Goal: Task Accomplishment & Management: Complete application form

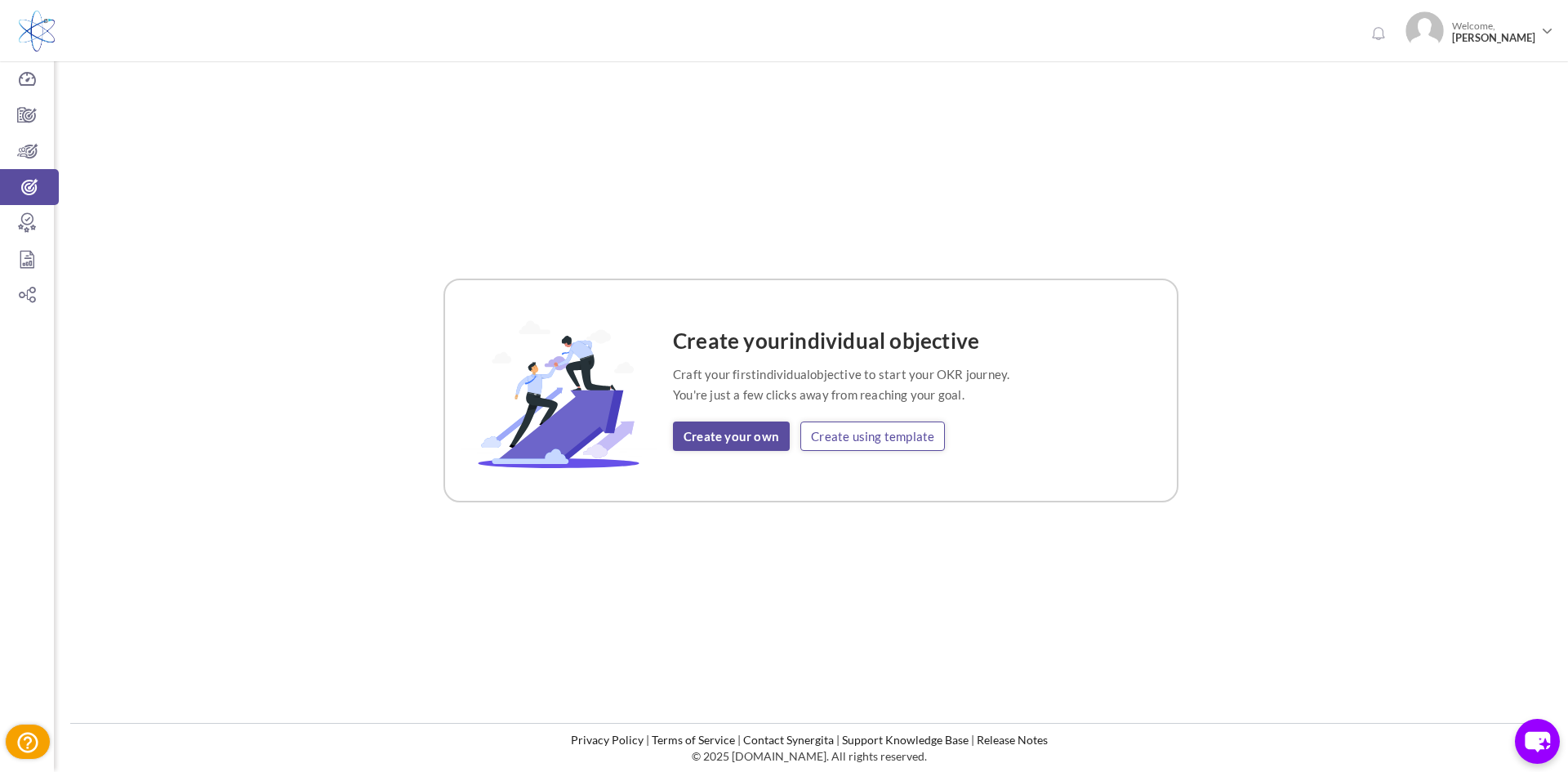
click at [850, 435] on link "Create using template" at bounding box center [873, 435] width 145 height 29
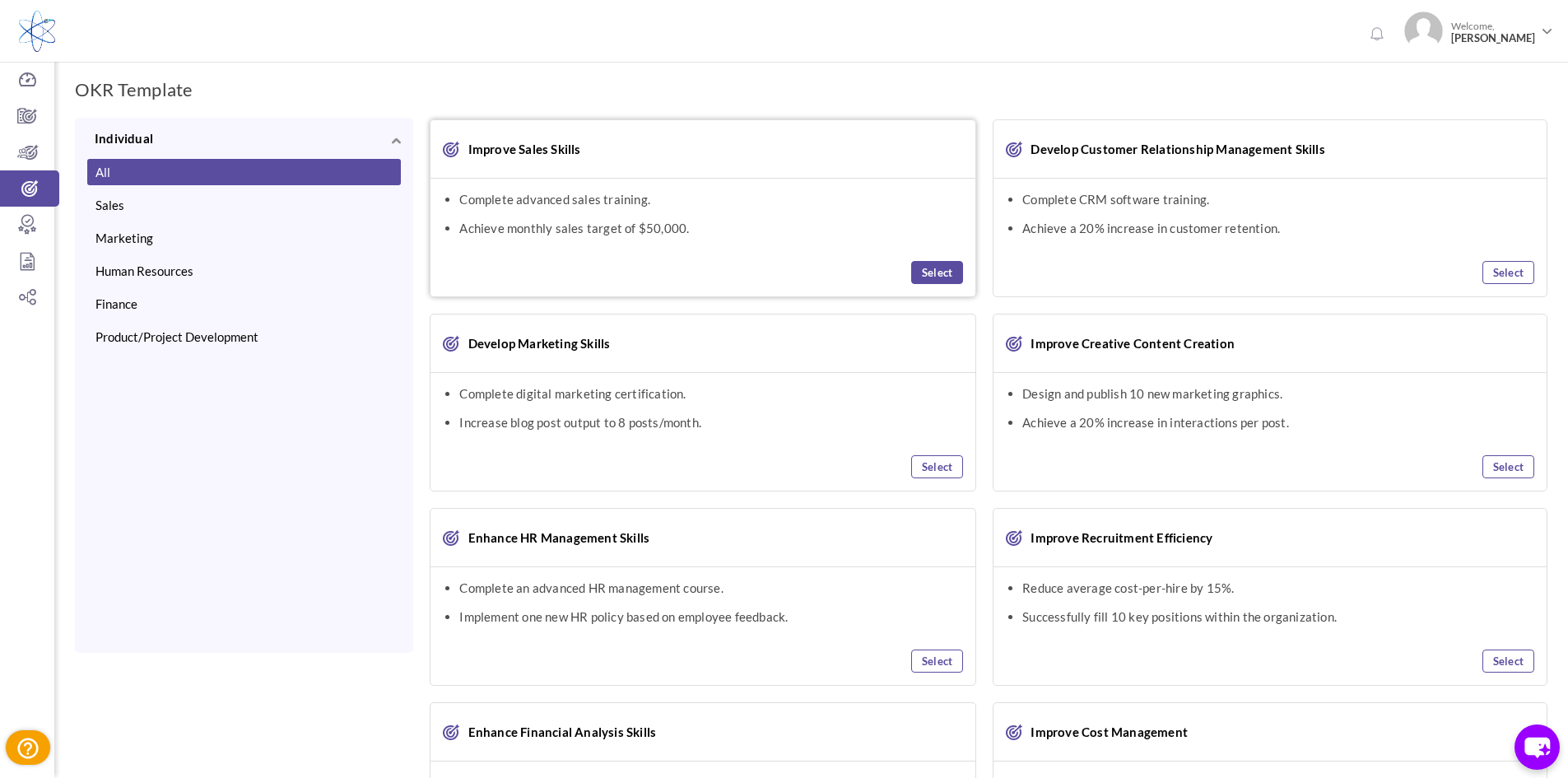
click at [935, 271] on link "Select" at bounding box center [937, 273] width 52 height 23
click at [1524, 274] on link "Select" at bounding box center [1508, 273] width 52 height 23
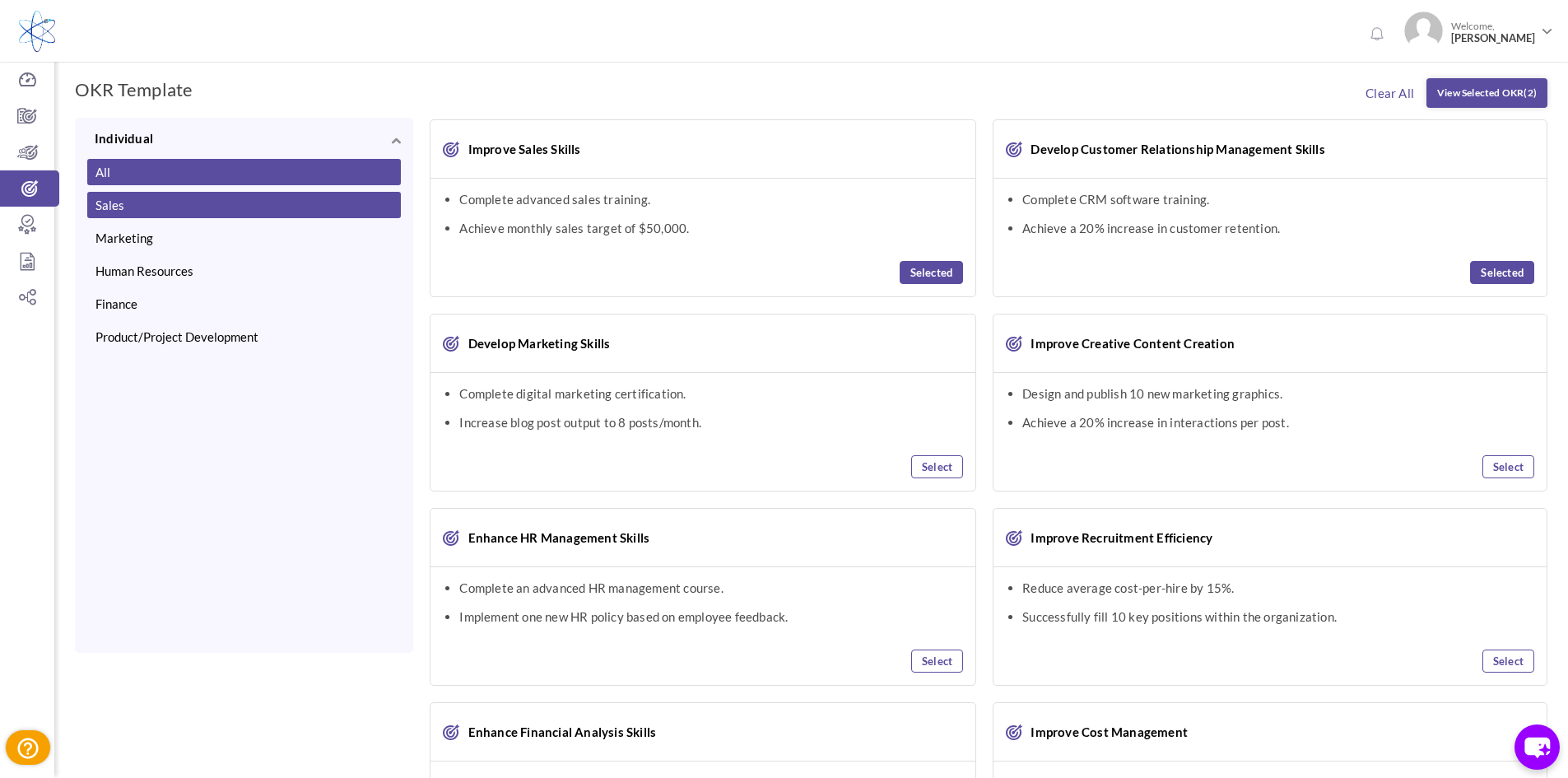
click at [148, 215] on button "Sales" at bounding box center [243, 205] width 314 height 27
click at [148, 215] on body "Trial Extended! Subscribe to continue using all the features. 0 Welcome, Tracy …" at bounding box center [784, 389] width 1568 height 778
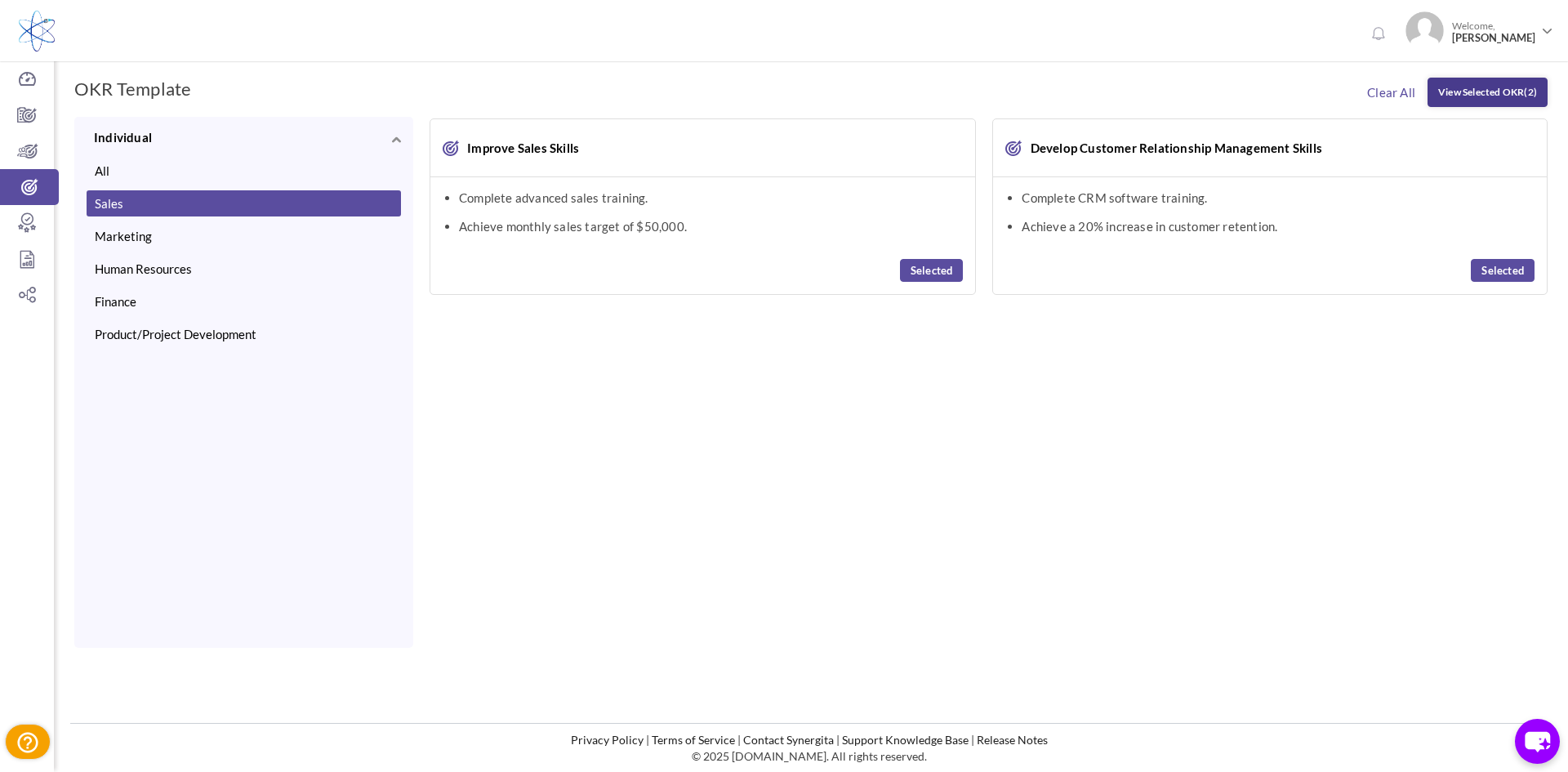
click at [1469, 94] on link "View Selected OKR (2)" at bounding box center [1488, 92] width 120 height 29
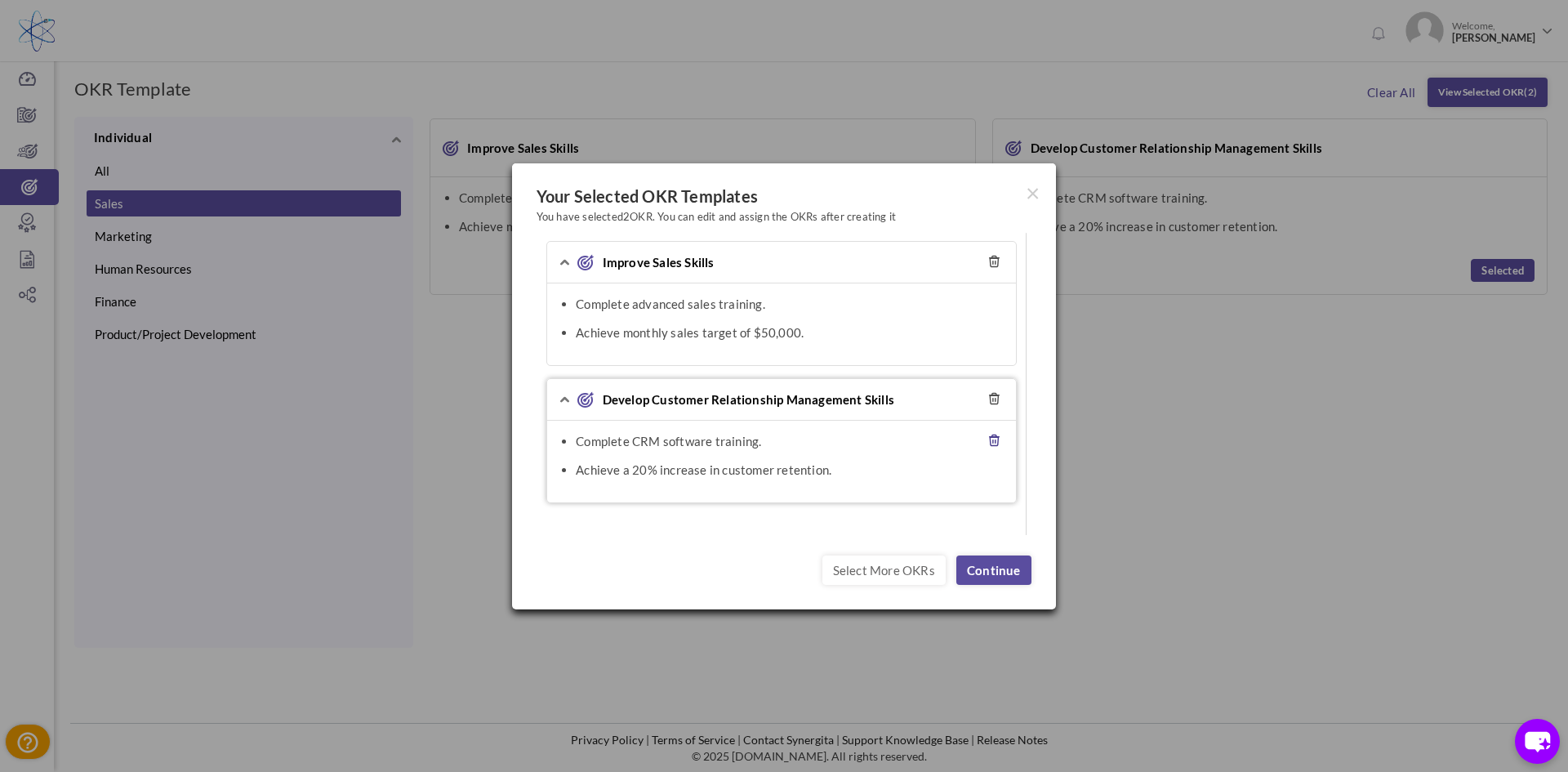
click at [996, 439] on icon at bounding box center [993, 440] width 11 height 13
click at [993, 333] on icon at bounding box center [993, 331] width 11 height 13
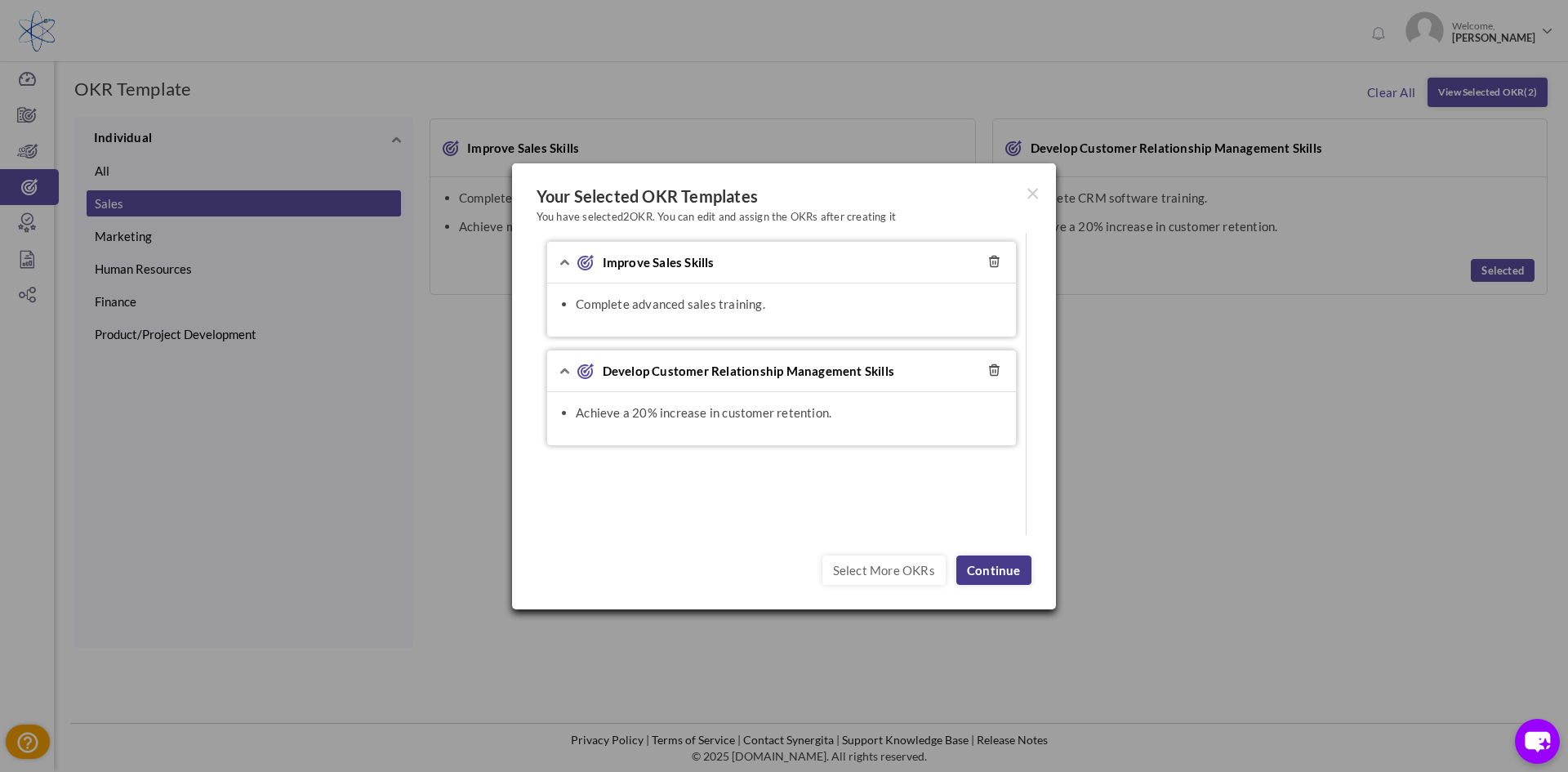
click at [992, 568] on link "Continue" at bounding box center [993, 569] width 75 height 29
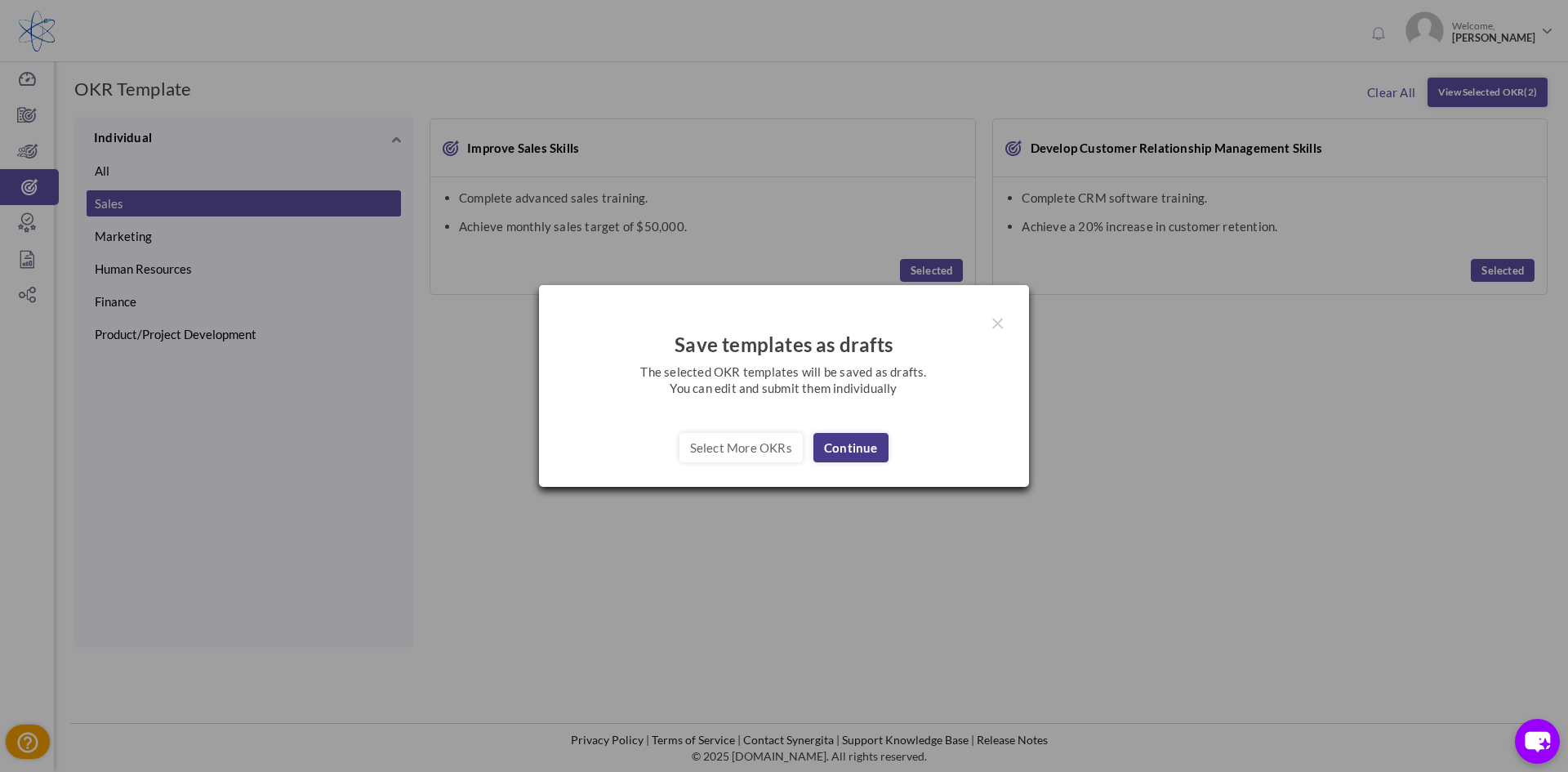
click at [851, 449] on link "Continue" at bounding box center [851, 447] width 75 height 29
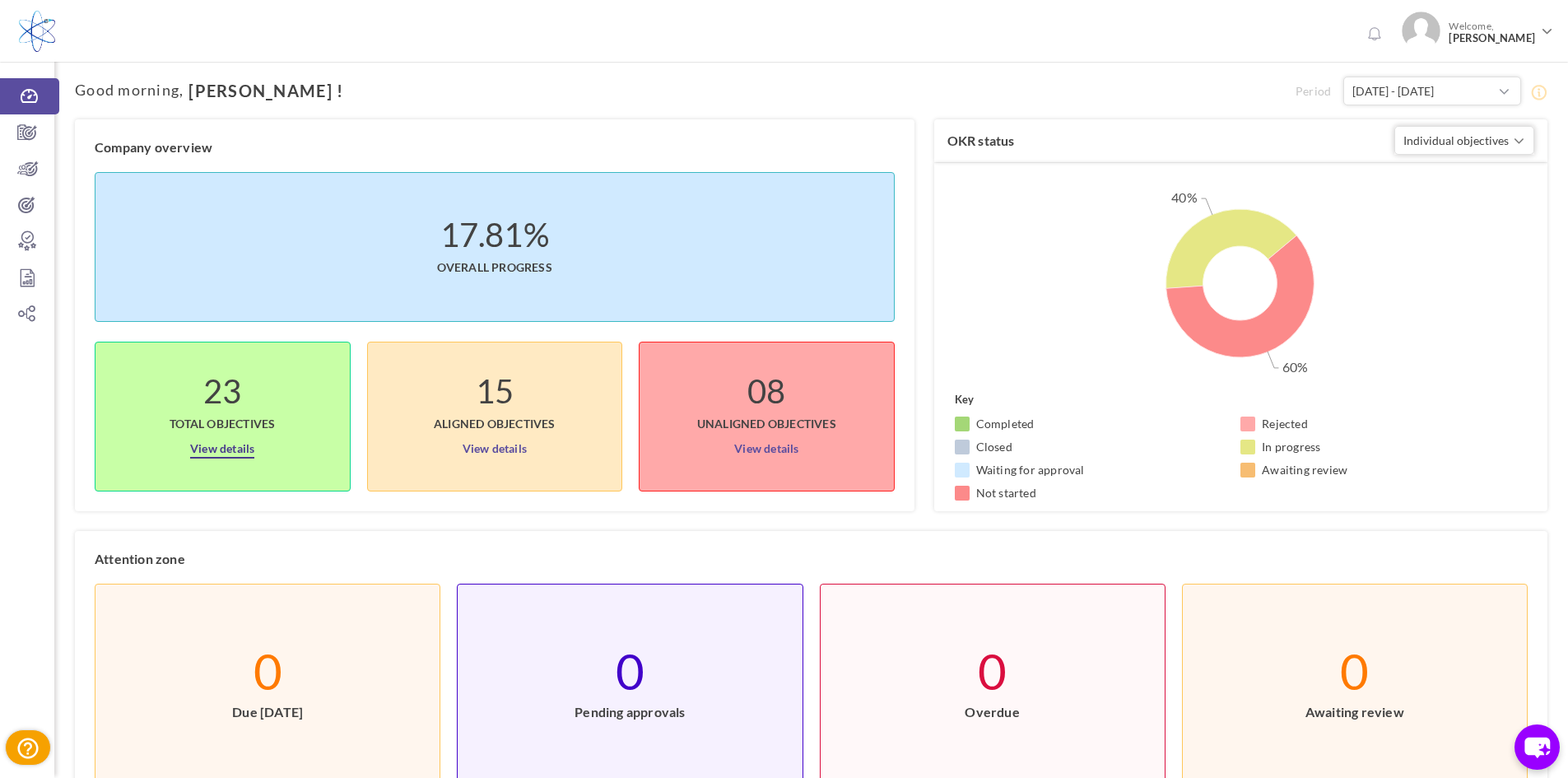
click at [214, 452] on link "View details" at bounding box center [222, 445] width 64 height 27
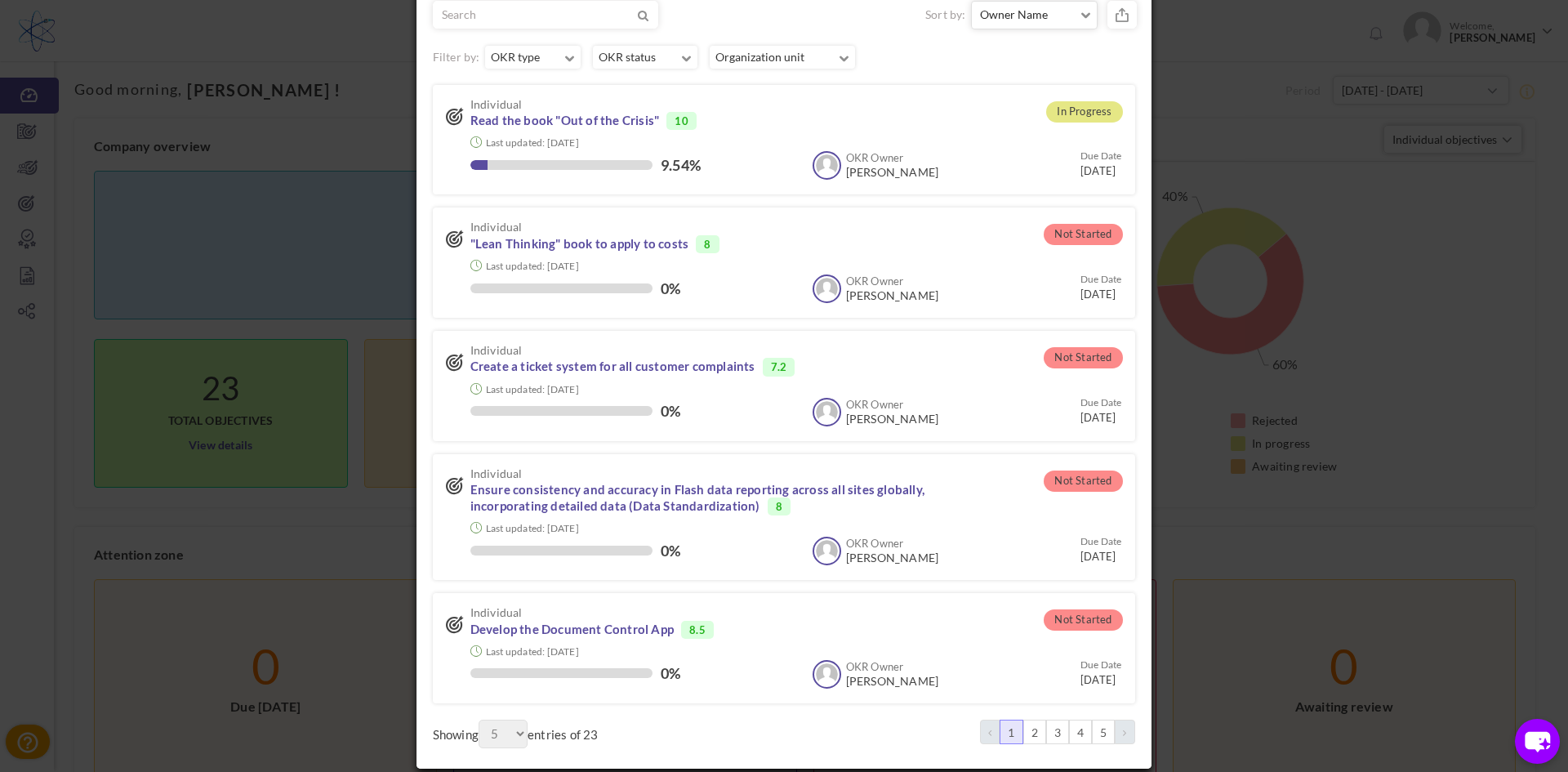
scroll to position [105, 0]
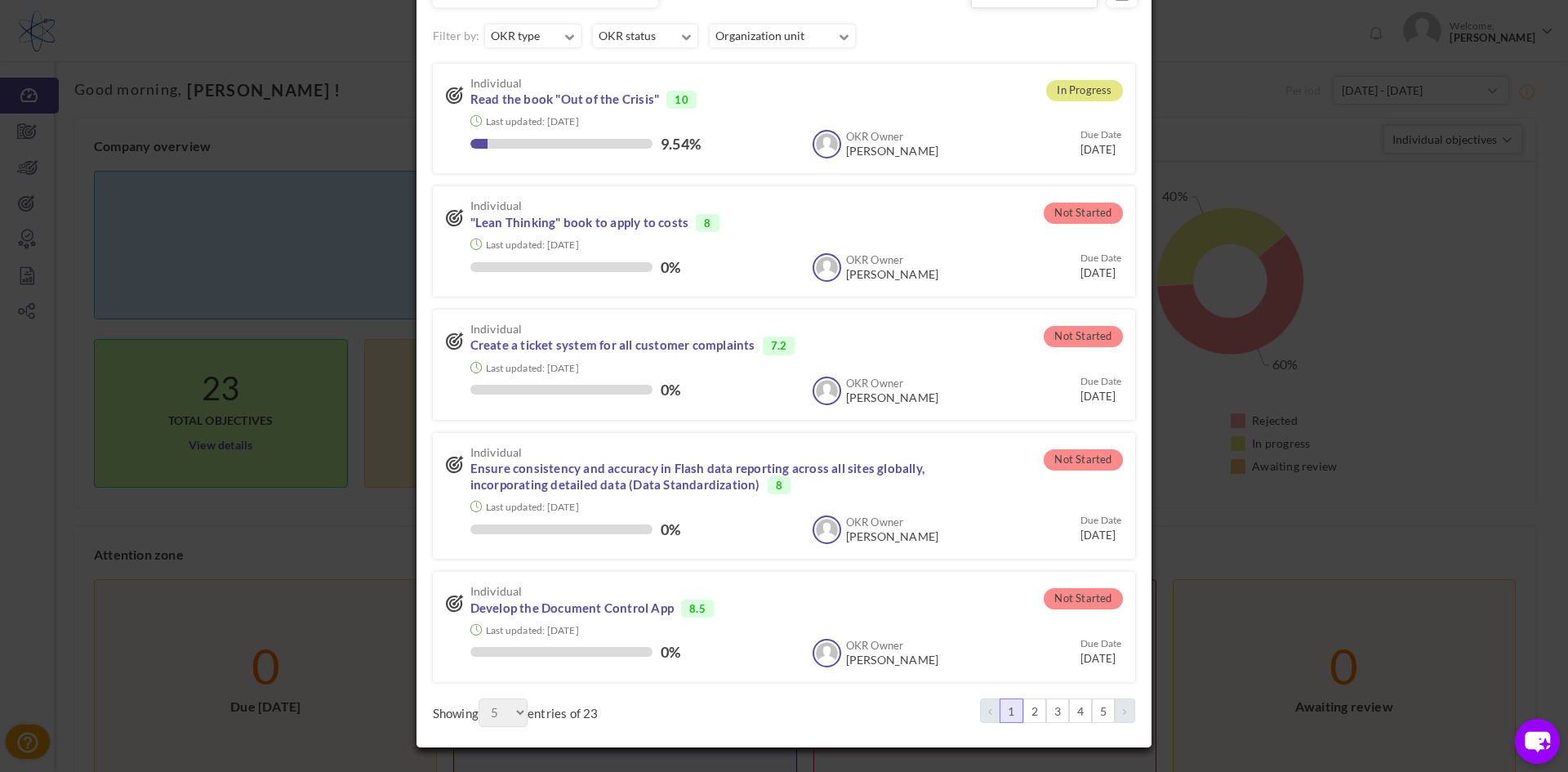
click at [286, 93] on div "× Objectives' details ( 23 ) Sort by: Owner Name Owner Name Status Due Date 3 5" at bounding box center [784, 386] width 1568 height 772
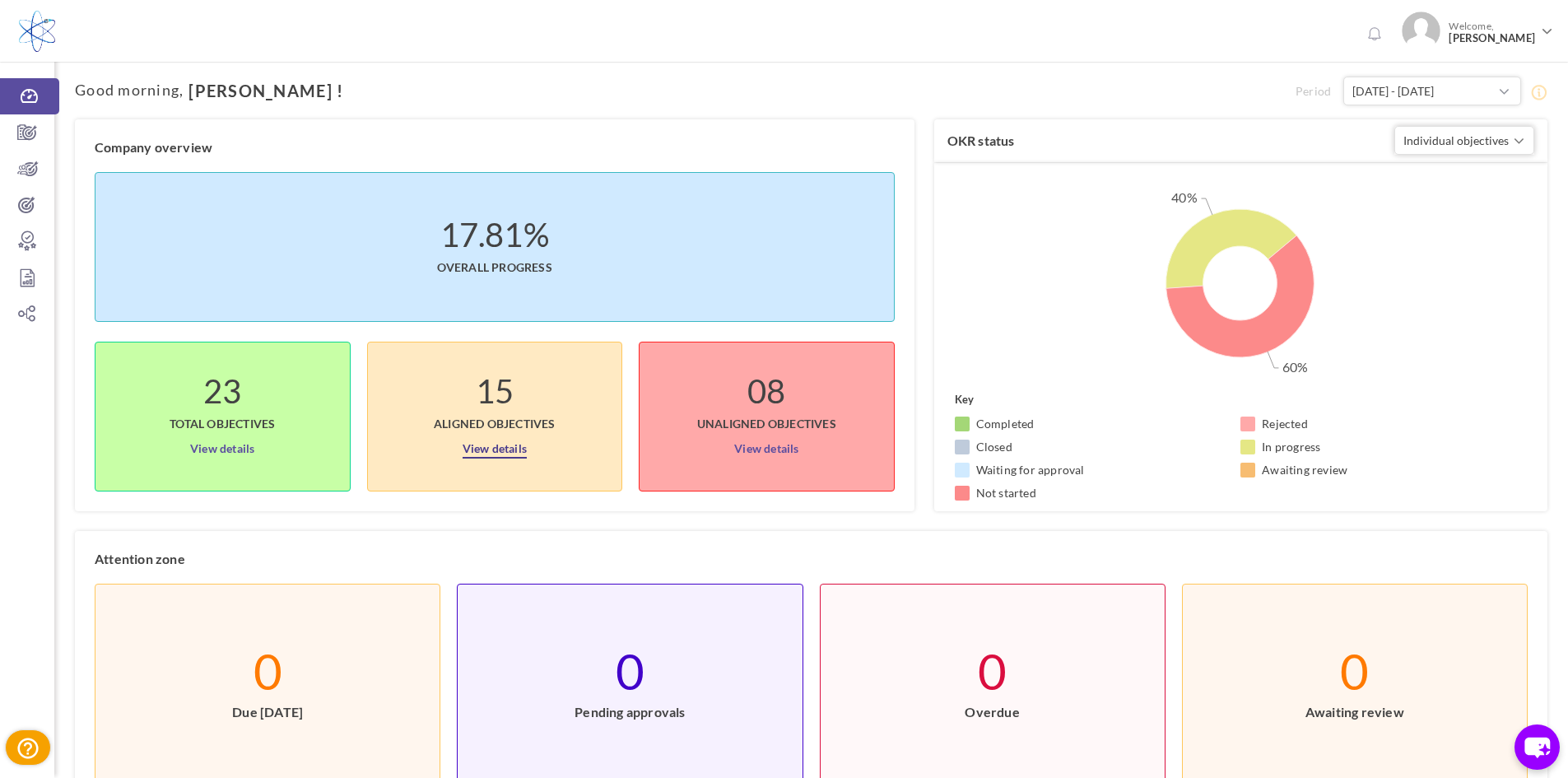
click at [497, 450] on link "View details" at bounding box center [495, 445] width 64 height 27
click at [497, 450] on body "Trial Extended! Subscribe to continue using all the features. 0 Welcome, Tracy …" at bounding box center [784, 389] width 1568 height 778
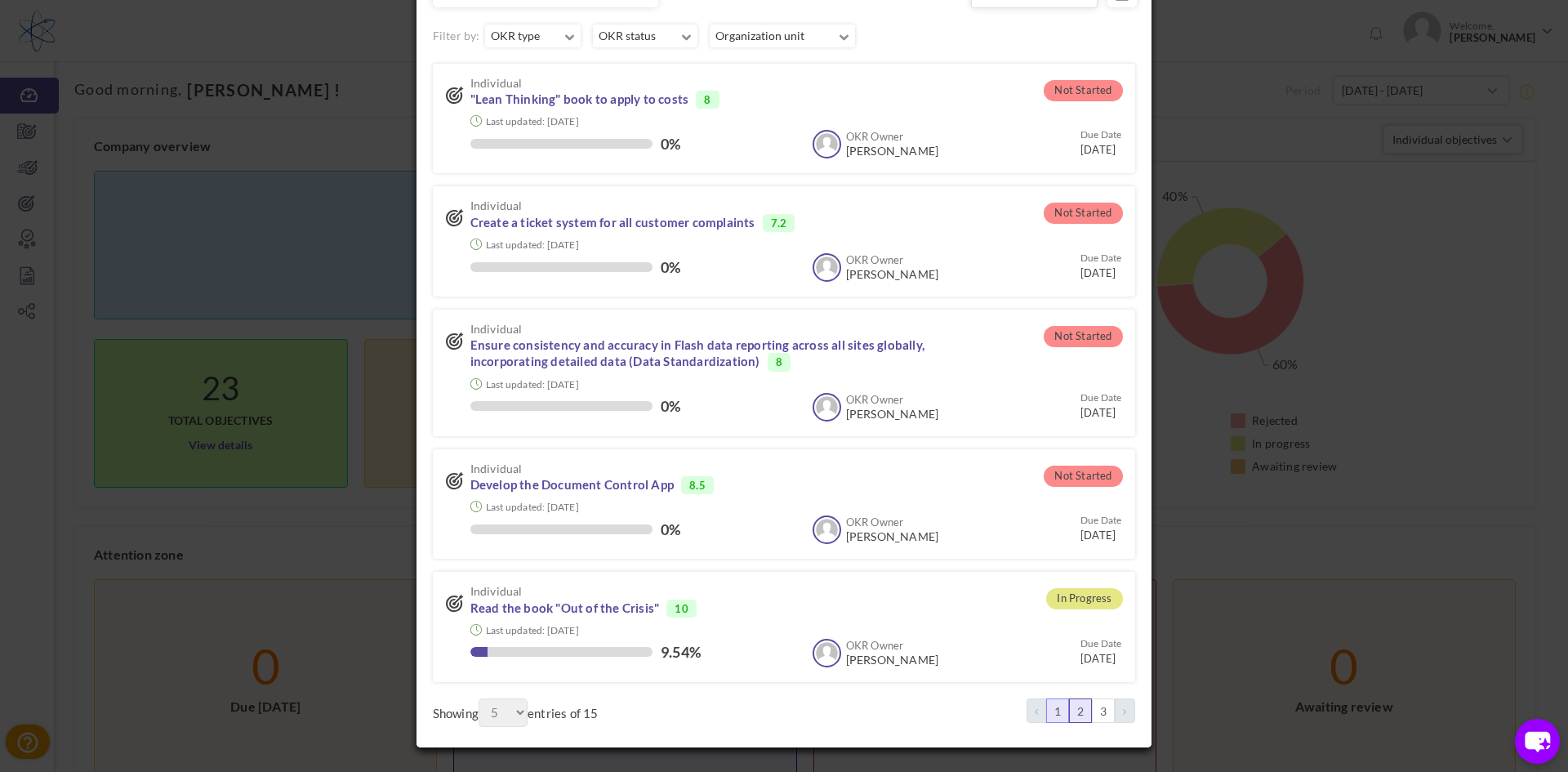
click at [1078, 709] on link "2" at bounding box center [1081, 710] width 23 height 25
click at [1078, 709] on body "Trial Extended! Subscribe to continue using all the features. 0 Welcome, Tracy …" at bounding box center [784, 386] width 1568 height 772
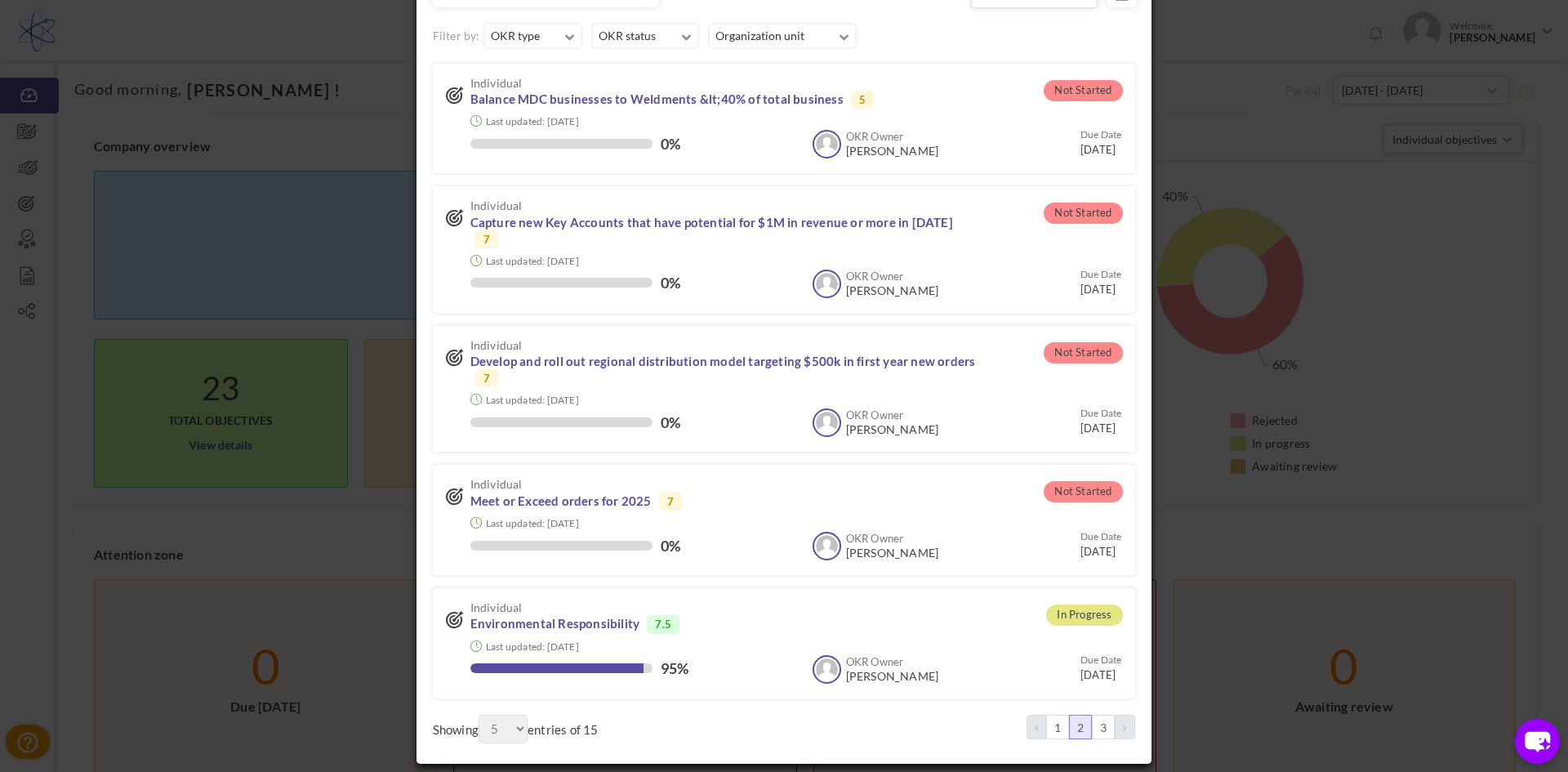
click at [1046, 715] on link "1" at bounding box center [1058, 727] width 23 height 25
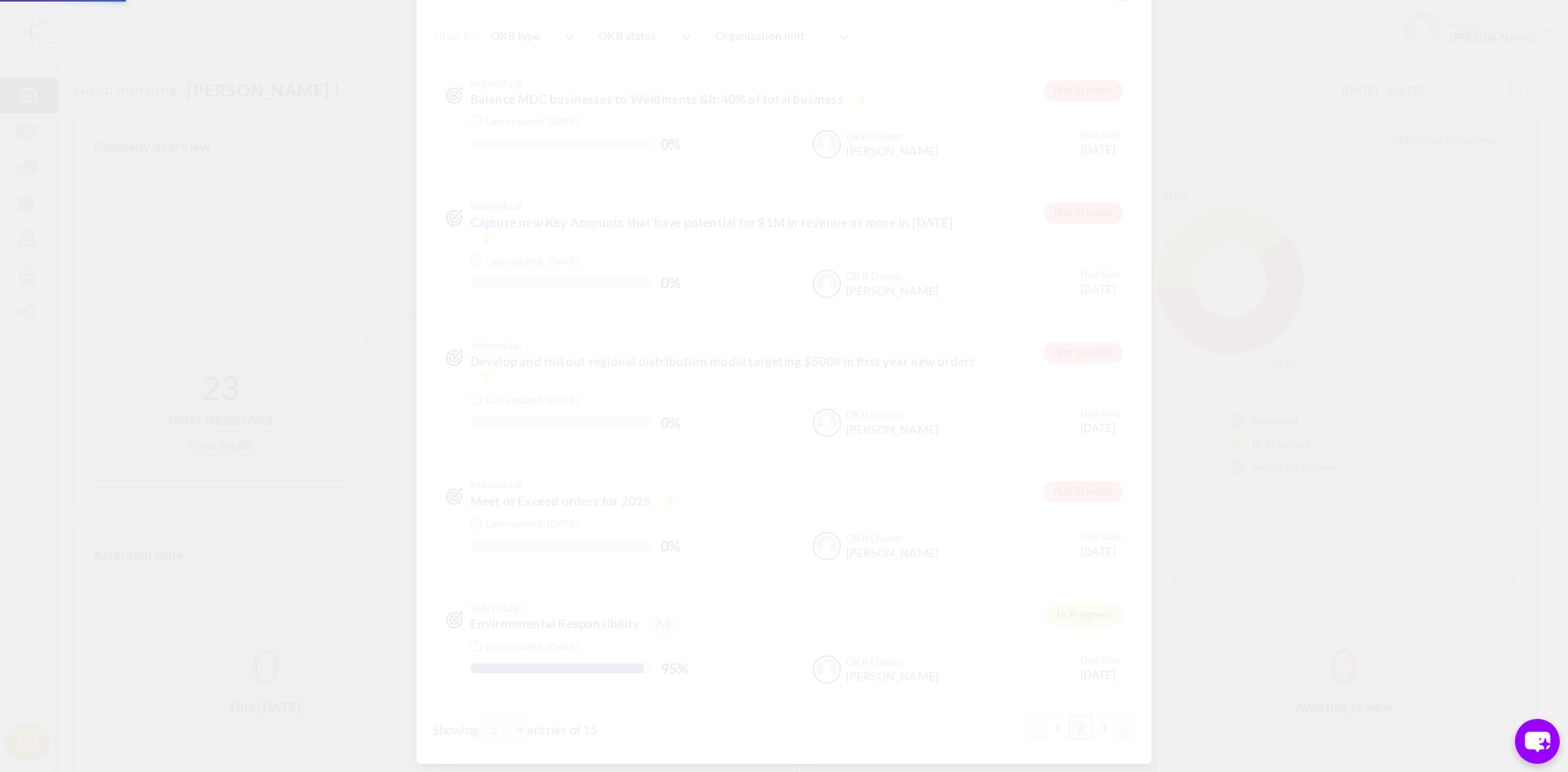
drag, startPoint x: 1046, startPoint y: 711, endPoint x: 694, endPoint y: 174, distance: 642.1
click at [1044, 710] on body "Trial Extended! Subscribe to continue using all the features. 0 Welcome, Tracy …" at bounding box center [784, 386] width 1568 height 772
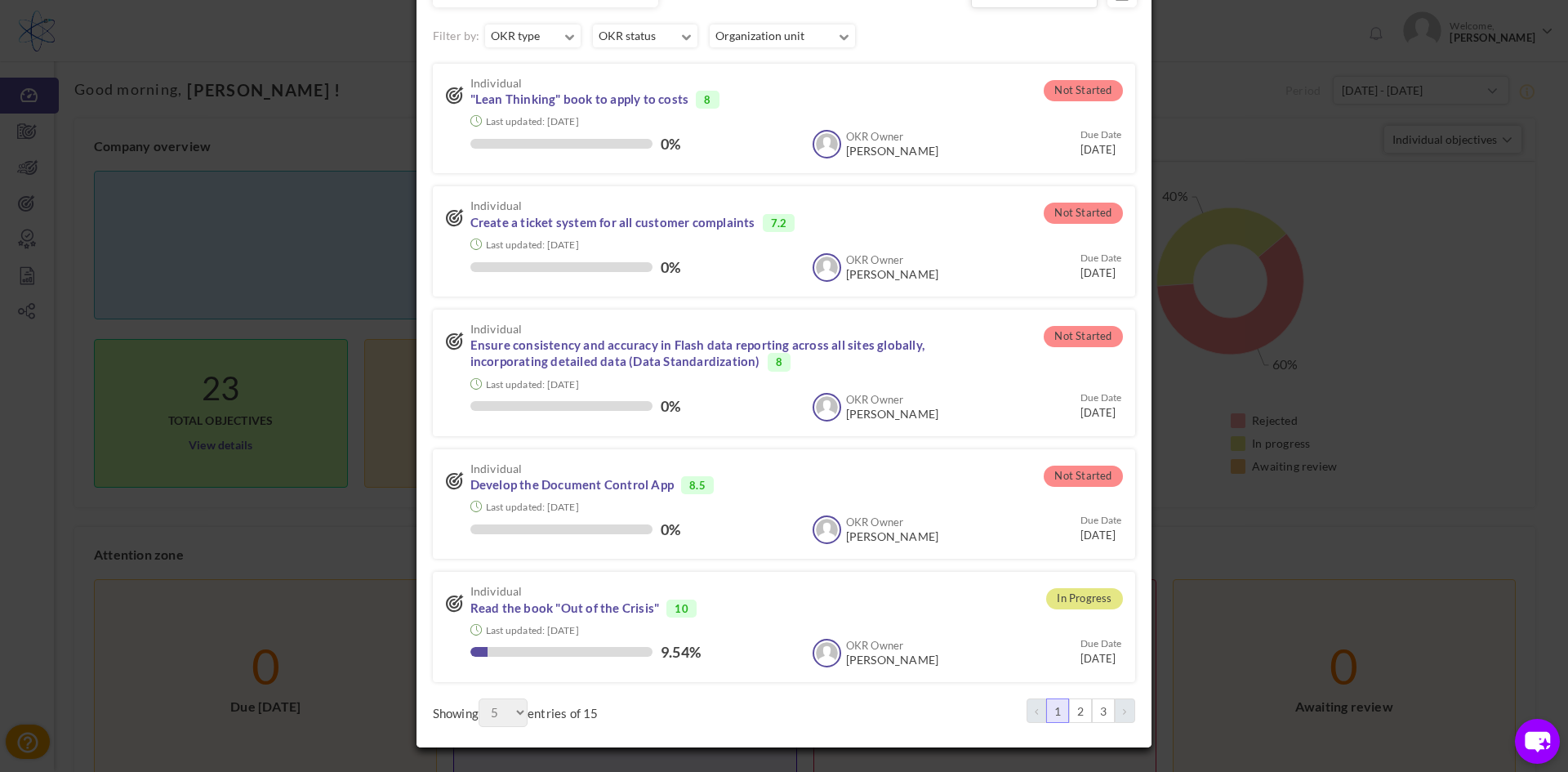
click at [1073, 709] on link "2" at bounding box center [1081, 710] width 23 height 25
click at [1073, 709] on body "Trial Extended! Subscribe to continue using all the features. 0 Welcome, [PERSO…" at bounding box center [784, 386] width 1568 height 772
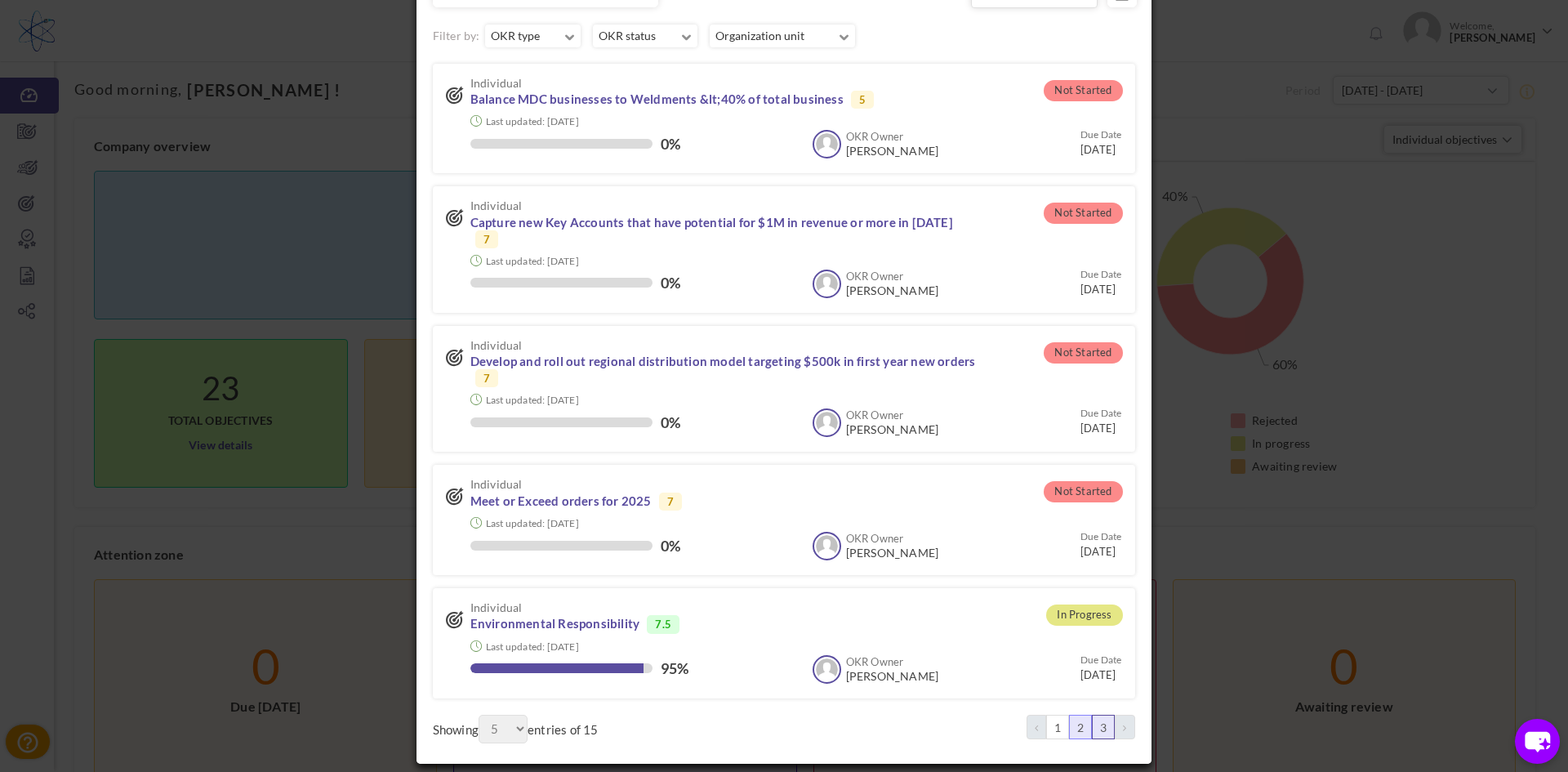
click at [1096, 715] on link "3" at bounding box center [1104, 727] width 23 height 25
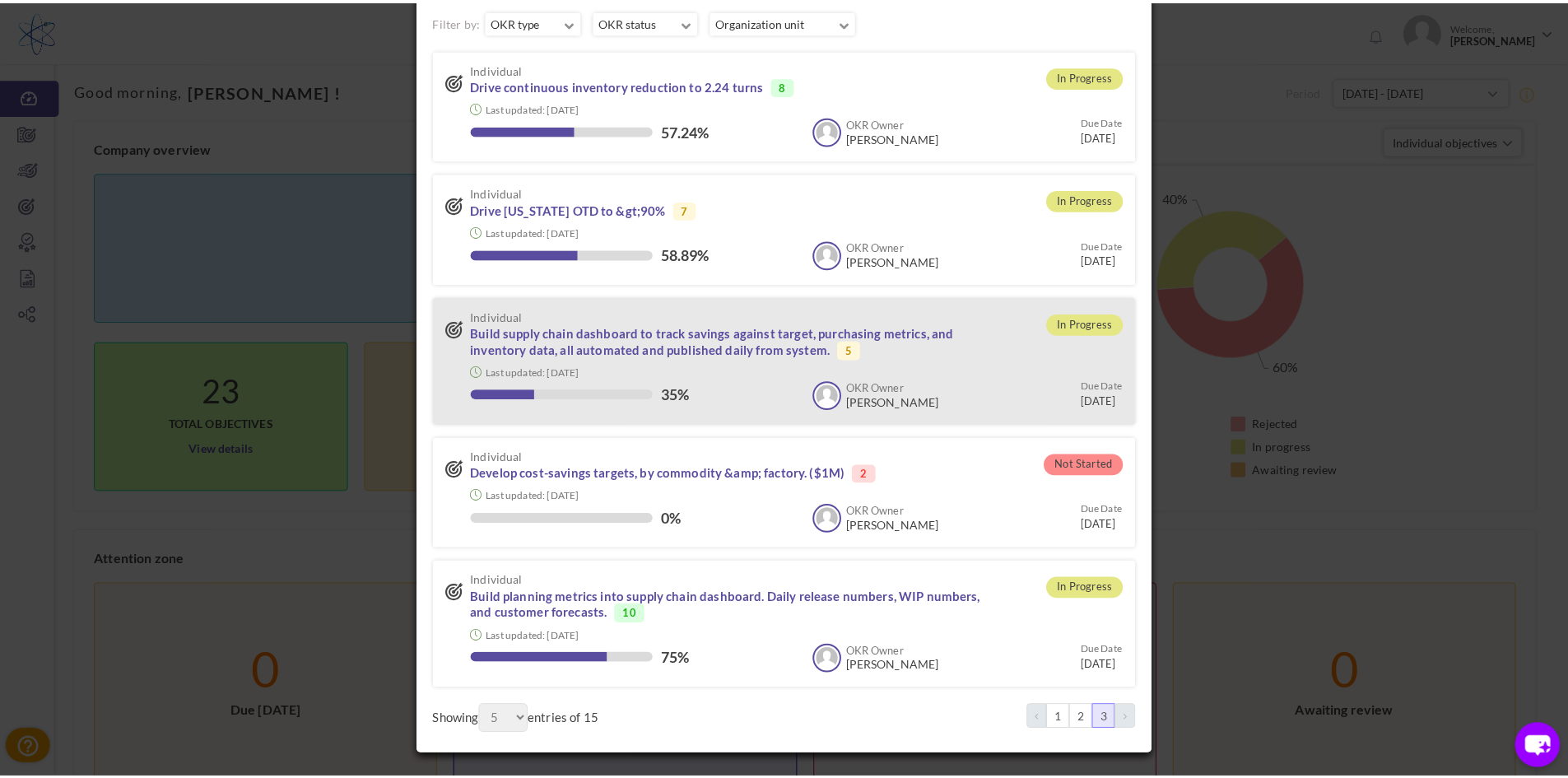
scroll to position [122, 0]
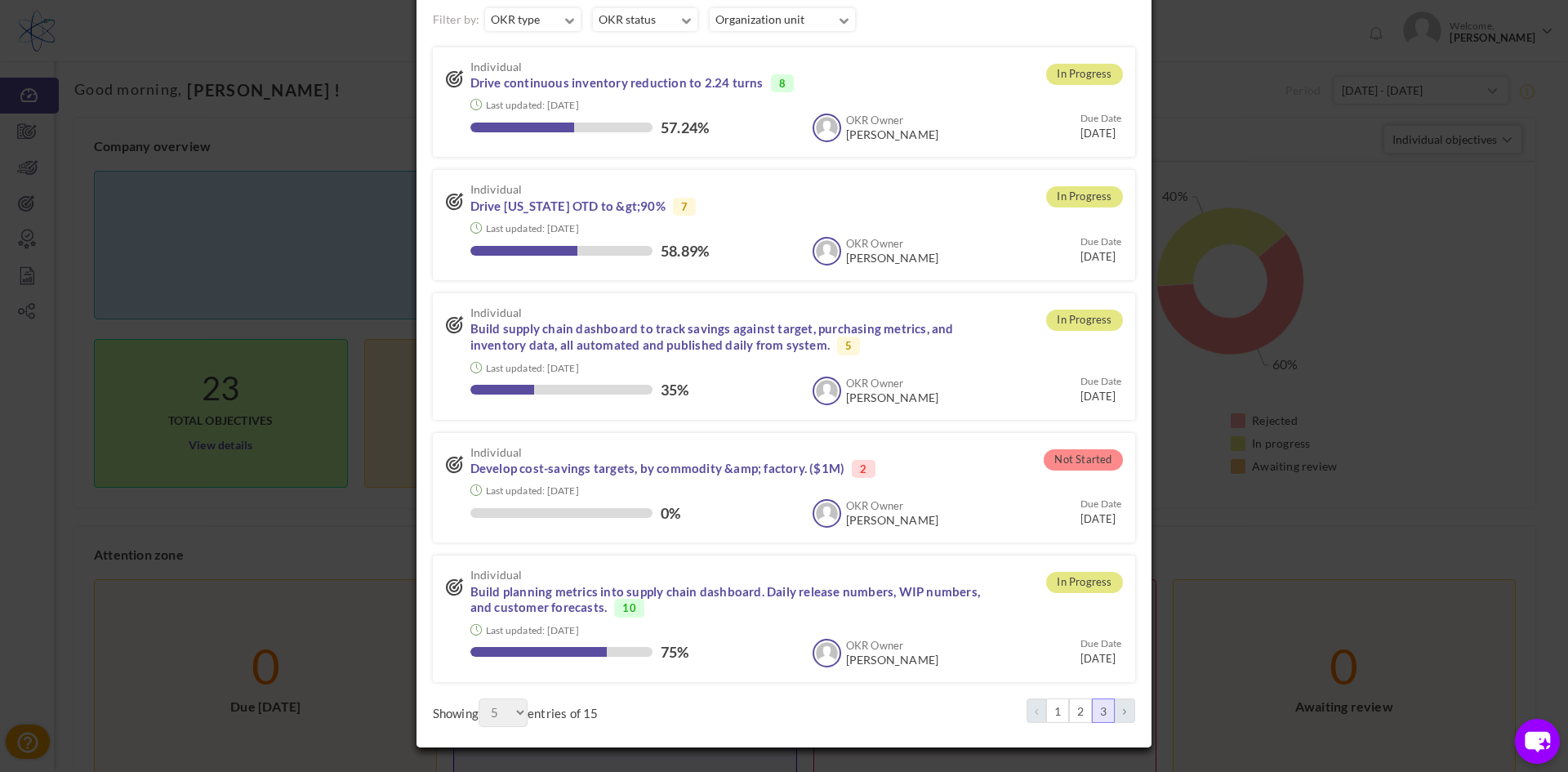
click at [1123, 709] on icon at bounding box center [1125, 710] width 4 height 10
click at [179, 452] on div "× Objectives' details ( 15 ) Sort by: Owner Name Owner Name Status Due Date 3 5" at bounding box center [784, 386] width 1568 height 772
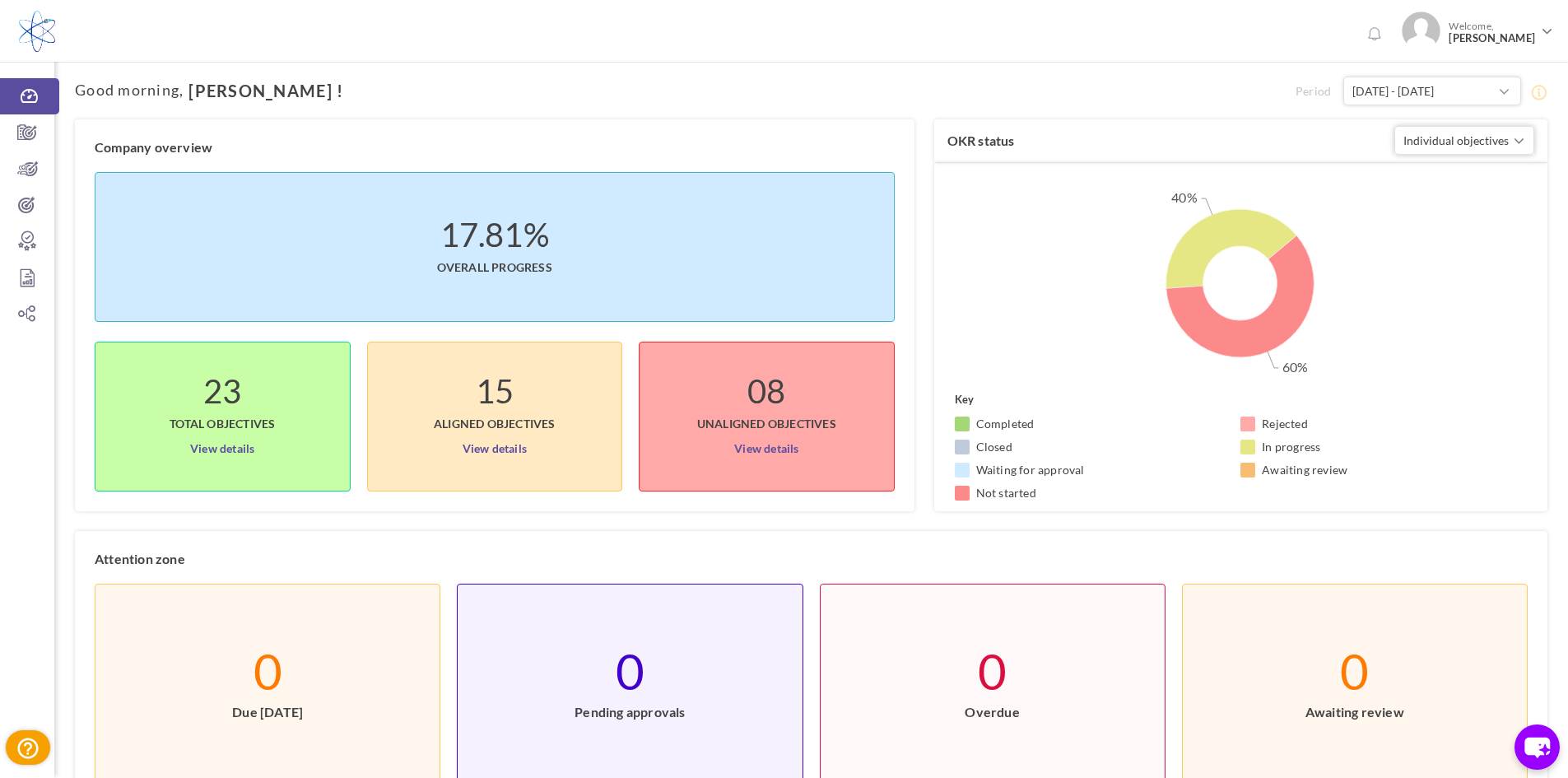
click at [543, 257] on span "Overall progress" at bounding box center [495, 258] width 115 height 33
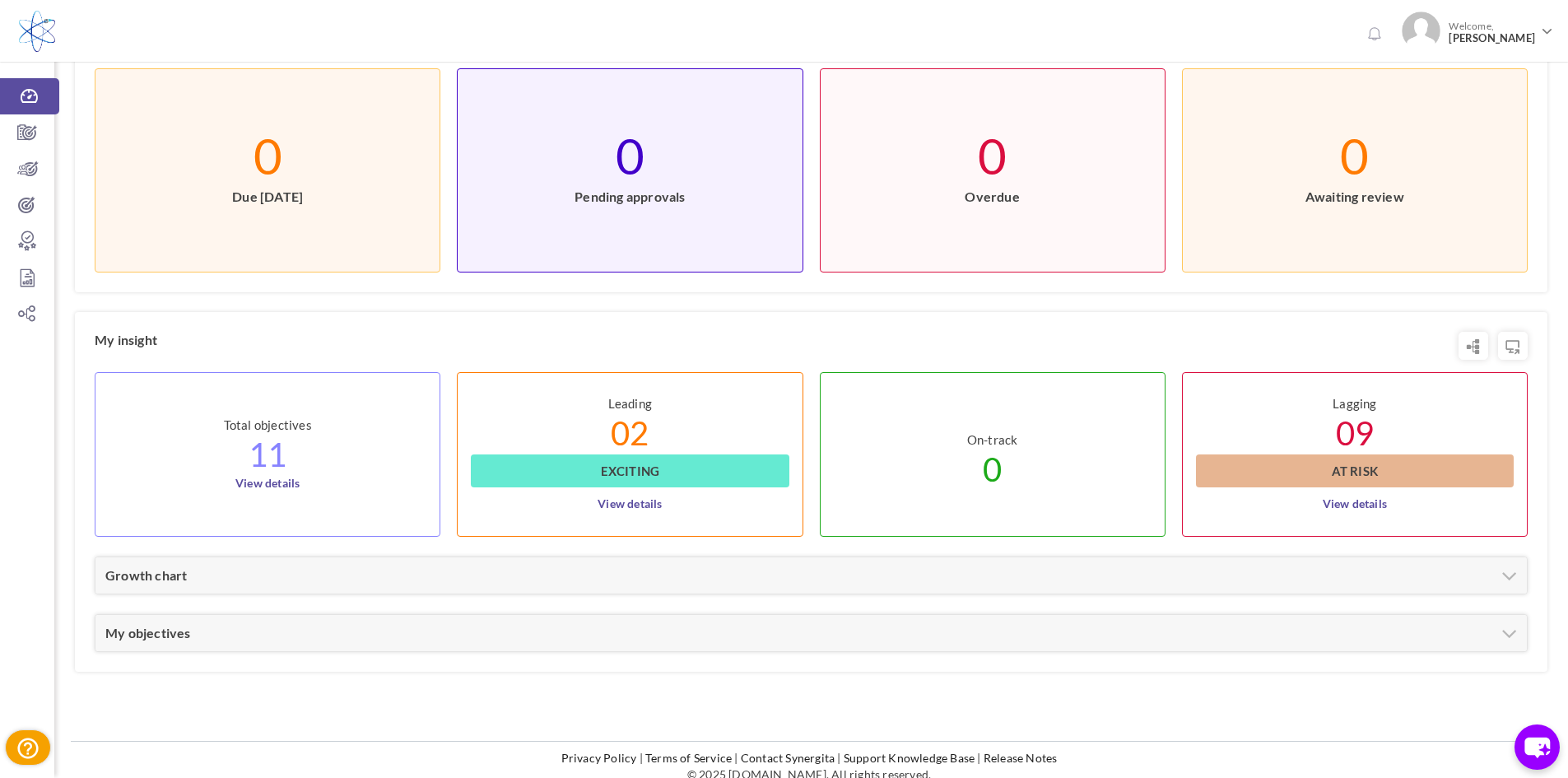
scroll to position [528, 0]
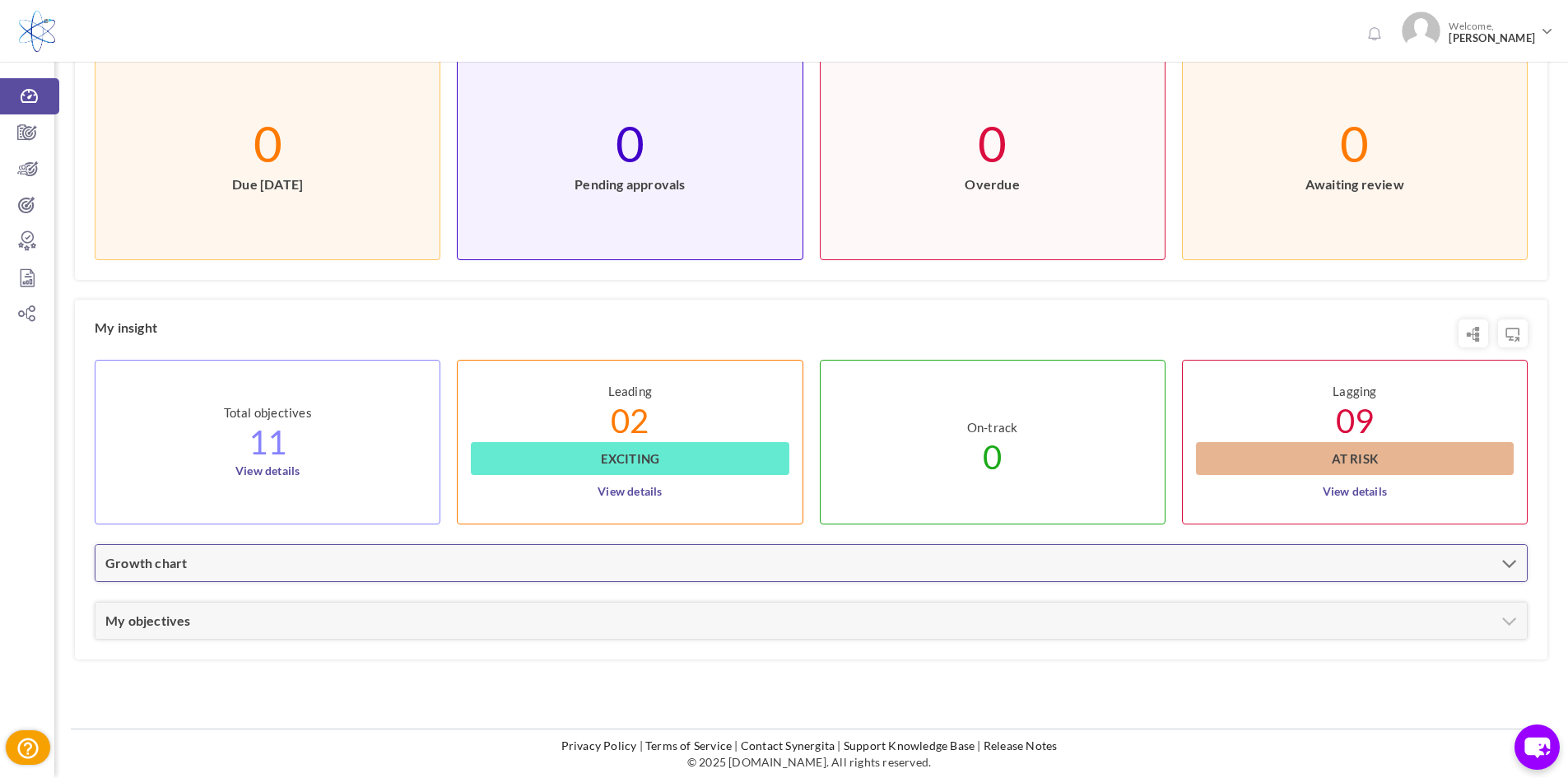
click at [251, 562] on div "Growth chart" at bounding box center [810, 562] width 1431 height 36
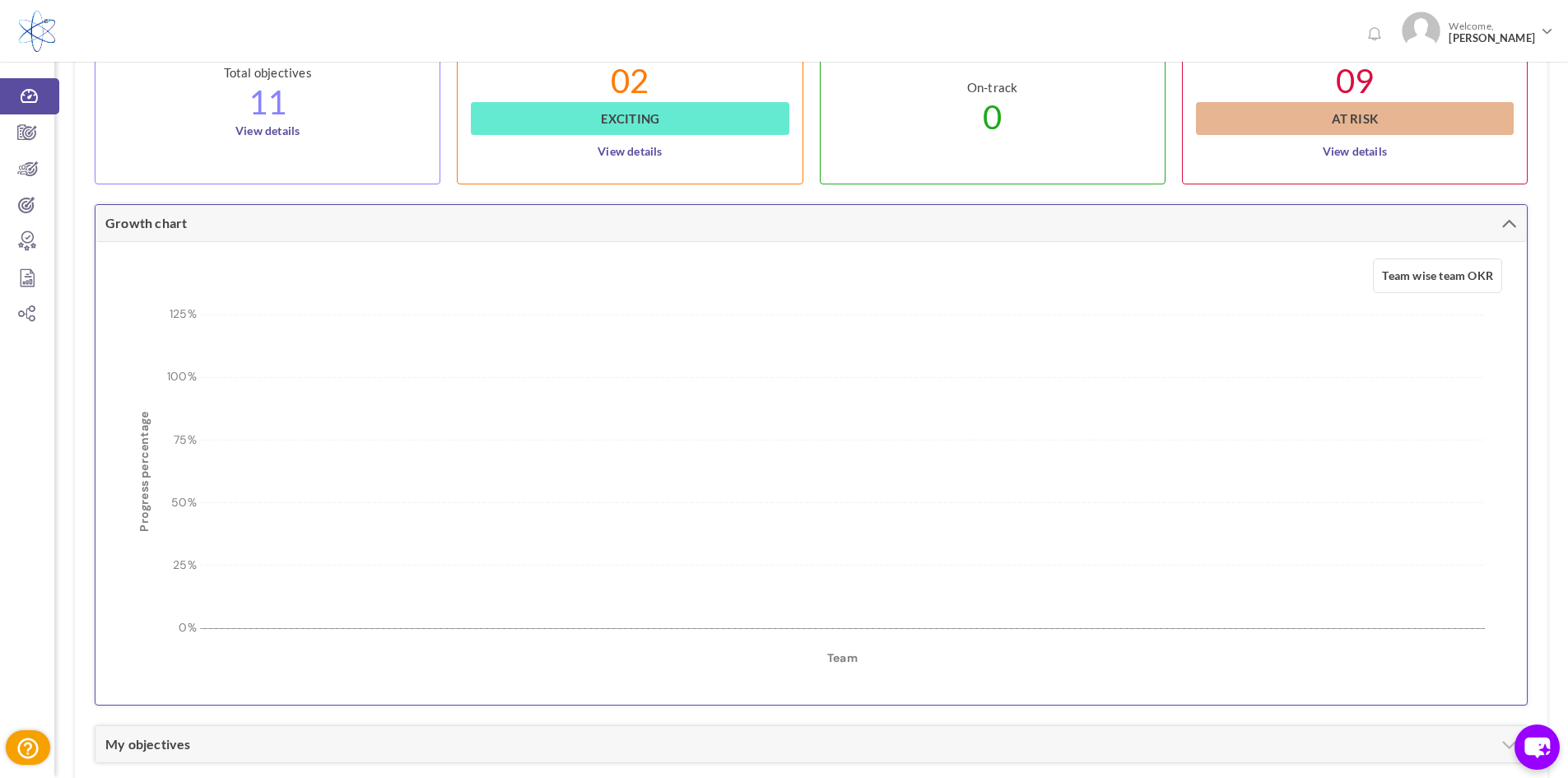
scroll to position [991, 0]
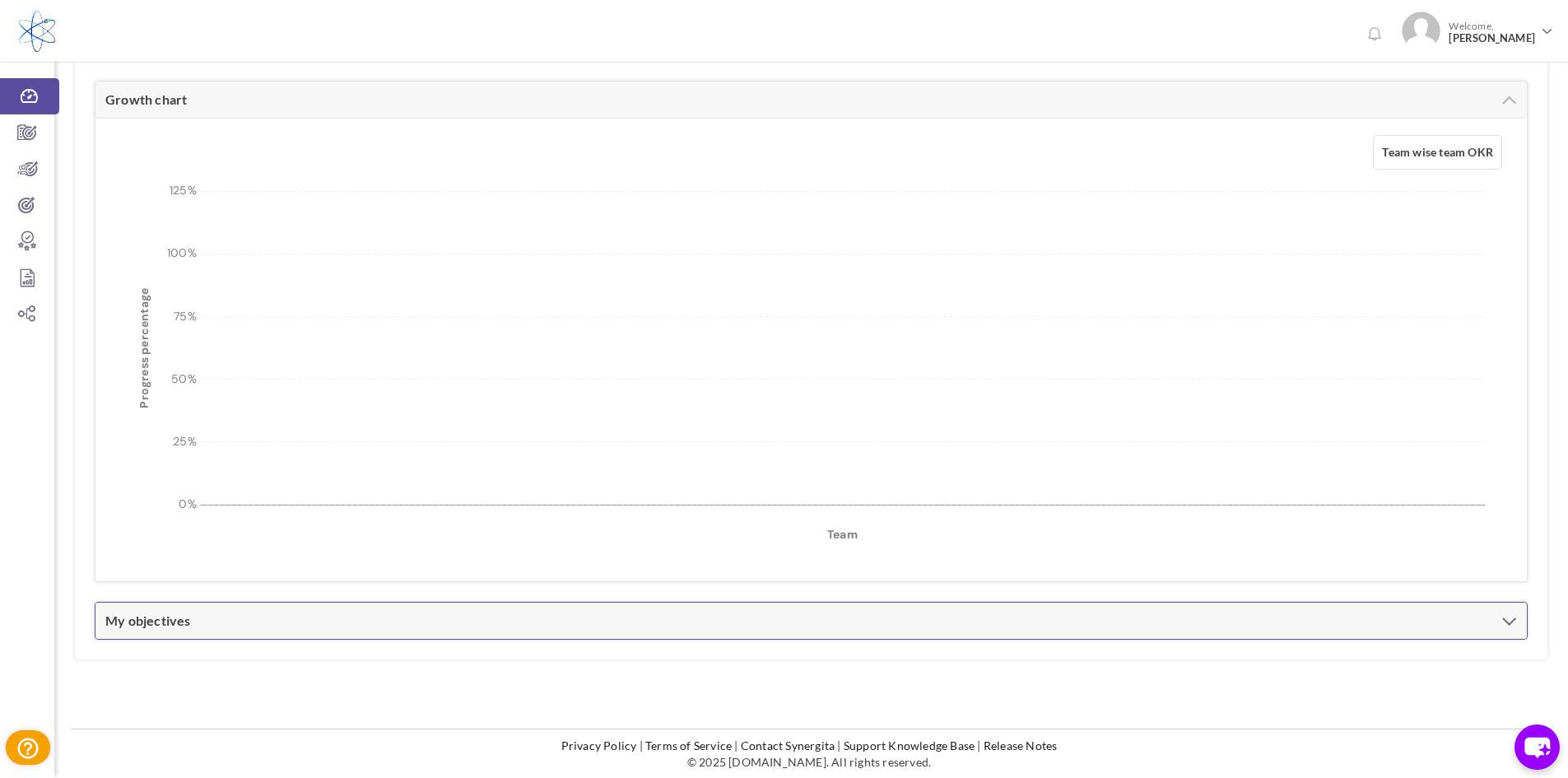
click at [221, 626] on div "My objectives" at bounding box center [810, 620] width 1431 height 36
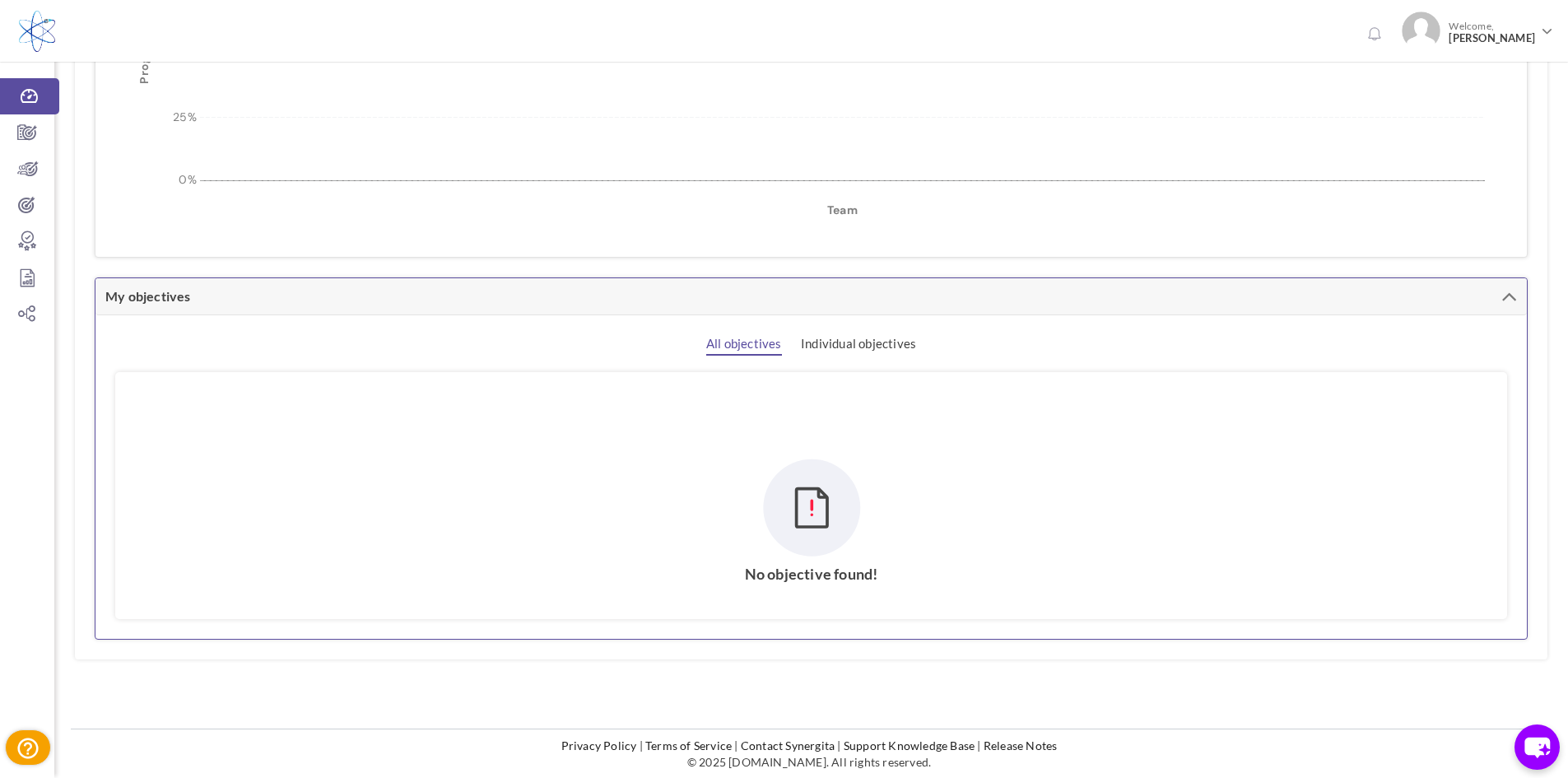
scroll to position [0, 0]
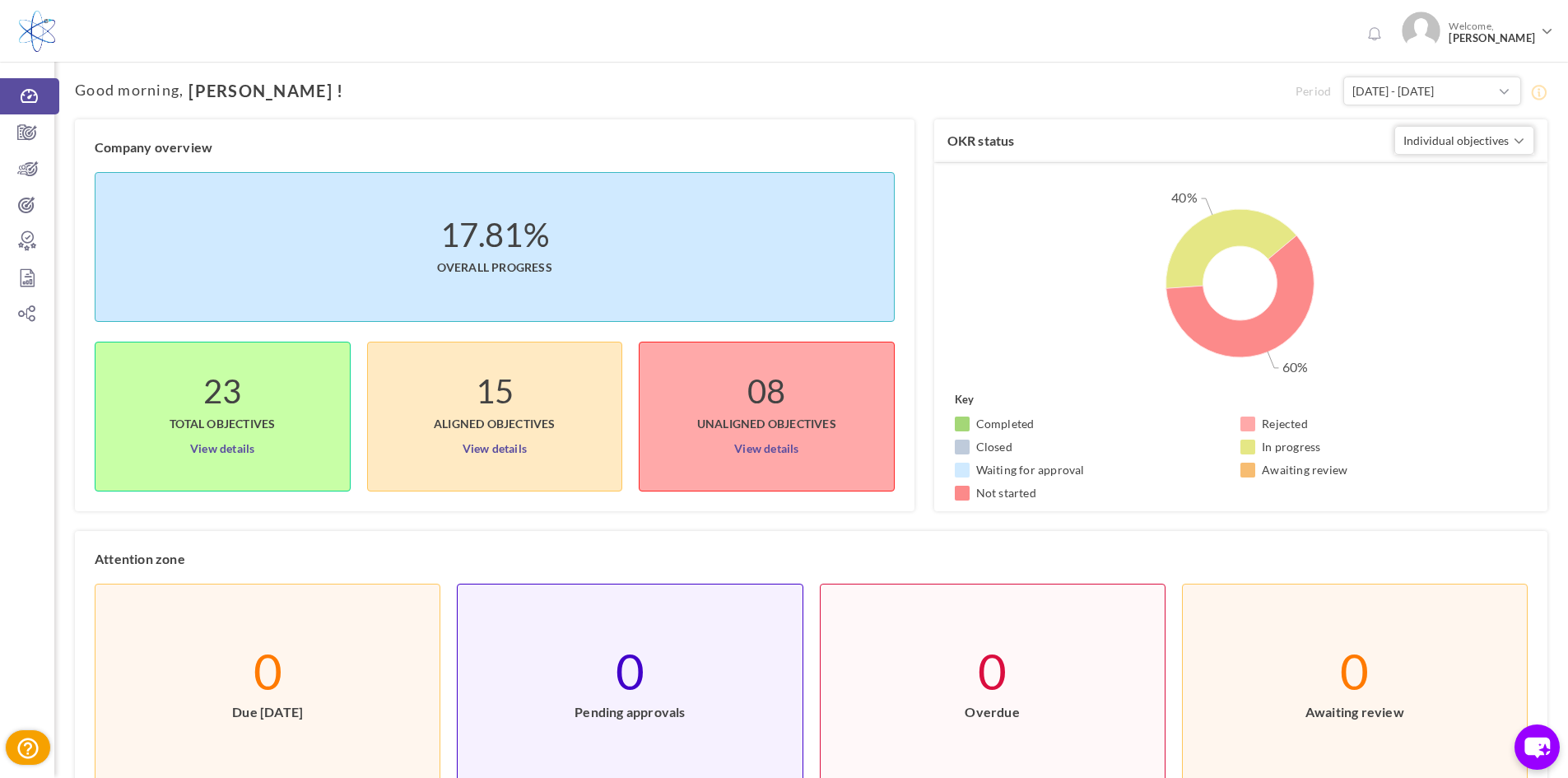
click at [482, 249] on span "Overall progress" at bounding box center [495, 258] width 115 height 33
click at [12, 136] on icon at bounding box center [27, 132] width 54 height 17
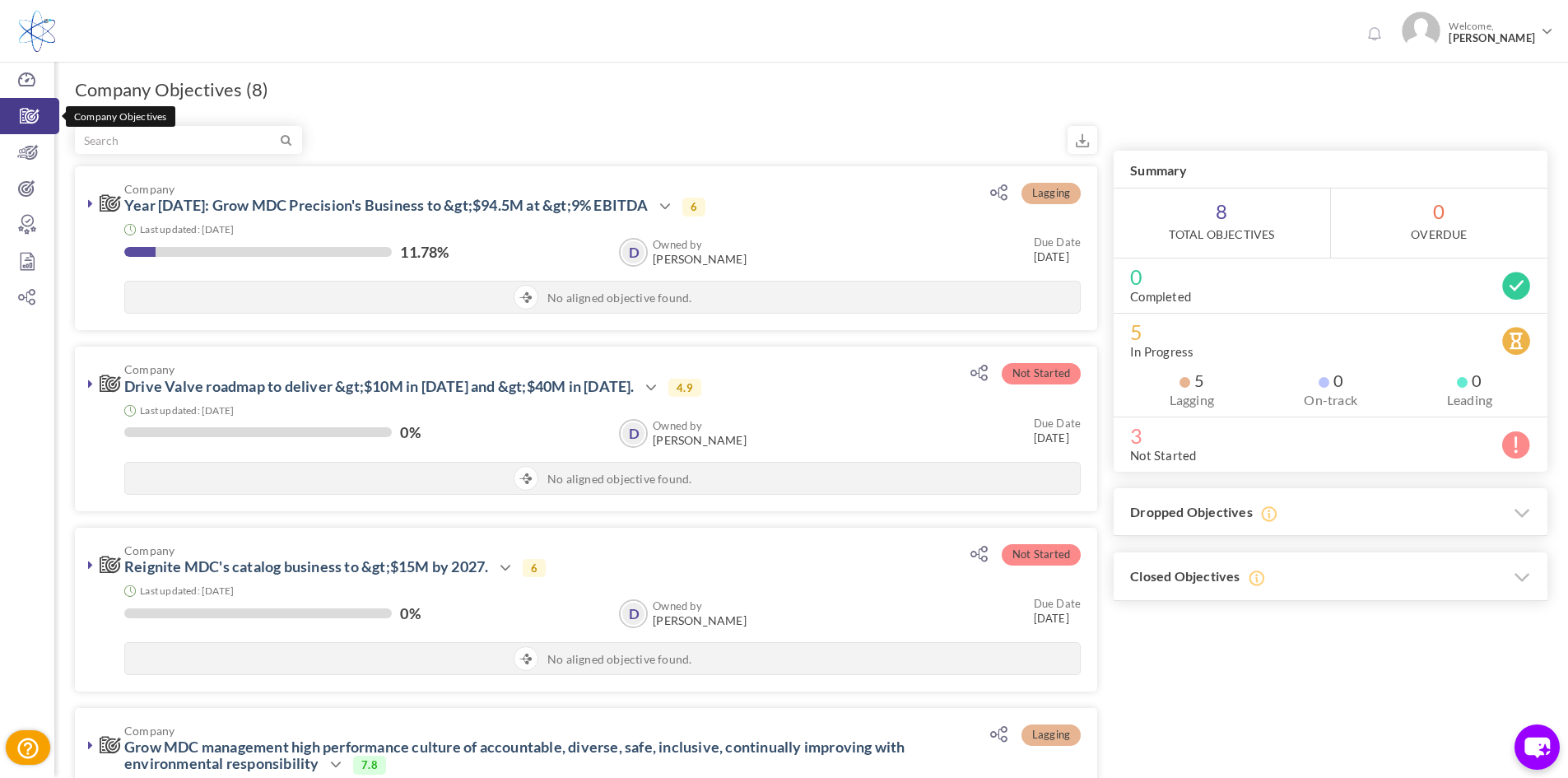
click at [25, 114] on icon at bounding box center [29, 115] width 60 height 17
click at [28, 155] on icon at bounding box center [27, 152] width 54 height 17
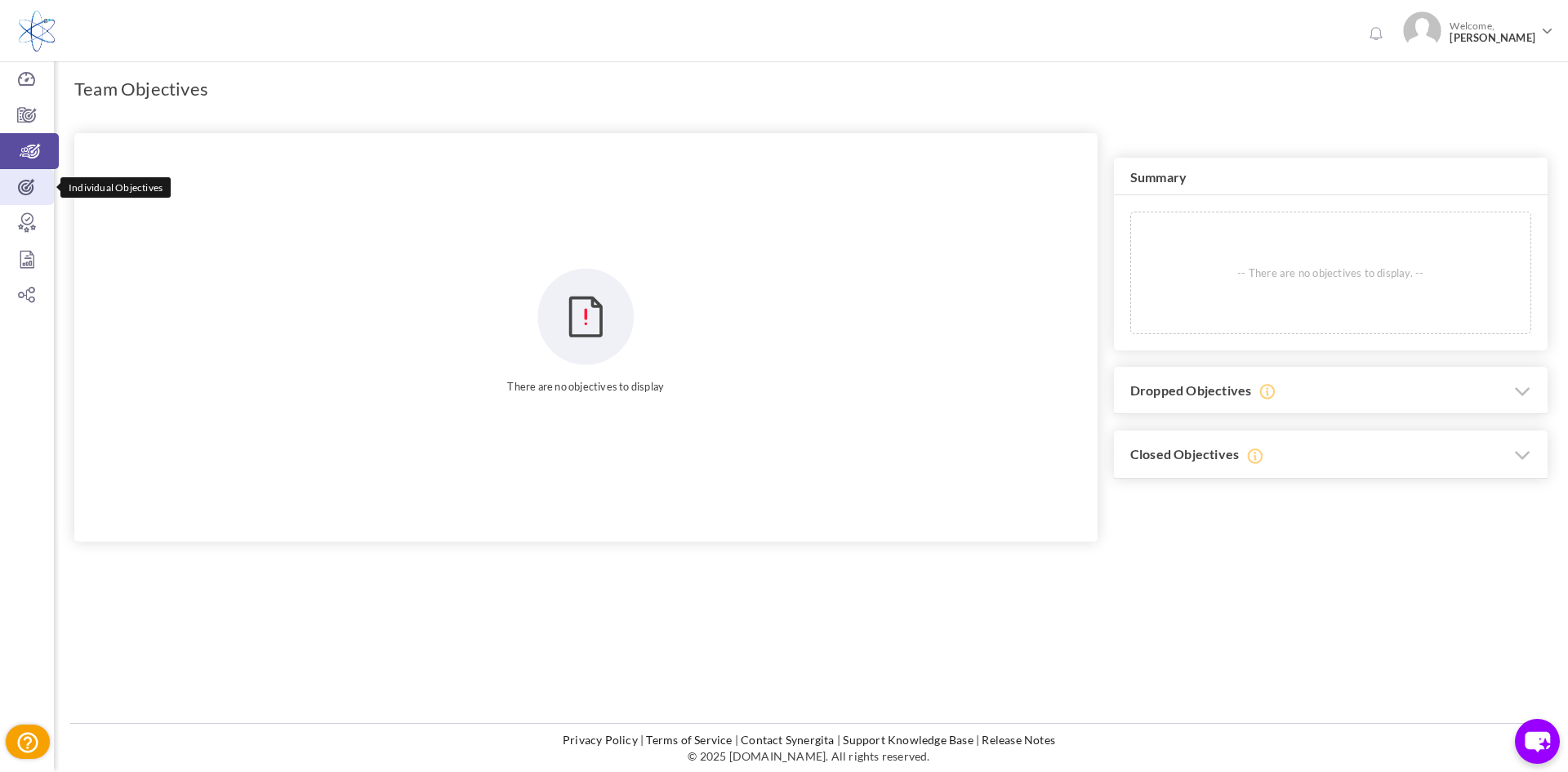
click at [34, 181] on icon at bounding box center [26, 187] width 54 height 17
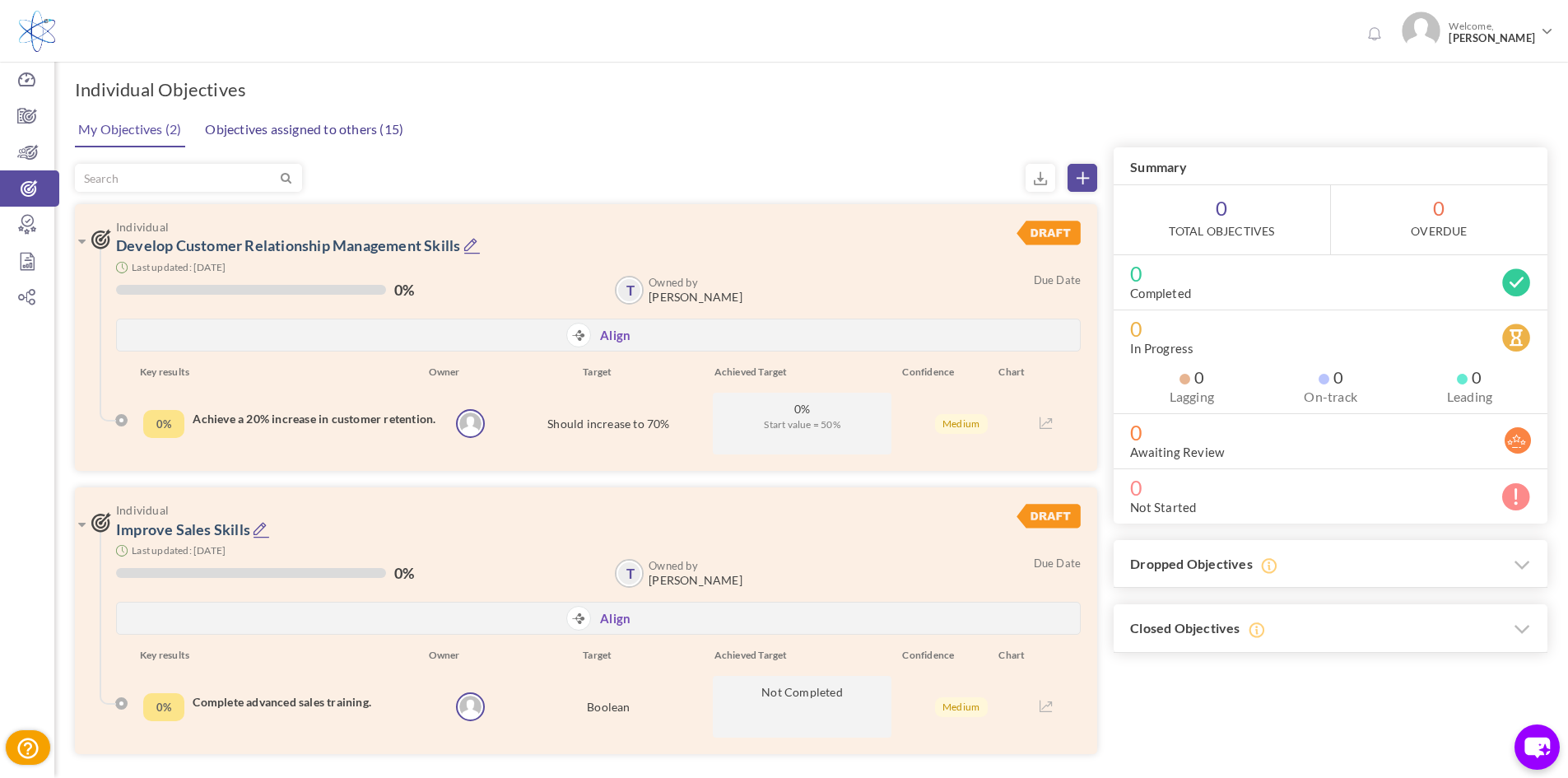
click at [278, 131] on link "Objectives assigned to others (15)" at bounding box center [304, 129] width 207 height 33
click at [278, 131] on body "Trial Extended! Subscribe to continue using all the features. 0 Welcome, Tracy …" at bounding box center [784, 389] width 1568 height 778
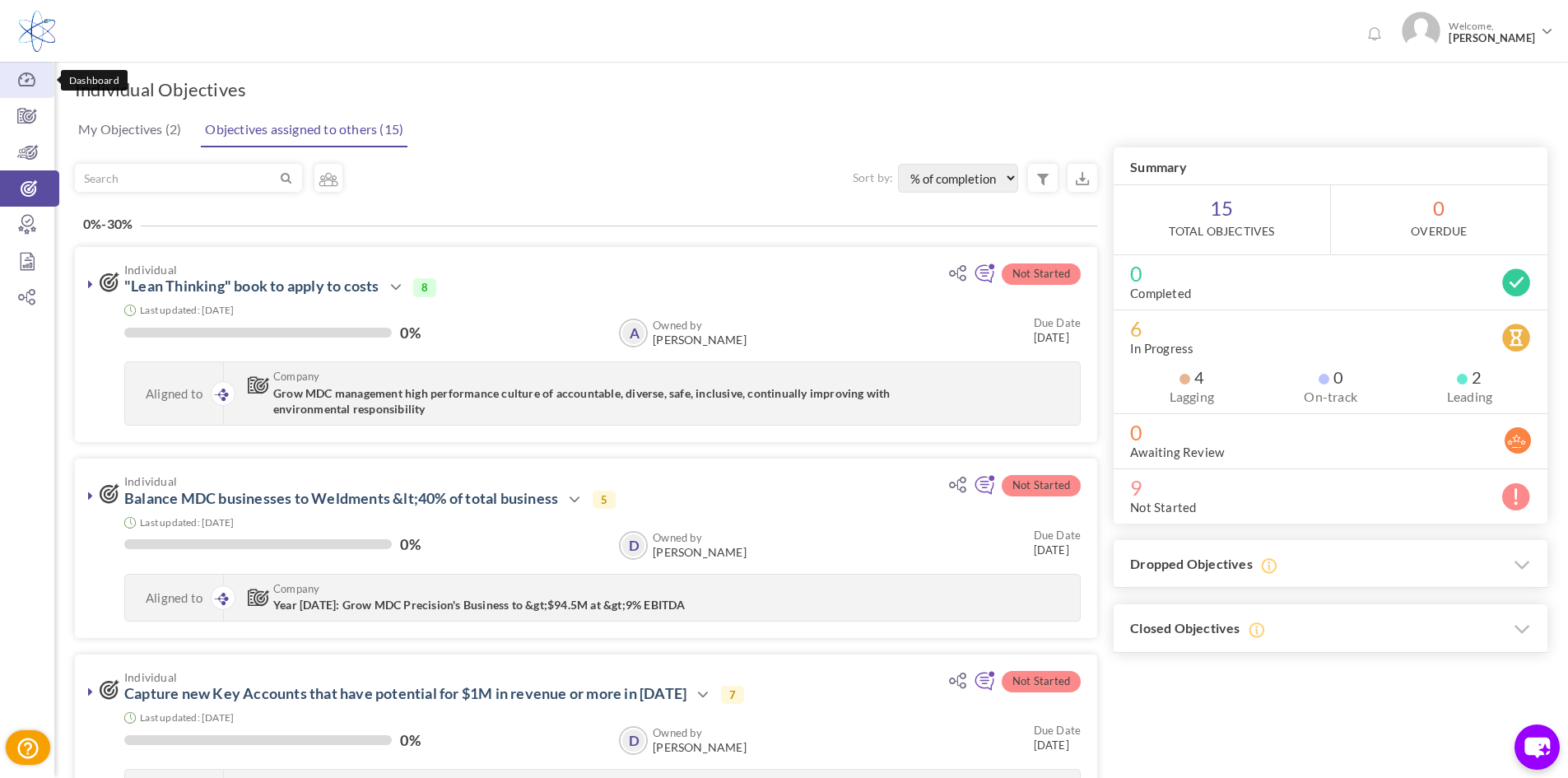
click at [30, 86] on icon at bounding box center [27, 80] width 54 height 17
click at [30, 86] on body "Trial Extended! Subscribe to continue using all the features. 0 Welcome, Tracy …" at bounding box center [784, 389] width 1568 height 778
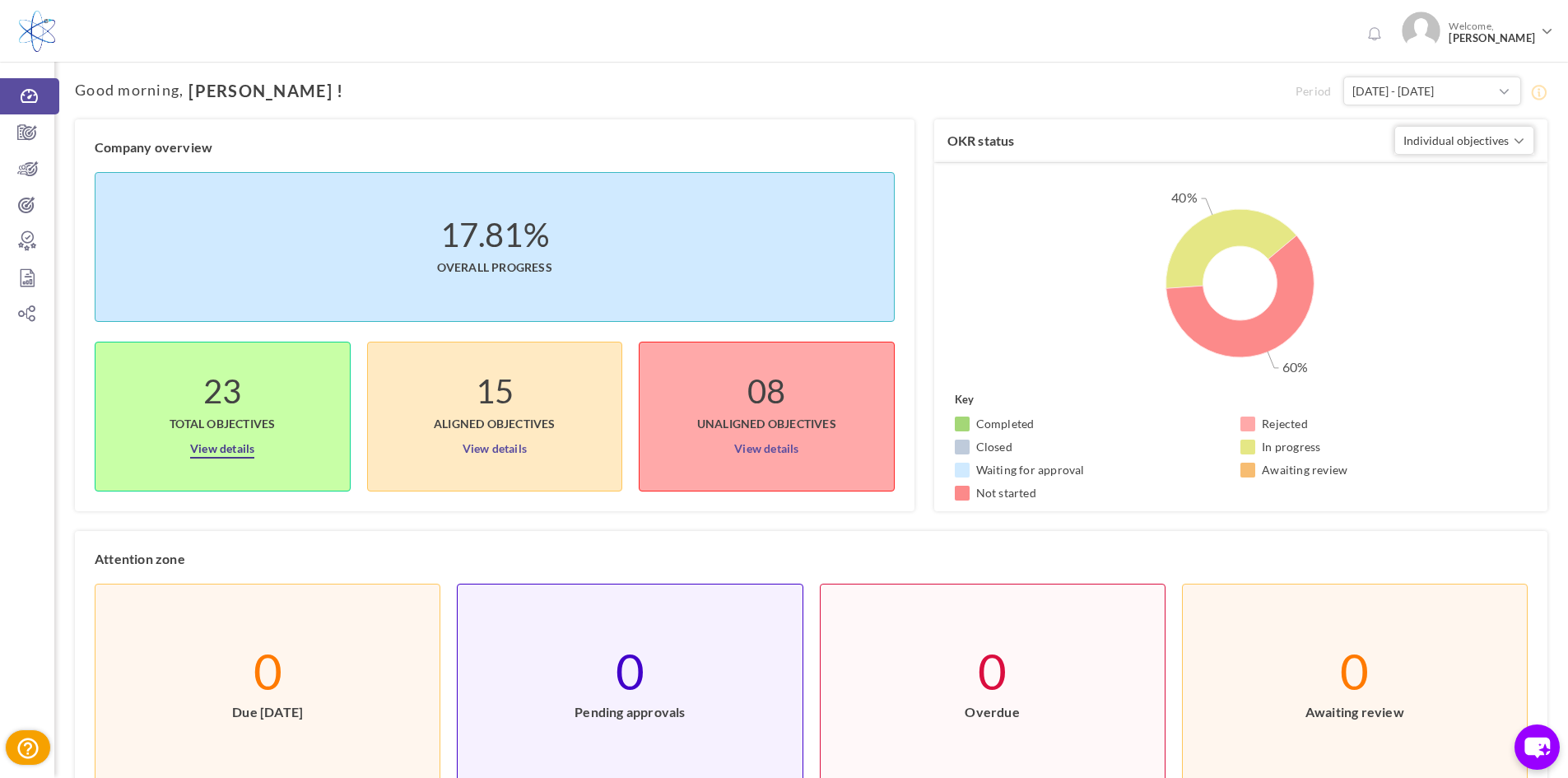
click at [229, 449] on link "View details" at bounding box center [222, 445] width 64 height 27
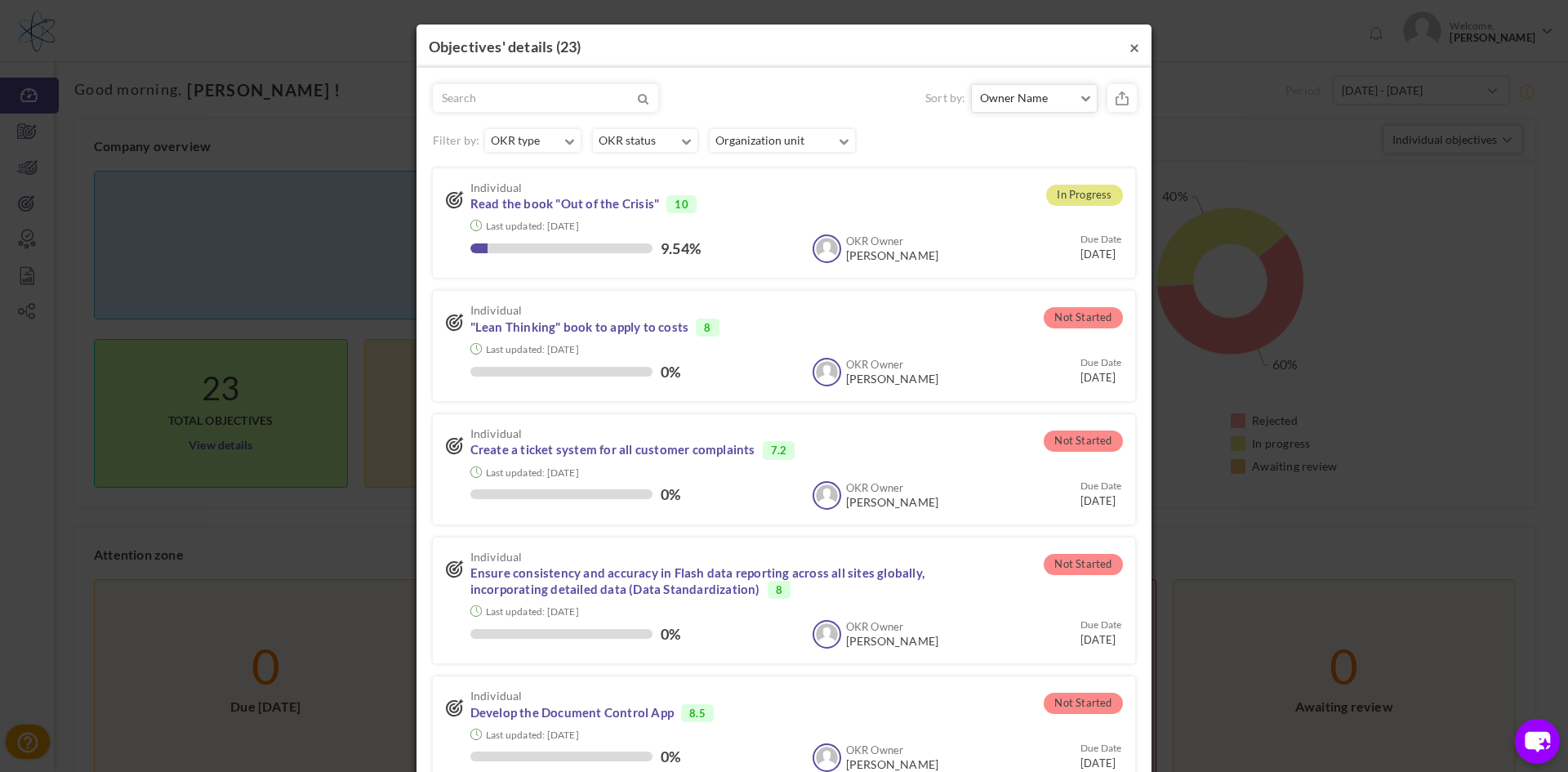
click at [1129, 48] on button "×" at bounding box center [1133, 47] width 10 height 17
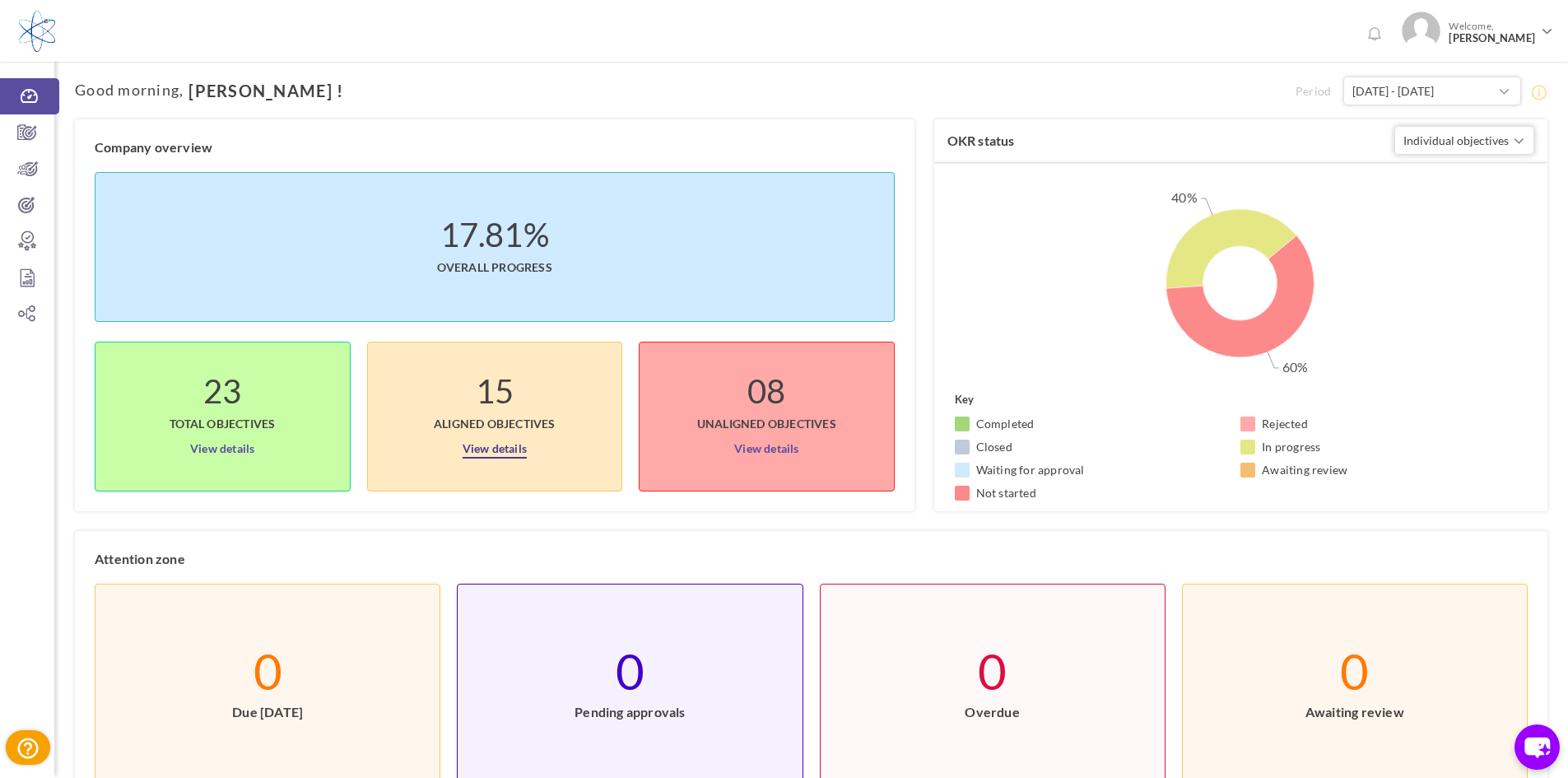
click at [488, 444] on link "View details" at bounding box center [495, 445] width 64 height 27
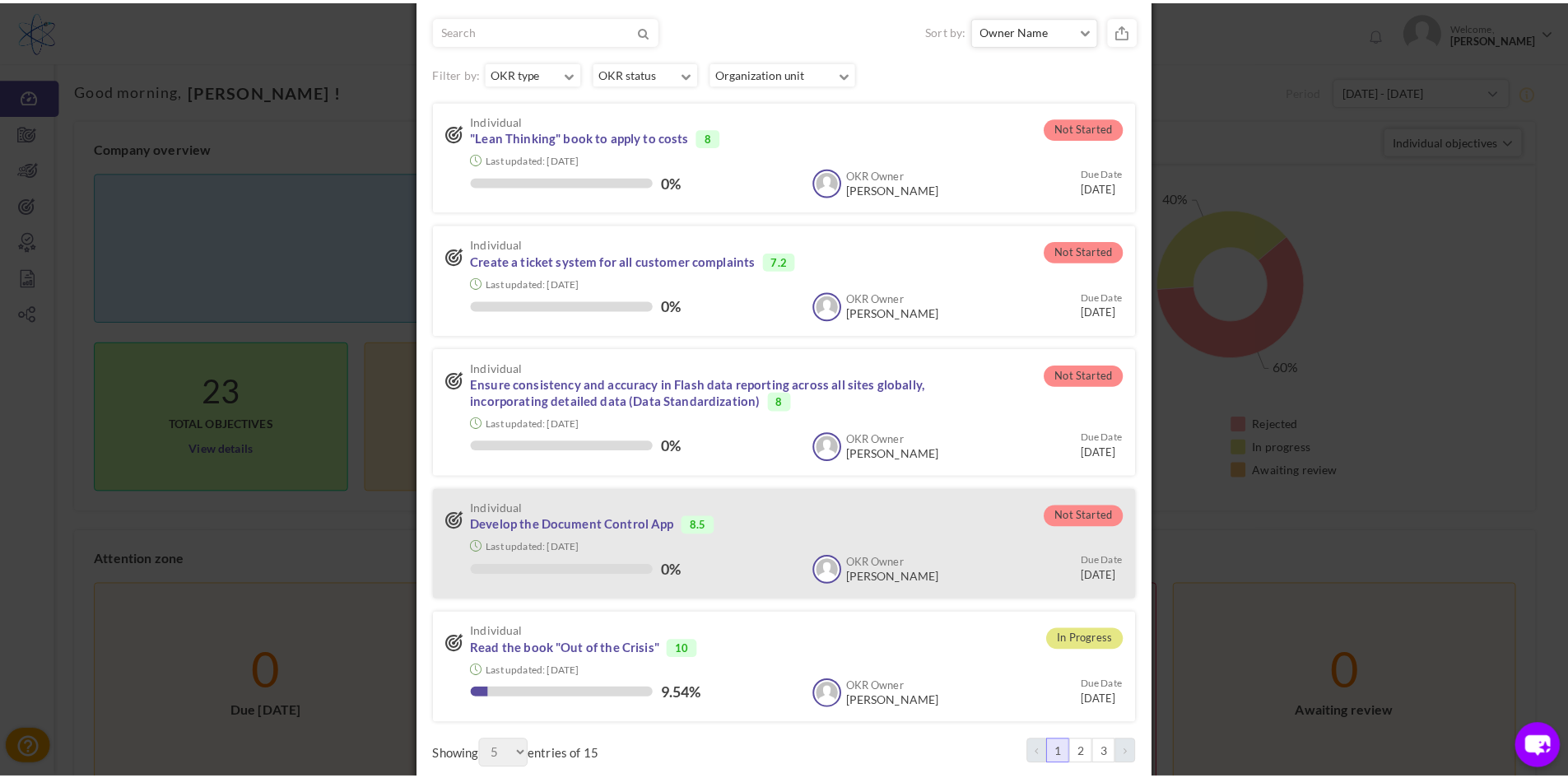
scroll to position [106, 0]
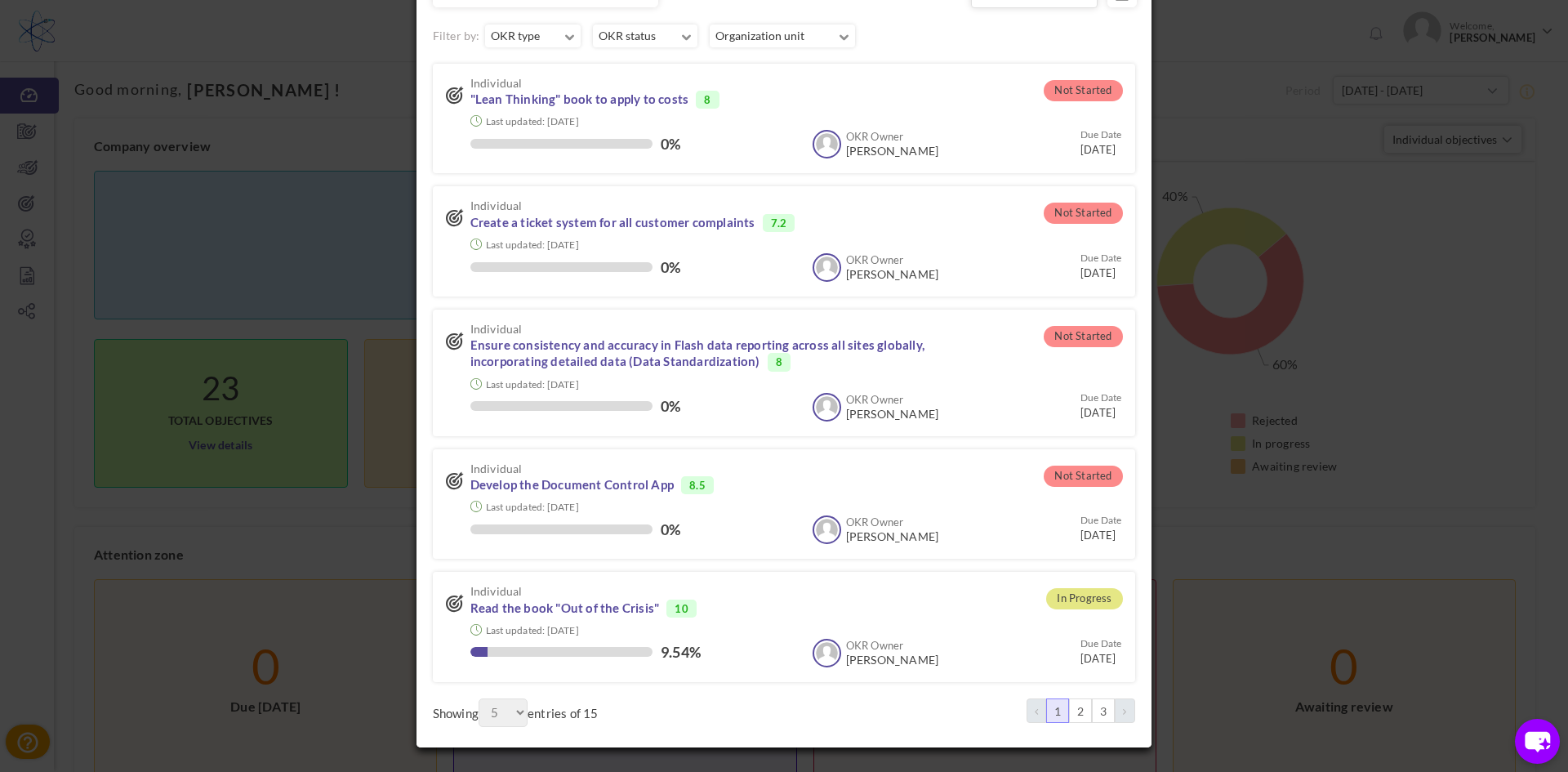
click at [303, 222] on div "× Objectives' details ( 15 ) Sort by: Owner Name Owner Name Status Due Date 3 5" at bounding box center [784, 386] width 1568 height 772
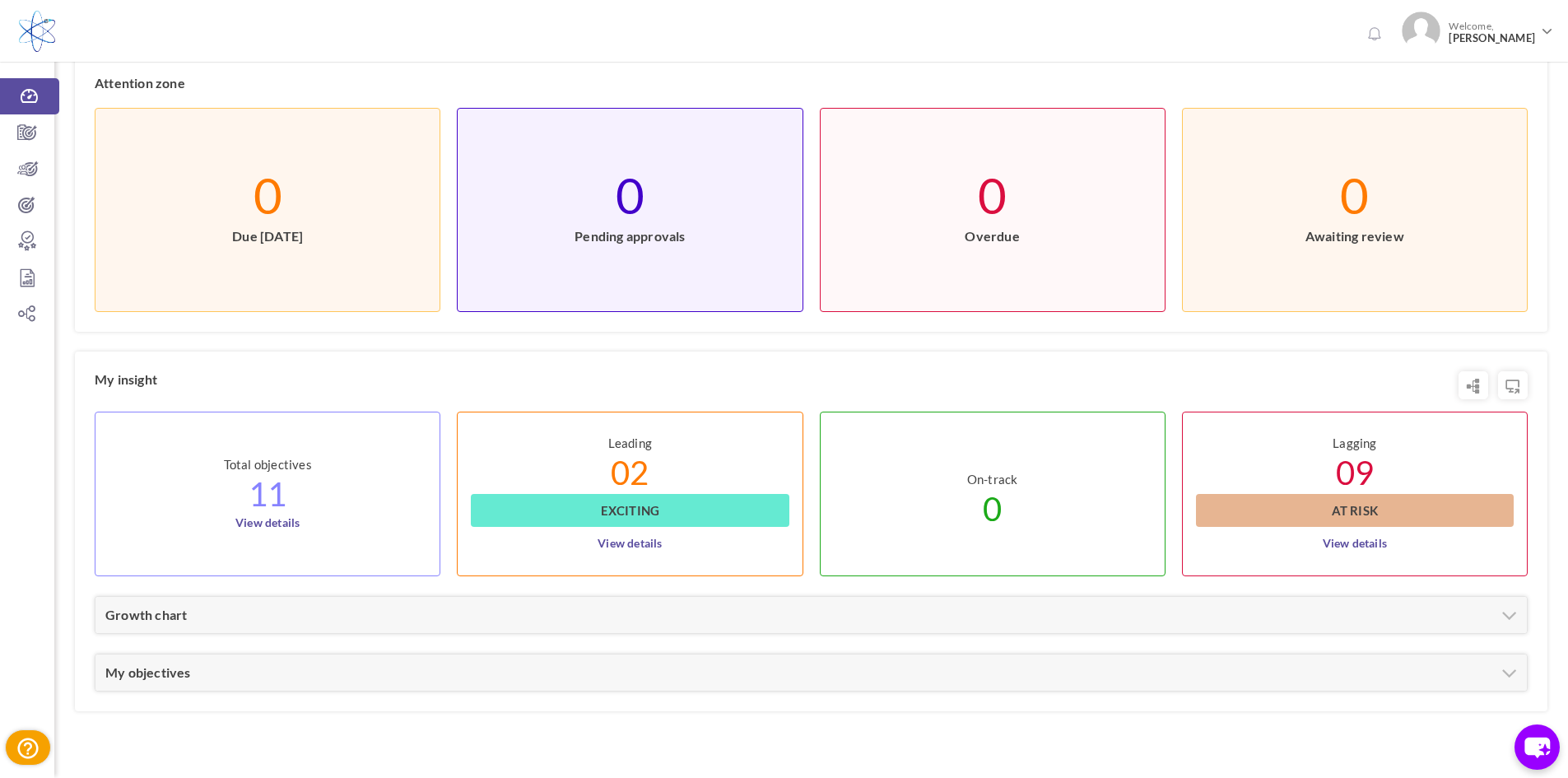
scroll to position [494, 0]
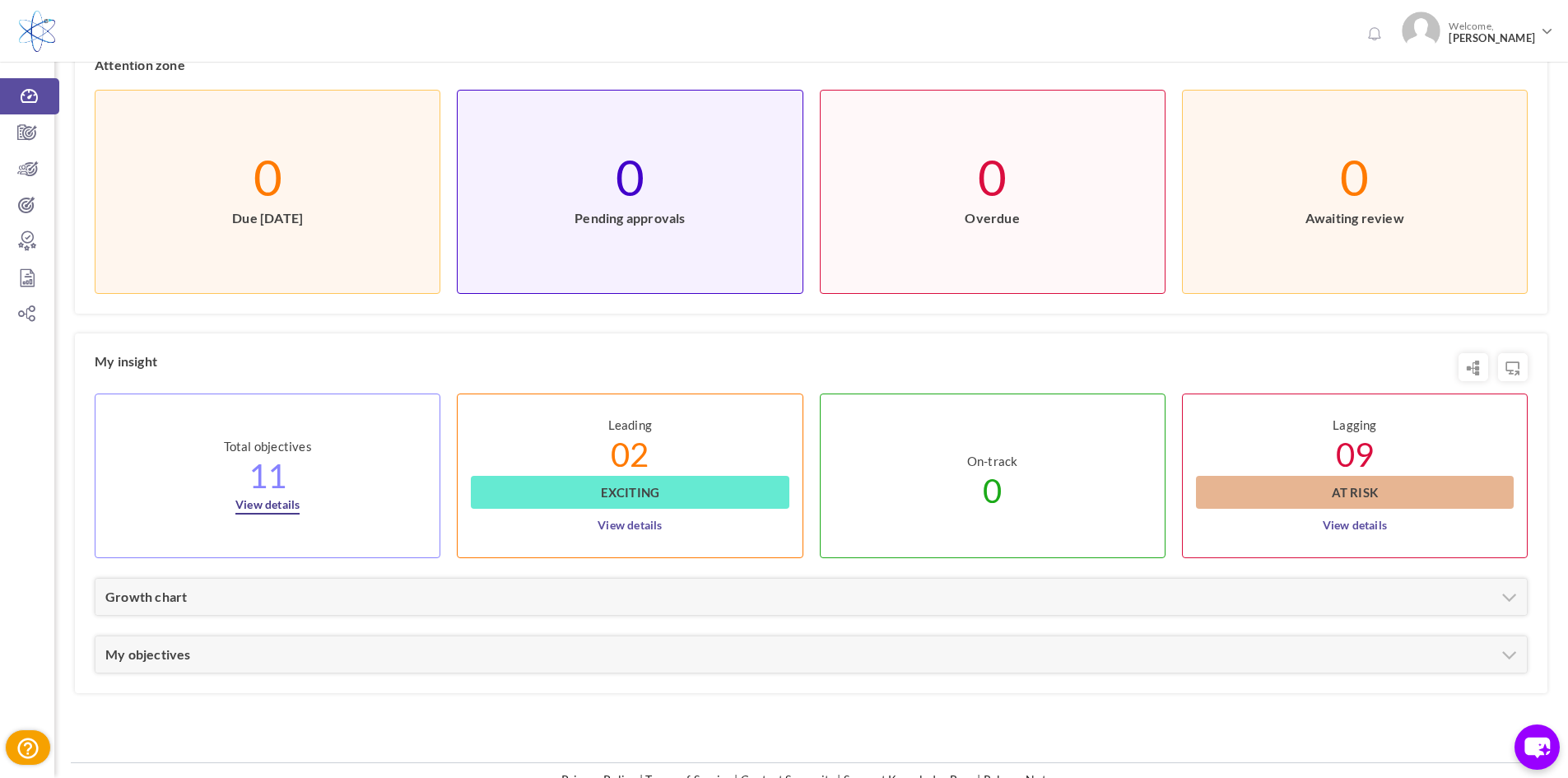
click at [272, 504] on link "View details" at bounding box center [267, 499] width 64 height 30
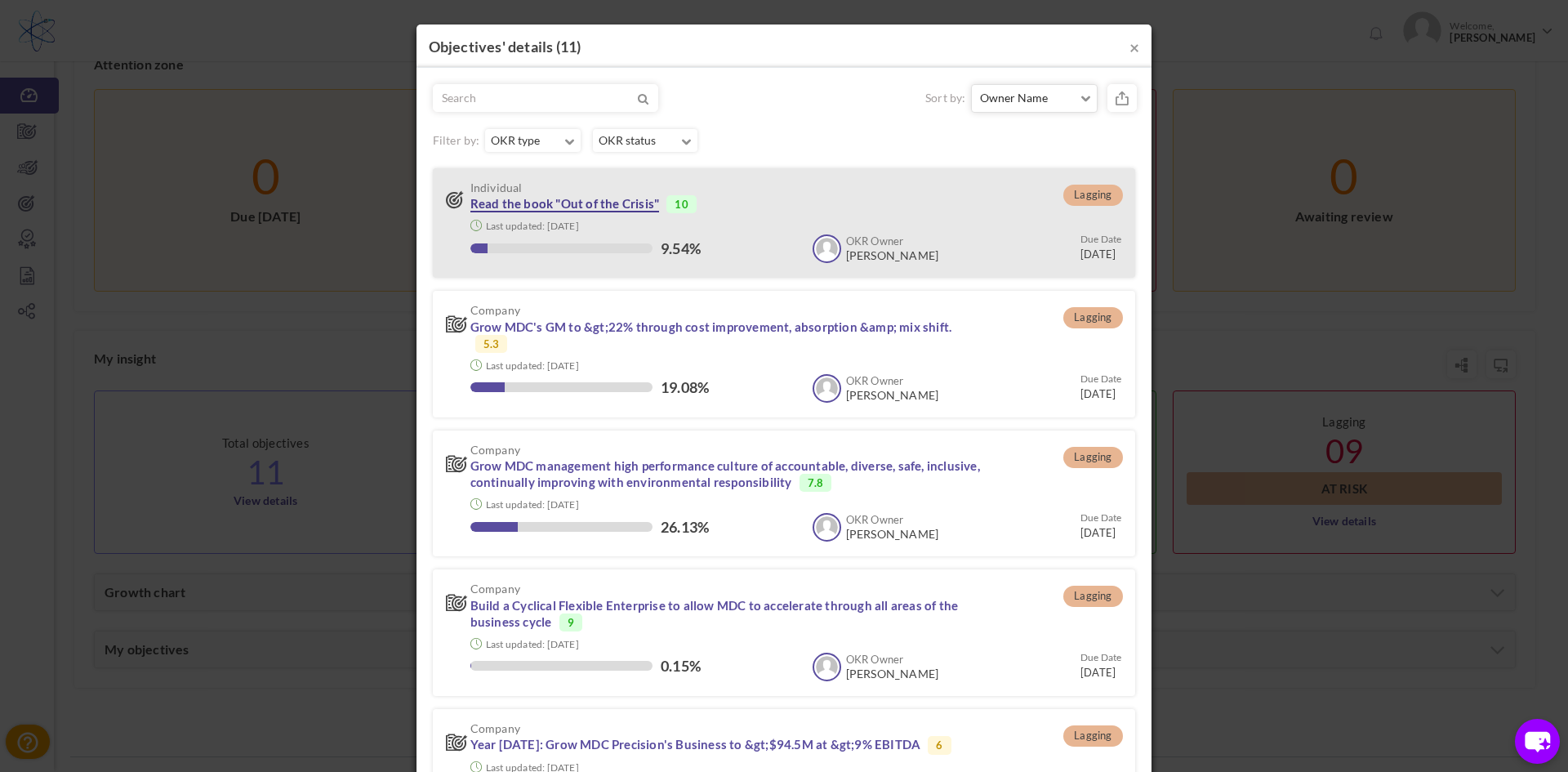
click at [514, 204] on link "Read the book "Out of the Crisis"" at bounding box center [565, 204] width 189 height 17
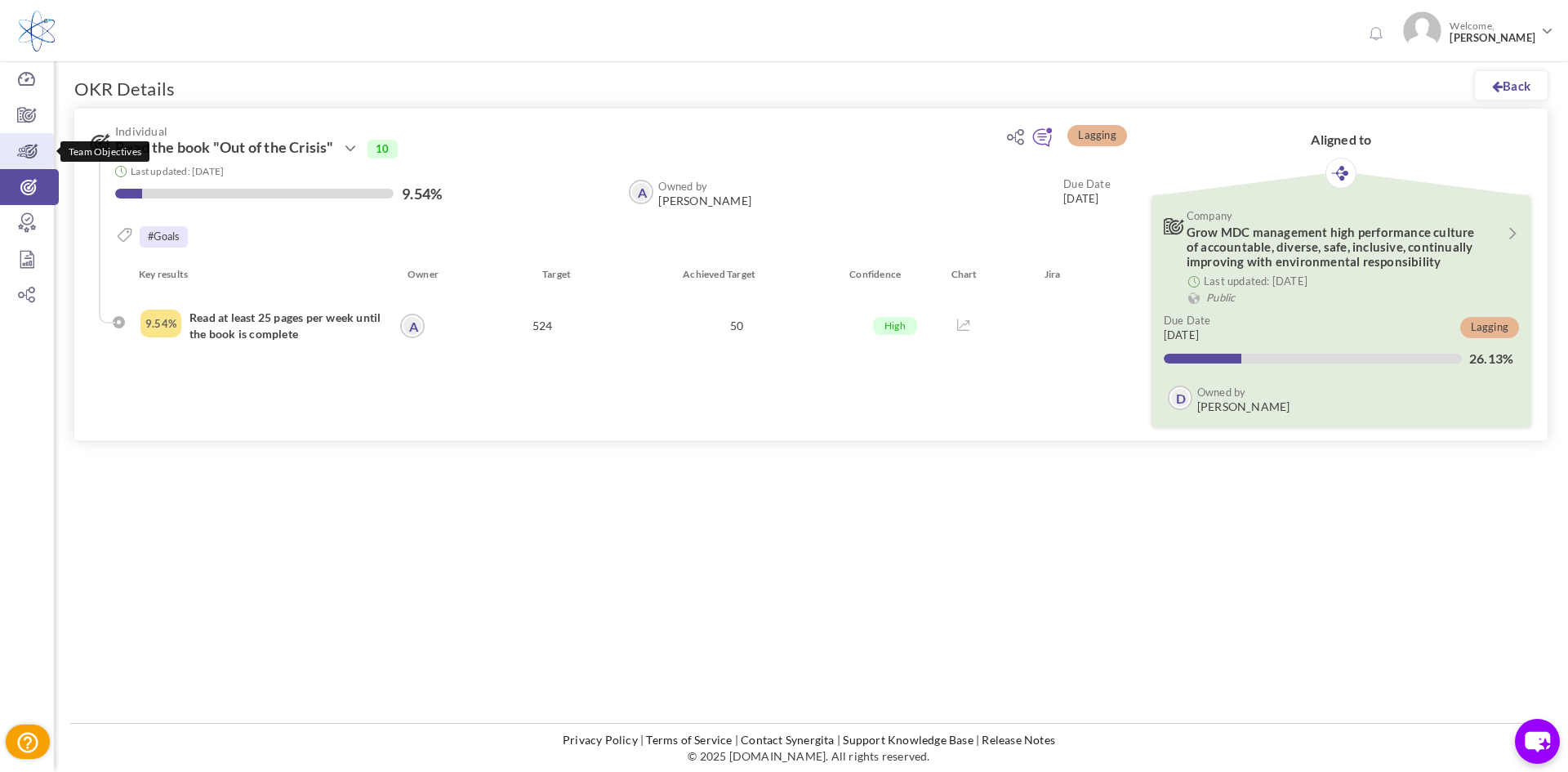
click at [31, 156] on icon at bounding box center [26, 151] width 54 height 17
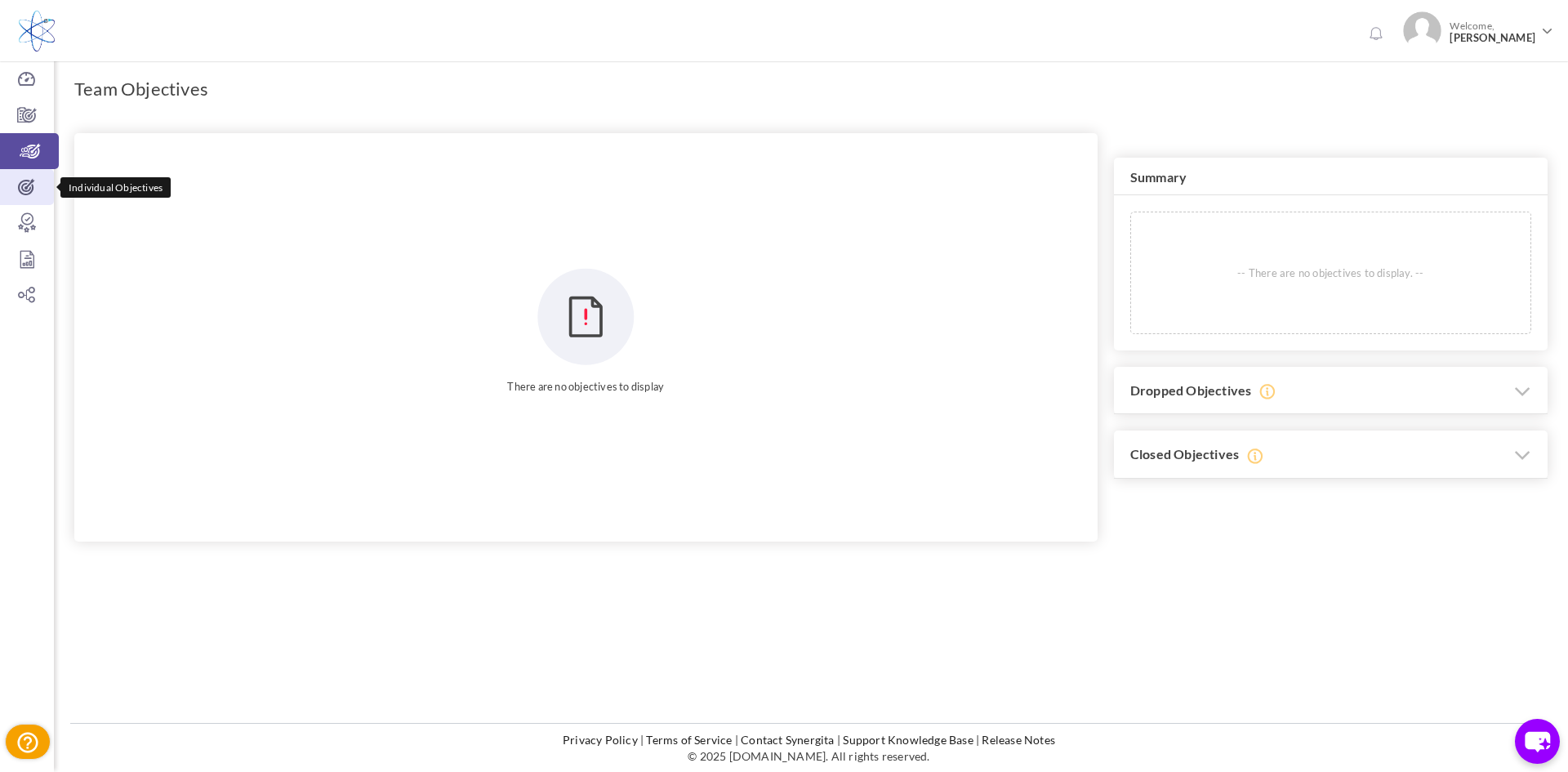
click at [21, 192] on icon at bounding box center [26, 187] width 54 height 17
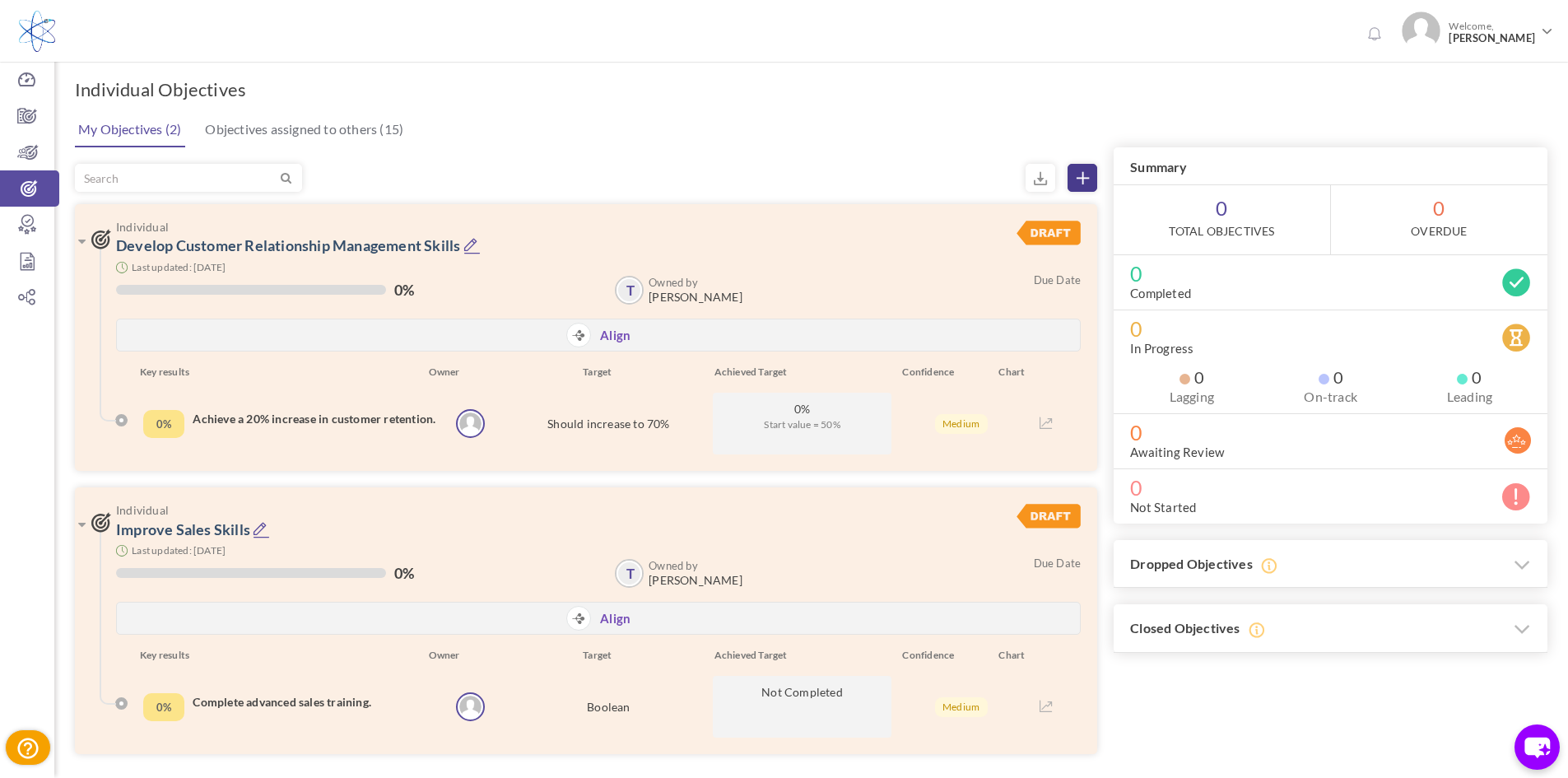
click at [1085, 174] on icon at bounding box center [1083, 179] width 12 height 12
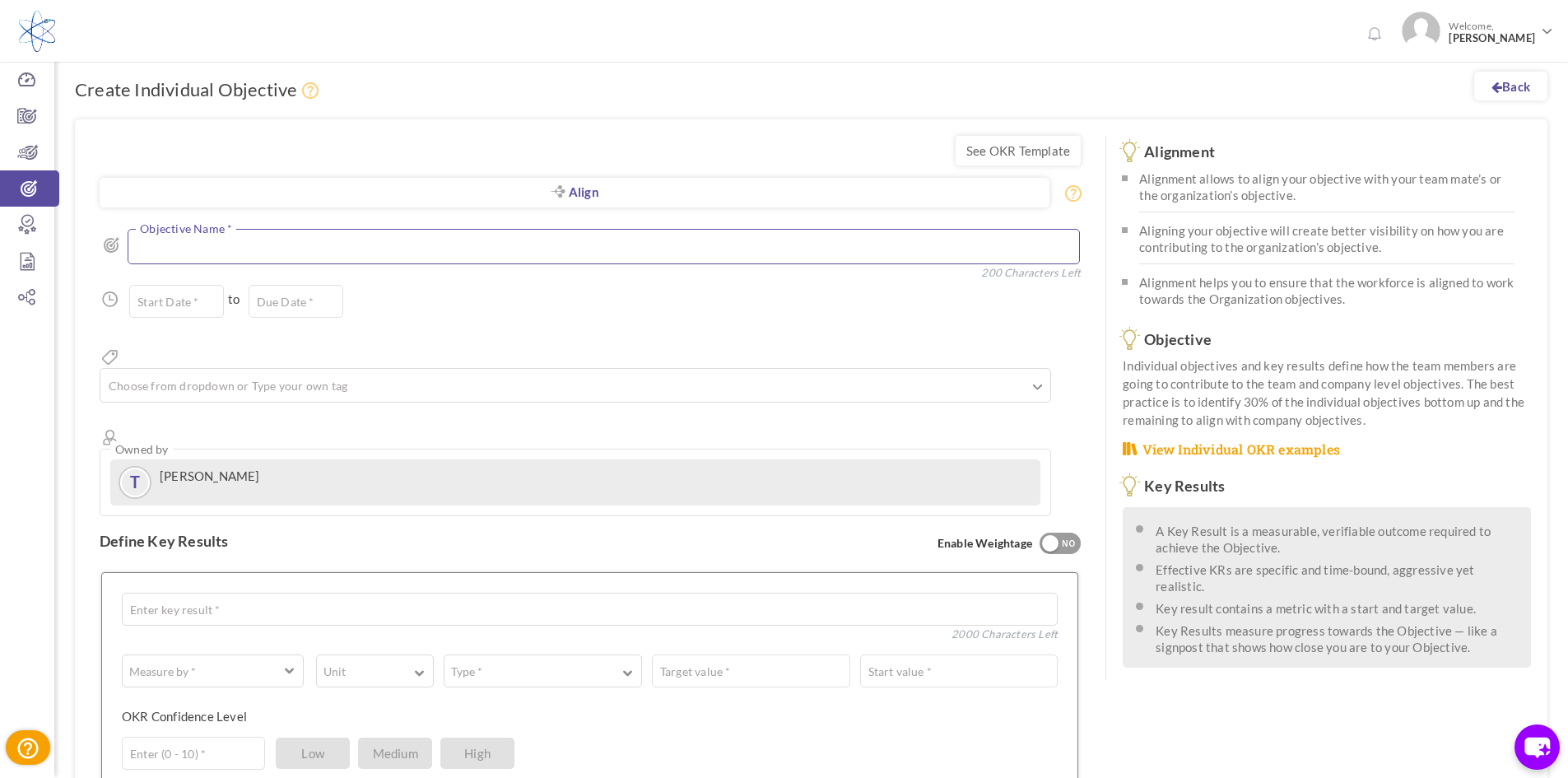
click at [282, 240] on textarea at bounding box center [603, 247] width 951 height 36
type textarea "Win Position in ASML"
click at [174, 298] on input "text" at bounding box center [176, 301] width 95 height 33
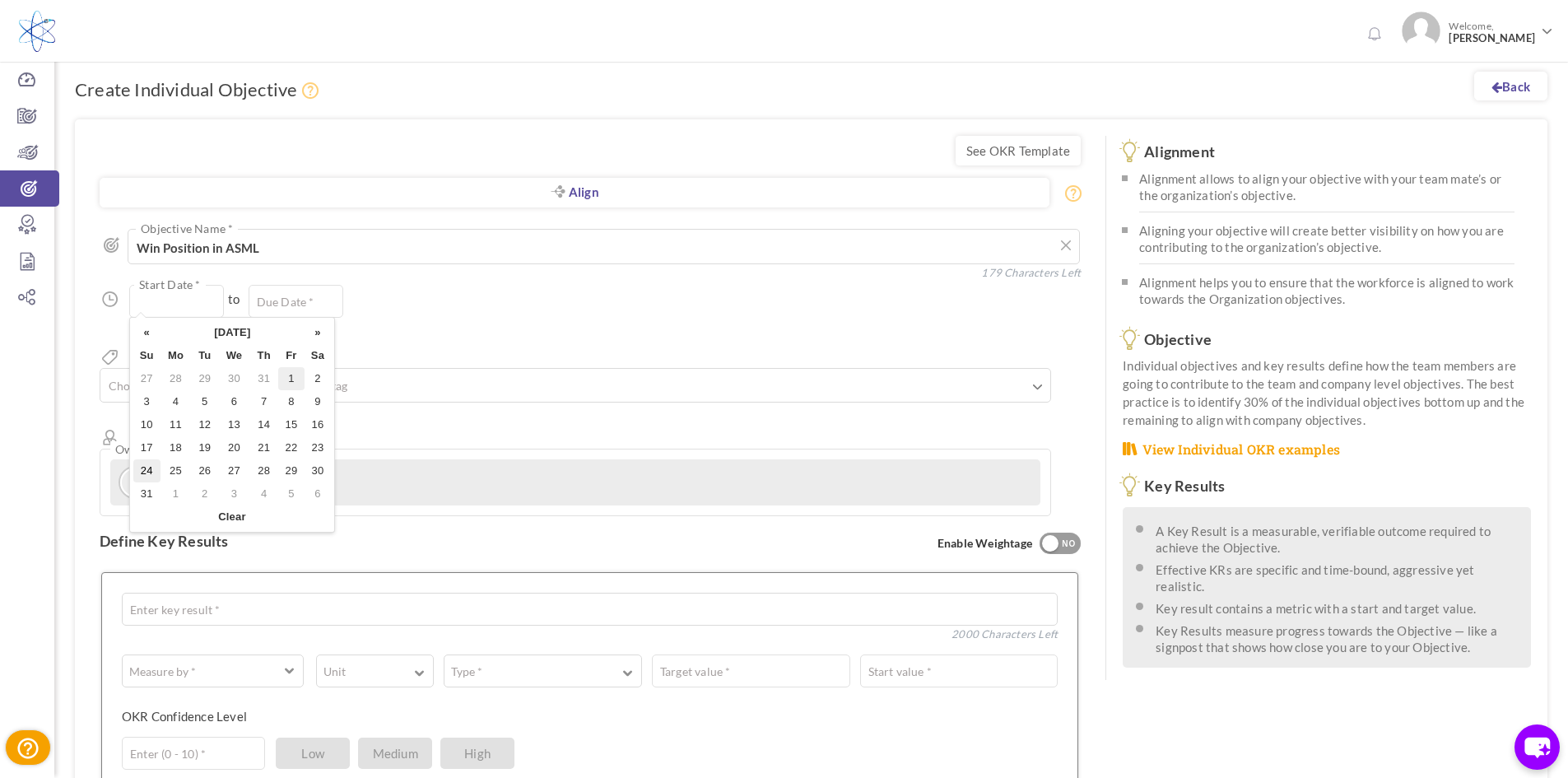
click at [287, 380] on td "1" at bounding box center [291, 378] width 27 height 23
type input "01-Aug-2025"
click at [277, 304] on input "text" at bounding box center [296, 301] width 95 height 33
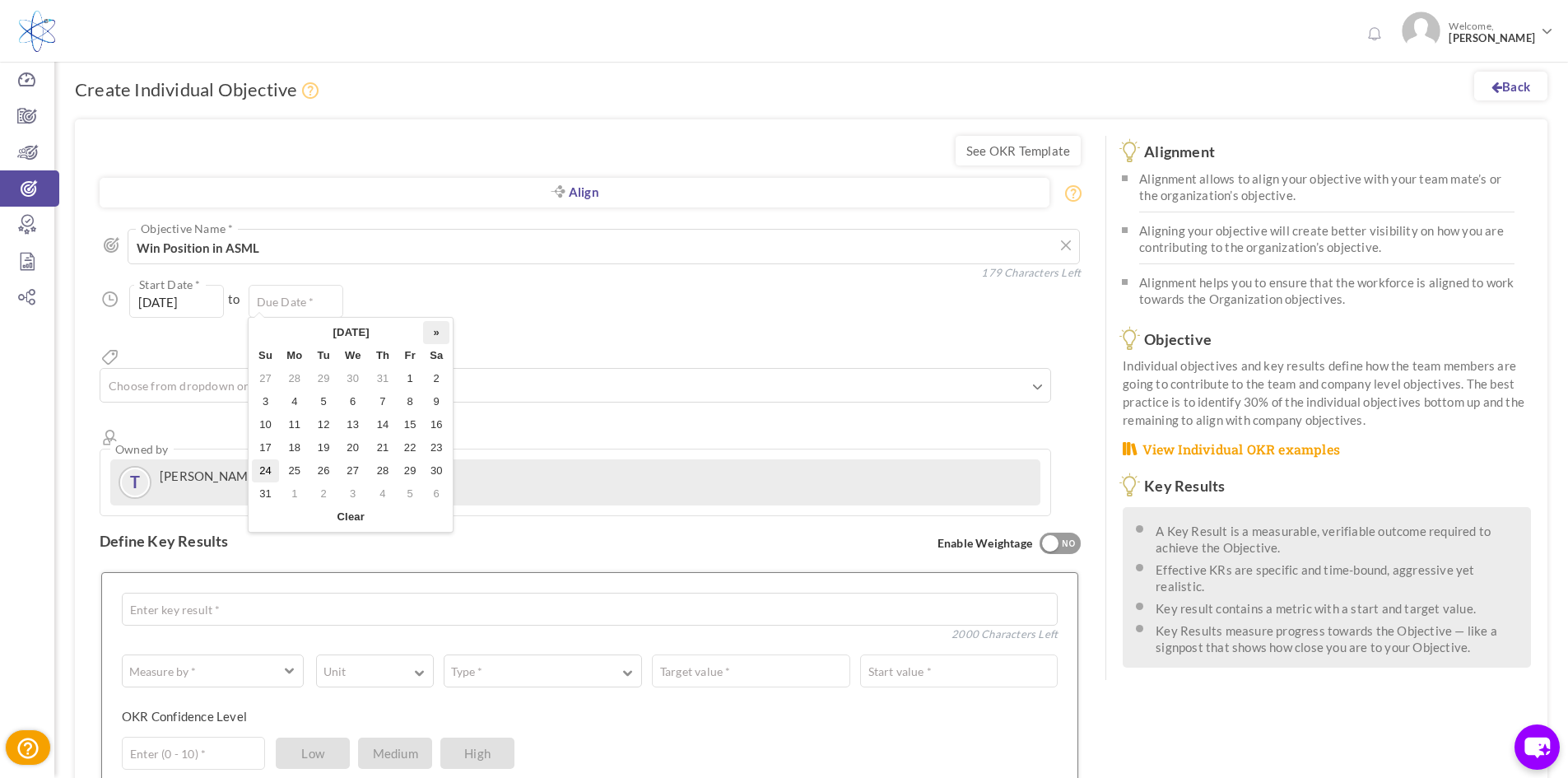
click at [438, 330] on th "»" at bounding box center [436, 332] width 27 height 23
click at [347, 472] on td "31" at bounding box center [353, 471] width 31 height 23
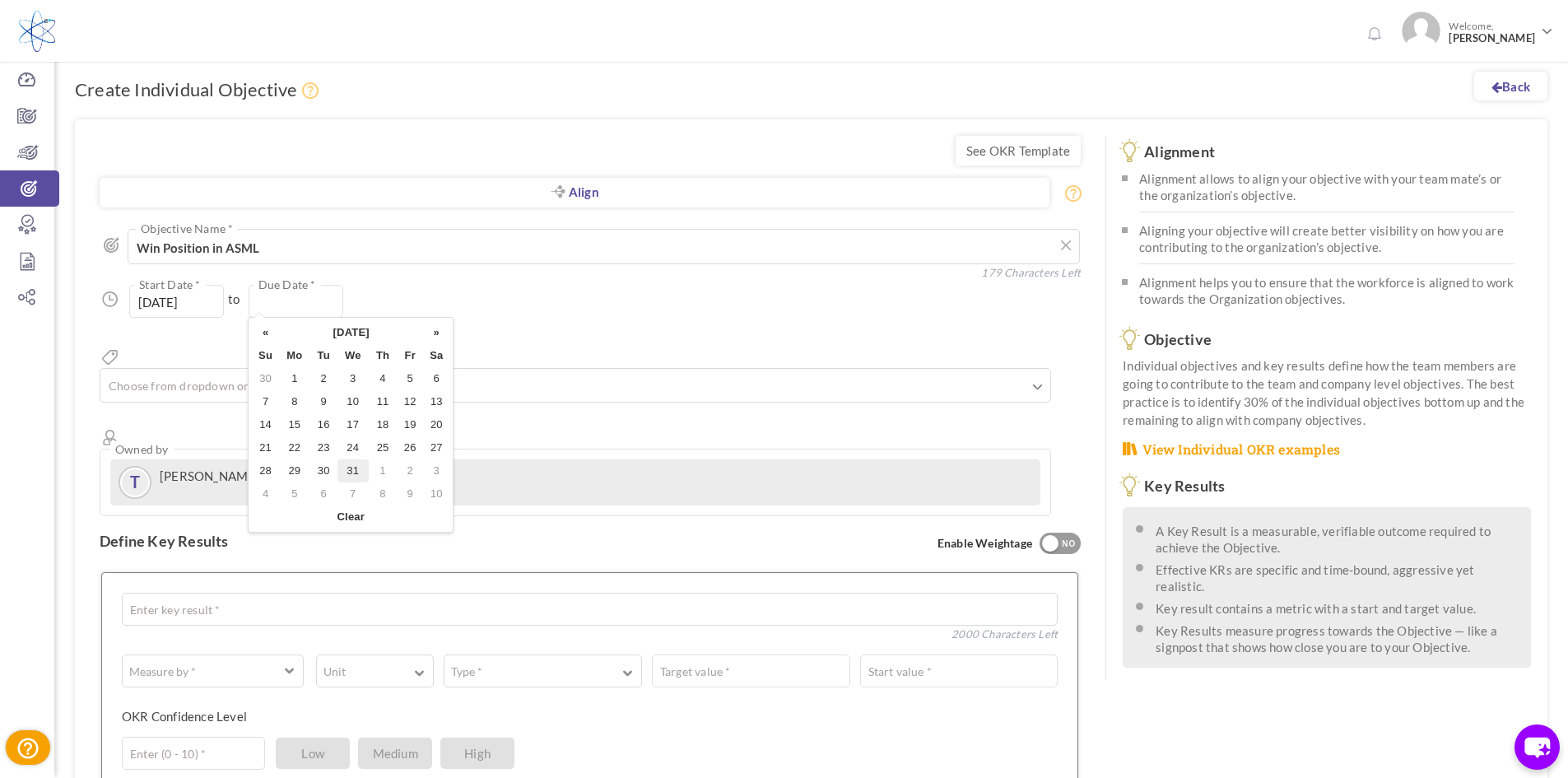
type input "[DATE]"
click at [185, 375] on input "text" at bounding box center [188, 385] width 164 height 21
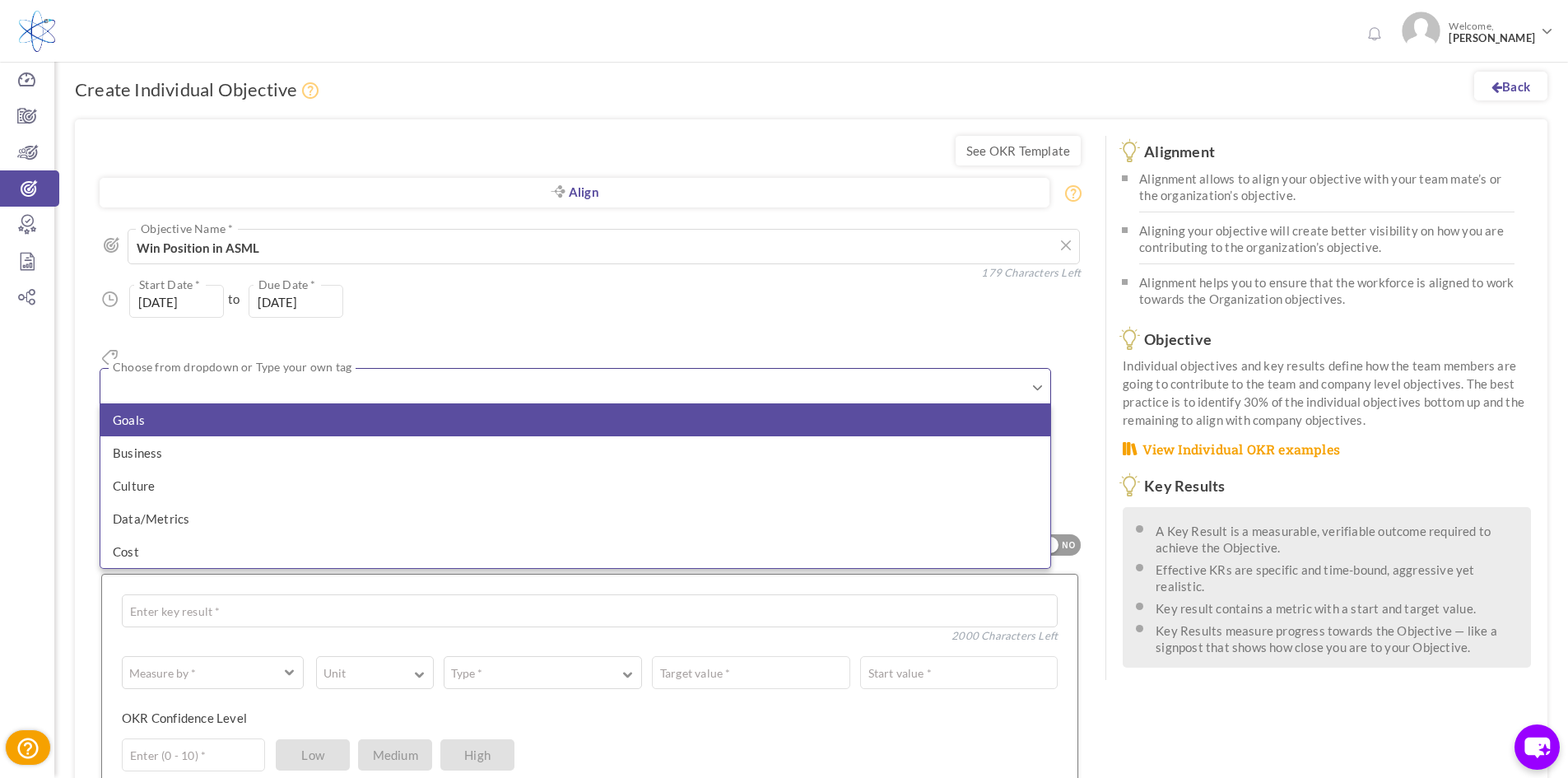
click at [389, 404] on li "Goals" at bounding box center [575, 419] width 950 height 33
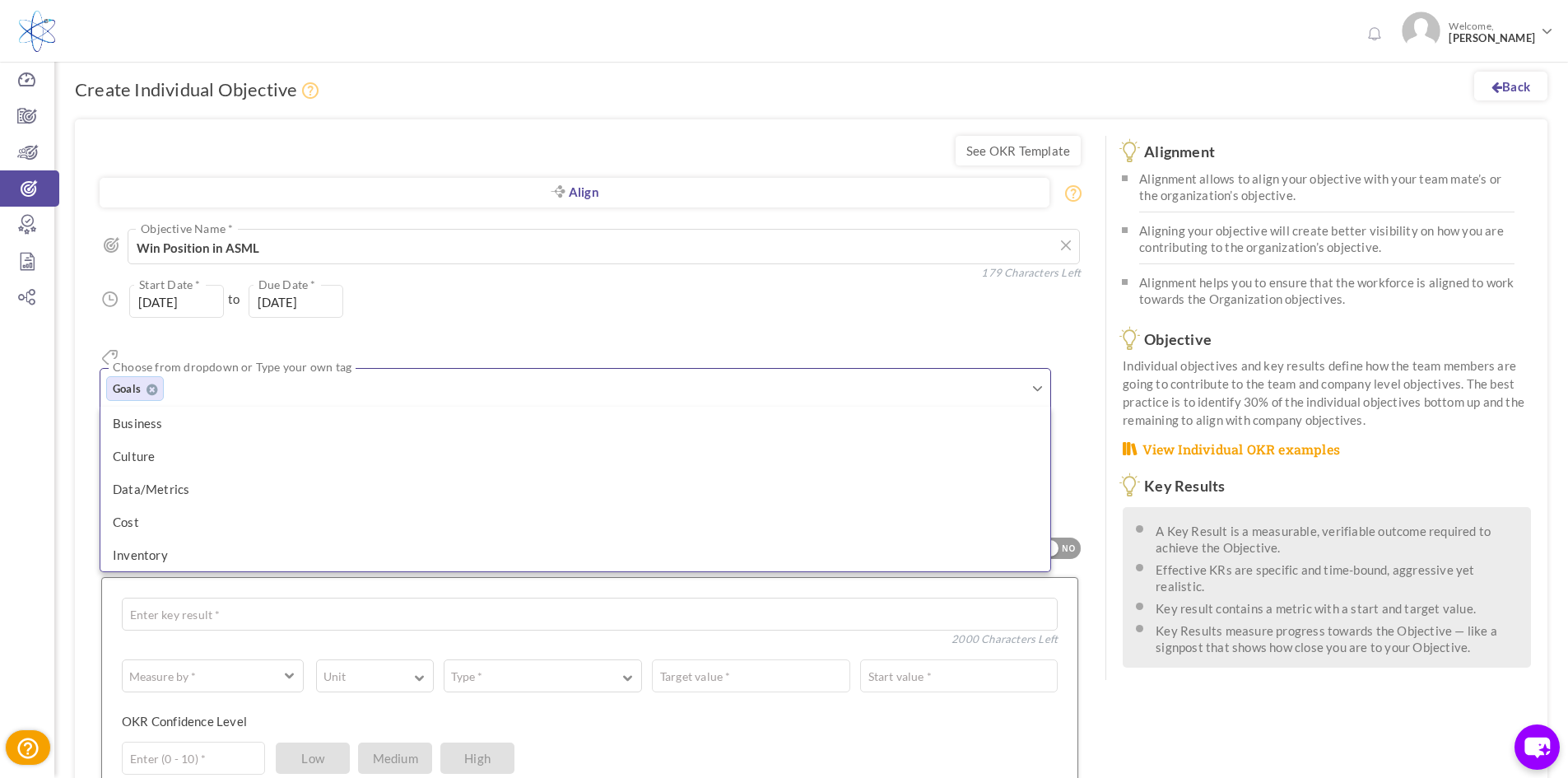
click at [476, 306] on div "01-Aug-2025 Start Date * to 31-Dec-2025 Due Date * Due date should not fall aft…" at bounding box center [590, 301] width 981 height 33
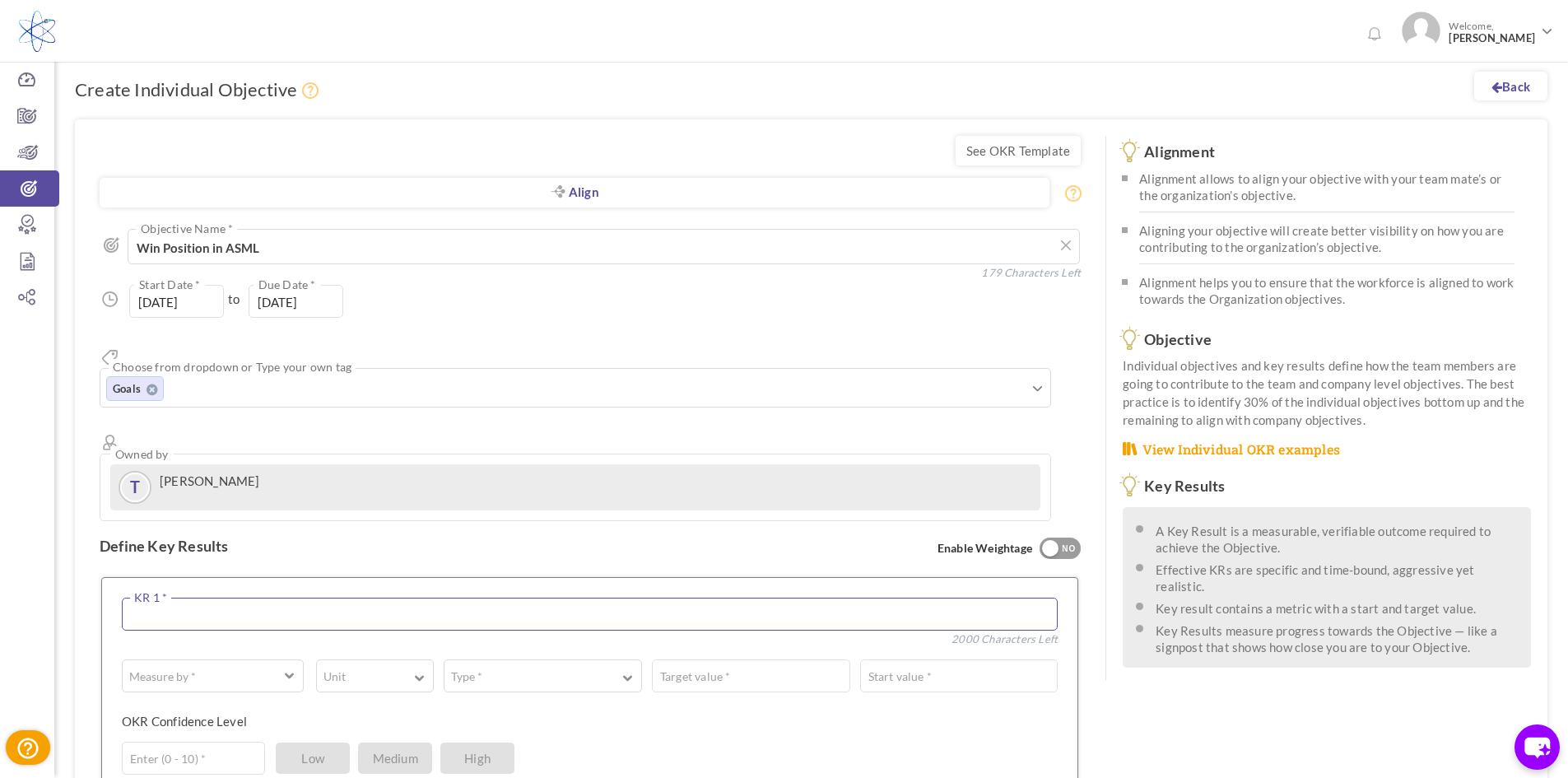
click at [251, 598] on textarea at bounding box center [589, 614] width 935 height 33
click at [975, 598] on textarea at bounding box center [589, 614] width 935 height 33
click at [286, 655] on button "Measure by *" at bounding box center [212, 671] width 182 height 33
click at [387, 655] on button "Unit" at bounding box center [375, 671] width 117 height 33
click at [397, 730] on link "%" at bounding box center [375, 742] width 99 height 25
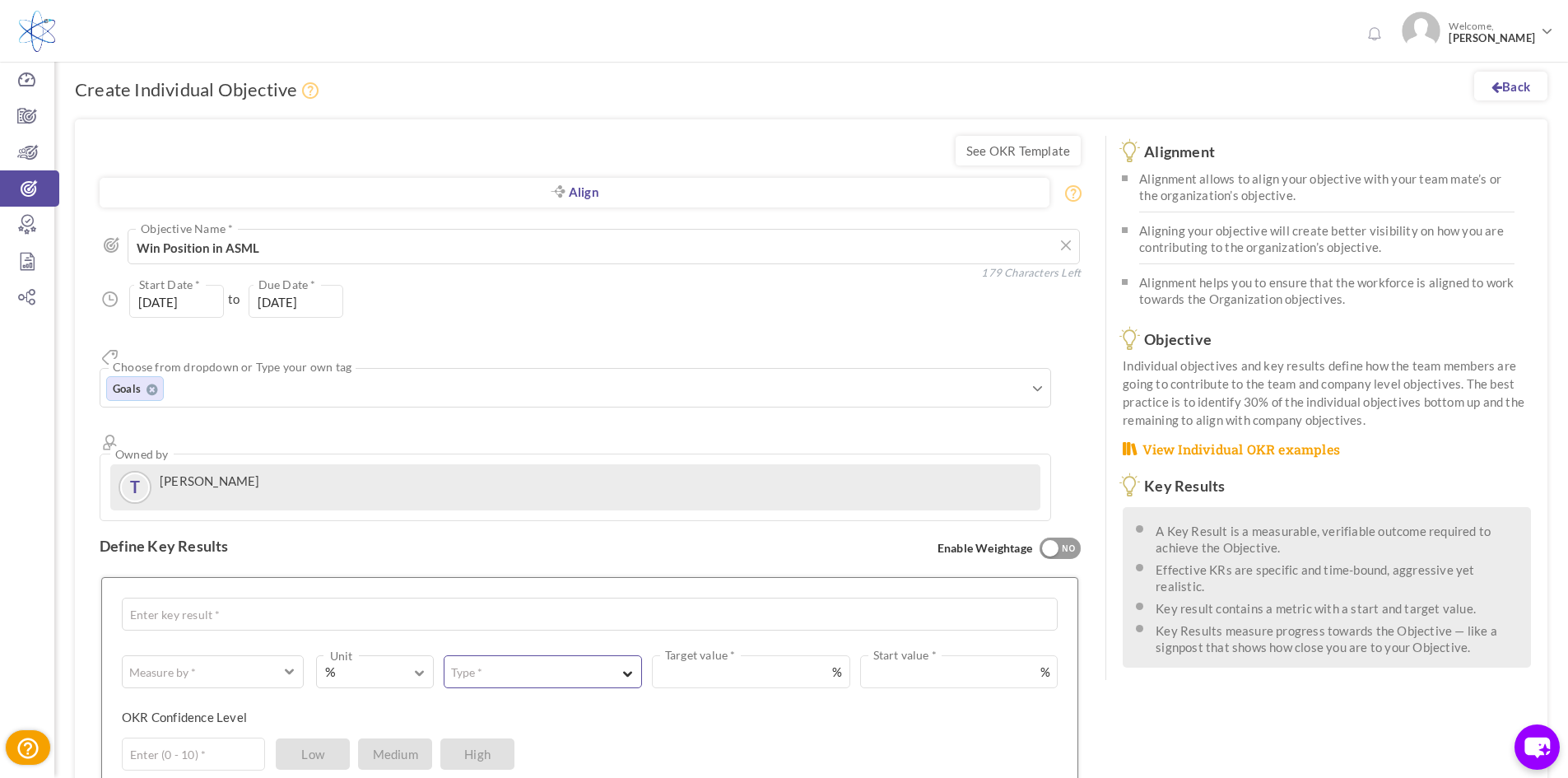
click at [548, 655] on button "Type *" at bounding box center [542, 671] width 198 height 33
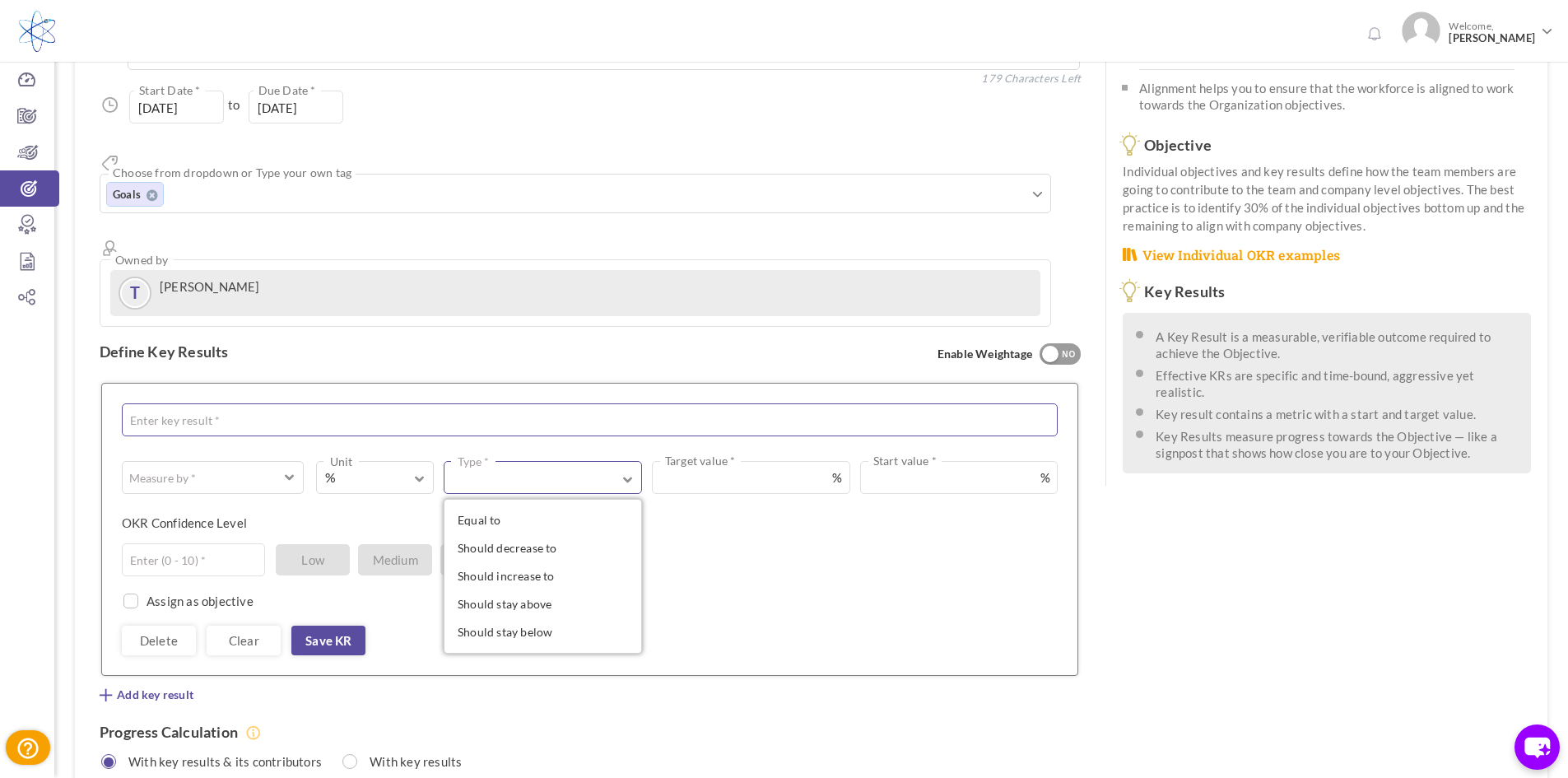
scroll to position [247, 0]
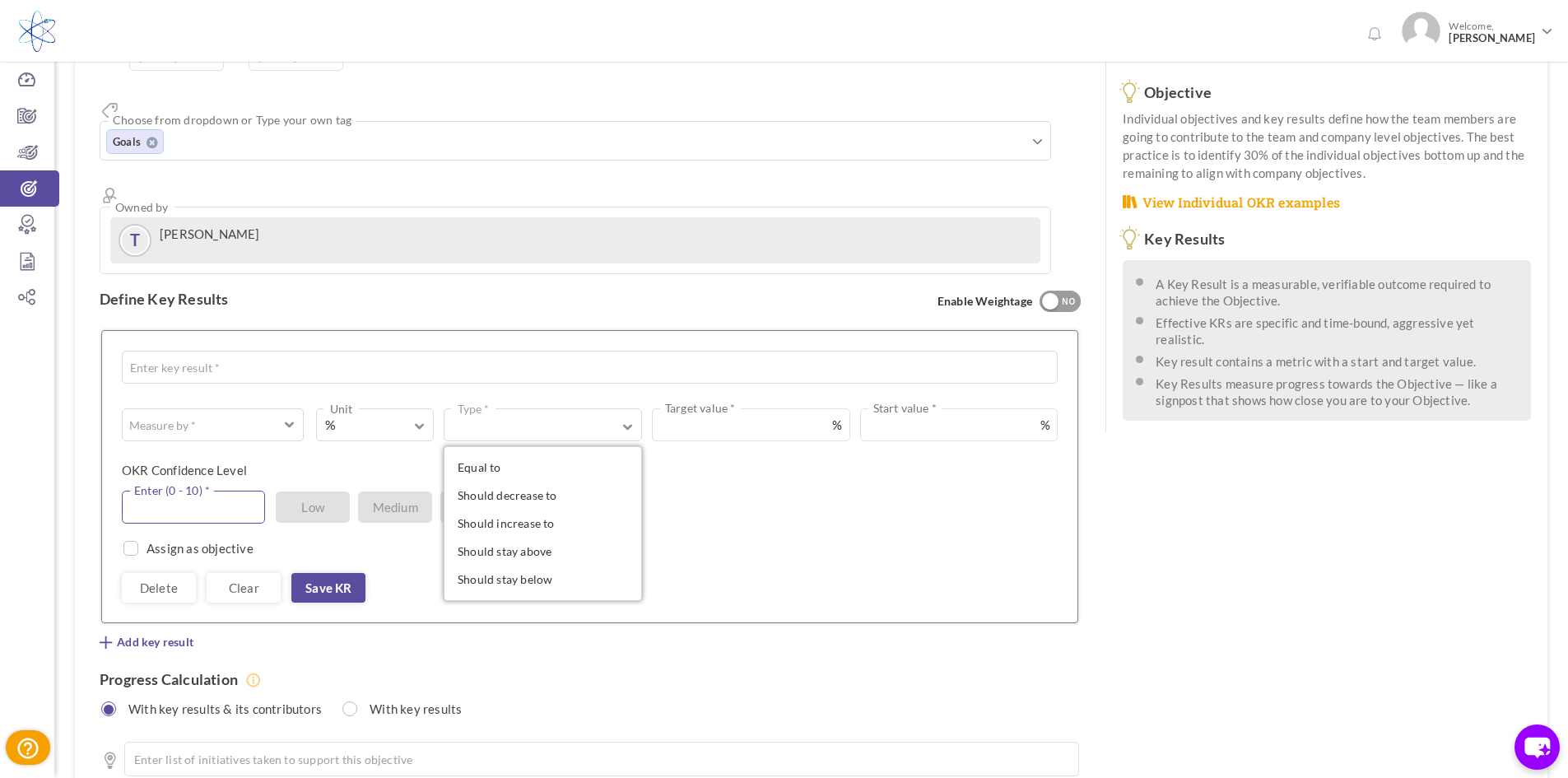
click at [203, 490] on input "text" at bounding box center [193, 506] width 143 height 33
type input "5"
click at [127, 544] on input "checkbox" at bounding box center [127, 551] width 15 height 15
checkbox input "true"
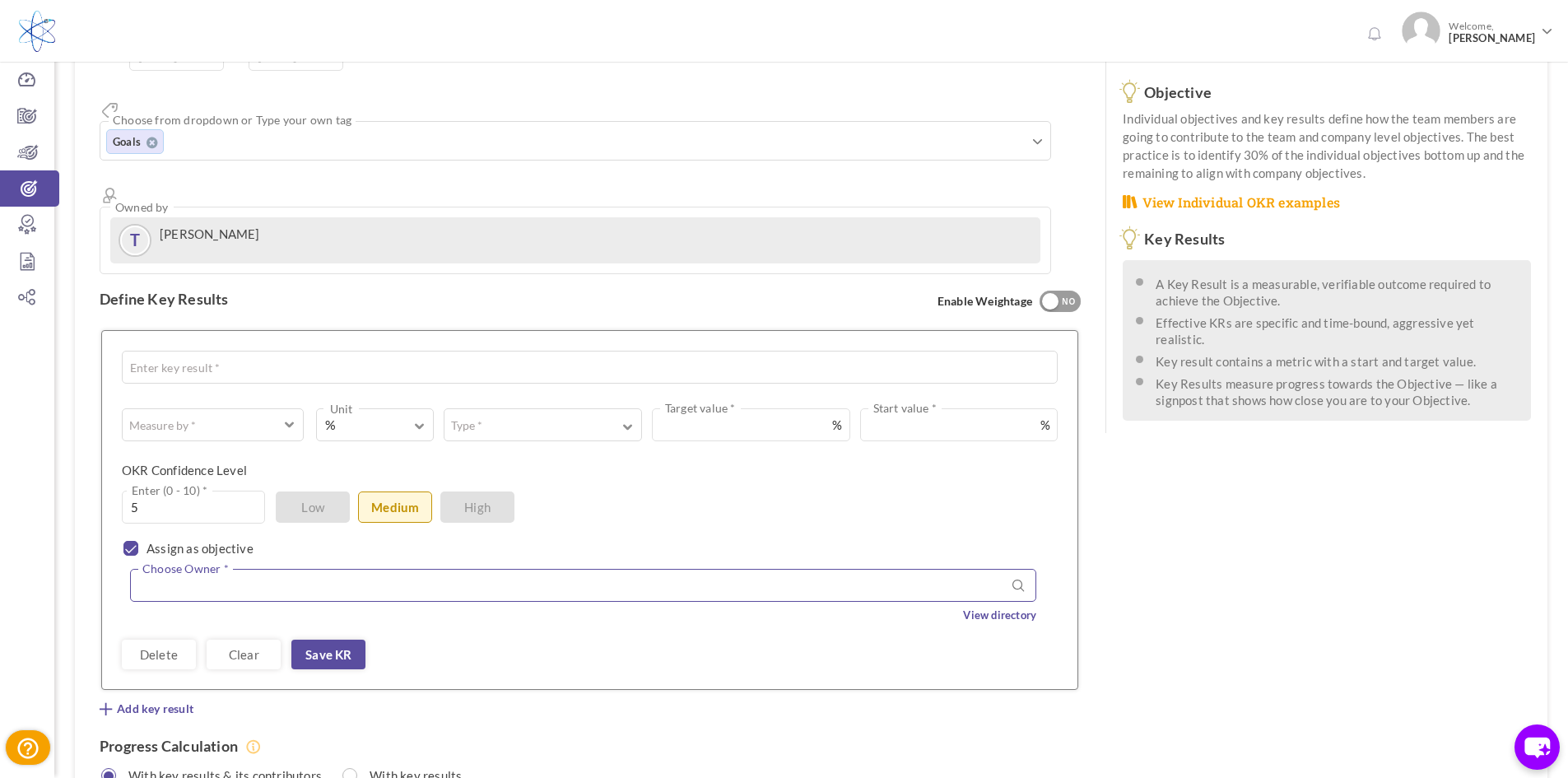
click at [196, 568] on input "text" at bounding box center [583, 584] width 906 height 33
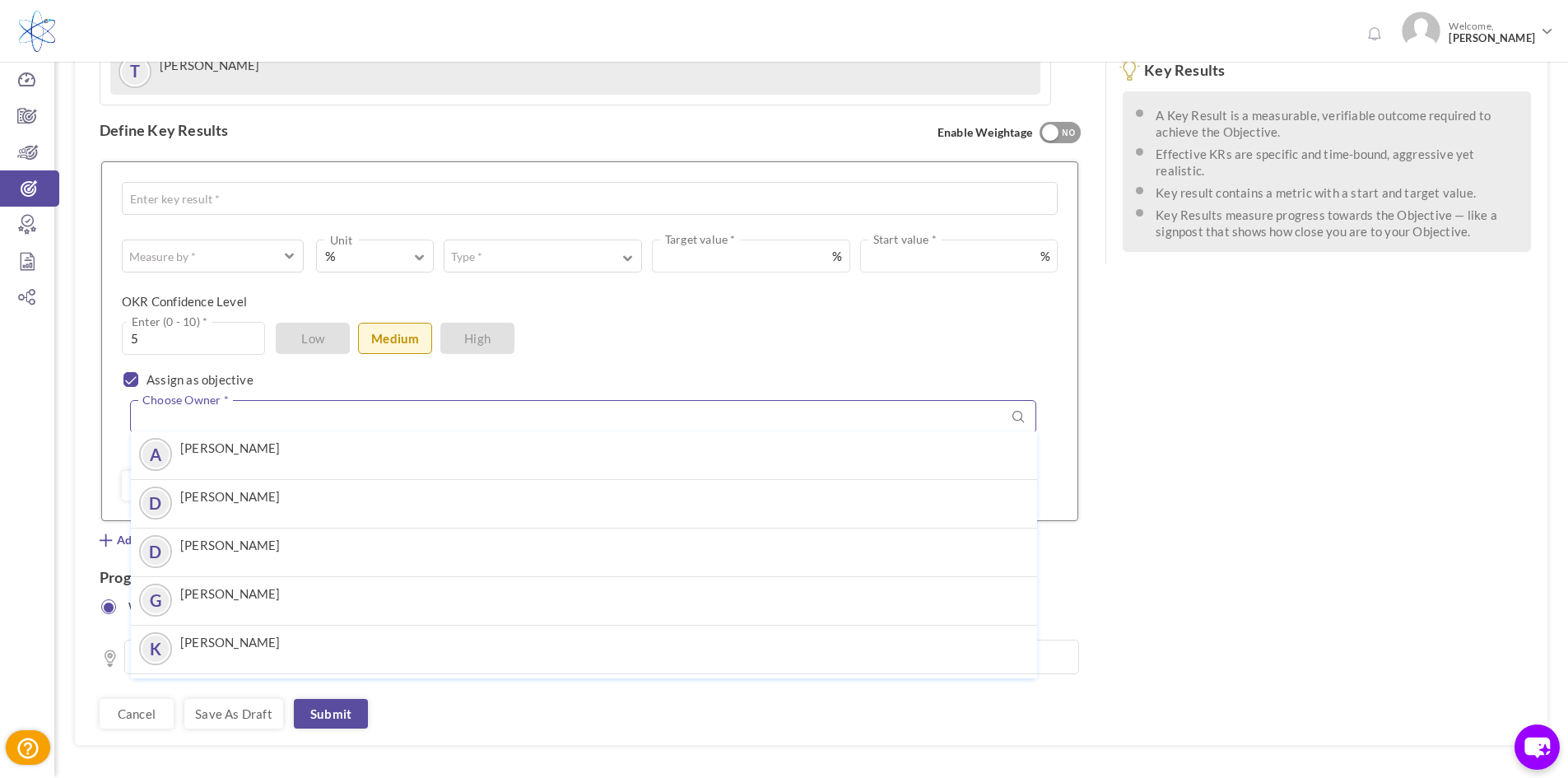
scroll to position [175, 0]
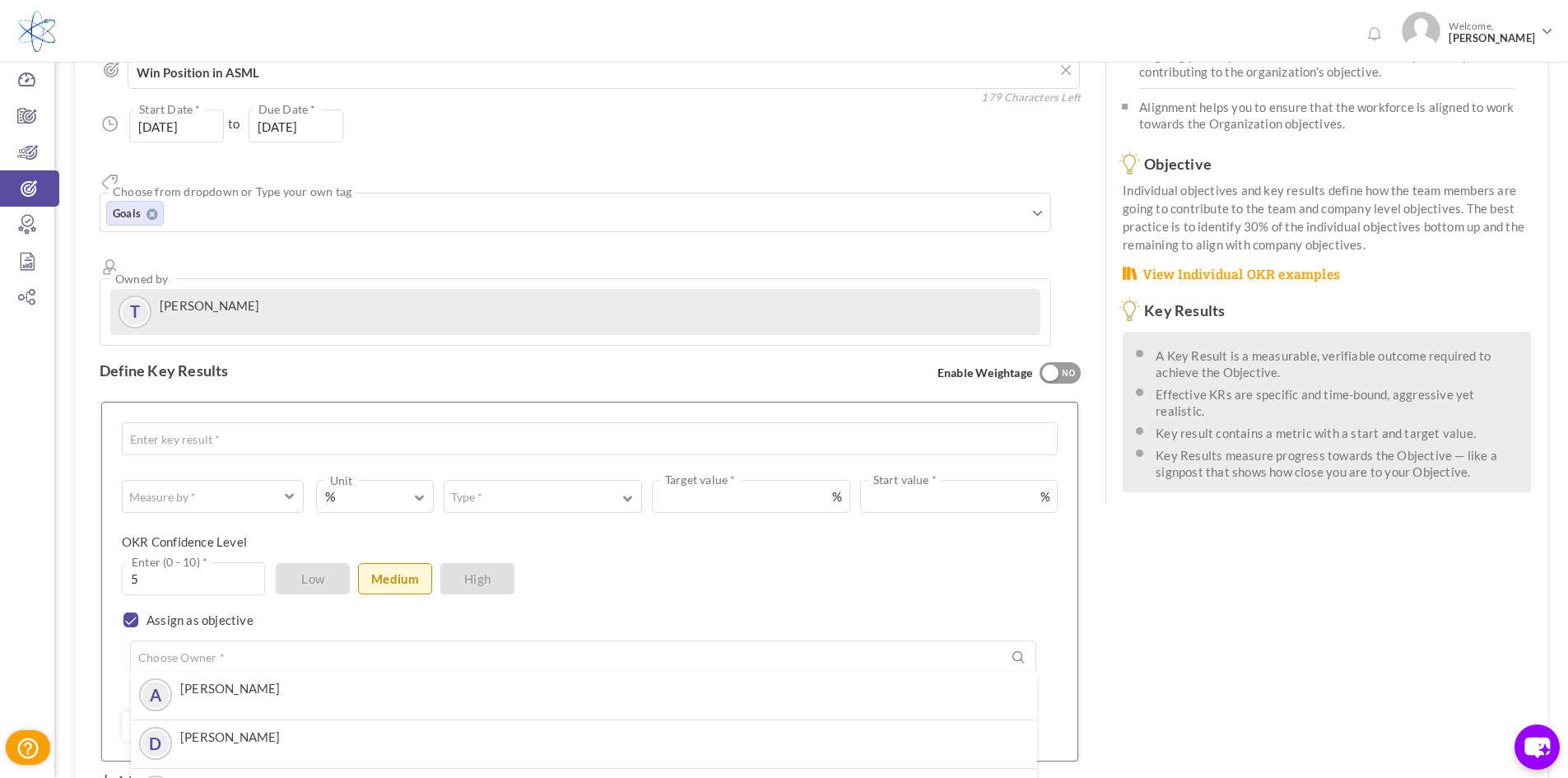
click at [1199, 643] on div "See OKR Template Align Align Objective All Company Team Individual Choose Objec…" at bounding box center [811, 464] width 1473 height 1041
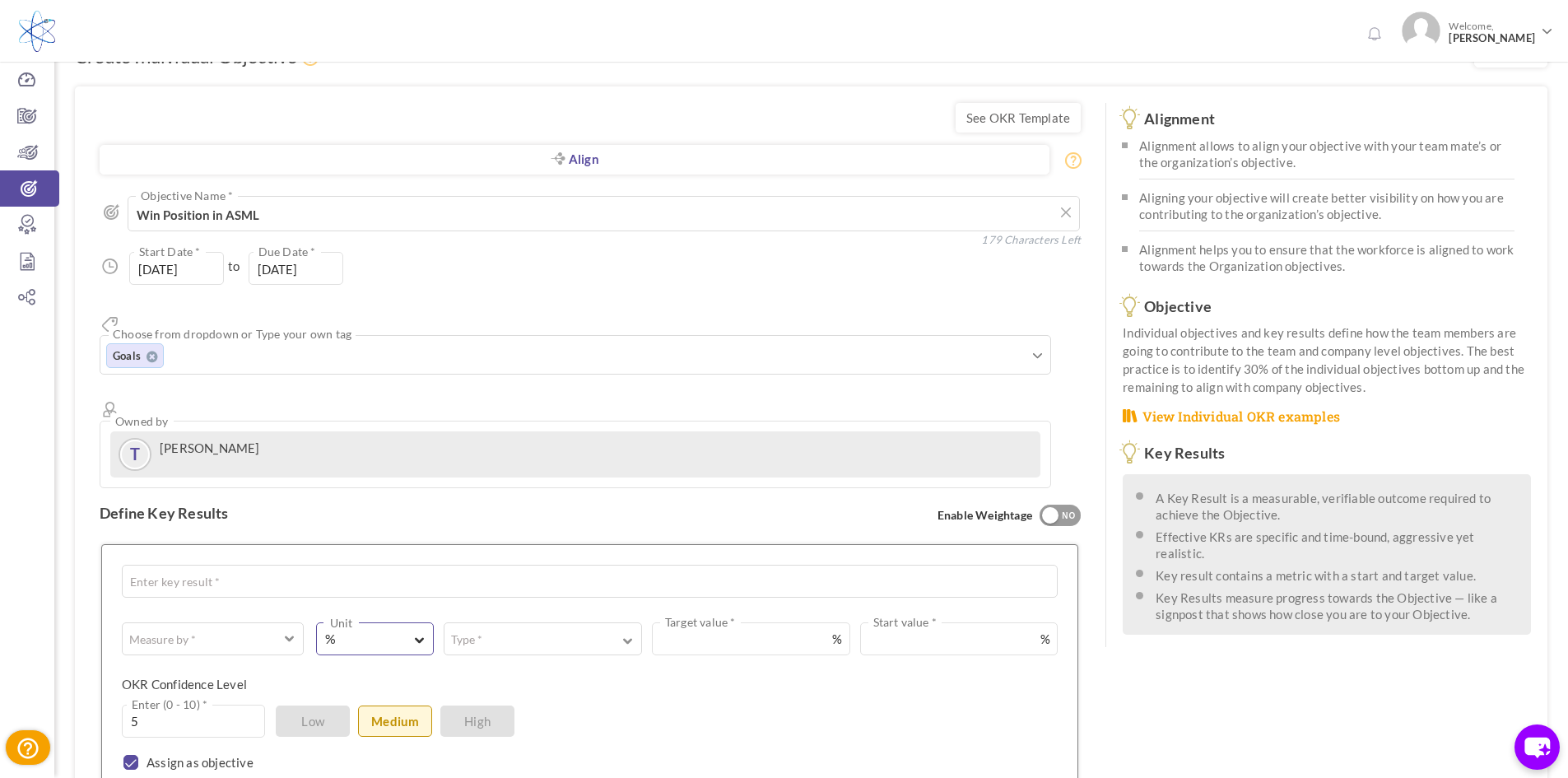
scroll to position [0, 0]
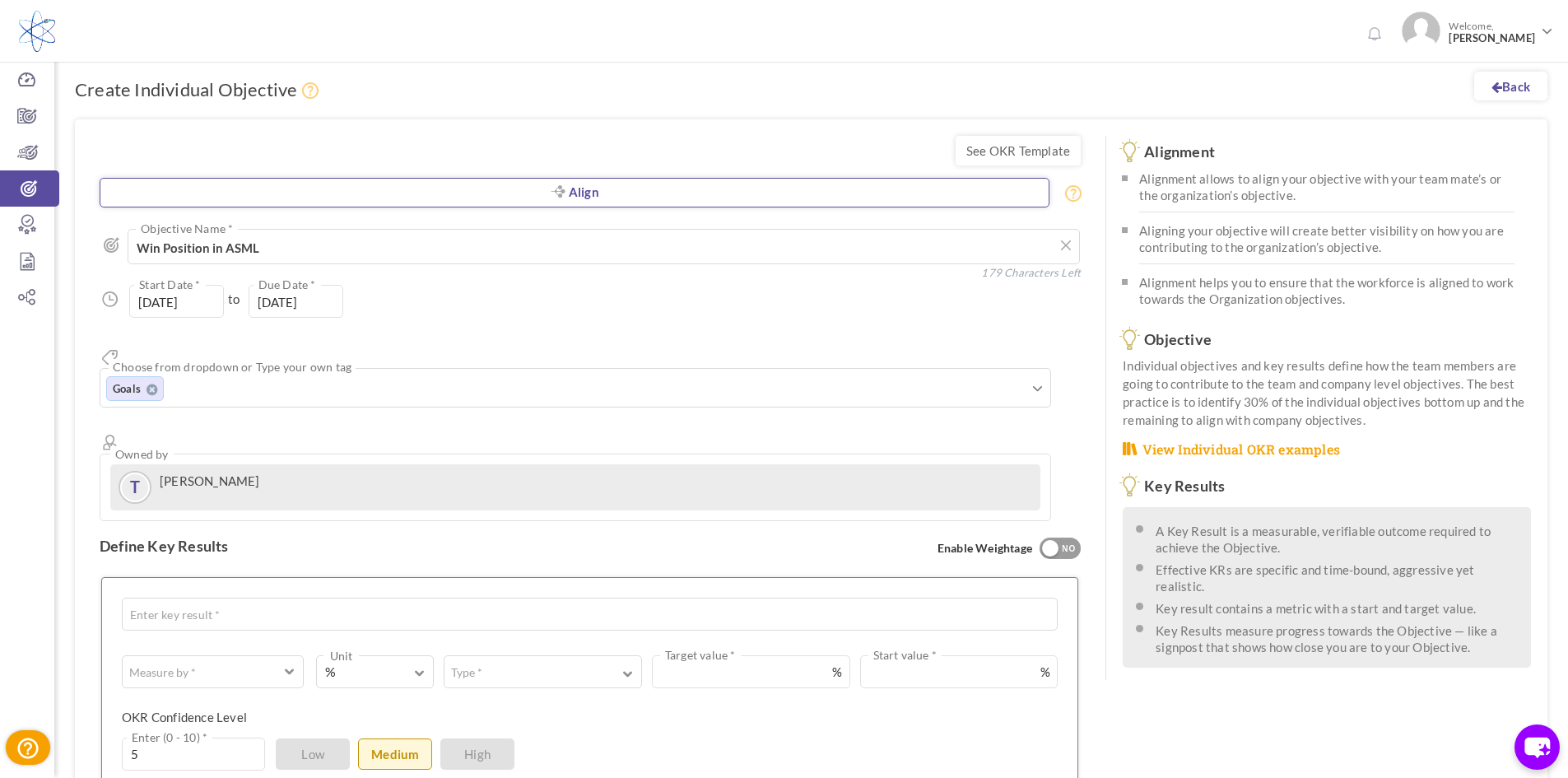
click at [760, 196] on link "Align" at bounding box center [574, 192] width 950 height 29
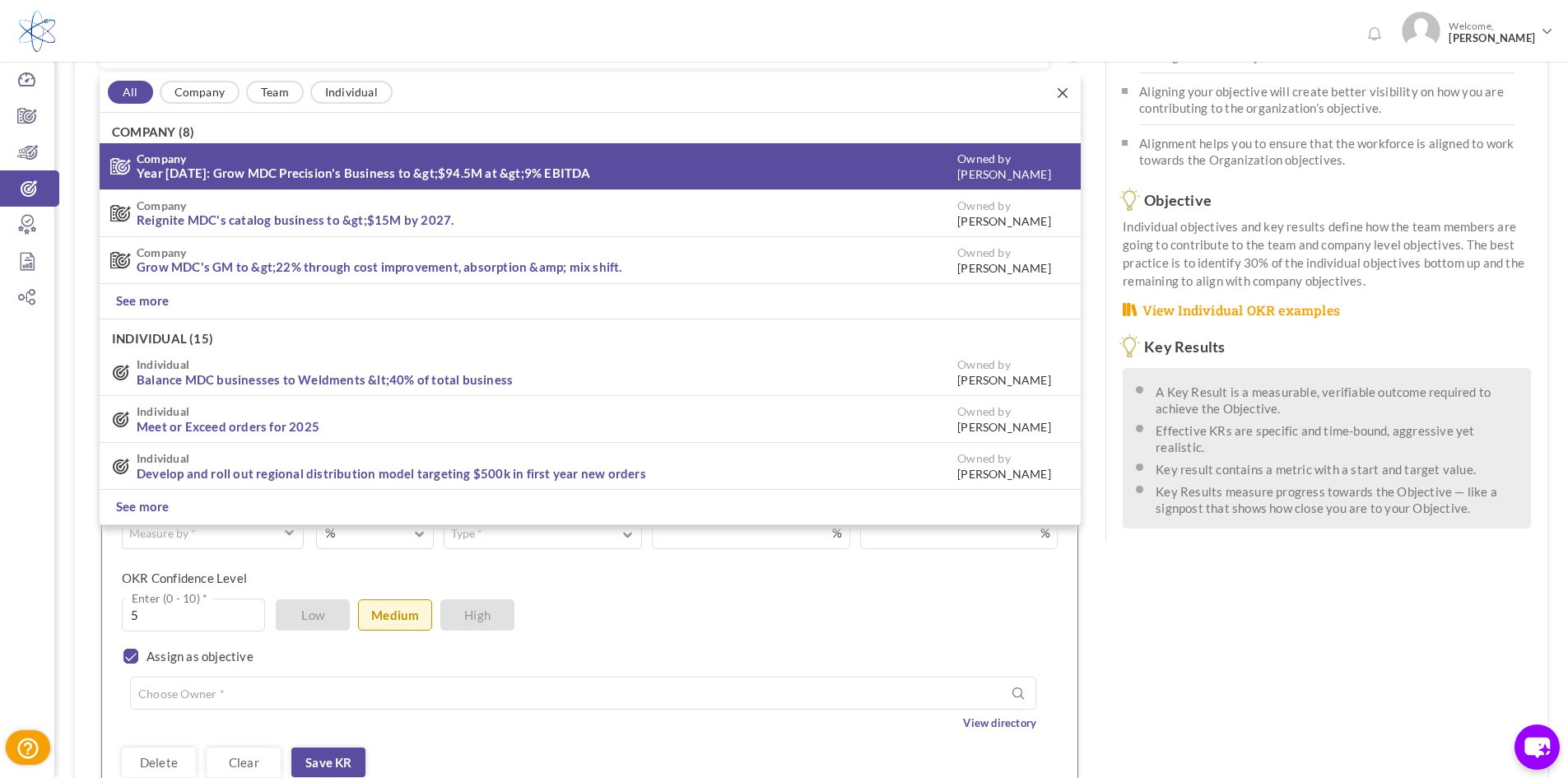
scroll to position [140, 0]
click at [503, 178] on link "Year [DATE]: Grow MDC Precision's Business to &gt;$94.5M at &gt;9% EBITDA" at bounding box center [363, 171] width 454 height 15
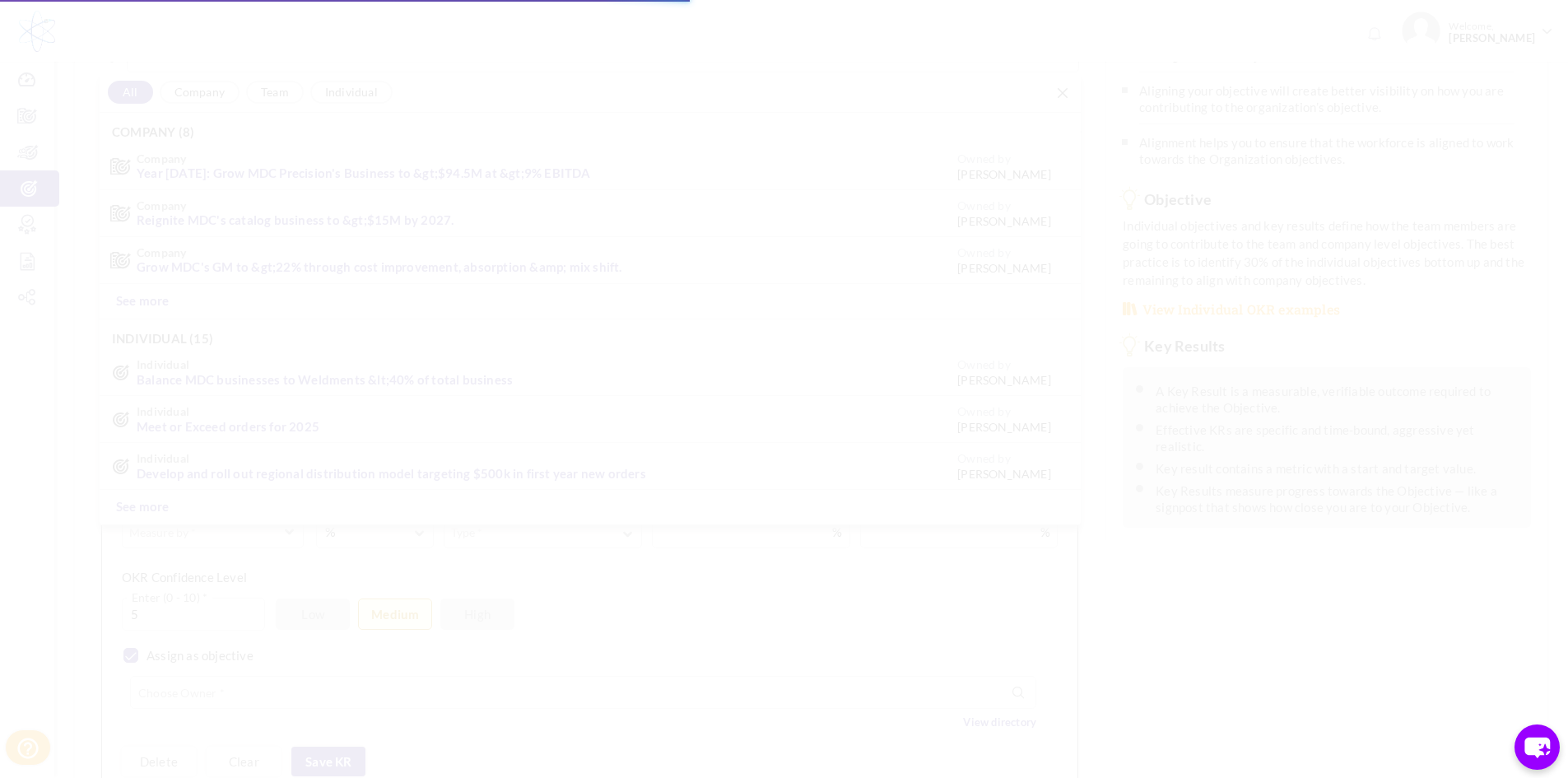
type input "01-Jan-2025"
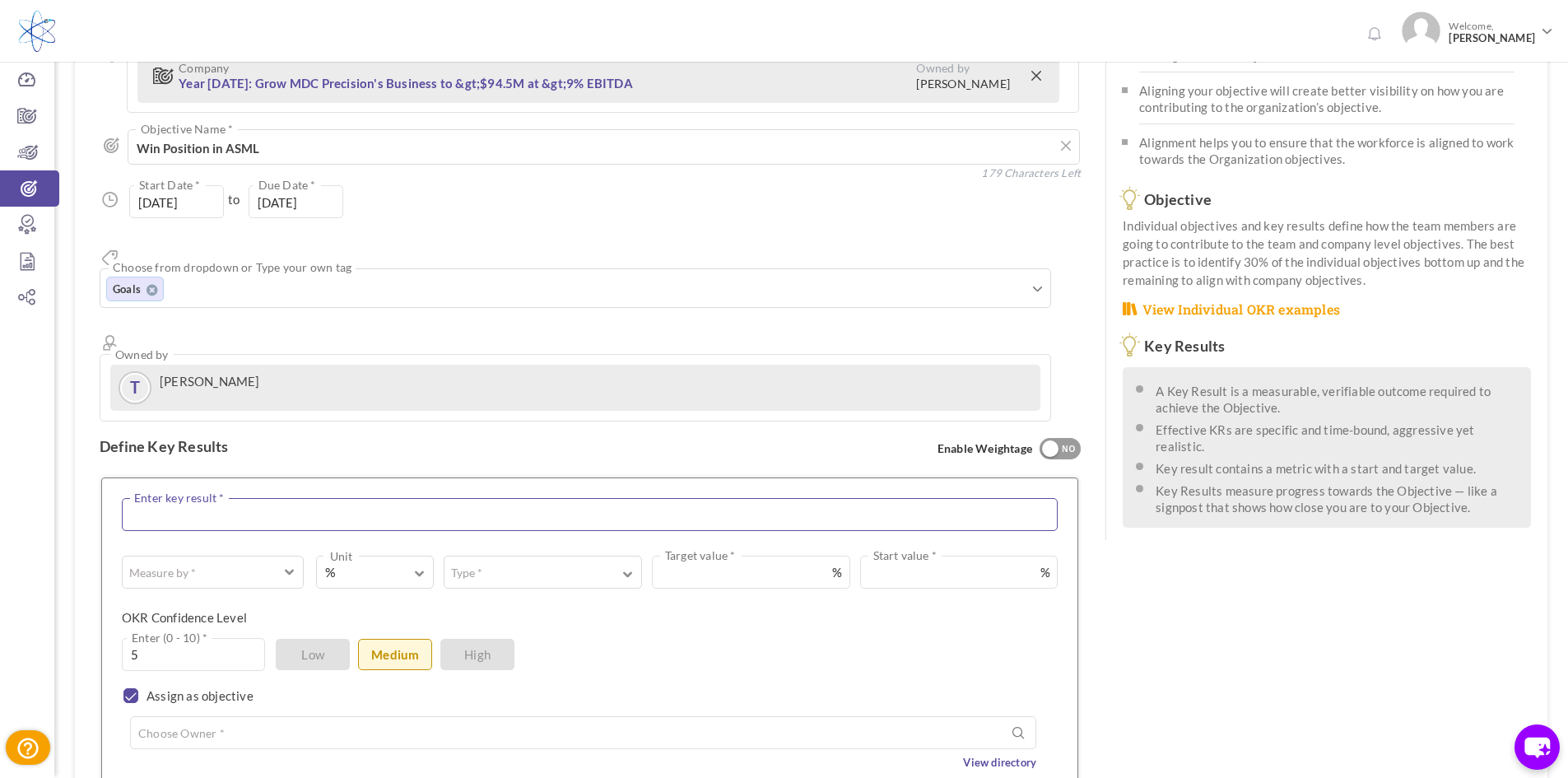
click at [230, 498] on textarea at bounding box center [589, 514] width 935 height 33
click at [211, 498] on textarea at bounding box center [589, 514] width 935 height 33
type textarea "Increase ASML Sales by 10%"
click at [282, 560] on button "Measure by *" at bounding box center [212, 576] width 182 height 33
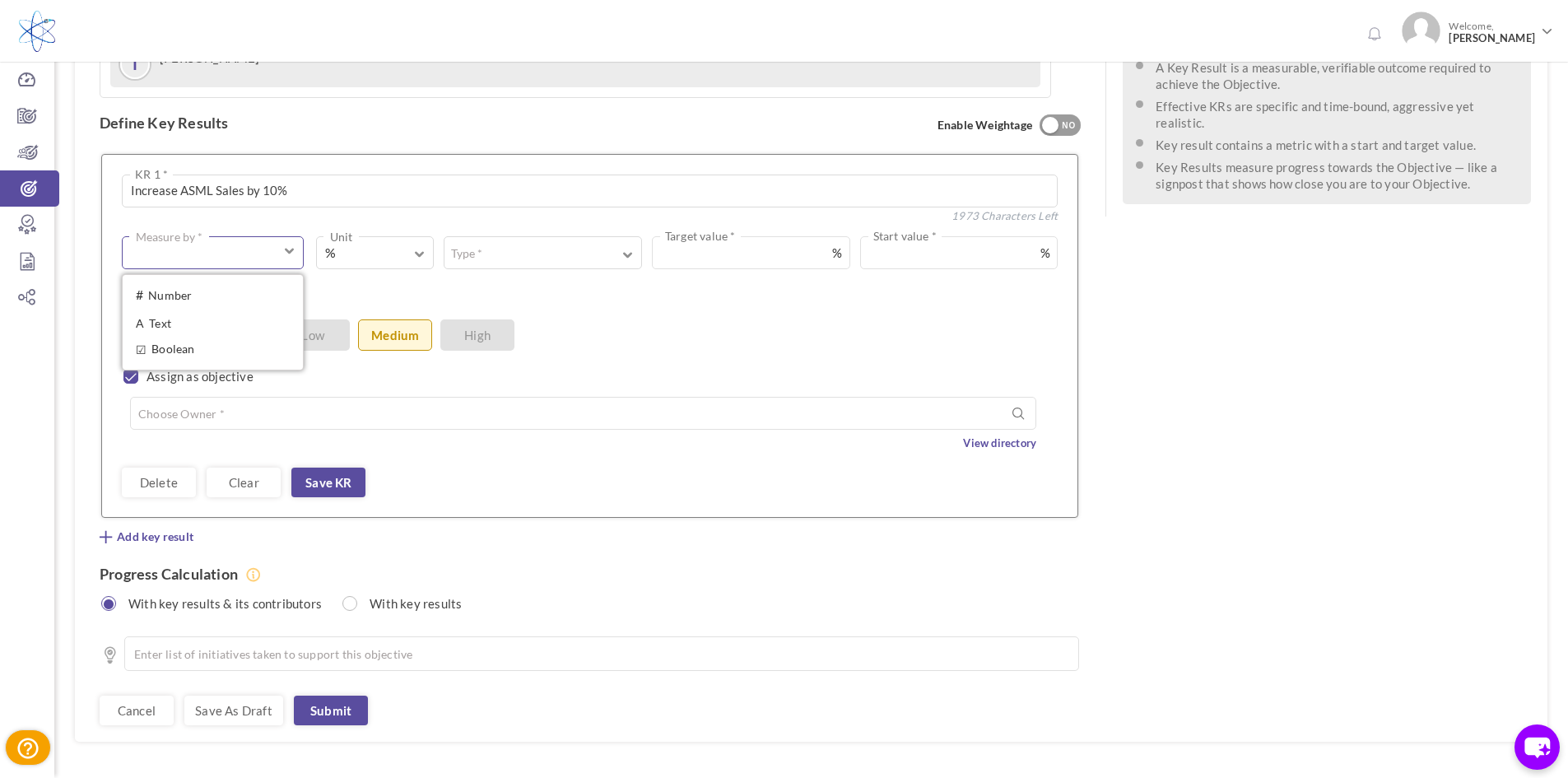
scroll to position [466, 0]
click at [232, 280] on link "# Number" at bounding box center [212, 292] width 163 height 25
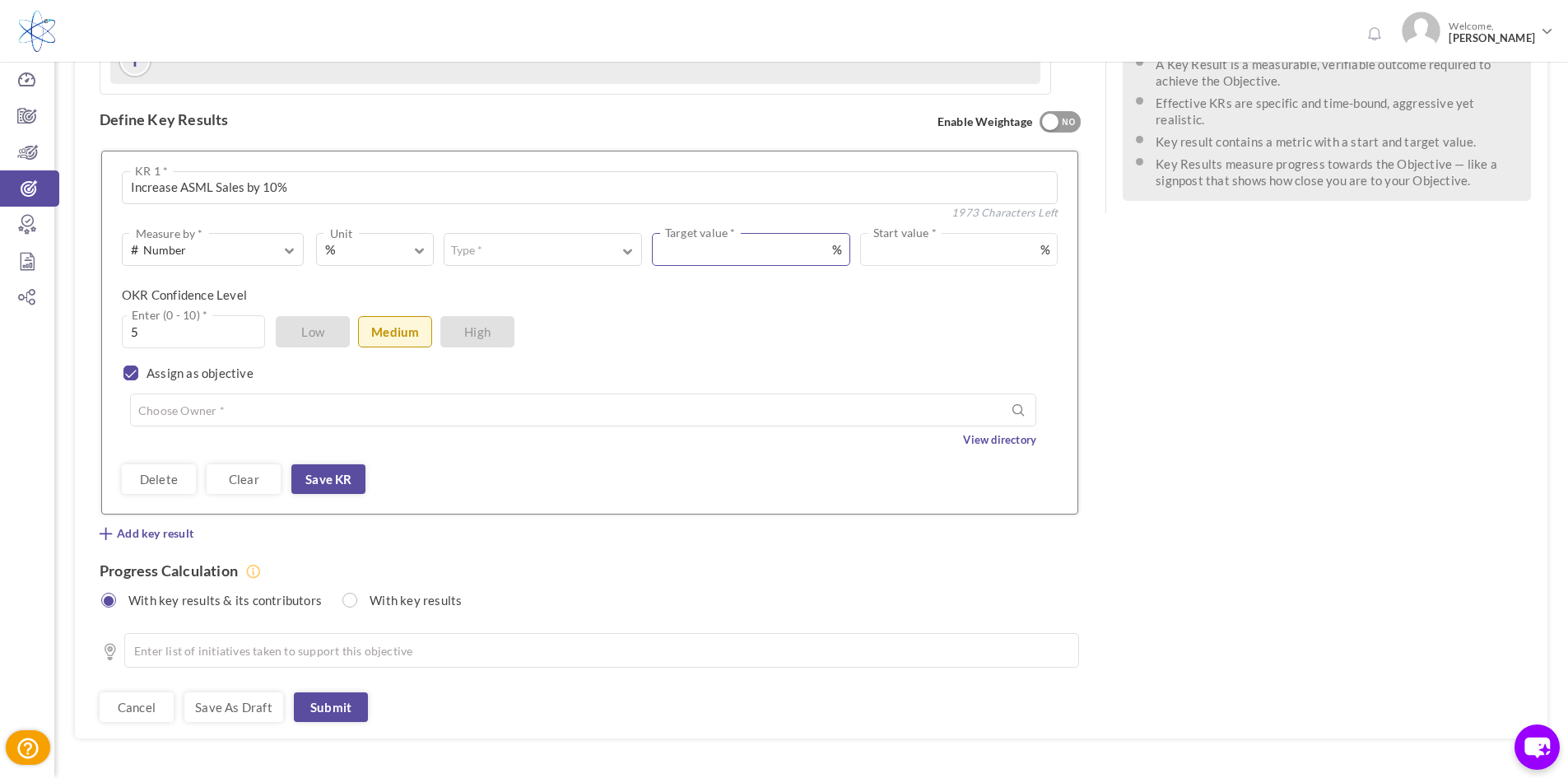
click at [746, 233] on input "text" at bounding box center [751, 249] width 198 height 33
type input "50"
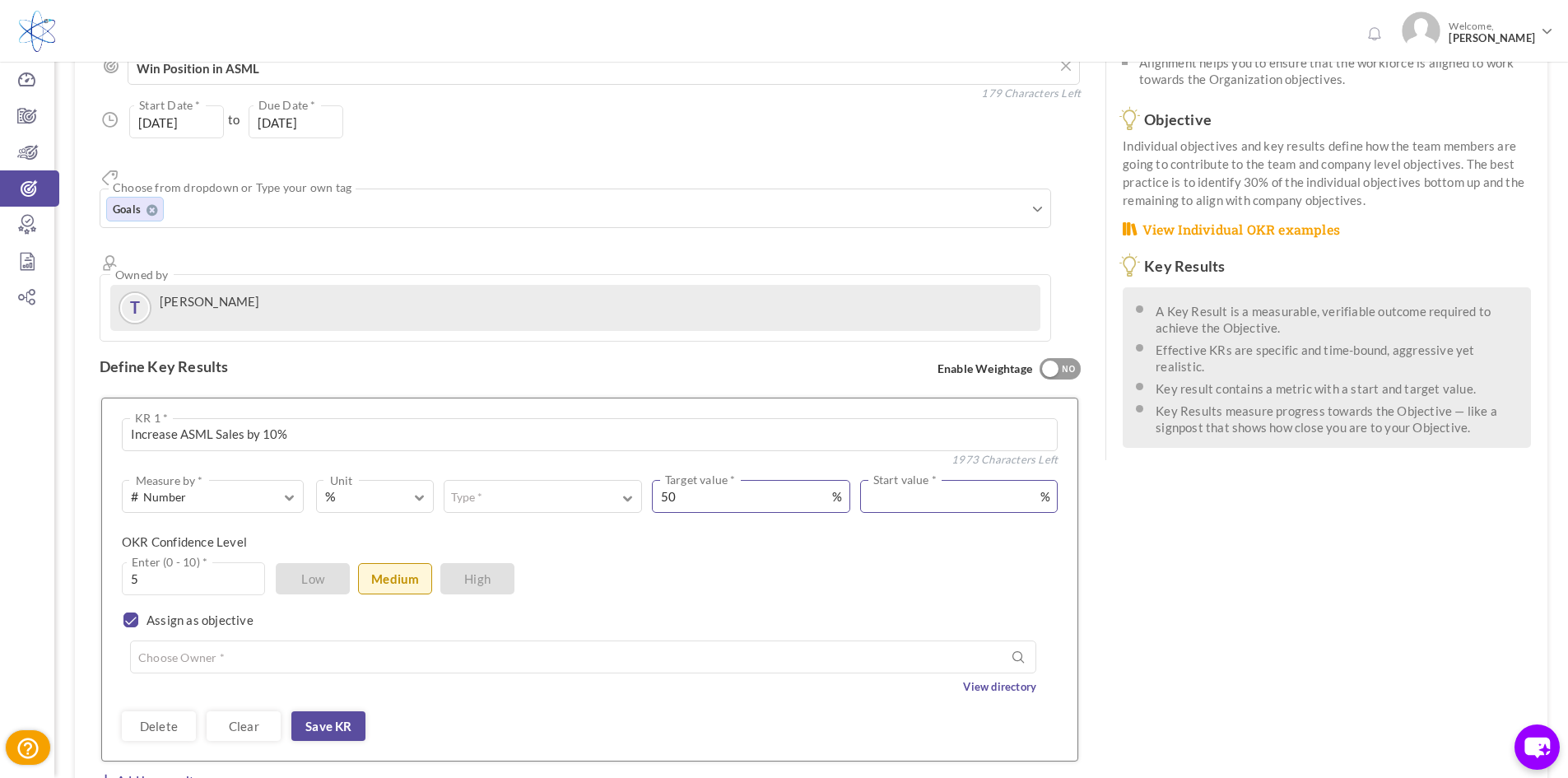
scroll to position [0, 0]
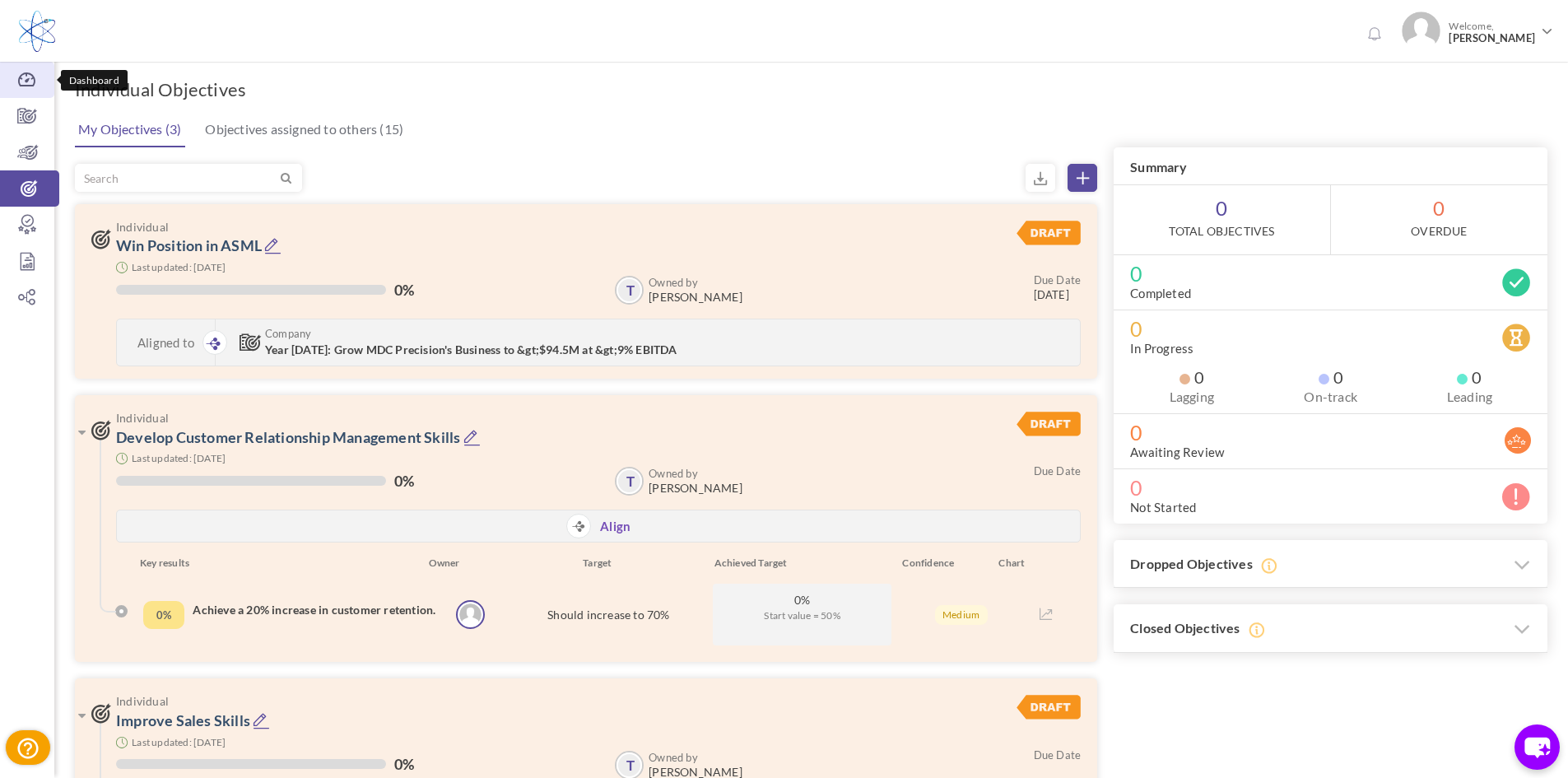
click at [36, 78] on icon at bounding box center [27, 80] width 54 height 17
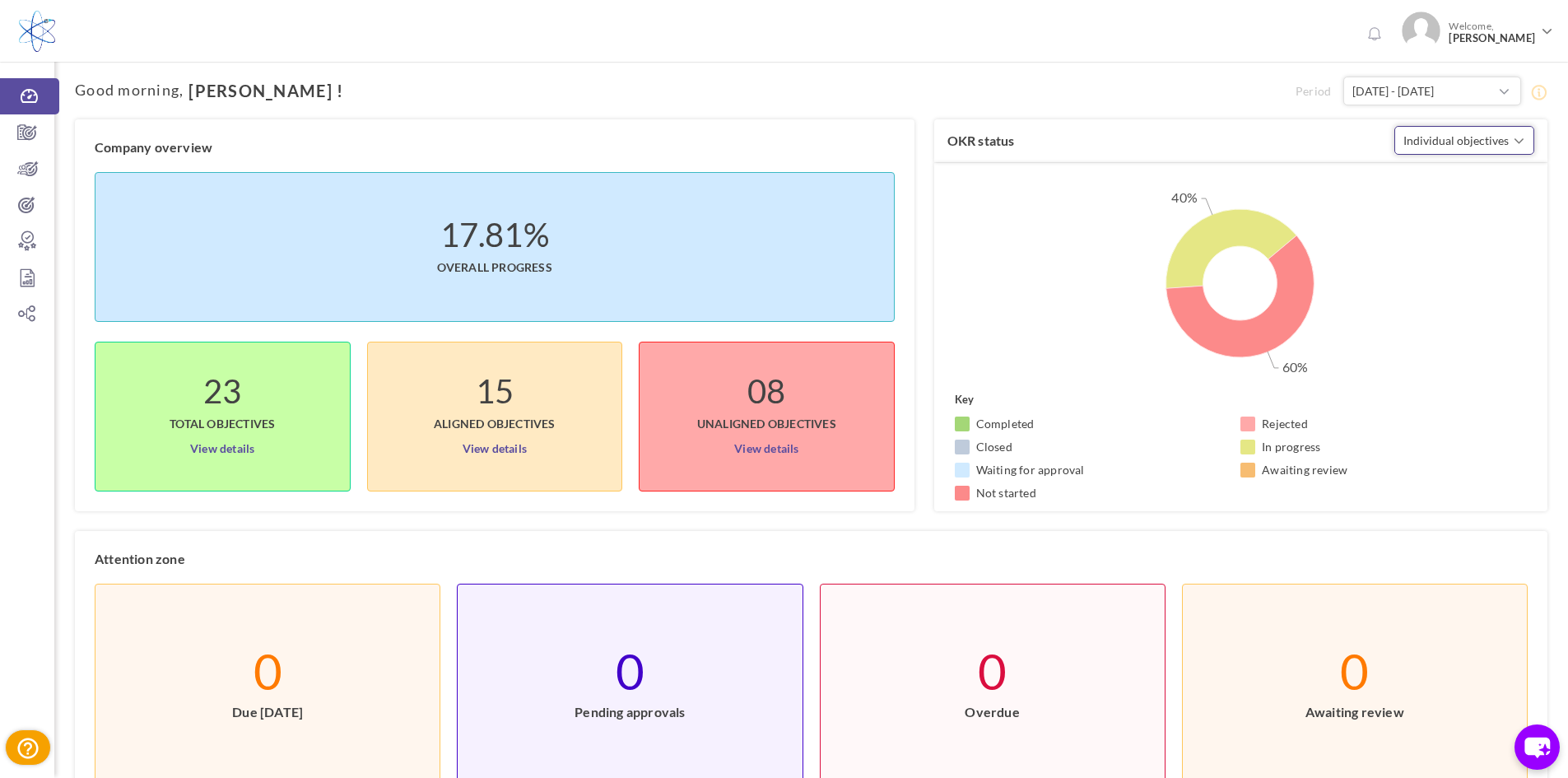
click at [1486, 141] on span "Individual objectives" at bounding box center [1456, 140] width 106 height 14
click at [1445, 238] on link "Individual objectives" at bounding box center [1464, 237] width 122 height 25
click at [41, 132] on icon at bounding box center [27, 132] width 54 height 17
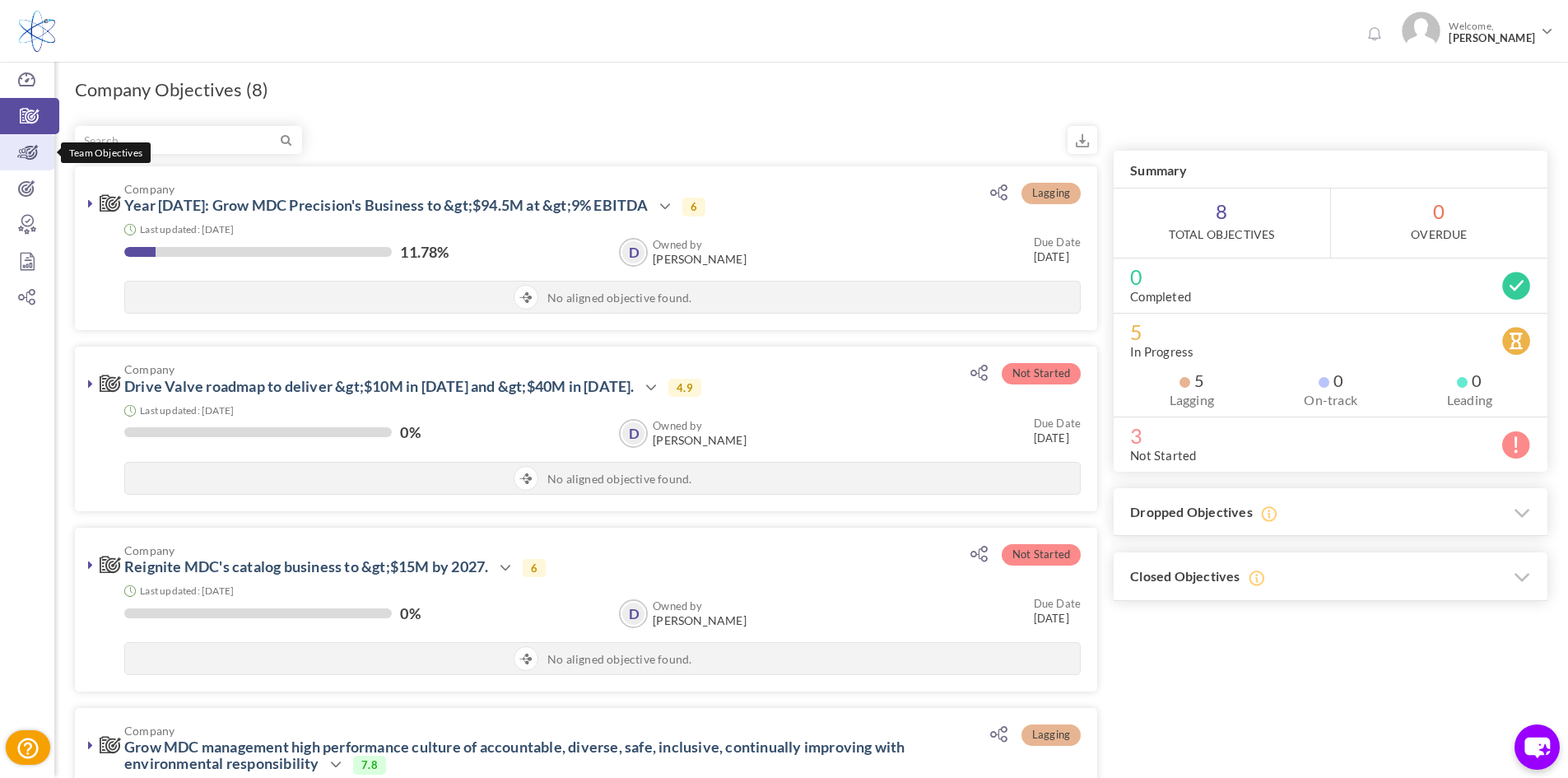
click at [28, 150] on icon at bounding box center [27, 152] width 54 height 17
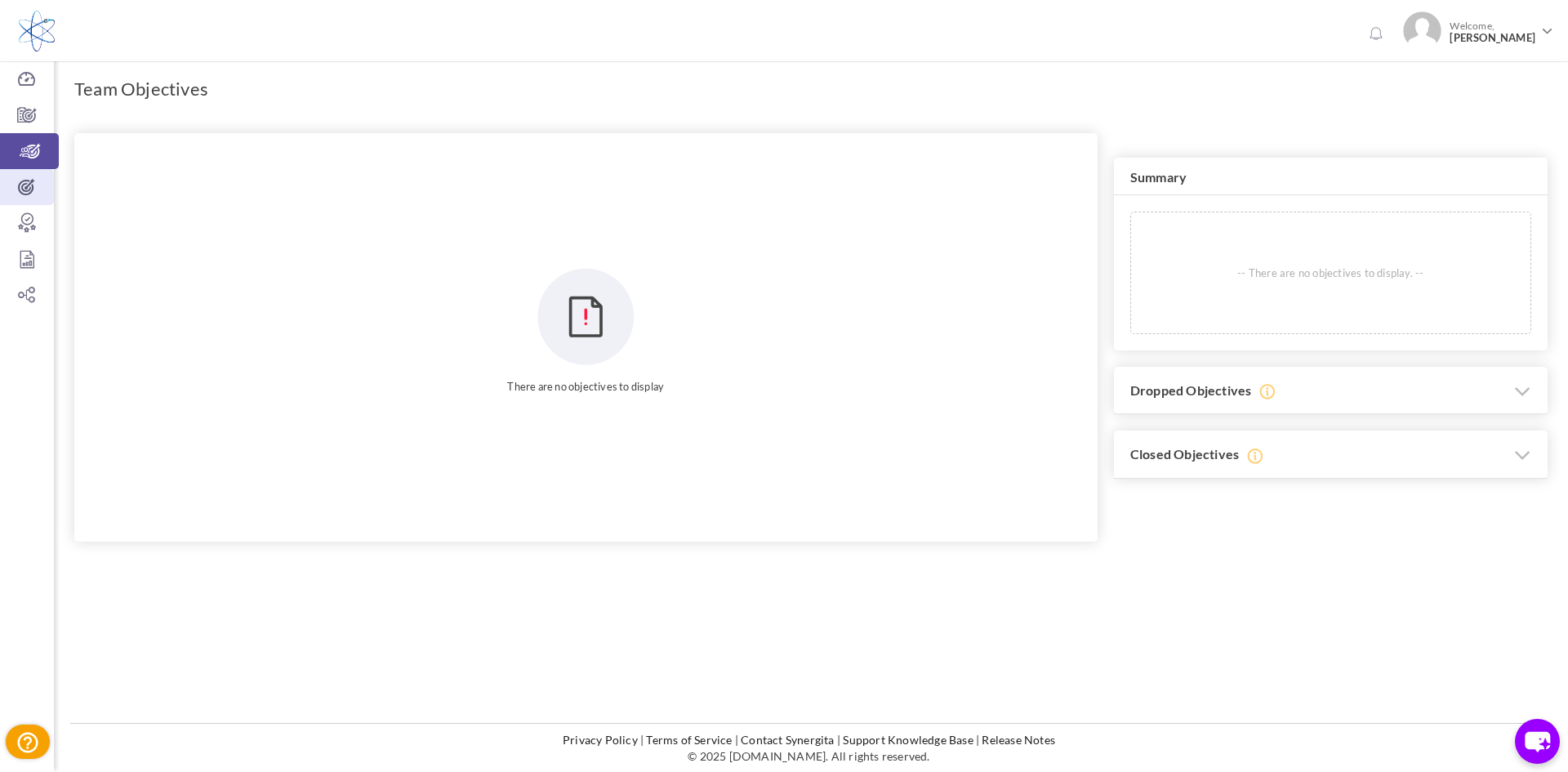
click at [30, 195] on icon at bounding box center [26, 187] width 54 height 17
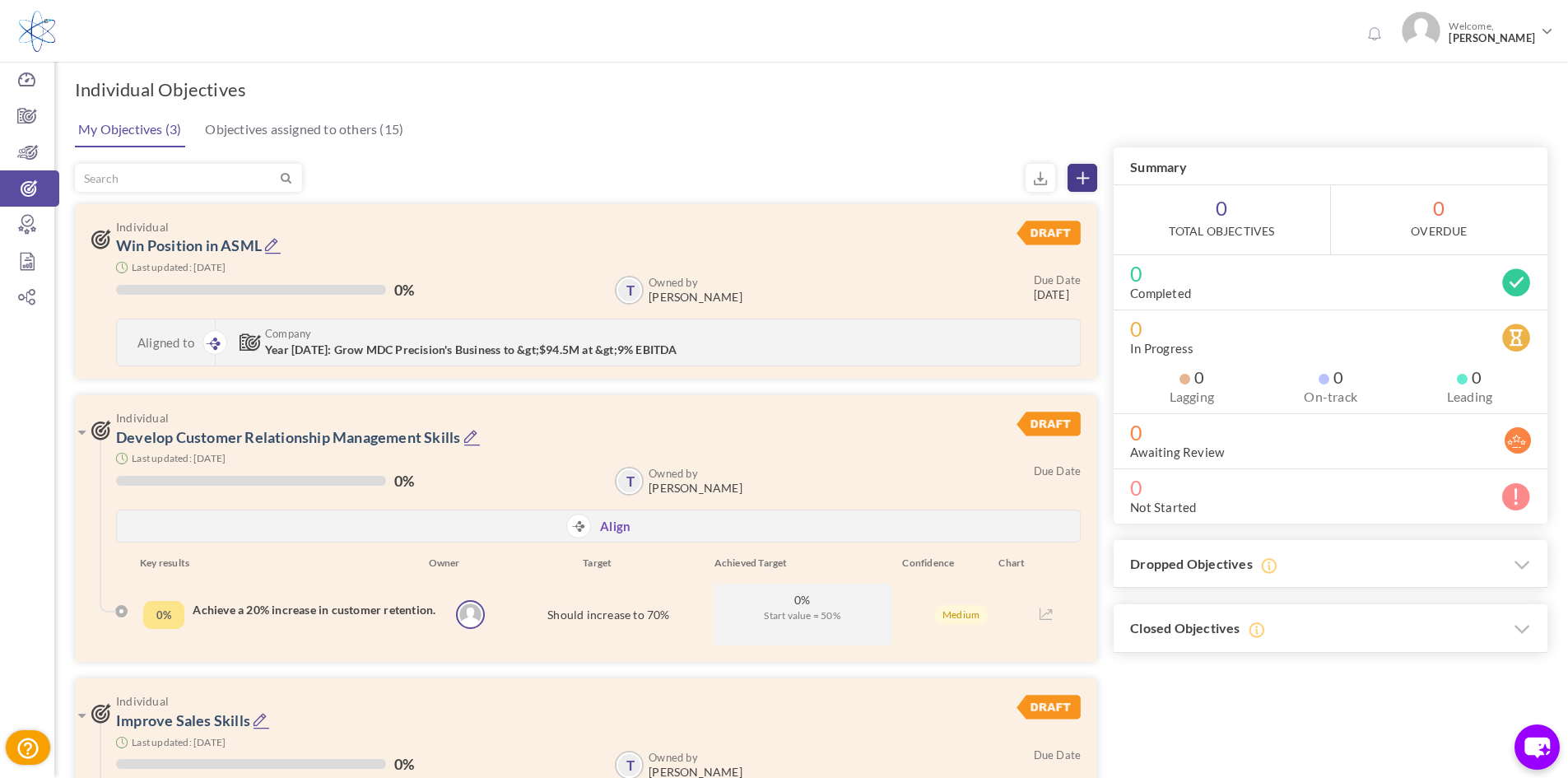
click at [1085, 171] on link at bounding box center [1082, 178] width 29 height 28
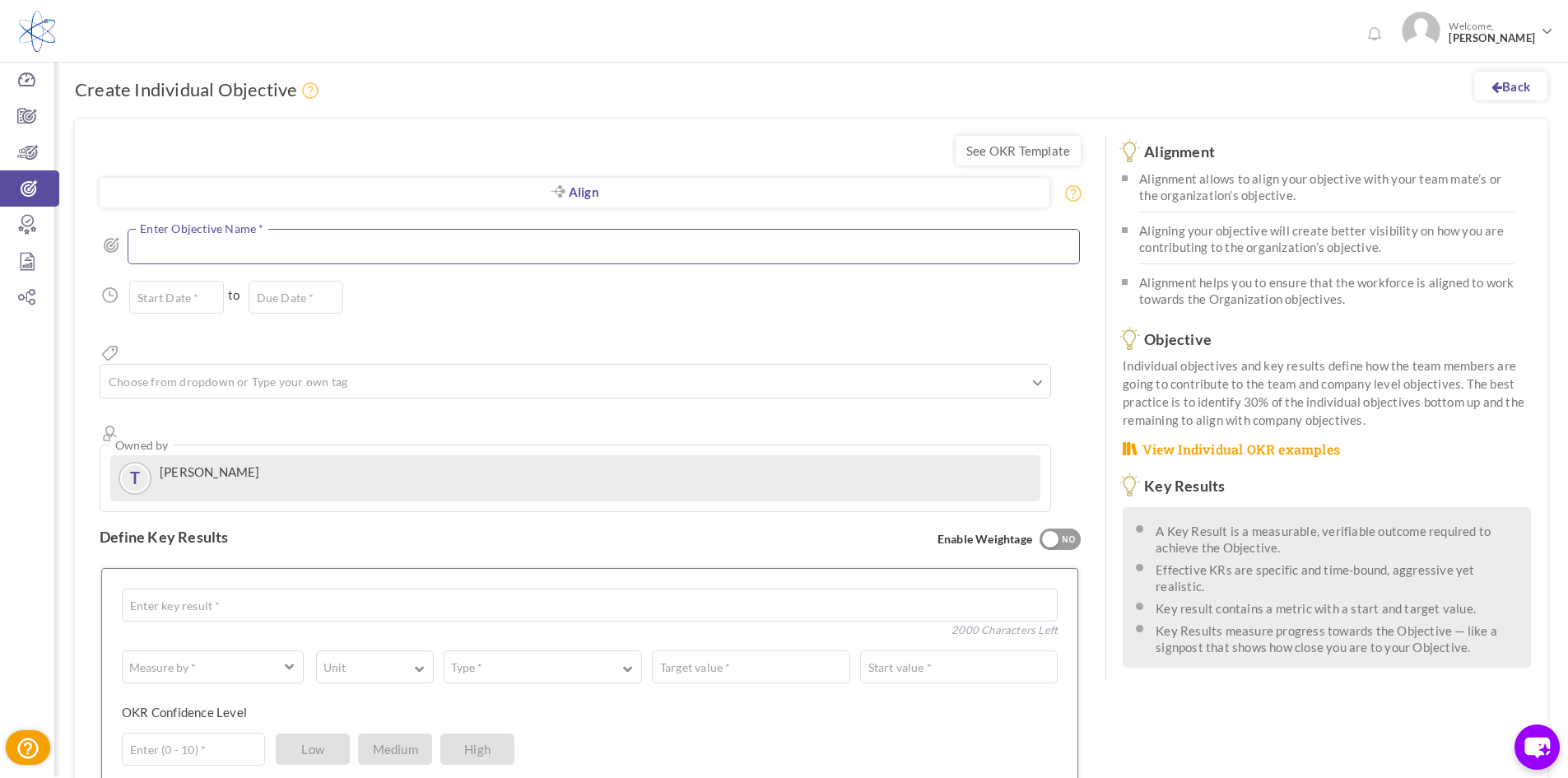
click at [322, 248] on textarea at bounding box center [603, 247] width 951 height 36
drag, startPoint x: 306, startPoint y: 242, endPoint x: 39, endPoint y: 256, distance: 267.4
click at [39, 256] on div "Trial Extended! Subscribe to continue using all the features. 0 Welcome, Tracy …" at bounding box center [784, 596] width 1568 height 1192
type textarea "[PERSON_NAME] - Win Gas Boxes"
click at [208, 308] on input "text" at bounding box center [176, 301] width 95 height 33
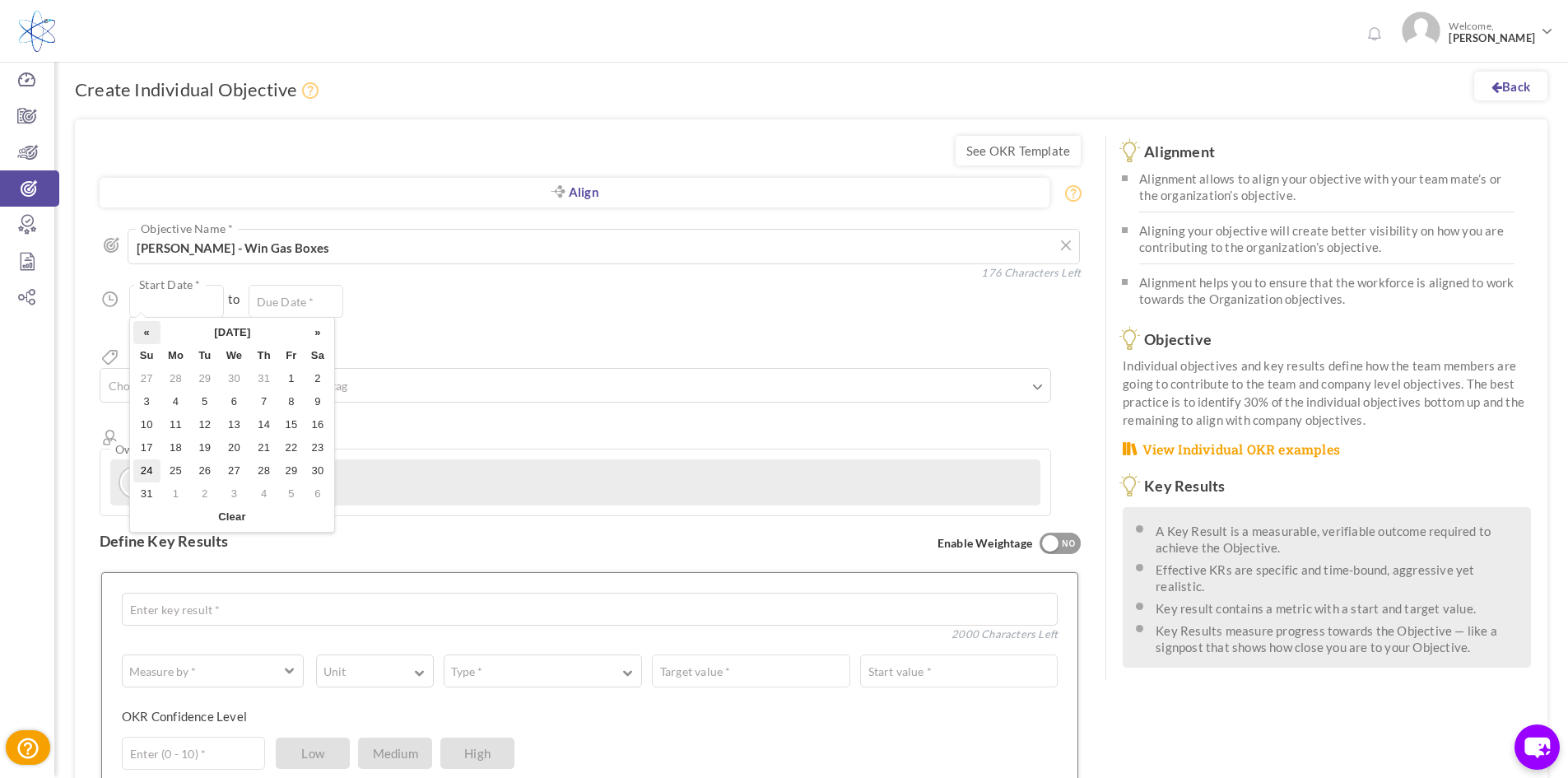
click at [147, 338] on th "«" at bounding box center [147, 332] width 28 height 23
click at [205, 375] on td "1" at bounding box center [204, 378] width 28 height 23
type input "01-Jul-2025"
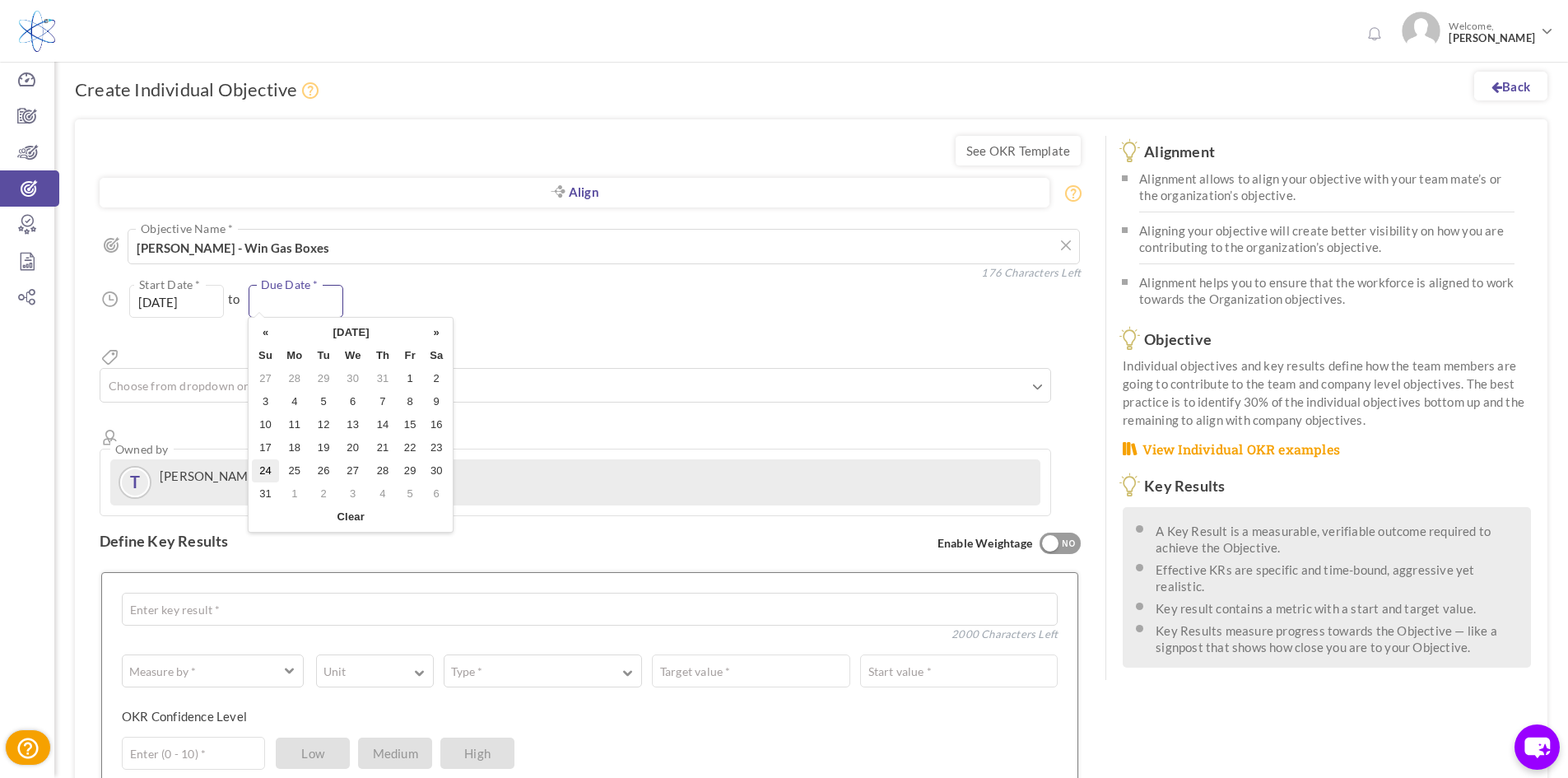
click at [291, 313] on input "text" at bounding box center [296, 301] width 95 height 33
click at [432, 339] on th "»" at bounding box center [436, 332] width 27 height 23
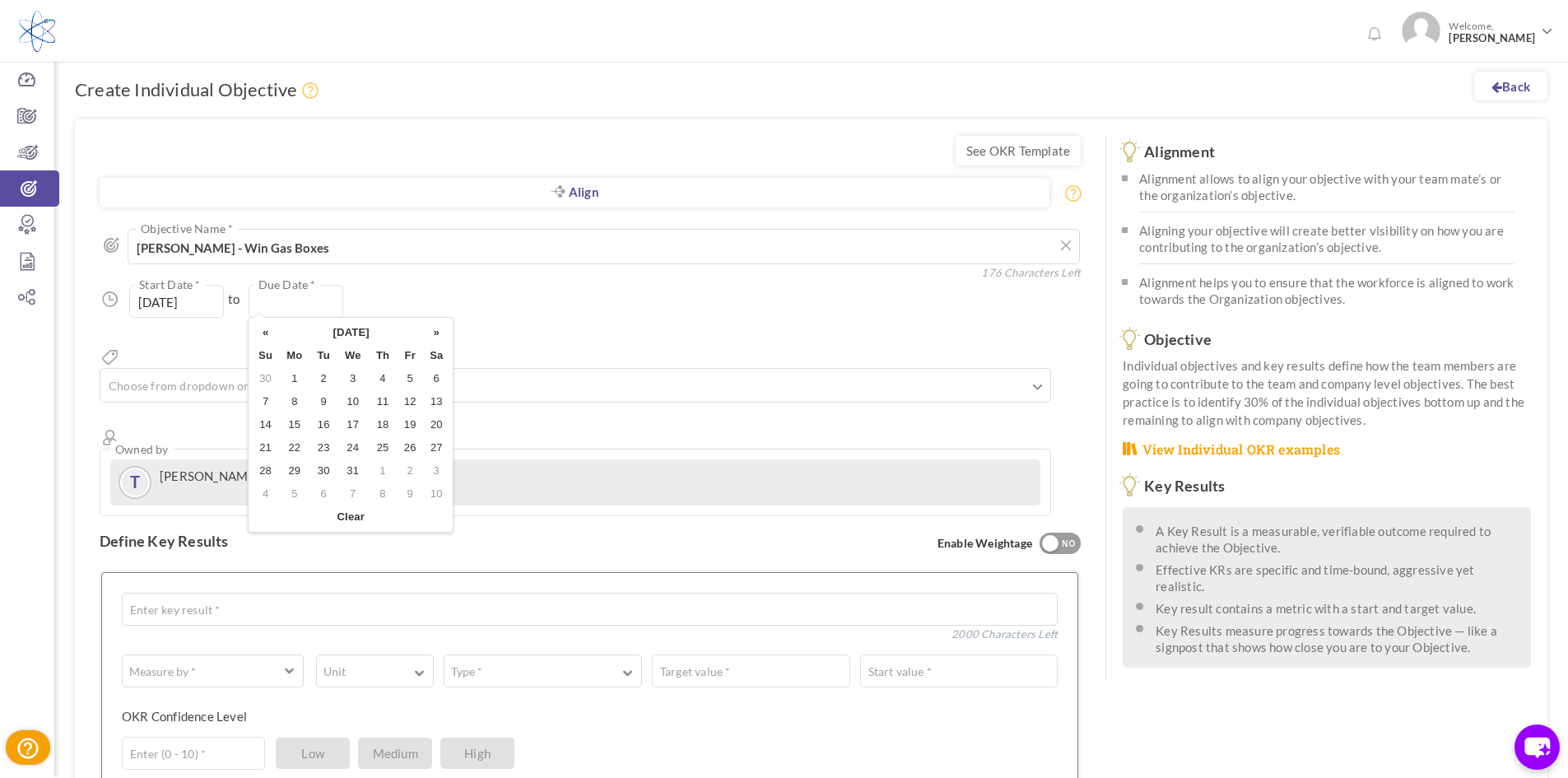
click at [432, 339] on th "»" at bounding box center [436, 332] width 27 height 23
click at [387, 377] on td "1" at bounding box center [383, 378] width 28 height 23
type input "01-Jan-2026"
click at [227, 375] on input "text" at bounding box center [188, 385] width 164 height 21
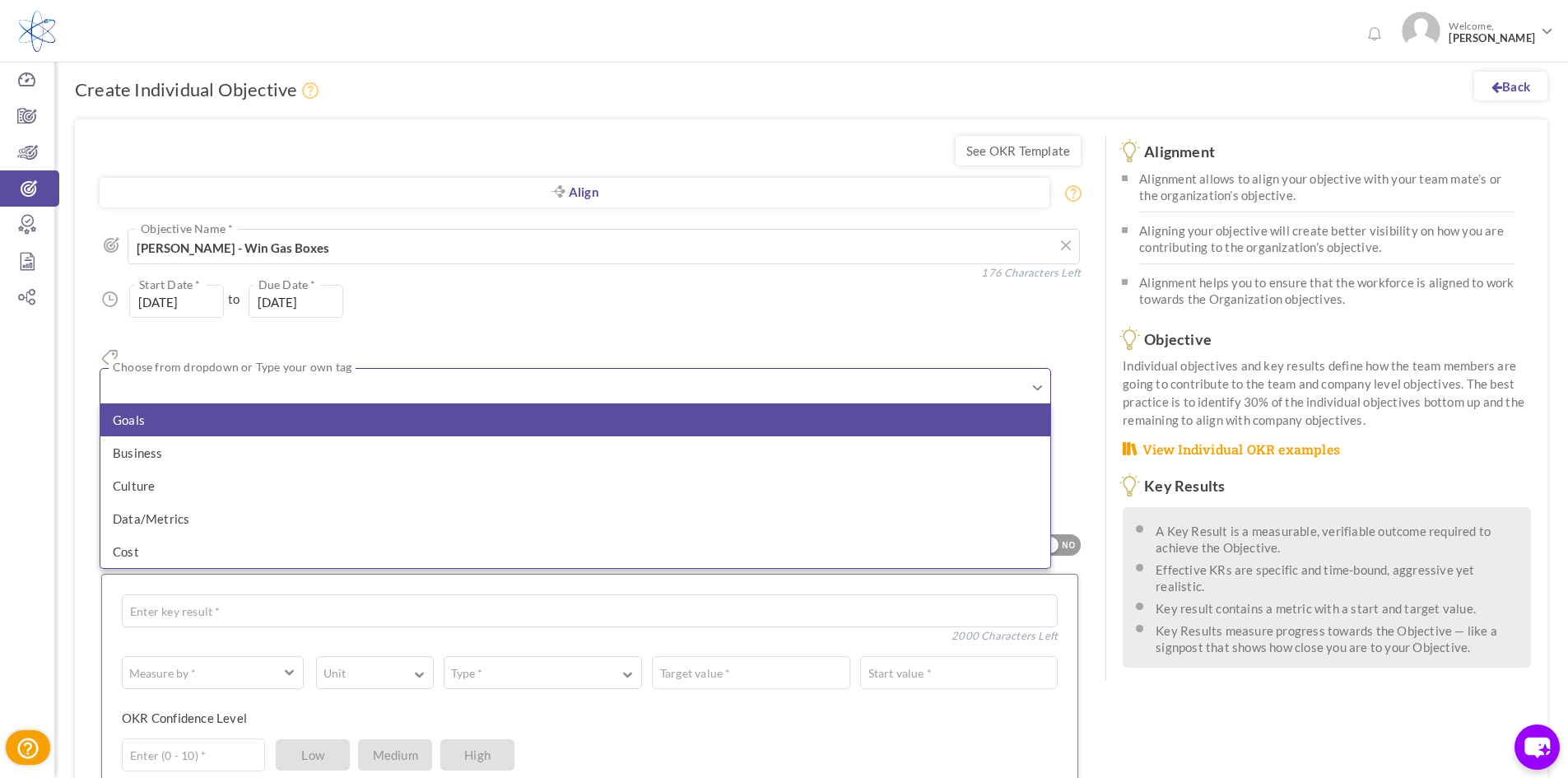
click at [520, 403] on li "Goals" at bounding box center [575, 419] width 950 height 33
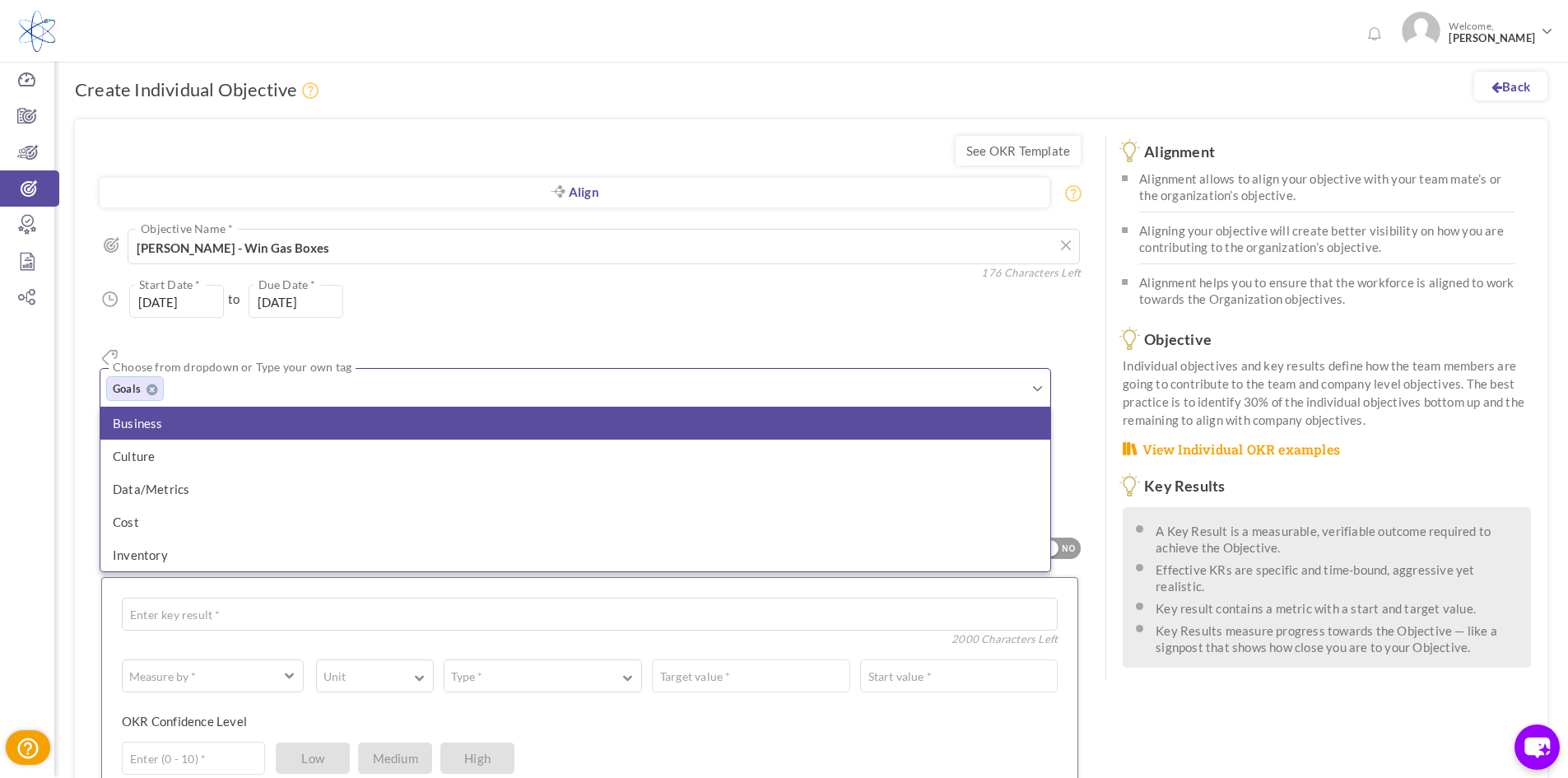
click at [178, 407] on li "Business" at bounding box center [575, 423] width 950 height 33
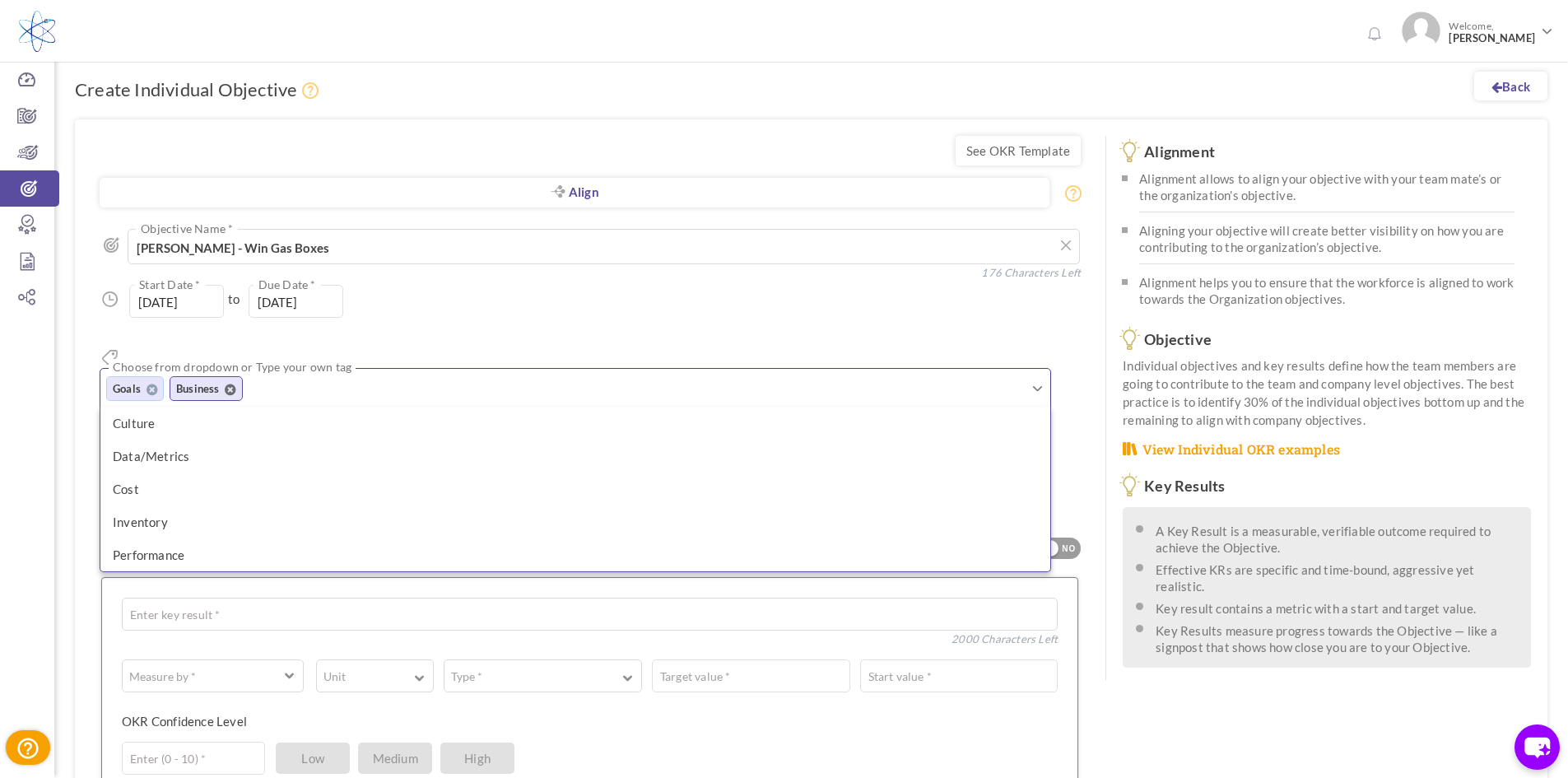
click at [236, 383] on icon at bounding box center [230, 389] width 12 height 13
click at [158, 383] on icon at bounding box center [152, 389] width 12 height 13
click at [560, 297] on div "01-Jul-2025 Start Date * to 01-Jan-2026 Due Date * Due date should not fall aft…" at bounding box center [590, 301] width 981 height 33
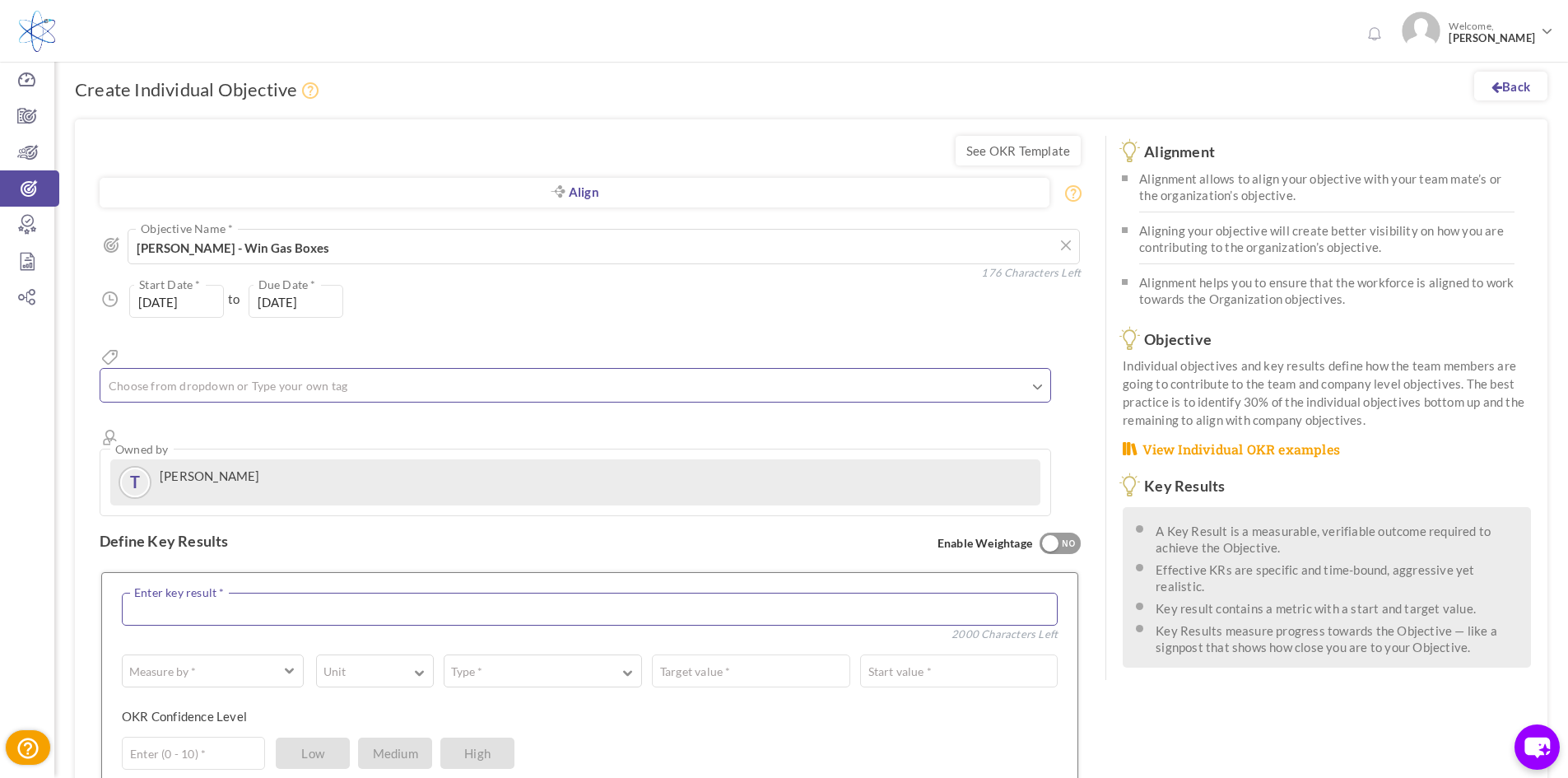
click at [308, 592] on textarea at bounding box center [589, 608] width 935 height 33
click at [697, 592] on textarea at bounding box center [589, 608] width 935 height 33
click at [277, 592] on textarea at bounding box center [589, 608] width 935 height 33
type textarea "Q"
click at [171, 592] on textarea at bounding box center [589, 608] width 935 height 33
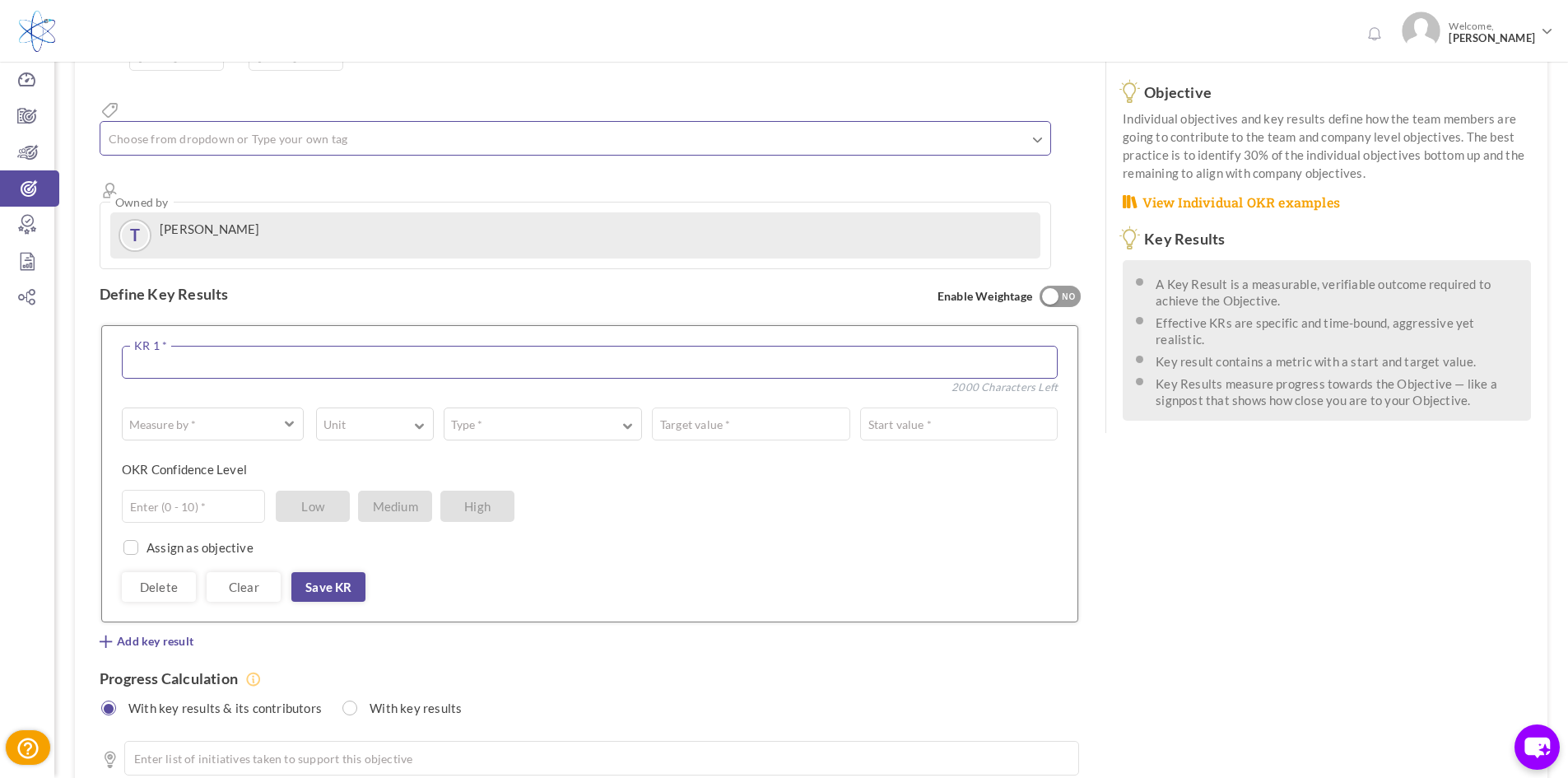
scroll to position [354, 0]
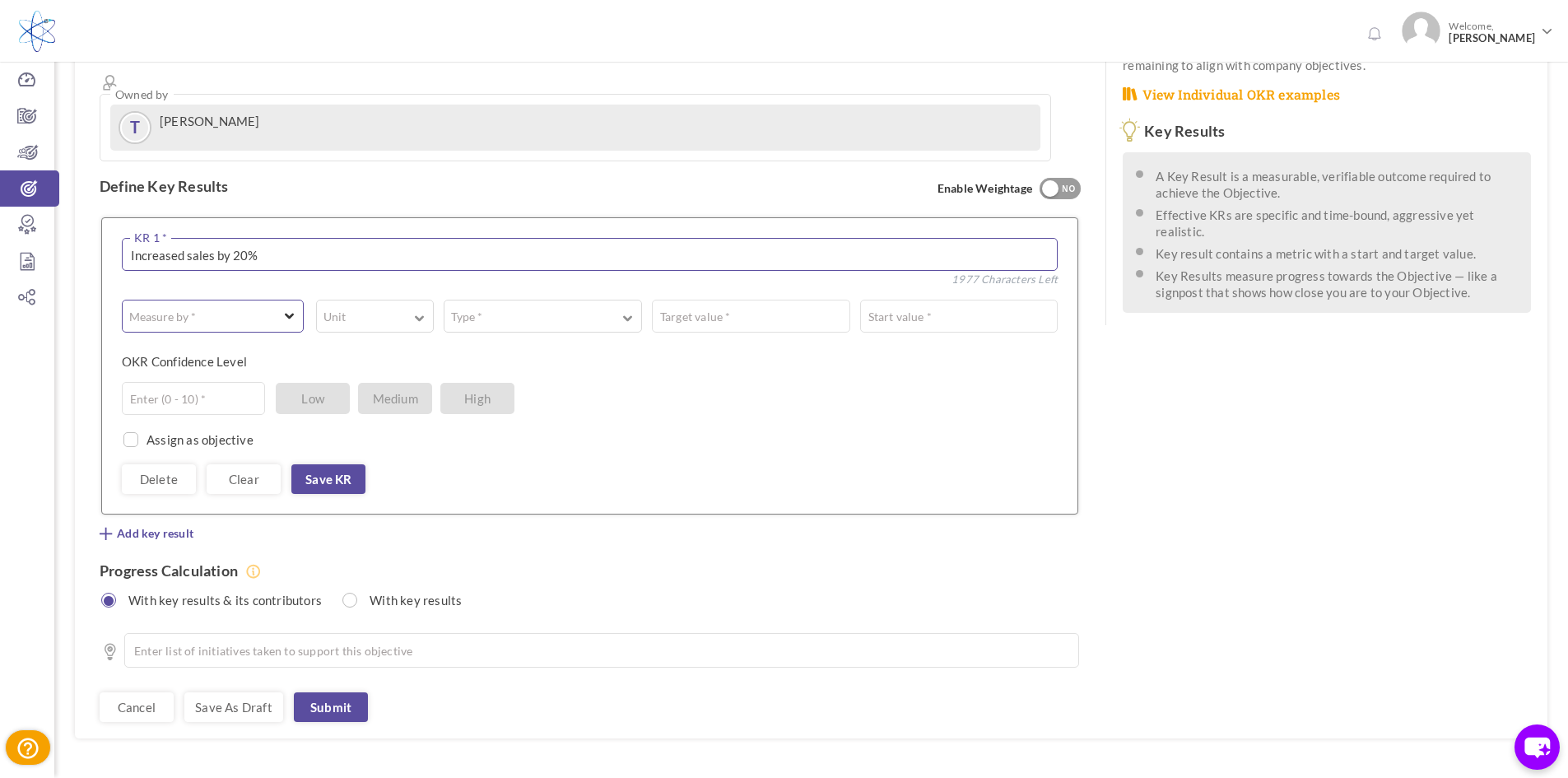
type textarea "Increased sales by 20%"
click at [287, 308] on span "button" at bounding box center [290, 314] width 10 height 12
click at [362, 299] on button "Unit" at bounding box center [375, 315] width 117 height 33
click at [350, 375] on link "%" at bounding box center [375, 387] width 99 height 25
click at [475, 308] on label "Type *" at bounding box center [466, 316] width 44 height 17
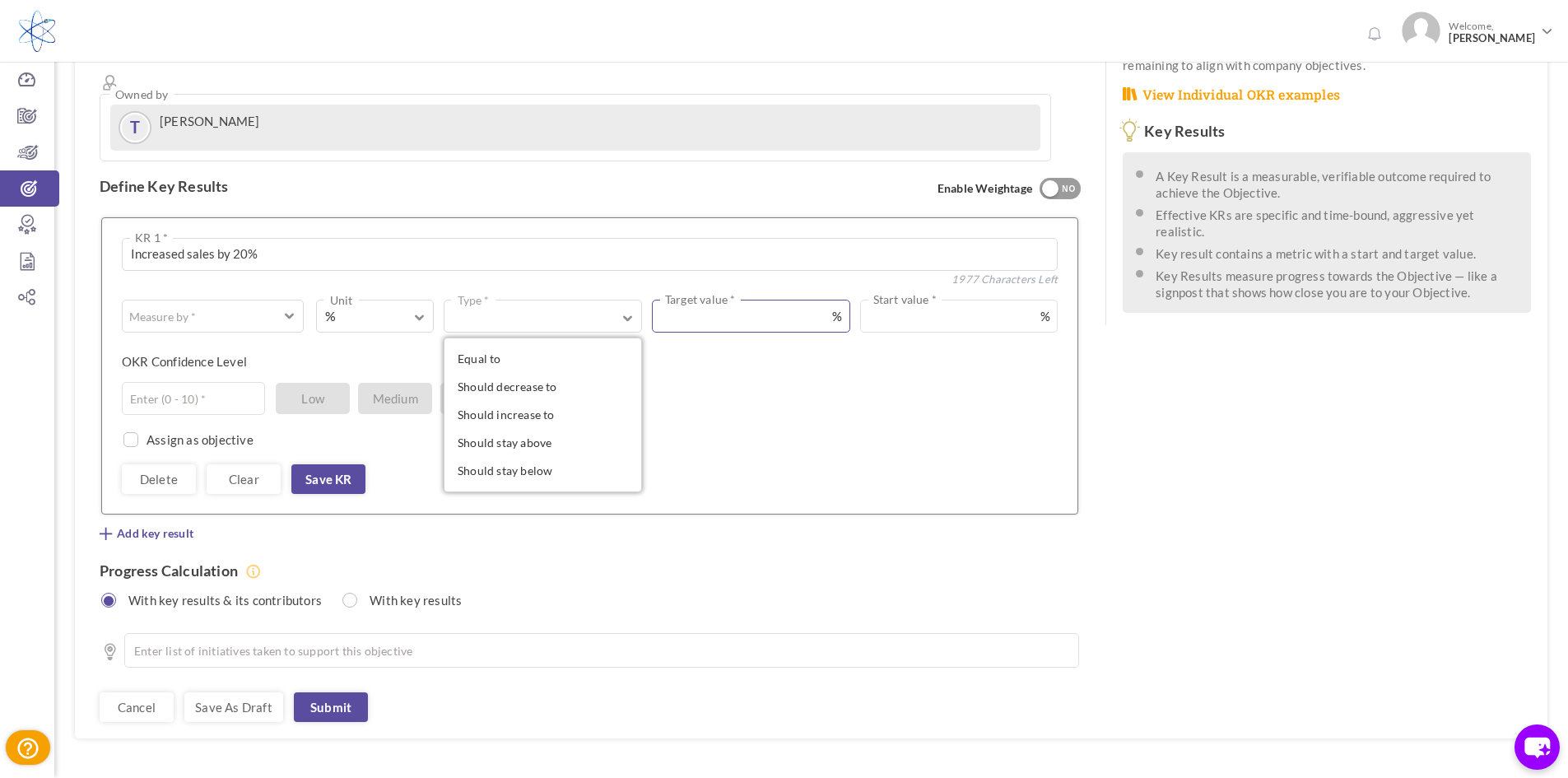
click at [718, 299] on input "text" at bounding box center [751, 315] width 198 height 33
click at [229, 382] on input "text" at bounding box center [193, 398] width 143 height 33
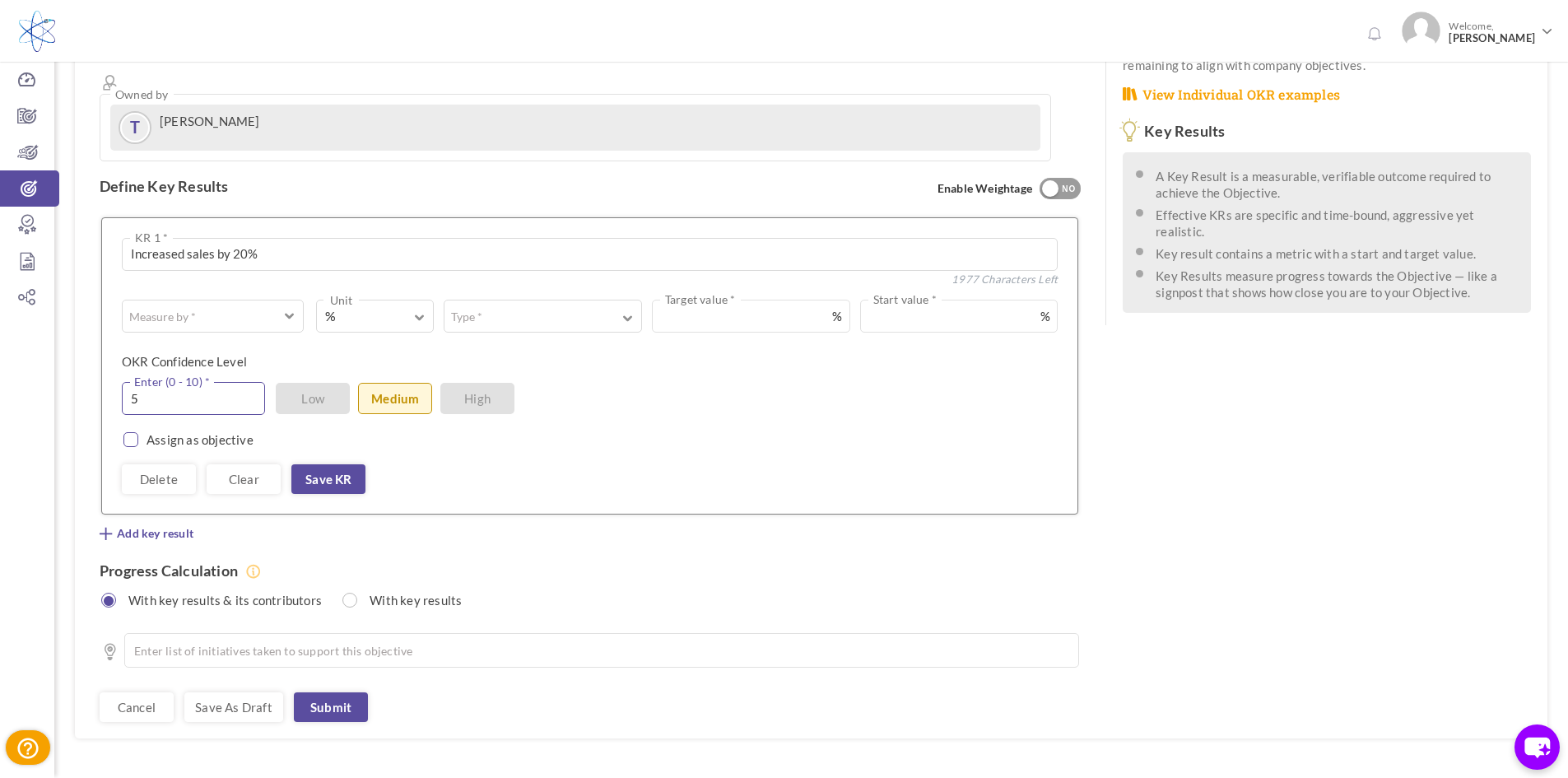
type input "5"
drag, startPoint x: 131, startPoint y: 382, endPoint x: 184, endPoint y: 382, distance: 53.0
click at [131, 434] on input "checkbox" at bounding box center [127, 441] width 15 height 15
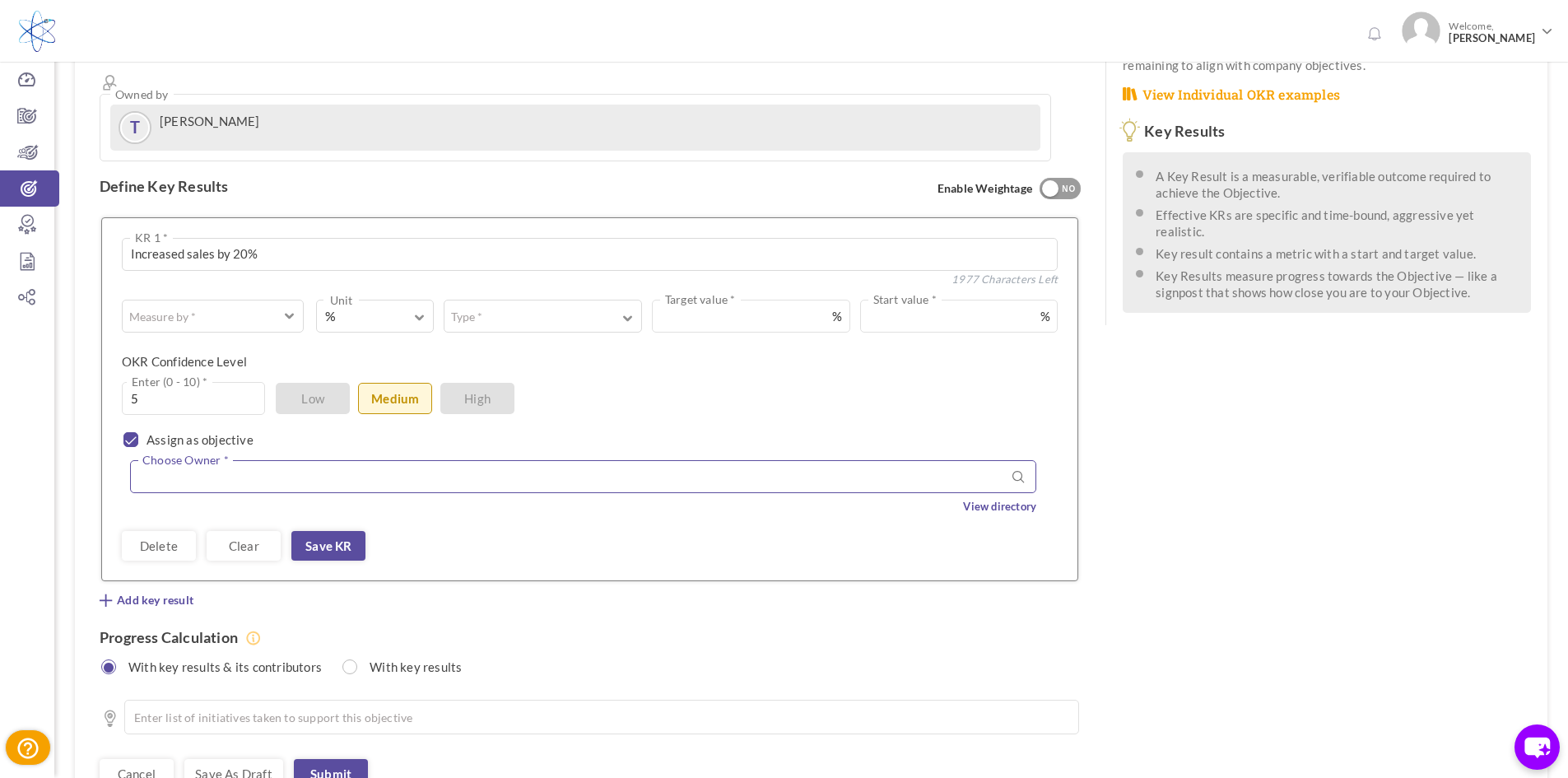
click at [336, 460] on input "text" at bounding box center [583, 476] width 906 height 33
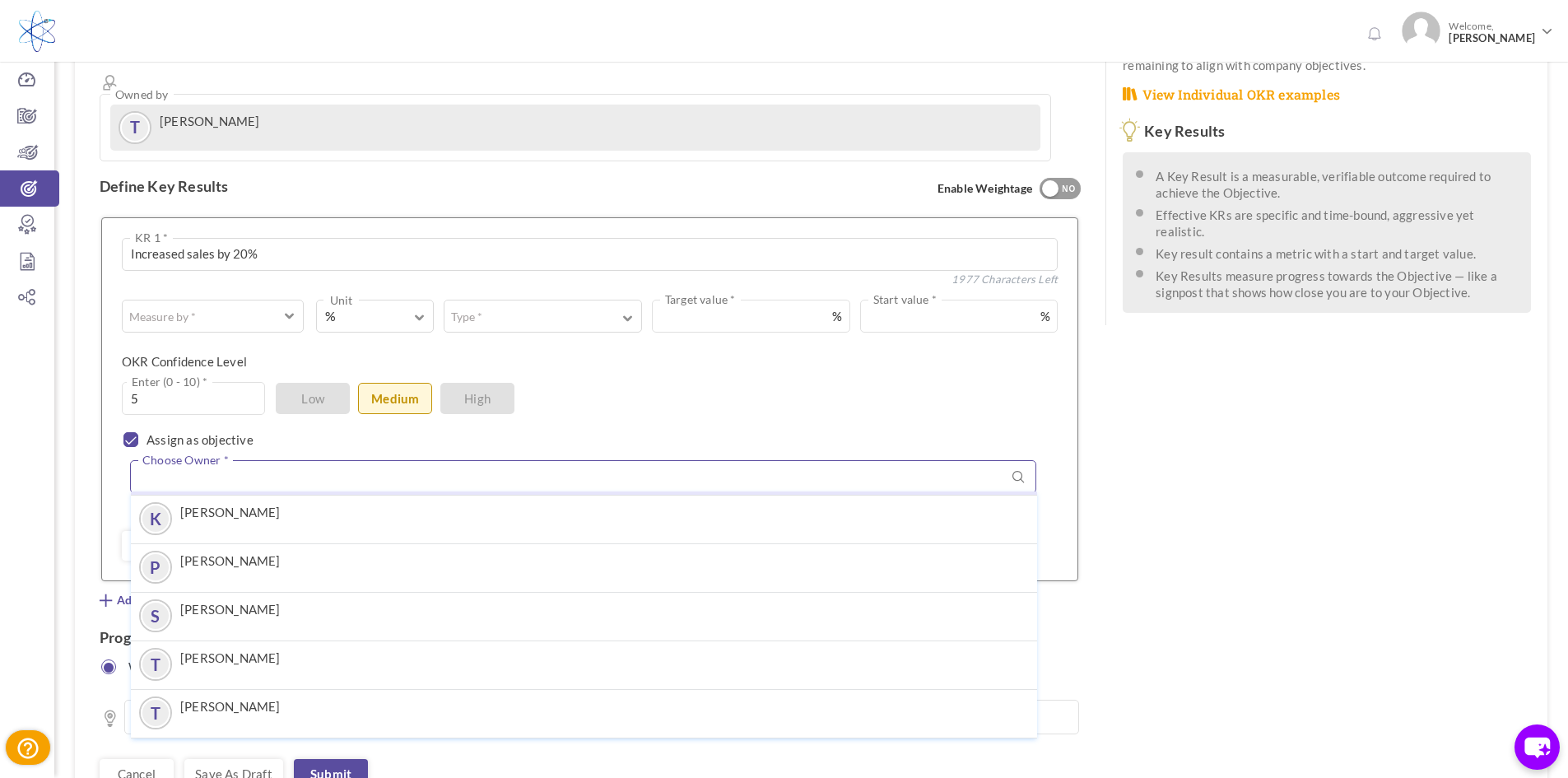
scroll to position [0, 0]
click at [634, 382] on div "5 Enter (0 - 10) * Low Medium High" at bounding box center [584, 398] width 924 height 33
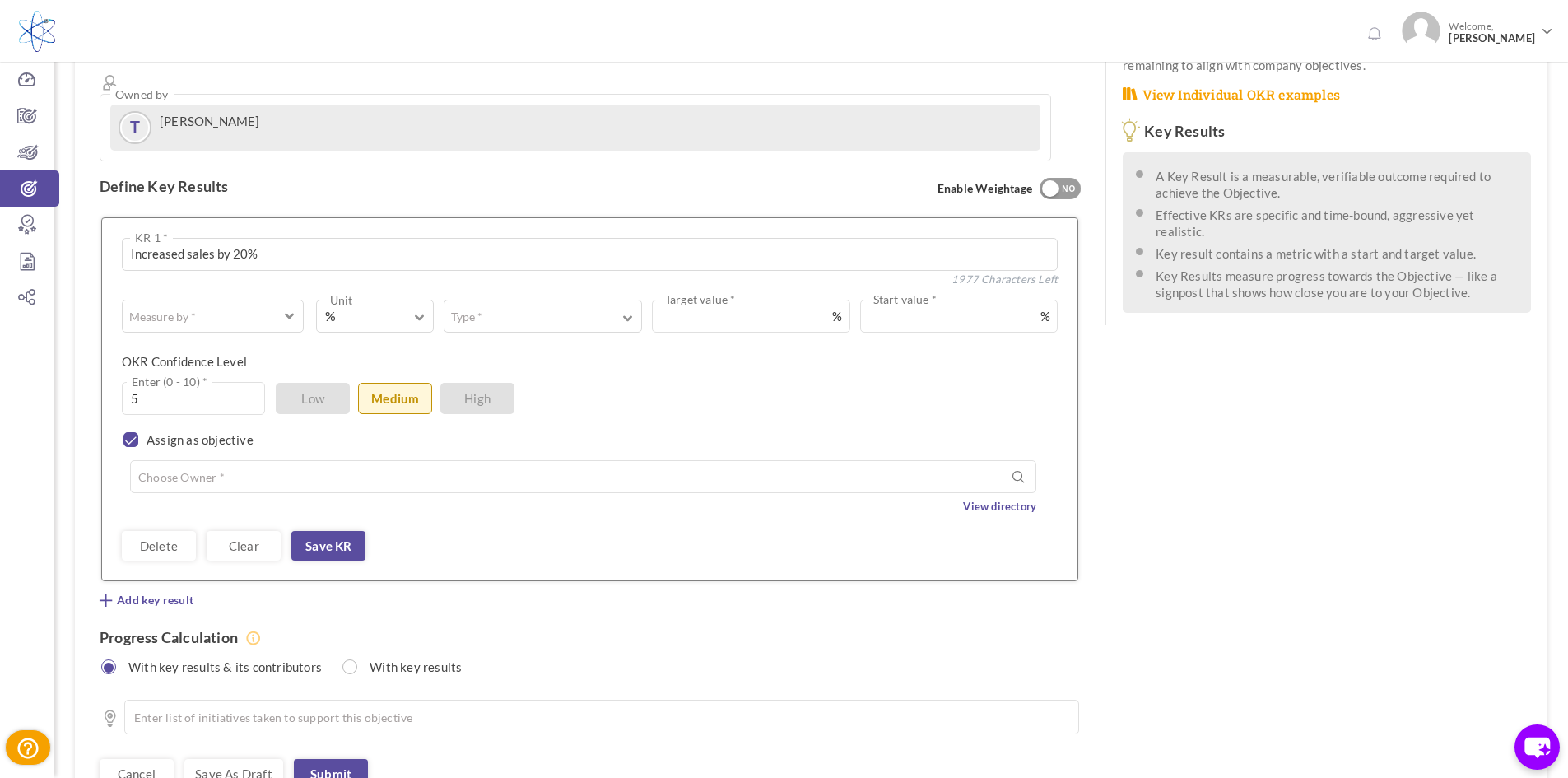
click at [133, 434] on input "checkbox" at bounding box center [127, 441] width 15 height 15
checkbox input "false"
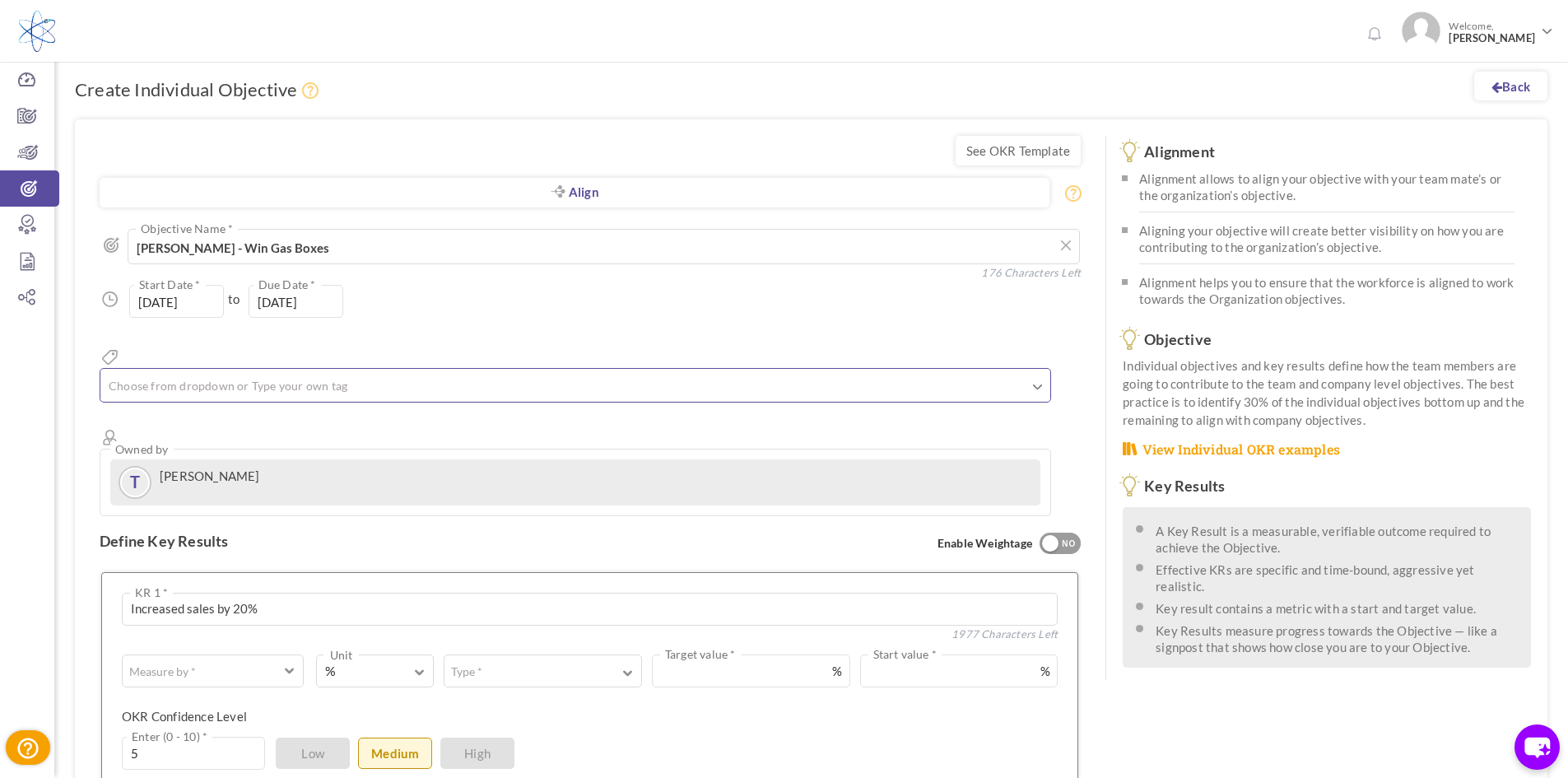
scroll to position [247, 0]
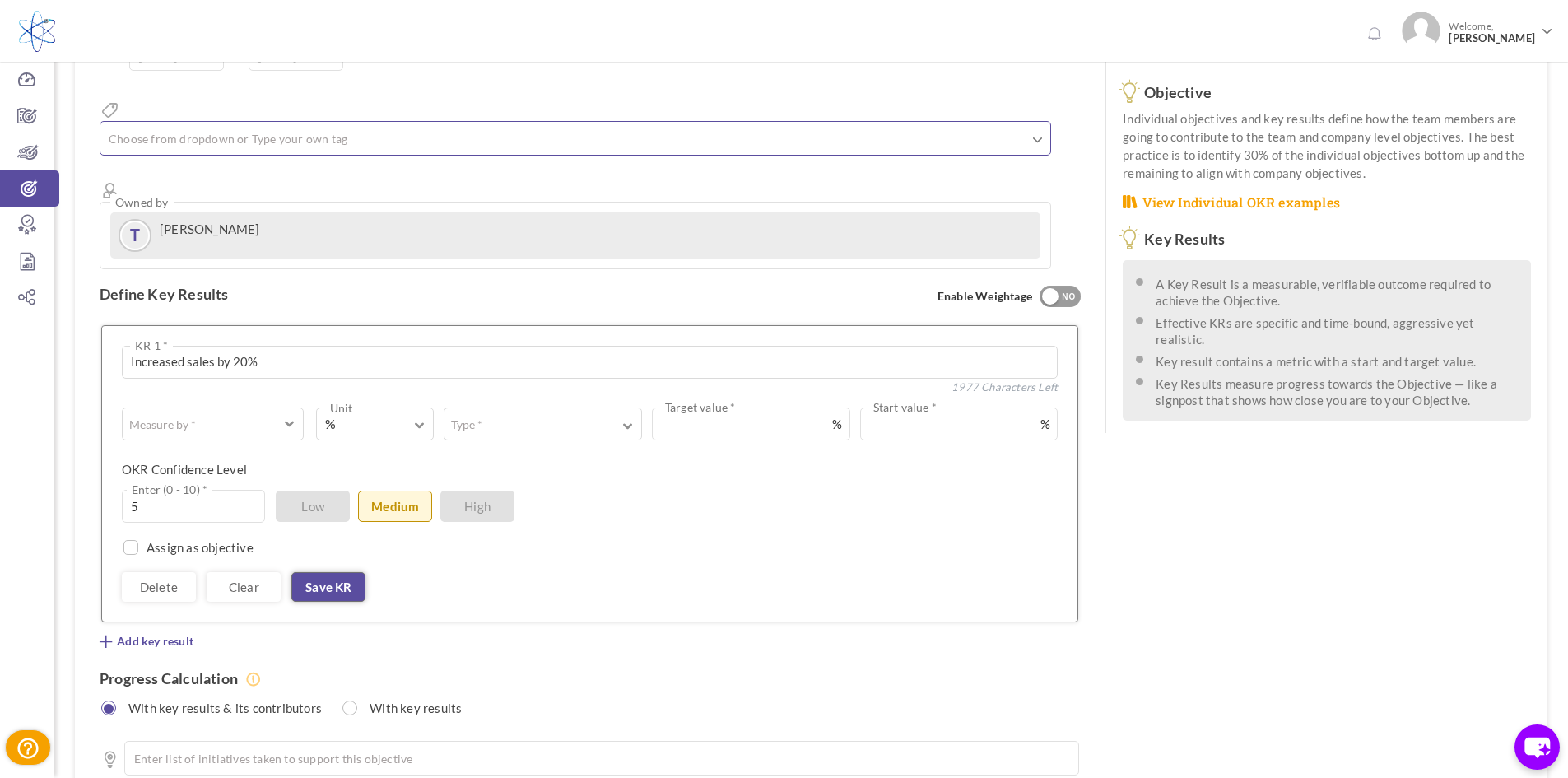
drag, startPoint x: 342, startPoint y: 524, endPoint x: 378, endPoint y: 522, distance: 36.1
click at [342, 572] on link "Save KR" at bounding box center [328, 586] width 74 height 29
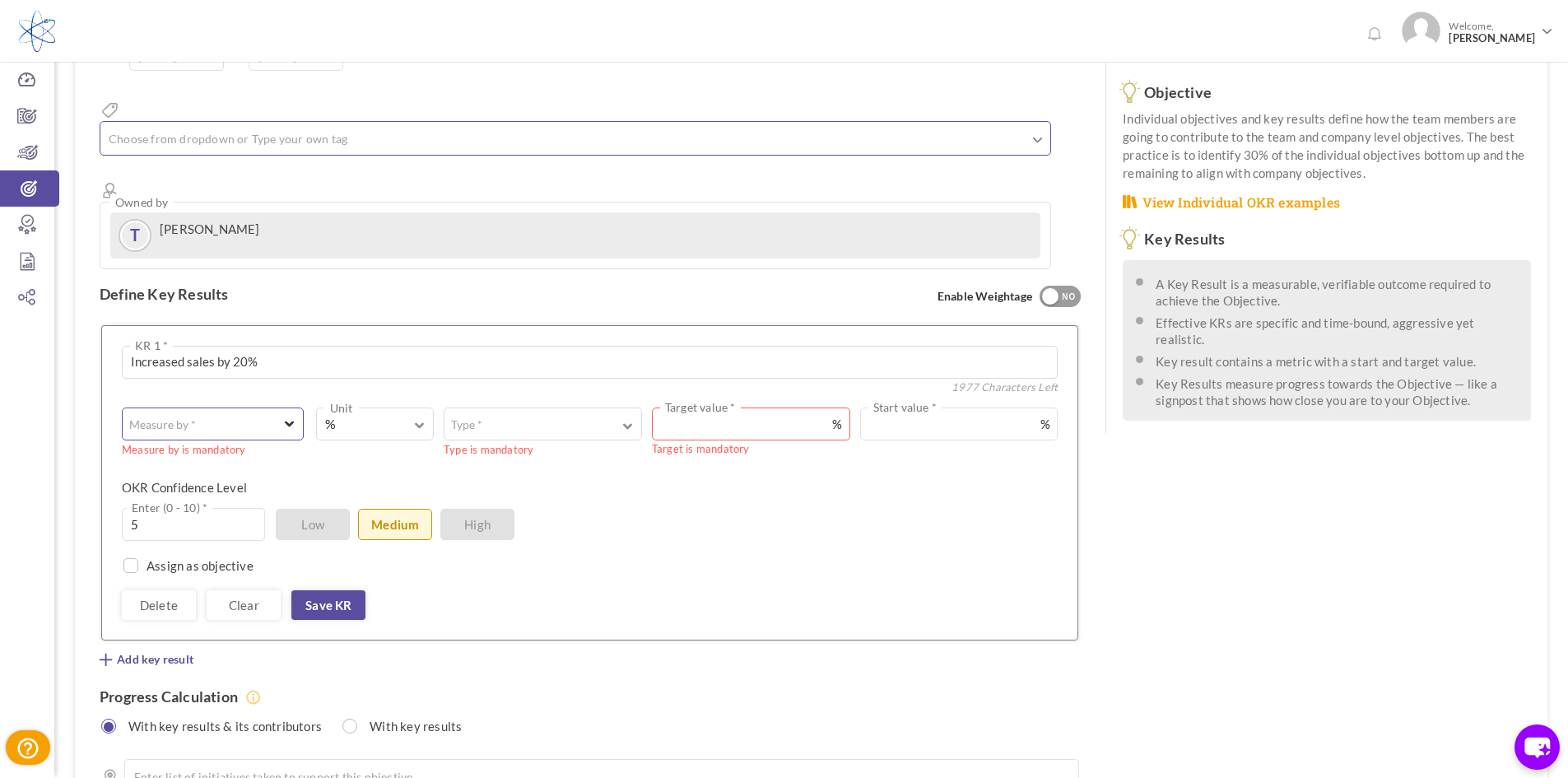
click at [215, 416] on span "button" at bounding box center [201, 424] width 140 height 17
click at [211, 454] on link "# Number" at bounding box center [212, 466] width 163 height 25
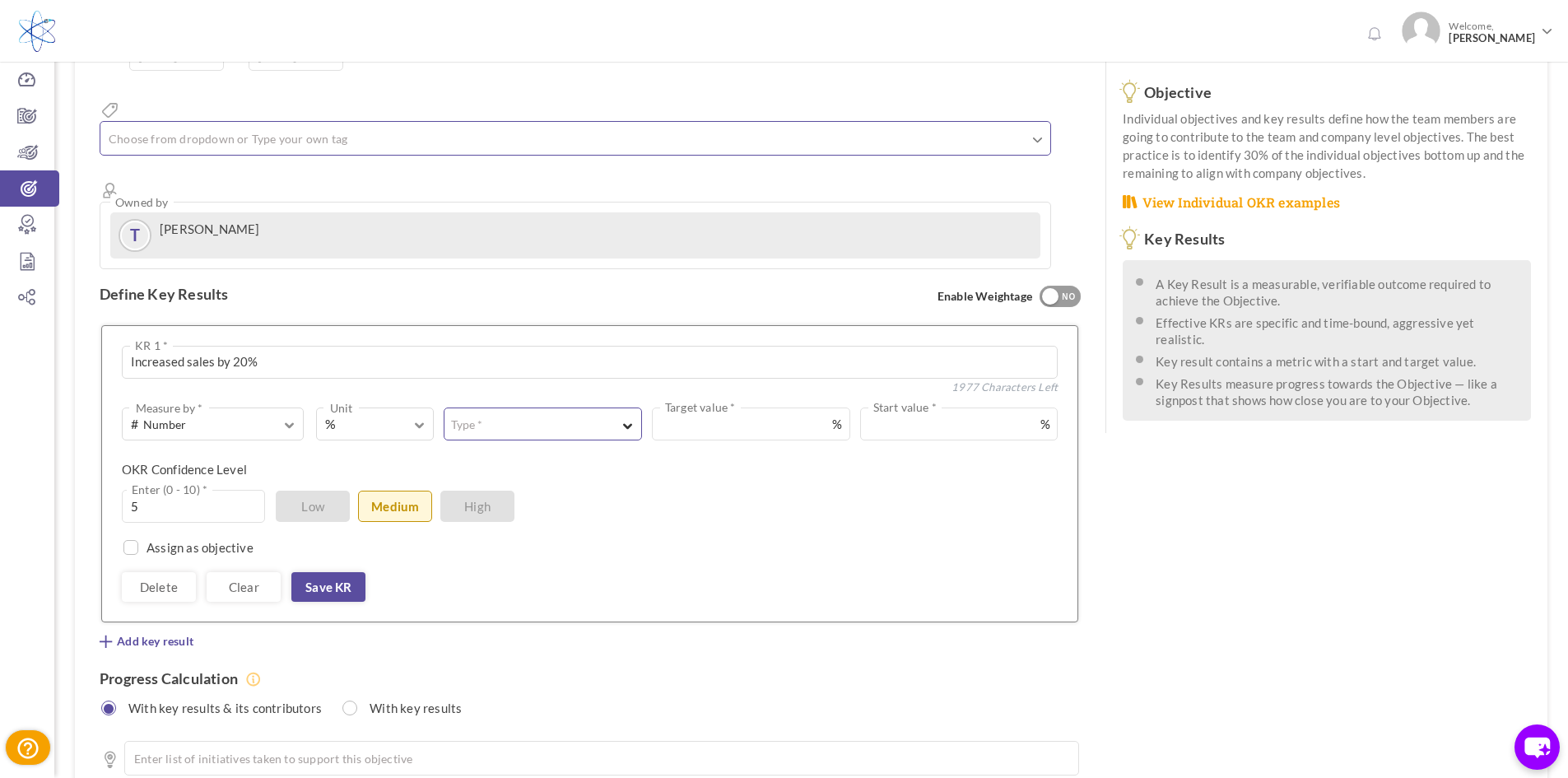
click at [544, 408] on button "Type *" at bounding box center [542, 424] width 198 height 33
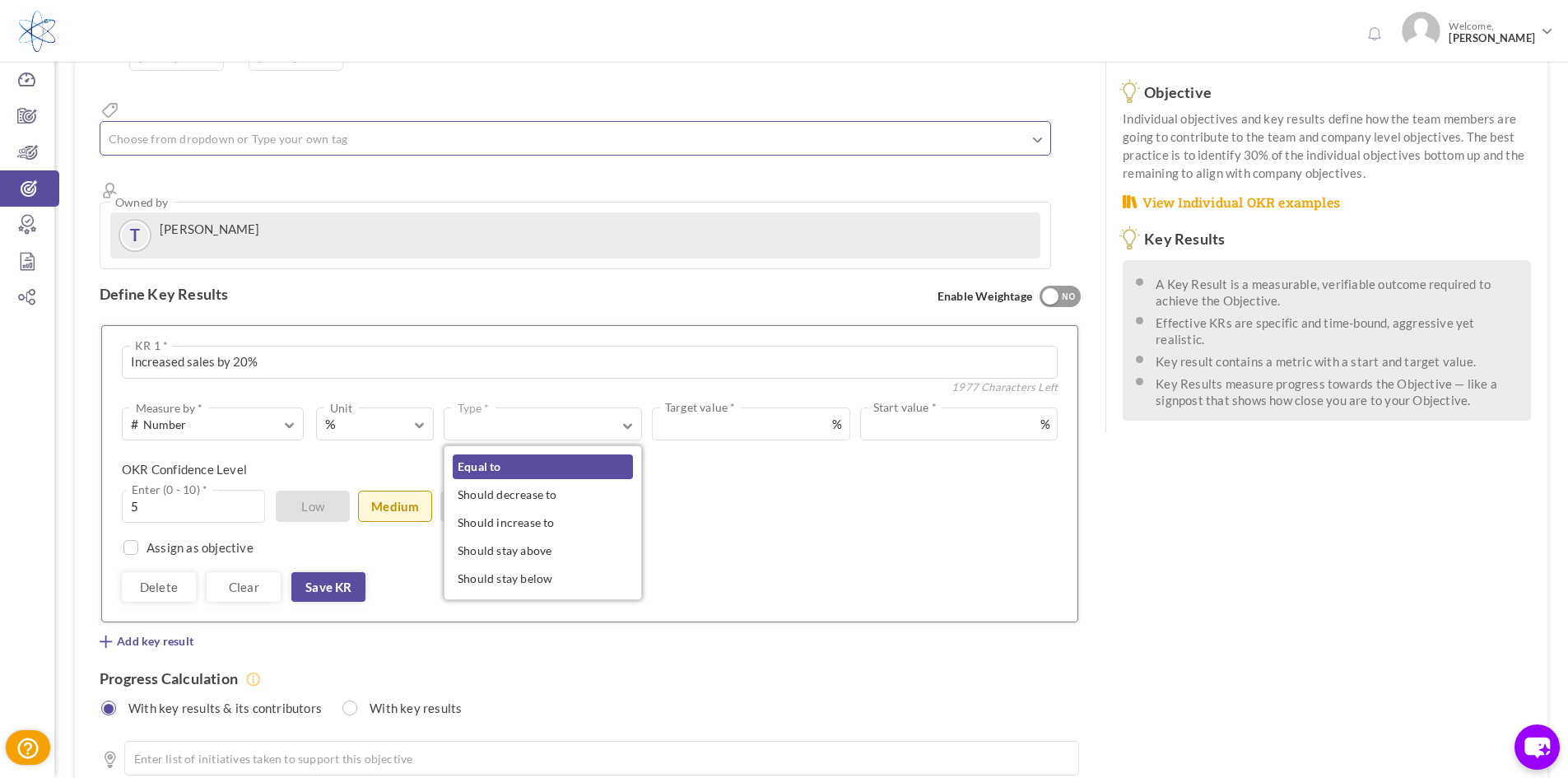
click at [549, 454] on link "Equal to" at bounding box center [543, 466] width 180 height 25
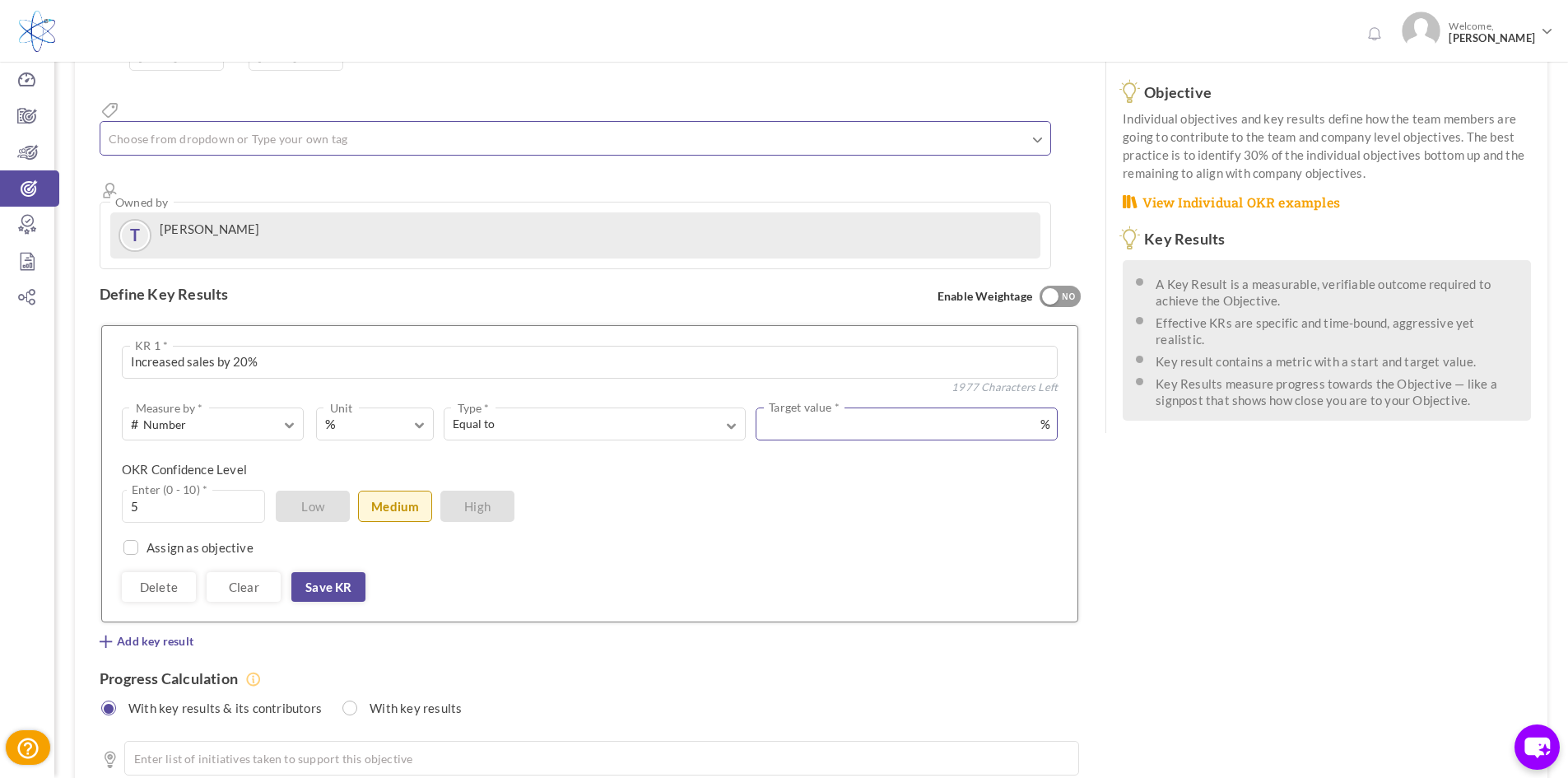
click at [801, 408] on input "text" at bounding box center [907, 424] width 302 height 33
type input "20"
click at [353, 572] on link "Save KR" at bounding box center [328, 586] width 74 height 29
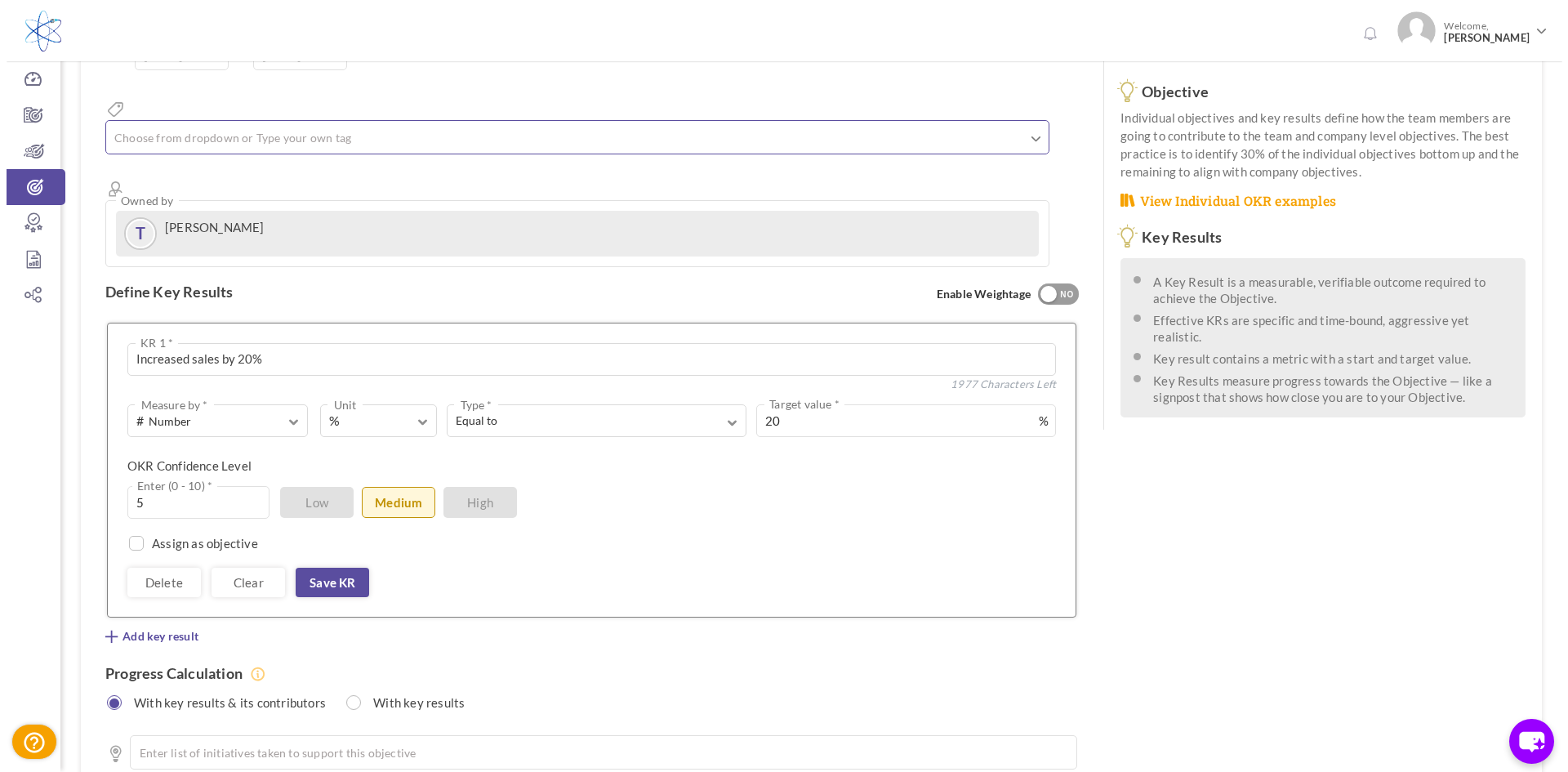
scroll to position [126, 0]
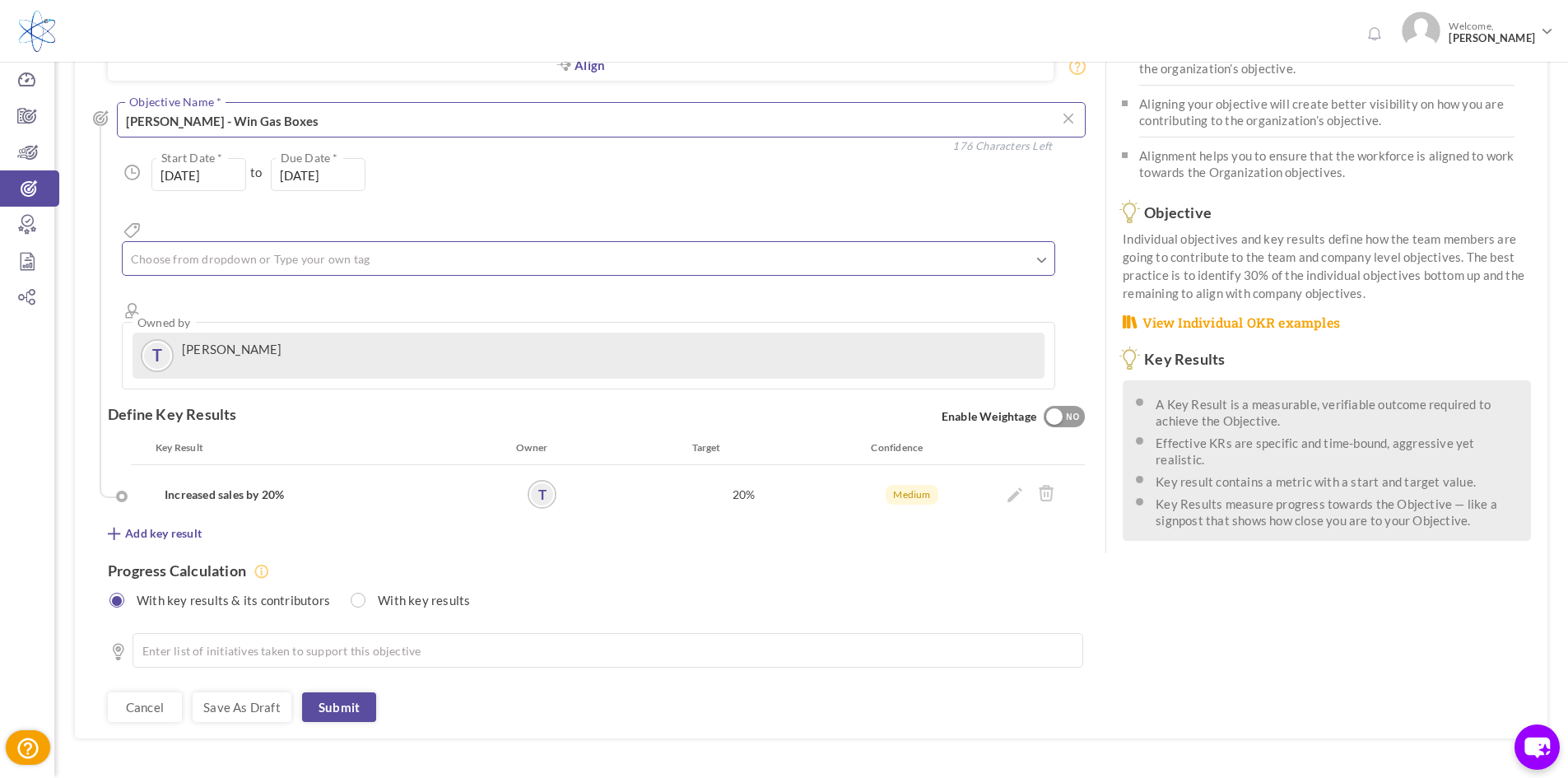
click at [298, 123] on textarea "[PERSON_NAME] - Win Gas Boxes" at bounding box center [601, 120] width 968 height 36
click at [335, 692] on link "Submit" at bounding box center [338, 706] width 74 height 29
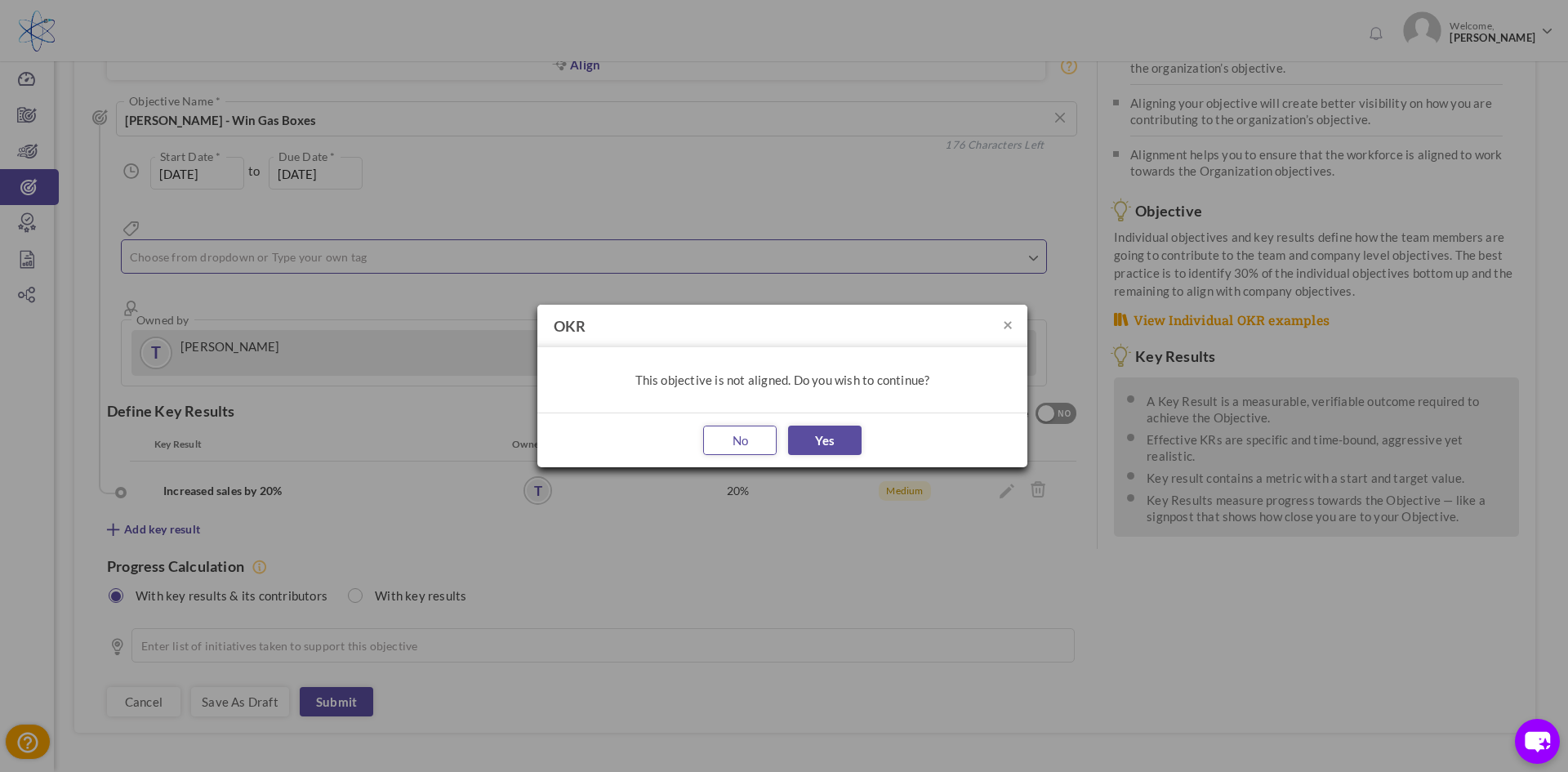
click at [727, 449] on button "No" at bounding box center [739, 440] width 73 height 29
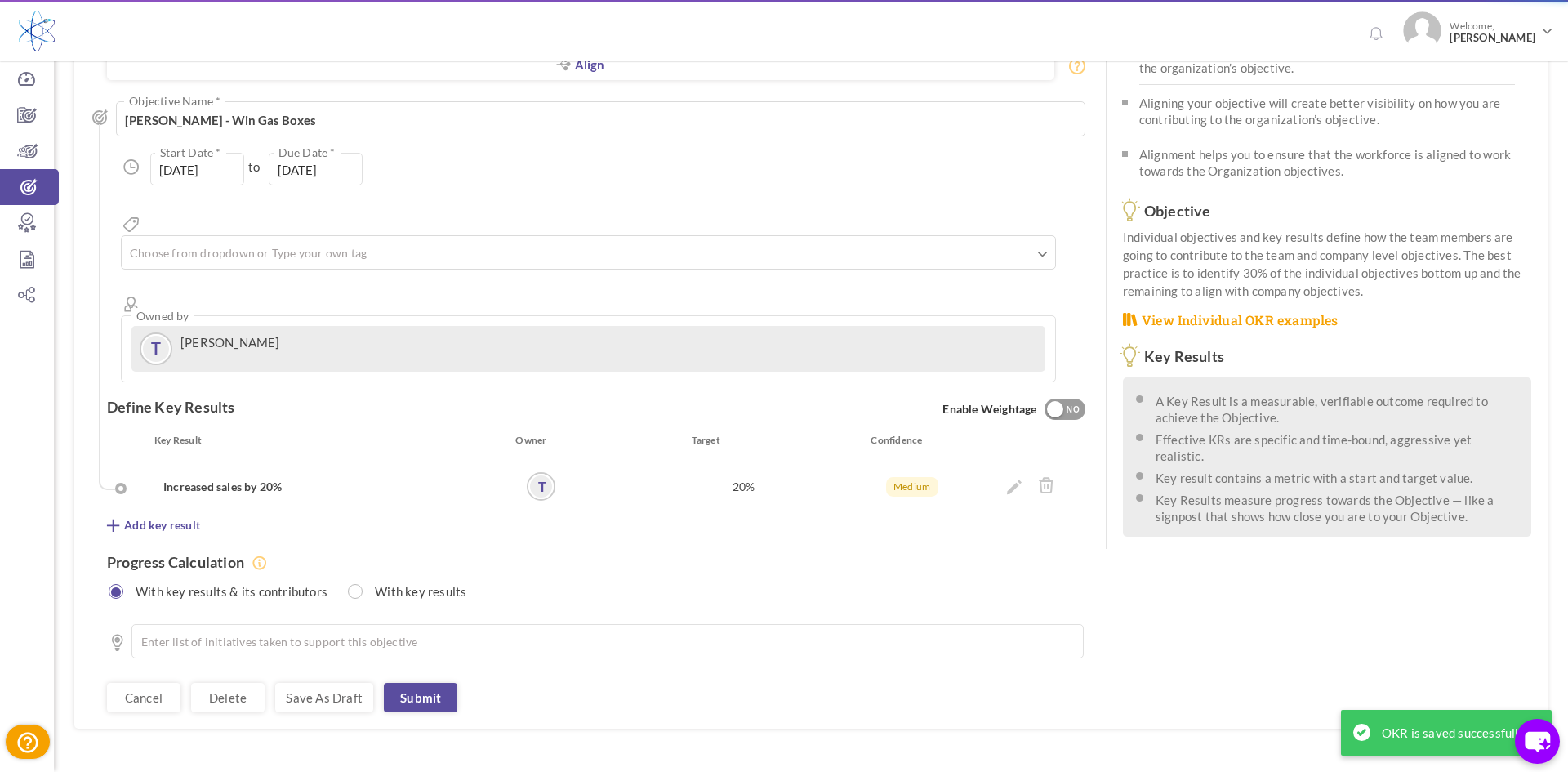
scroll to position [0, 0]
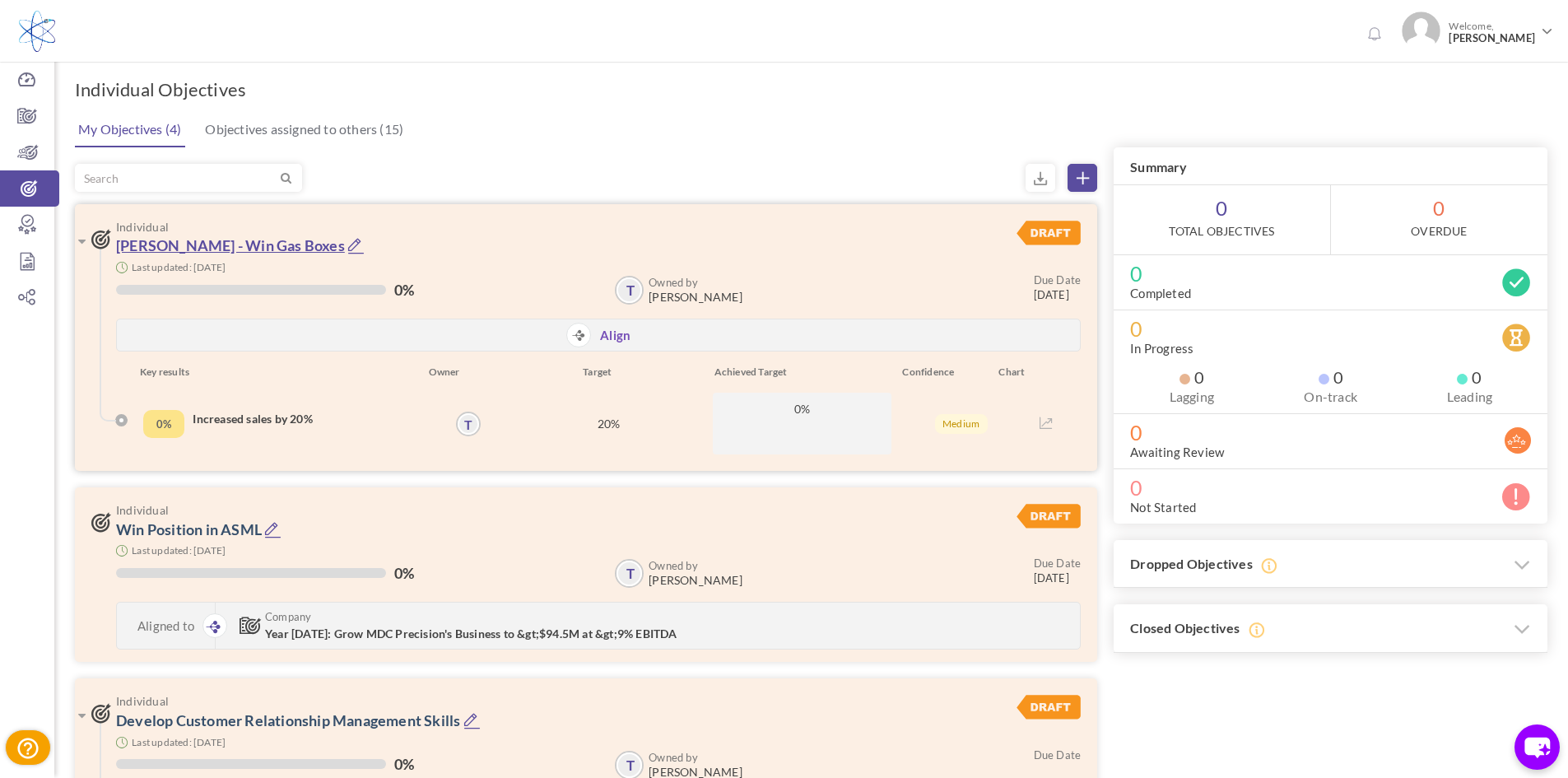
click at [247, 243] on link "[PERSON_NAME] - Win Gas Boxes" at bounding box center [231, 245] width 229 height 18
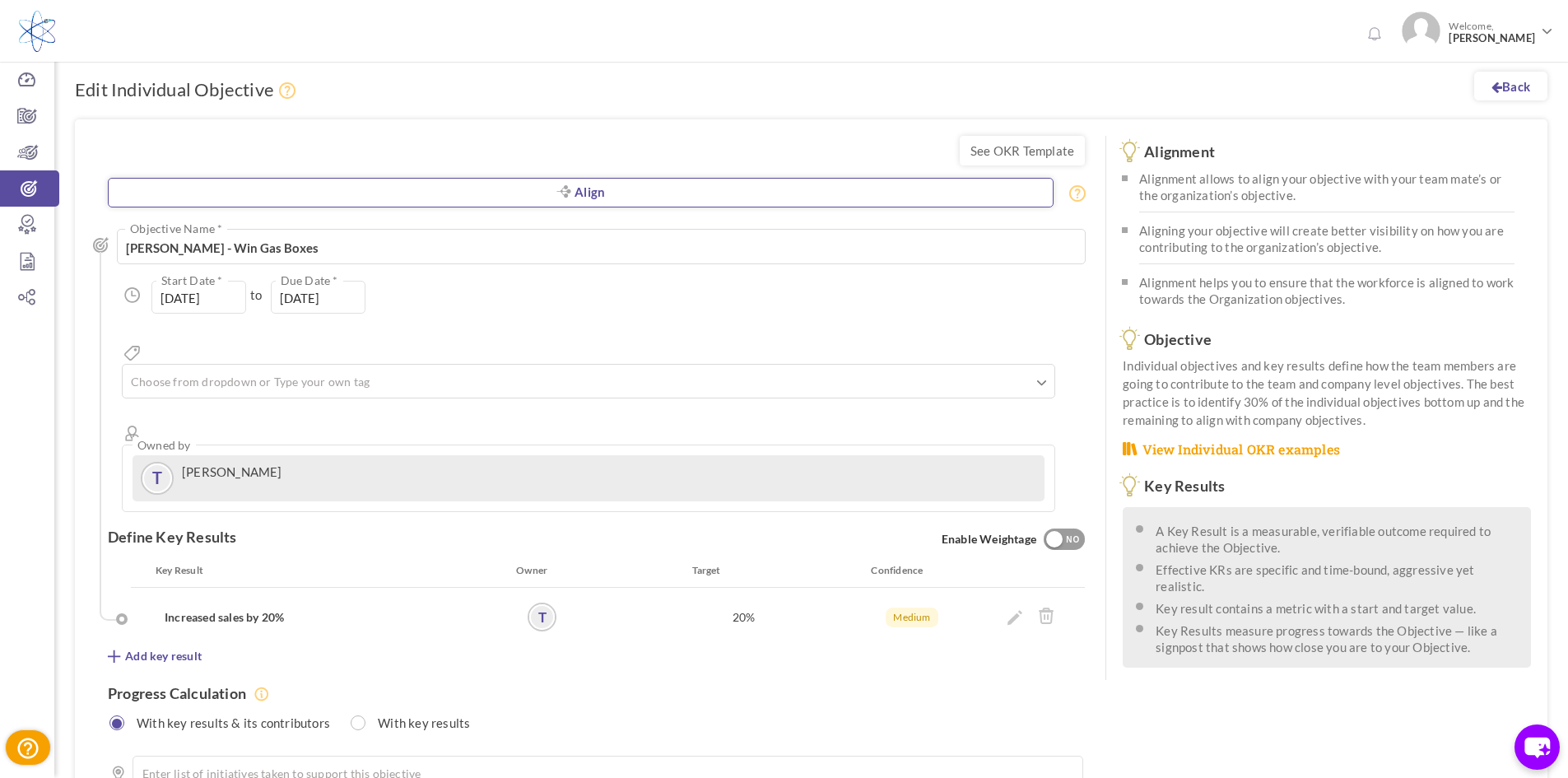
click at [490, 185] on link "Align" at bounding box center [580, 192] width 946 height 29
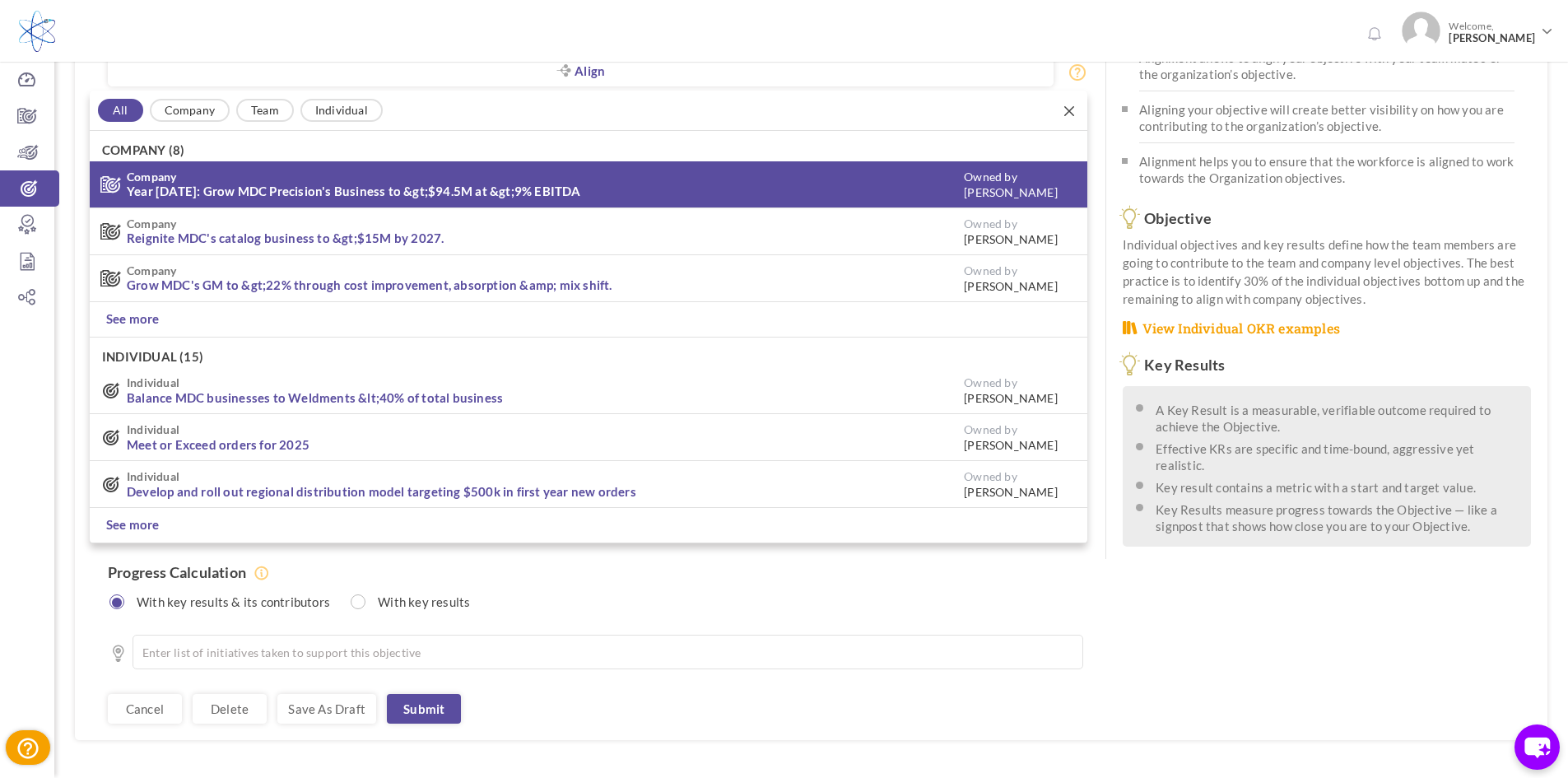
scroll to position [123, 0]
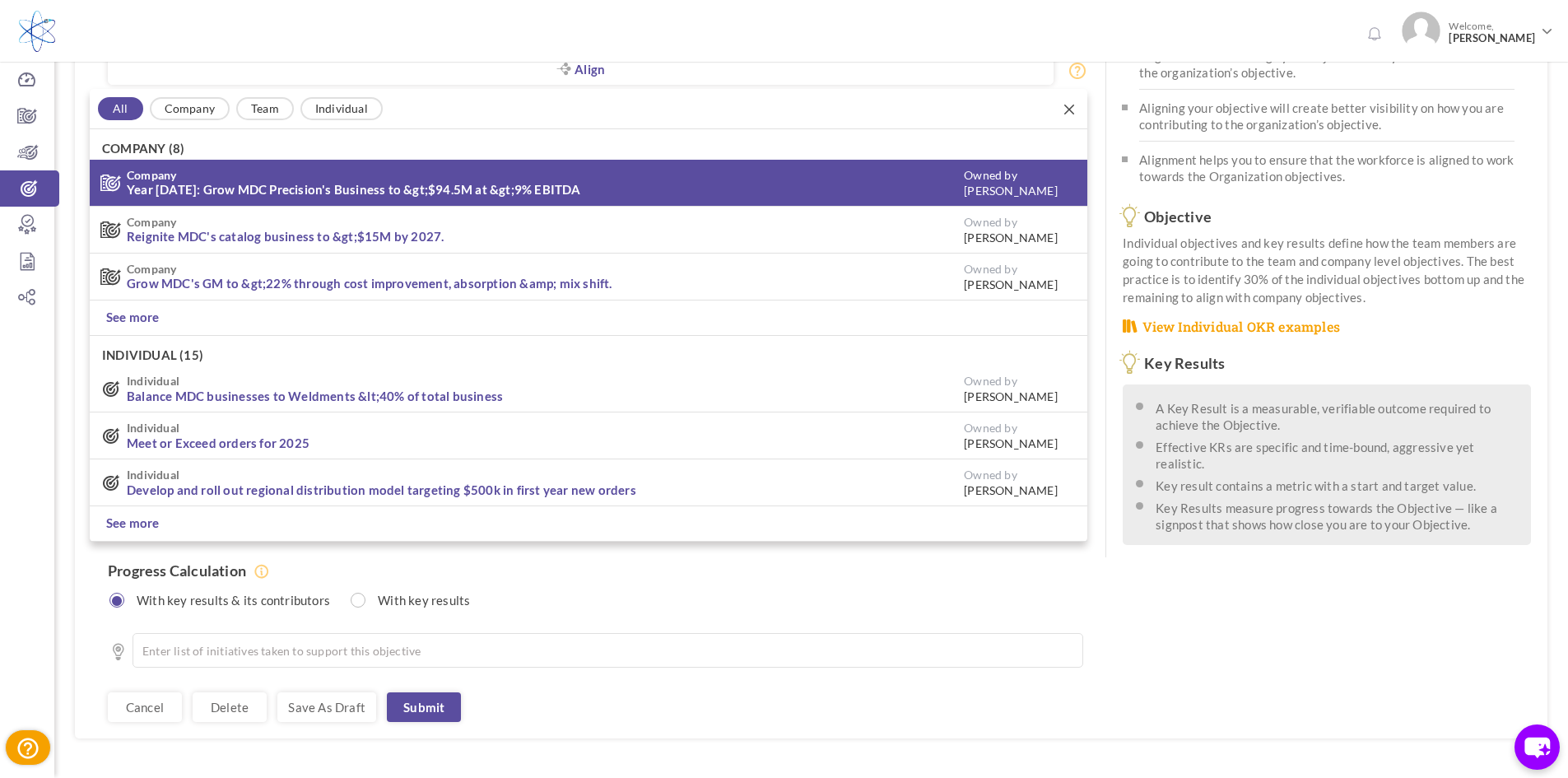
click at [458, 191] on link "Year [DATE]: Grow MDC Precision's Business to &gt;$94.5M at &gt;9% EBITDA" at bounding box center [354, 189] width 454 height 15
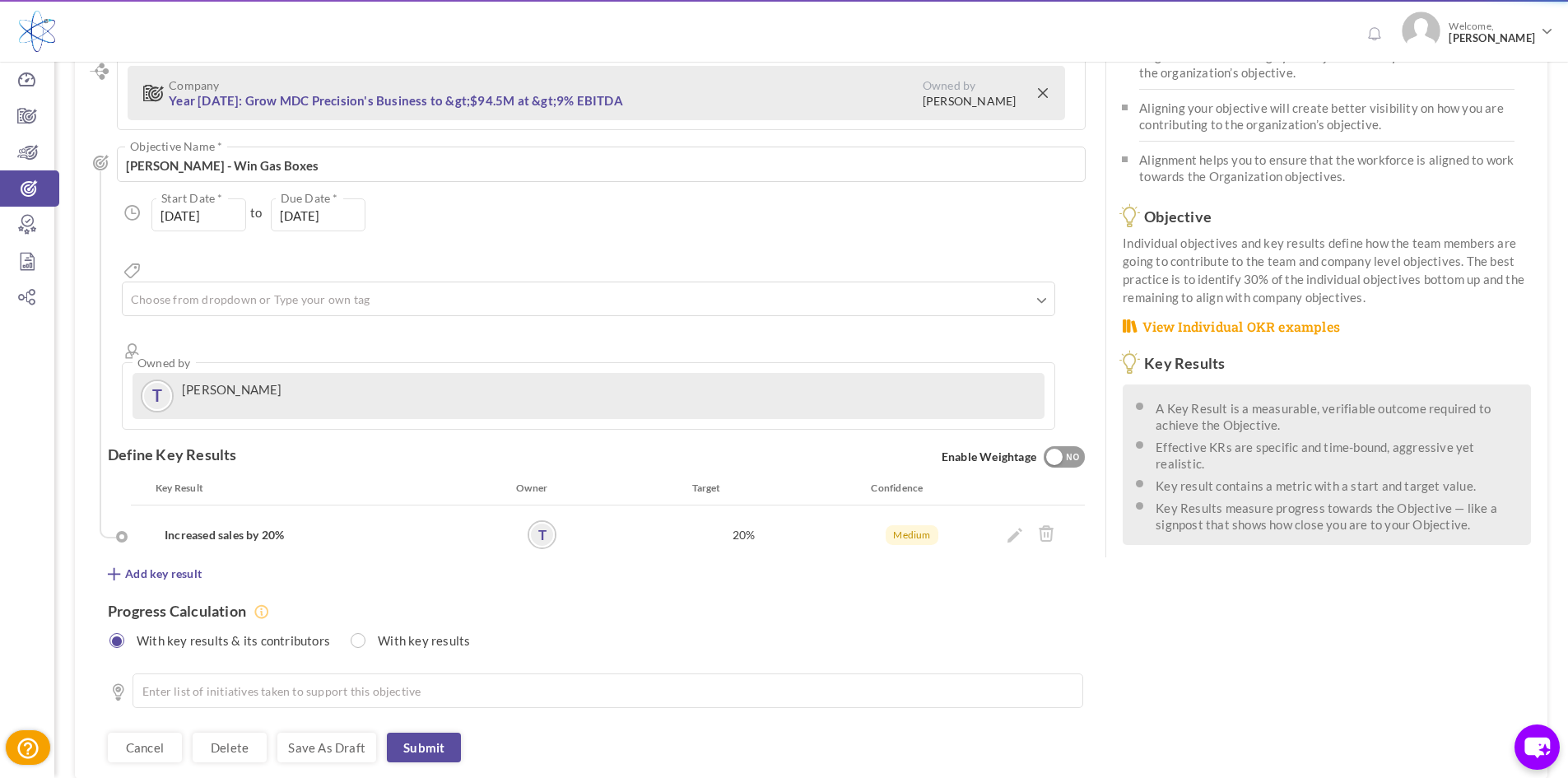
type input "01-Jan-2025"
type input "[DATE]"
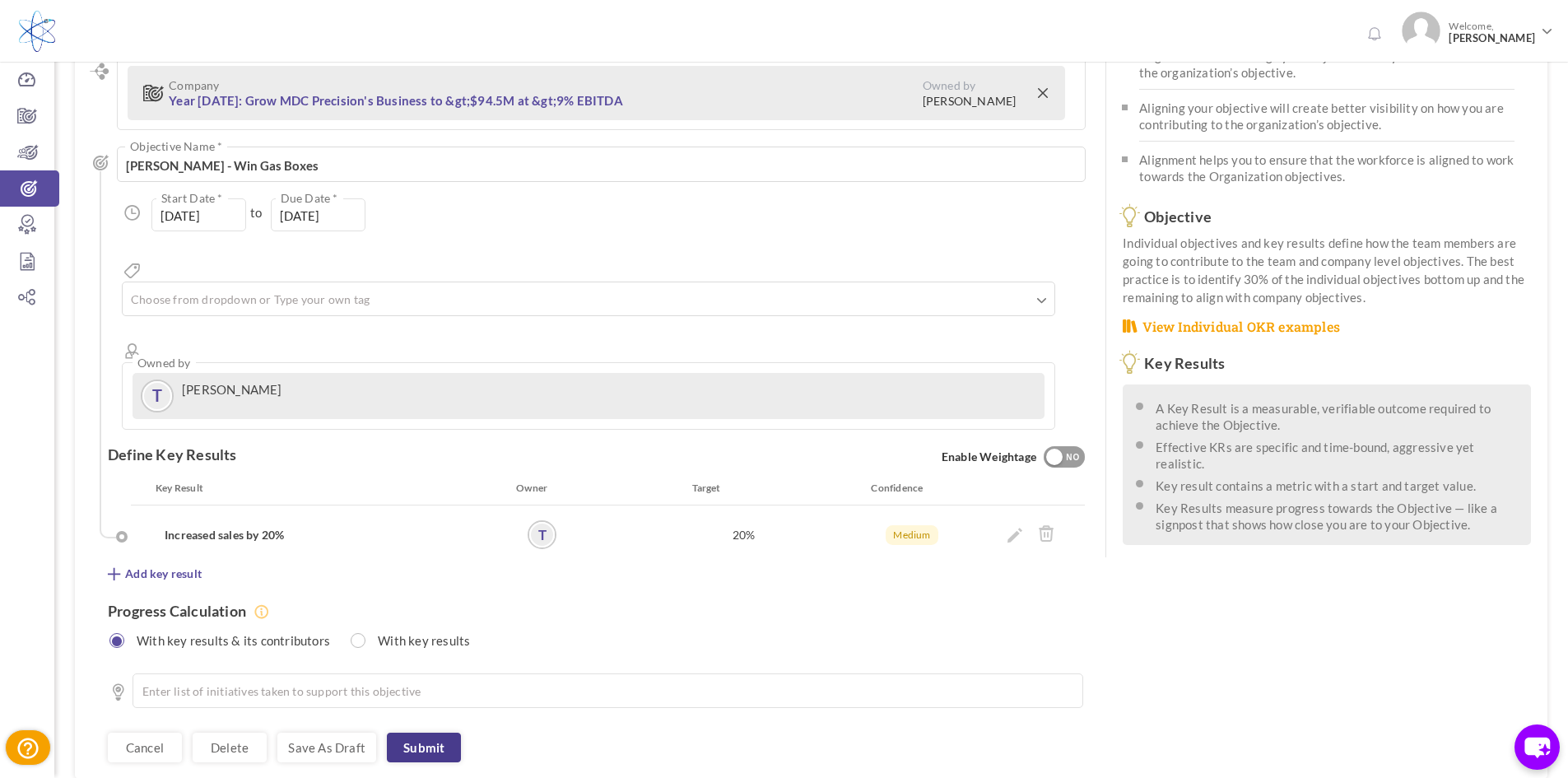
click at [437, 733] on link "Submit" at bounding box center [423, 747] width 74 height 29
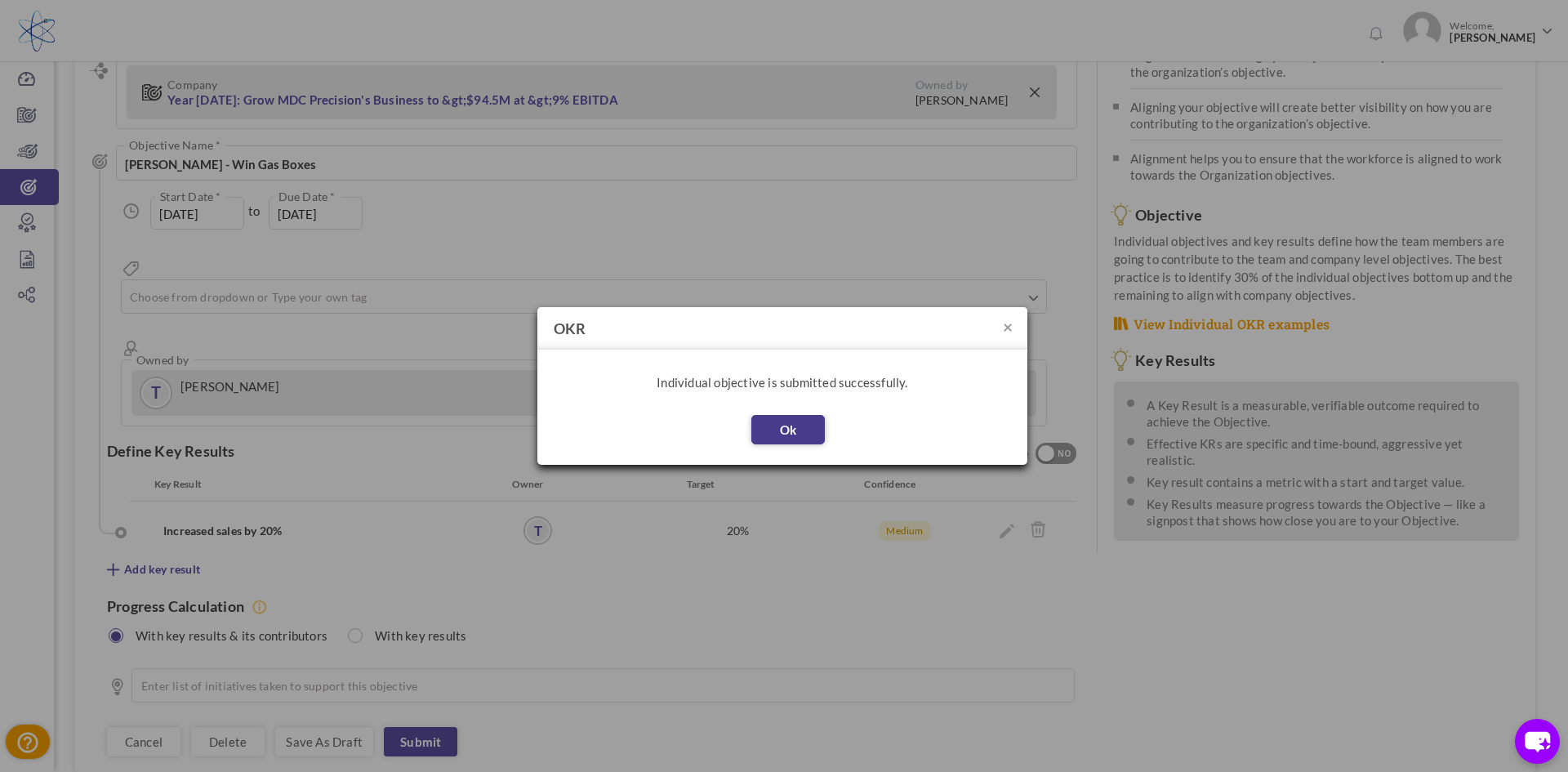
click at [790, 425] on button "Ok" at bounding box center [787, 429] width 73 height 29
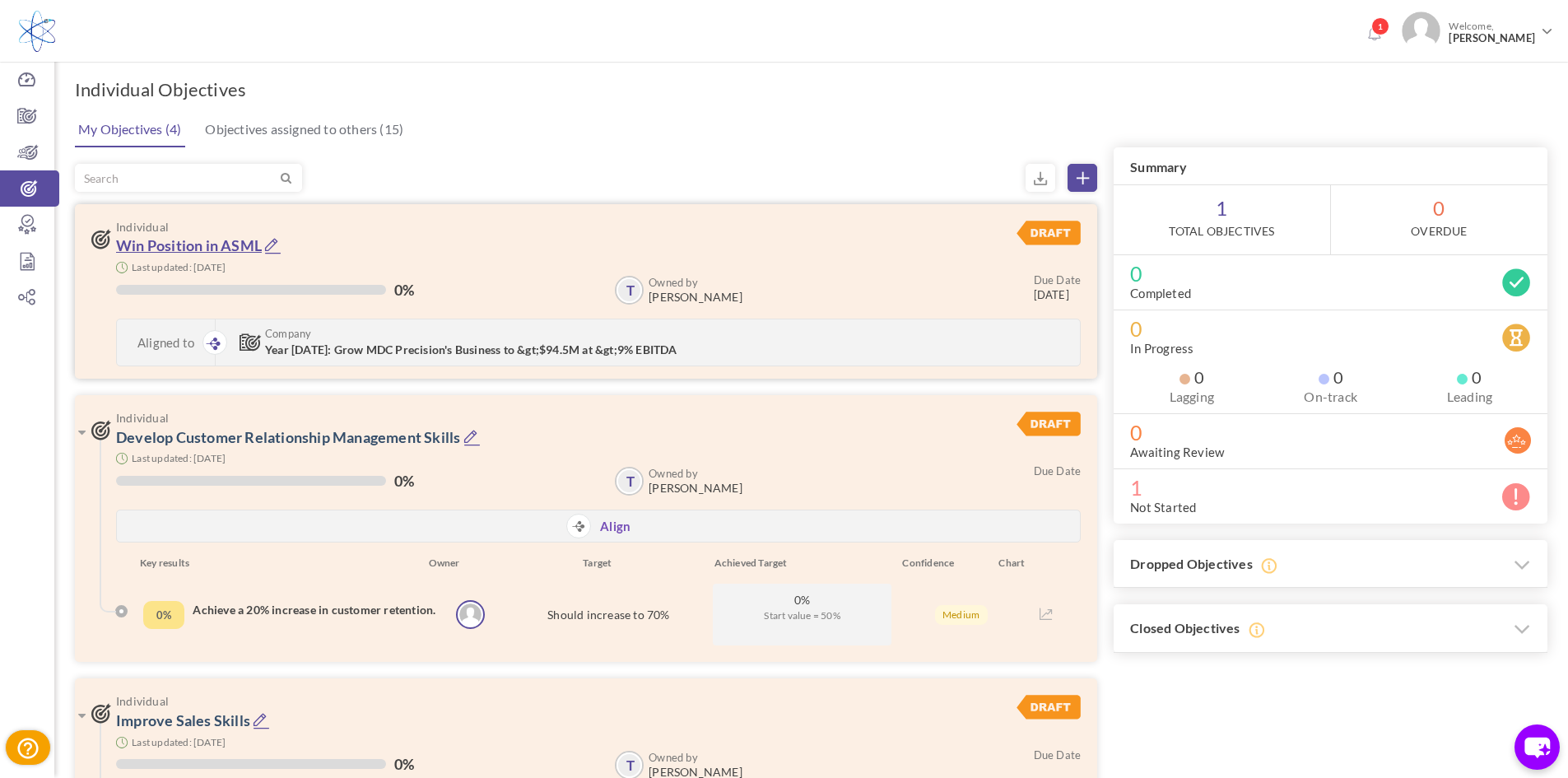
click at [195, 241] on link "Win Position in ASML" at bounding box center [189, 245] width 146 height 18
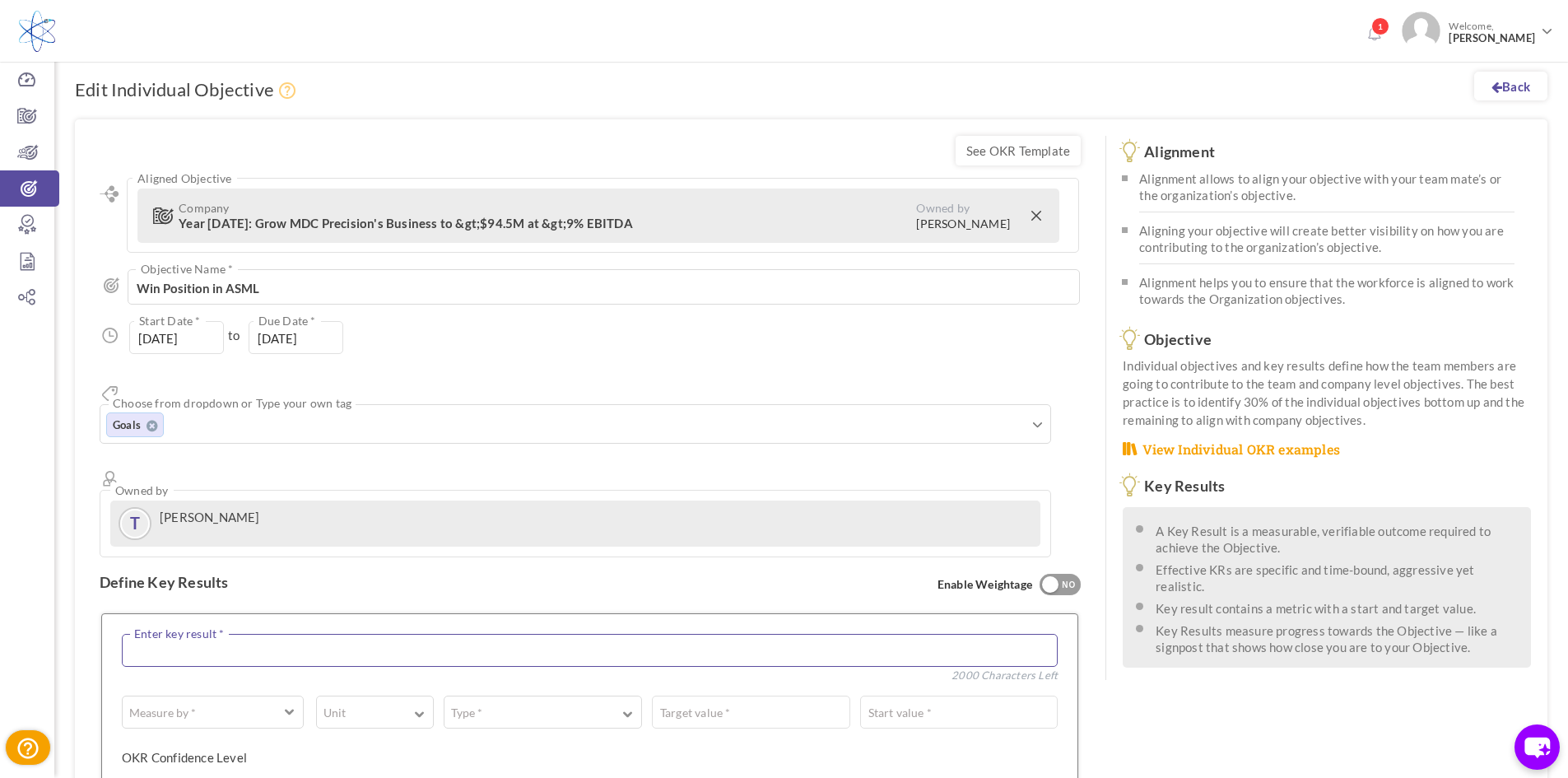
click at [239, 633] on textarea at bounding box center [589, 649] width 935 height 33
type textarea "Increased Sales"
click at [286, 703] on span "button" at bounding box center [290, 710] width 10 height 12
click at [274, 742] on link "# Number" at bounding box center [212, 755] width 163 height 25
click at [360, 695] on button "Unit" at bounding box center [375, 711] width 117 height 33
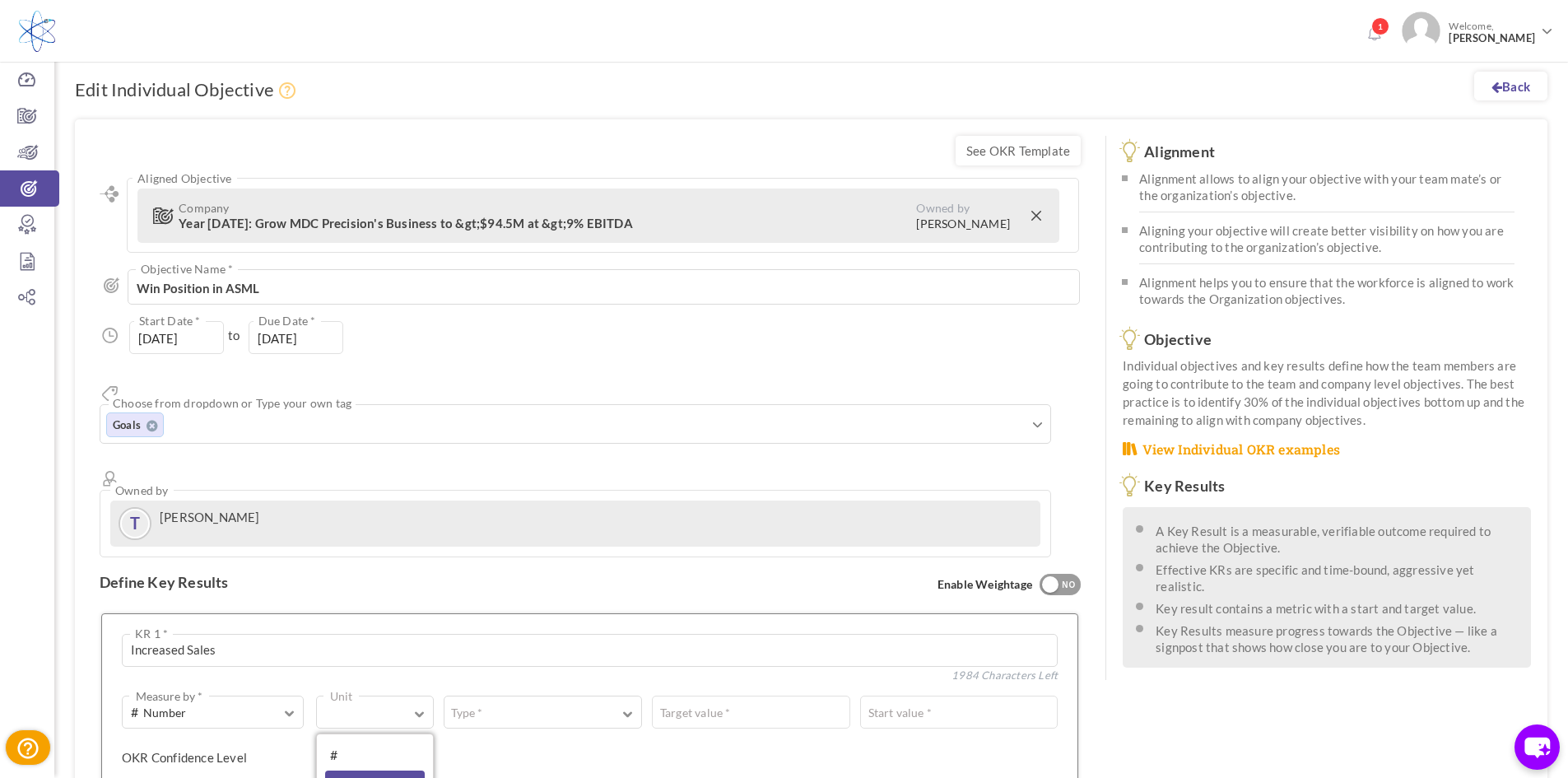
click at [355, 770] on link "%" at bounding box center [375, 782] width 99 height 25
click at [519, 695] on button "Type *" at bounding box center [542, 711] width 198 height 33
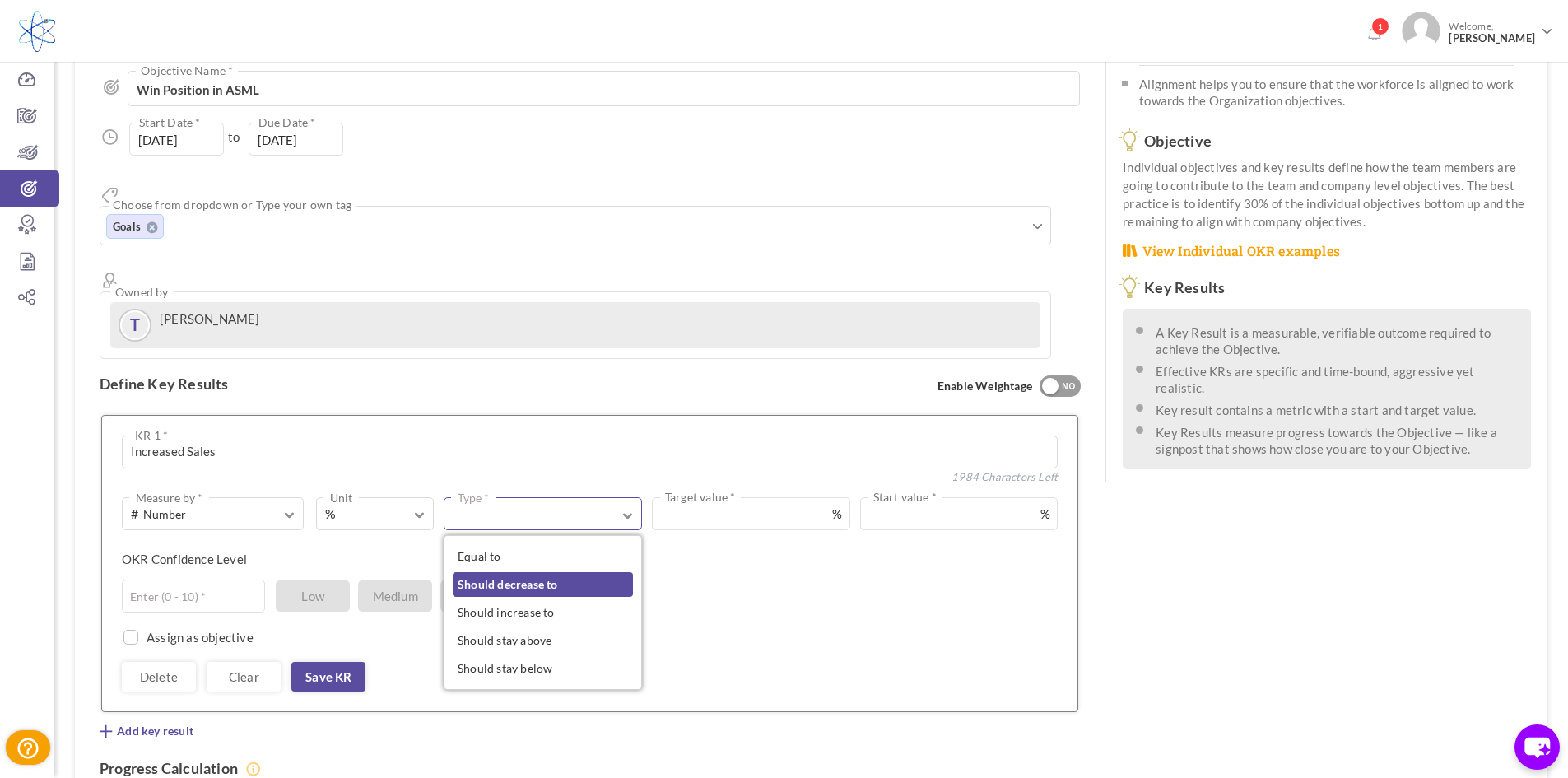
scroll to position [247, 0]
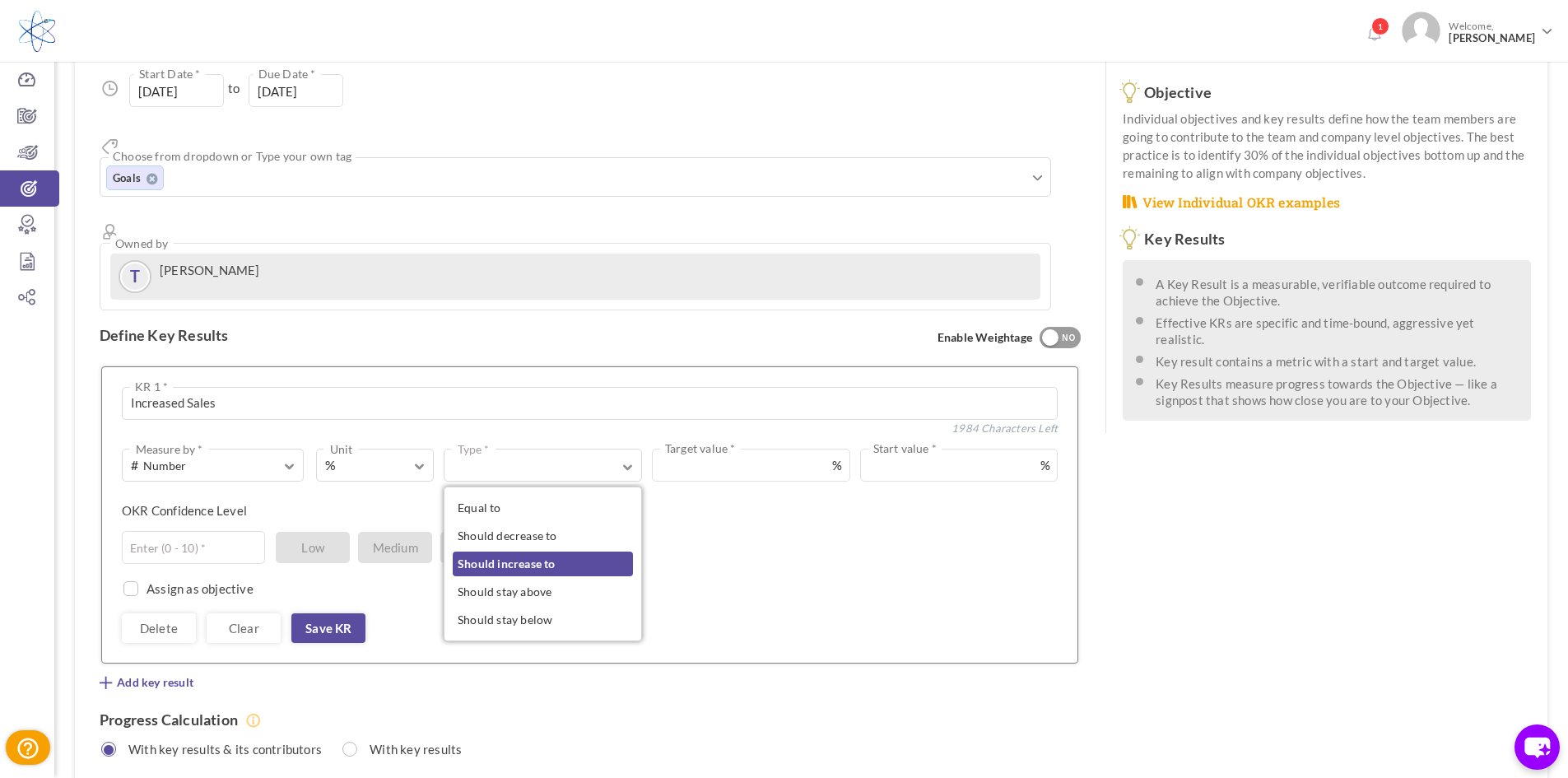
click at [554, 552] on link "Should increase to" at bounding box center [543, 564] width 180 height 25
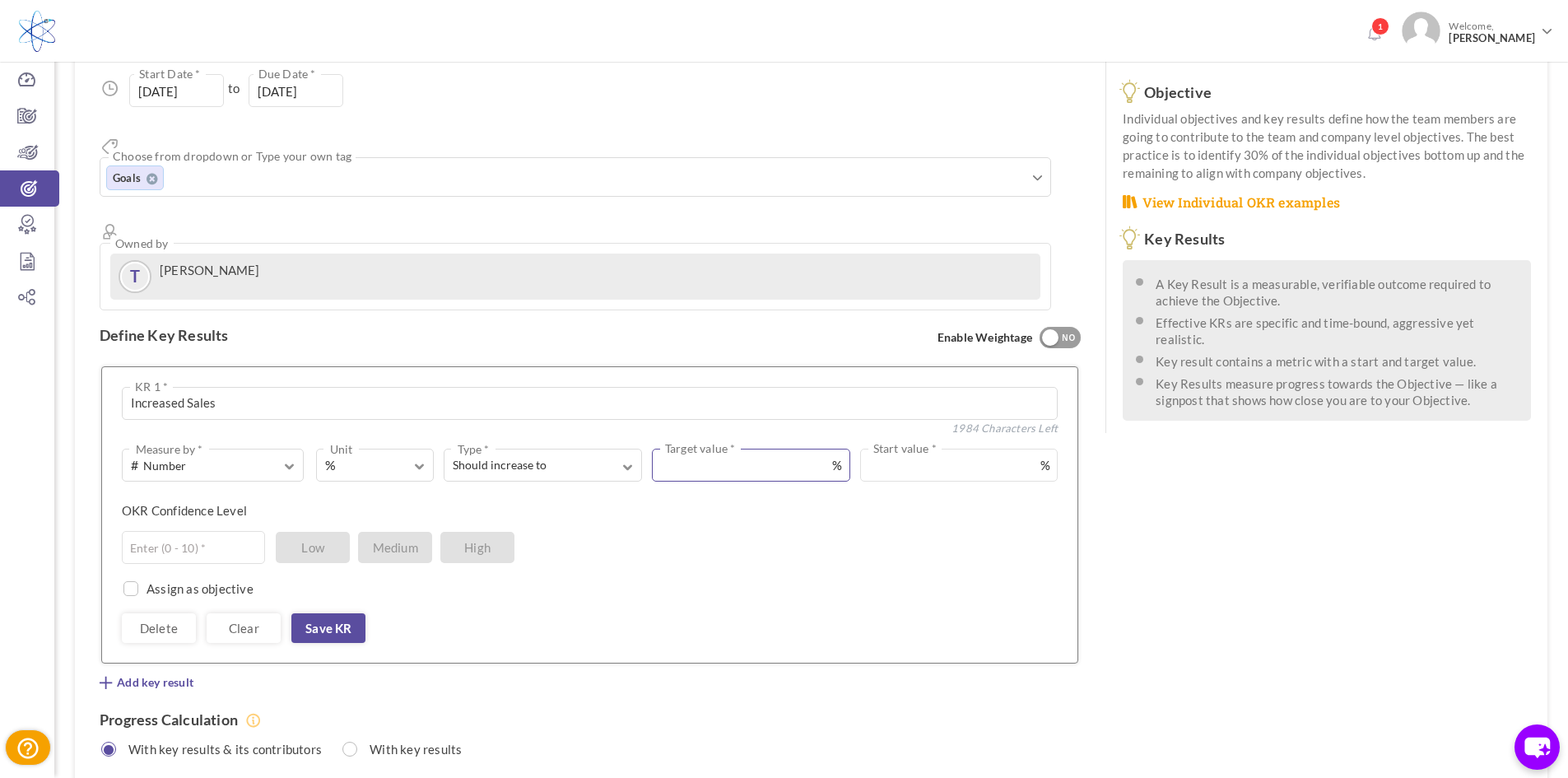
click at [722, 449] on input "text" at bounding box center [751, 464] width 198 height 33
type input "30"
click at [243, 531] on input "text" at bounding box center [193, 547] width 143 height 33
type input "5"
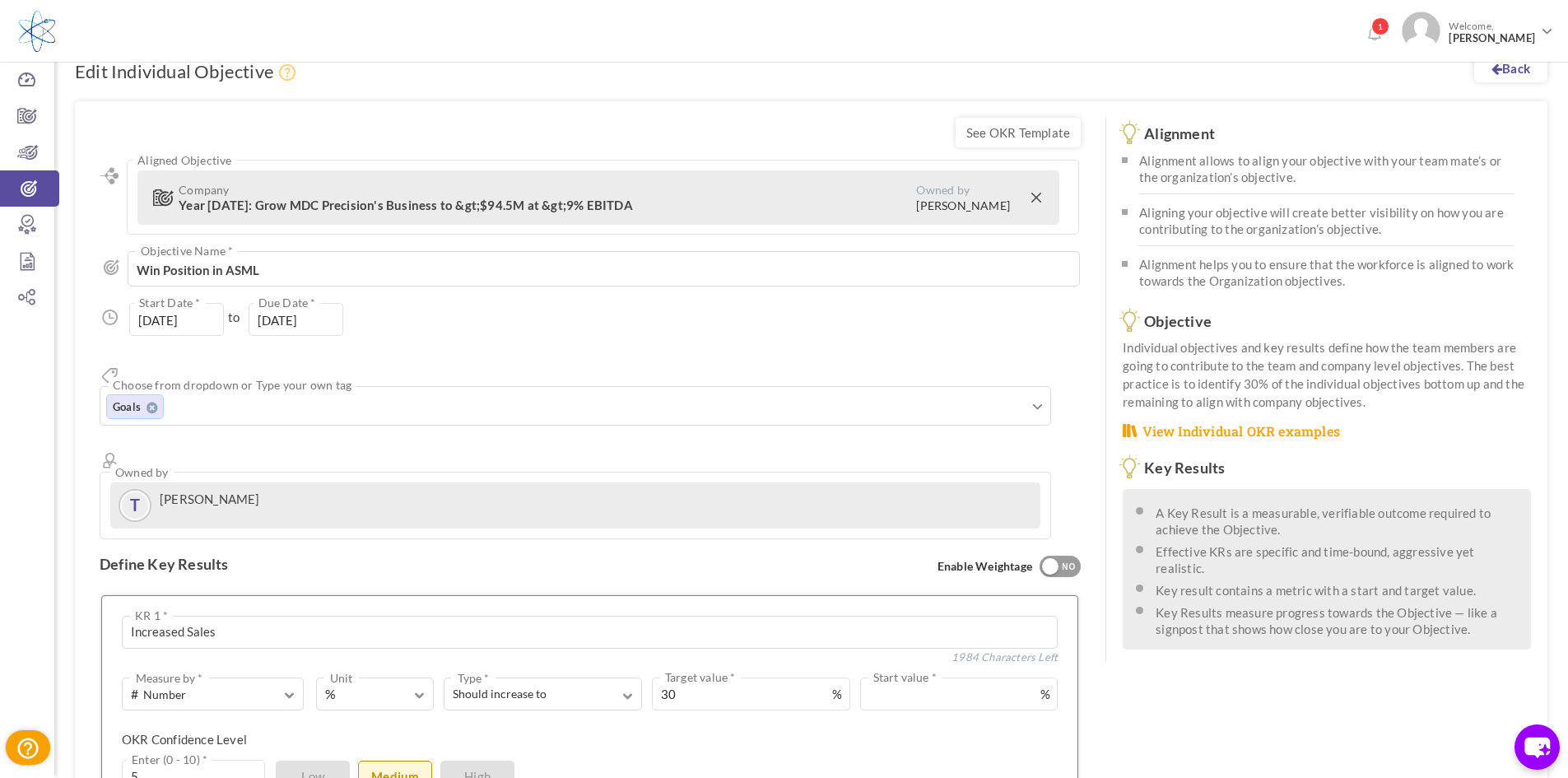
scroll to position [0, 0]
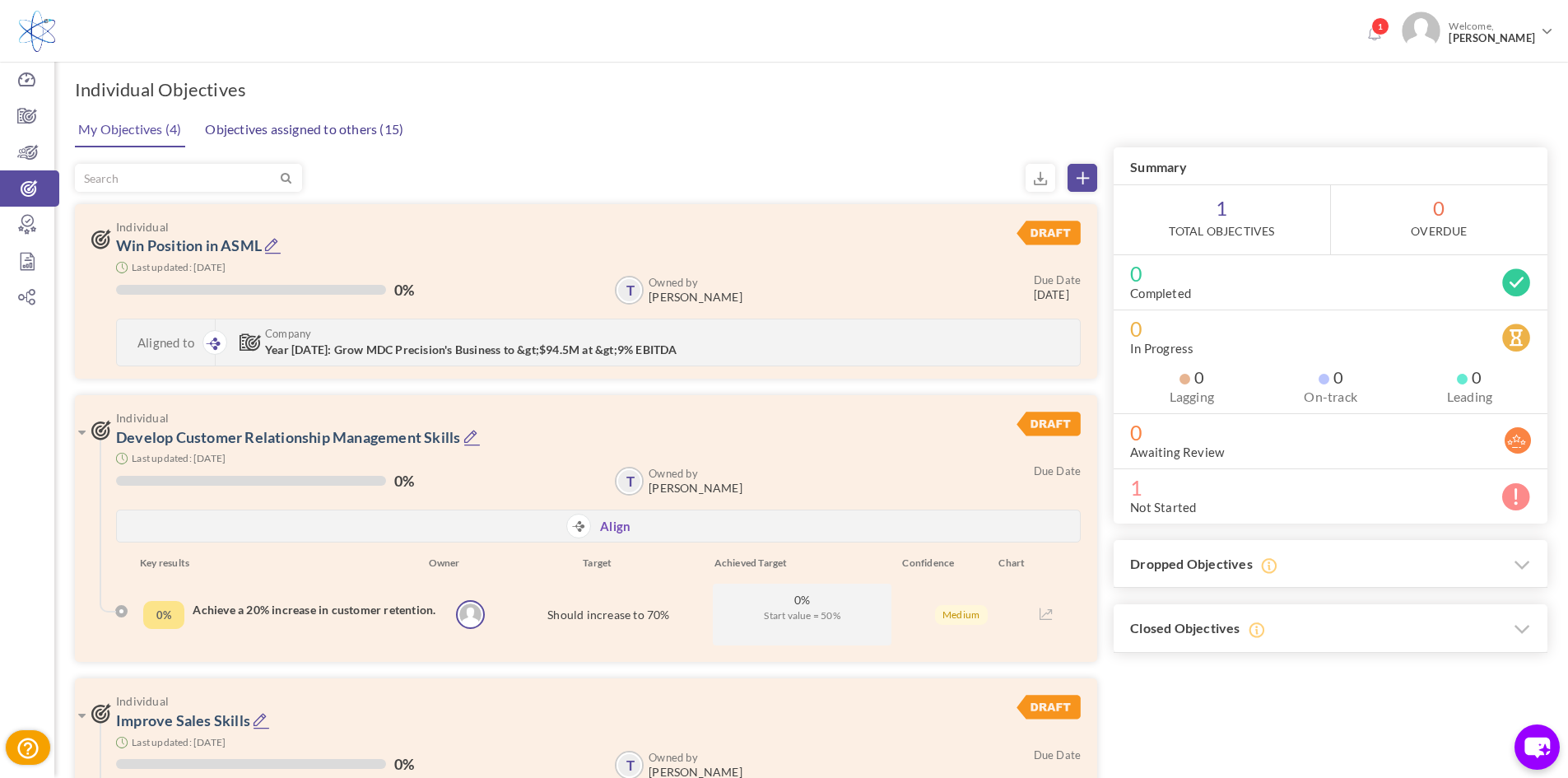
click at [230, 131] on link "Objectives assigned to others (15)" at bounding box center [304, 129] width 207 height 33
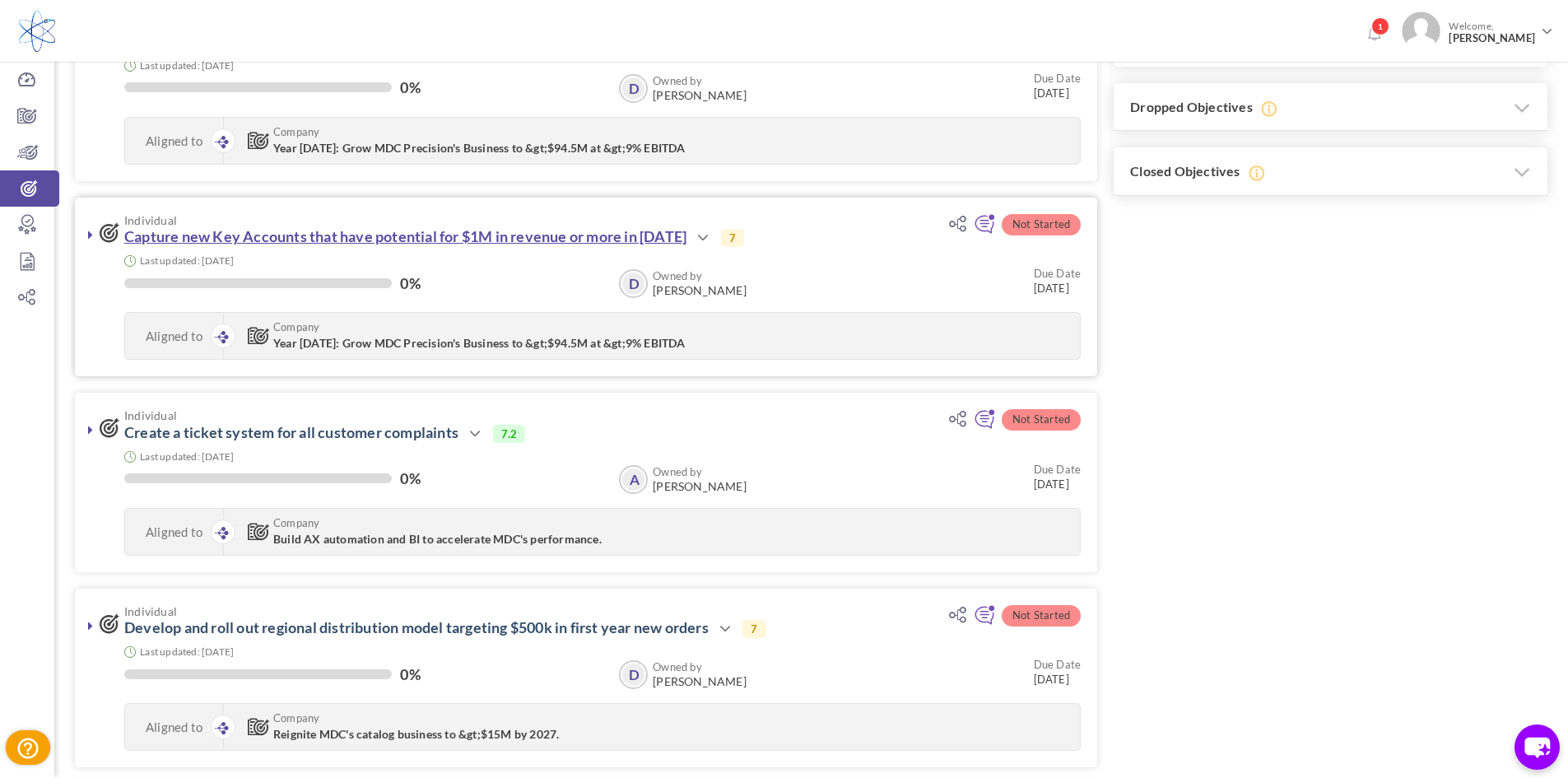
scroll to position [494, 0]
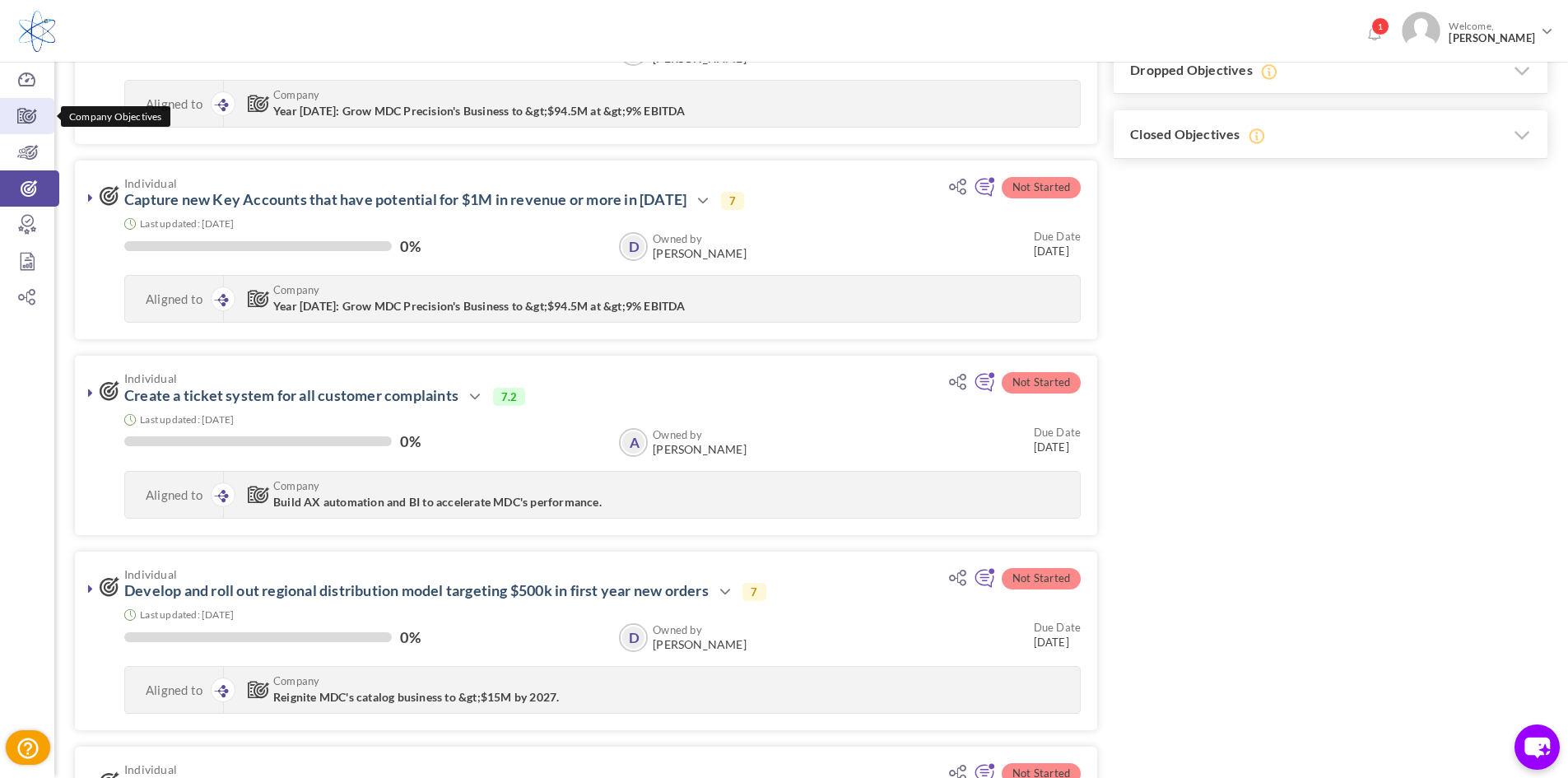
click at [29, 117] on icon at bounding box center [27, 115] width 54 height 17
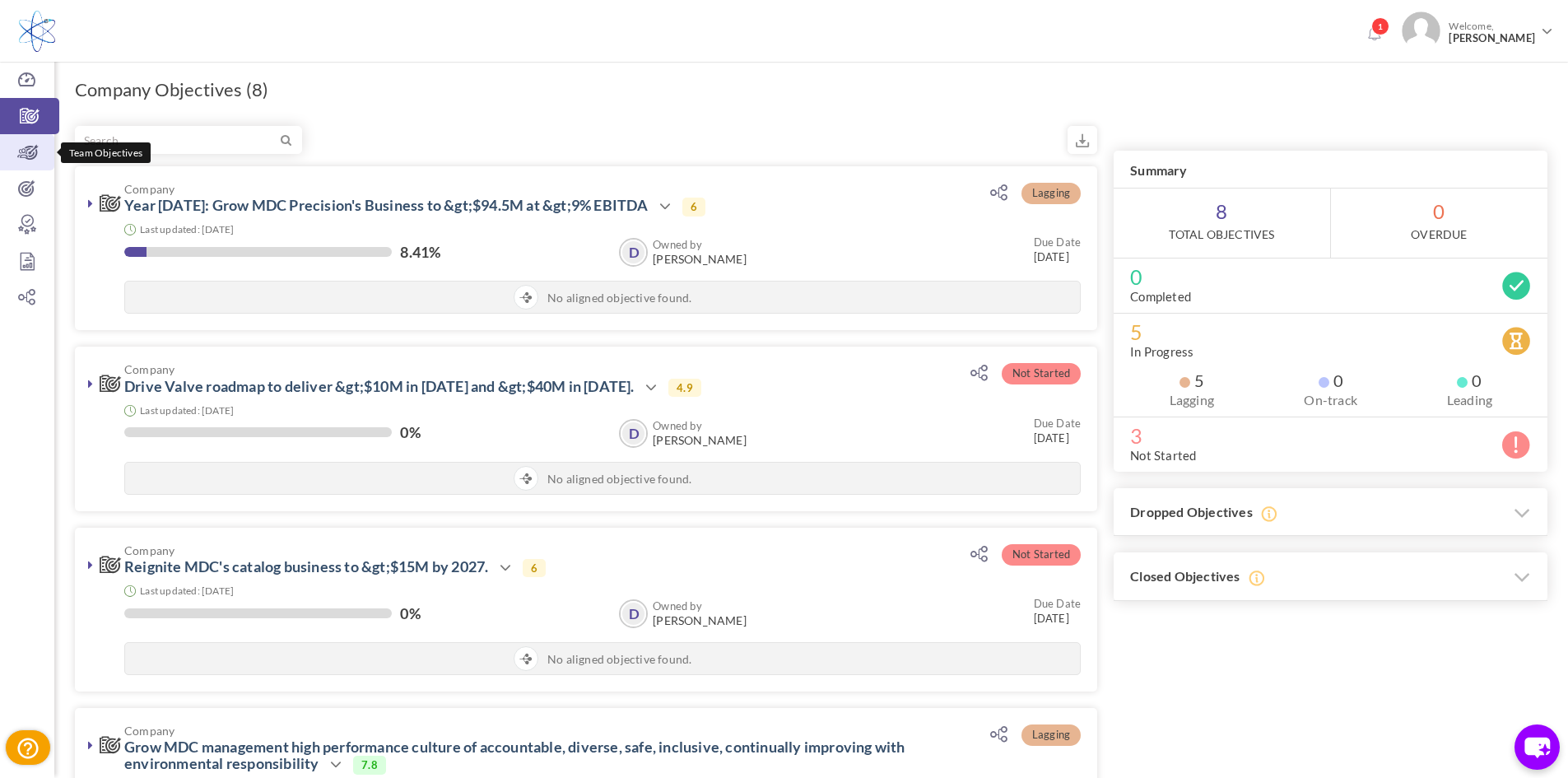
click at [36, 151] on icon at bounding box center [27, 152] width 54 height 17
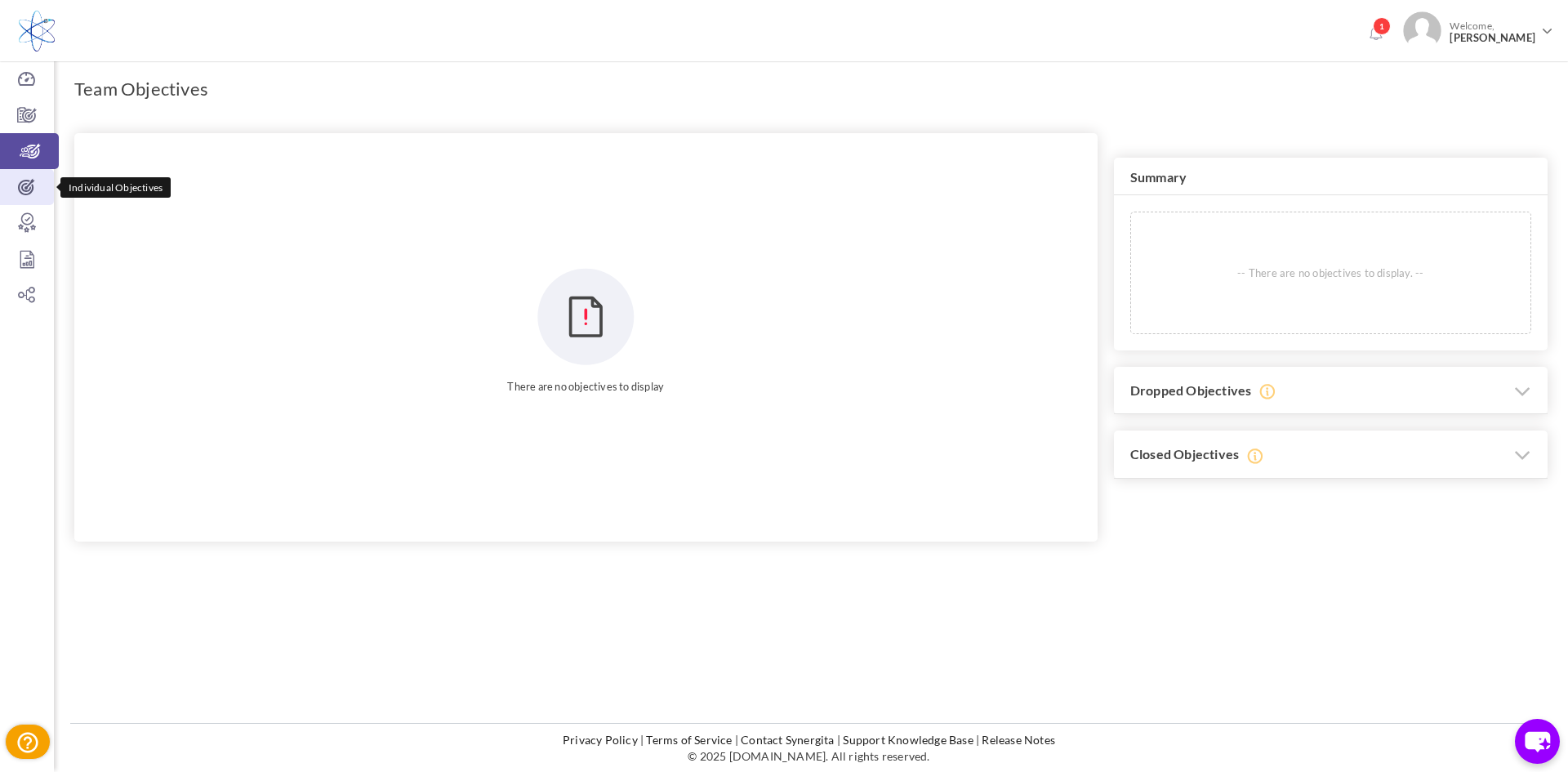
click at [38, 189] on icon at bounding box center [26, 187] width 54 height 17
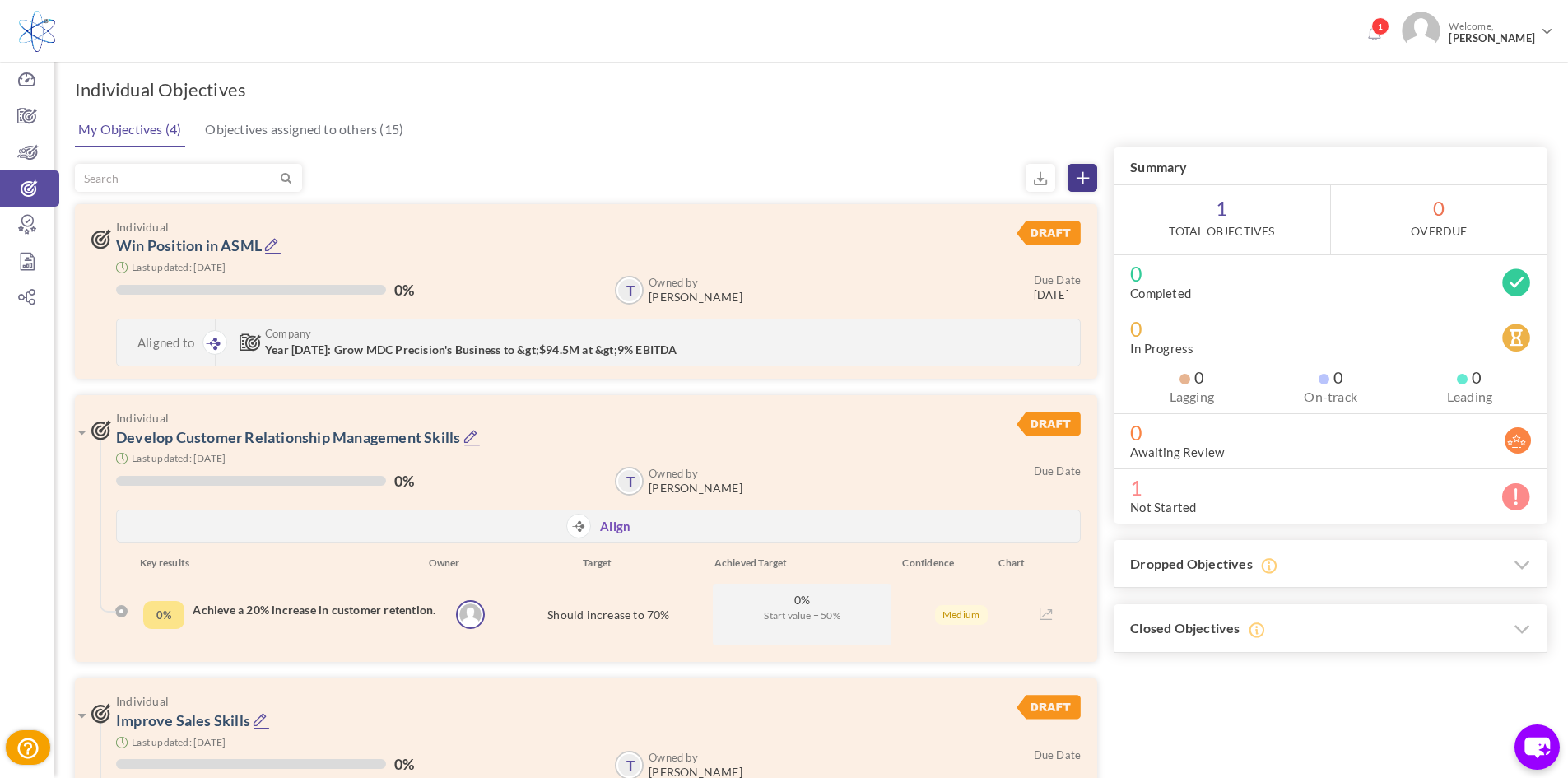
drag, startPoint x: 1089, startPoint y: 167, endPoint x: 1067, endPoint y: 188, distance: 30.4
click at [1088, 171] on link at bounding box center [1082, 178] width 29 height 28
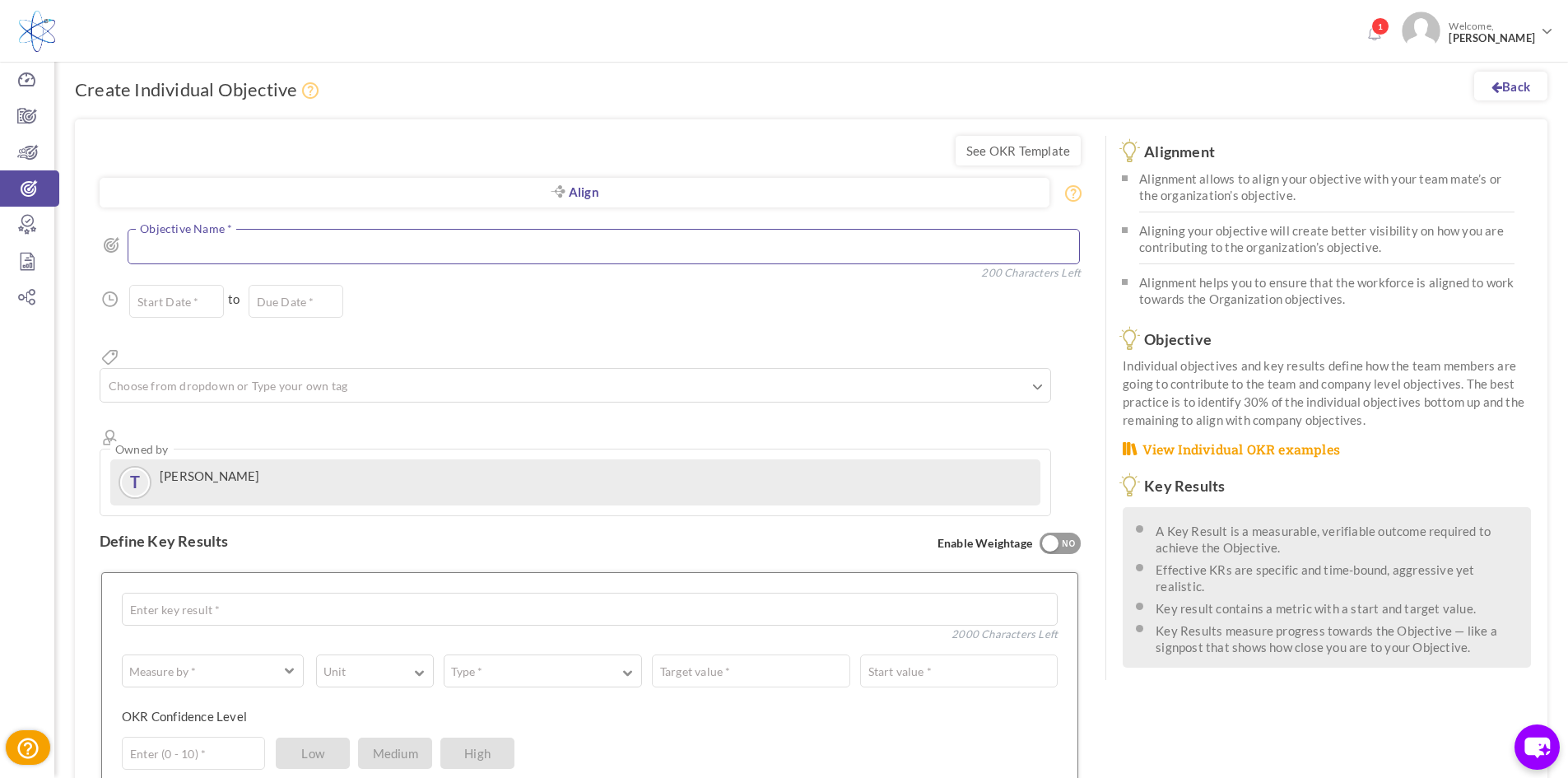
drag, startPoint x: 168, startPoint y: 240, endPoint x: 256, endPoint y: 280, distance: 96.7
click at [186, 246] on textarea at bounding box center [603, 247] width 951 height 36
type textarea "Broaden NON [PERSON_NAME]/AMAT Sales by 10%"
click at [219, 306] on input "text" at bounding box center [176, 301] width 95 height 33
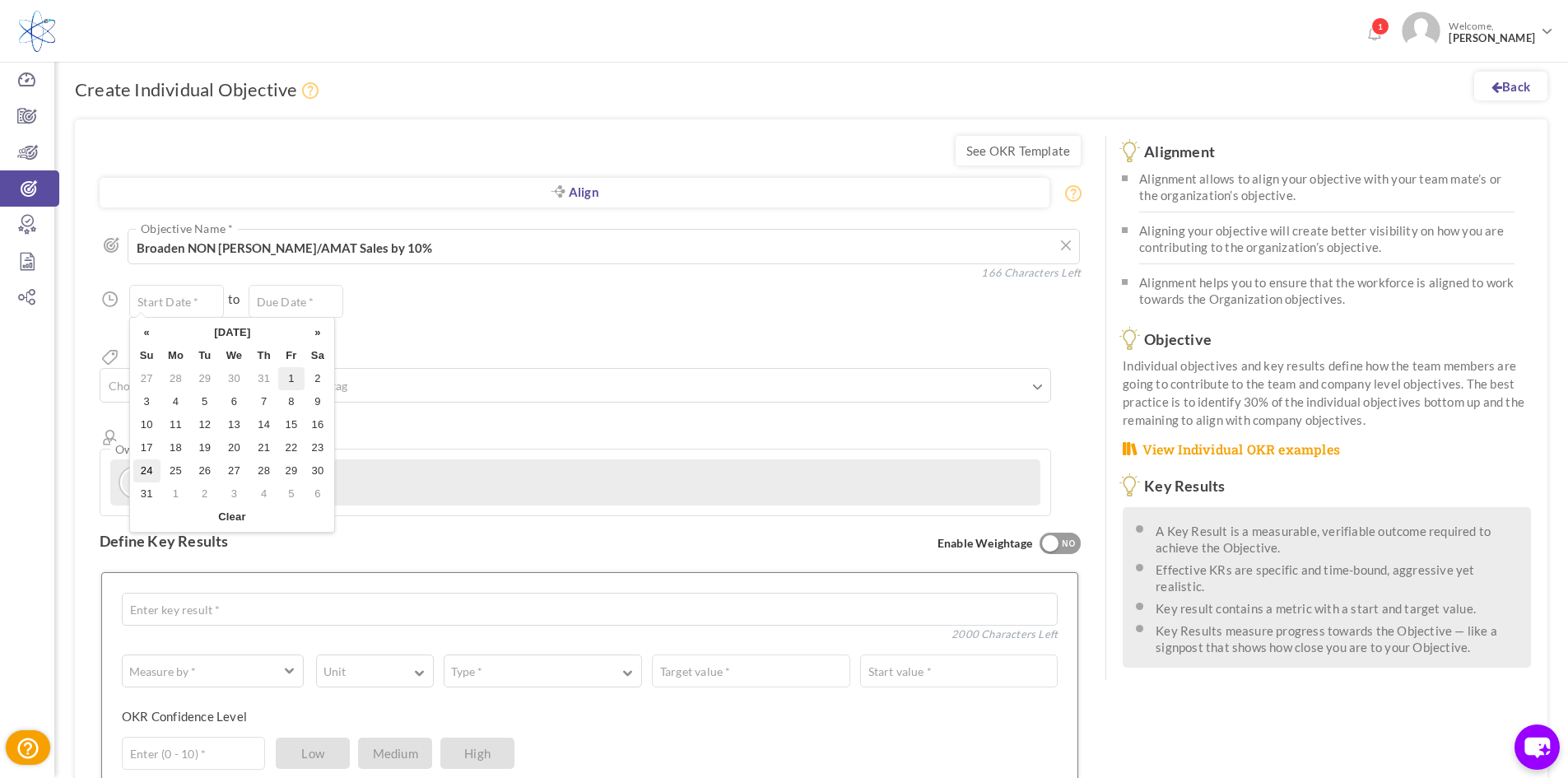
drag, startPoint x: 287, startPoint y: 377, endPoint x: 321, endPoint y: 285, distance: 98.1
click at [286, 376] on td "1" at bounding box center [291, 378] width 27 height 23
type input "01-Aug-2025"
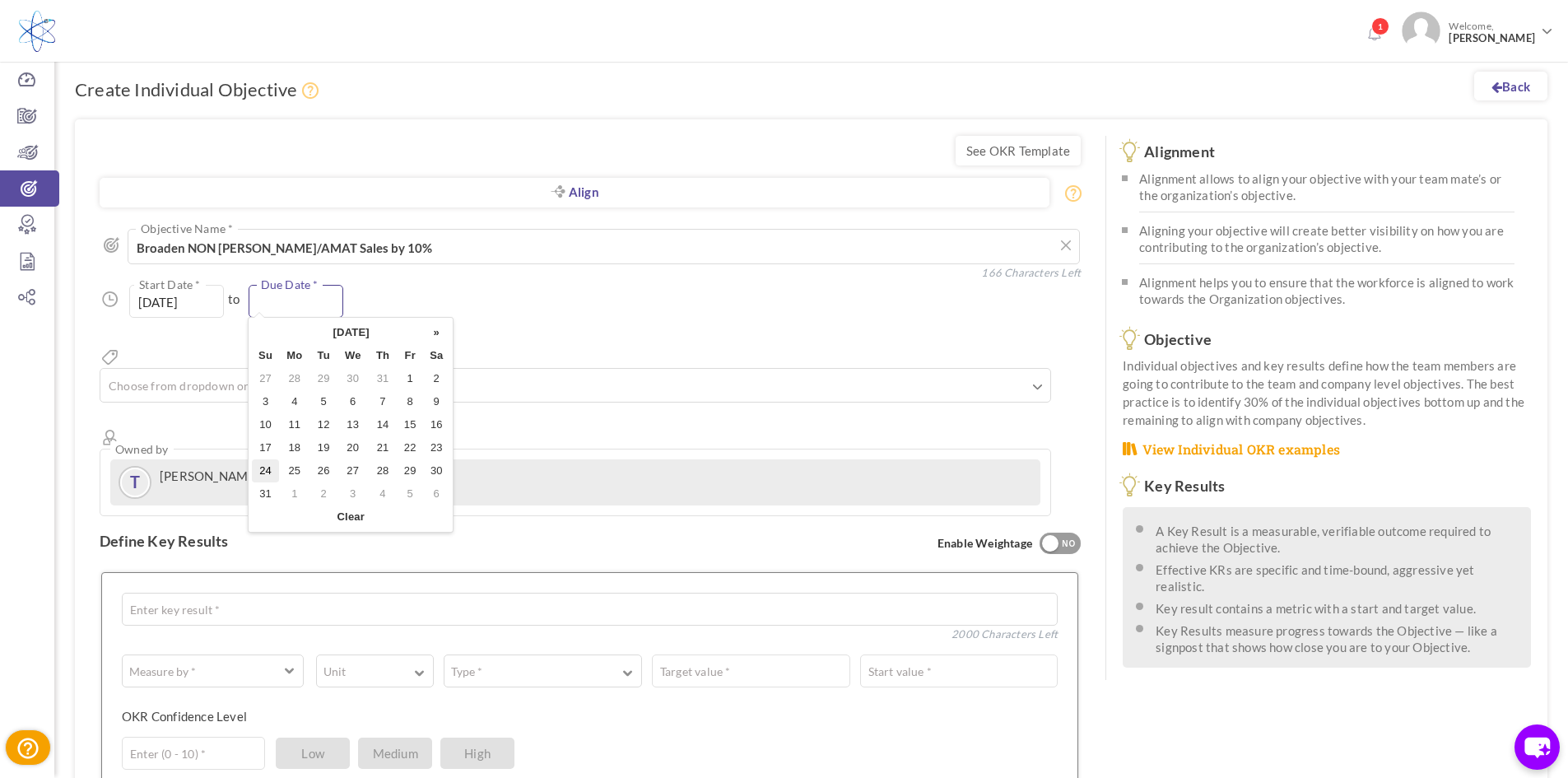
click at [304, 299] on input "text" at bounding box center [296, 301] width 95 height 33
click at [436, 334] on th "»" at bounding box center [436, 332] width 27 height 23
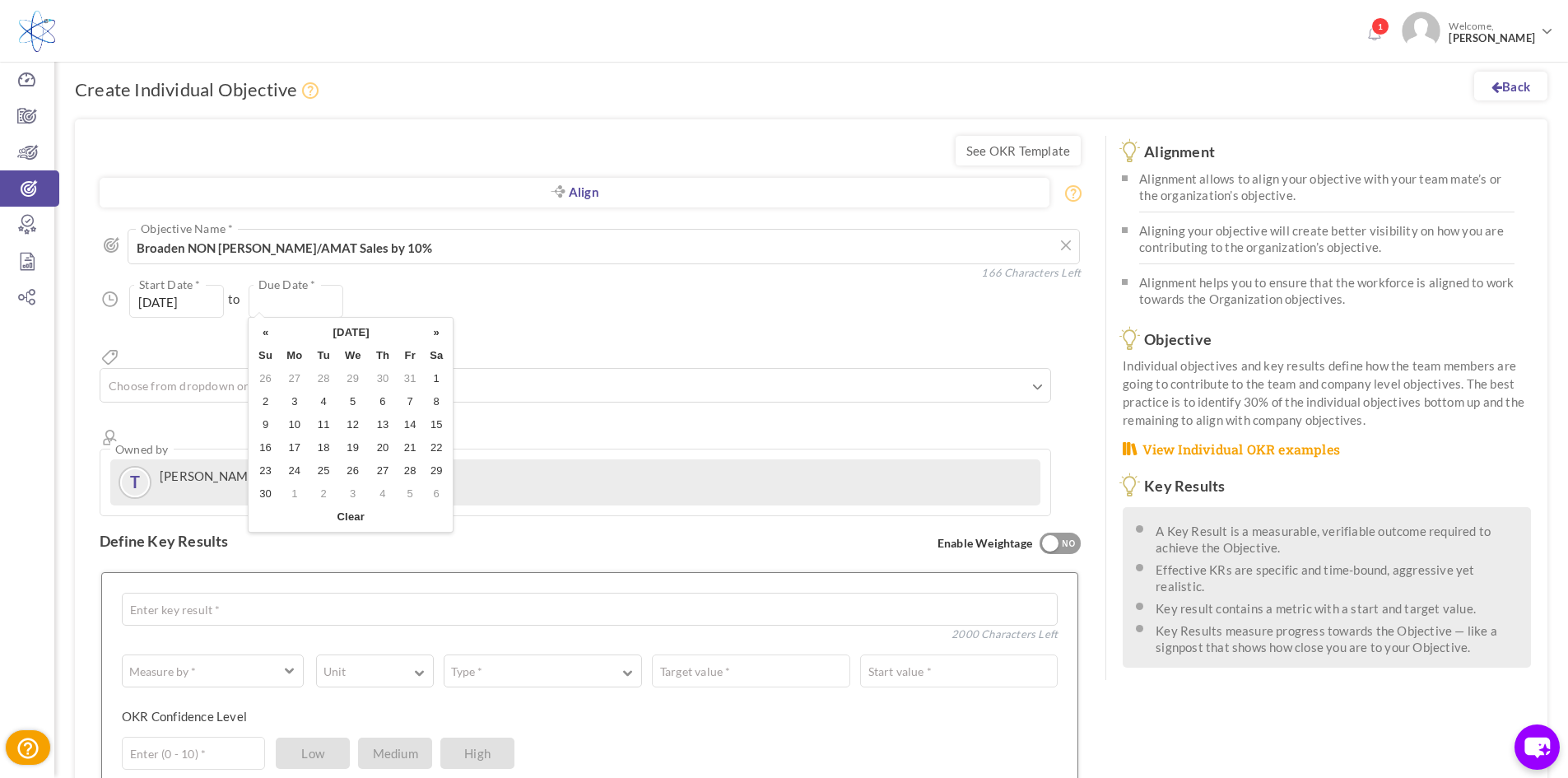
click at [436, 334] on th "»" at bounding box center [436, 332] width 27 height 23
click at [319, 295] on input "text" at bounding box center [296, 301] width 95 height 33
click at [445, 329] on th "»" at bounding box center [436, 332] width 27 height 23
click at [443, 329] on th "»" at bounding box center [436, 332] width 27 height 23
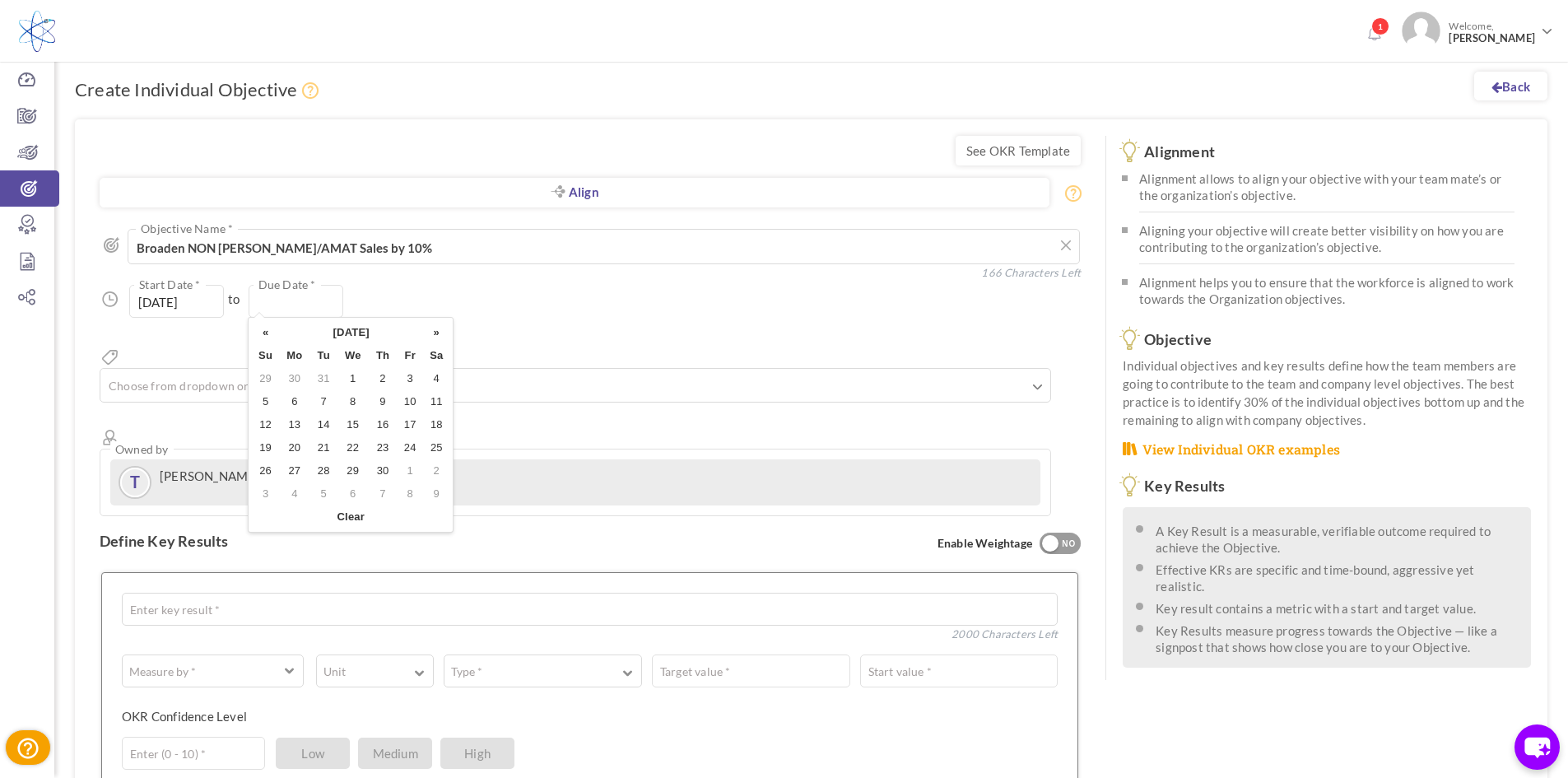
click at [443, 329] on th "»" at bounding box center [436, 332] width 27 height 23
click at [264, 324] on th "«" at bounding box center [266, 332] width 28 height 23
click at [265, 324] on th "«" at bounding box center [266, 332] width 28 height 23
click at [433, 329] on th "»" at bounding box center [436, 332] width 27 height 23
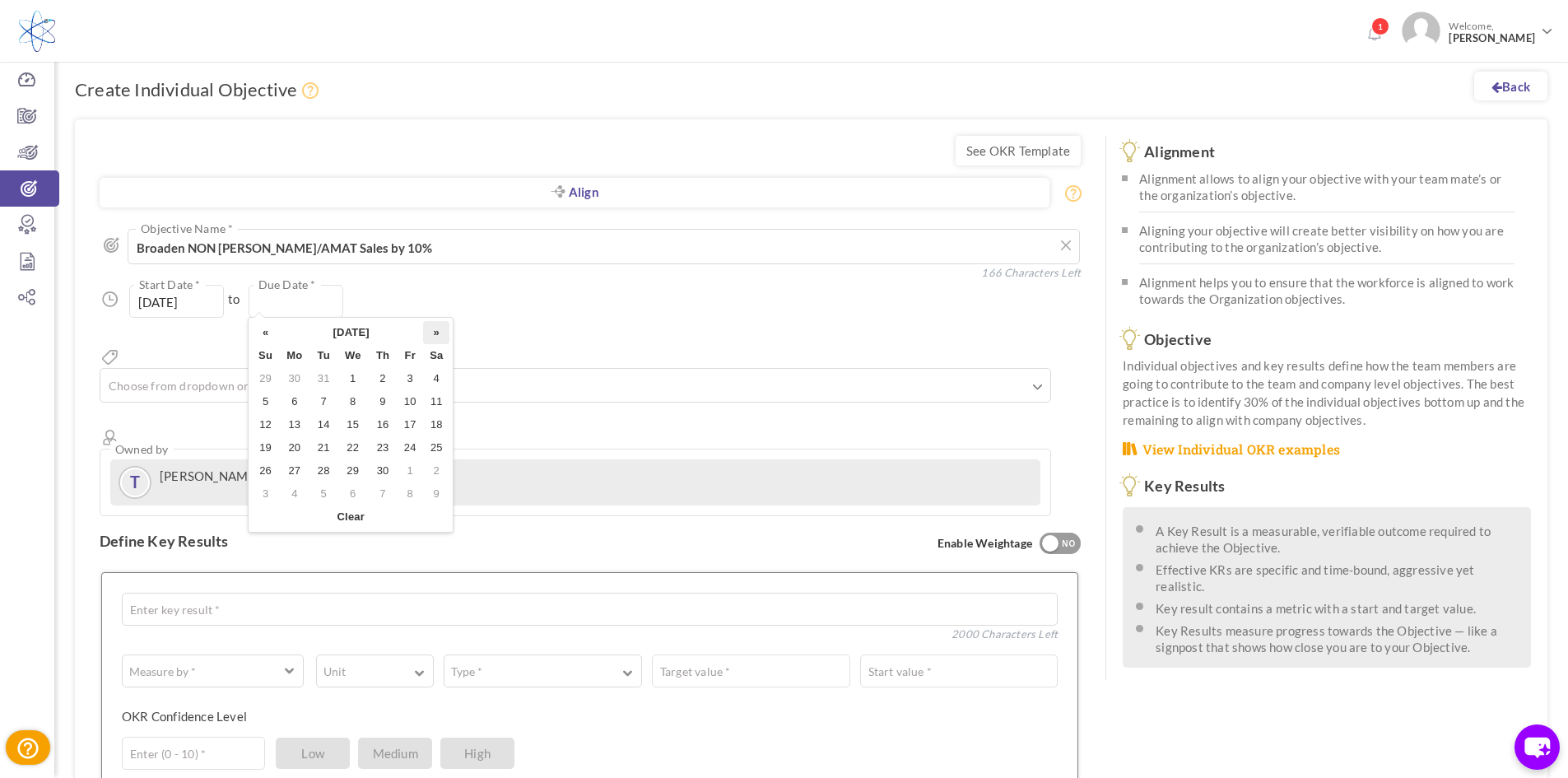
click at [433, 329] on th "»" at bounding box center [436, 332] width 27 height 23
click at [433, 329] on th "»" at bounding box center [436, 332] width 27 height 23
click at [435, 376] on td "1" at bounding box center [436, 378] width 27 height 23
type input "01-Aug-2026"
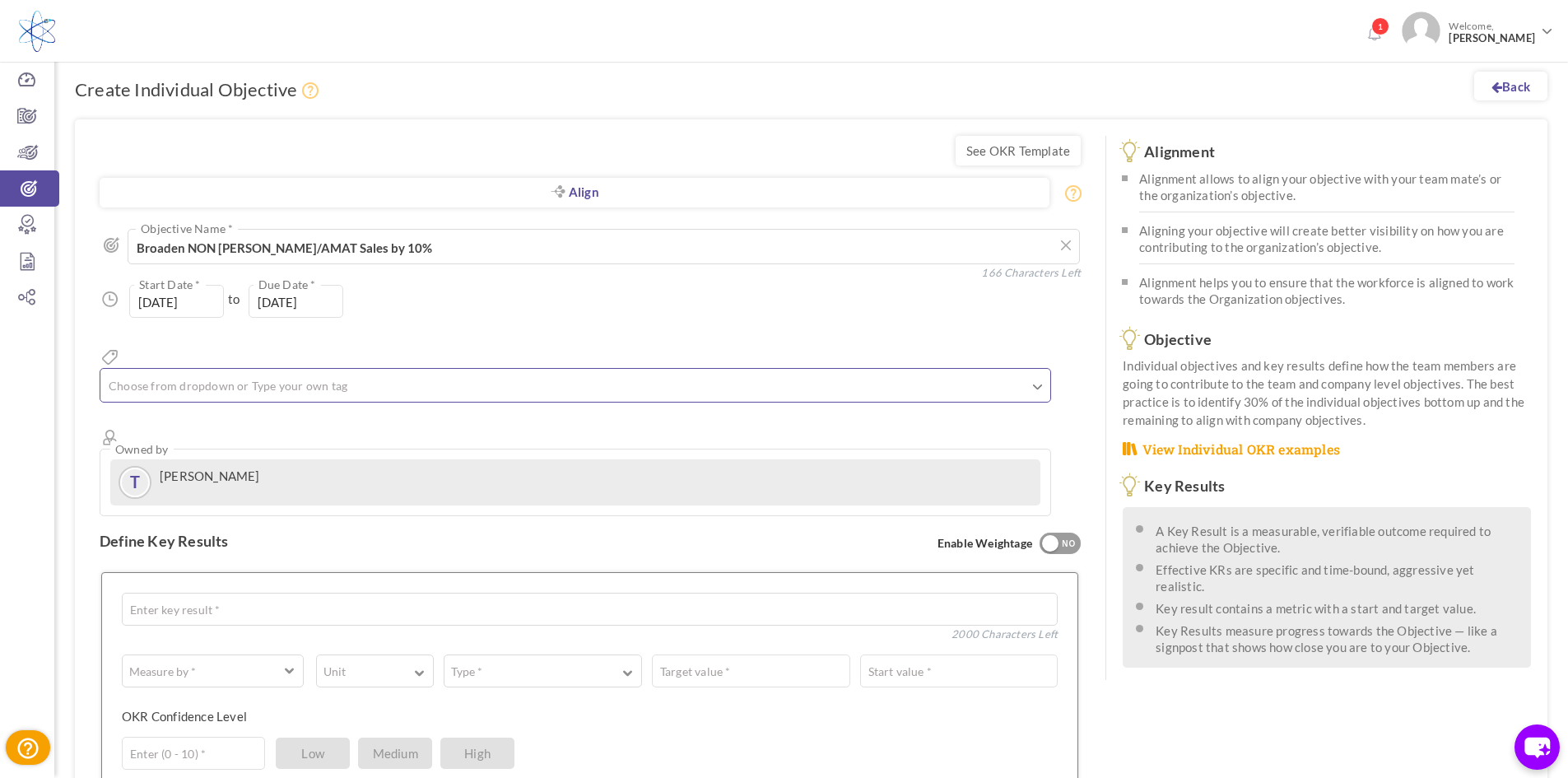
click at [267, 375] on input "text" at bounding box center [188, 385] width 164 height 21
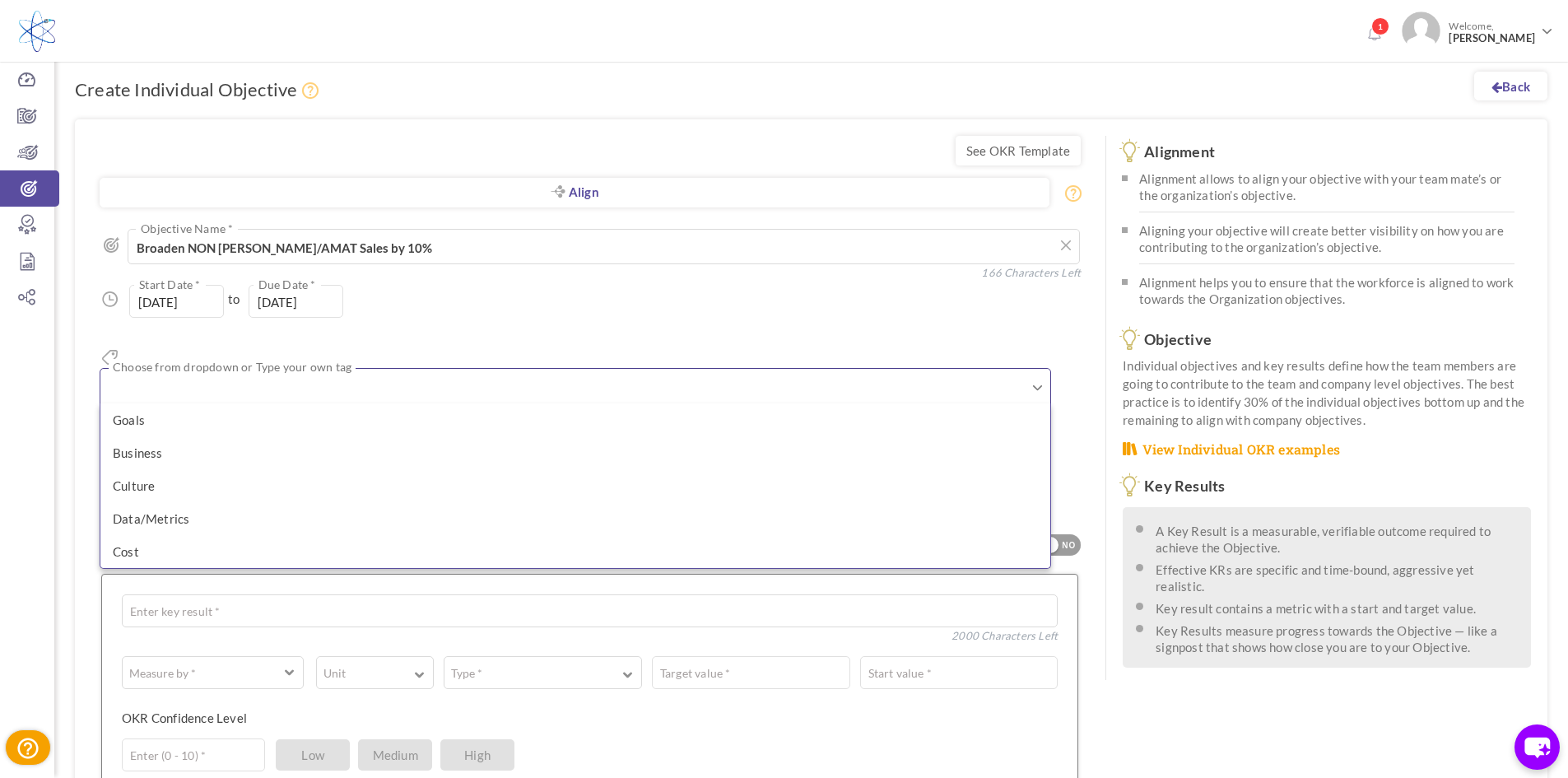
click at [593, 325] on div "Align Objective All Company Team Individual Choose Objective Broaden NON LAM/AM…" at bounding box center [590, 364] width 981 height 306
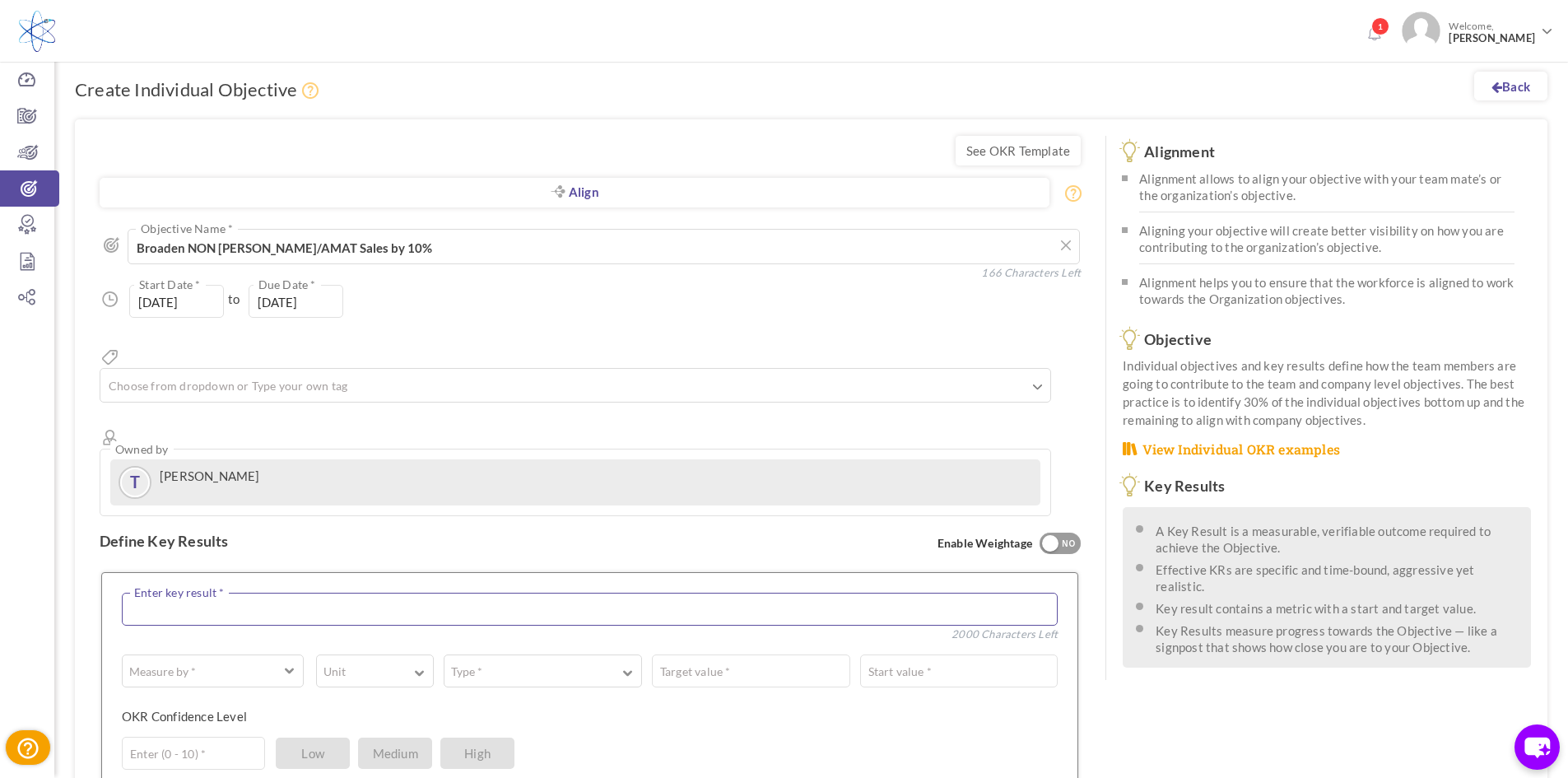
click at [289, 592] on textarea at bounding box center [589, 608] width 935 height 33
click at [267, 592] on textarea at bounding box center [589, 608] width 935 height 33
type textarea "Increased Sales"
click at [297, 655] on button "Measure by *" at bounding box center [212, 671] width 182 height 33
click at [282, 693] on div "# Number A Text ☑ Boolean" at bounding box center [212, 740] width 180 height 95
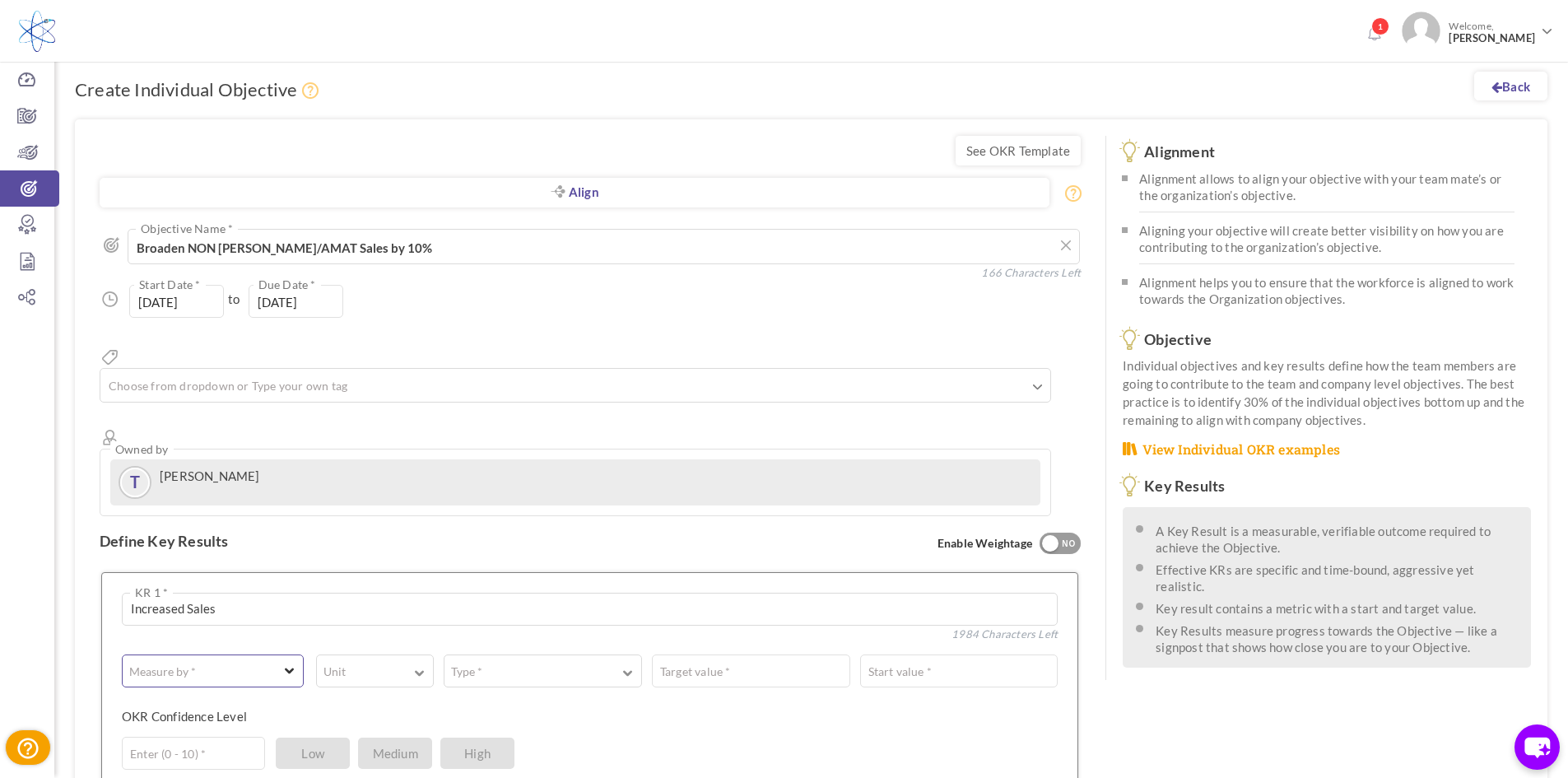
click at [282, 655] on button "Measure by *" at bounding box center [212, 671] width 182 height 33
click at [238, 701] on link "# Number" at bounding box center [212, 713] width 163 height 25
click at [381, 674] on span "button" at bounding box center [363, 676] width 76 height 4
click at [394, 729] on link "%" at bounding box center [375, 742] width 99 height 25
click at [556, 655] on button "Type *" at bounding box center [542, 671] width 198 height 33
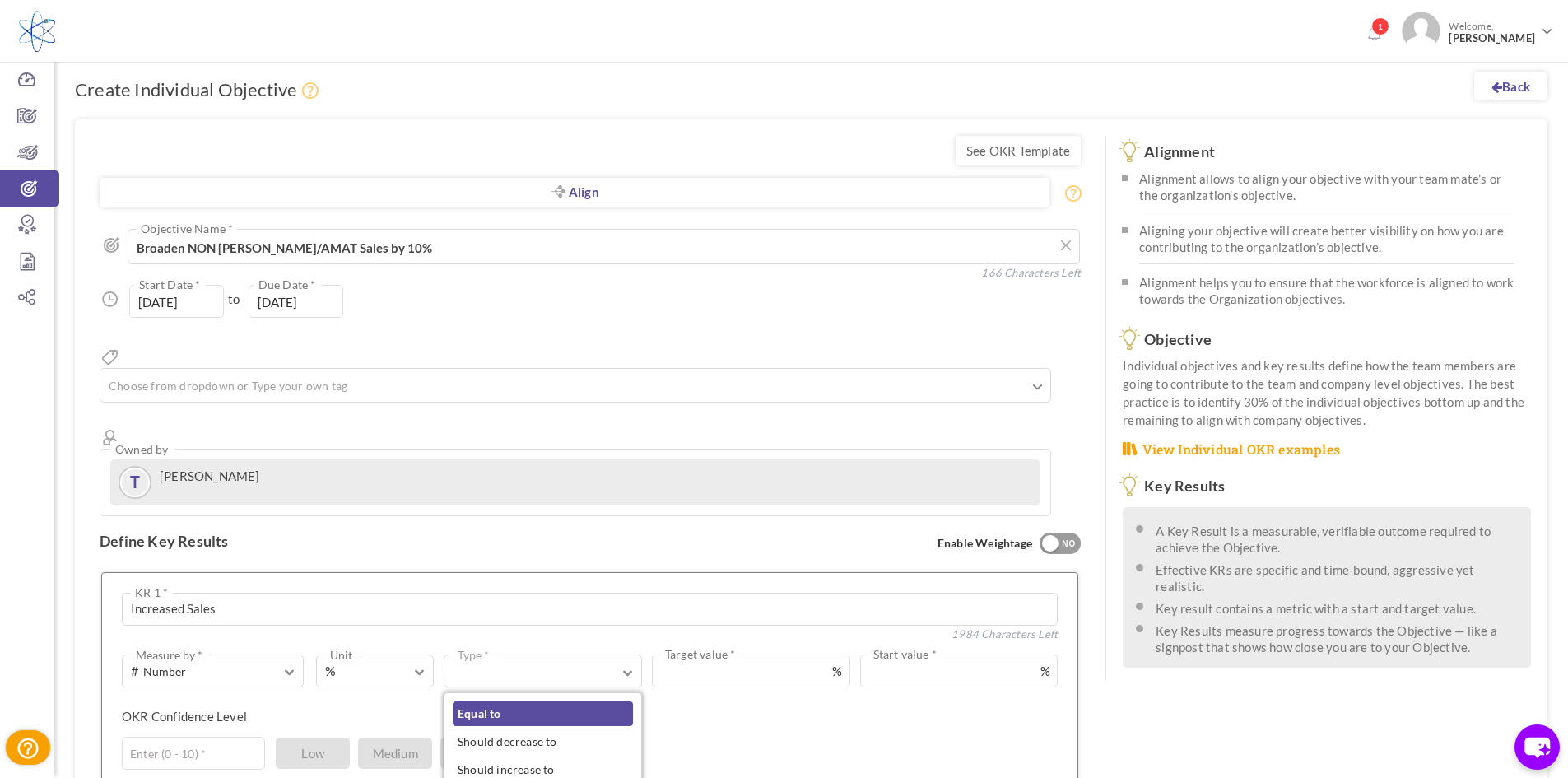
drag, startPoint x: 578, startPoint y: 651, endPoint x: 598, endPoint y: 647, distance: 20.4
click at [580, 701] on link "Equal to" at bounding box center [543, 713] width 180 height 25
click at [860, 655] on input "text" at bounding box center [907, 671] width 302 height 33
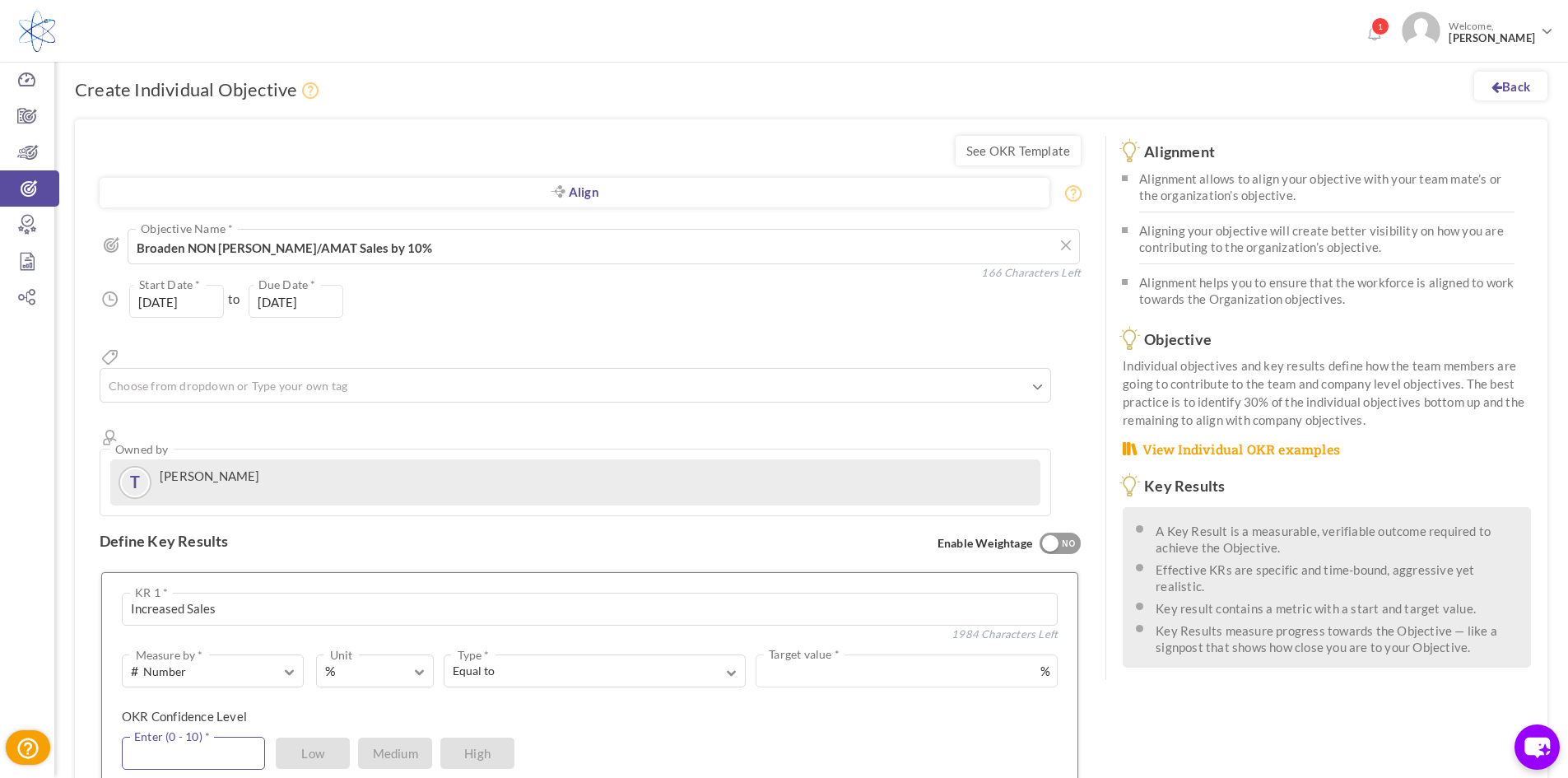
click at [230, 736] on input "text" at bounding box center [193, 752] width 143 height 33
type input "5"
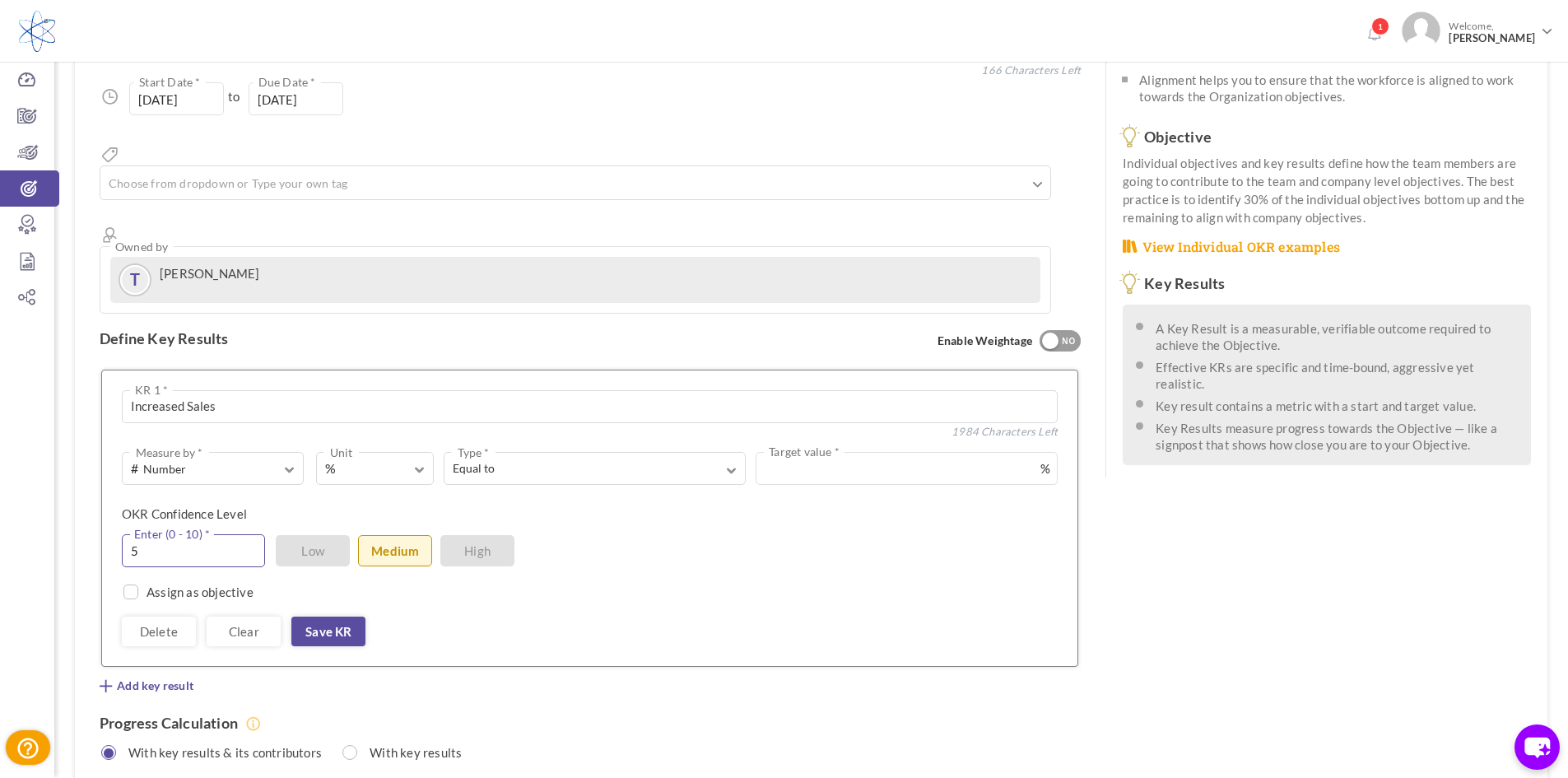
scroll to position [247, 0]
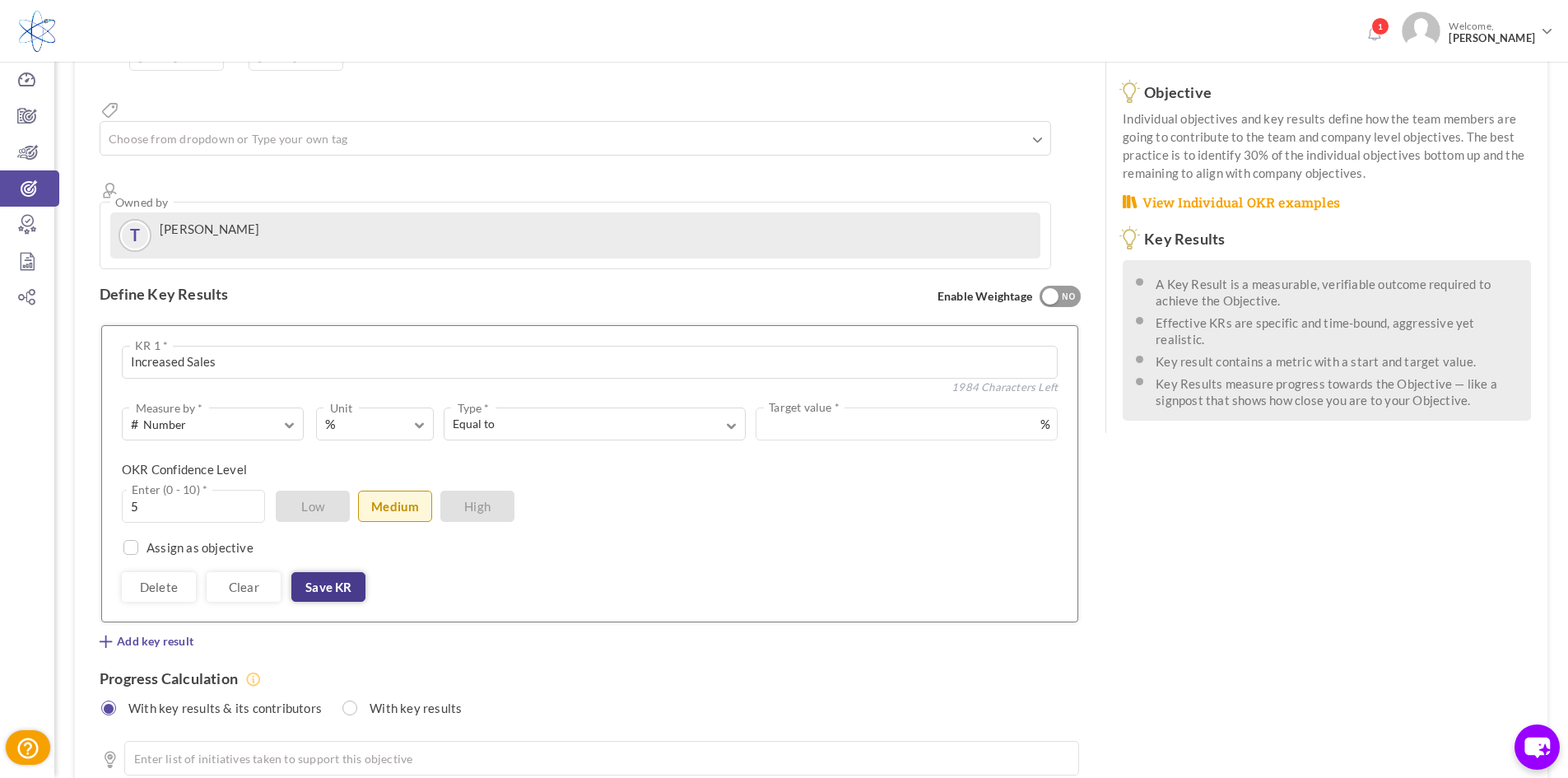
click at [318, 572] on link "Save KR" at bounding box center [328, 586] width 74 height 29
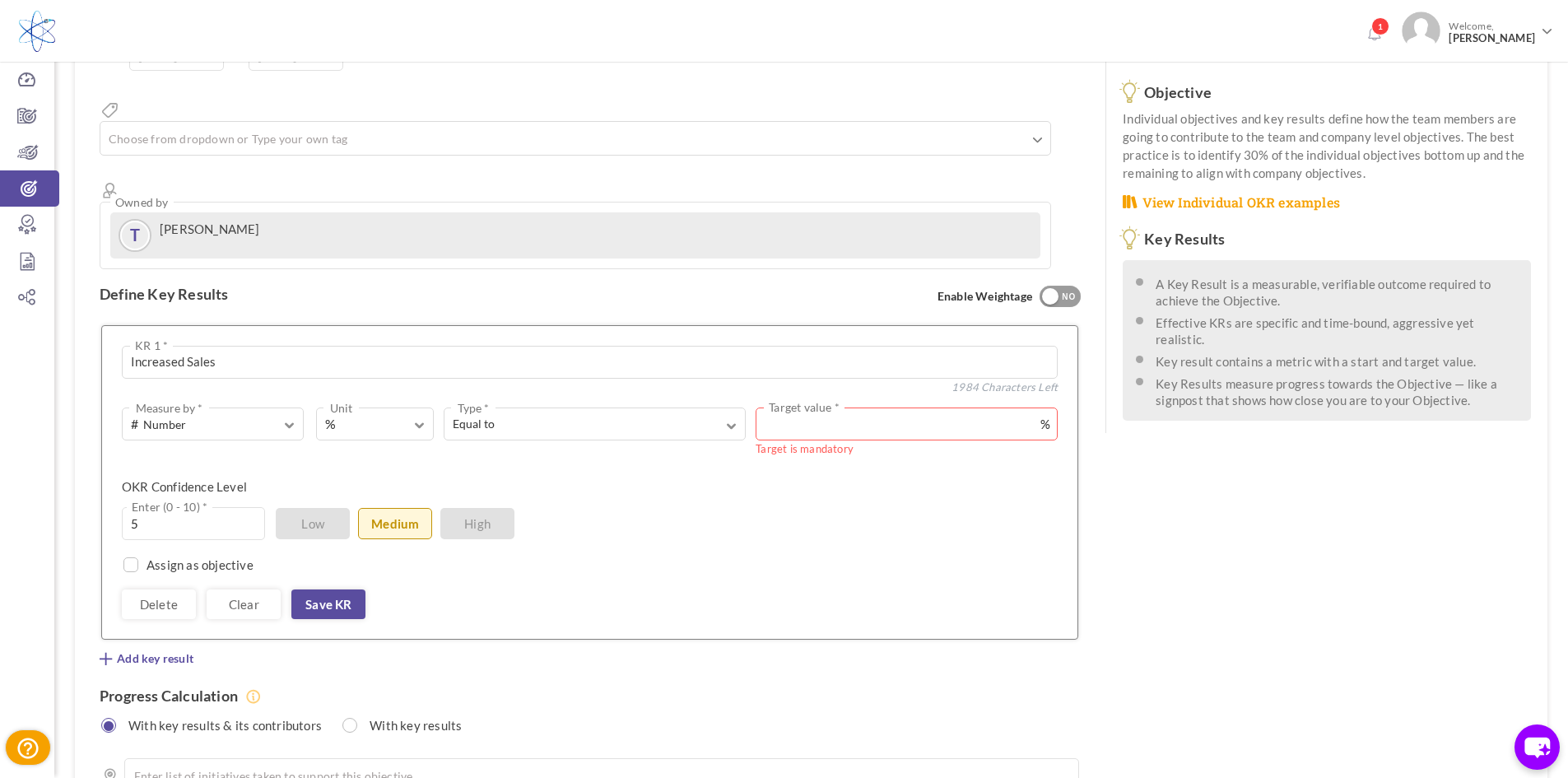
click at [889, 408] on input "text" at bounding box center [907, 424] width 302 height 33
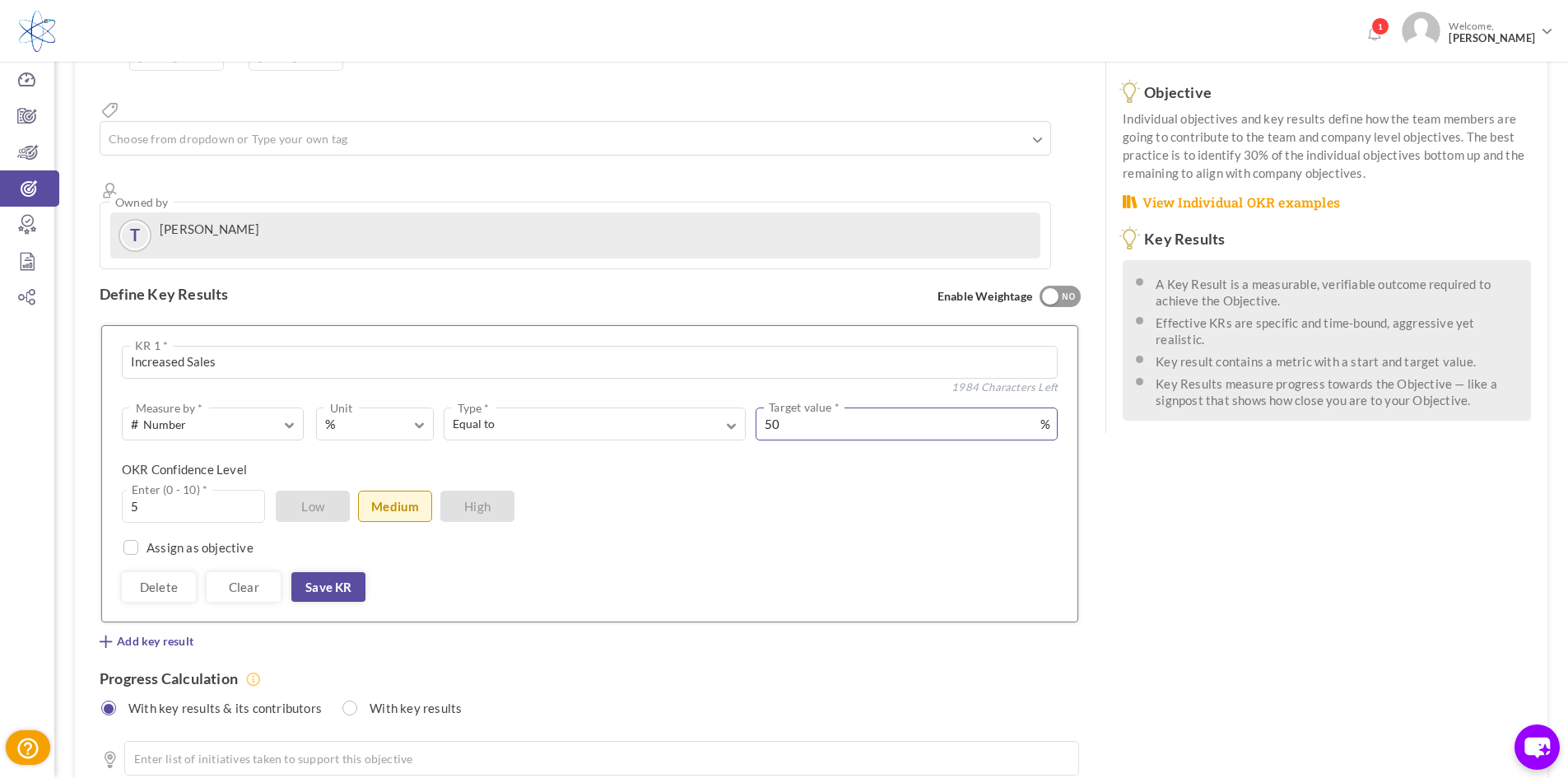
type input "50"
click at [909, 522] on div "Assign as objective Team Individual Choose Owner * View directory" at bounding box center [589, 538] width 935 height 33
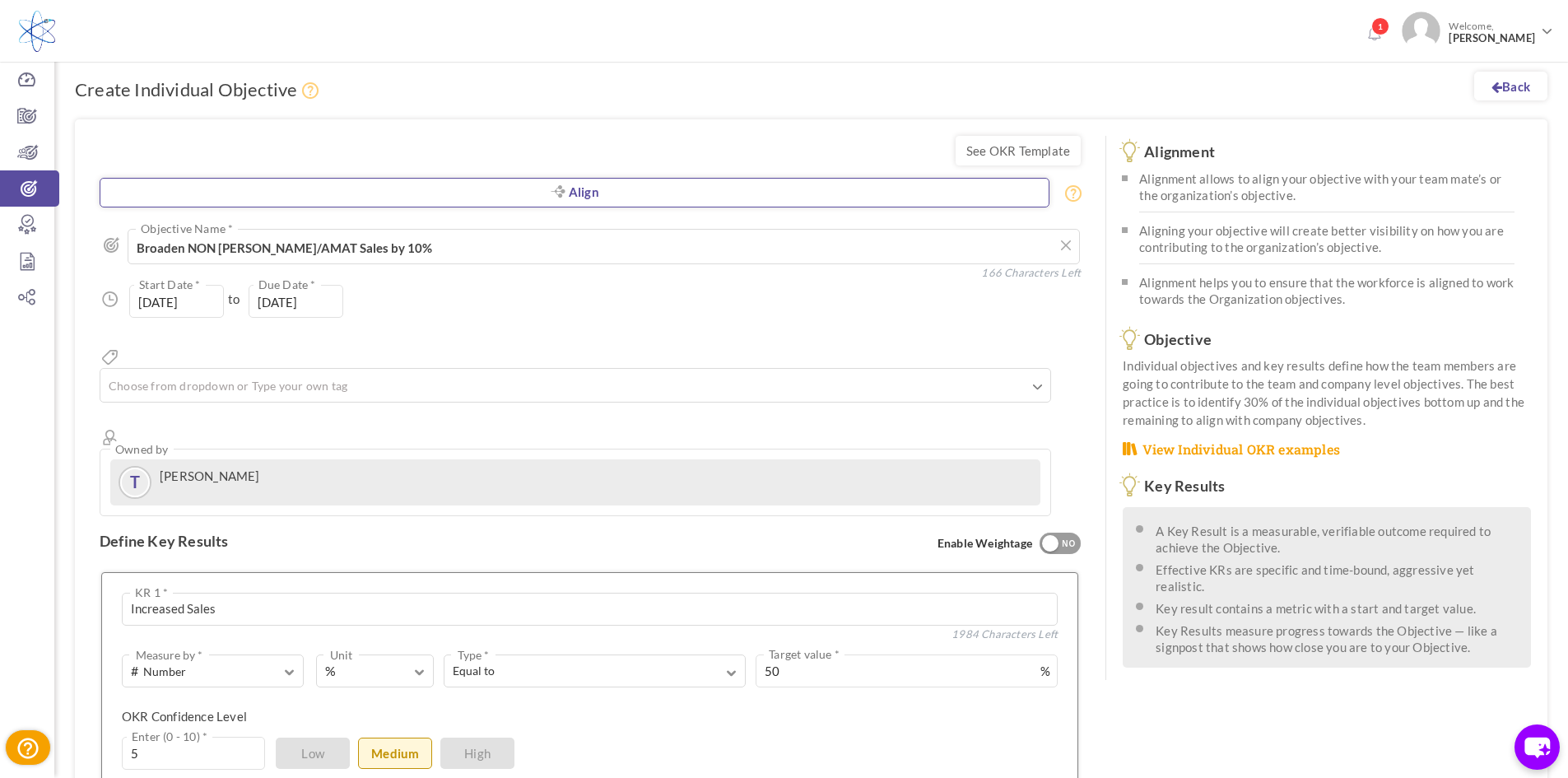
click at [600, 203] on link "Align" at bounding box center [574, 192] width 950 height 29
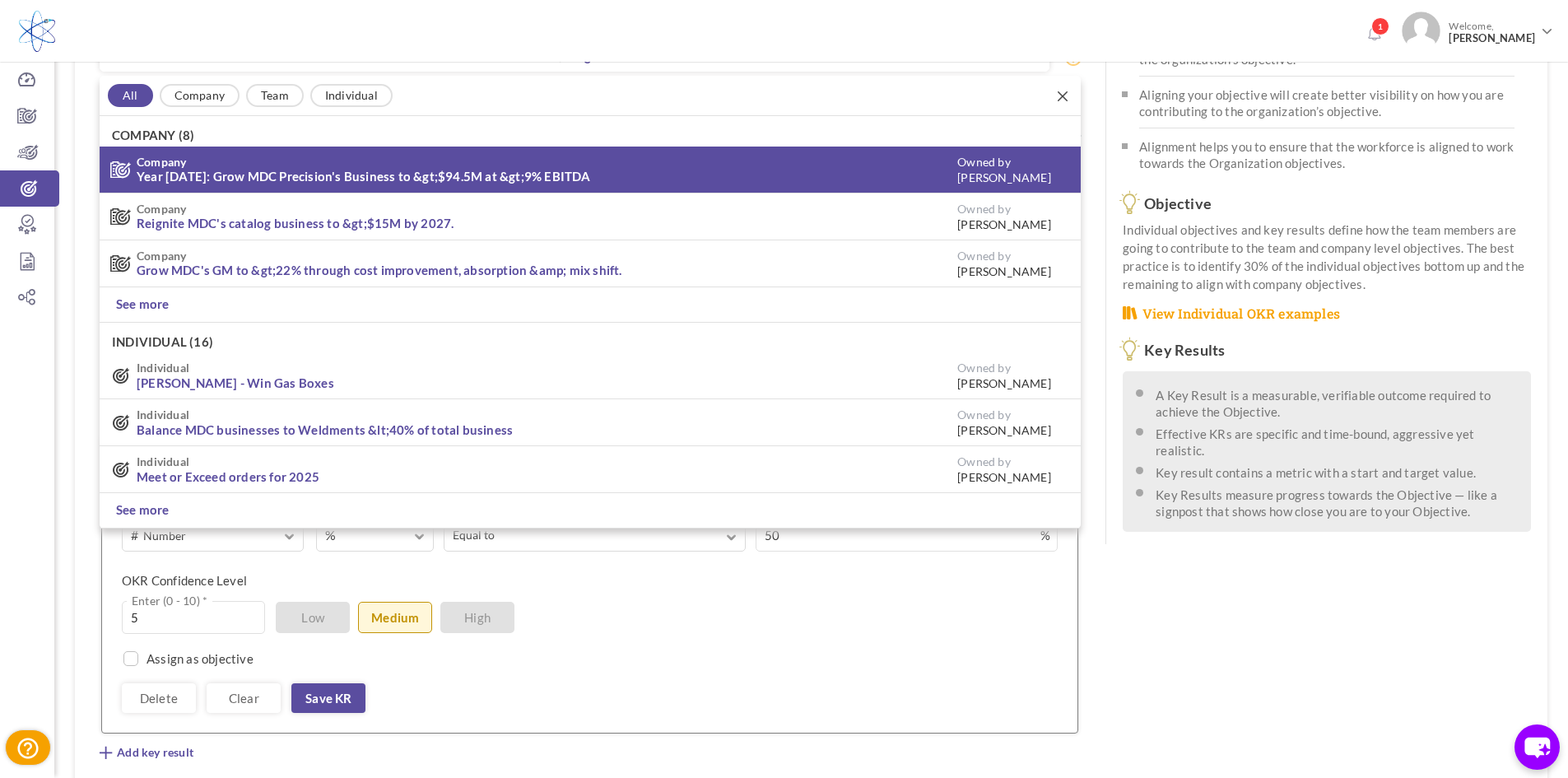
scroll to position [140, 0]
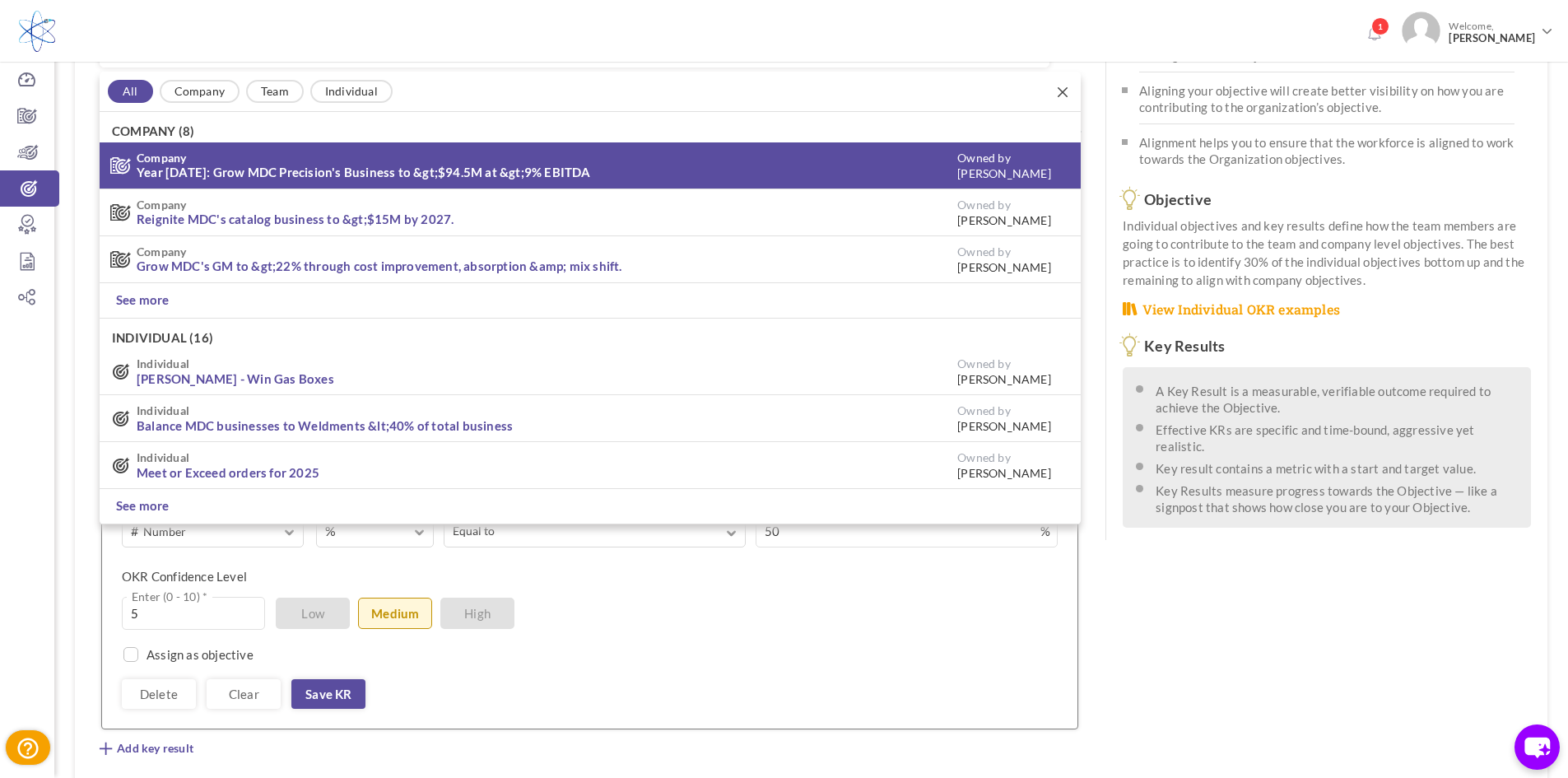
click at [349, 168] on link "Year [DATE]: Grow MDC Precision's Business to &gt;$94.5M at &gt;9% EBITDA" at bounding box center [363, 171] width 454 height 15
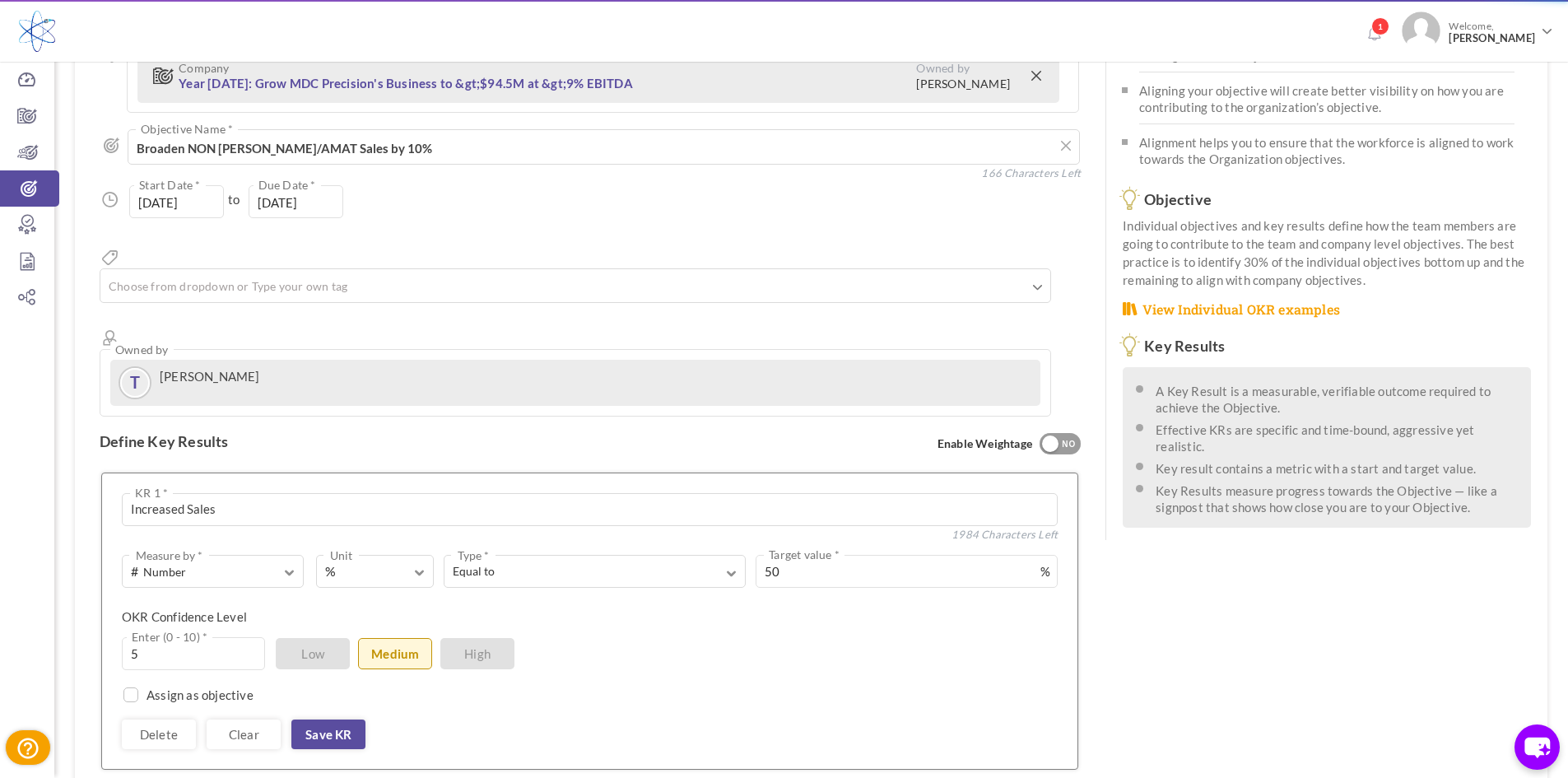
type input "01-Jan-2025"
type input "[DATE]"
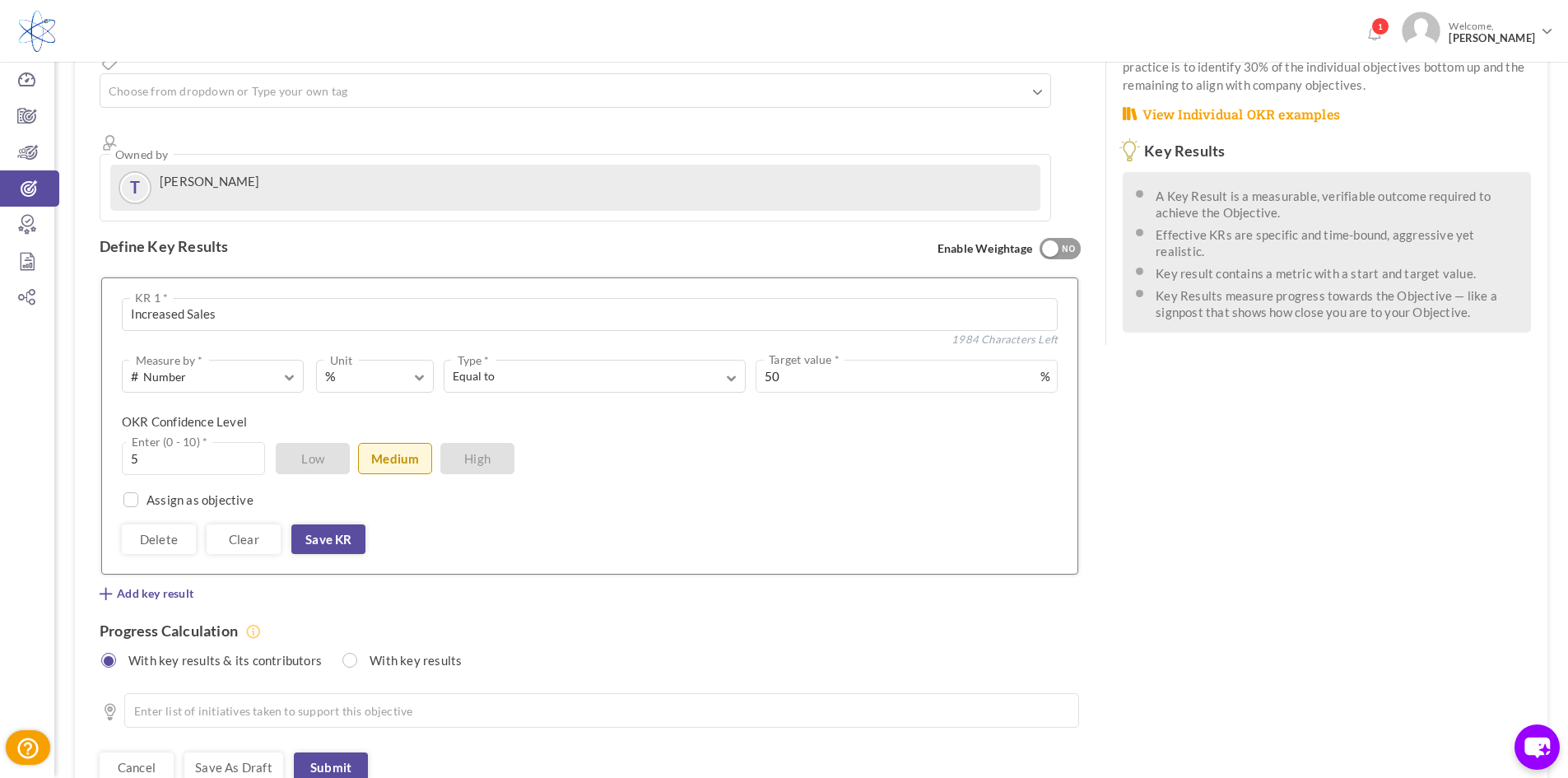
scroll to position [395, 0]
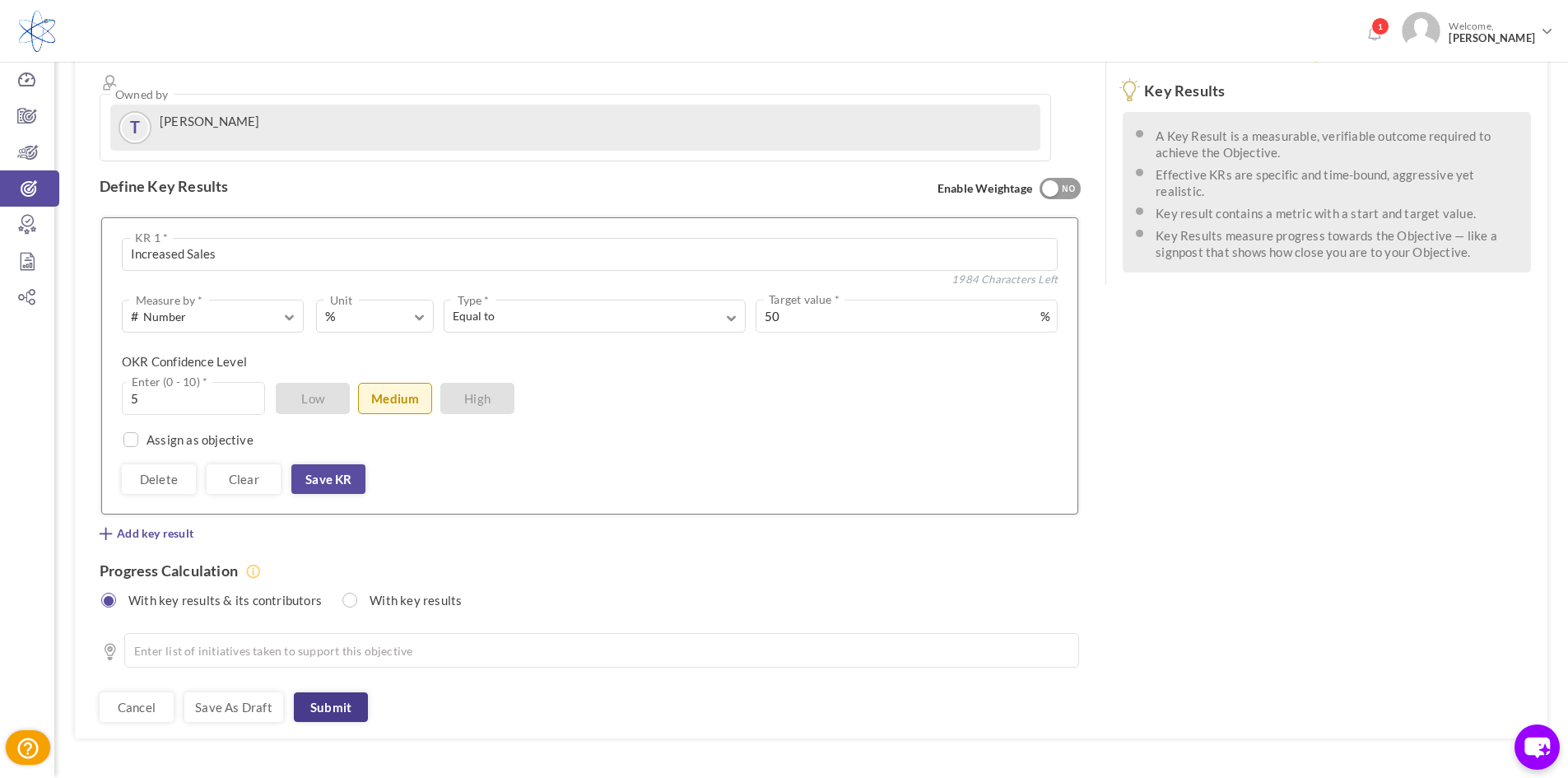
click at [335, 692] on link "Submit" at bounding box center [330, 706] width 74 height 29
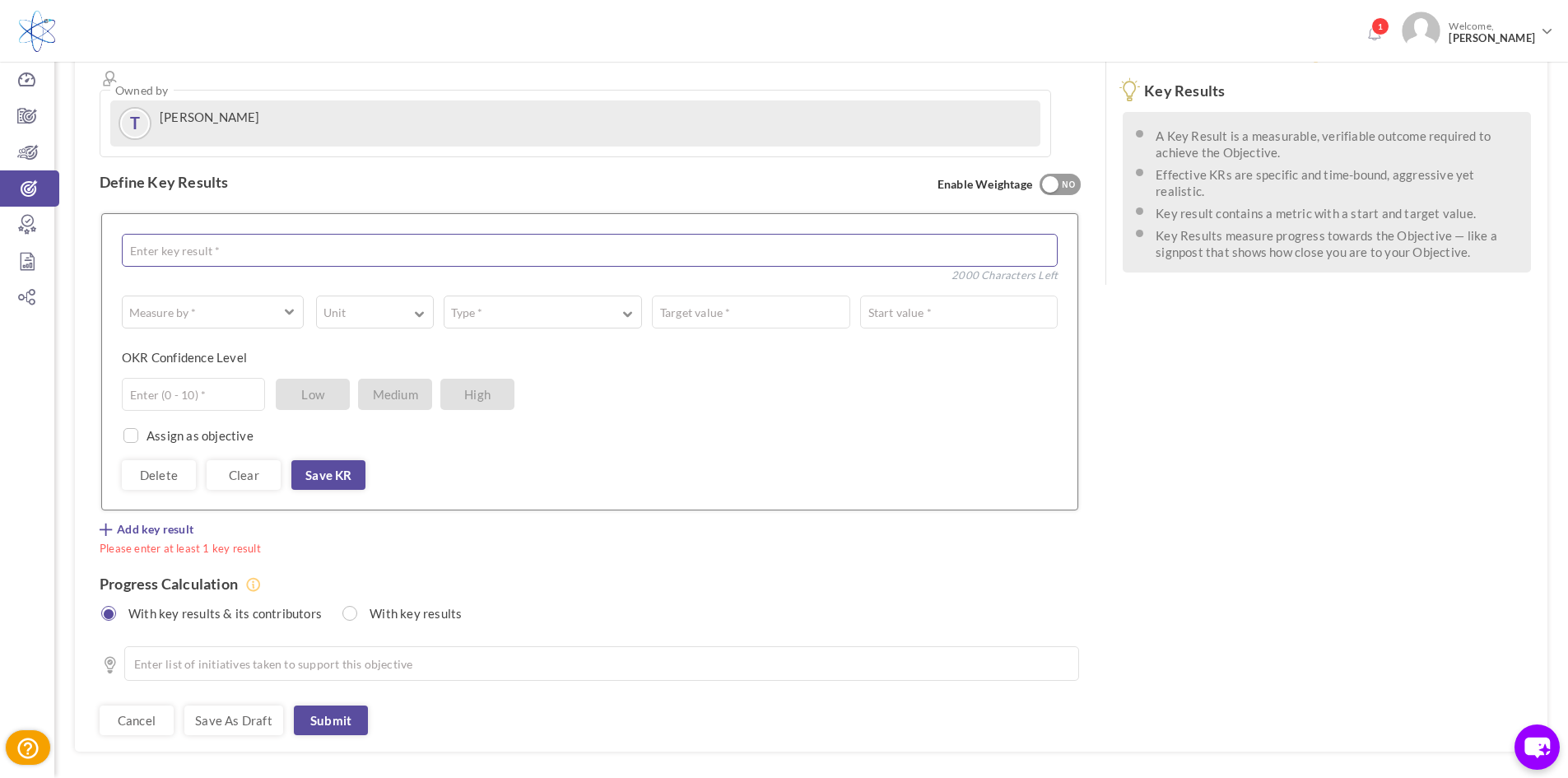
scroll to position [0, 0]
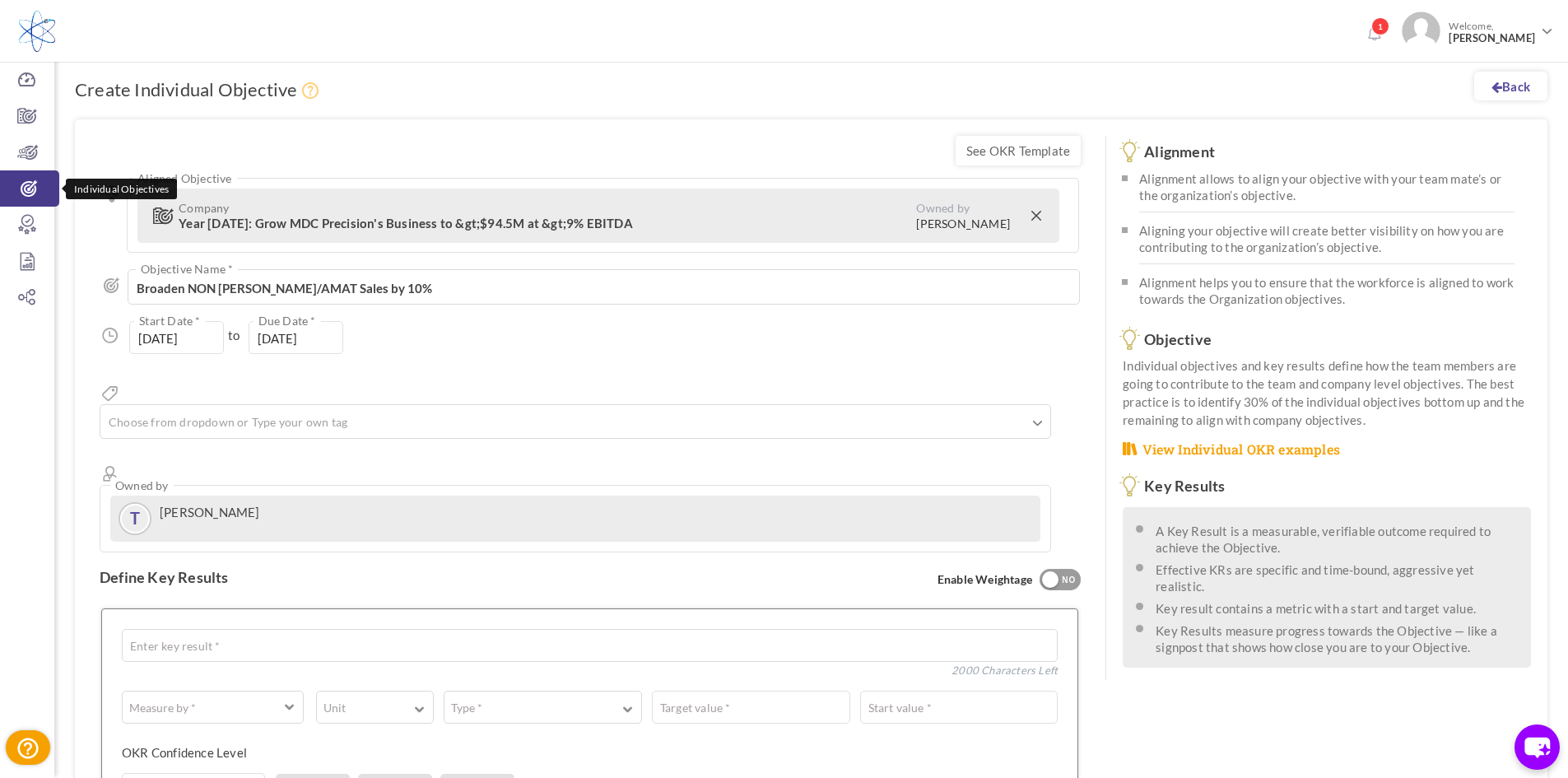
click at [32, 189] on icon at bounding box center [29, 188] width 60 height 17
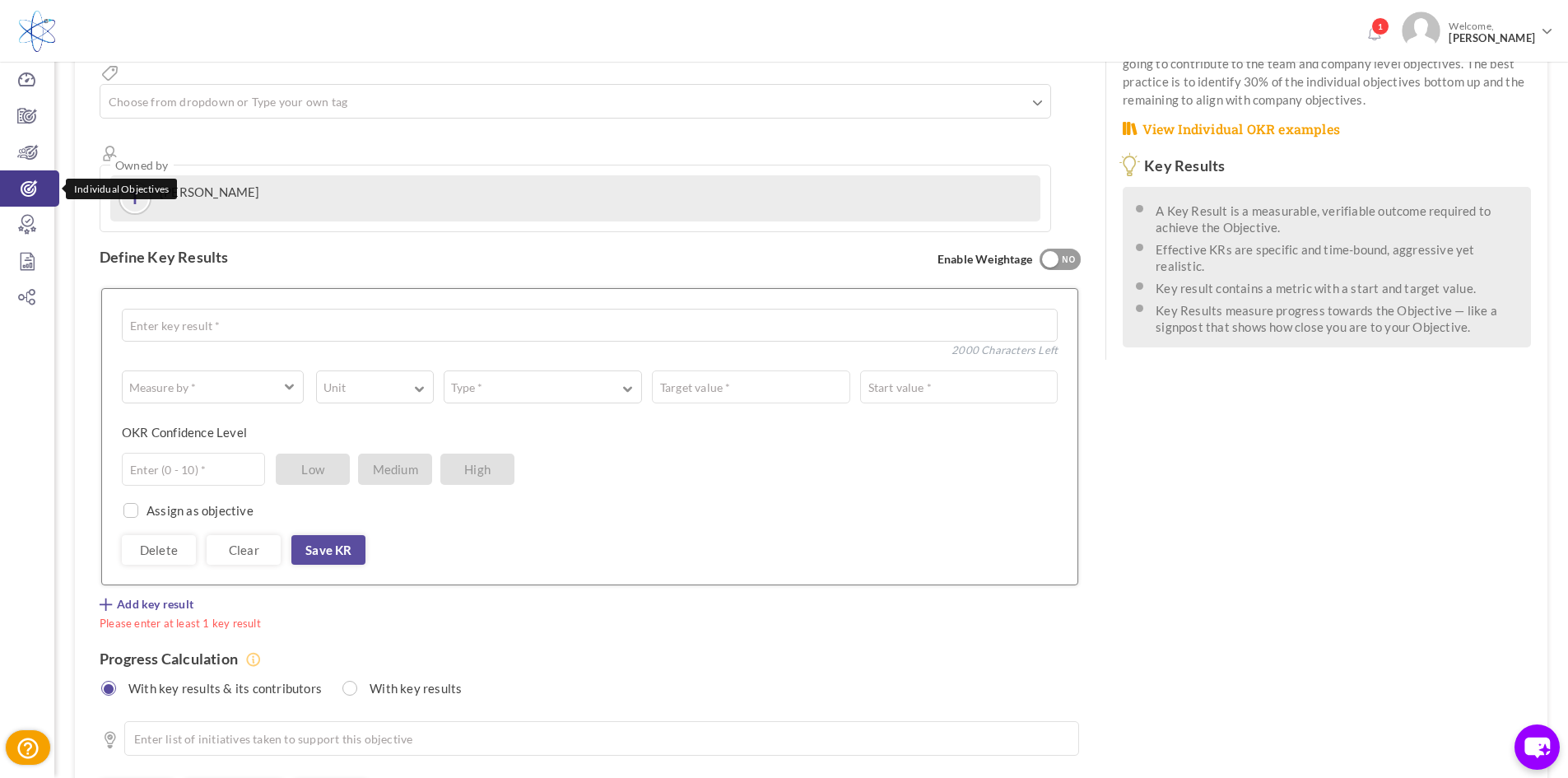
scroll to position [409, 0]
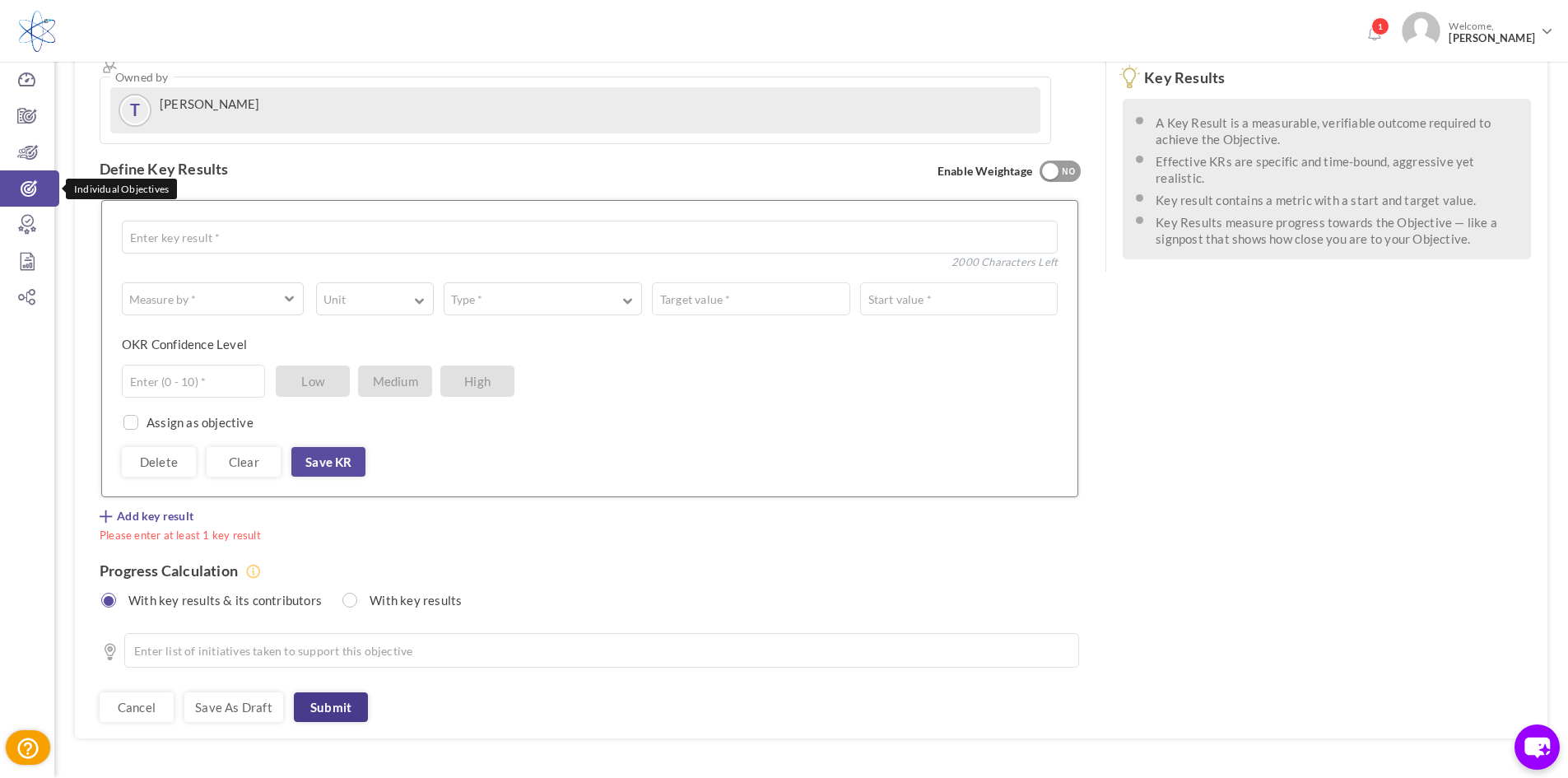
click at [337, 692] on link "Submit" at bounding box center [330, 706] width 74 height 29
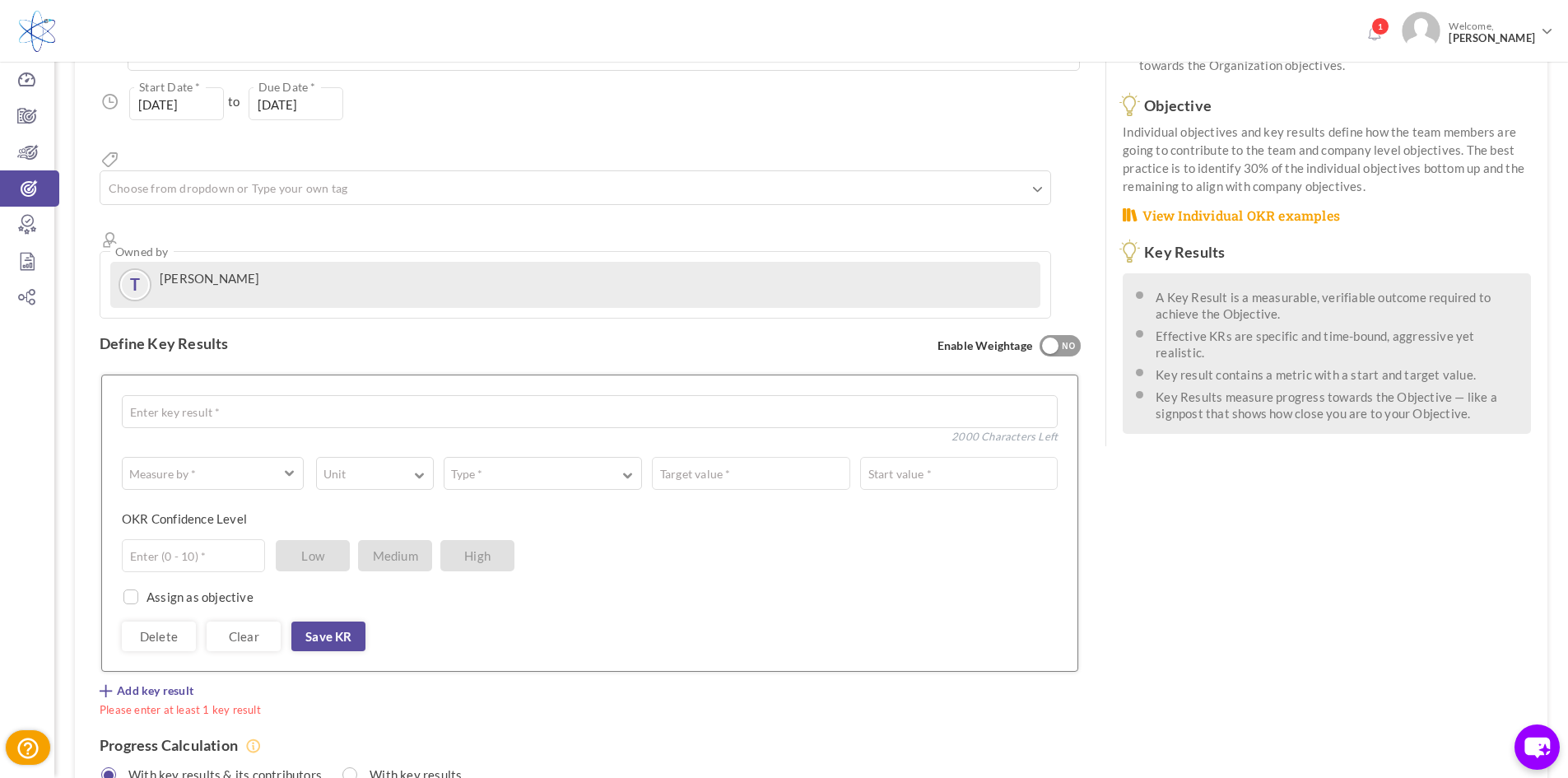
scroll to position [247, 0]
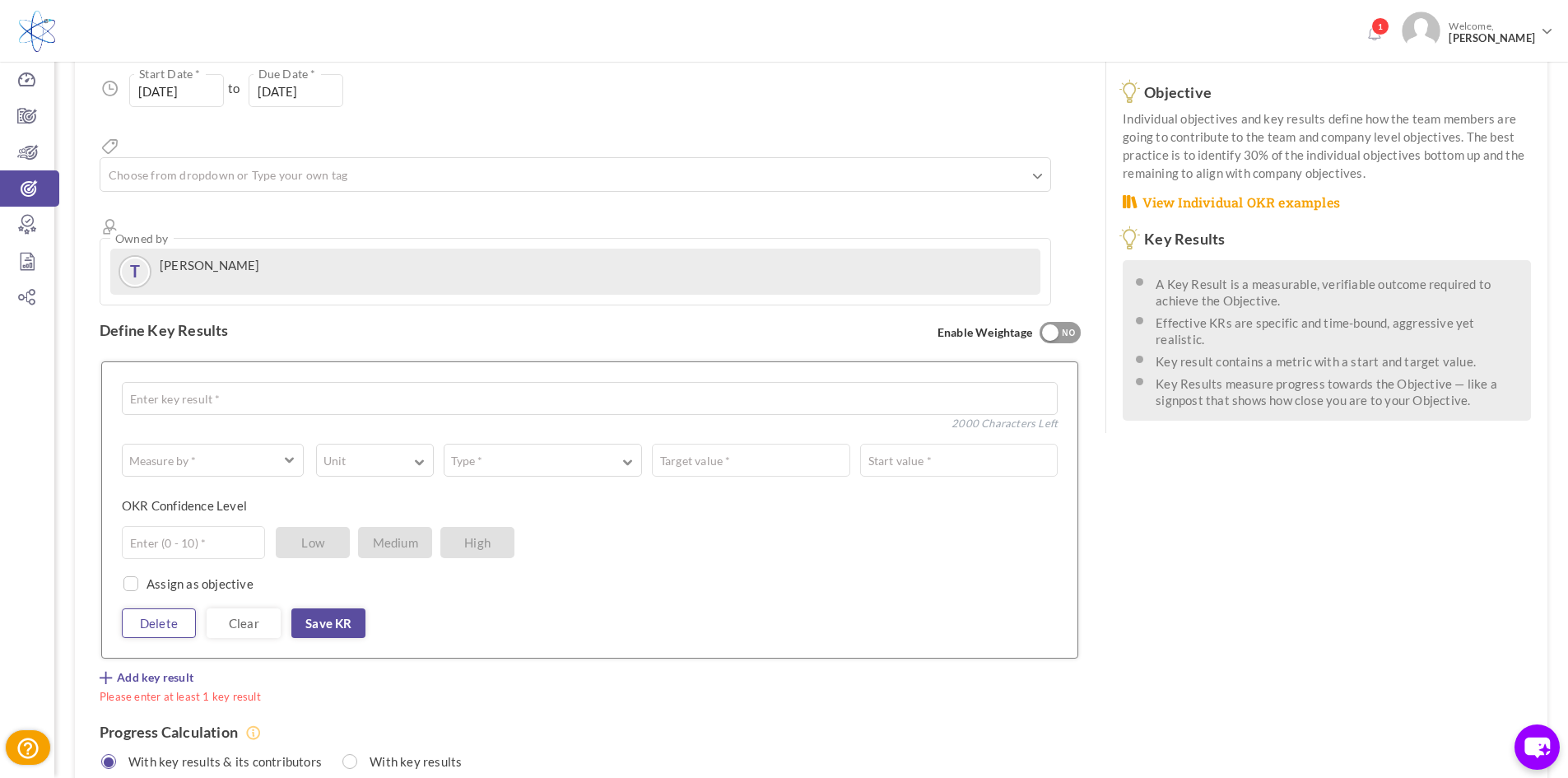
click at [164, 669] on span "Add key result" at bounding box center [155, 677] width 76 height 17
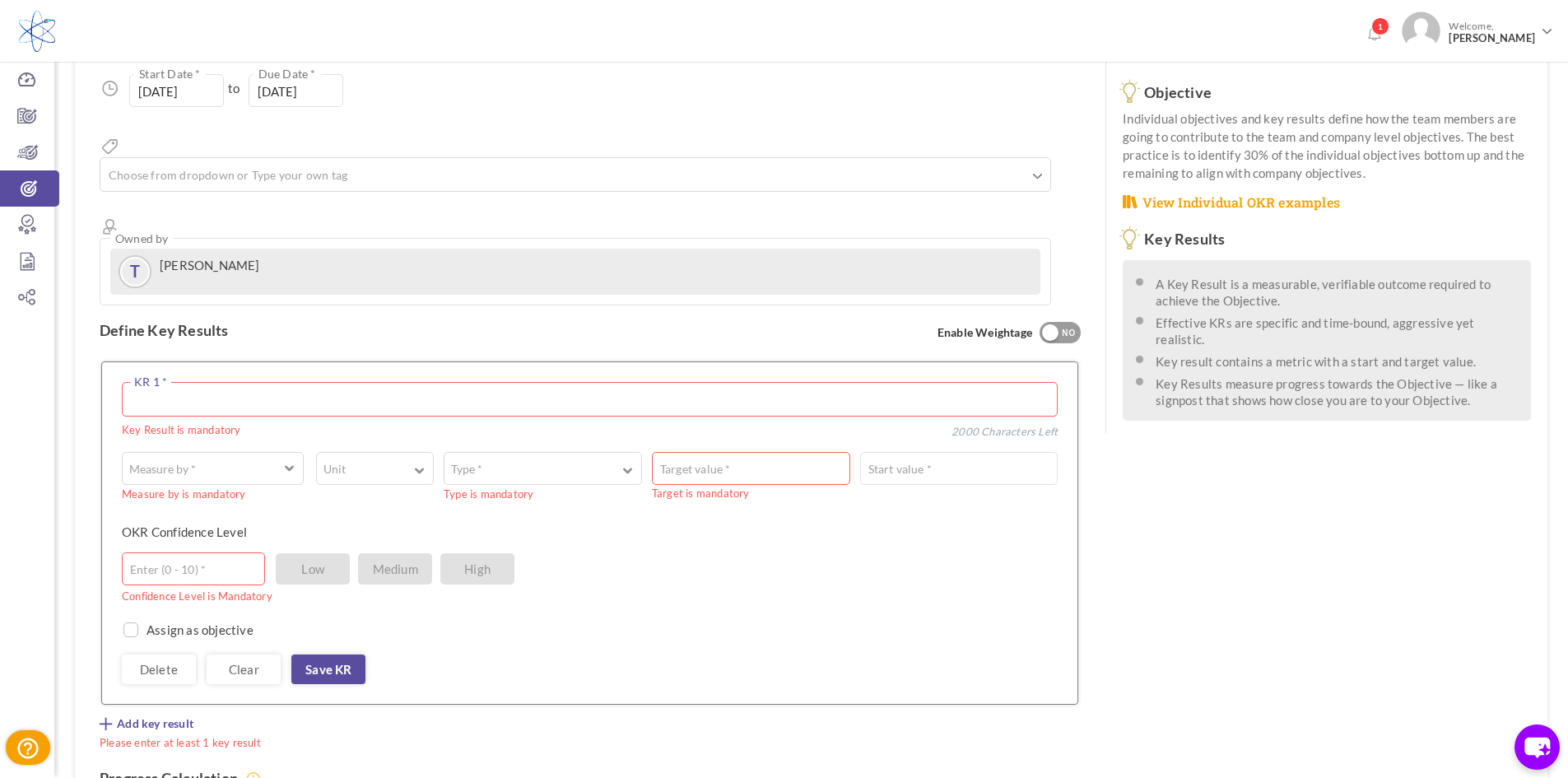
click at [276, 382] on textarea at bounding box center [589, 399] width 935 height 35
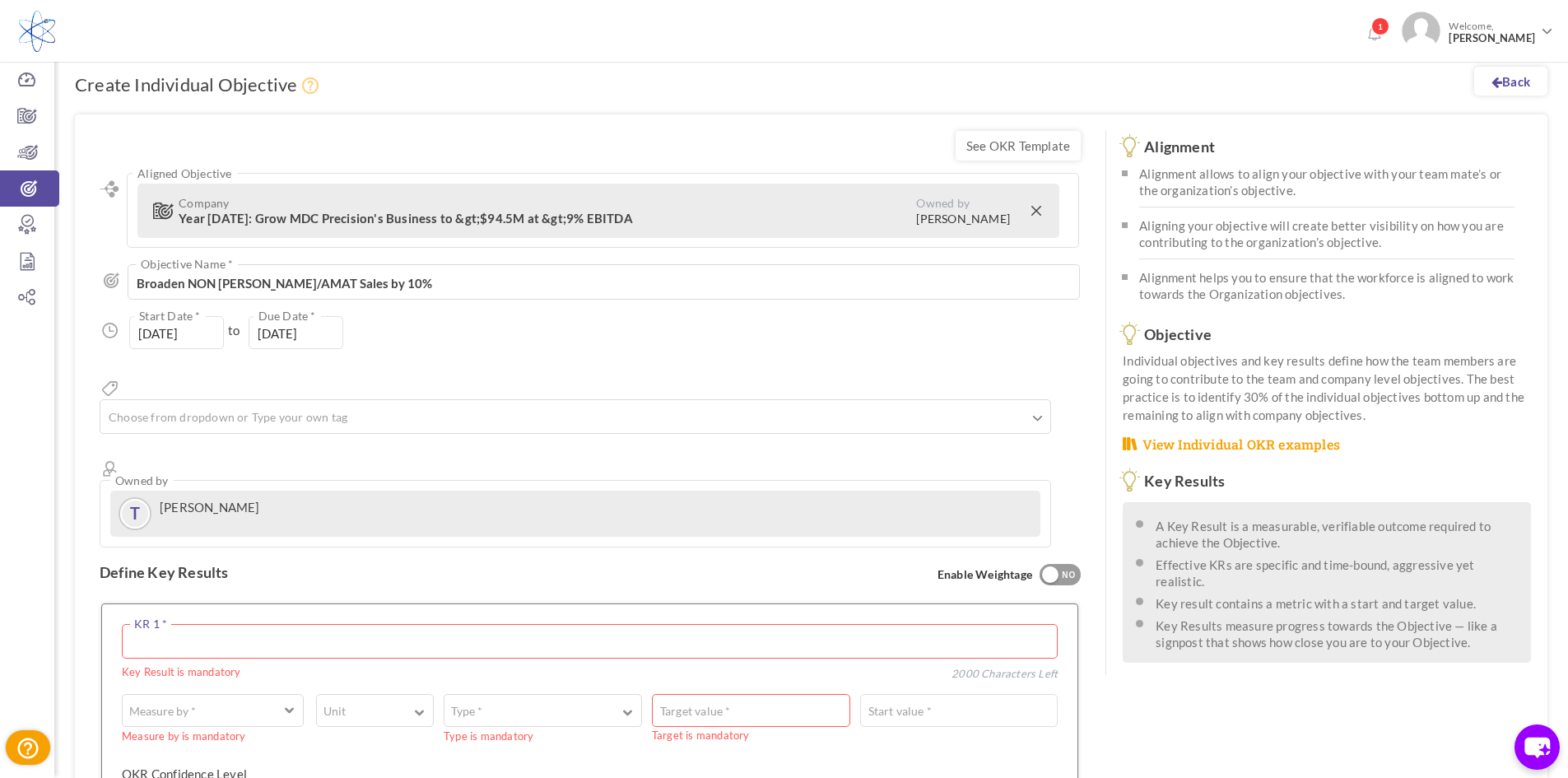
scroll to position [0, 0]
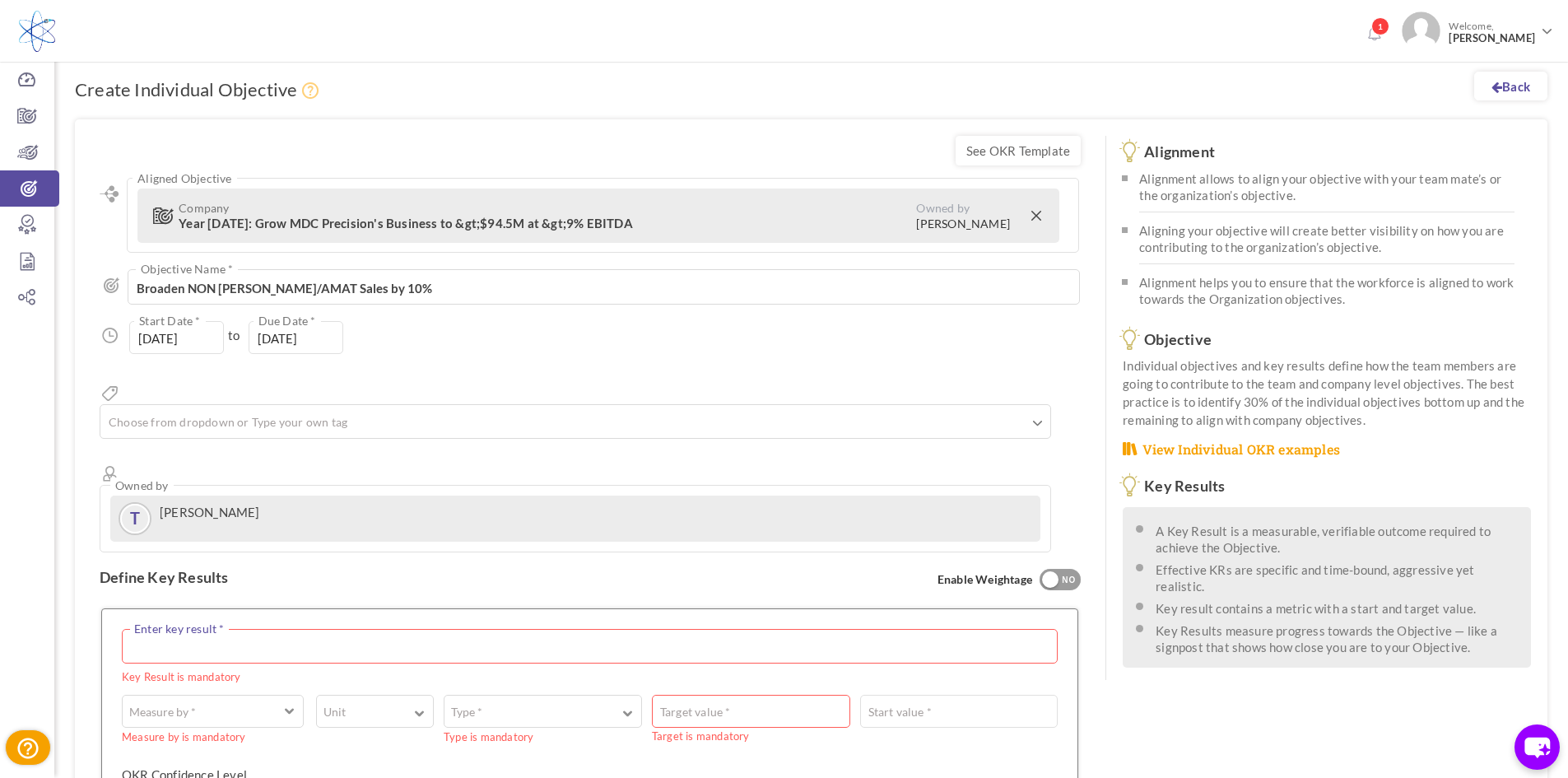
click at [207, 629] on textarea at bounding box center [589, 646] width 935 height 35
paste textarea "Achieve 70% increase in overall revenue compared to the previous year."
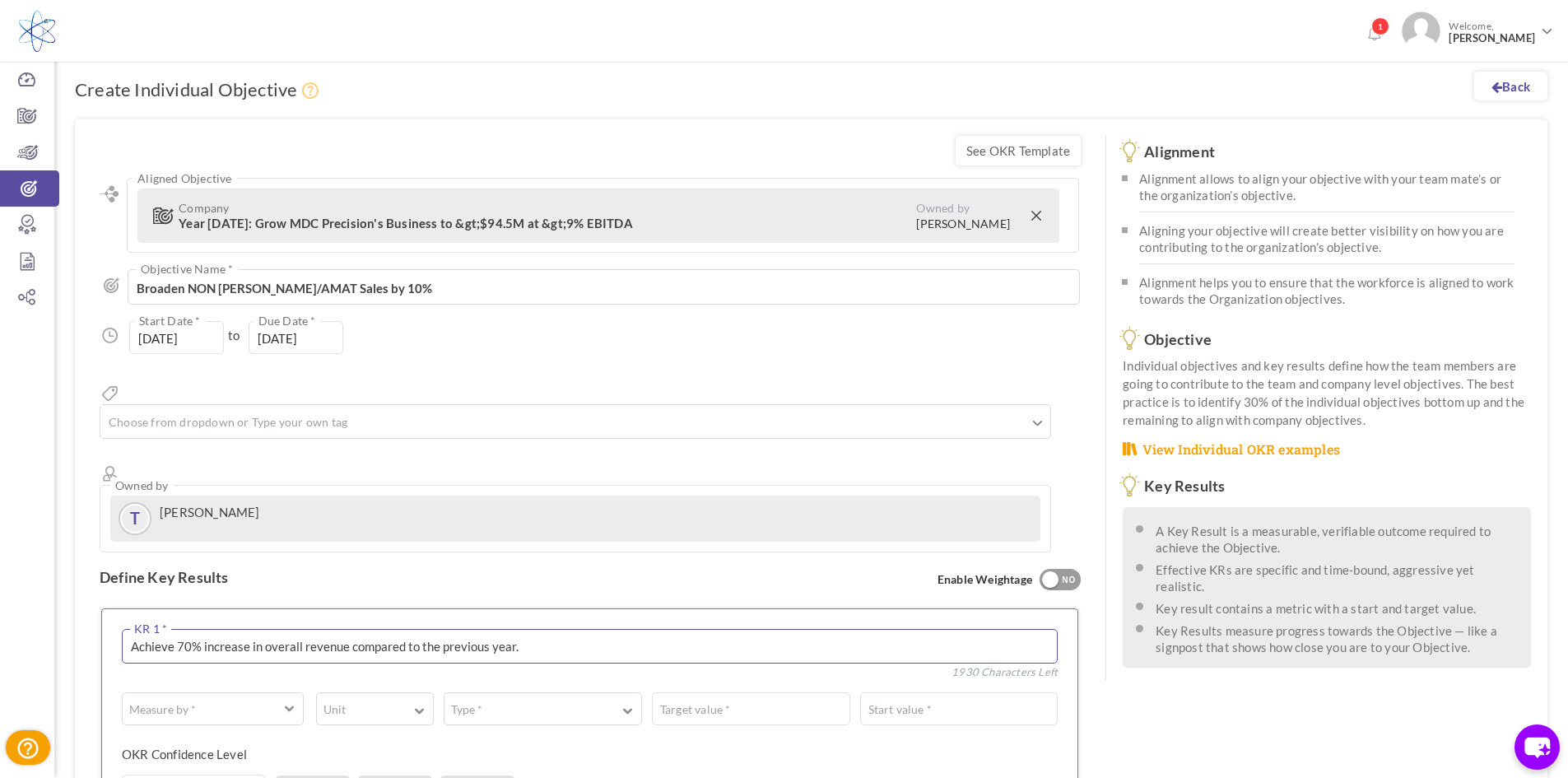
drag, startPoint x: 189, startPoint y: 588, endPoint x: 187, endPoint y: 709, distance: 121.0
click at [189, 629] on textarea "Achieve 70% increase in overall revenue compared to the previous year." at bounding box center [589, 646] width 935 height 35
drag, startPoint x: 549, startPoint y: 585, endPoint x: 466, endPoint y: 695, distance: 137.8
click at [553, 629] on textarea "Achieve 10% increase in overall revenue compared to the previous year." at bounding box center [589, 646] width 935 height 35
type textarea "Achieve 10% increase in overall revenue compared to the previous year."
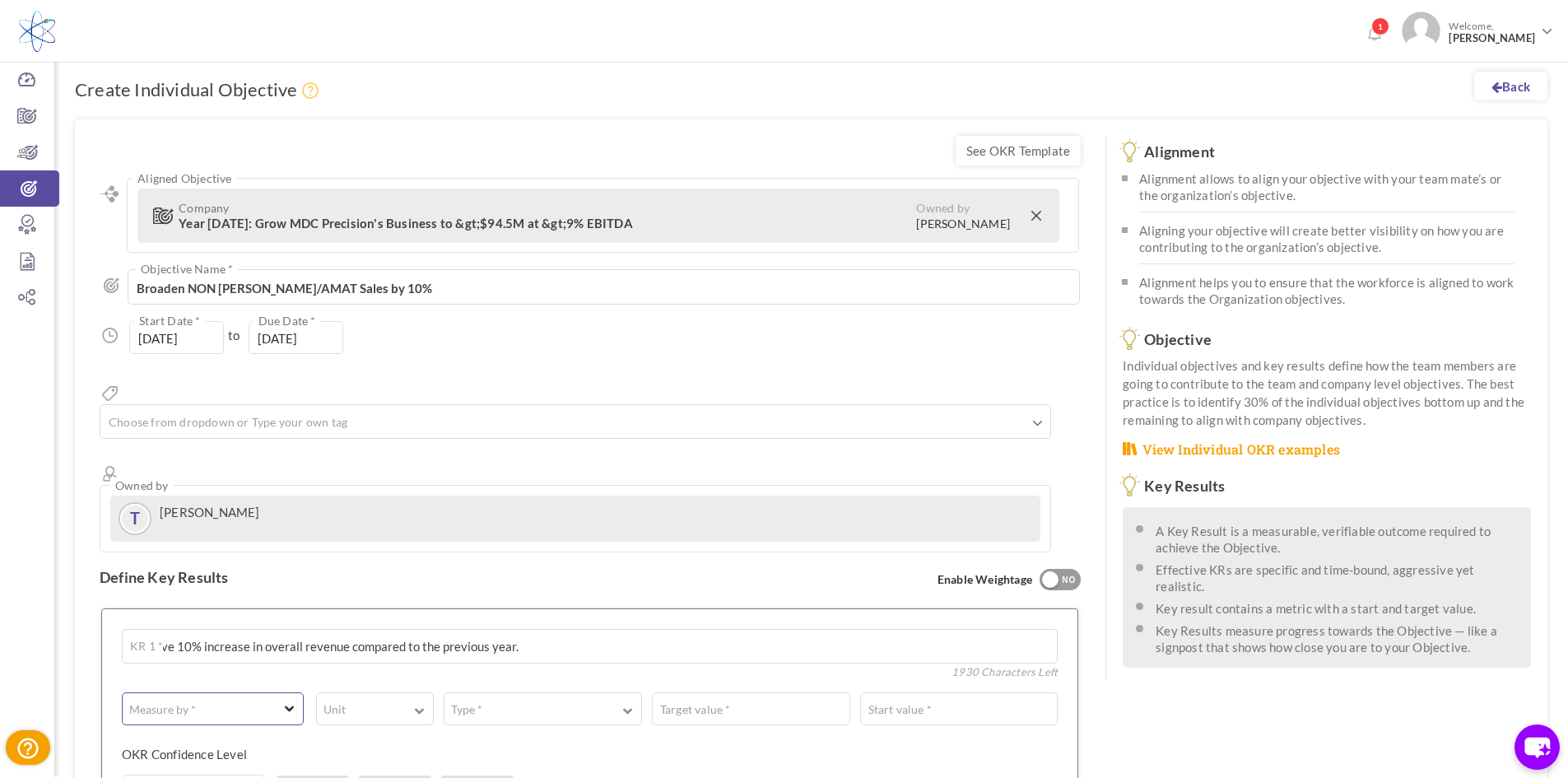
click at [285, 700] on span "button" at bounding box center [290, 706] width 10 height 12
click at [277, 739] on link "# Number" at bounding box center [212, 751] width 163 height 25
click at [375, 692] on button "Unit" at bounding box center [375, 708] width 117 height 33
click at [368, 767] on link "%" at bounding box center [375, 780] width 99 height 25
click at [520, 692] on button "Type *" at bounding box center [542, 708] width 198 height 33
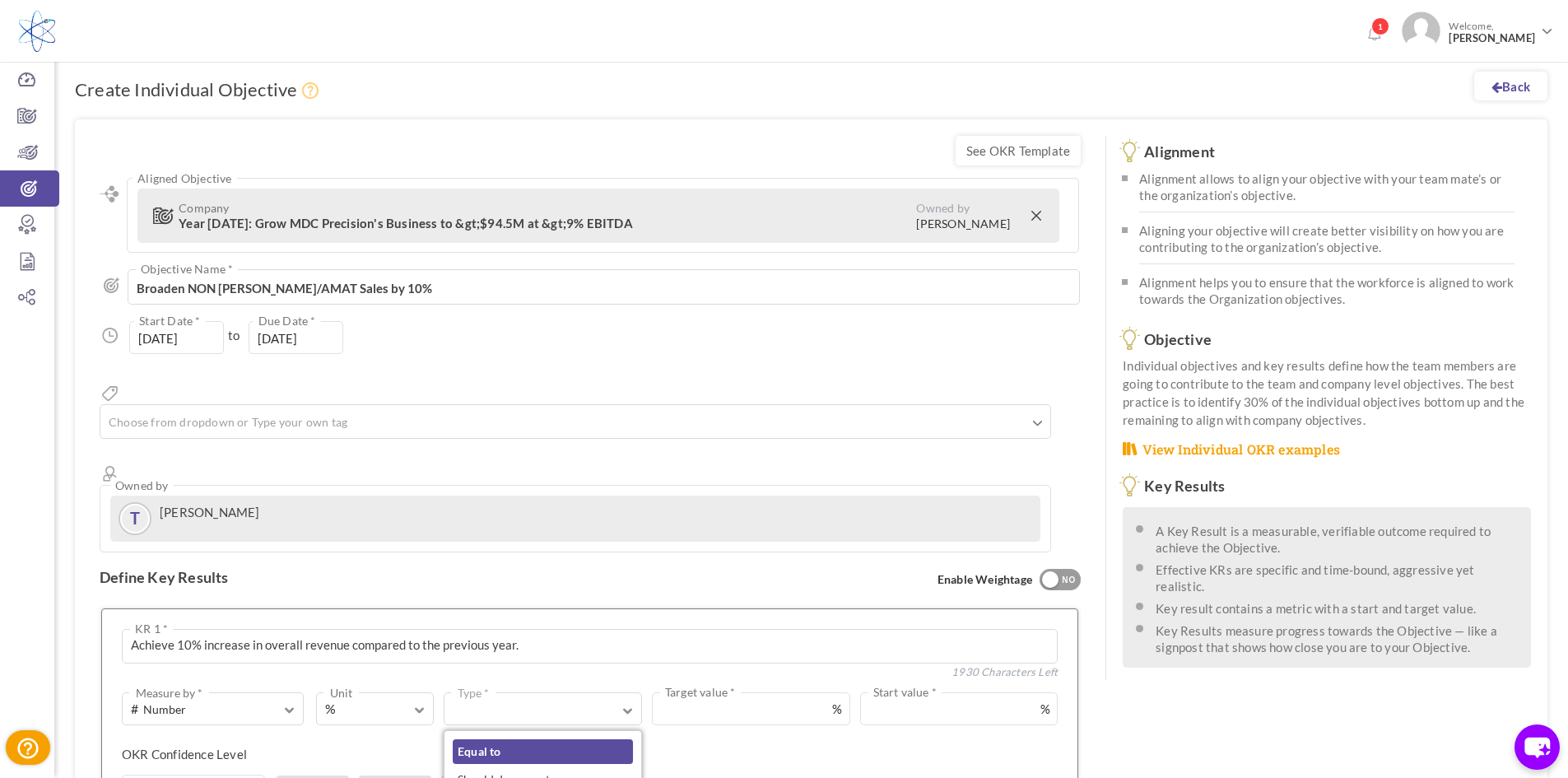
drag, startPoint x: 514, startPoint y: 695, endPoint x: 545, endPoint y: 689, distance: 31.6
click at [515, 739] on link "Equal to" at bounding box center [543, 751] width 180 height 25
click at [798, 692] on input "text" at bounding box center [907, 708] width 302 height 33
type input "50"
click at [166, 774] on input "text" at bounding box center [193, 790] width 143 height 33
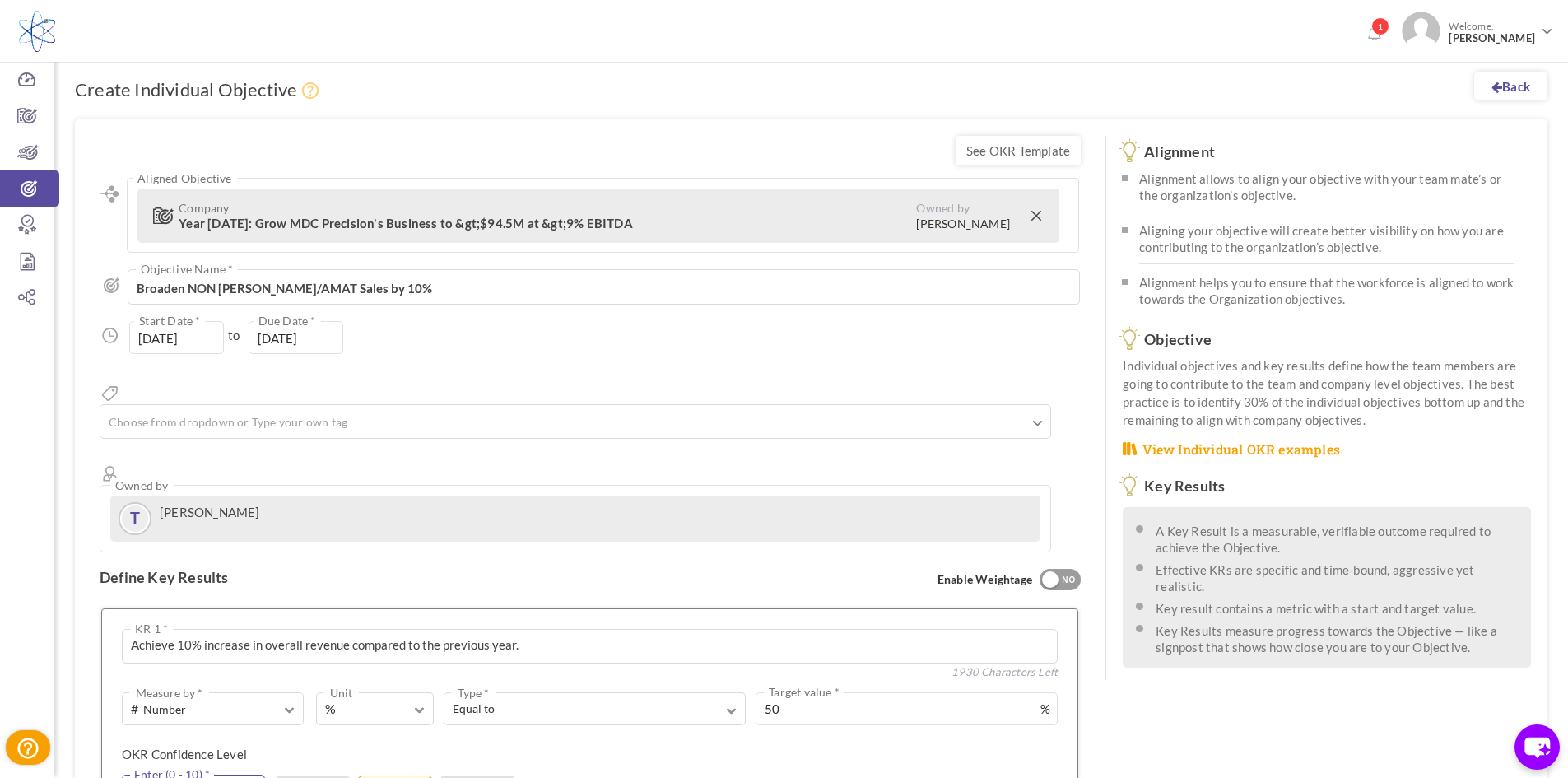
scroll to position [409, 0]
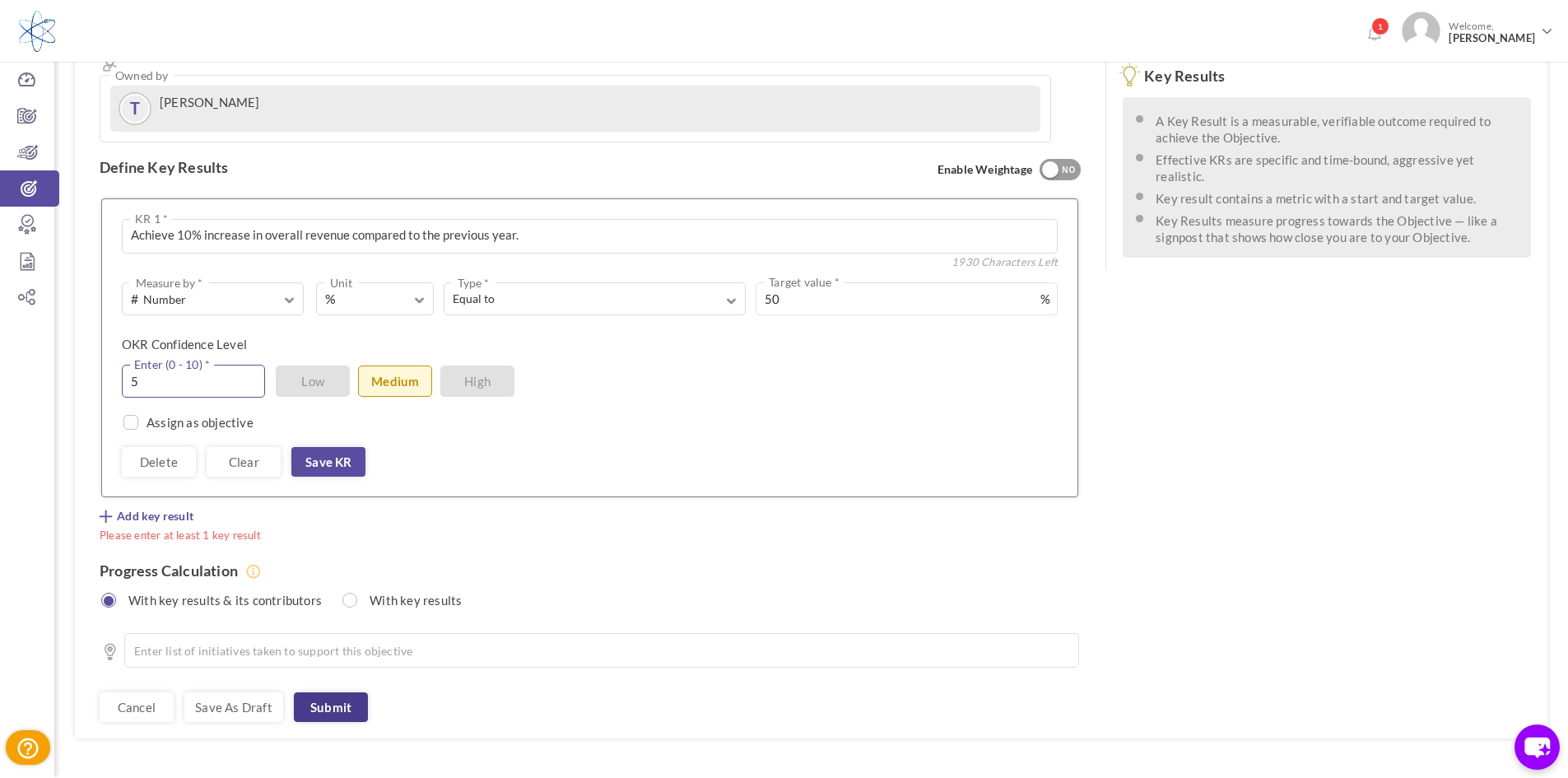
type input "5"
drag, startPoint x: 343, startPoint y: 644, endPoint x: 350, endPoint y: 622, distance: 23.1
click at [343, 692] on link "Submit" at bounding box center [330, 706] width 74 height 29
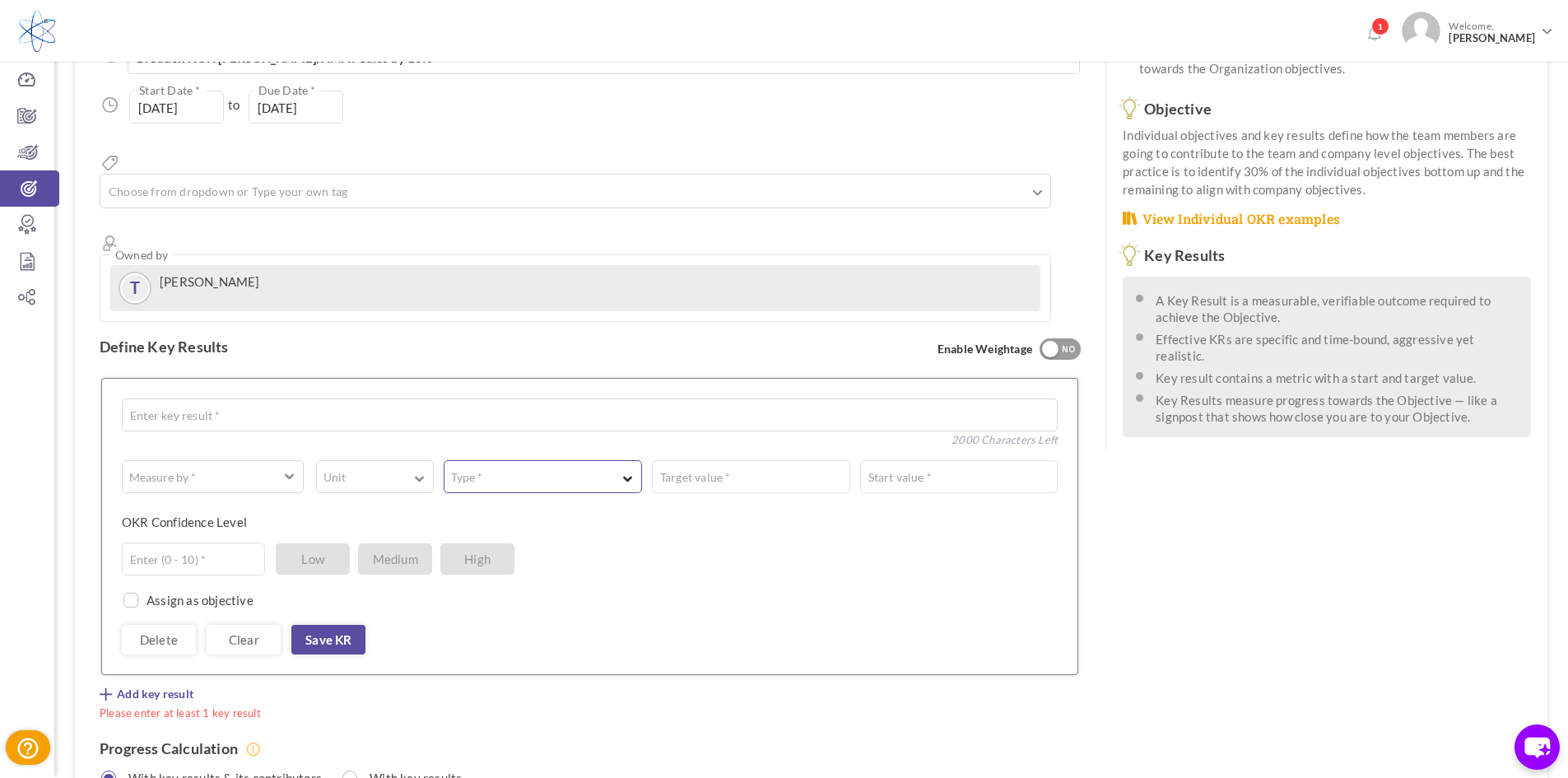
scroll to position [247, 0]
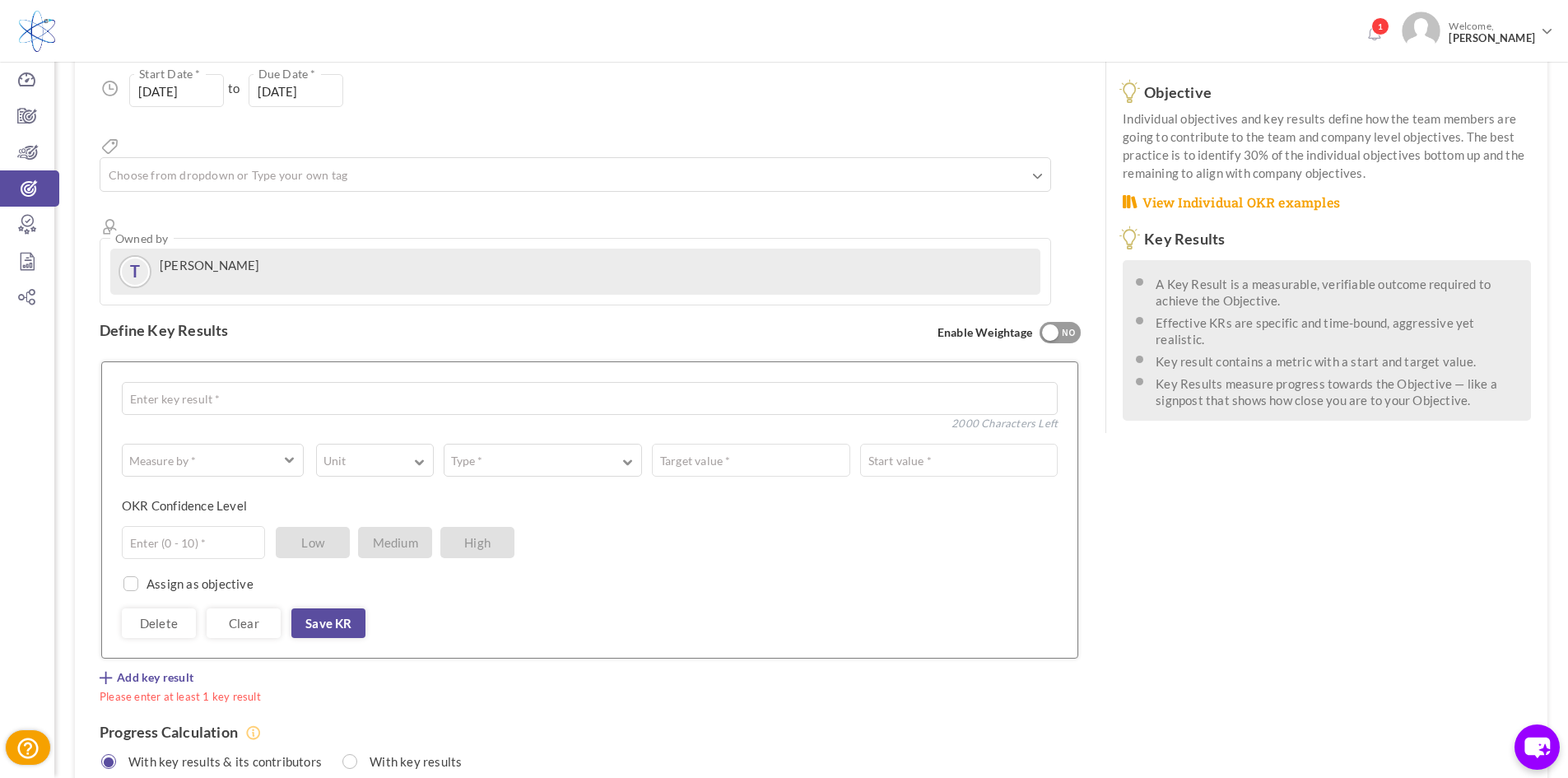
click at [1053, 324] on div at bounding box center [1050, 332] width 17 height 17
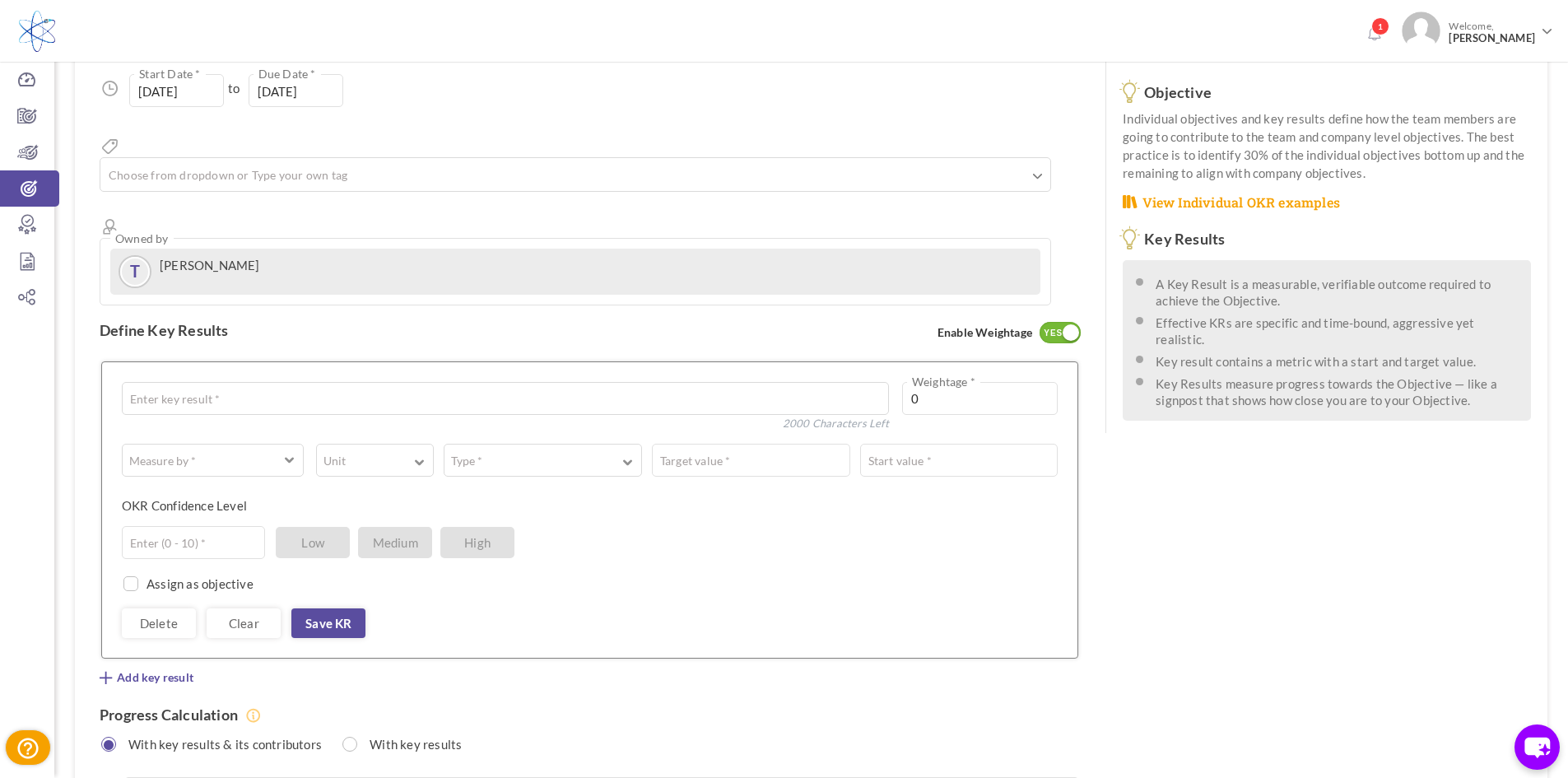
click at [1053, 326] on div "YES" at bounding box center [1053, 333] width 28 height 15
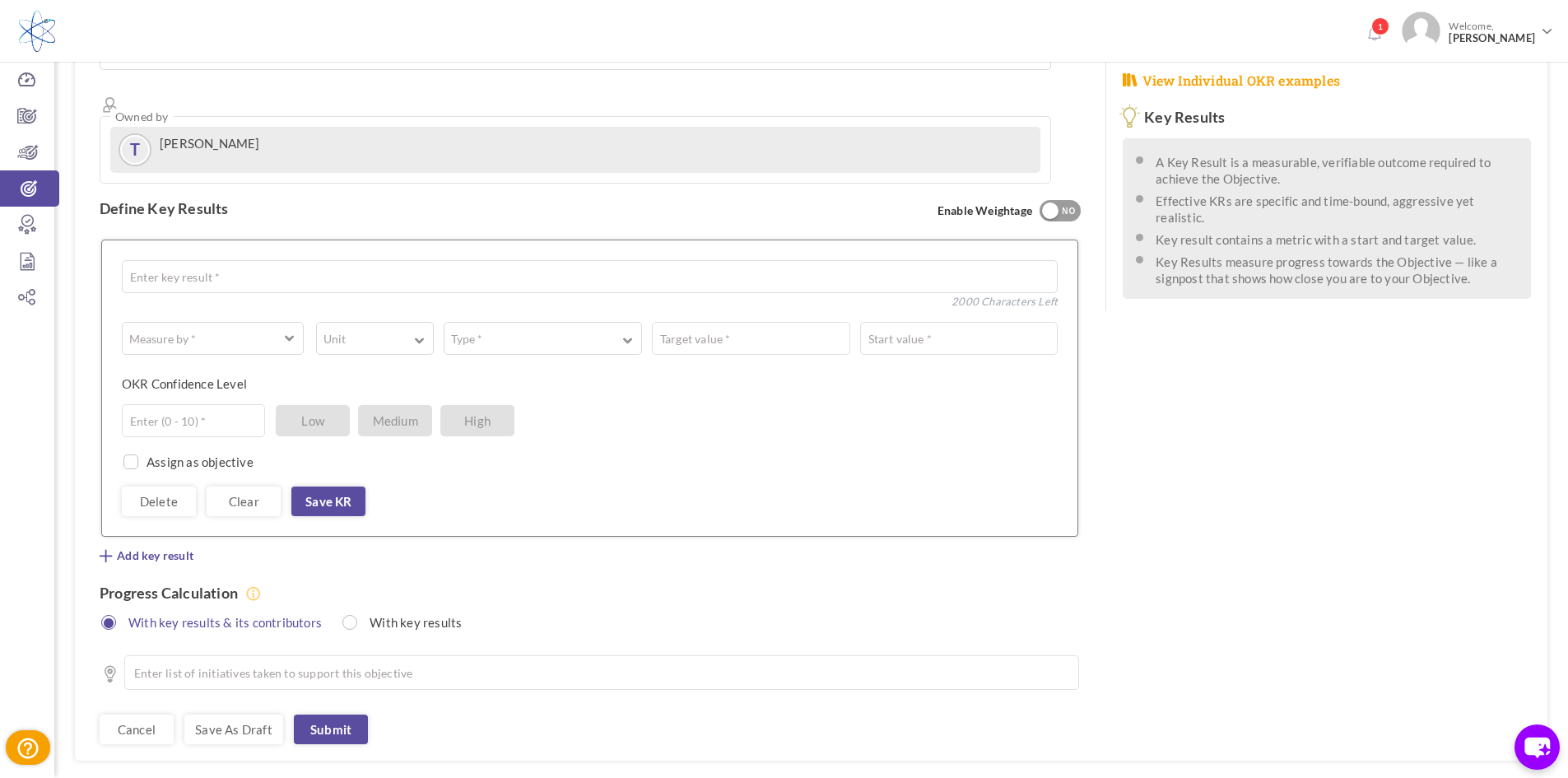
scroll to position [391, 0]
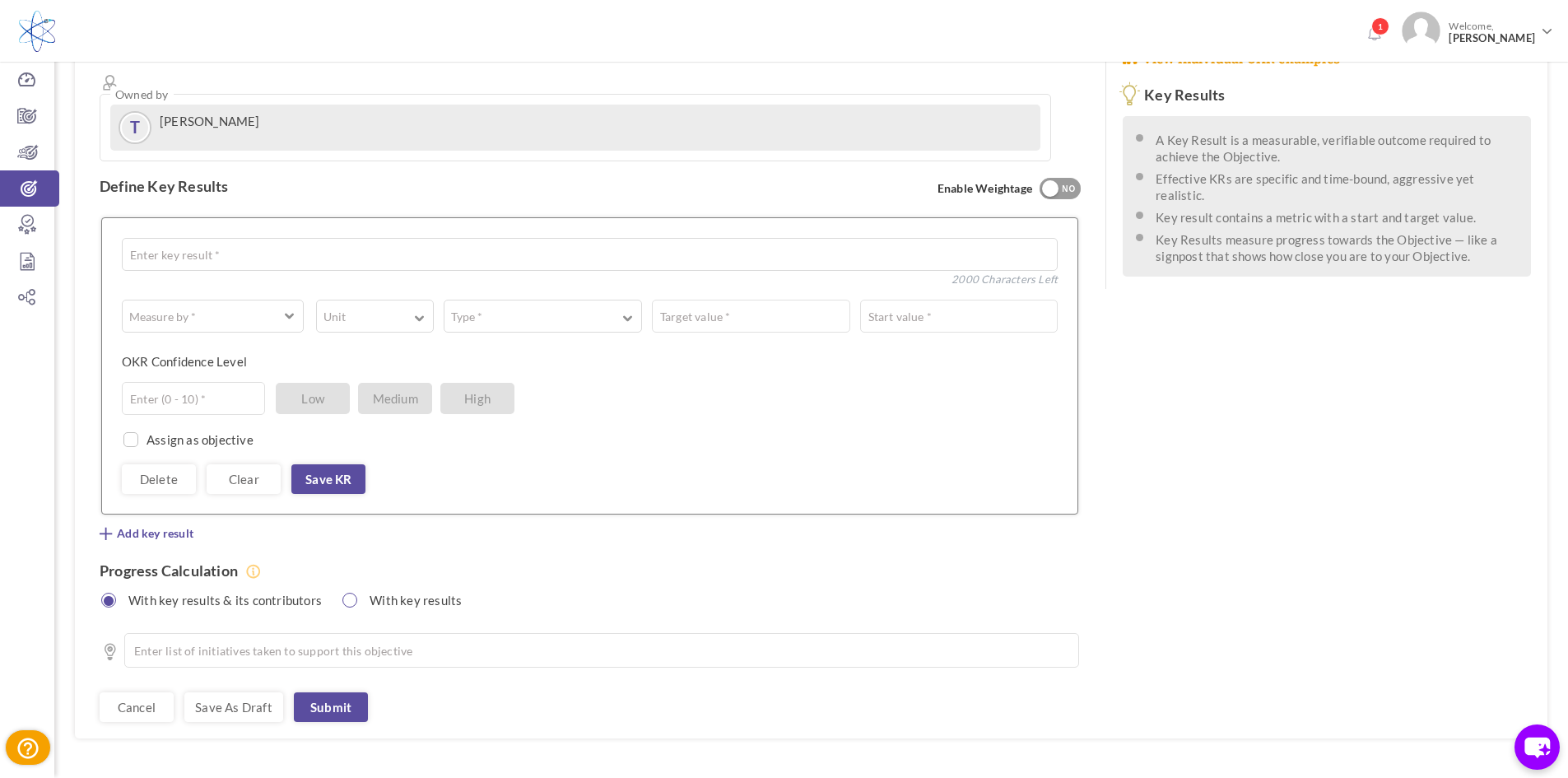
click at [353, 592] on input "radio" at bounding box center [350, 599] width 15 height 15
radio input "true"
click at [106, 592] on input "radio" at bounding box center [109, 599] width 15 height 15
radio input "true"
click at [333, 692] on link "Submit" at bounding box center [330, 706] width 74 height 29
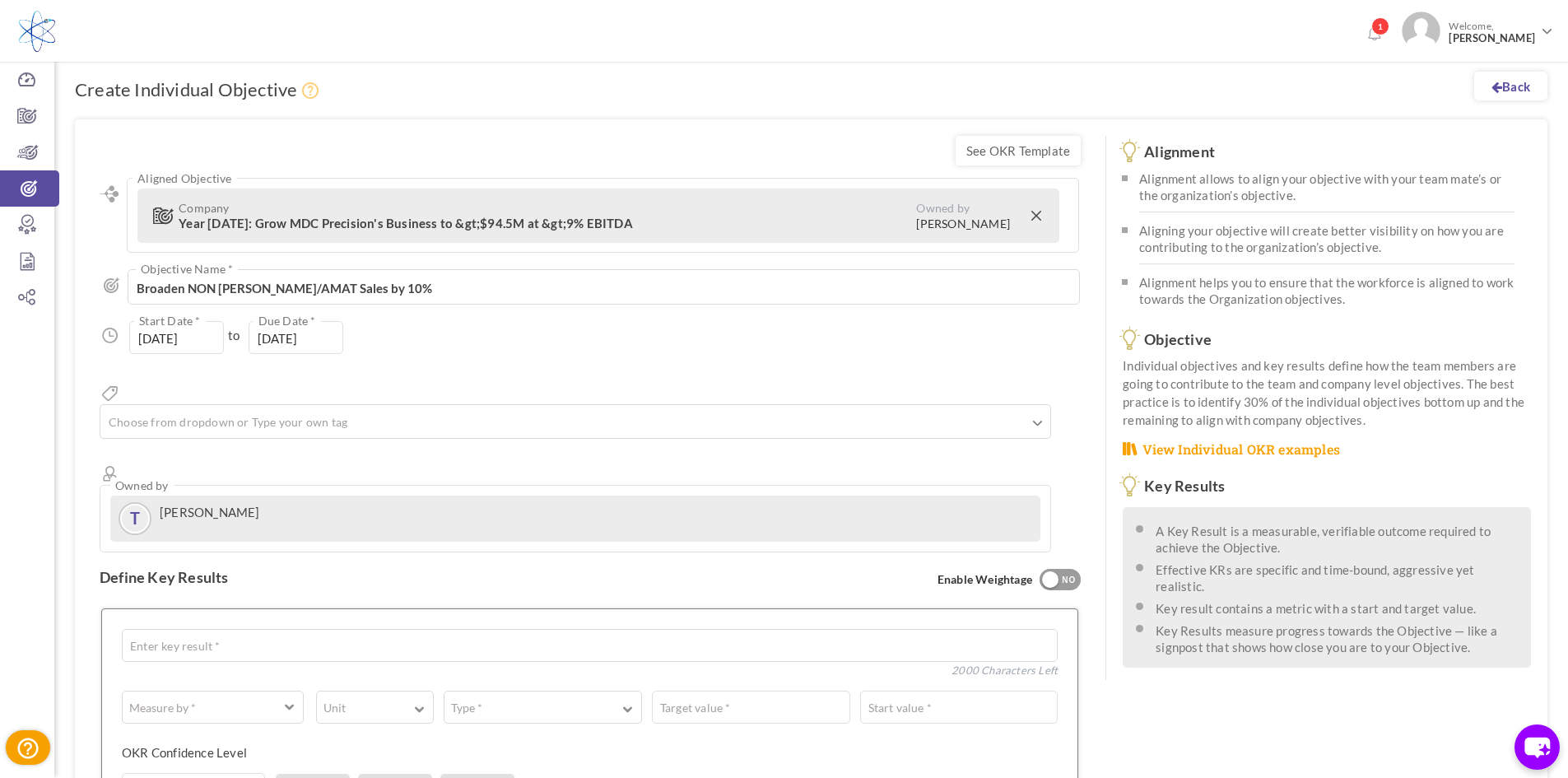
scroll to position [247, 0]
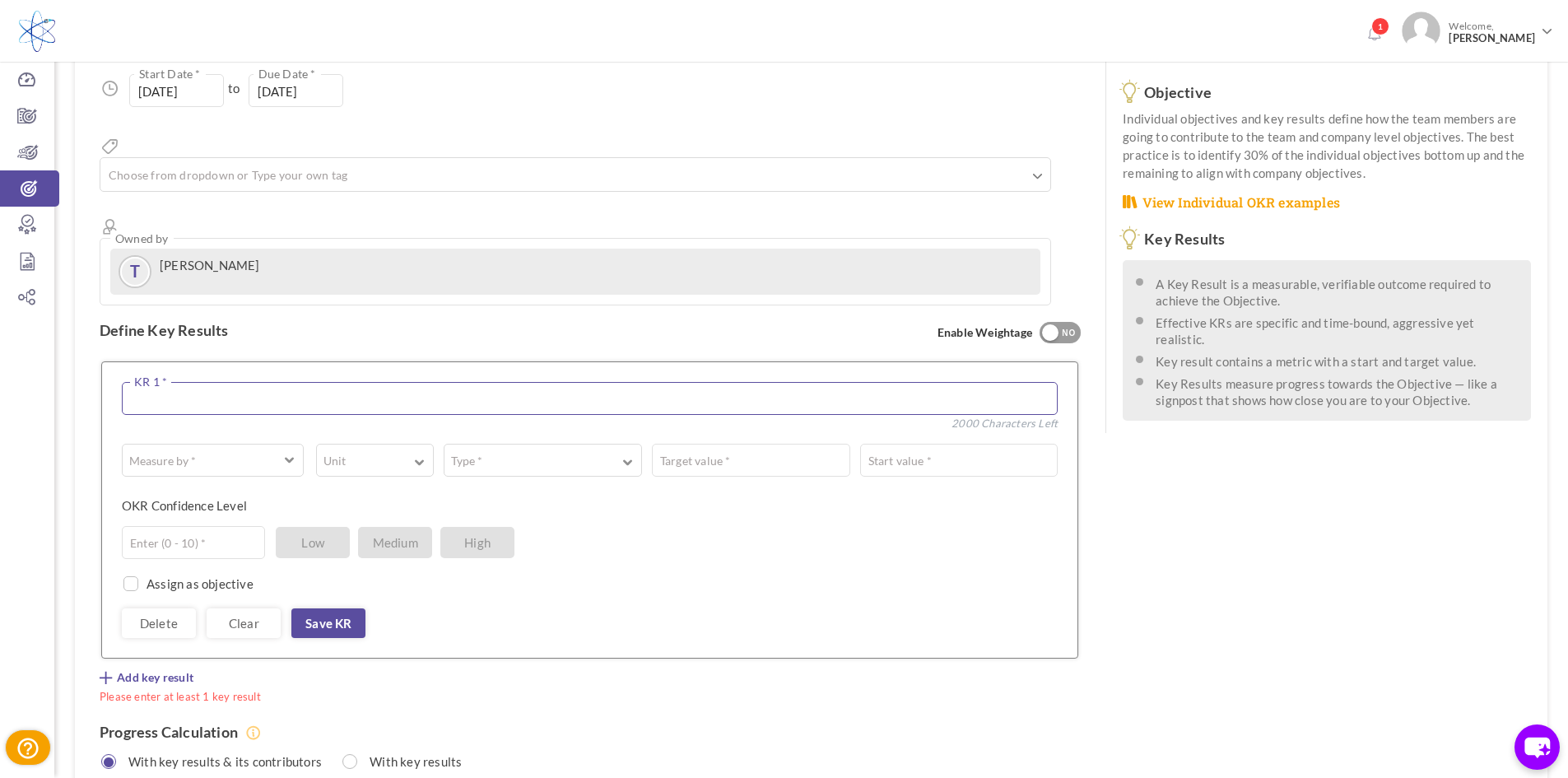
click at [198, 382] on textarea at bounding box center [589, 398] width 935 height 33
paste textarea "Achieve 70% increase in overall revenue compared to the previous year."
drag, startPoint x: 193, startPoint y: 338, endPoint x: 211, endPoint y: 525, distance: 187.9
click at [193, 382] on textarea "Achieve 70% increase in overall revenue compared to the previous year." at bounding box center [589, 398] width 935 height 33
click at [342, 382] on textarea "Achieve 10% increase in overall revenue compared to the previous year." at bounding box center [589, 398] width 935 height 33
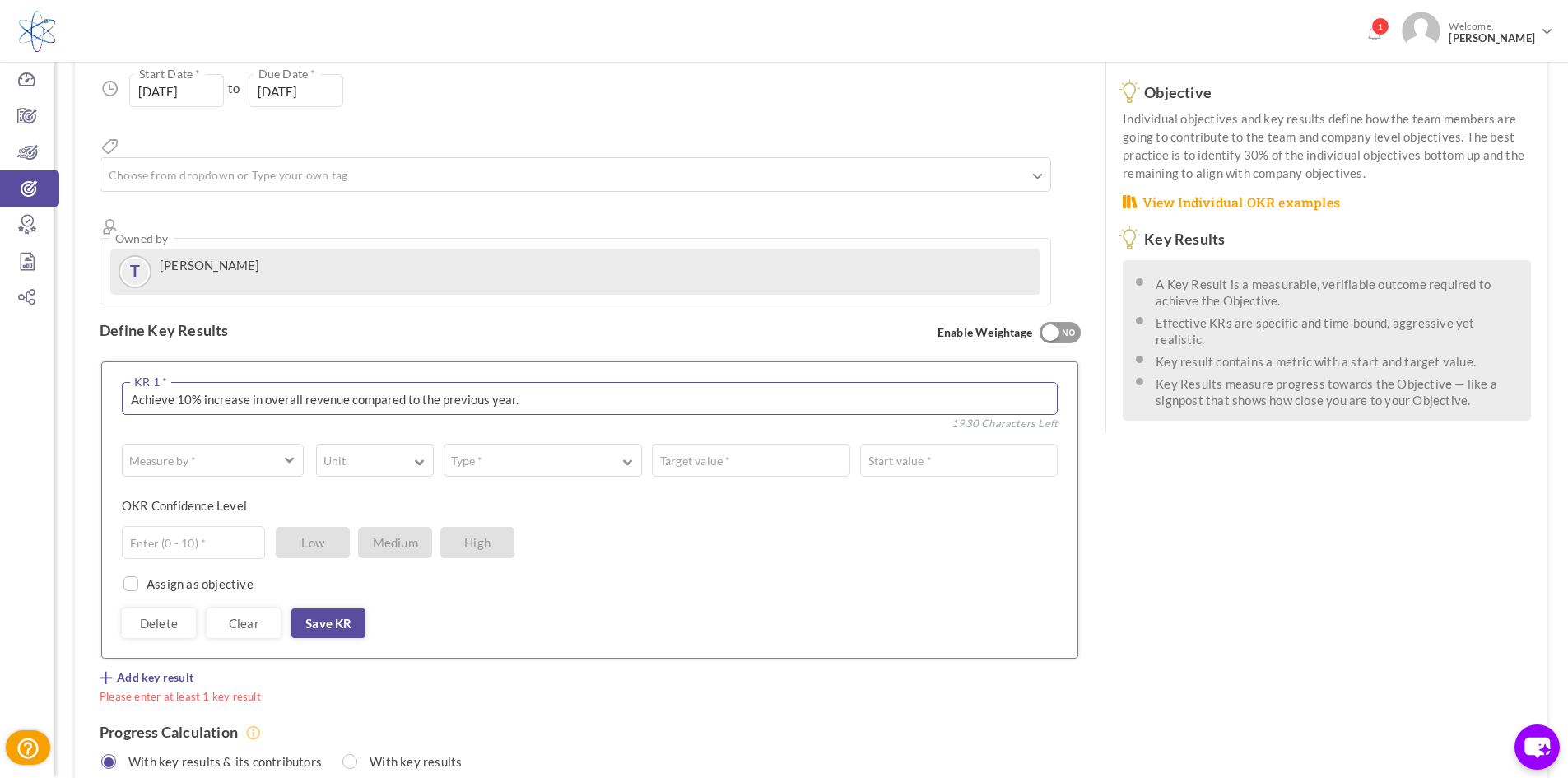
drag, startPoint x: 303, startPoint y: 345, endPoint x: 384, endPoint y: 496, distance: 171.4
click at [305, 382] on textarea "Achieve 10% increase in overall revenue compared to the previous year." at bounding box center [589, 398] width 935 height 33
click at [300, 382] on textarea "Achieve 10% increase in overall revenue compared to the previous year." at bounding box center [589, 398] width 935 height 33
click at [612, 382] on textarea "Achieve 10% increase in overall revenue compared to the previous year." at bounding box center [589, 398] width 935 height 33
type textarea "Achieve 10% increase in overall revenue compared to the previous year for Non L…"
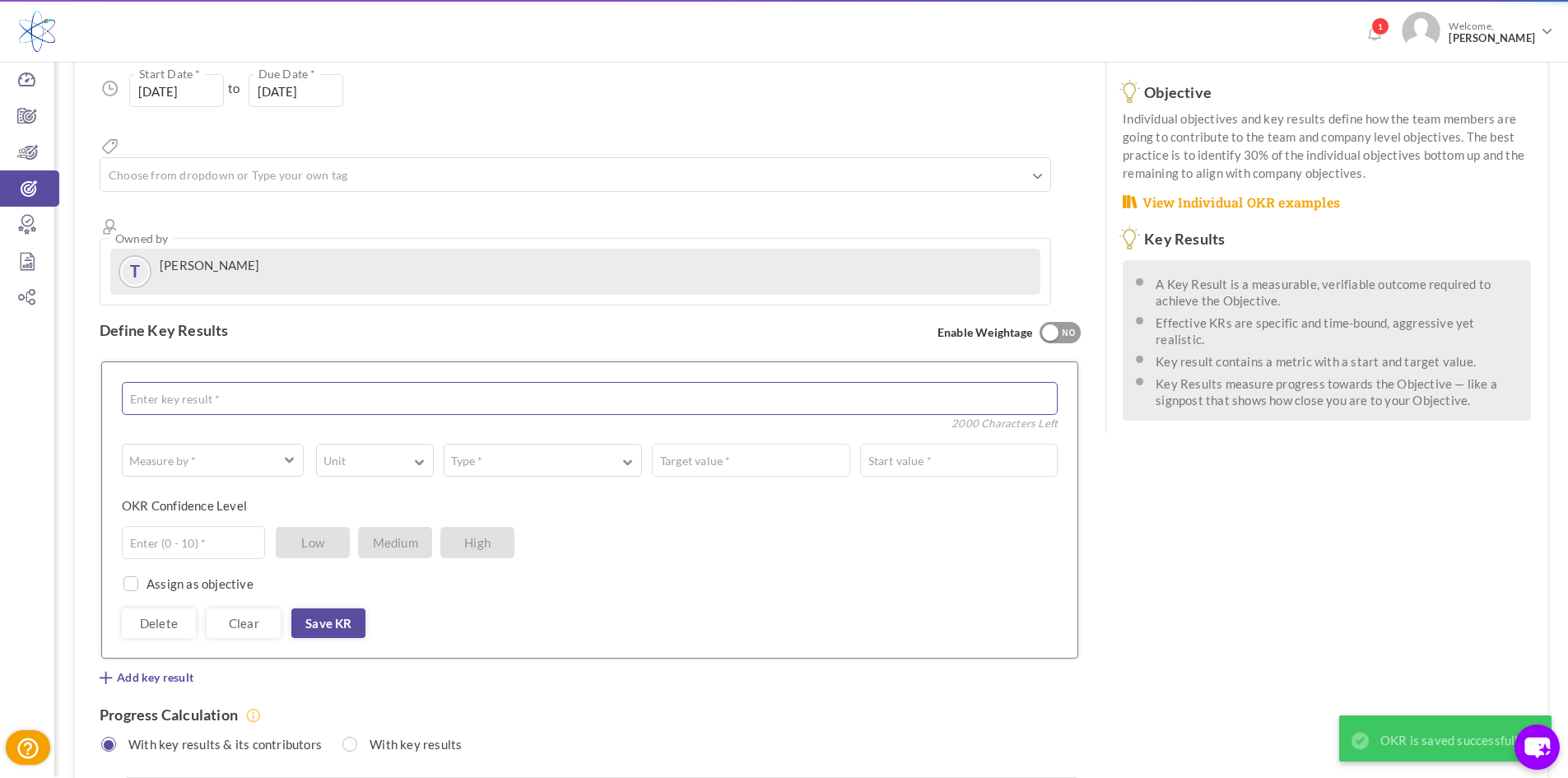
scroll to position [0, 0]
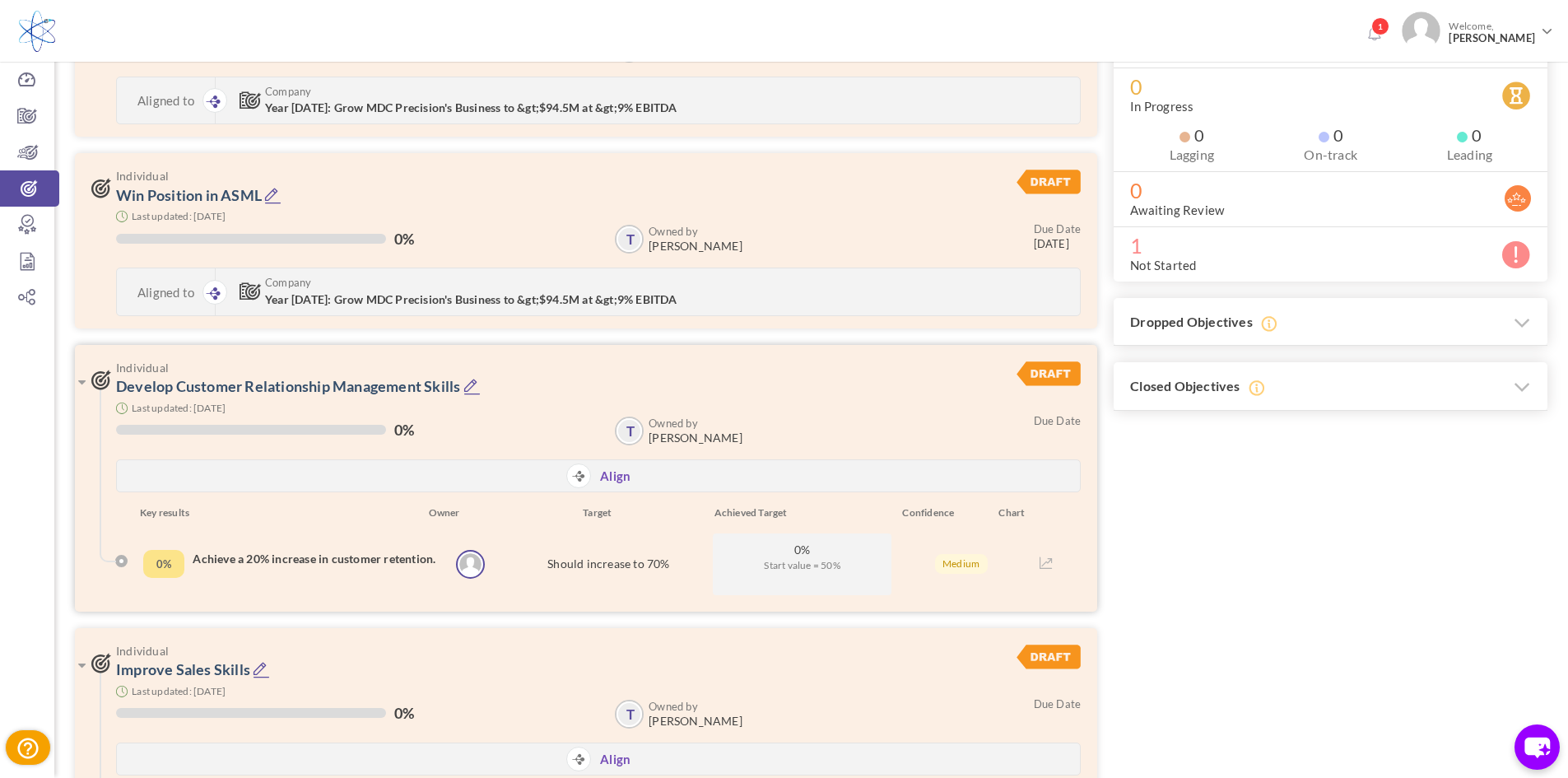
scroll to position [247, 0]
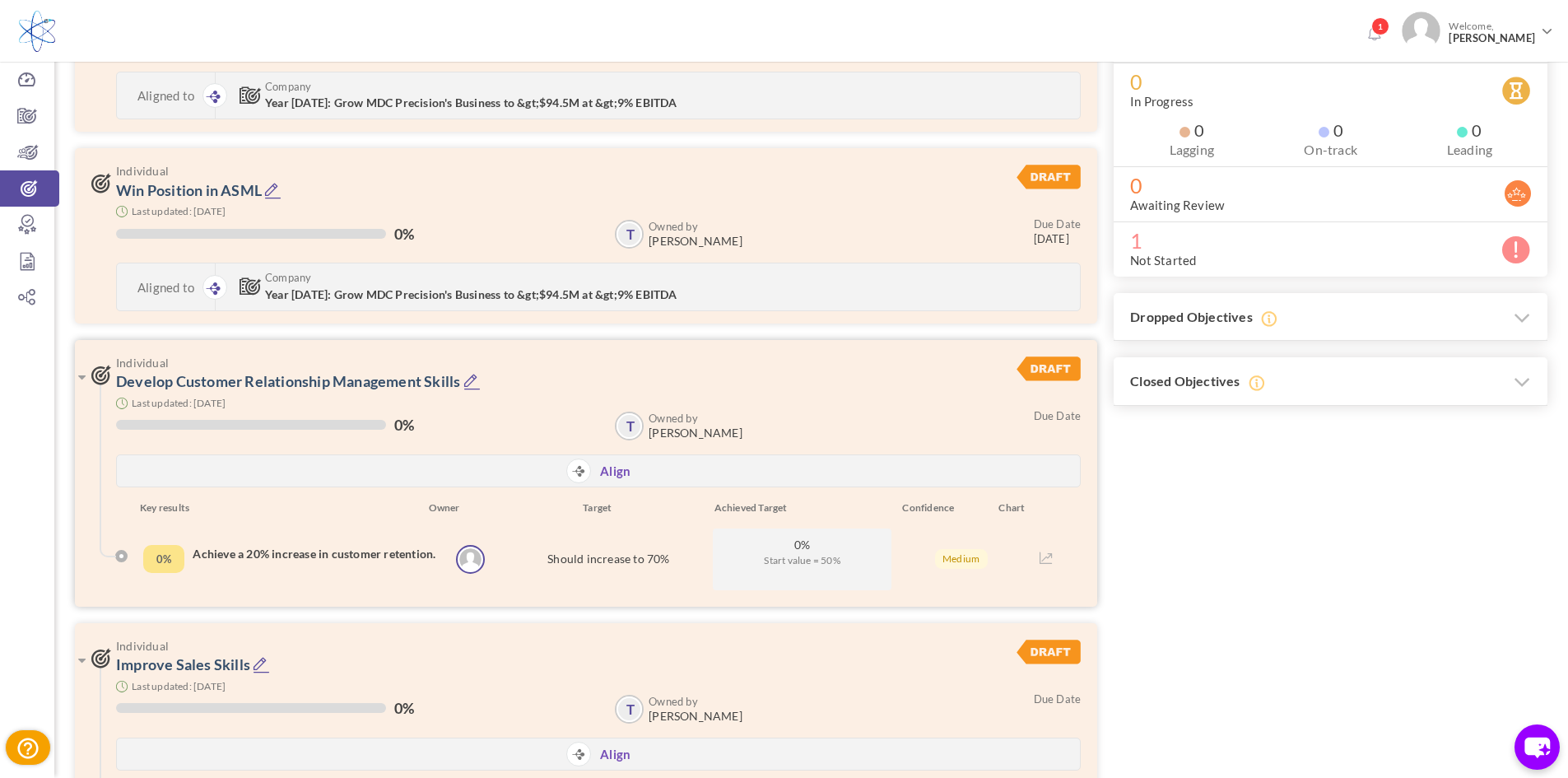
click at [543, 469] on div "Align" at bounding box center [599, 470] width 963 height 31
click at [470, 382] on icon at bounding box center [472, 381] width 17 height 17
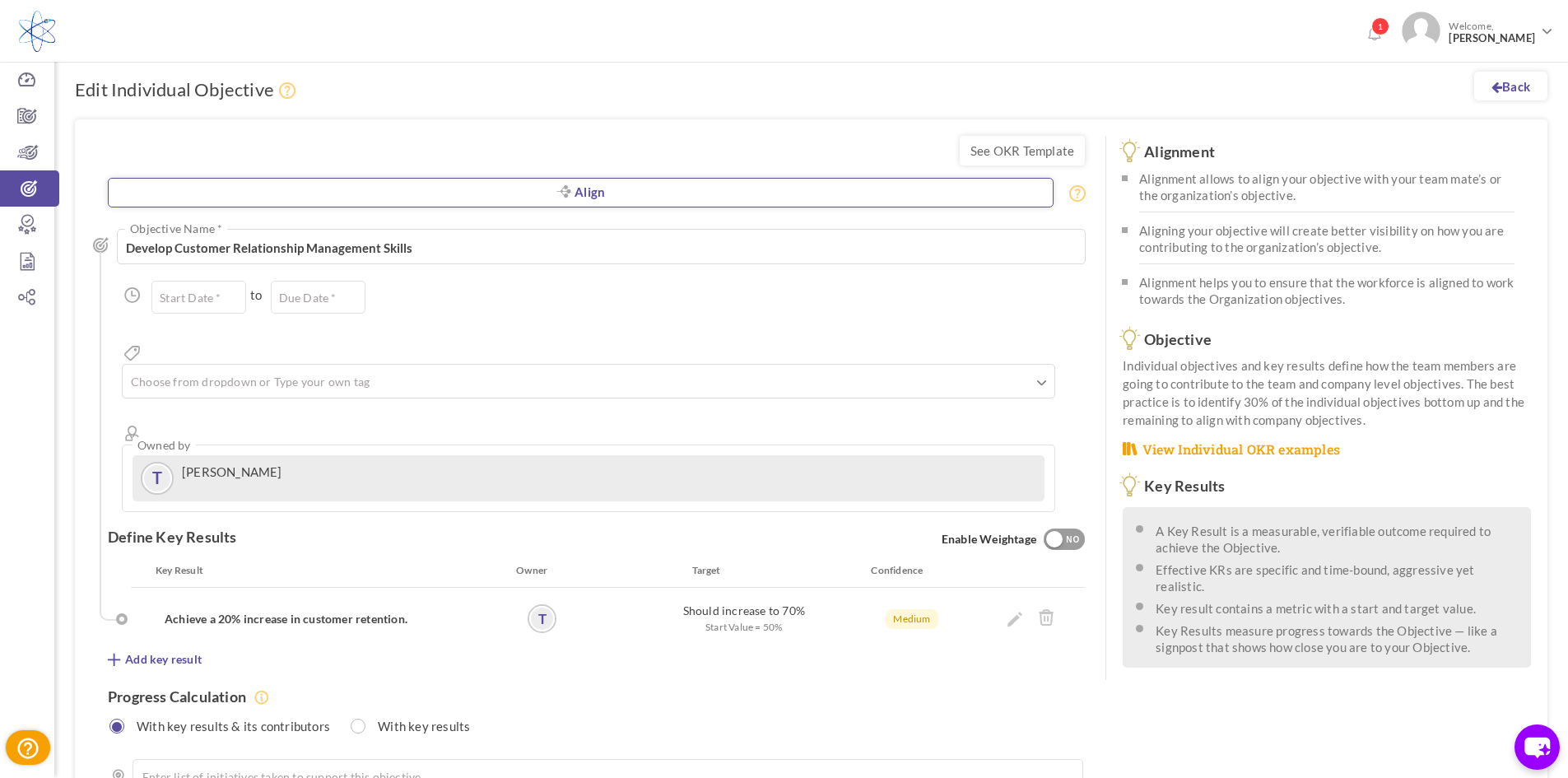
click at [532, 187] on link "Align" at bounding box center [580, 192] width 946 height 29
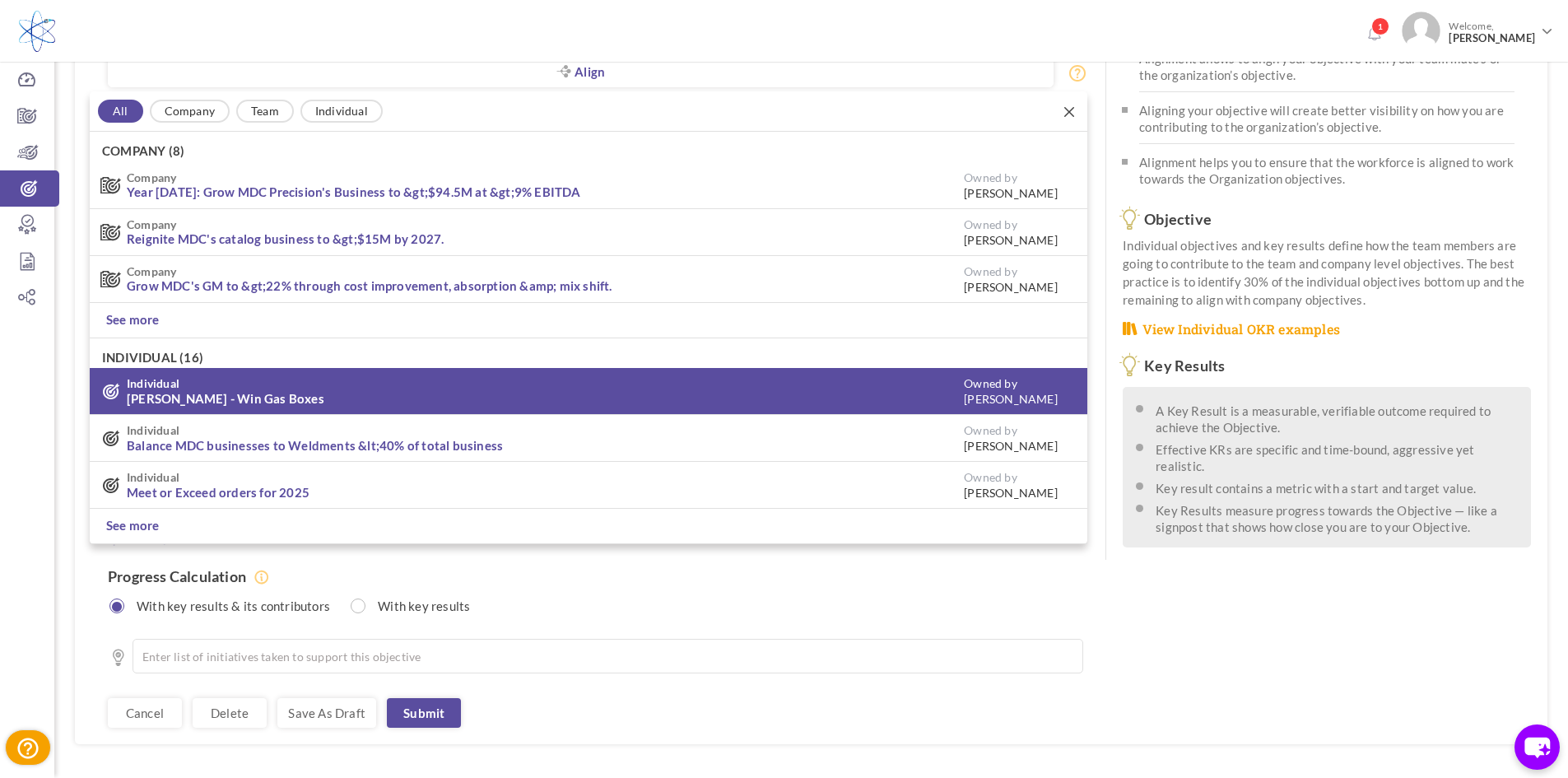
scroll to position [126, 0]
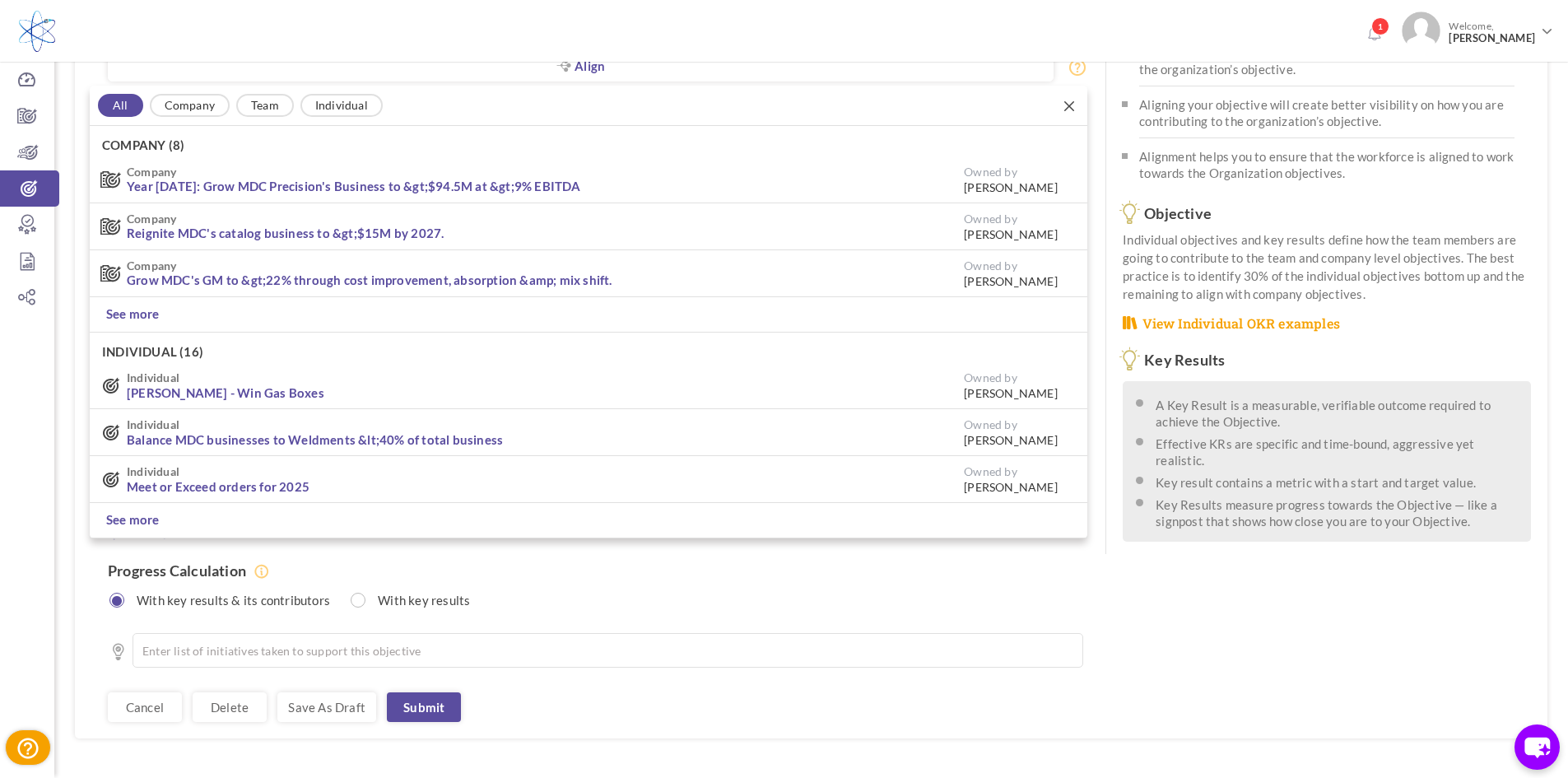
click at [186, 99] on link "Company" at bounding box center [190, 106] width 80 height 23
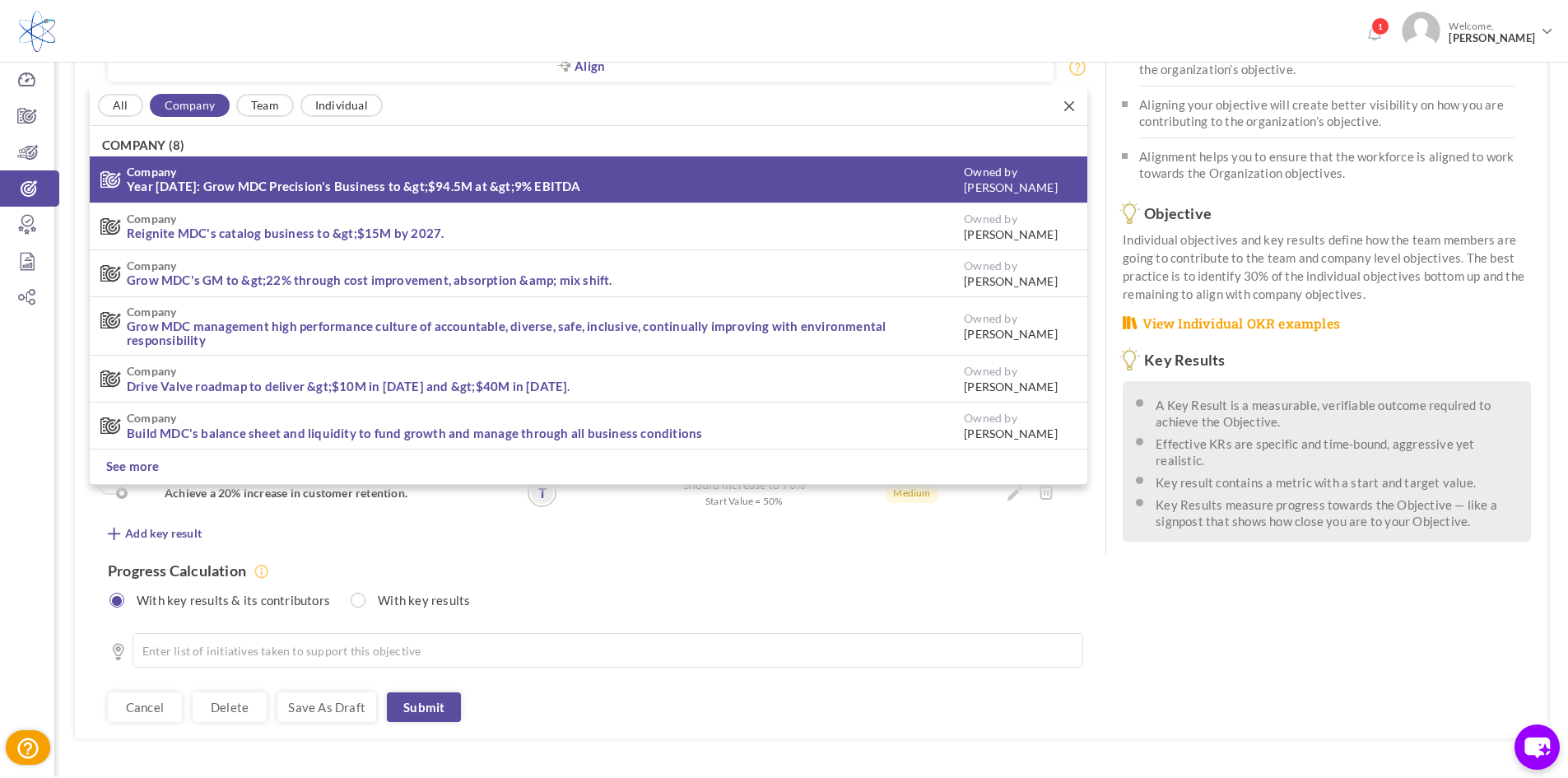
click at [273, 185] on link "Year [DATE]: Grow MDC Precision's Business to &gt;$94.5M at &gt;9% EBITDA" at bounding box center [354, 186] width 454 height 15
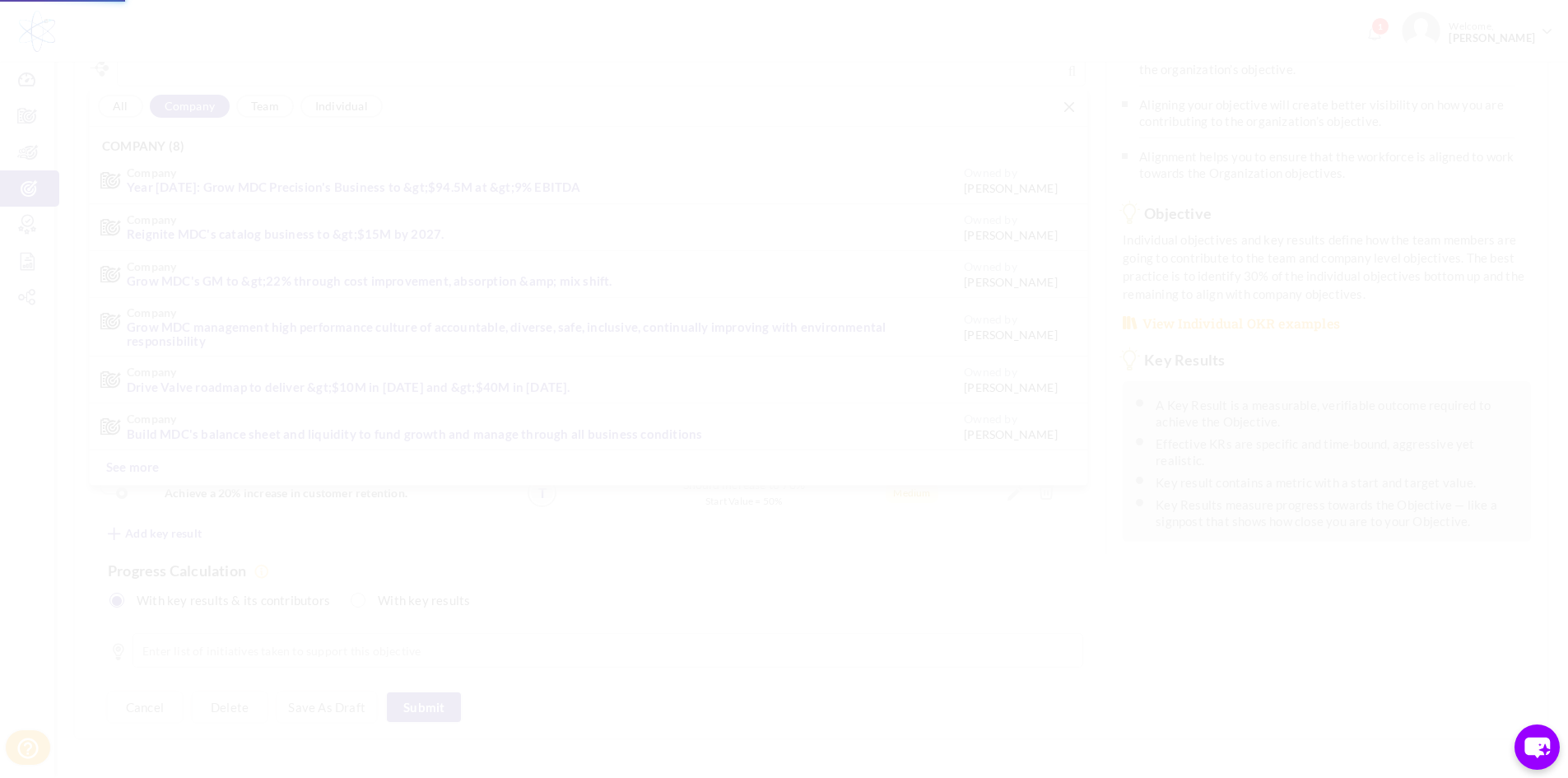
type input "[DATE]"
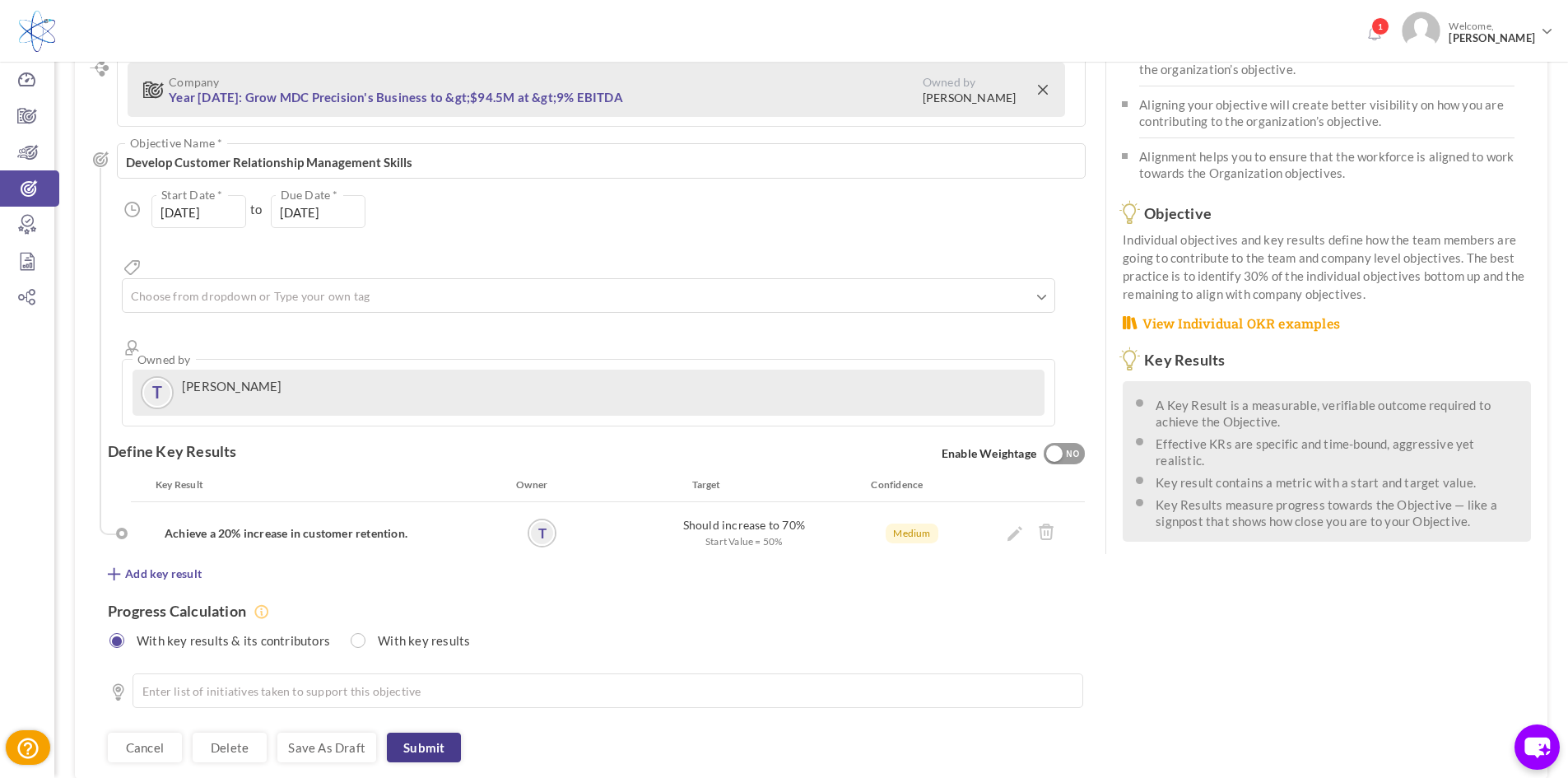
click at [452, 733] on link "Submit" at bounding box center [423, 747] width 74 height 29
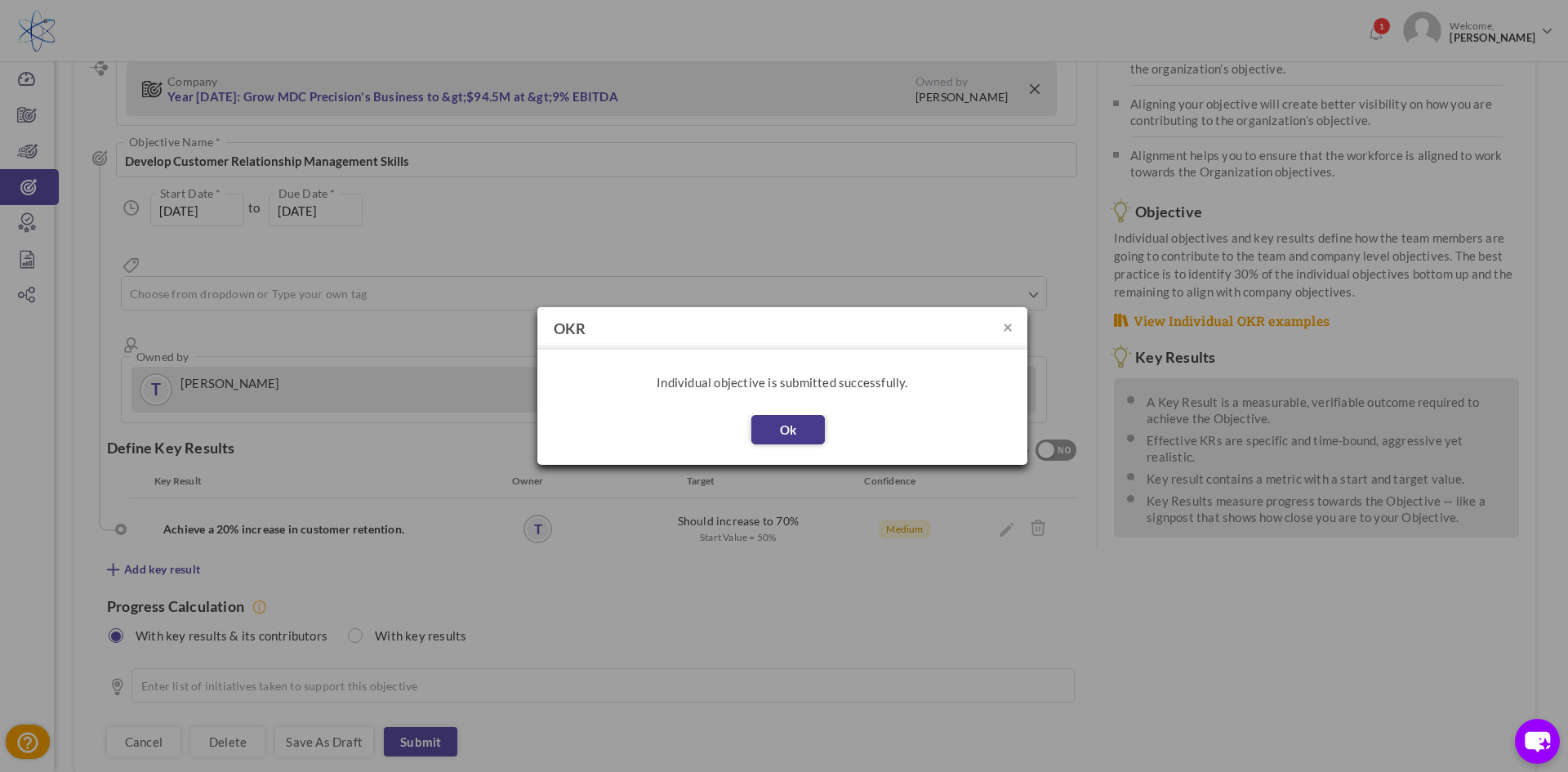
click at [795, 433] on button "Ok" at bounding box center [787, 429] width 73 height 29
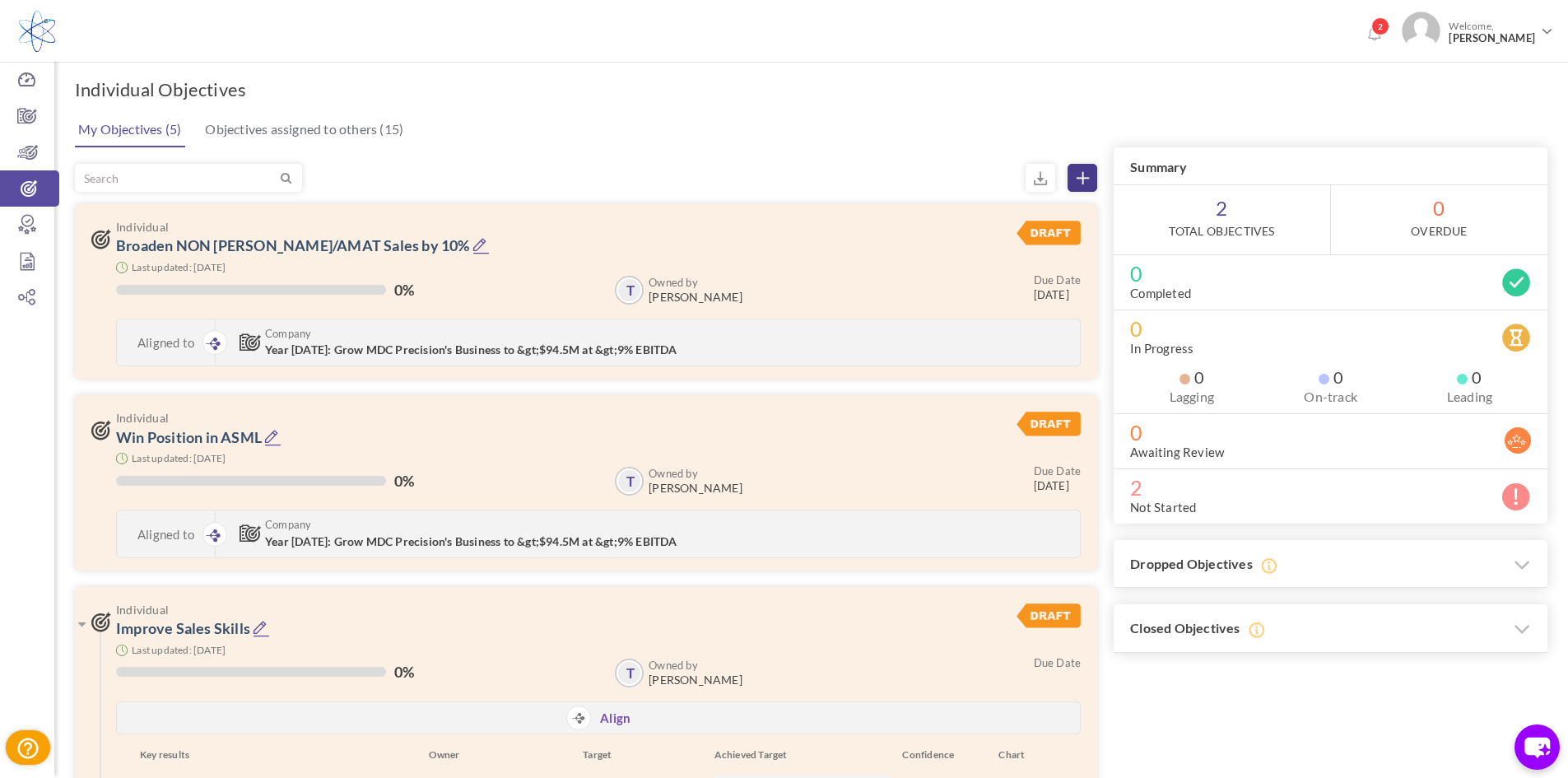
click at [1077, 177] on icon at bounding box center [1083, 179] width 12 height 12
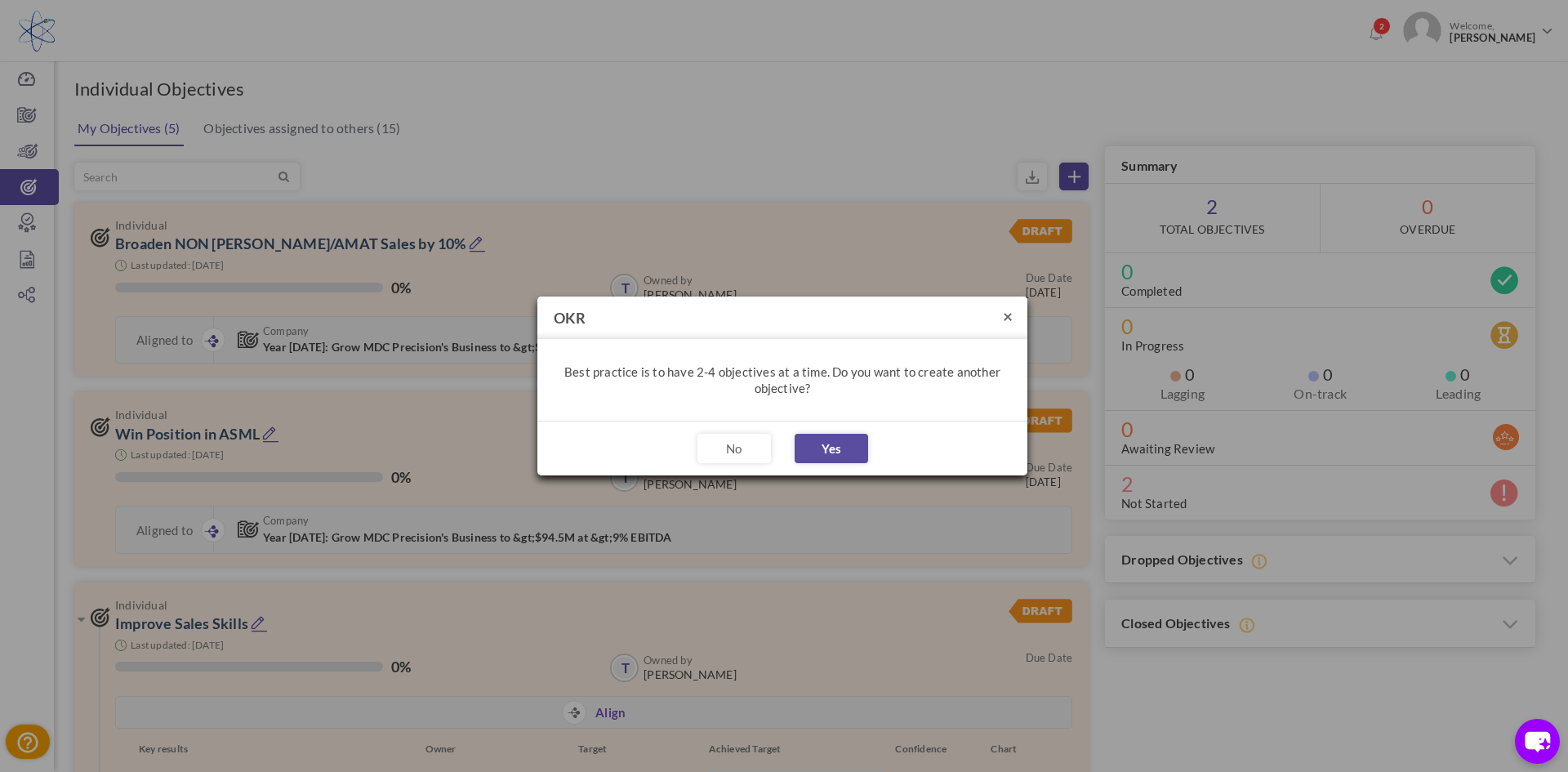
click at [1009, 318] on button "×" at bounding box center [1007, 315] width 10 height 17
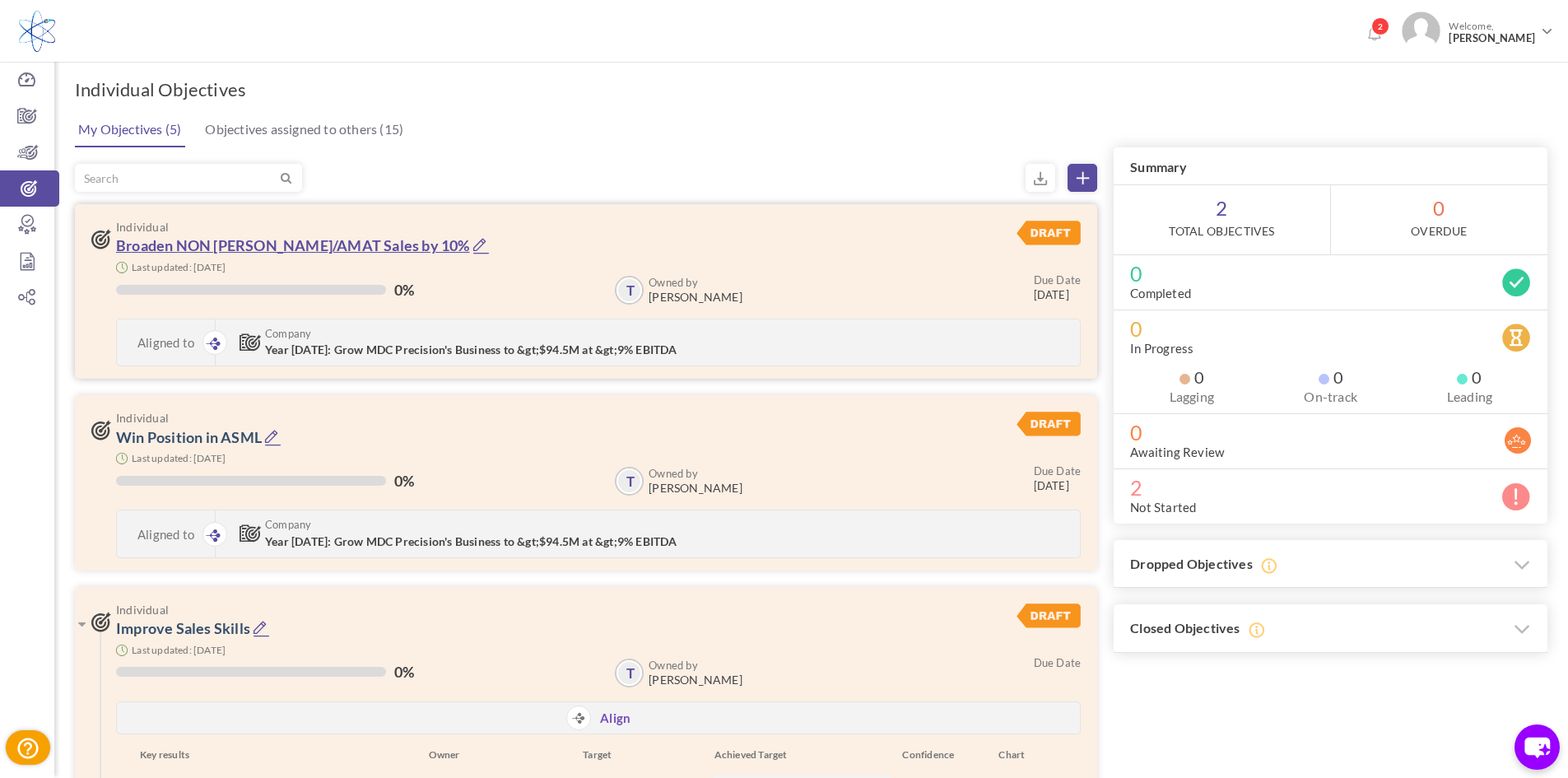
click at [285, 241] on link "Broaden NON LAM/AMAT Sales by 10%" at bounding box center [293, 245] width 354 height 18
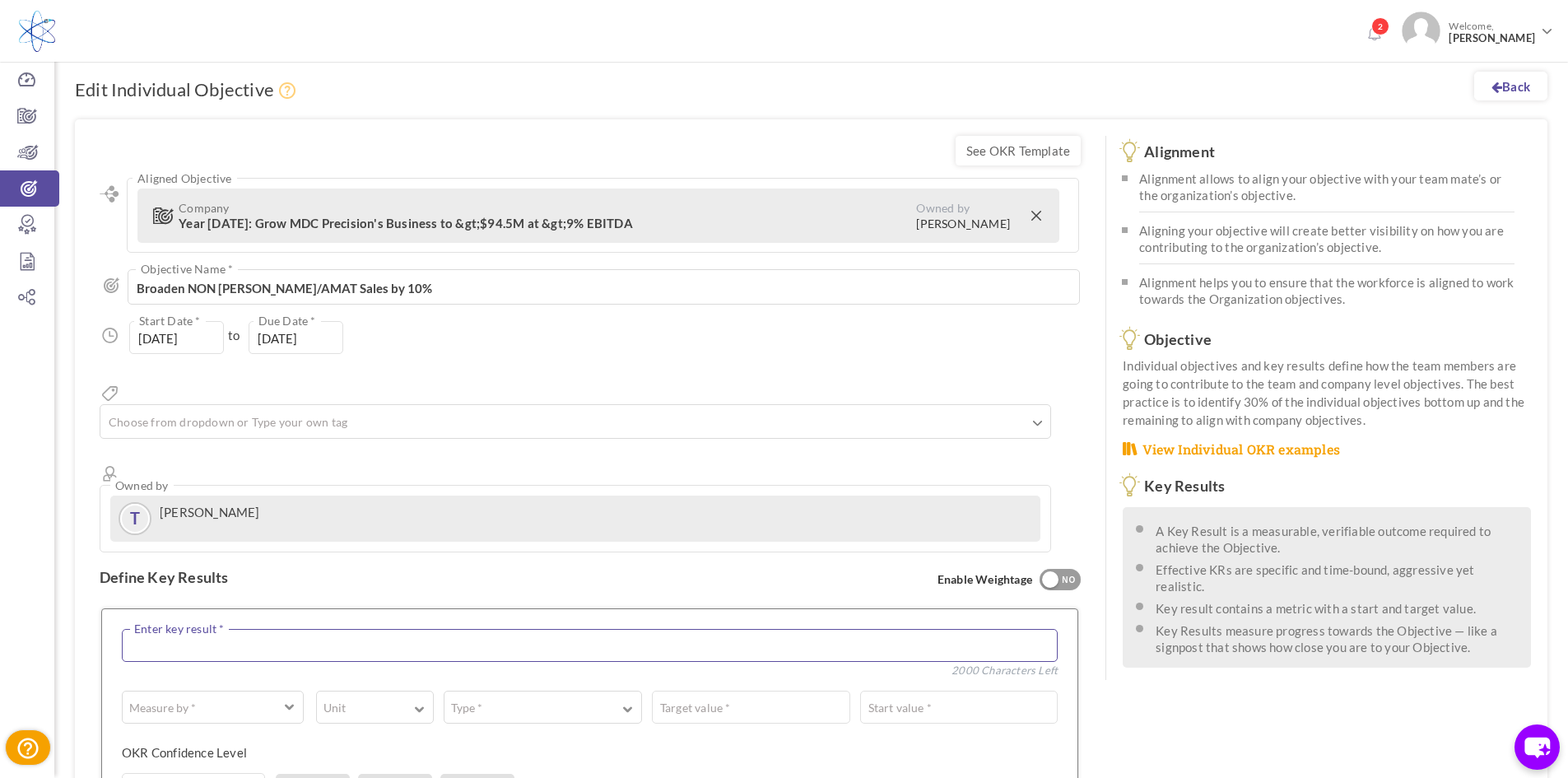
click at [403, 629] on textarea at bounding box center [589, 645] width 935 height 33
click at [17, 116] on icon at bounding box center [27, 115] width 54 height 17
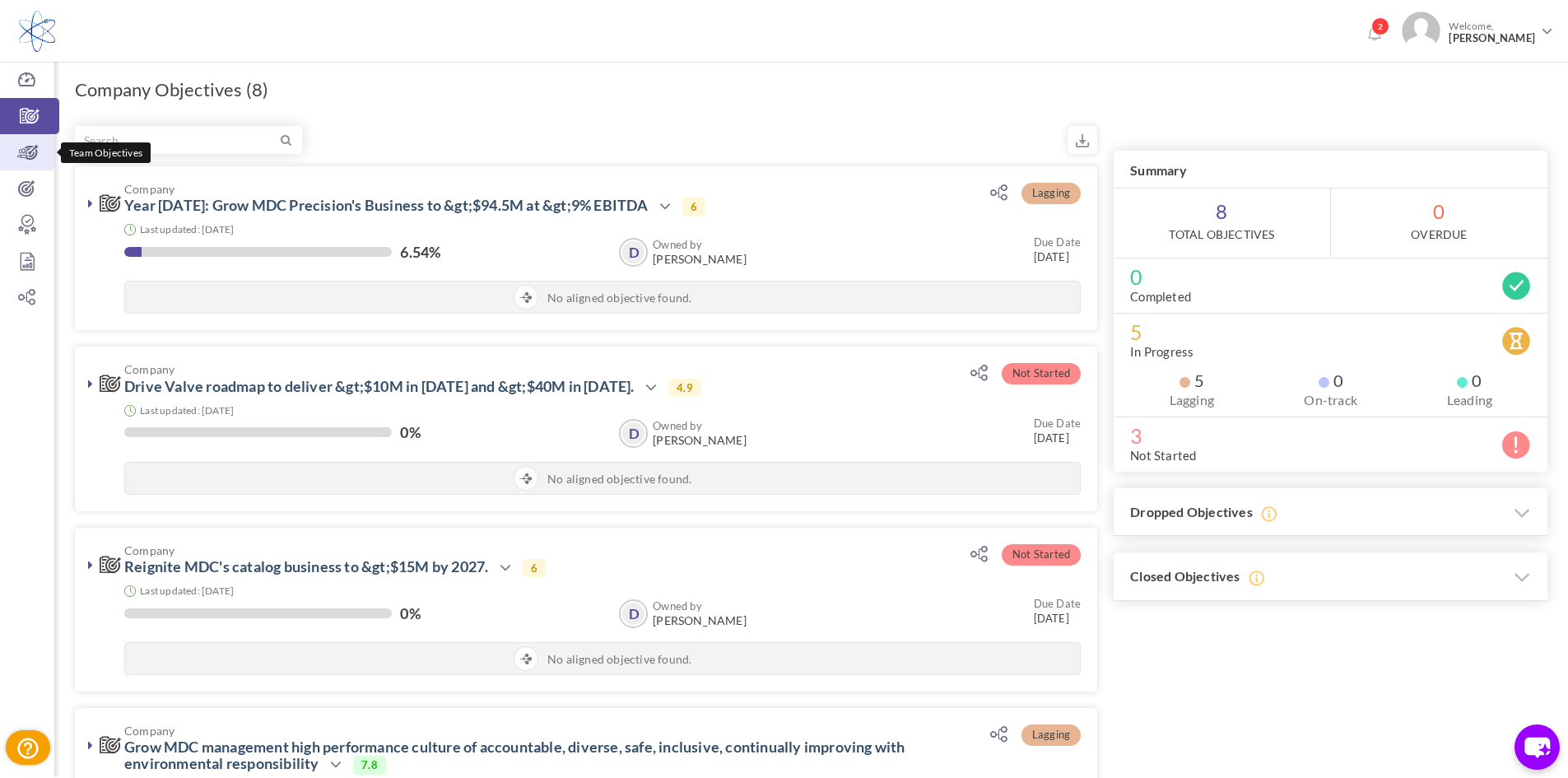
click at [31, 151] on icon at bounding box center [27, 152] width 54 height 17
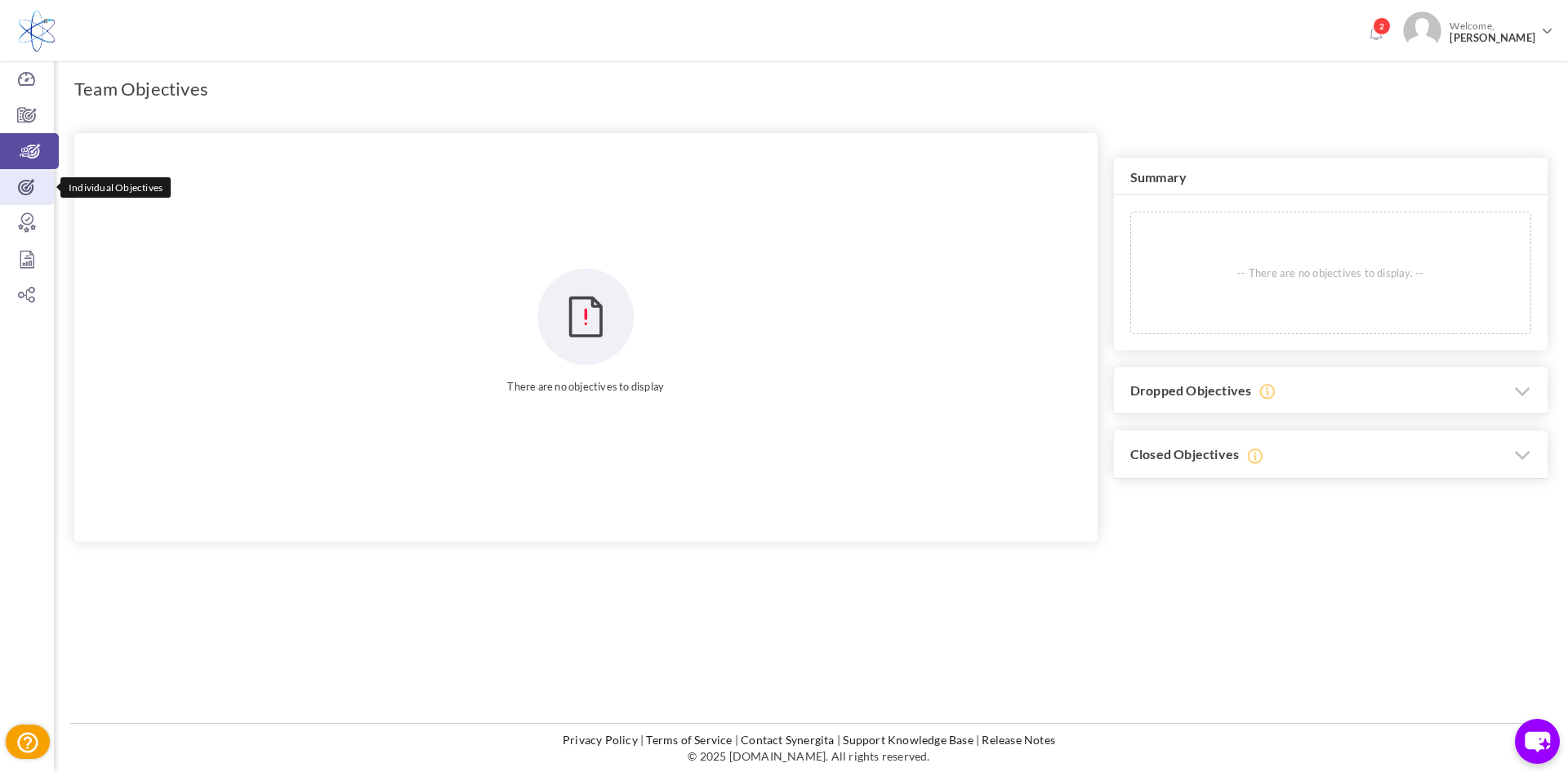
click at [23, 182] on icon at bounding box center [26, 187] width 54 height 17
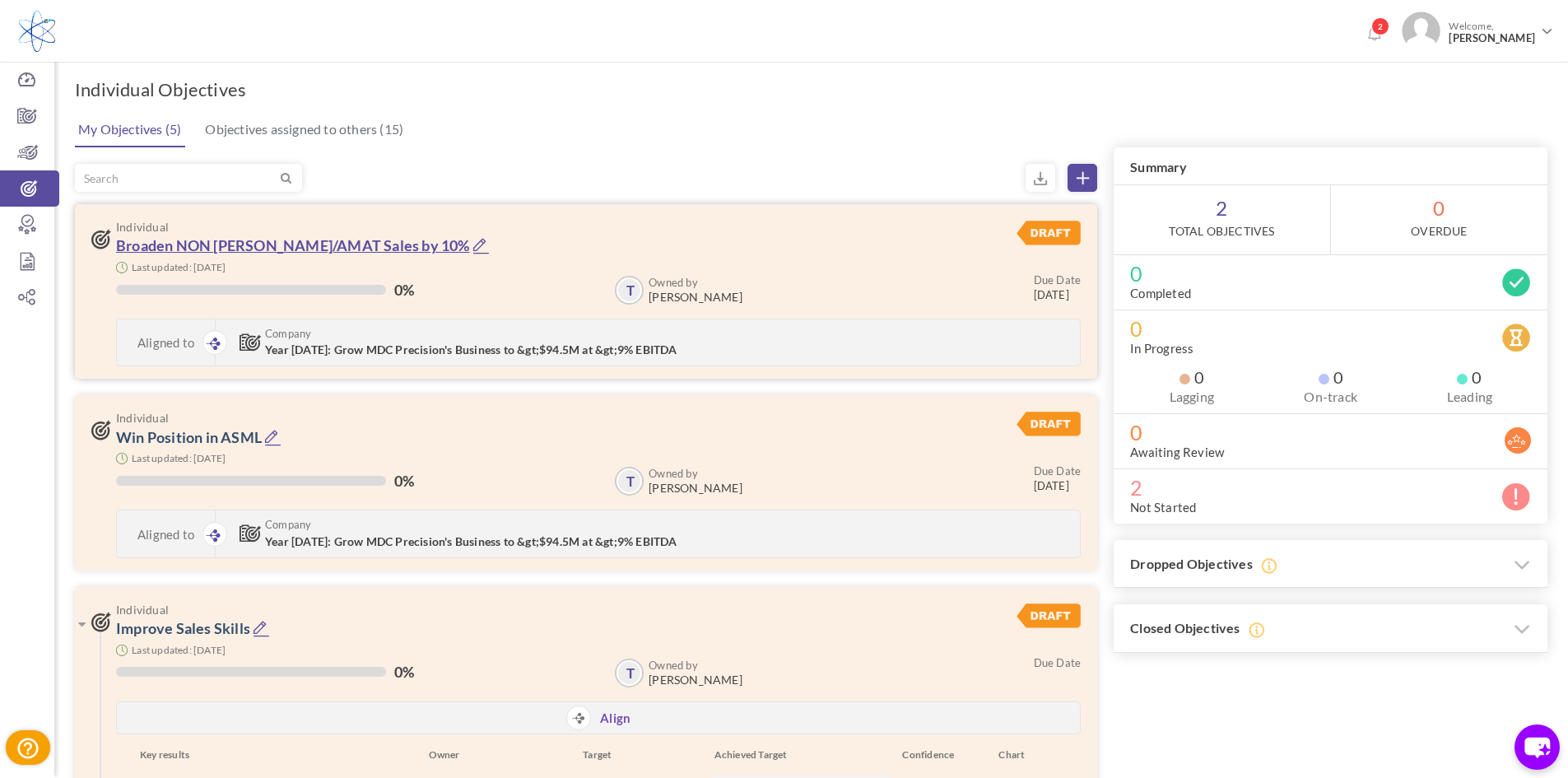
click at [168, 247] on link "Broaden NON LAM/AMAT Sales by 10%" at bounding box center [293, 245] width 354 height 18
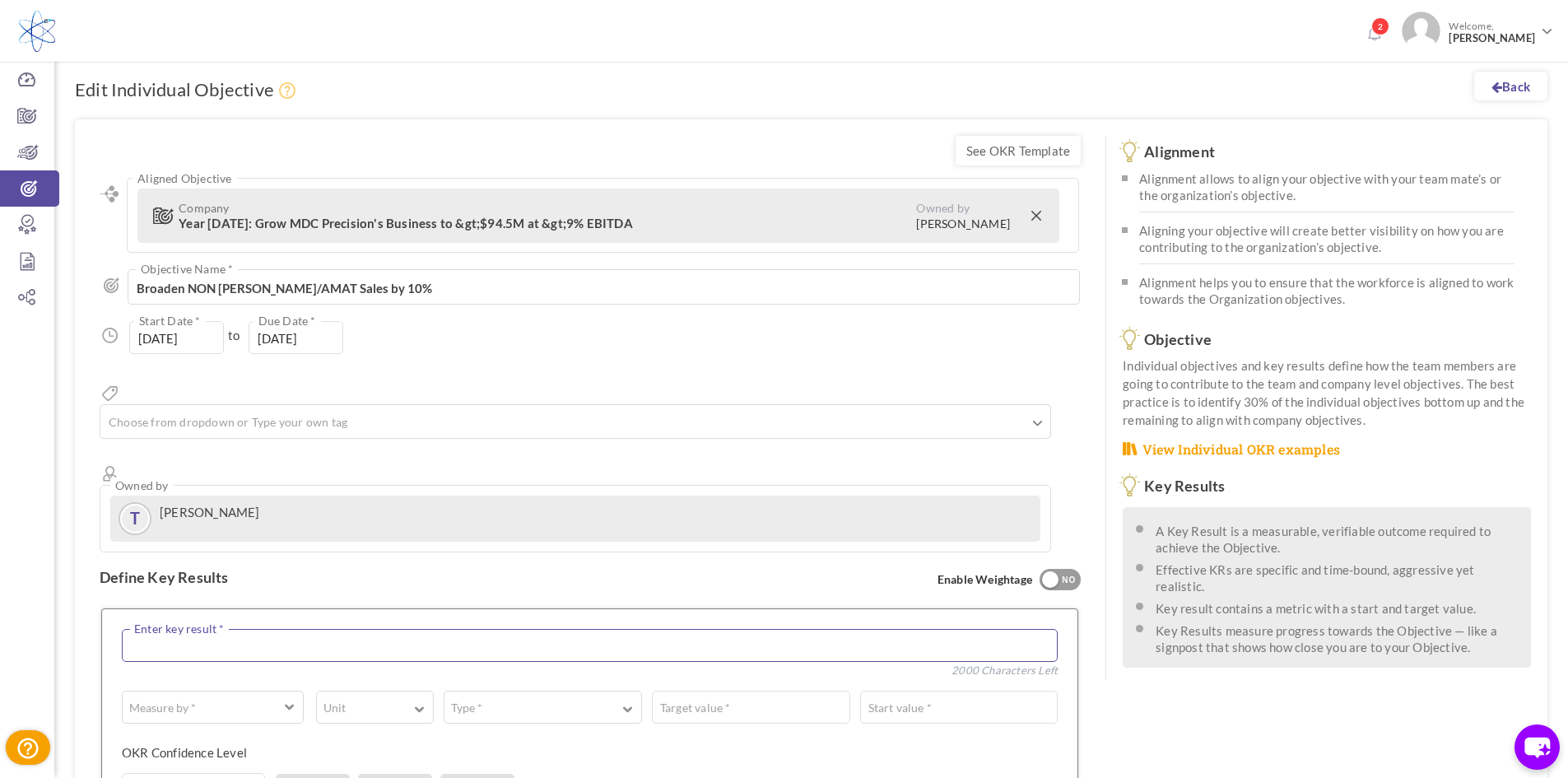
click at [370, 629] on textarea at bounding box center [589, 645] width 935 height 33
type textarea "Increased Sales"
click at [293, 699] on span "button" at bounding box center [290, 705] width 10 height 12
click at [271, 737] on link "# Number" at bounding box center [212, 750] width 163 height 25
click at [398, 690] on button "Unit" at bounding box center [375, 706] width 117 height 33
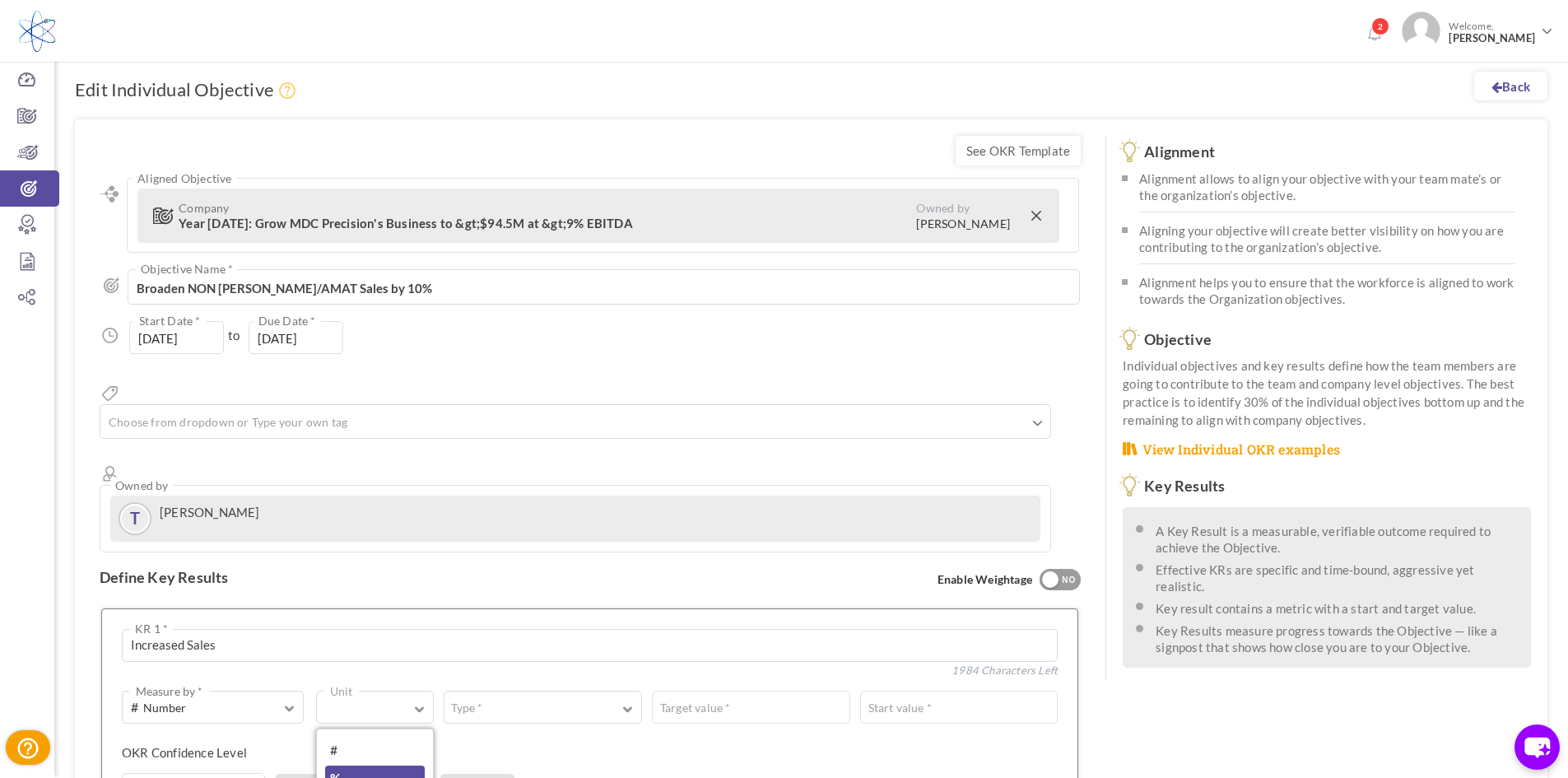
click at [384, 766] on link "%" at bounding box center [375, 778] width 99 height 25
click at [511, 690] on button "Type *" at bounding box center [542, 706] width 198 height 33
click at [527, 737] on link "Equal to" at bounding box center [543, 750] width 180 height 25
click at [818, 690] on input "text" at bounding box center [907, 706] width 302 height 33
type input "50"
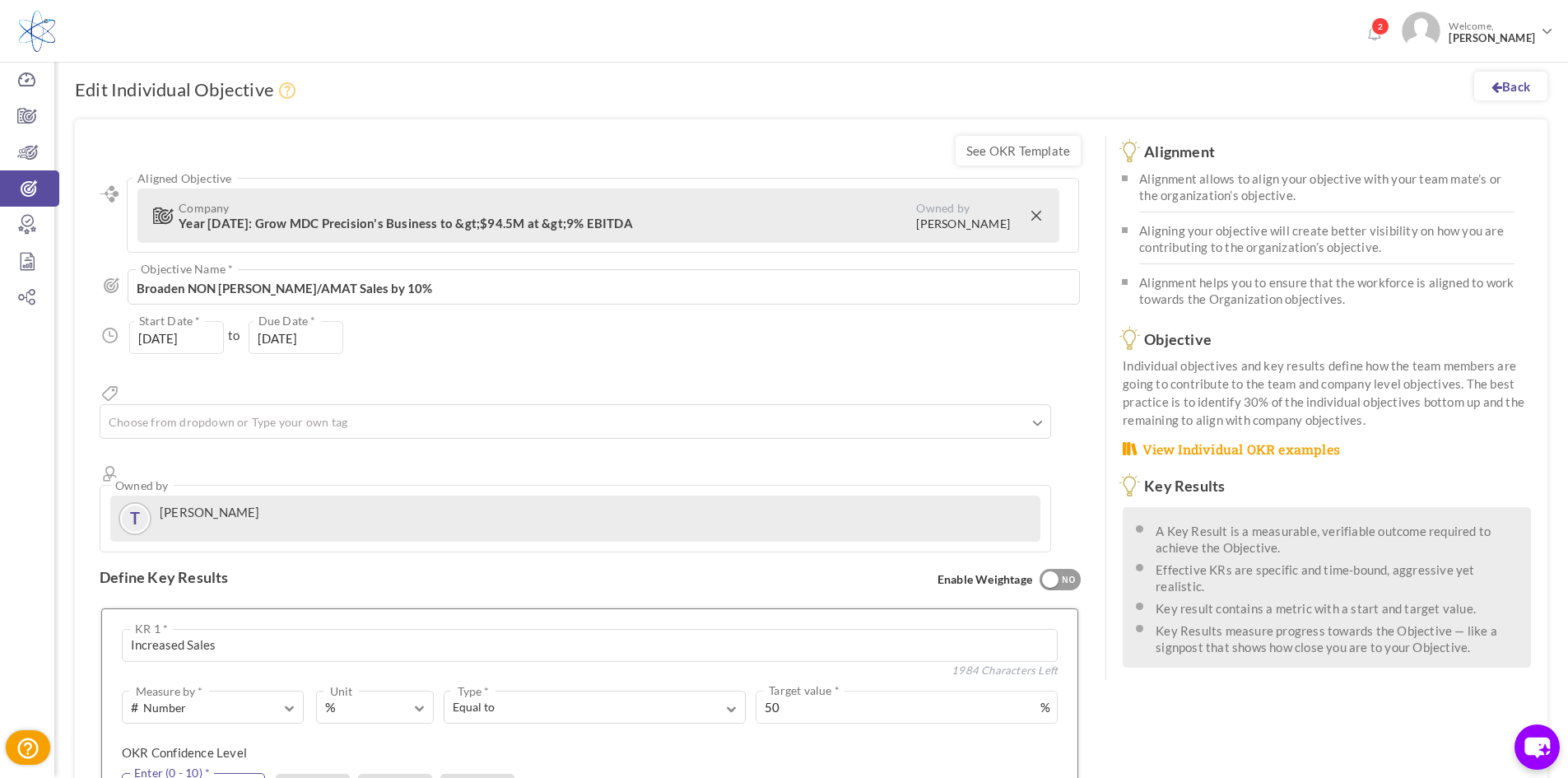
click at [197, 773] on input "text" at bounding box center [193, 789] width 143 height 33
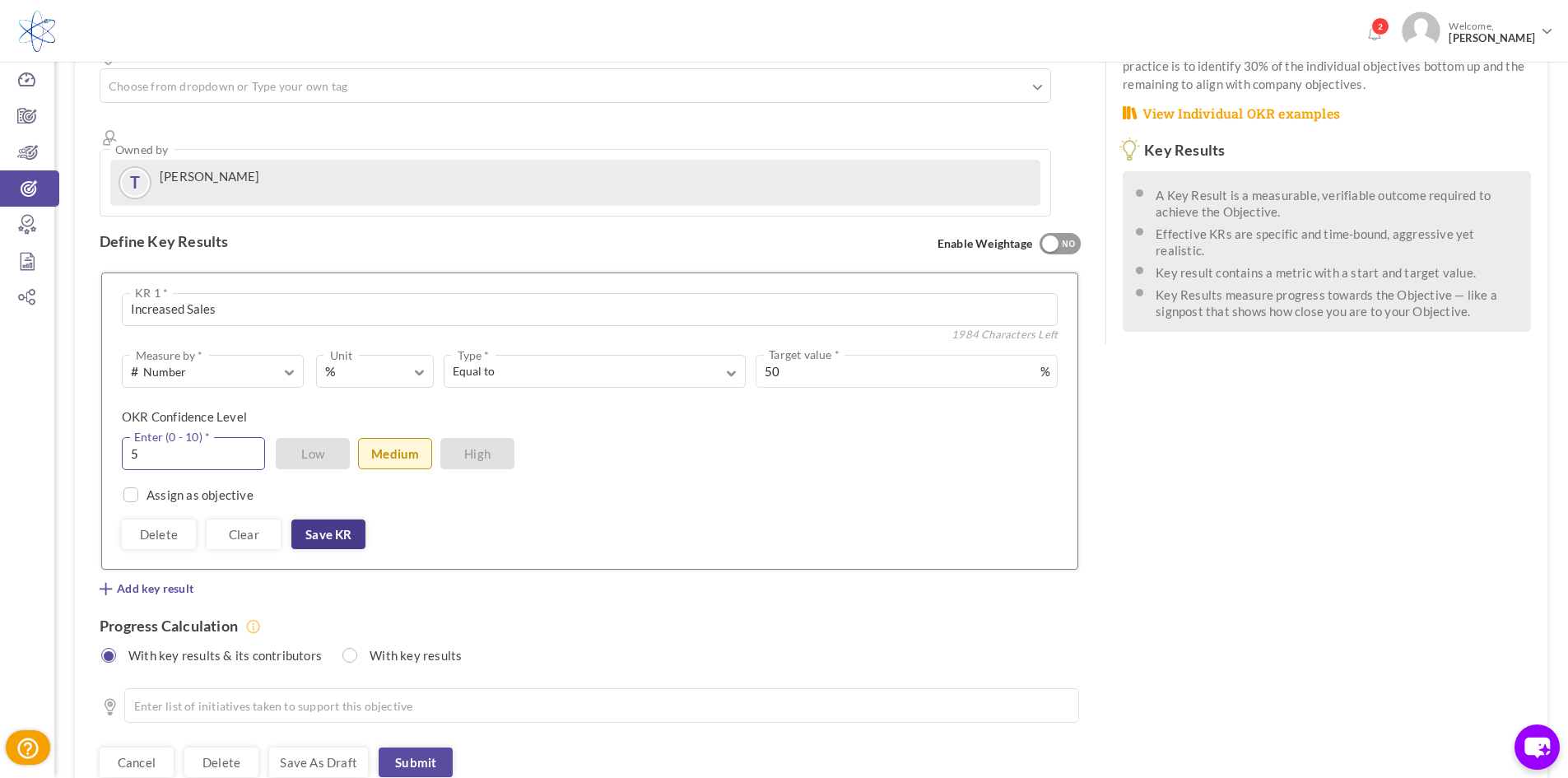
scroll to position [391, 0]
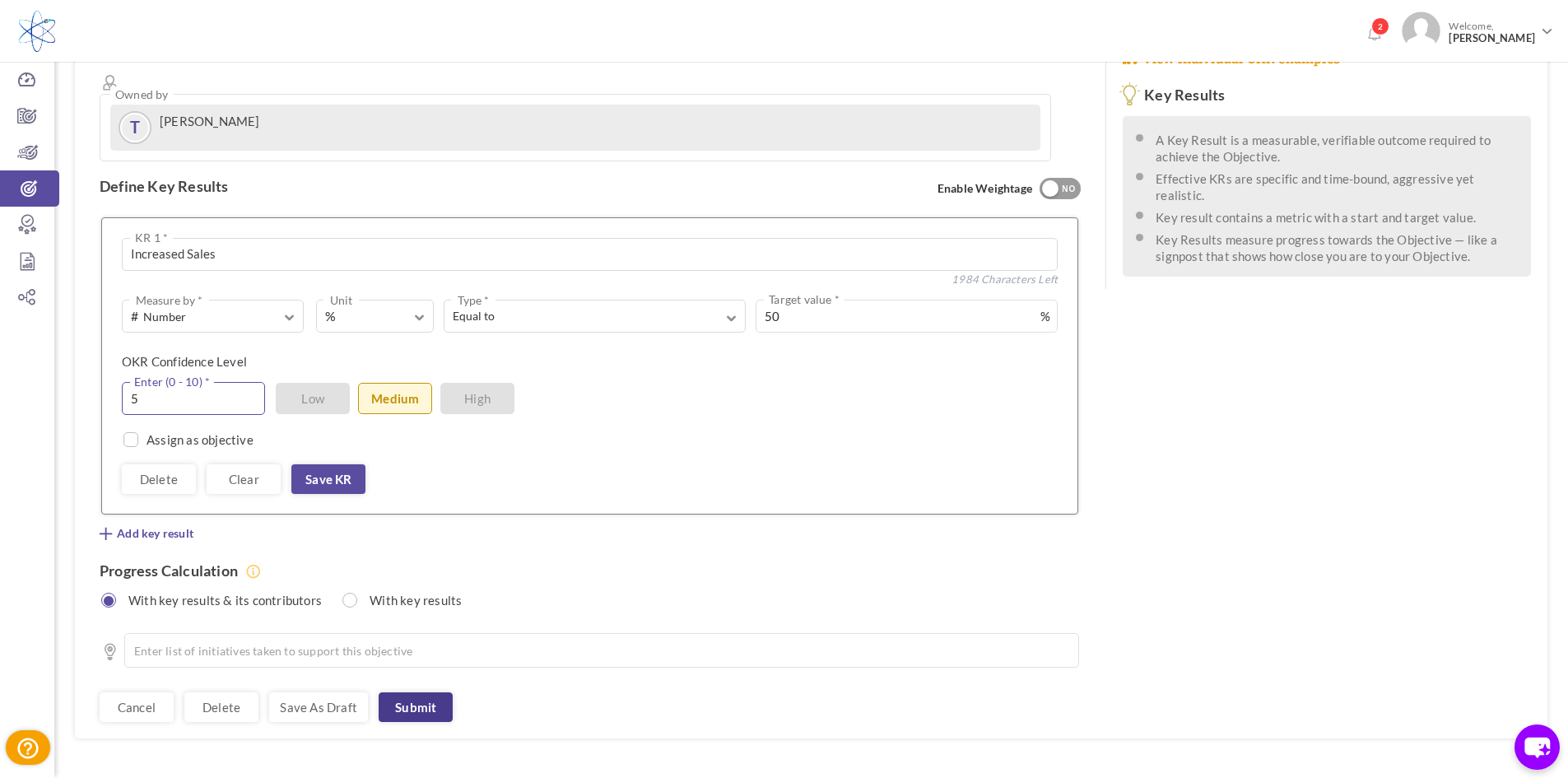
type input "5"
click at [440, 692] on link "Submit" at bounding box center [415, 706] width 74 height 29
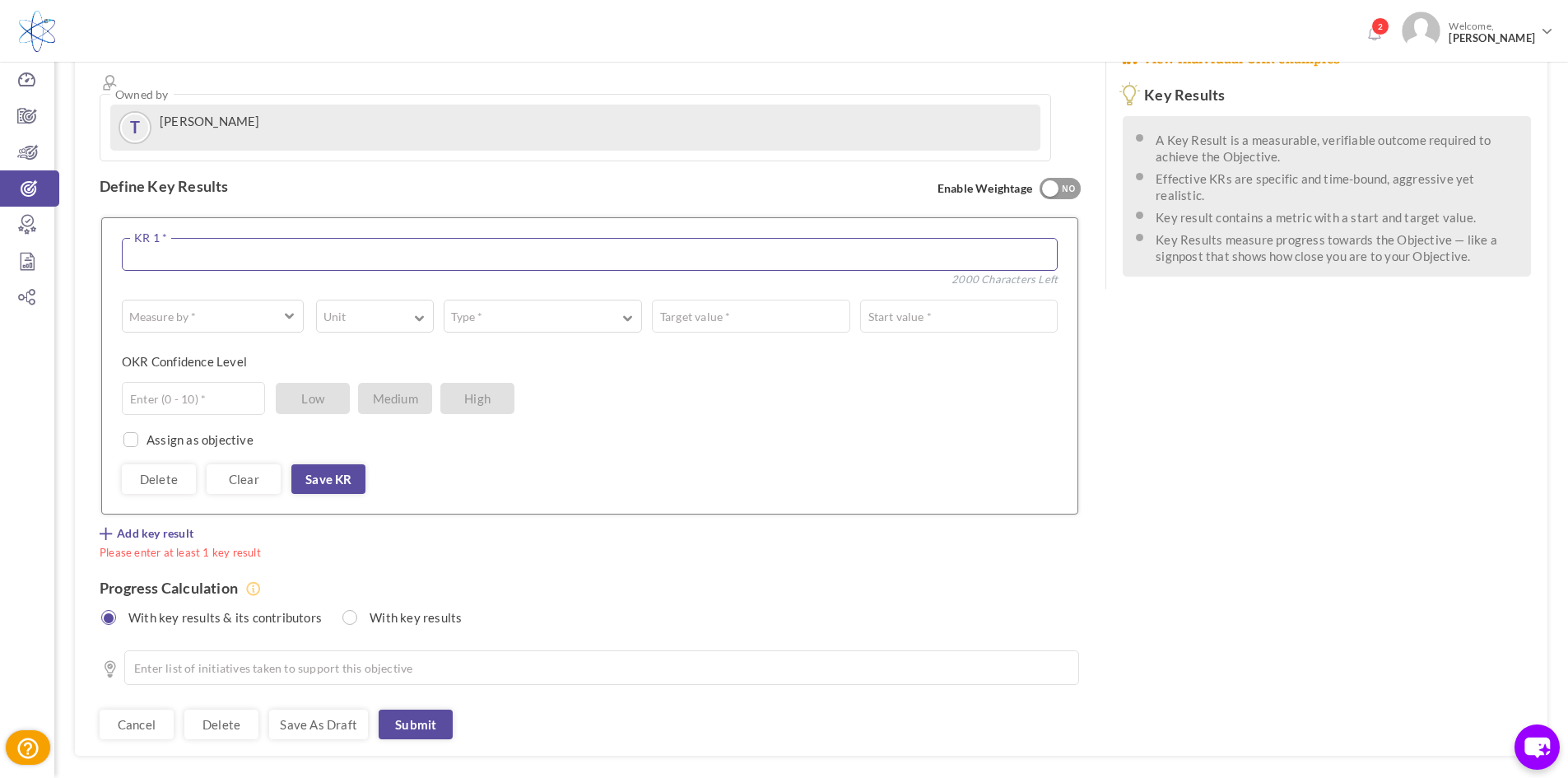
click at [179, 238] on textarea at bounding box center [589, 254] width 935 height 33
click at [402, 238] on textarea at bounding box center [589, 254] width 935 height 33
type textarea "Increased Sales"
click at [288, 308] on span "button" at bounding box center [290, 314] width 10 height 12
click at [241, 346] on link "# Number" at bounding box center [212, 359] width 163 height 25
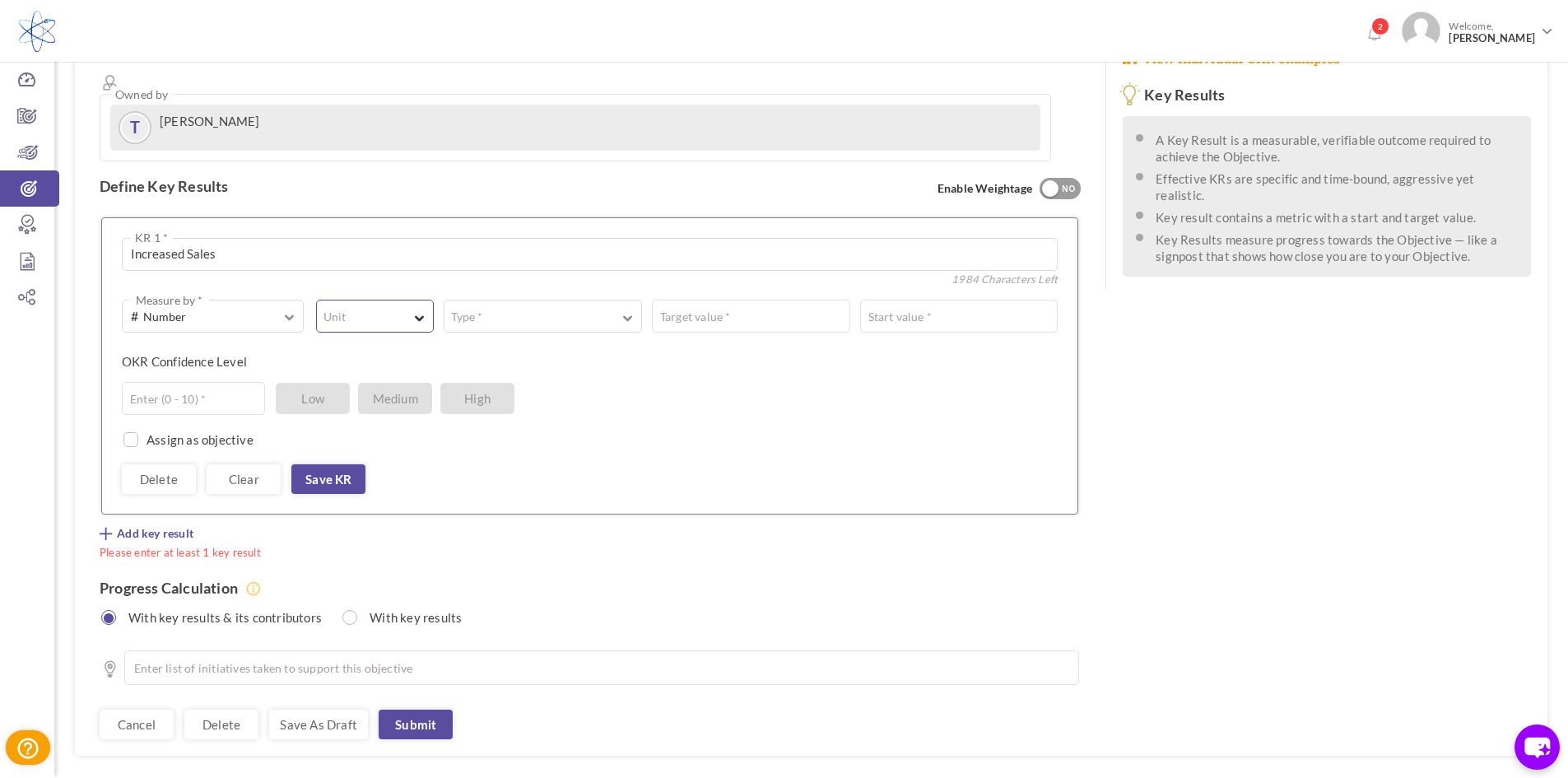
click at [366, 299] on button "Unit" at bounding box center [375, 315] width 117 height 33
click at [364, 375] on link "%" at bounding box center [375, 387] width 99 height 25
click at [489, 299] on button "Type *" at bounding box center [542, 315] width 198 height 33
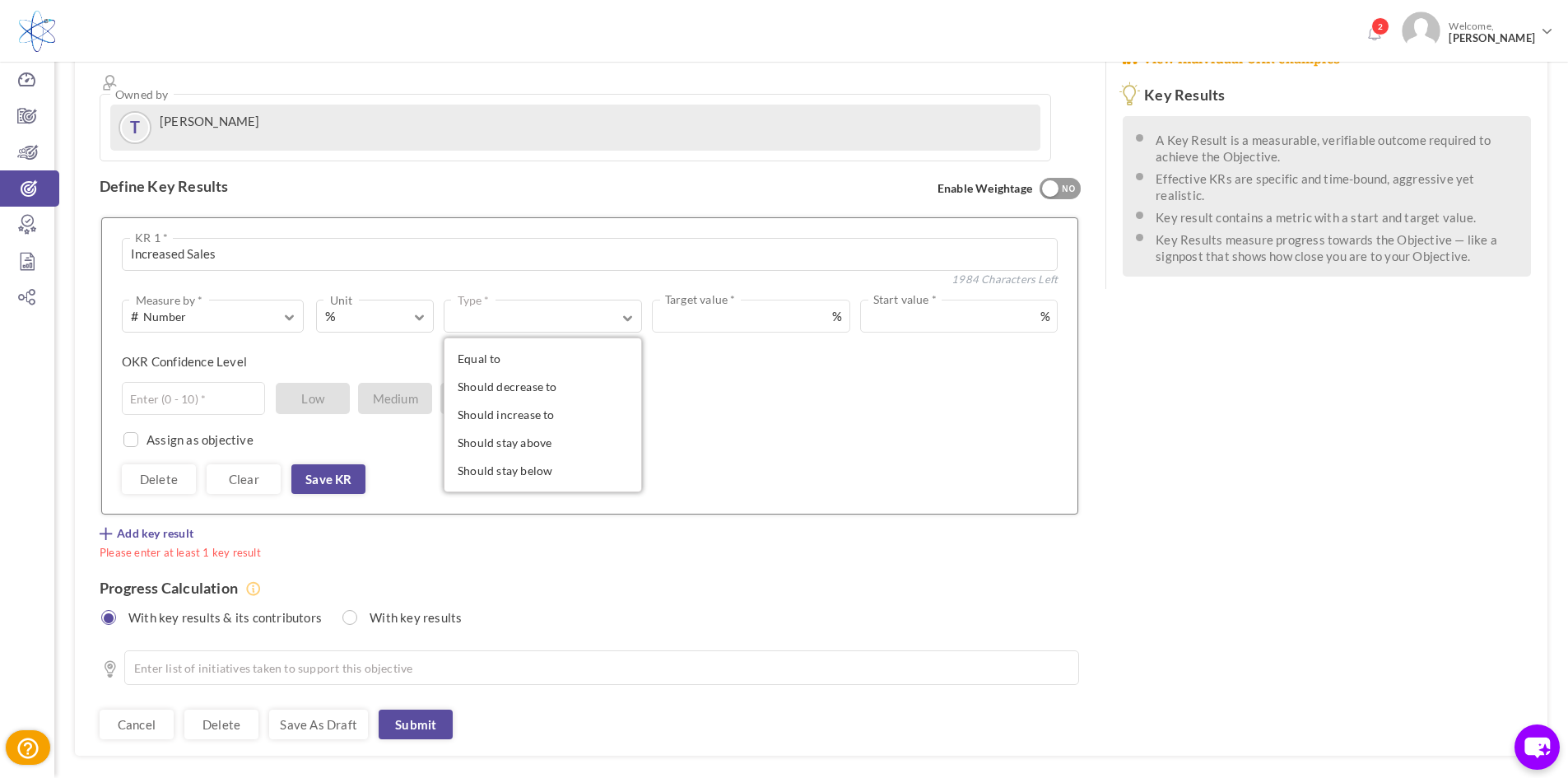
drag, startPoint x: 504, startPoint y: 301, endPoint x: 754, endPoint y: 260, distance: 253.3
click at [521, 346] on link "Equal to" at bounding box center [543, 359] width 180 height 25
drag, startPoint x: 801, startPoint y: 249, endPoint x: 841, endPoint y: 230, distance: 44.3
click at [804, 299] on input "text" at bounding box center [907, 315] width 302 height 33
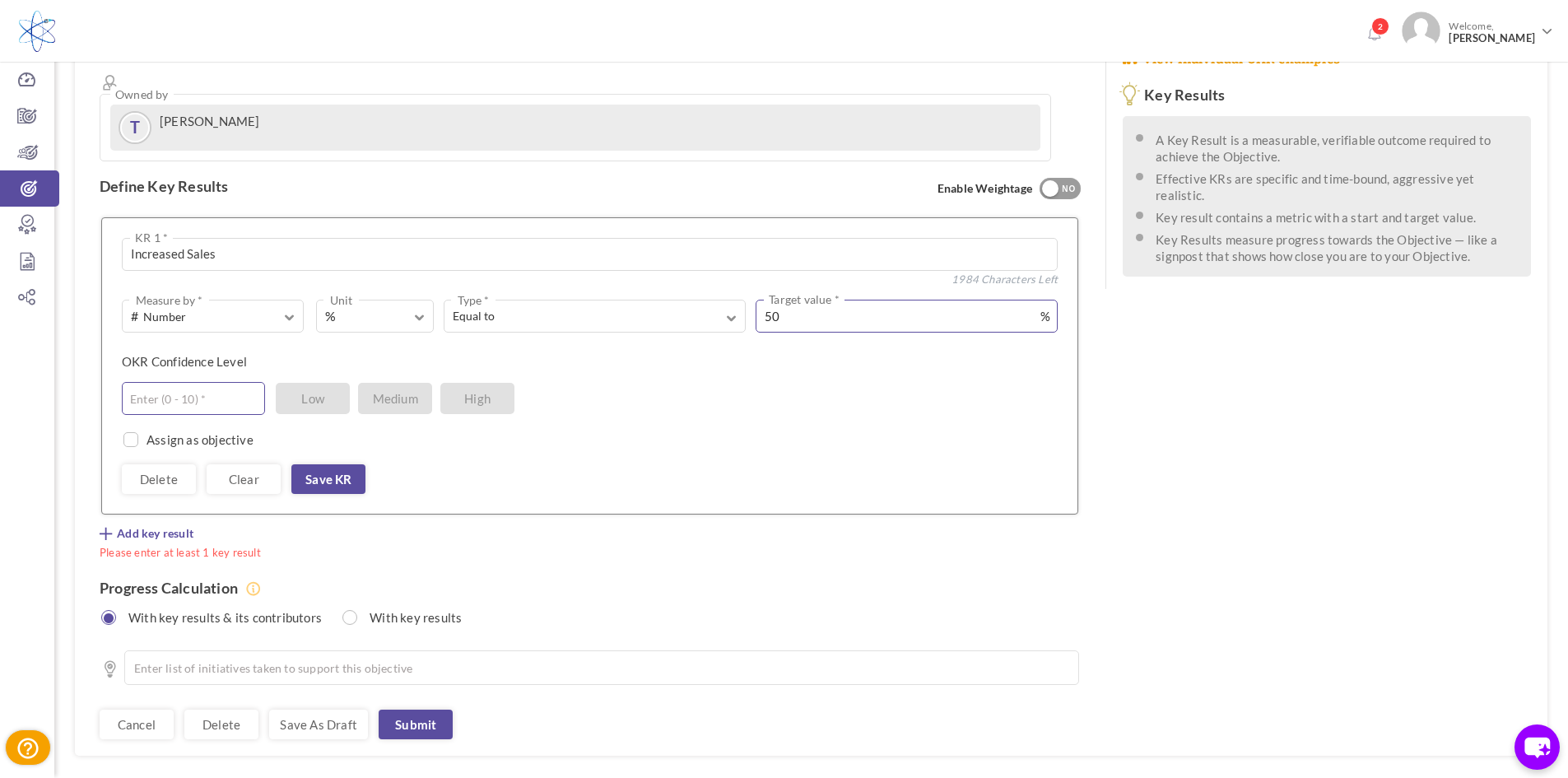
type input "50"
drag, startPoint x: 171, startPoint y: 330, endPoint x: 200, endPoint y: 342, distance: 31.4
click at [171, 382] on input "text" at bounding box center [193, 398] width 143 height 33
type input "5"
click at [333, 464] on link "Save KR" at bounding box center [328, 479] width 74 height 29
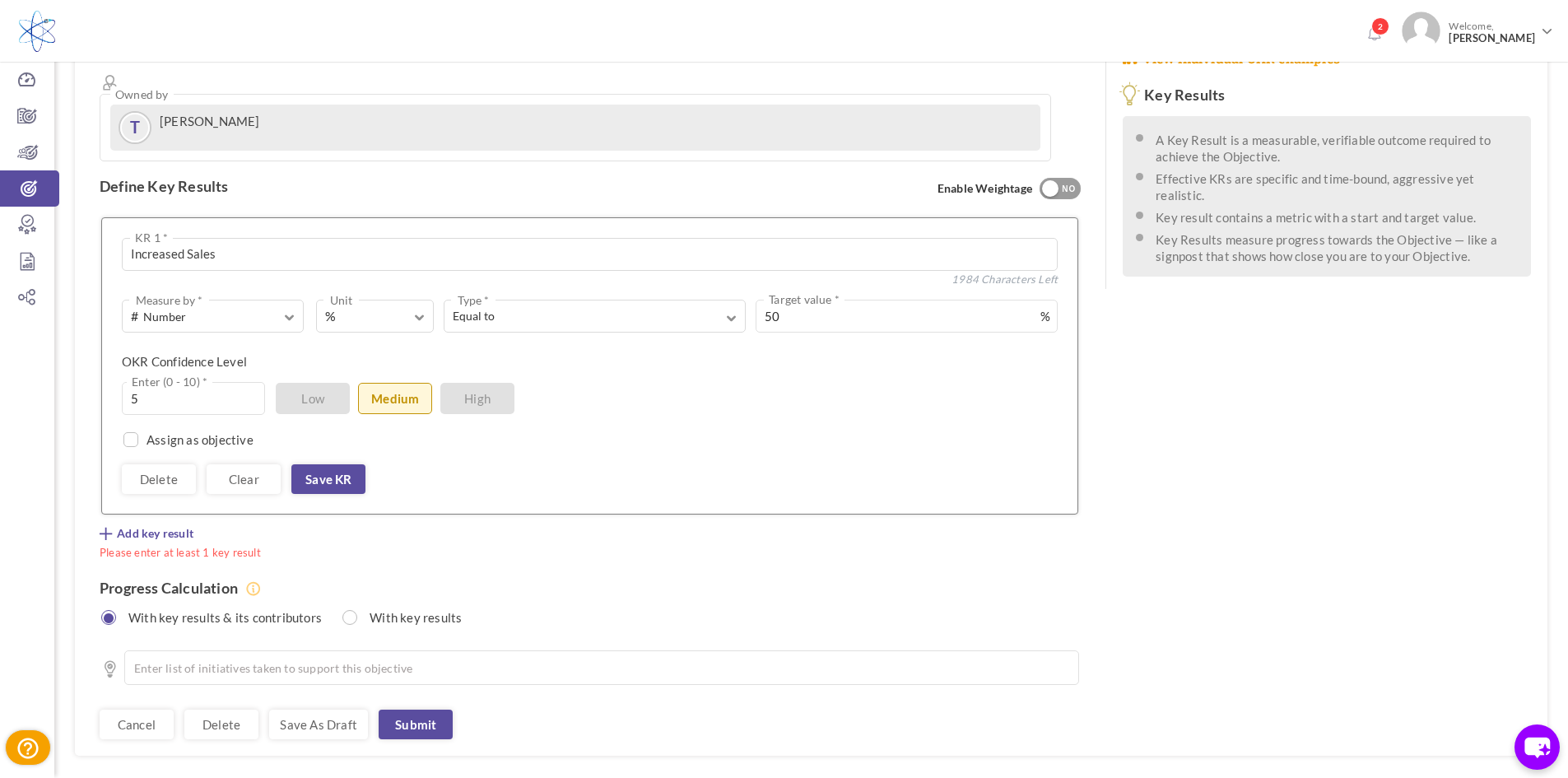
scroll to position [180, 0]
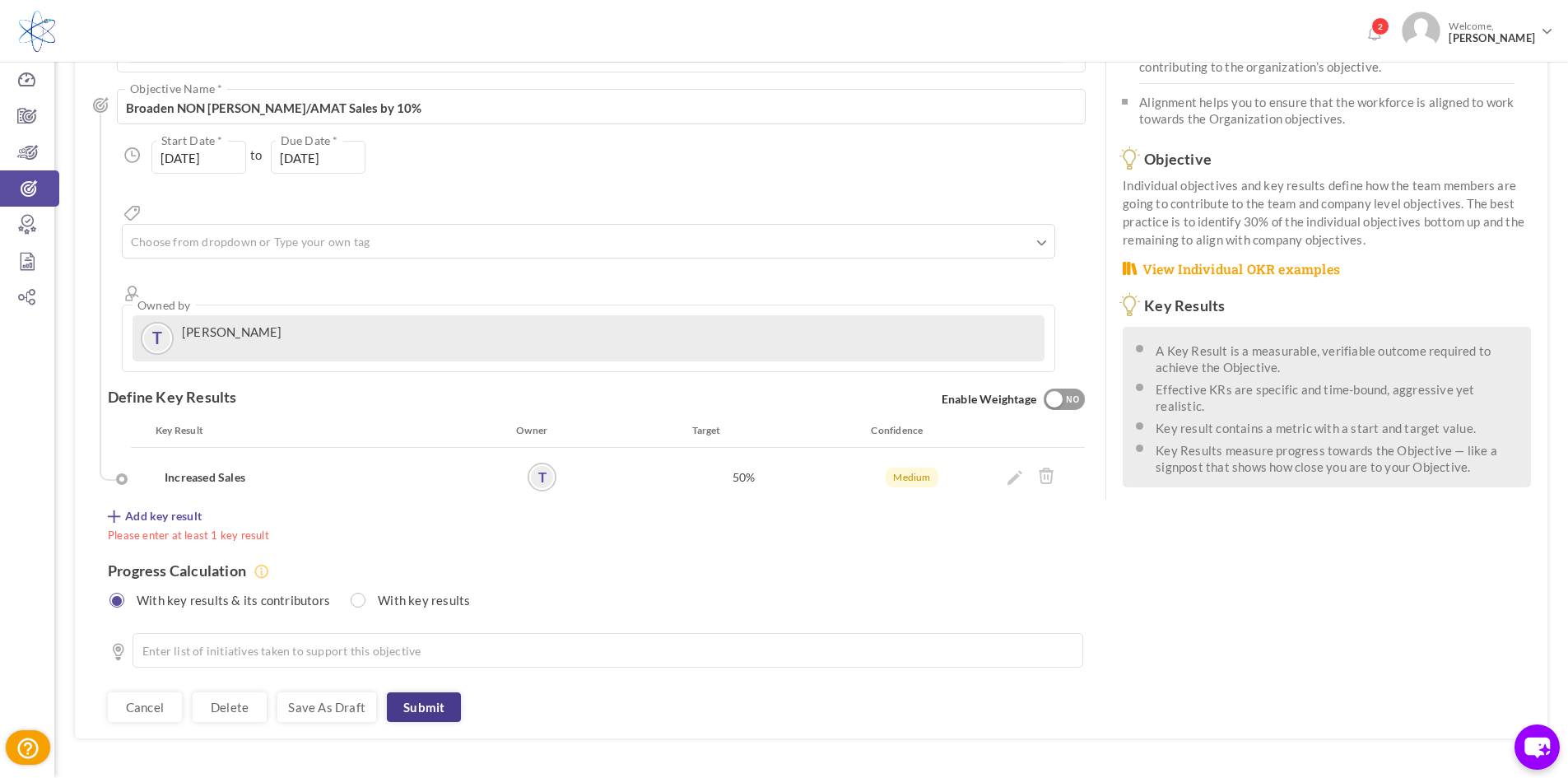
click at [442, 692] on link "Submit" at bounding box center [423, 706] width 74 height 29
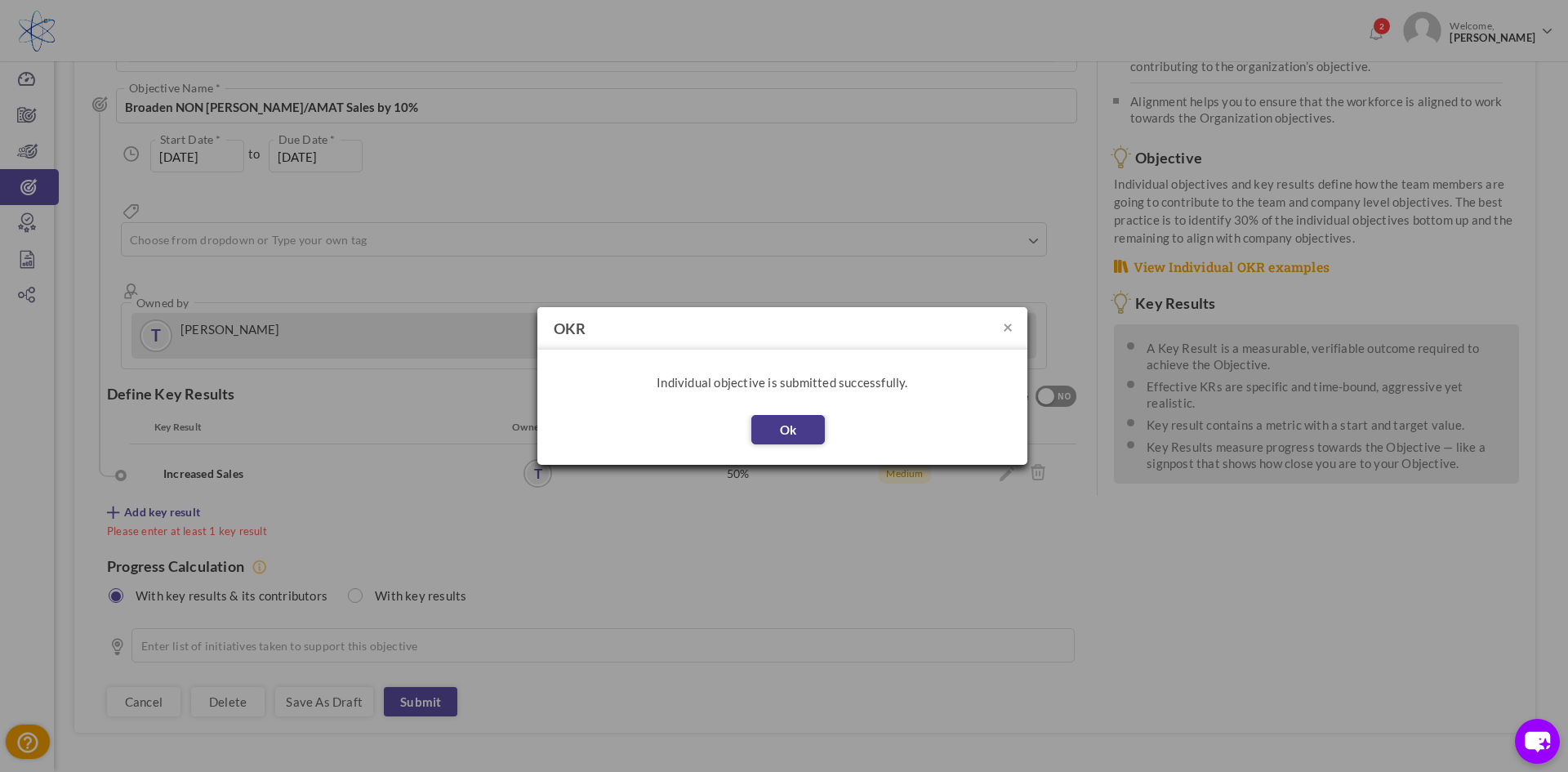
click at [815, 426] on button "Ok" at bounding box center [787, 429] width 73 height 29
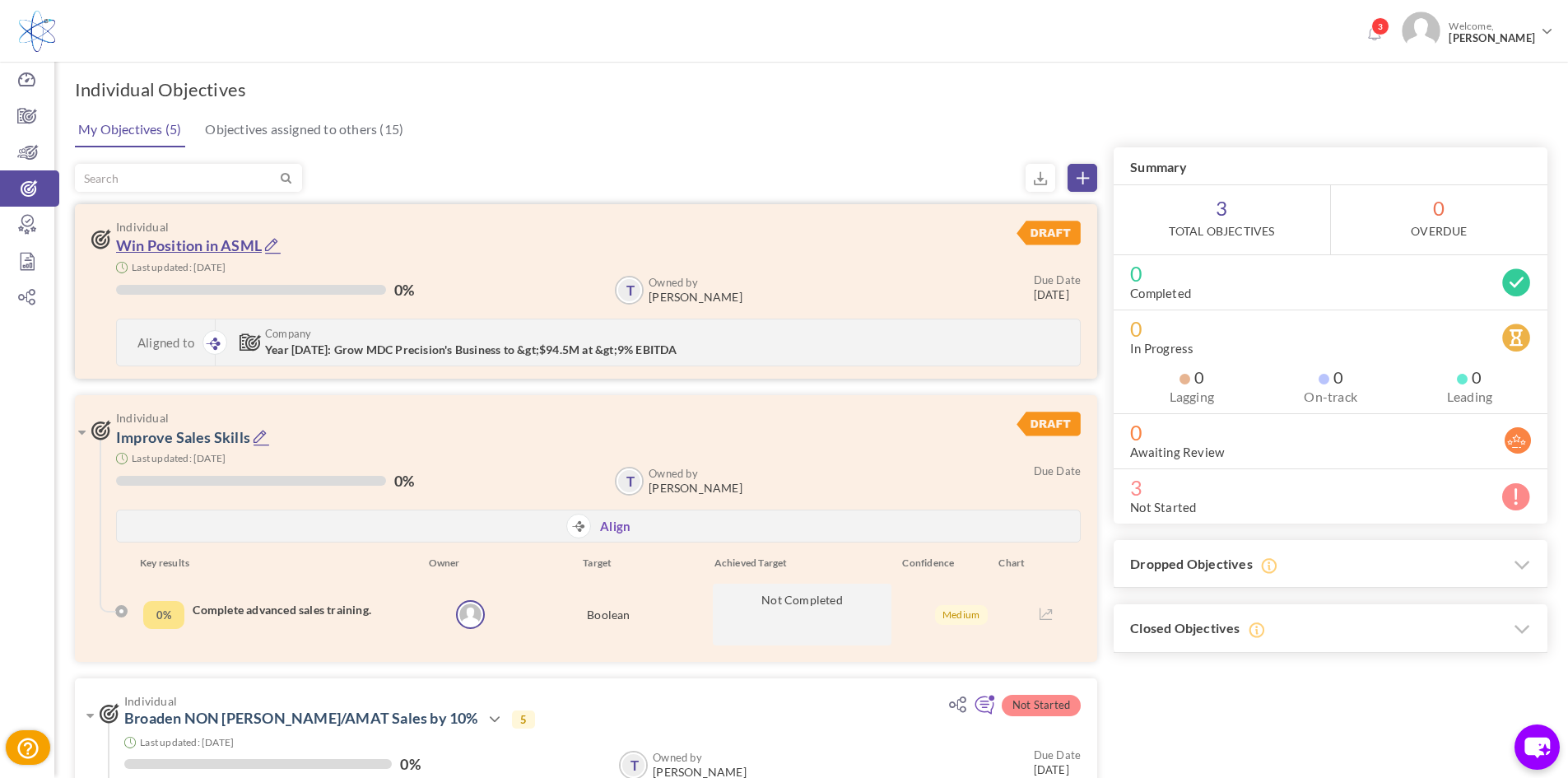
click at [171, 250] on link "Win Position in ASML" at bounding box center [189, 245] width 146 height 18
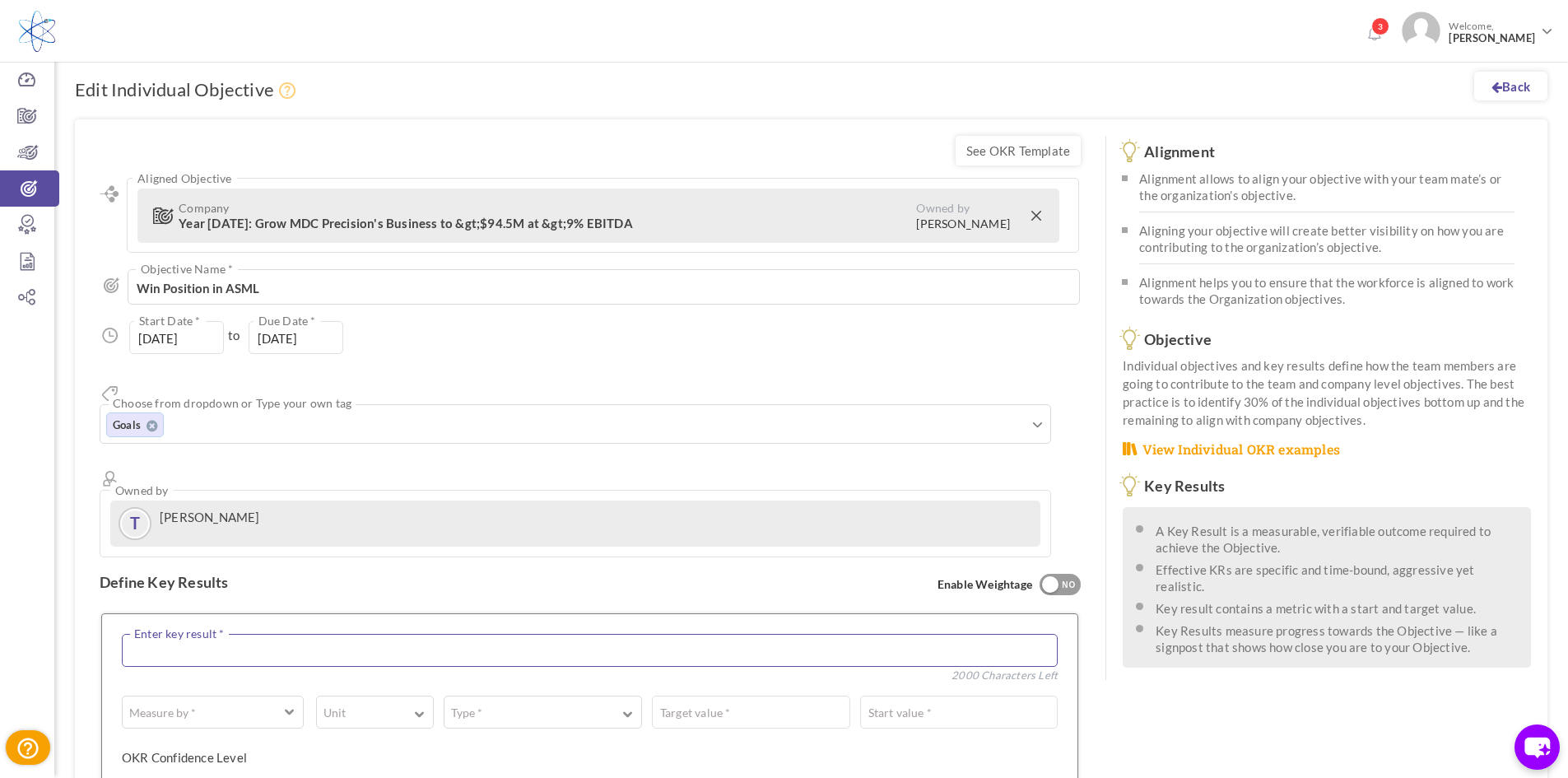
click at [199, 633] on textarea at bounding box center [589, 649] width 935 height 33
click at [128, 633] on textarea "Increased Sales" at bounding box center [589, 649] width 935 height 33
type textarea "ASML Increased Sales"
click at [283, 695] on button "Measure by *" at bounding box center [212, 711] width 182 height 33
click at [261, 742] on link "# Number" at bounding box center [212, 755] width 163 height 25
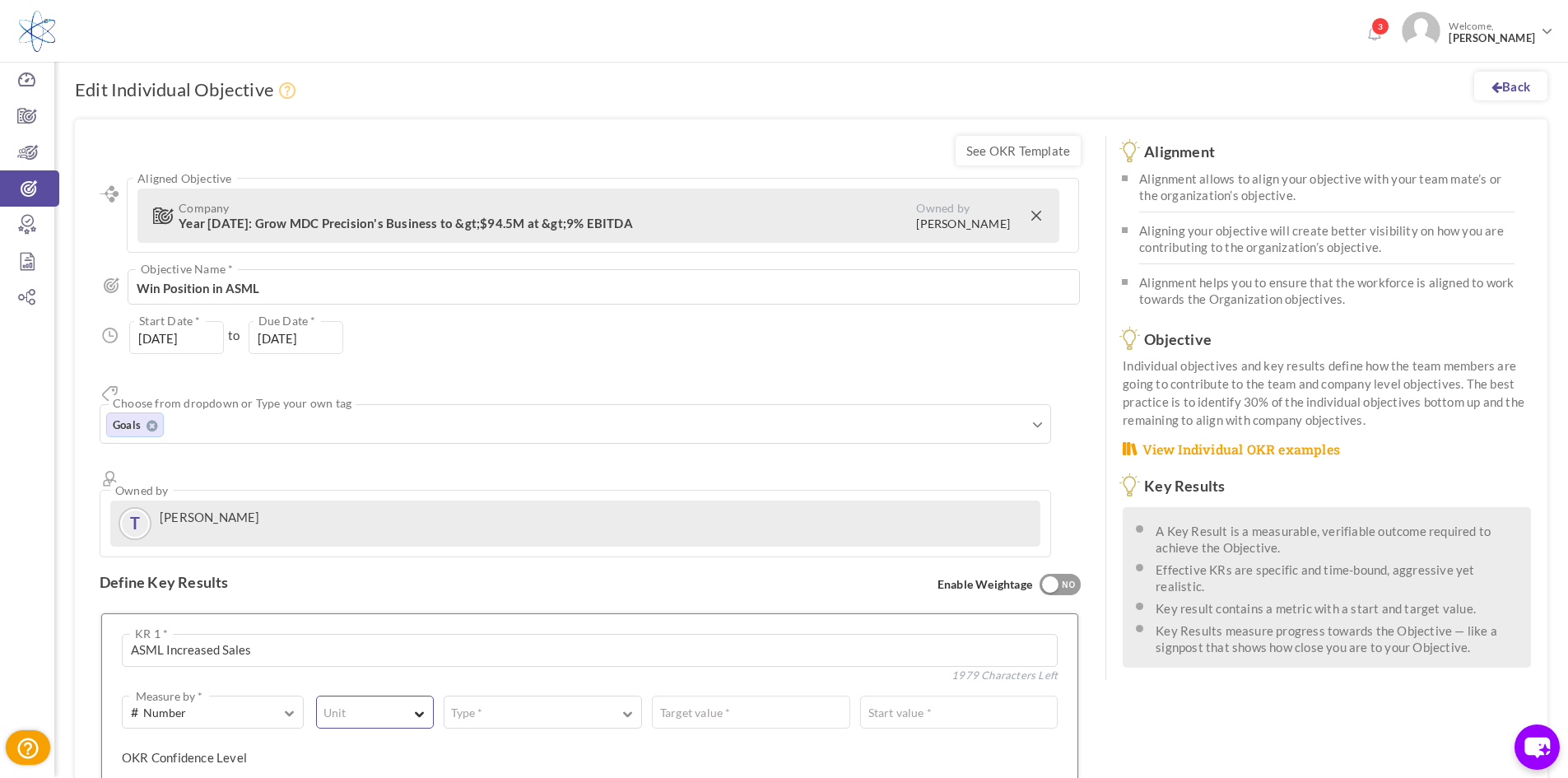
click at [356, 695] on button "Unit" at bounding box center [375, 711] width 117 height 33
drag, startPoint x: 359, startPoint y: 719, endPoint x: 499, endPoint y: 660, distance: 151.9
click at [357, 770] on link "%" at bounding box center [375, 782] width 99 height 25
drag, startPoint x: 530, startPoint y: 652, endPoint x: 543, endPoint y: 666, distance: 19.1
click at [532, 695] on button "Type *" at bounding box center [542, 711] width 198 height 33
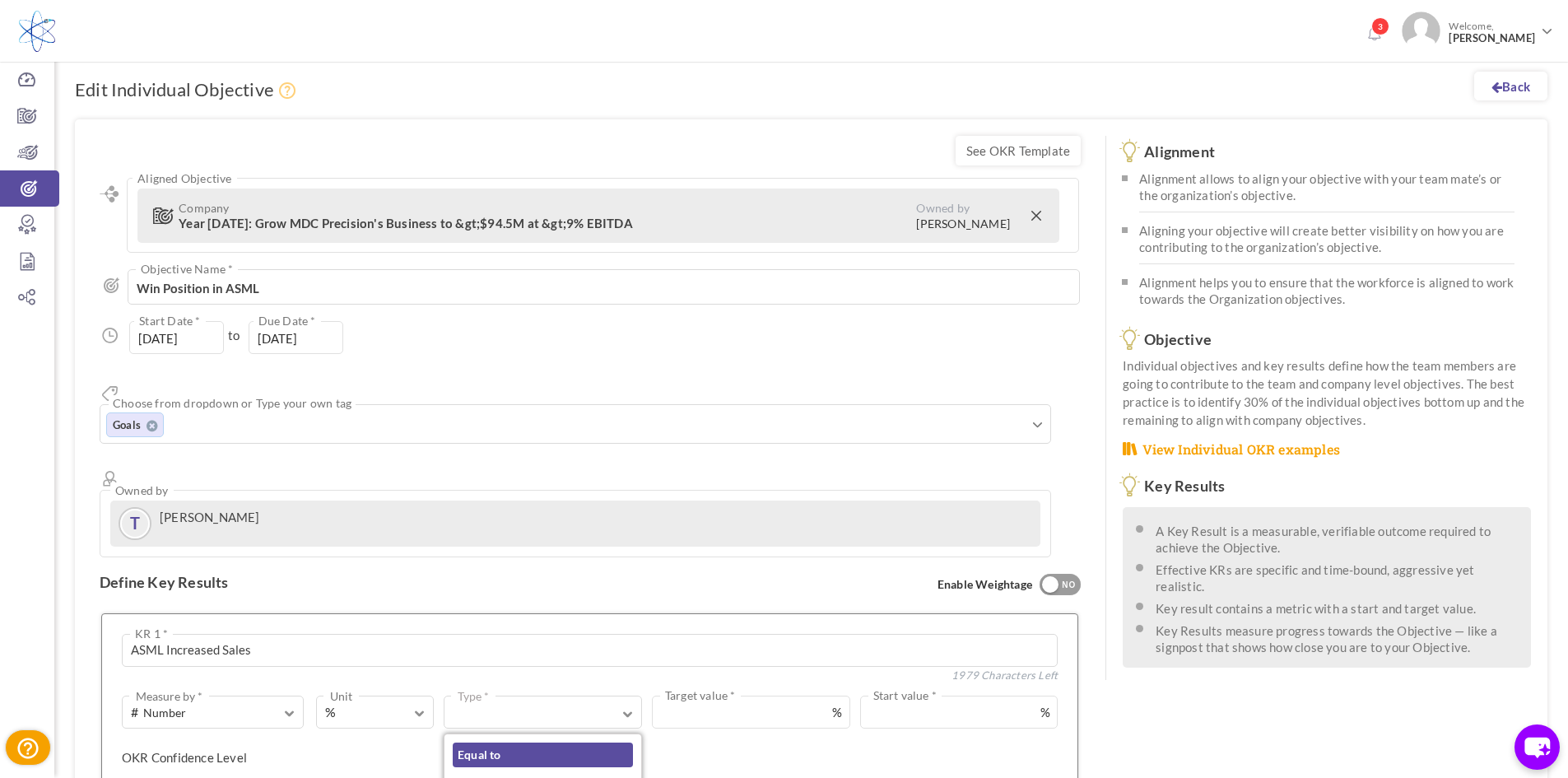
drag, startPoint x: 535, startPoint y: 695, endPoint x: 700, endPoint y: 679, distance: 165.8
click at [538, 742] on link "Equal to" at bounding box center [543, 755] width 180 height 25
click at [866, 695] on input "text" at bounding box center [907, 711] width 302 height 33
type input "50"
drag, startPoint x: 171, startPoint y: 716, endPoint x: 179, endPoint y: 719, distance: 8.5
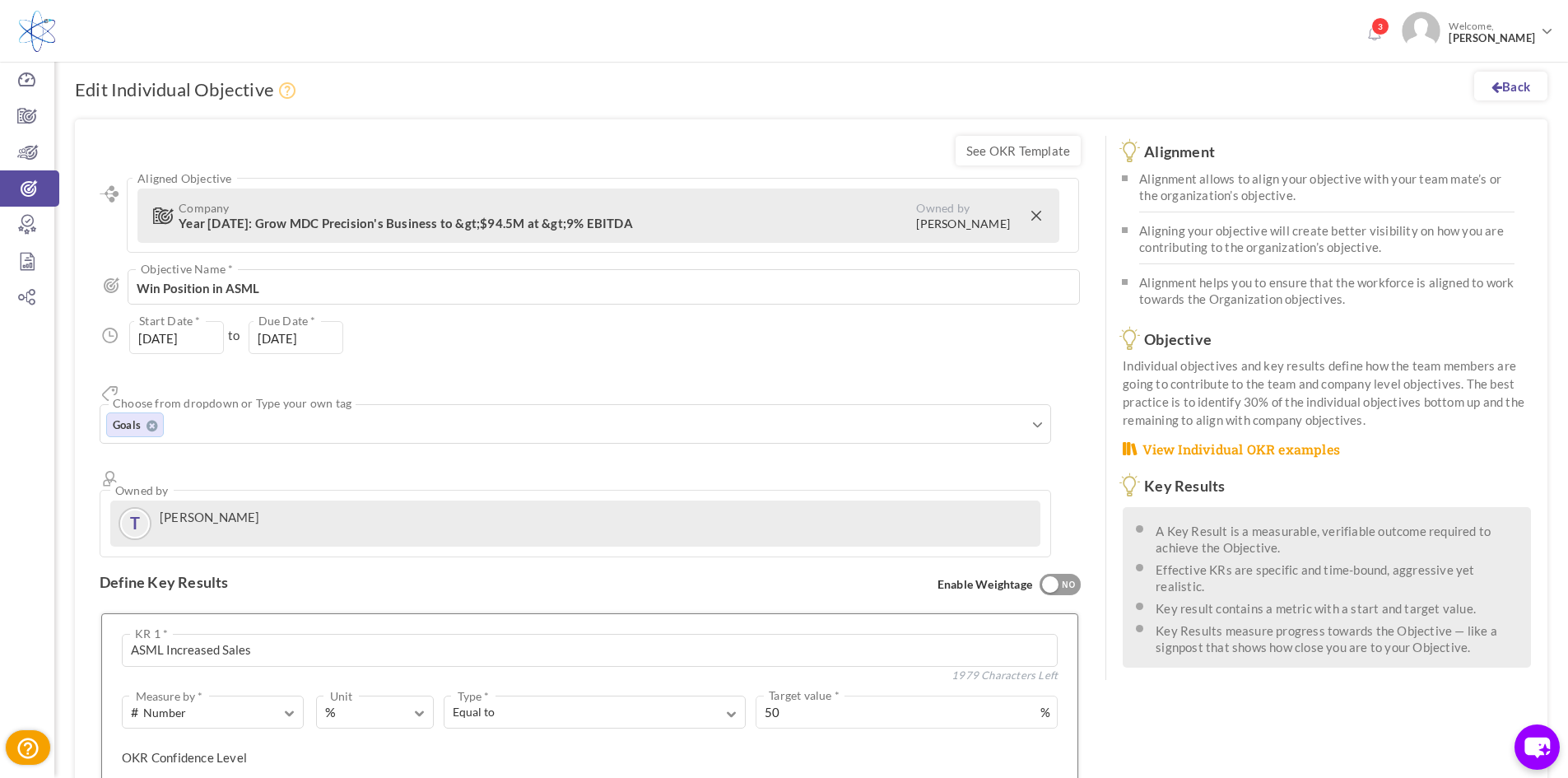
click at [179, 749] on div "OKR Confidence Level Enter (0 - 10) * Low Medium High" at bounding box center [584, 763] width 924 height 28
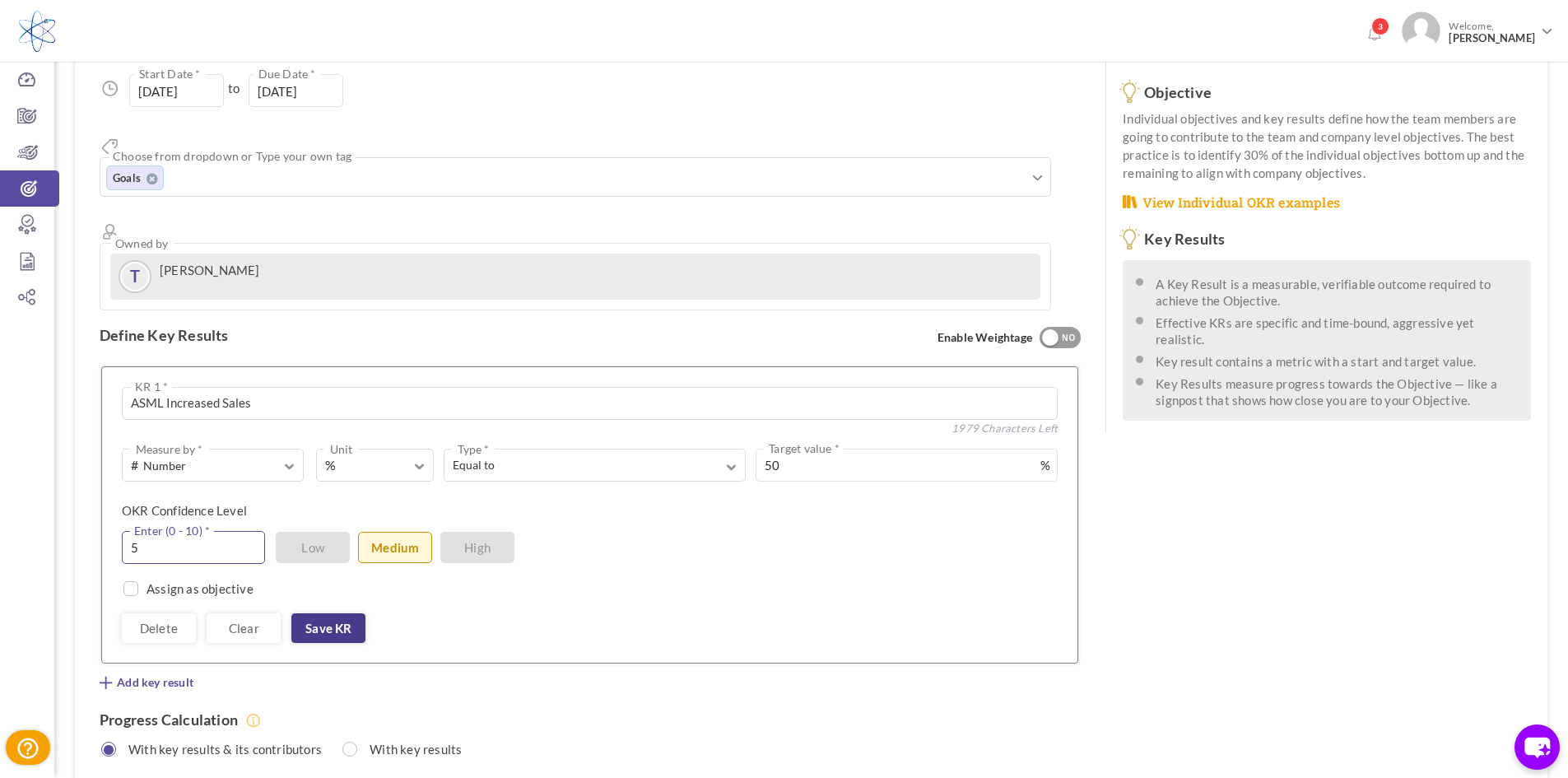
type input "5"
click at [335, 613] on link "Save KR" at bounding box center [328, 627] width 74 height 29
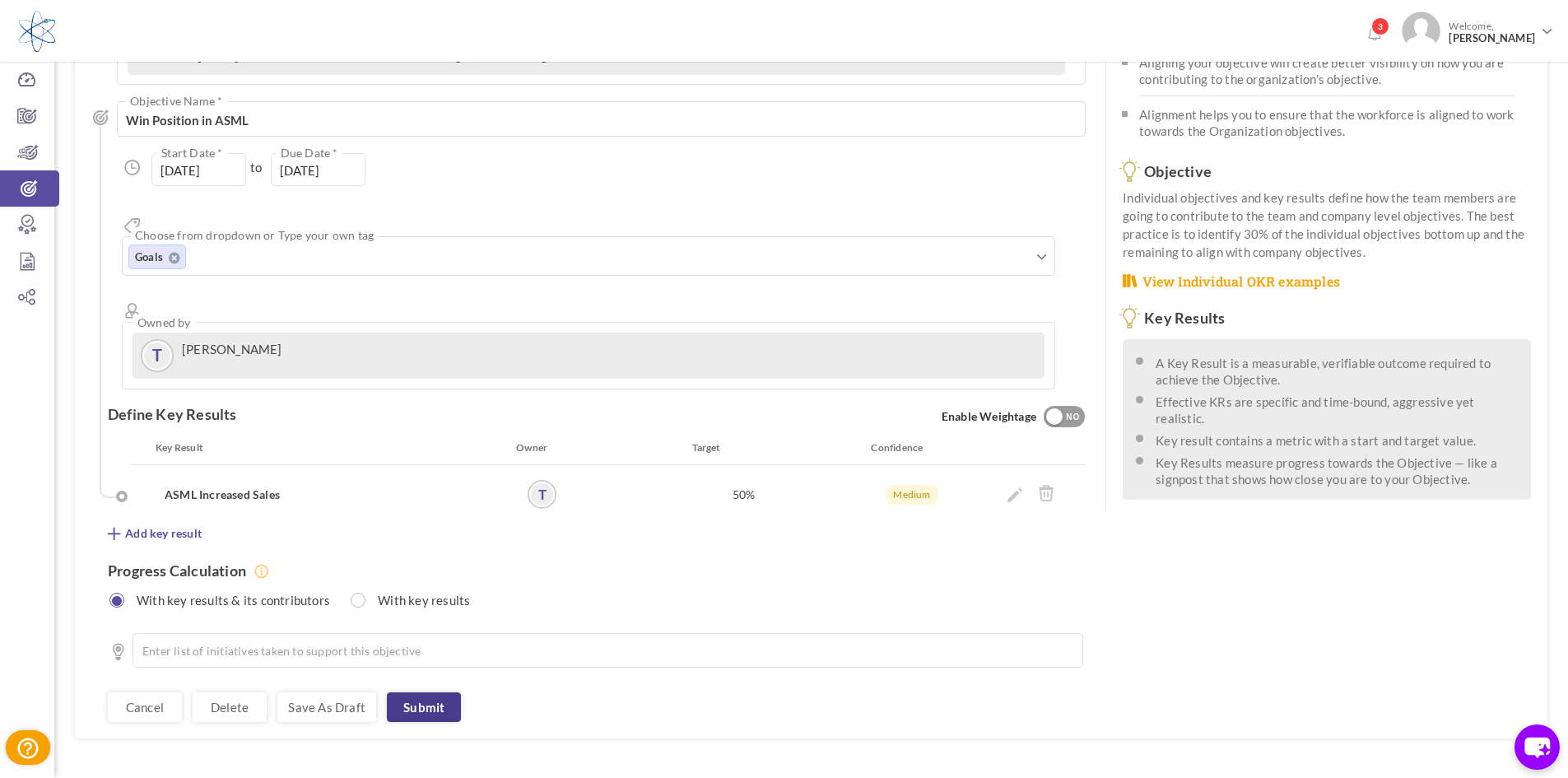
click at [408, 692] on link "Submit" at bounding box center [423, 706] width 74 height 29
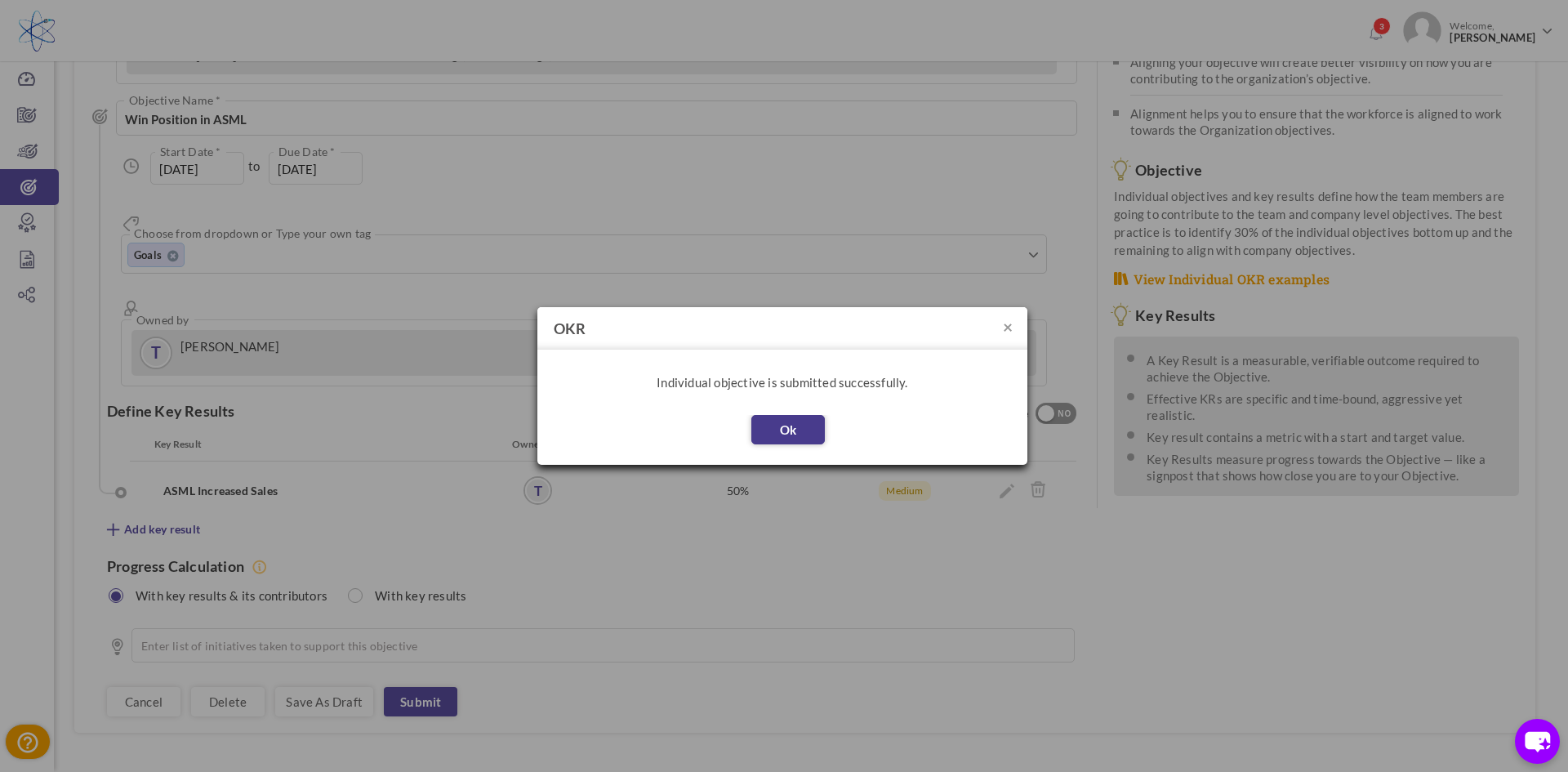
click at [784, 432] on button "Ok" at bounding box center [787, 429] width 73 height 29
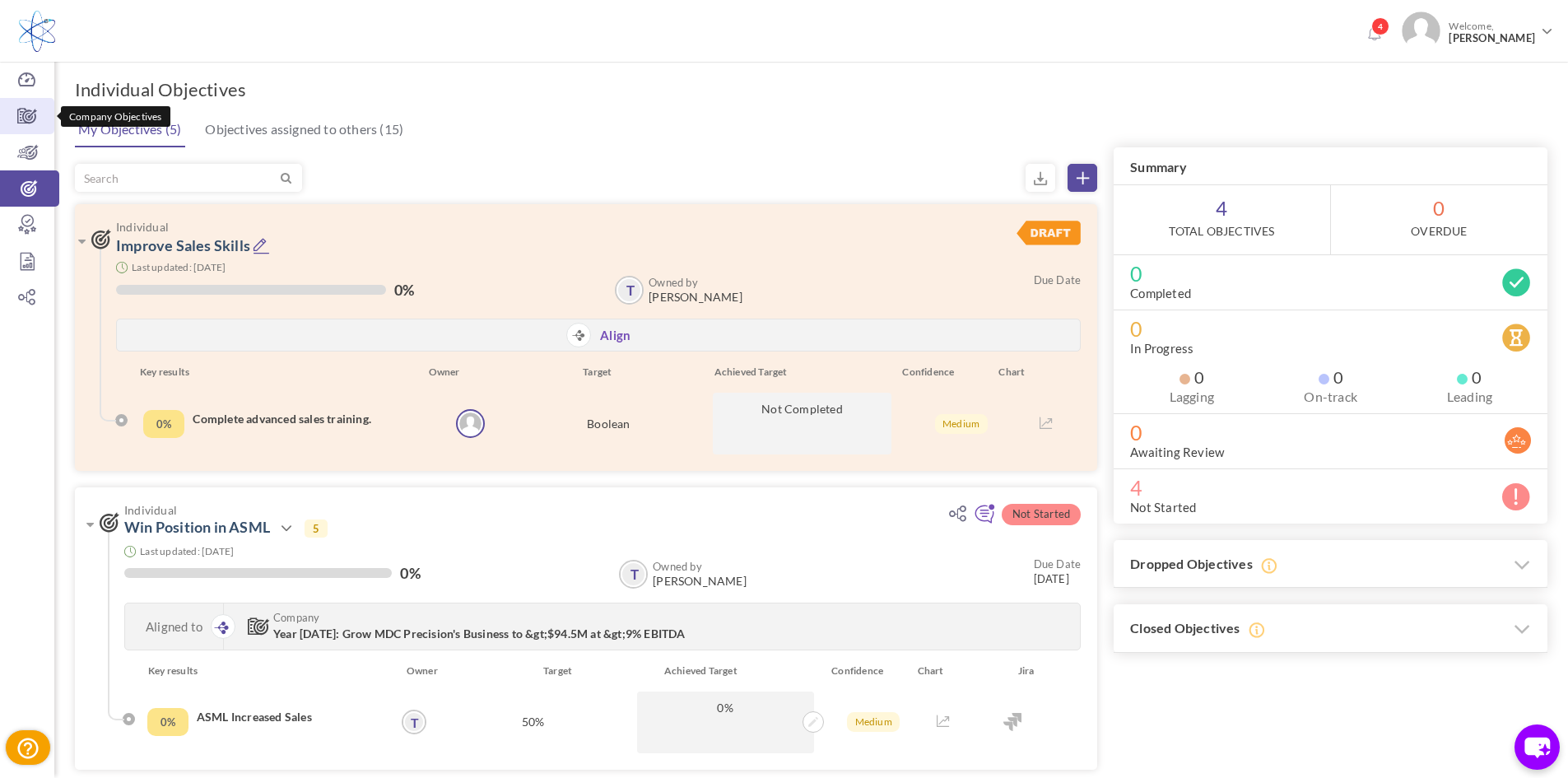
click at [46, 115] on icon at bounding box center [27, 115] width 54 height 17
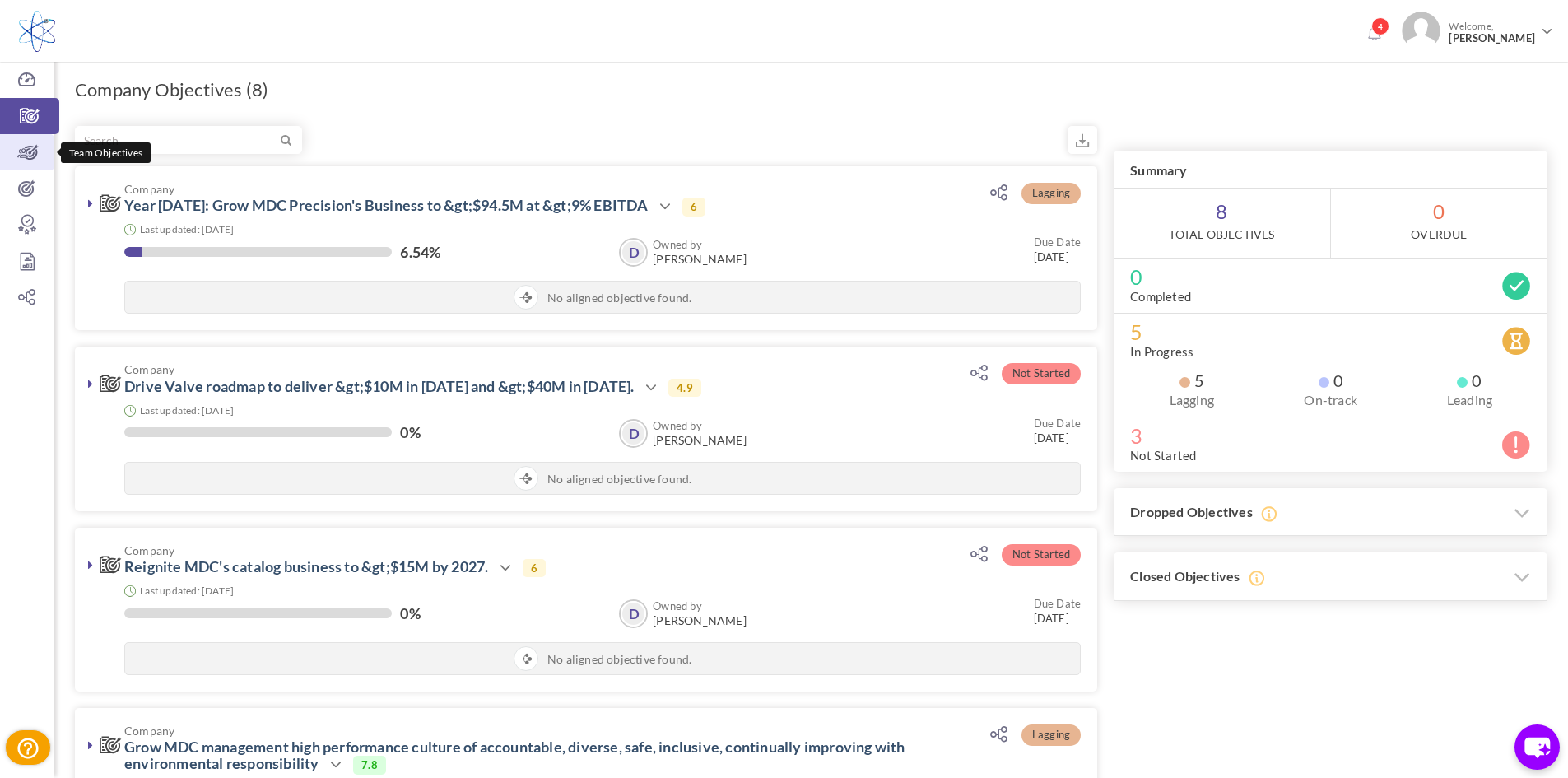
click at [34, 150] on icon at bounding box center [27, 152] width 54 height 17
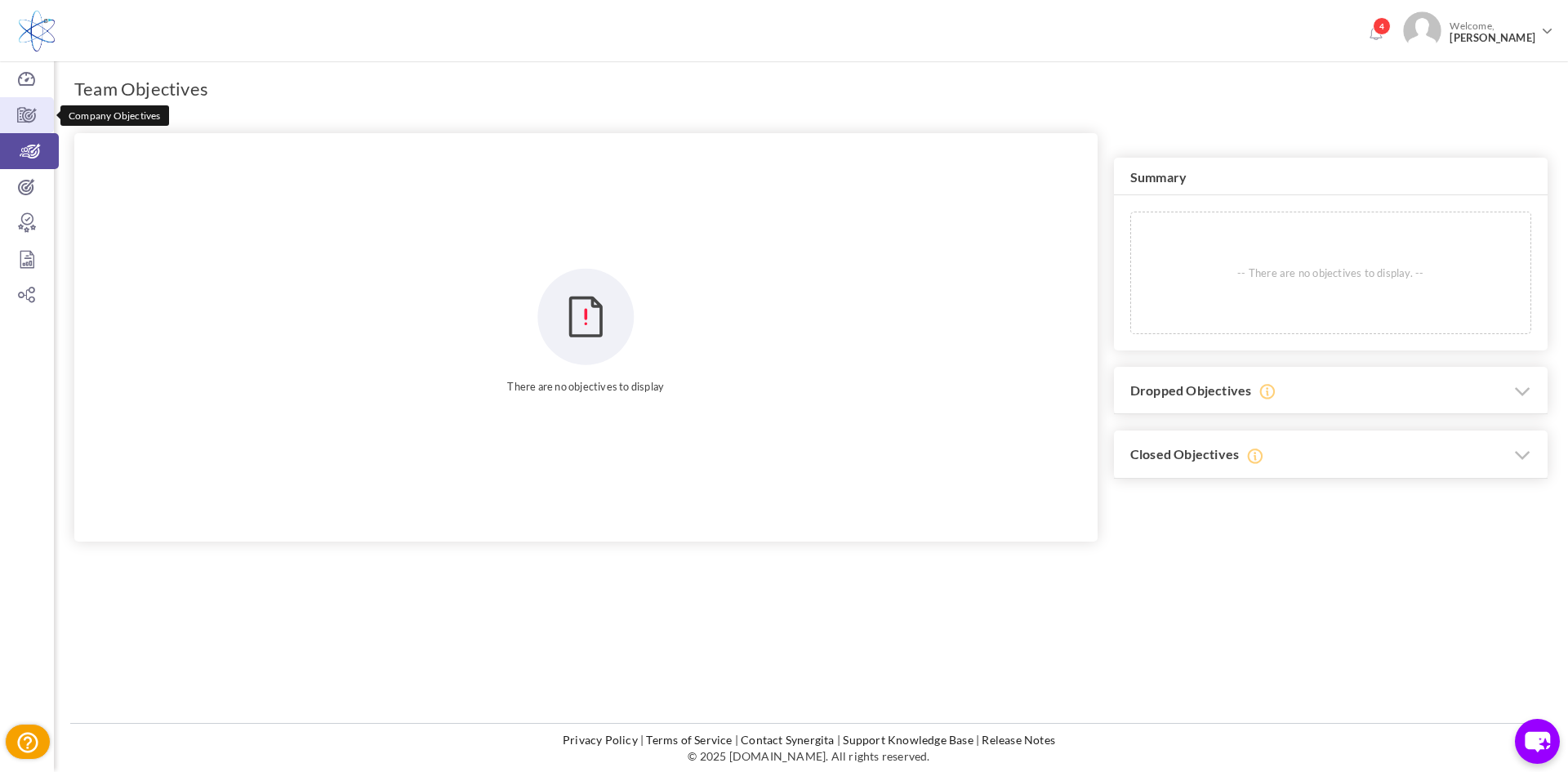
drag, startPoint x: 23, startPoint y: 103, endPoint x: 574, endPoint y: 208, distance: 560.9
click at [25, 105] on link "Company Objectives" at bounding box center [26, 115] width 54 height 36
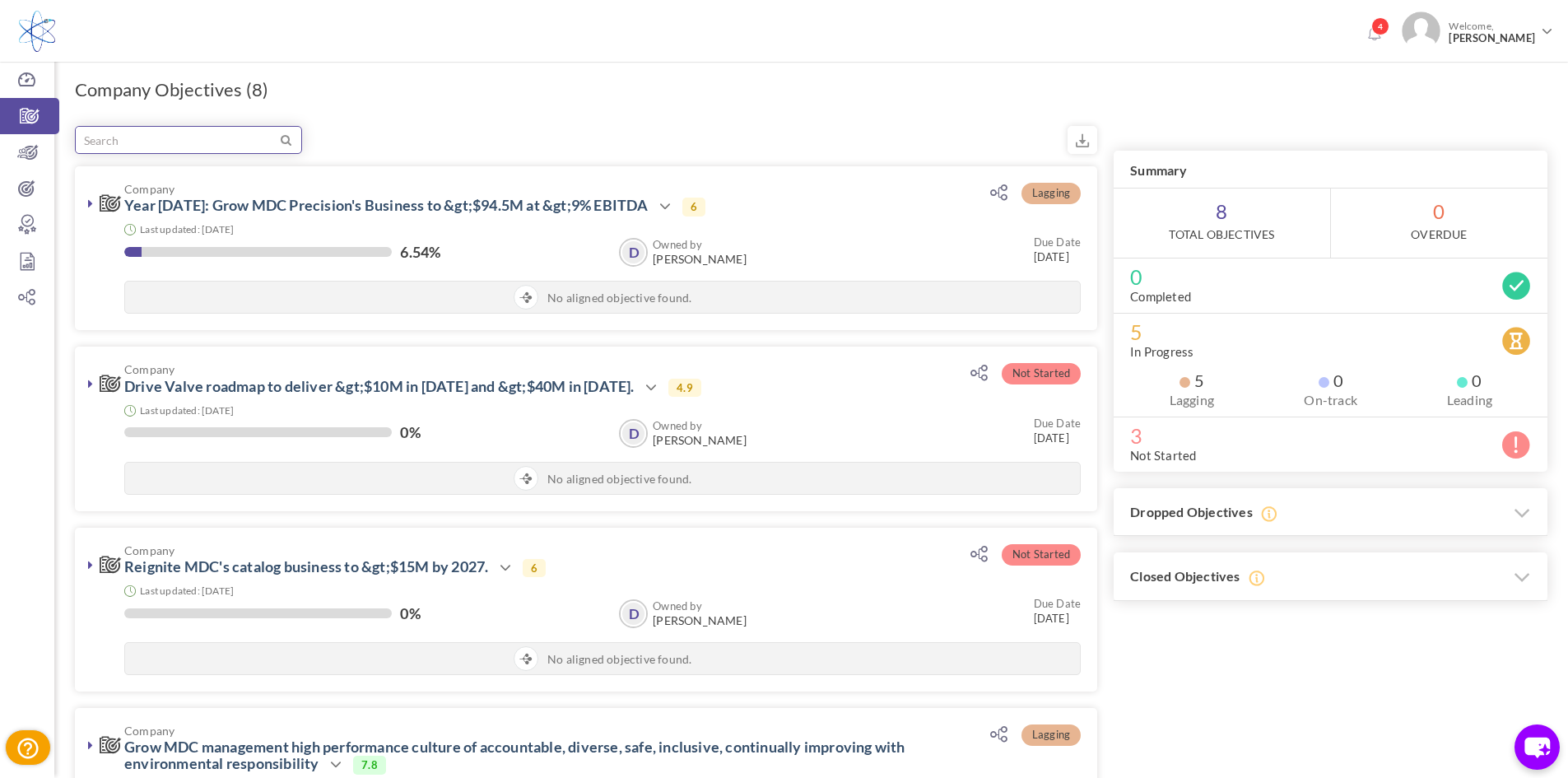
click at [252, 139] on input "text" at bounding box center [176, 140] width 202 height 27
click at [28, 72] on icon at bounding box center [27, 80] width 54 height 17
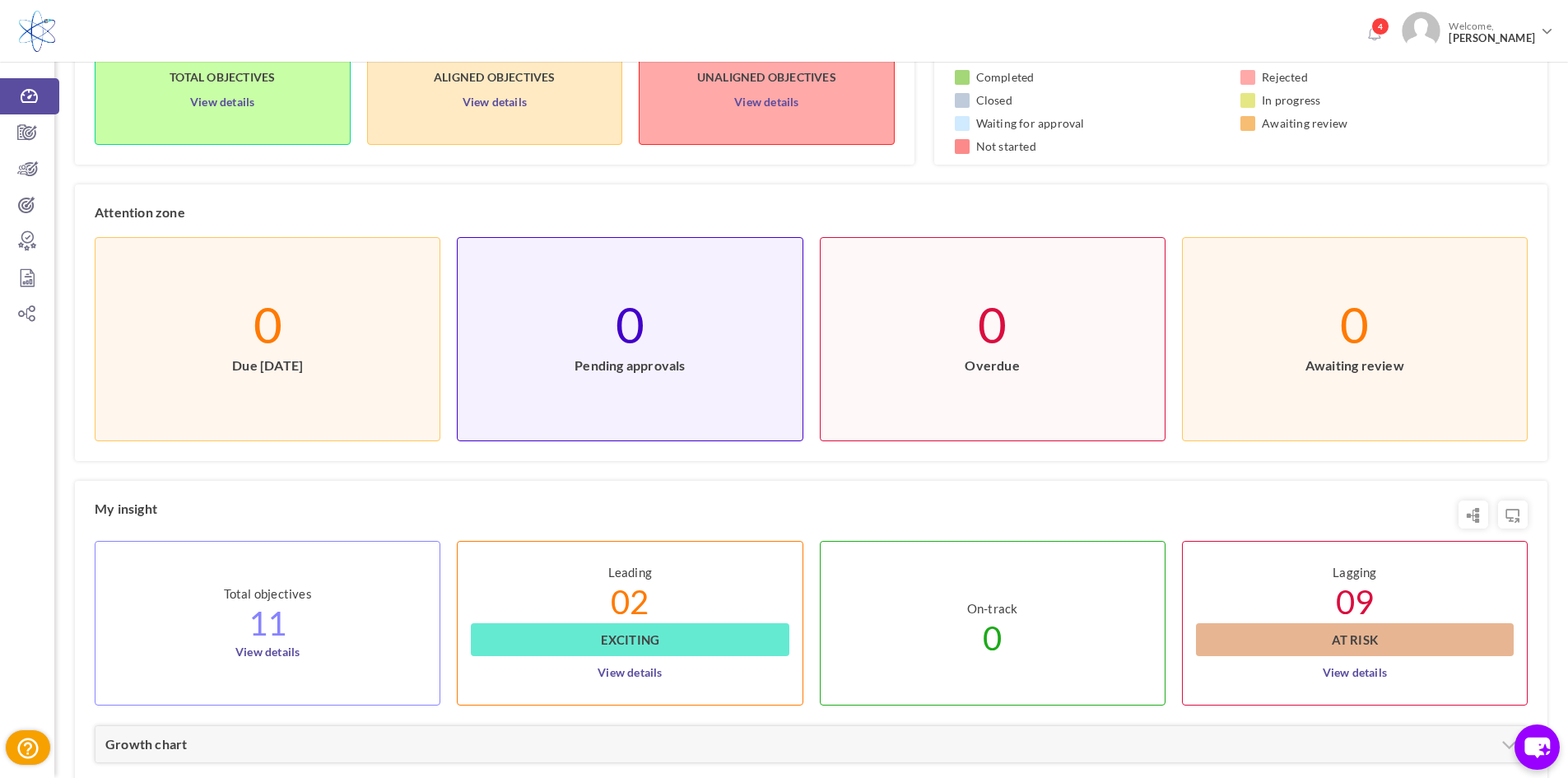
scroll to position [494, 0]
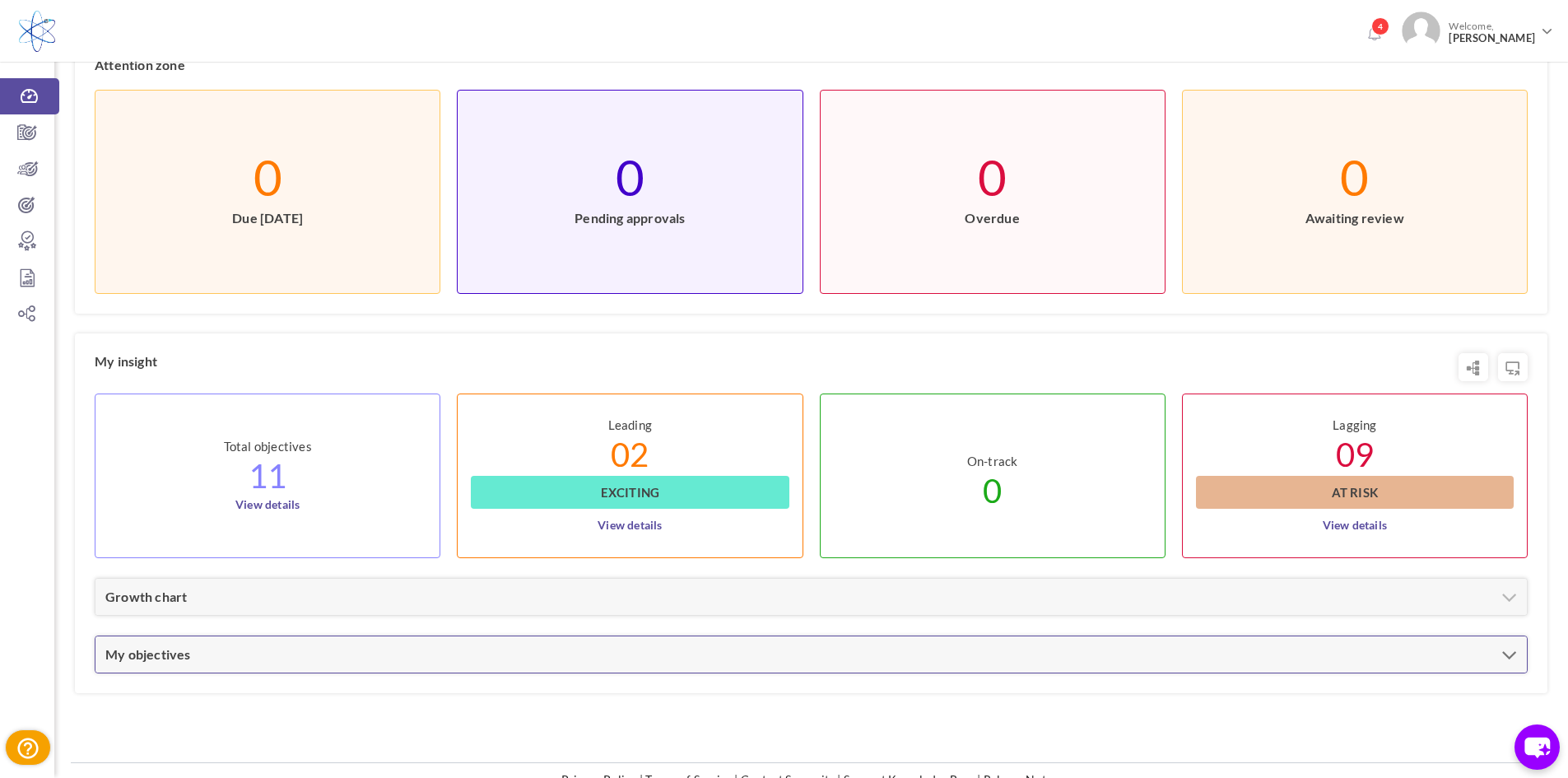
click at [161, 648] on link "My objectives" at bounding box center [148, 654] width 85 height 16
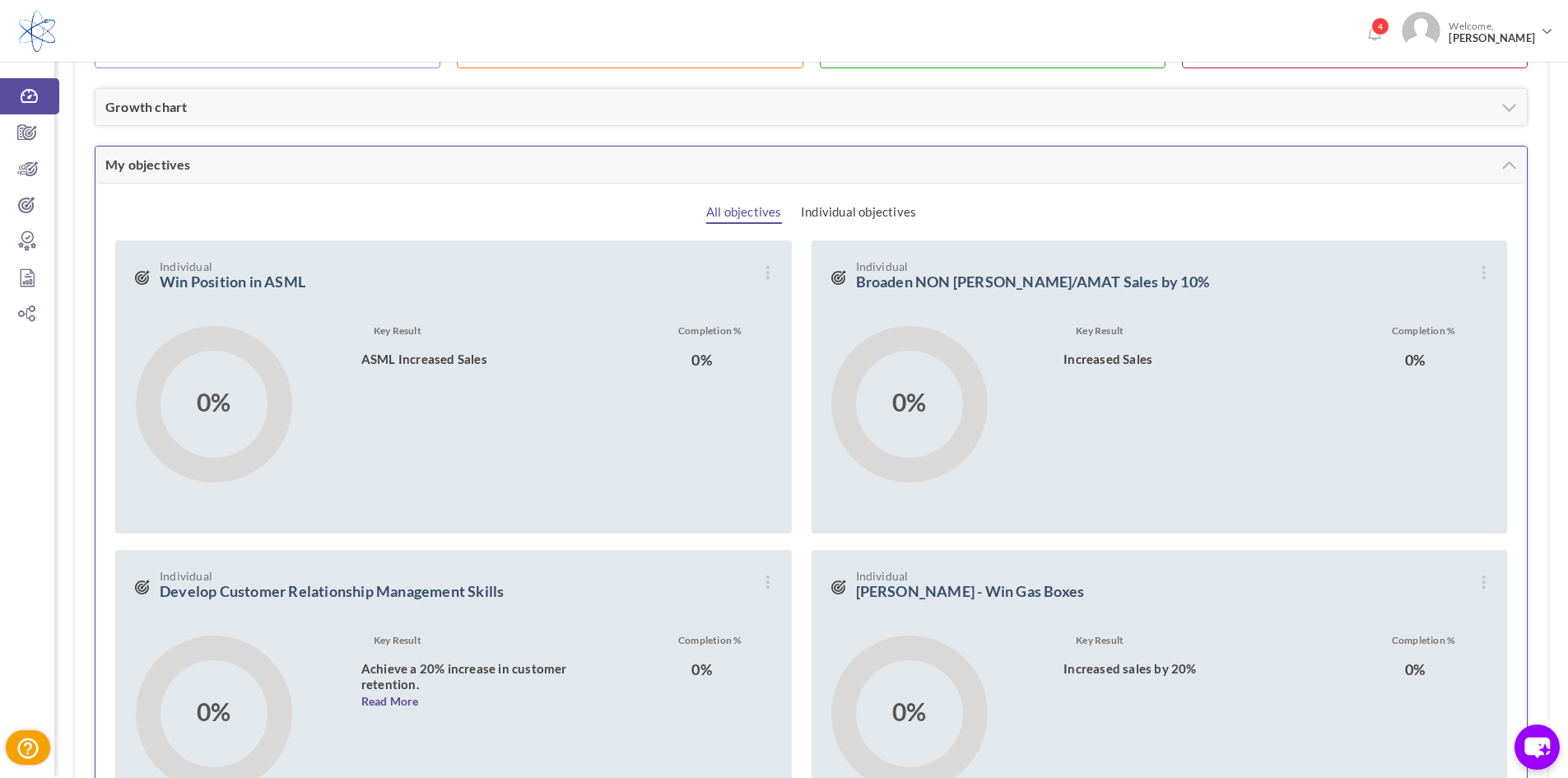
scroll to position [960, 0]
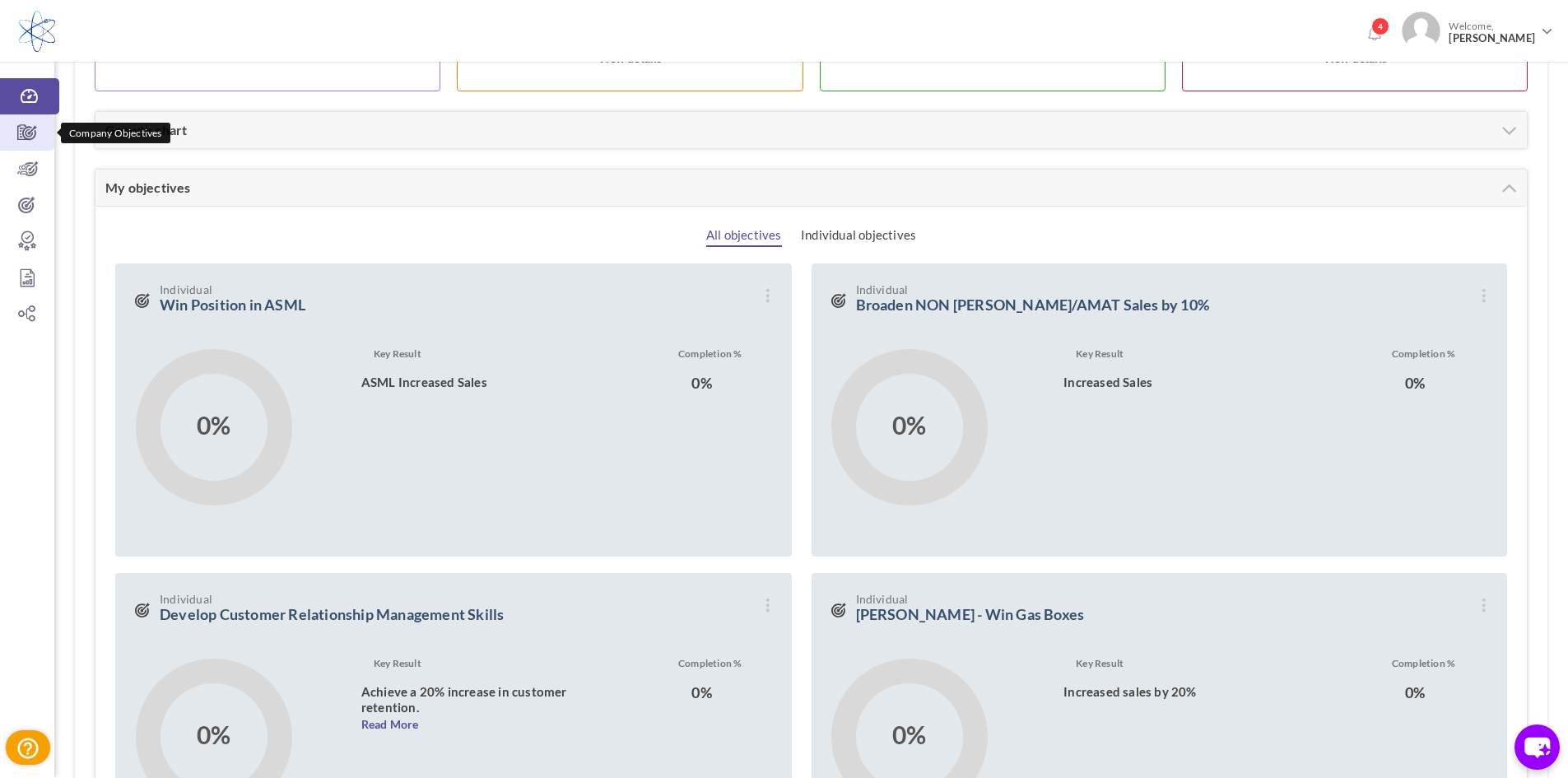
click at [27, 136] on icon at bounding box center [27, 132] width 54 height 17
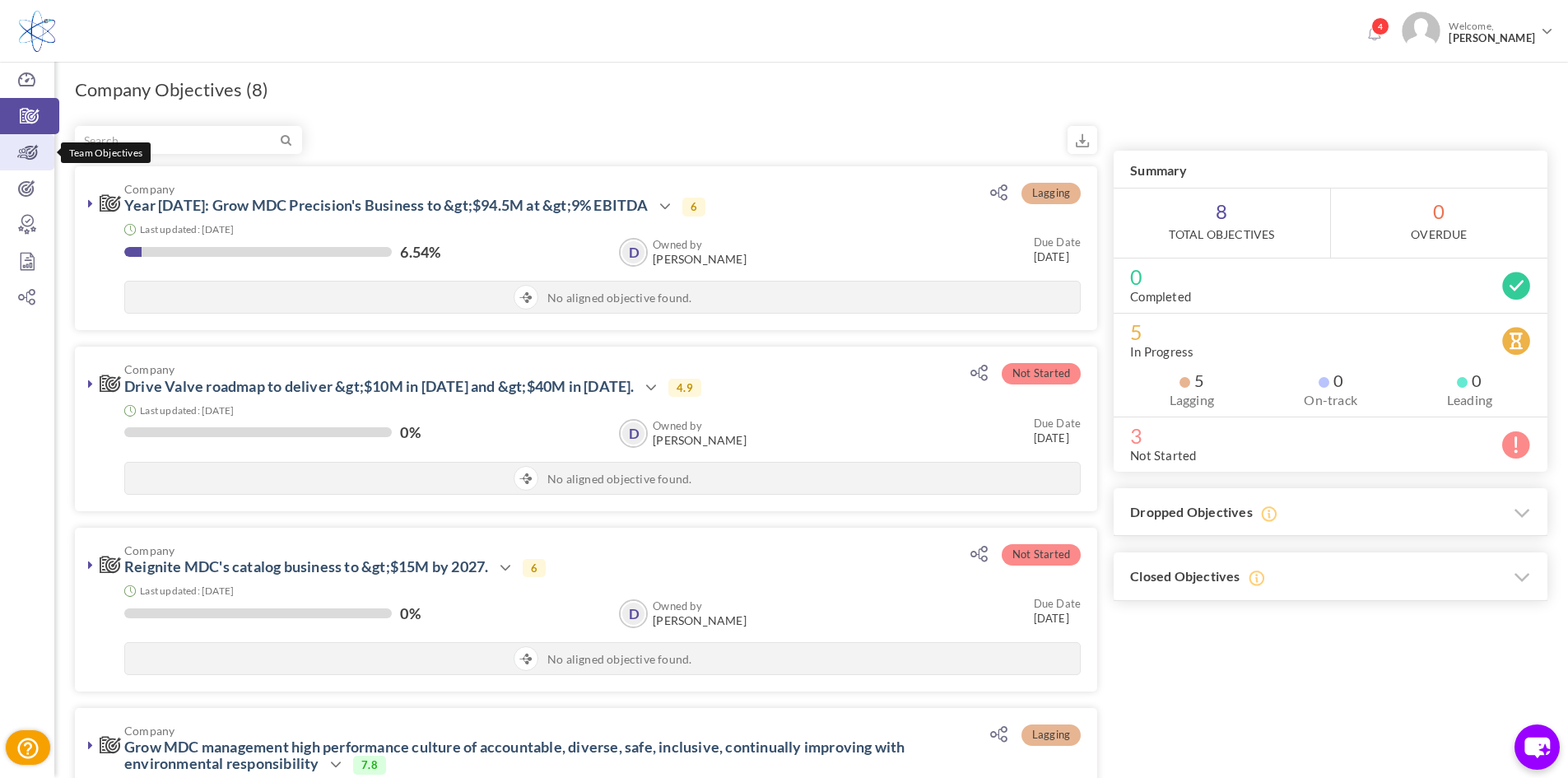
click at [36, 157] on icon at bounding box center [27, 152] width 54 height 17
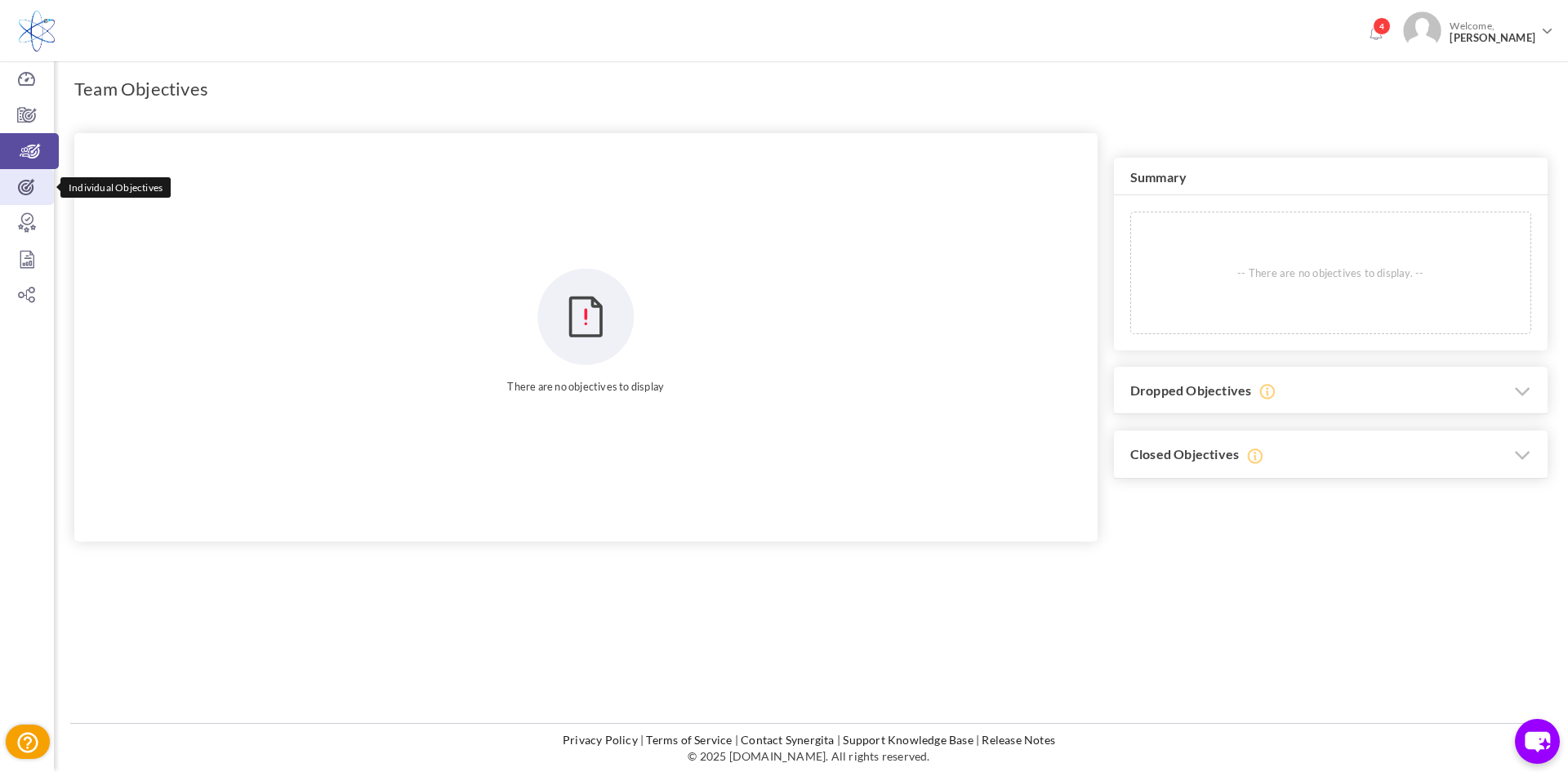
click at [28, 185] on icon at bounding box center [26, 187] width 54 height 17
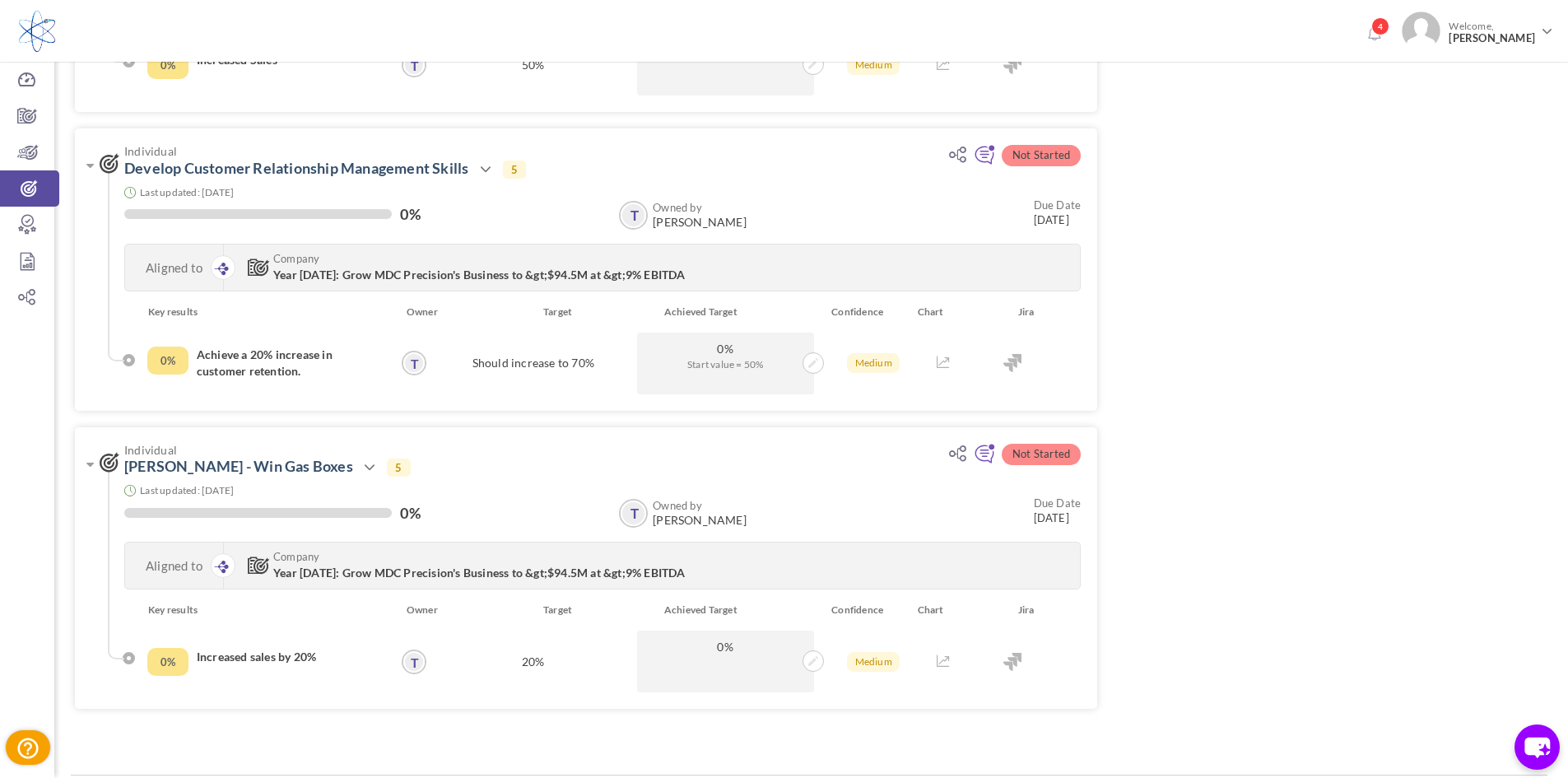
scroll to position [988, 0]
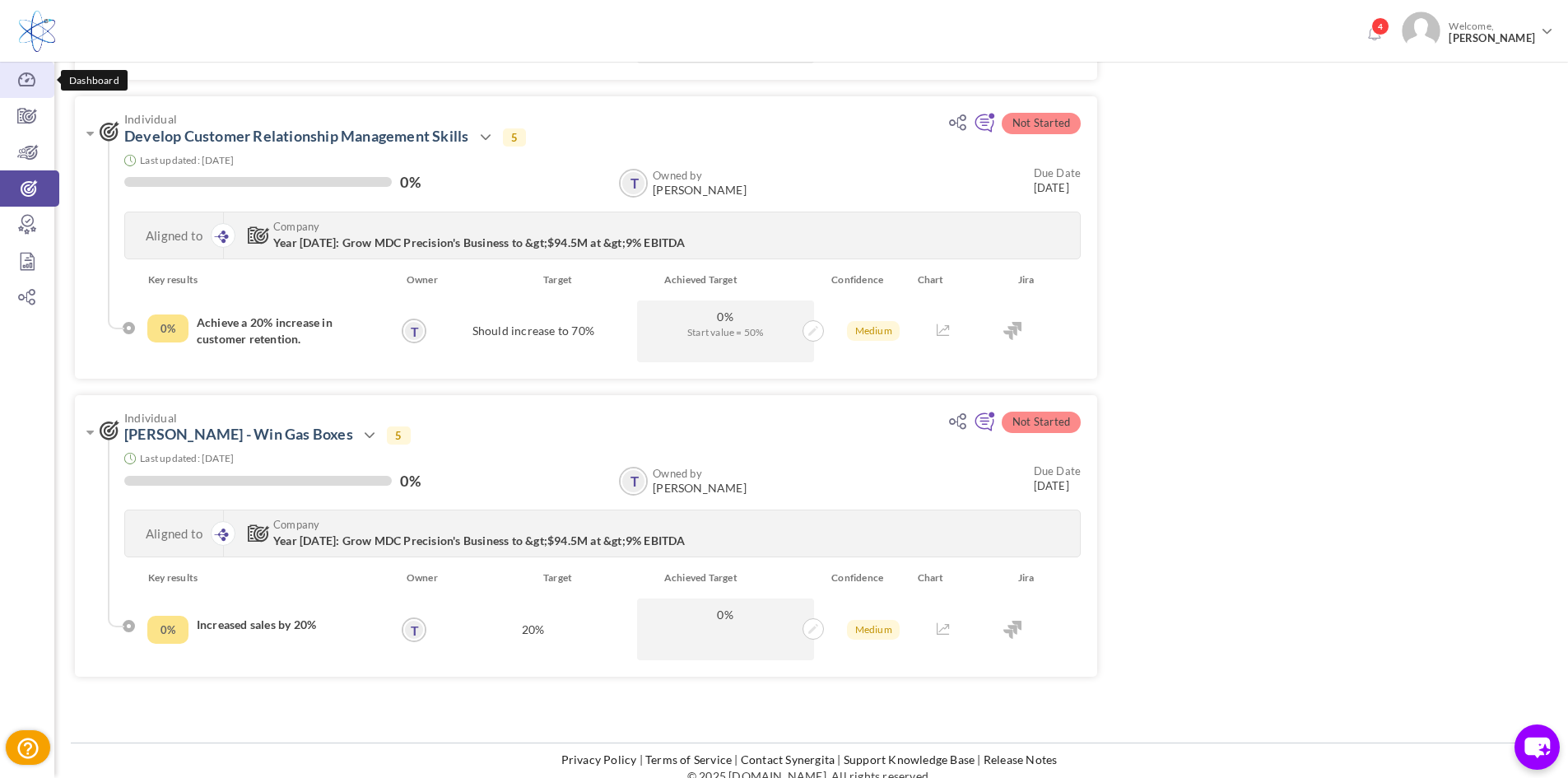
click at [28, 78] on icon at bounding box center [27, 80] width 54 height 17
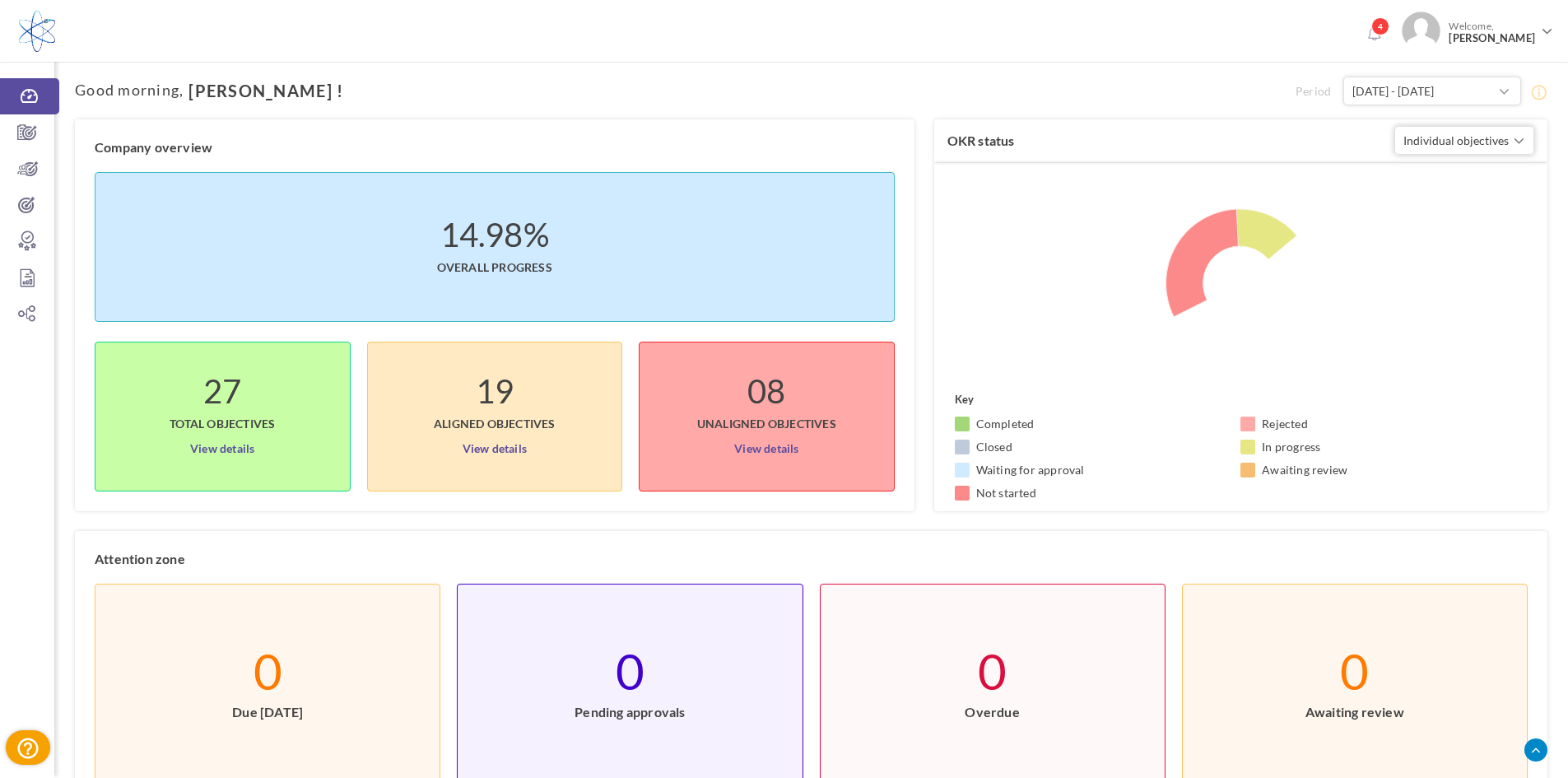
scroll to position [528, 0]
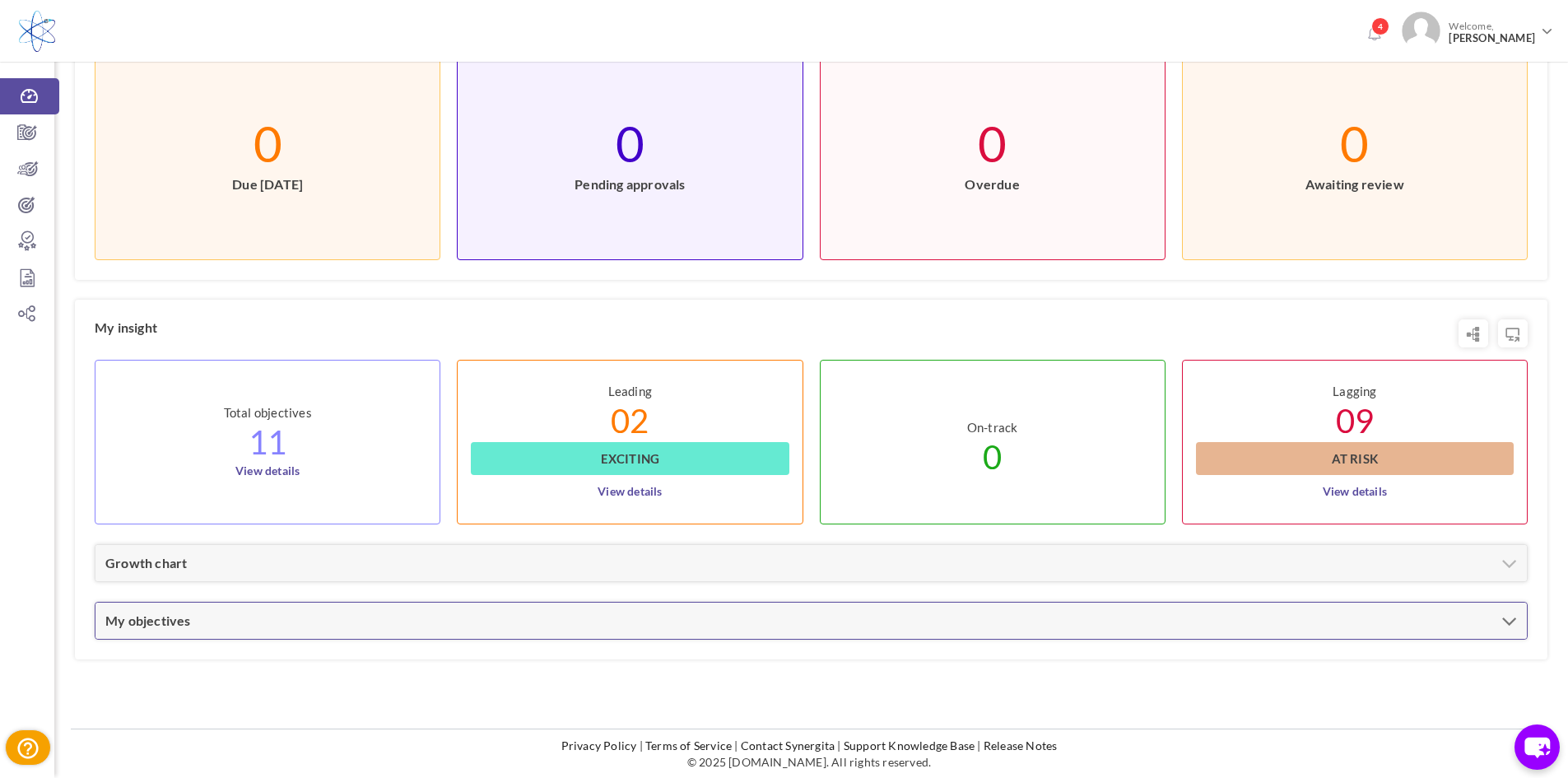
click at [121, 614] on link "My objectives" at bounding box center [148, 620] width 85 height 16
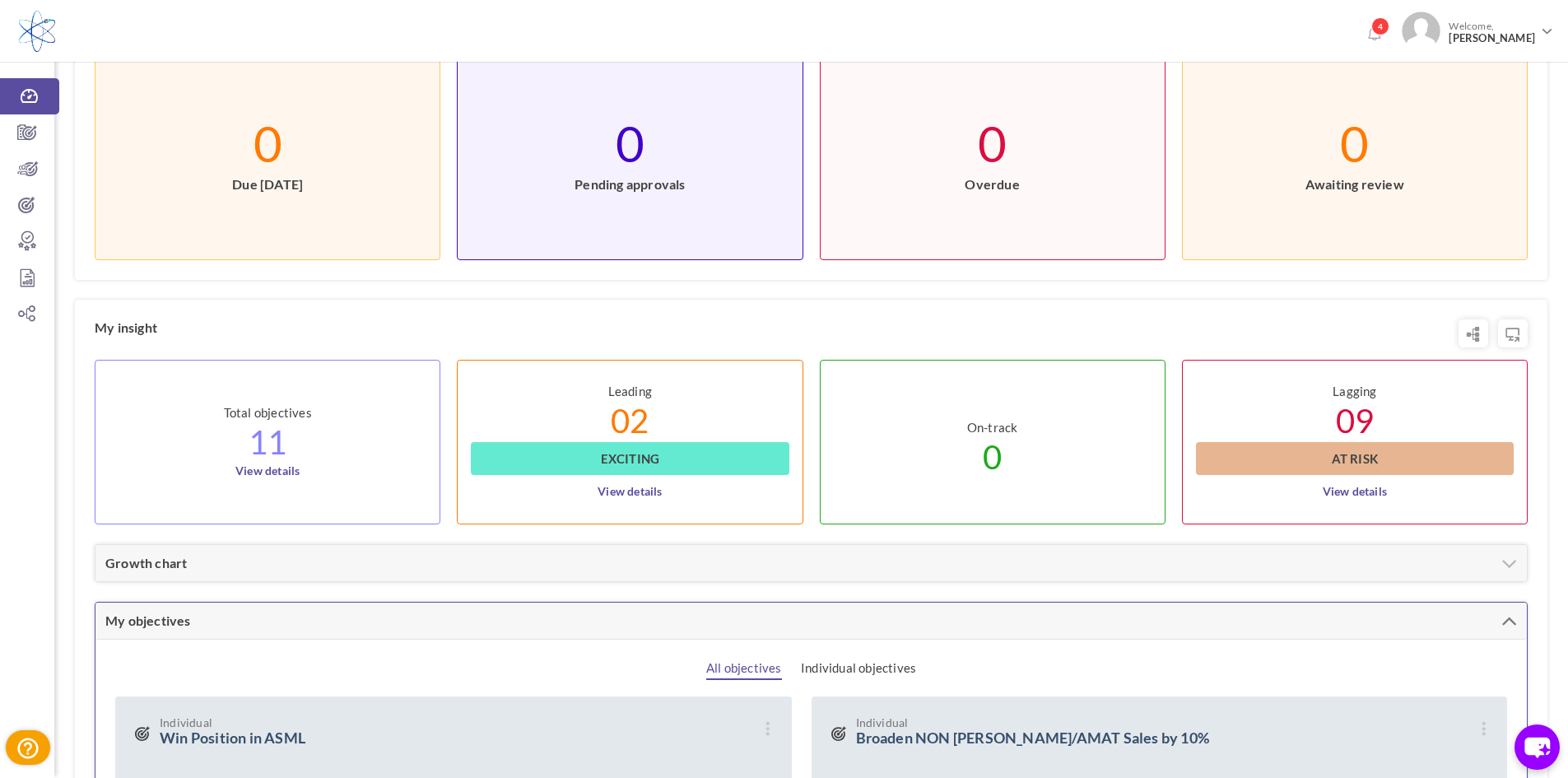
scroll to position [1021, 0]
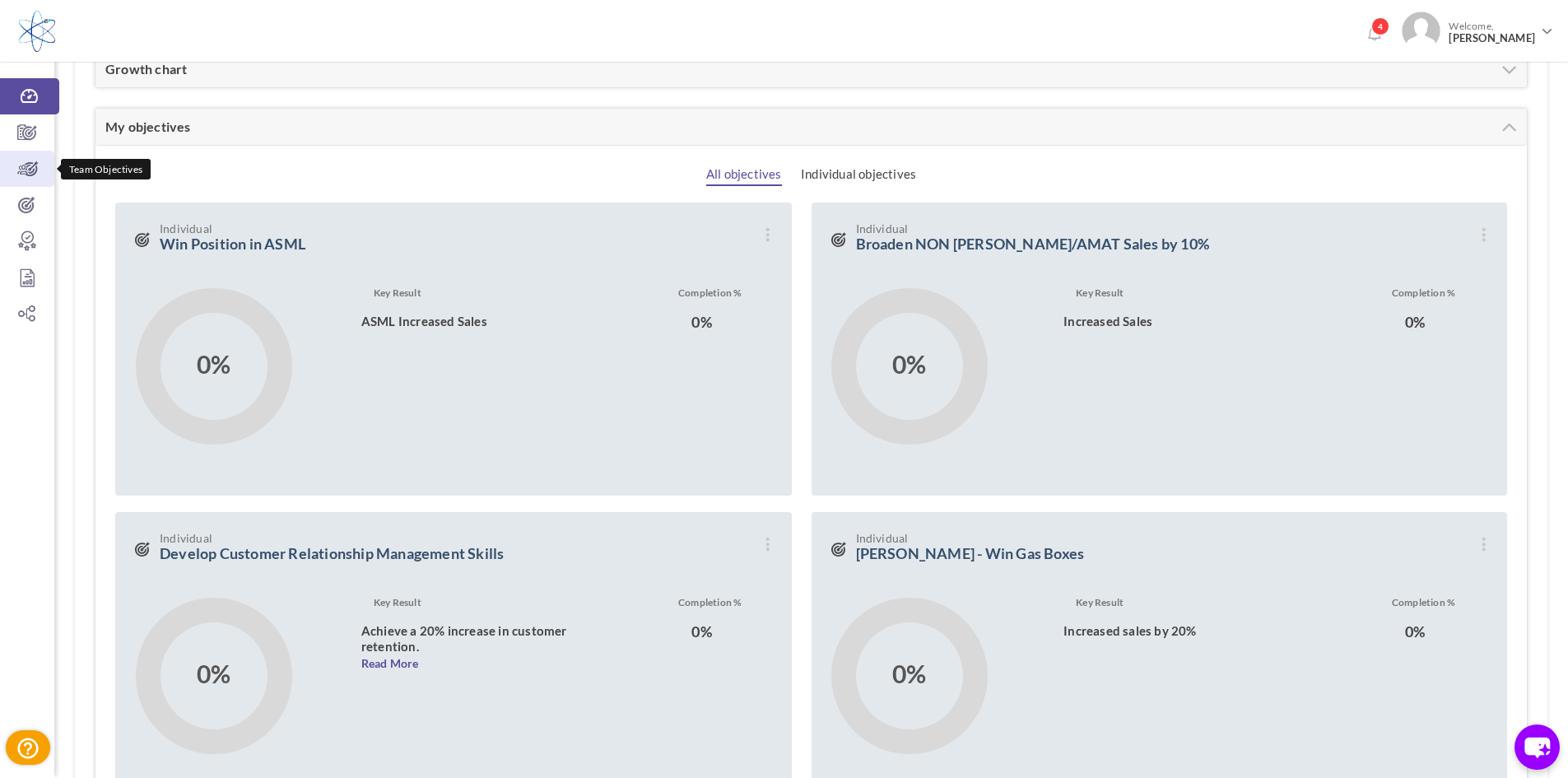
click at [32, 174] on icon at bounding box center [27, 169] width 54 height 17
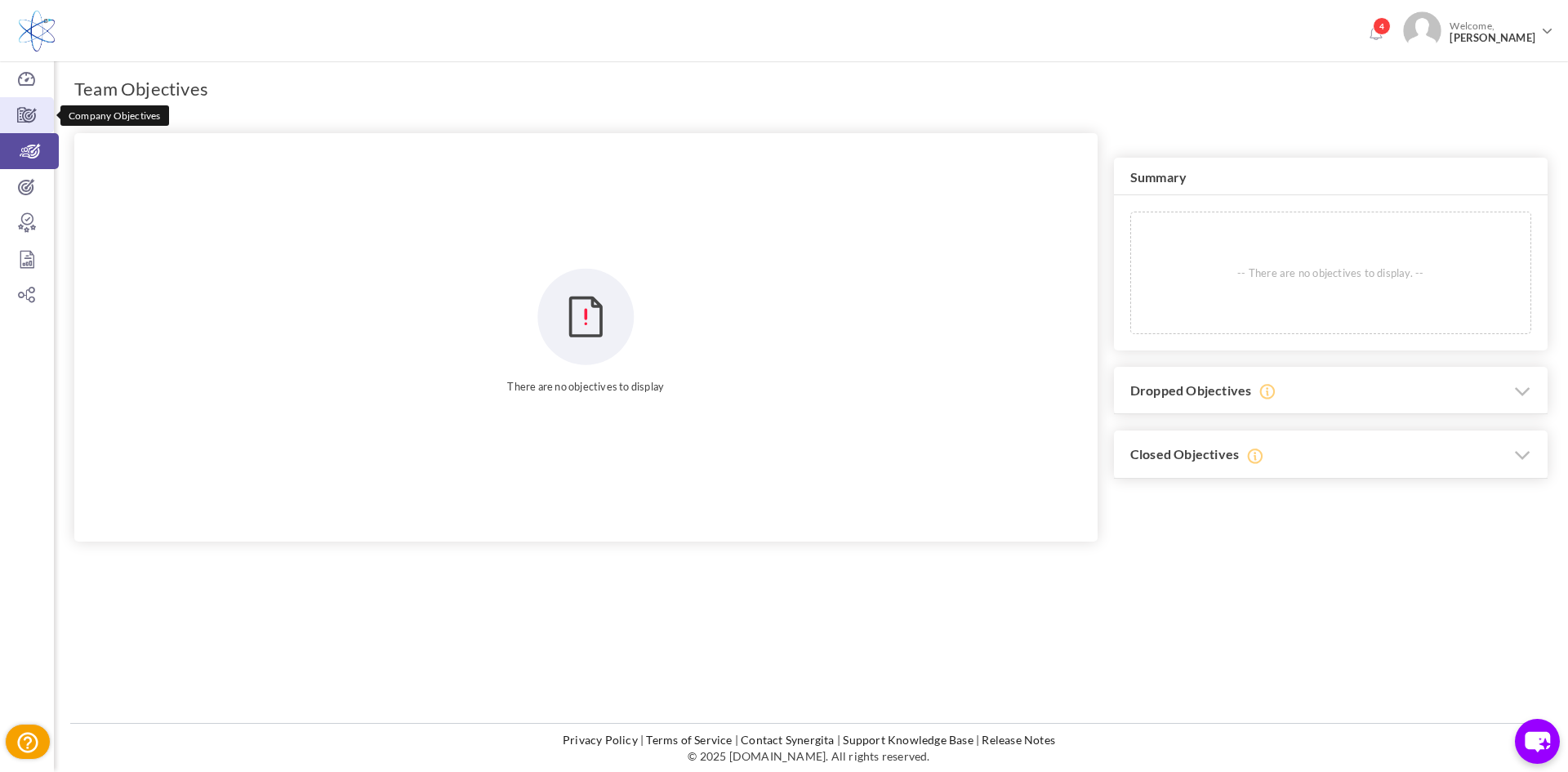
click at [26, 114] on icon at bounding box center [26, 115] width 54 height 17
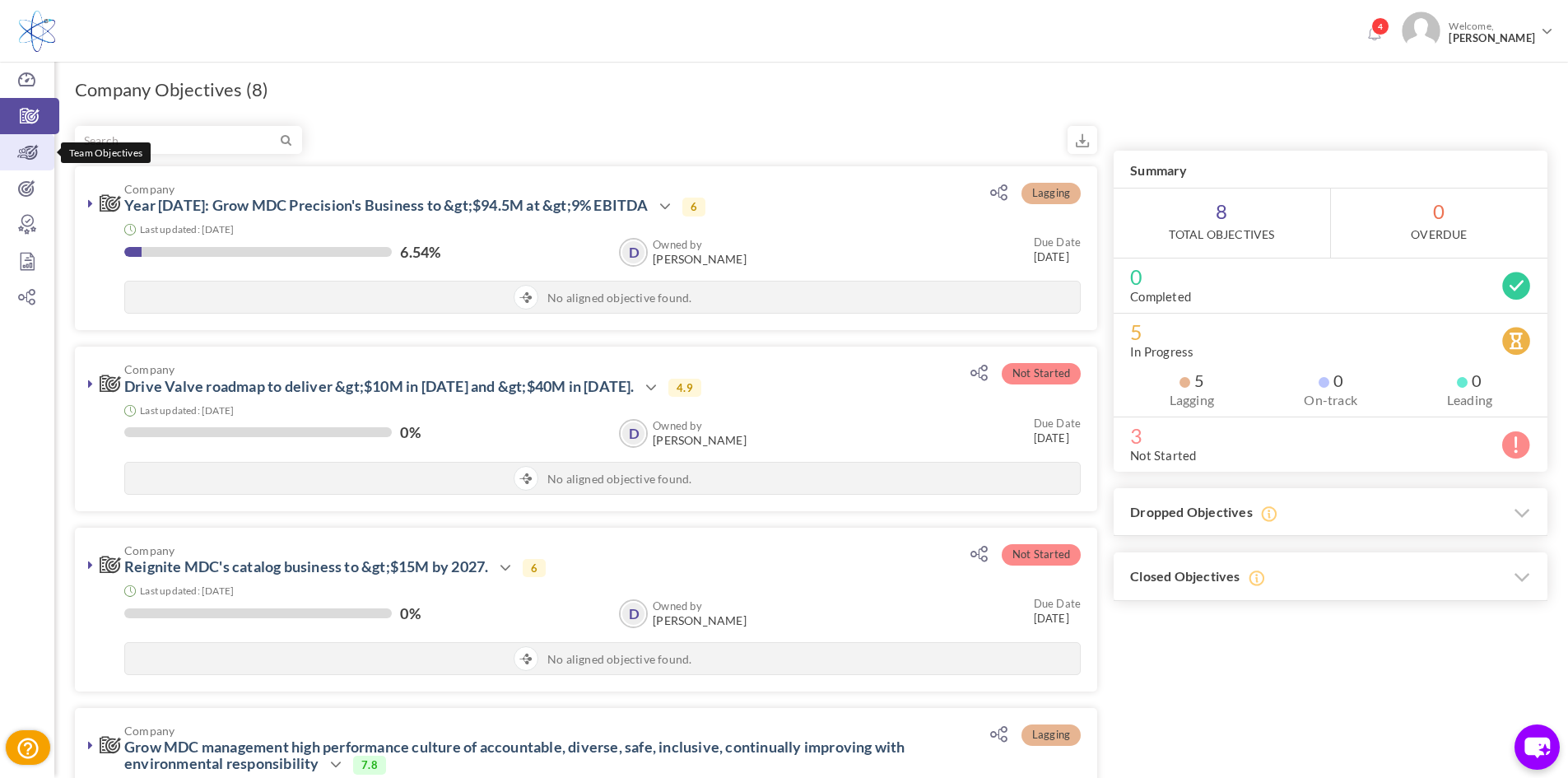
click at [35, 160] on icon at bounding box center [27, 152] width 54 height 17
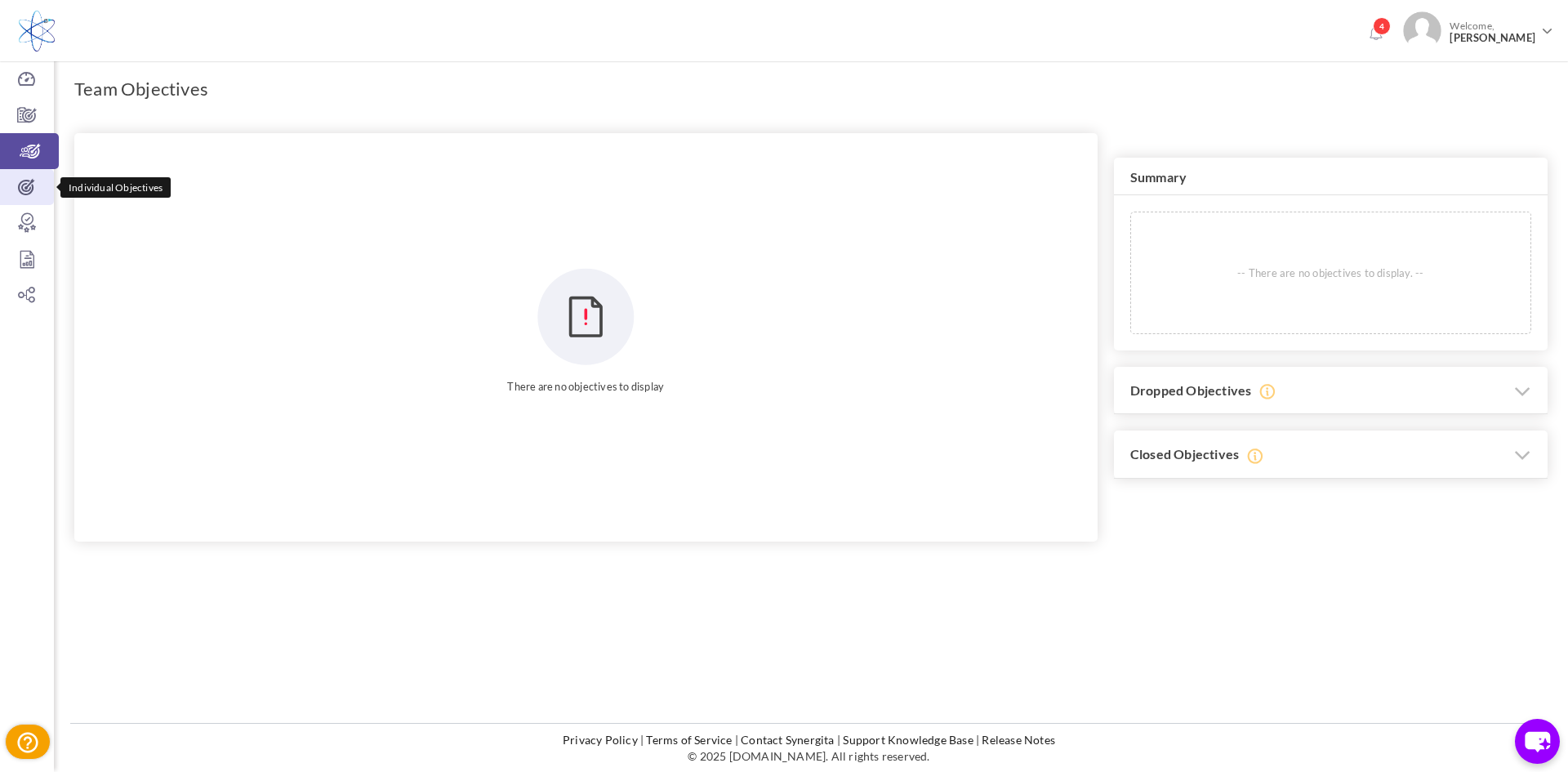
click at [28, 183] on icon at bounding box center [26, 187] width 54 height 17
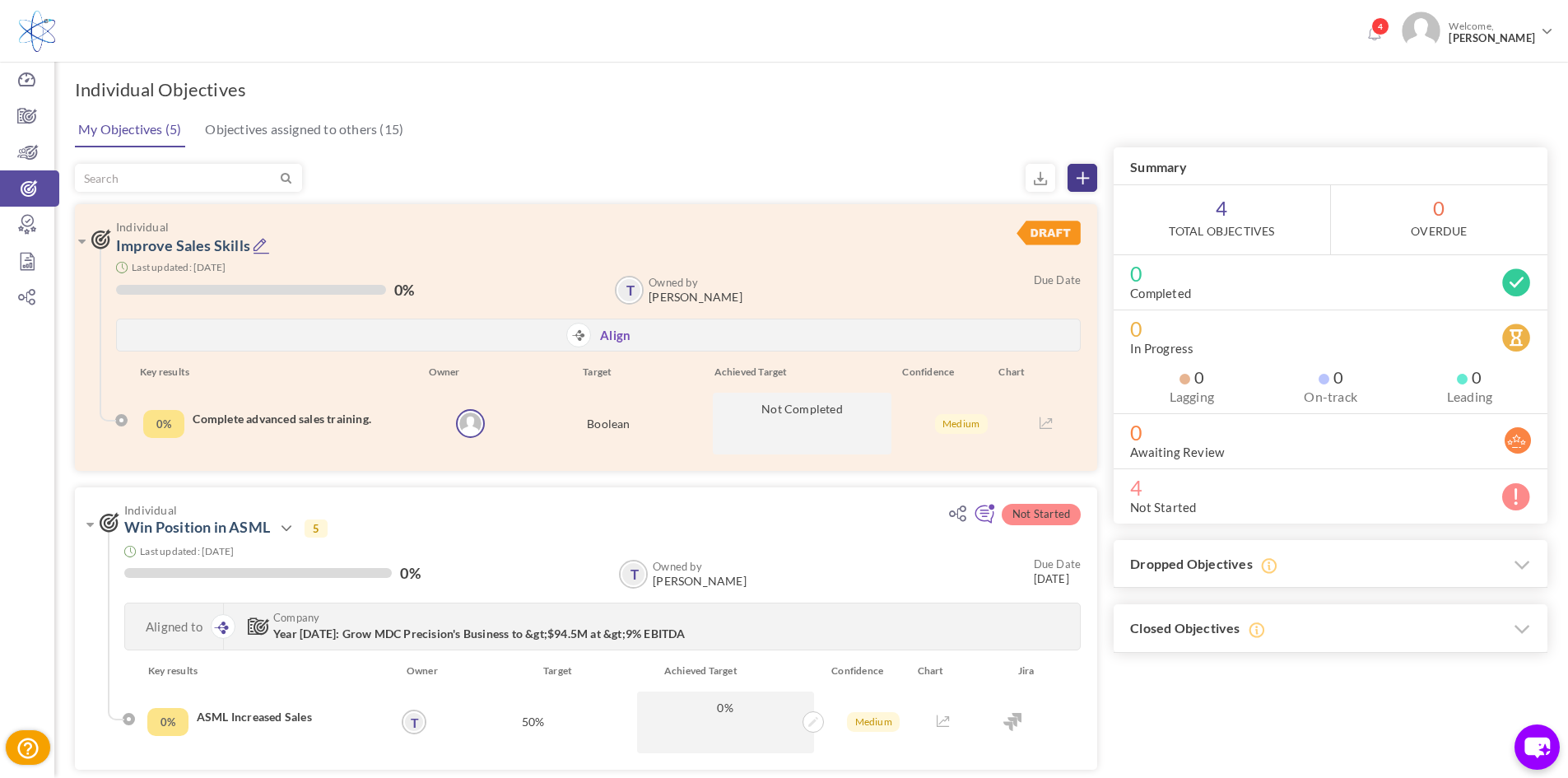
click at [1086, 174] on icon at bounding box center [1083, 179] width 12 height 12
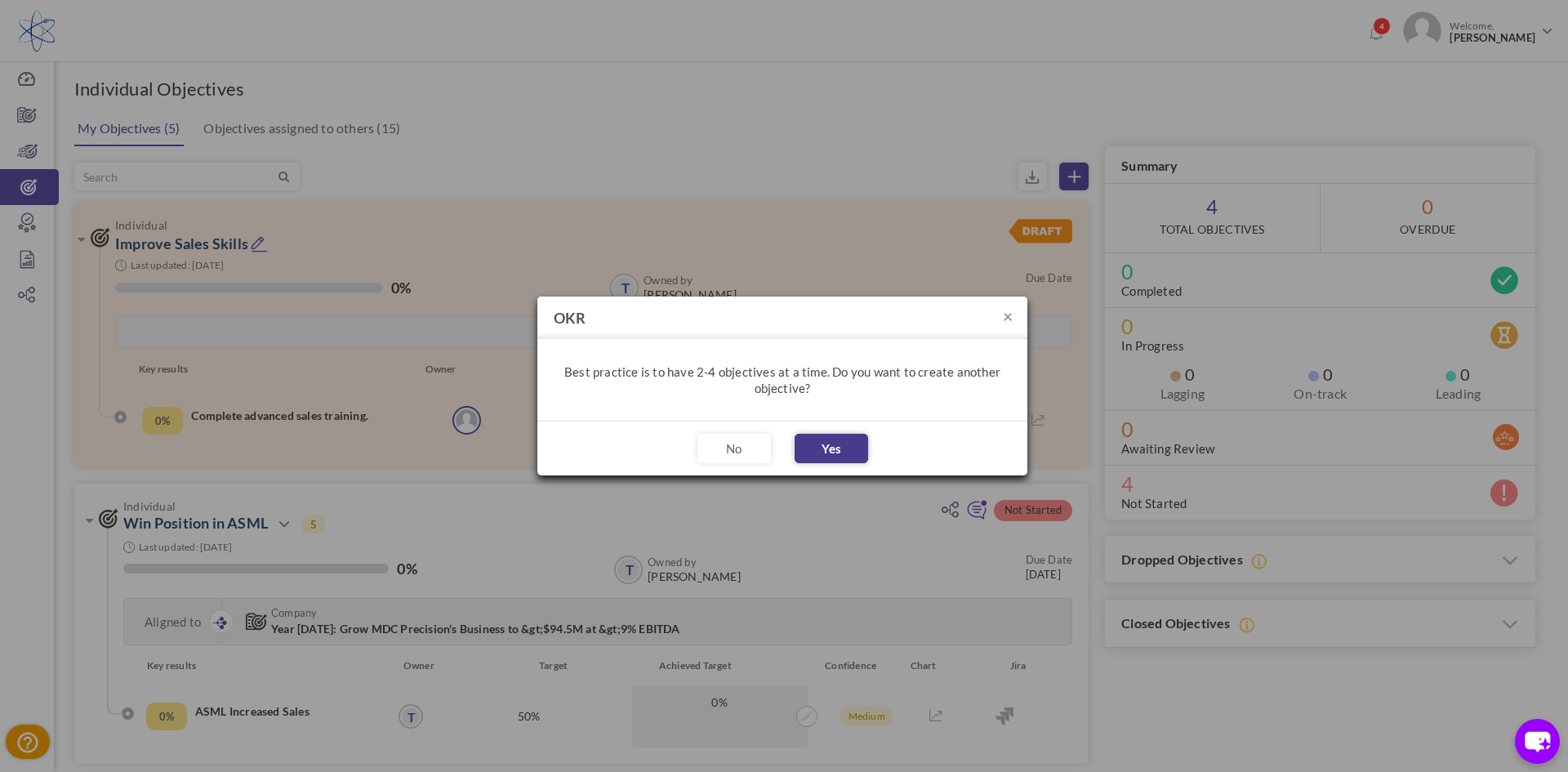
click at [839, 449] on button "Yes" at bounding box center [831, 448] width 73 height 29
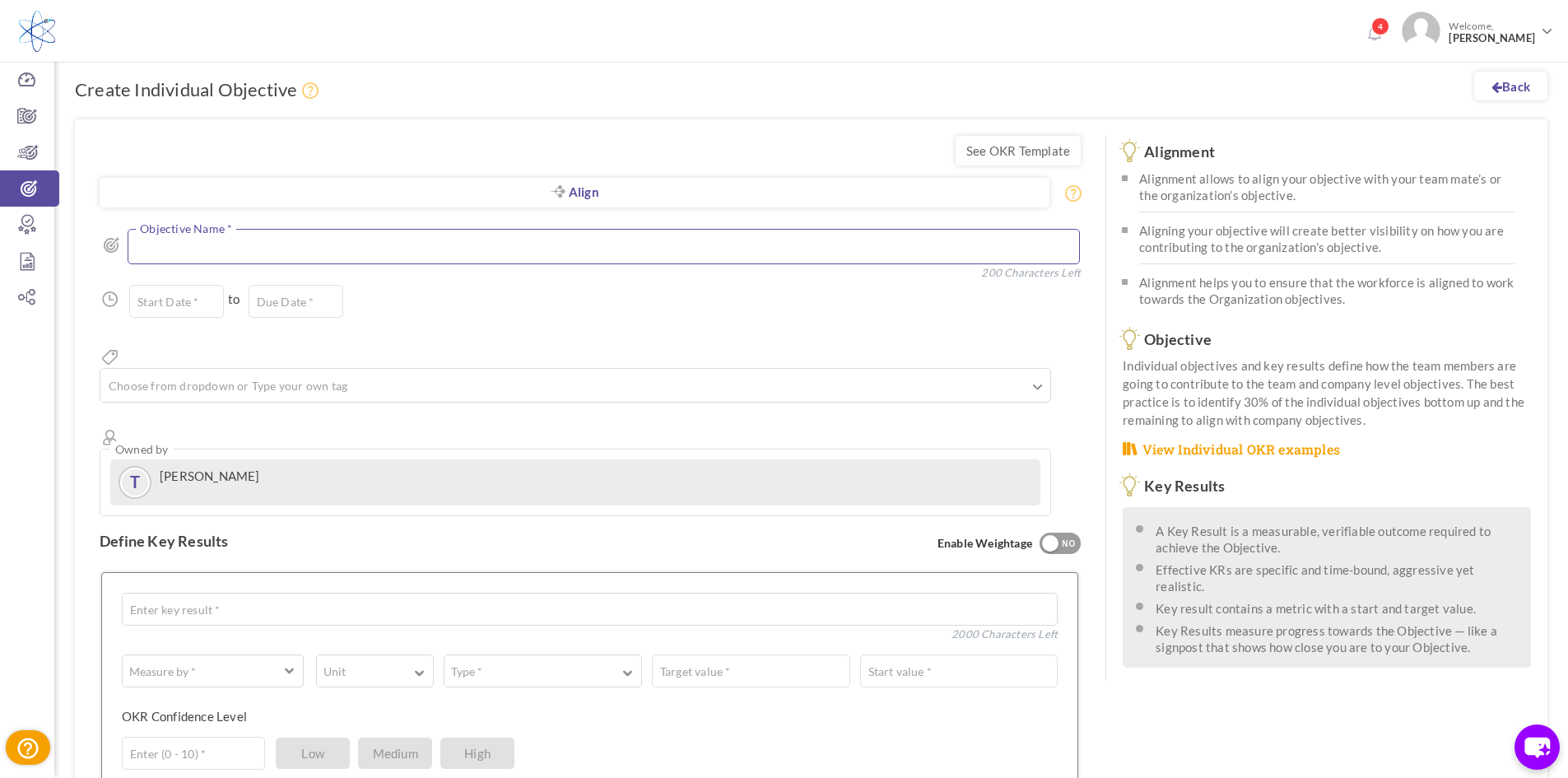
click at [235, 241] on textarea at bounding box center [603, 247] width 951 height 36
type textarea "V"
drag, startPoint x: 275, startPoint y: 248, endPoint x: 0, endPoint y: 286, distance: 277.6
click at [0, 286] on div "Trial Extended! Subscribe to continue using all the features. 4 Welcome, Tracy …" at bounding box center [784, 596] width 1568 height 1192
click at [420, 254] on textarea "Improving Sales Productivity" at bounding box center [603, 247] width 951 height 36
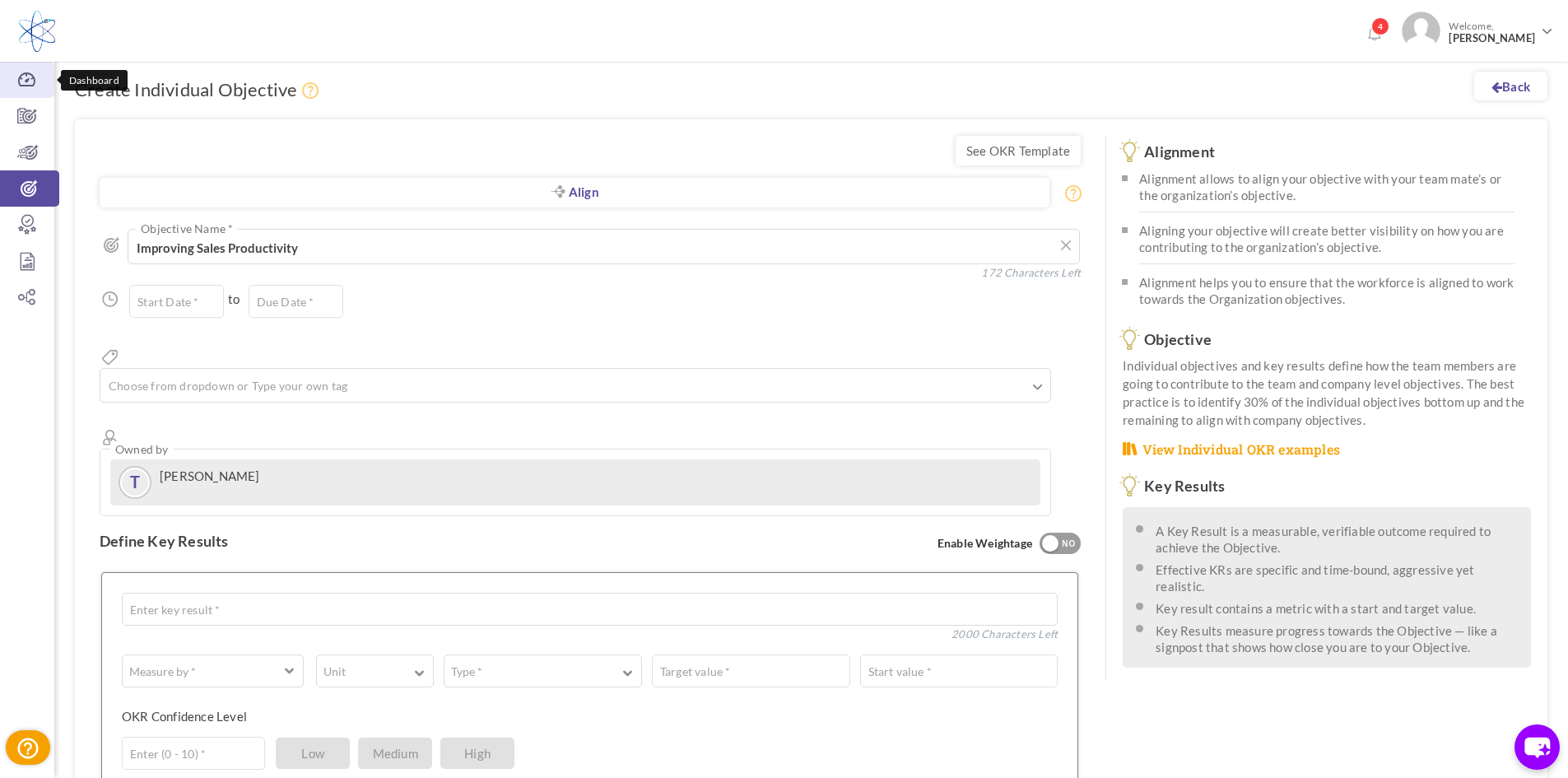
click at [20, 79] on icon at bounding box center [27, 80] width 54 height 17
click at [357, 242] on textarea "Improving Sales Productivity" at bounding box center [603, 247] width 951 height 36
drag, startPoint x: 364, startPoint y: 247, endPoint x: 113, endPoint y: 281, distance: 253.3
click at [111, 278] on div "Align Objective All Company Team Individual Choose Objective Improving Sales Pr…" at bounding box center [590, 363] width 981 height 305
click at [113, 281] on div "Align Objective All Company Team Individual Choose Objective Improving Sales Pr…" at bounding box center [590, 363] width 981 height 305
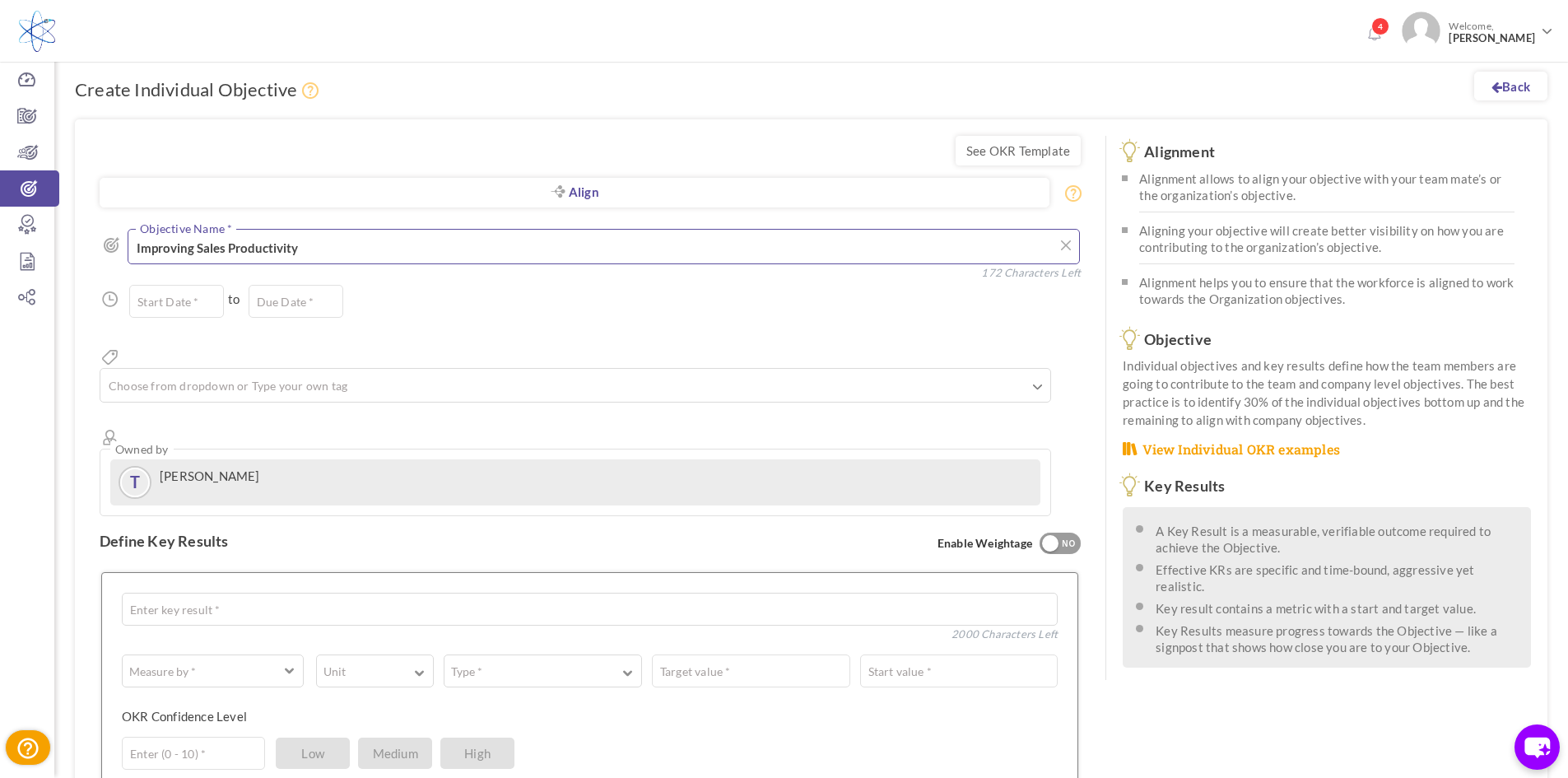
drag, startPoint x: 330, startPoint y: 256, endPoint x: 126, endPoint y: 248, distance: 204.2
click at [126, 248] on div "Improving Sales Productivity Objective Name * 172 Characters Left" at bounding box center [590, 249] width 981 height 39
type textarea "W"
type textarea "A"
type textarea "V"
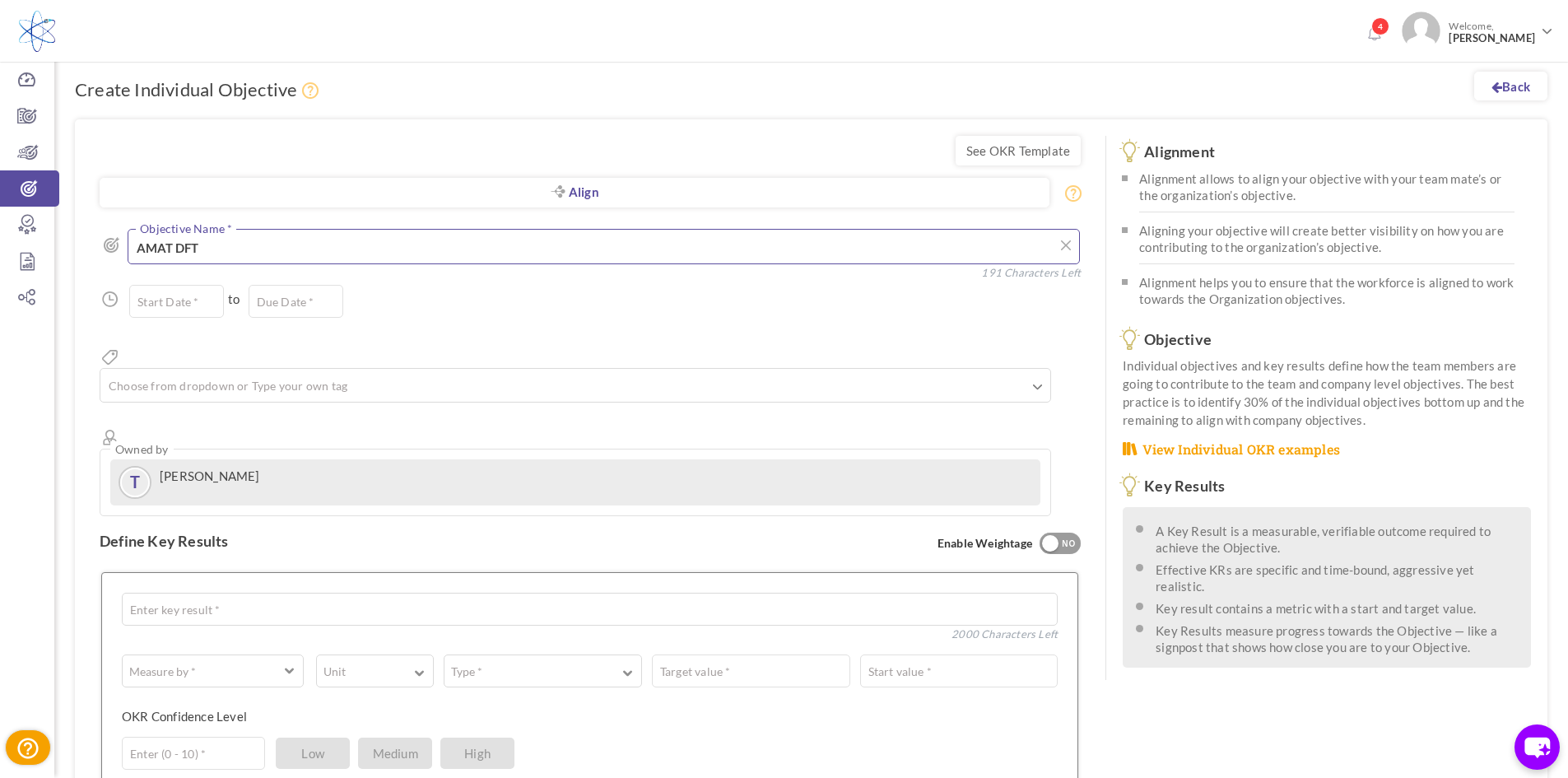
click at [231, 240] on textarea "AMAT DFT" at bounding box center [603, 247] width 951 height 36
type textarea "A"
type textarea "Win"
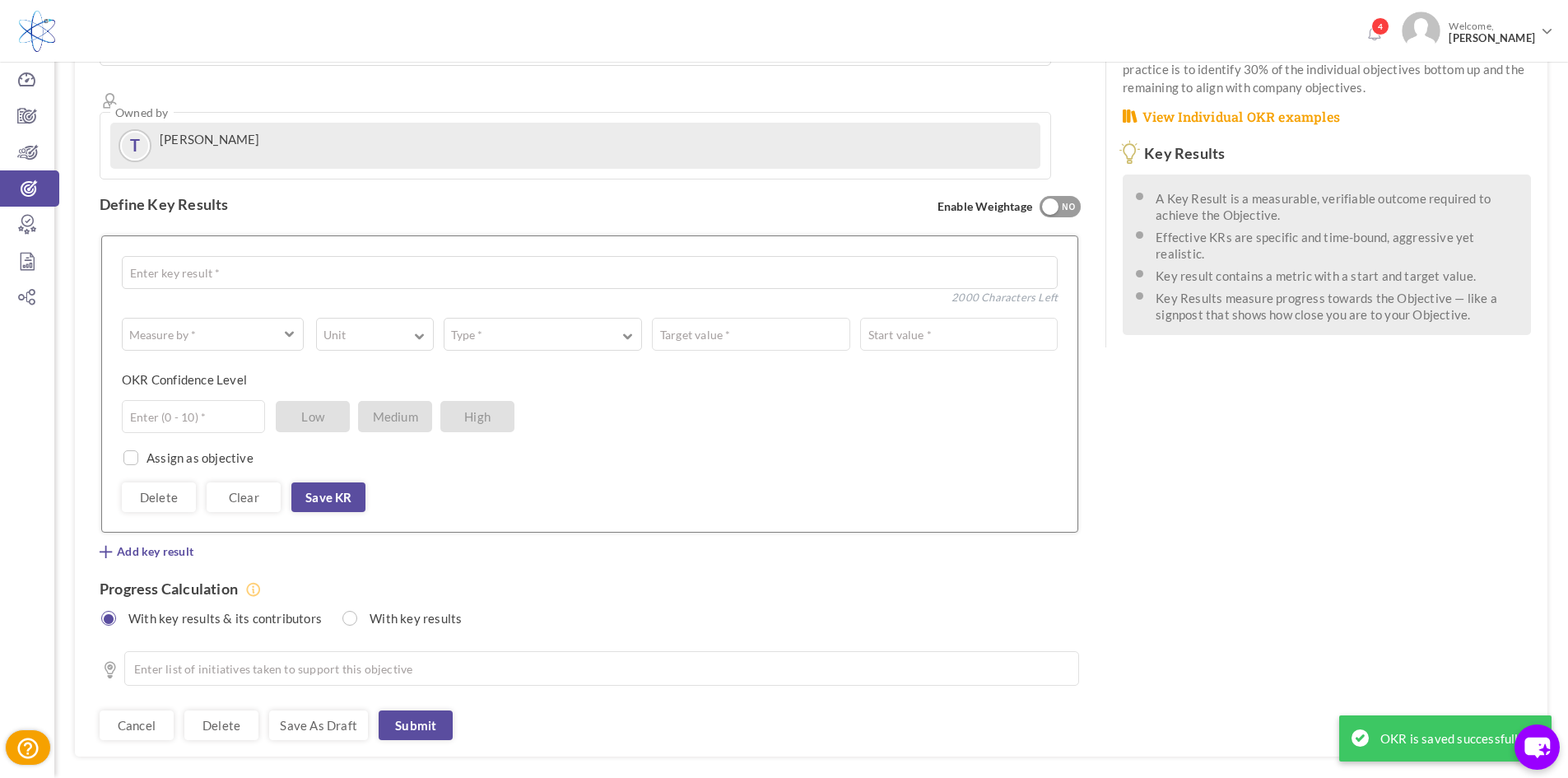
scroll to position [351, 0]
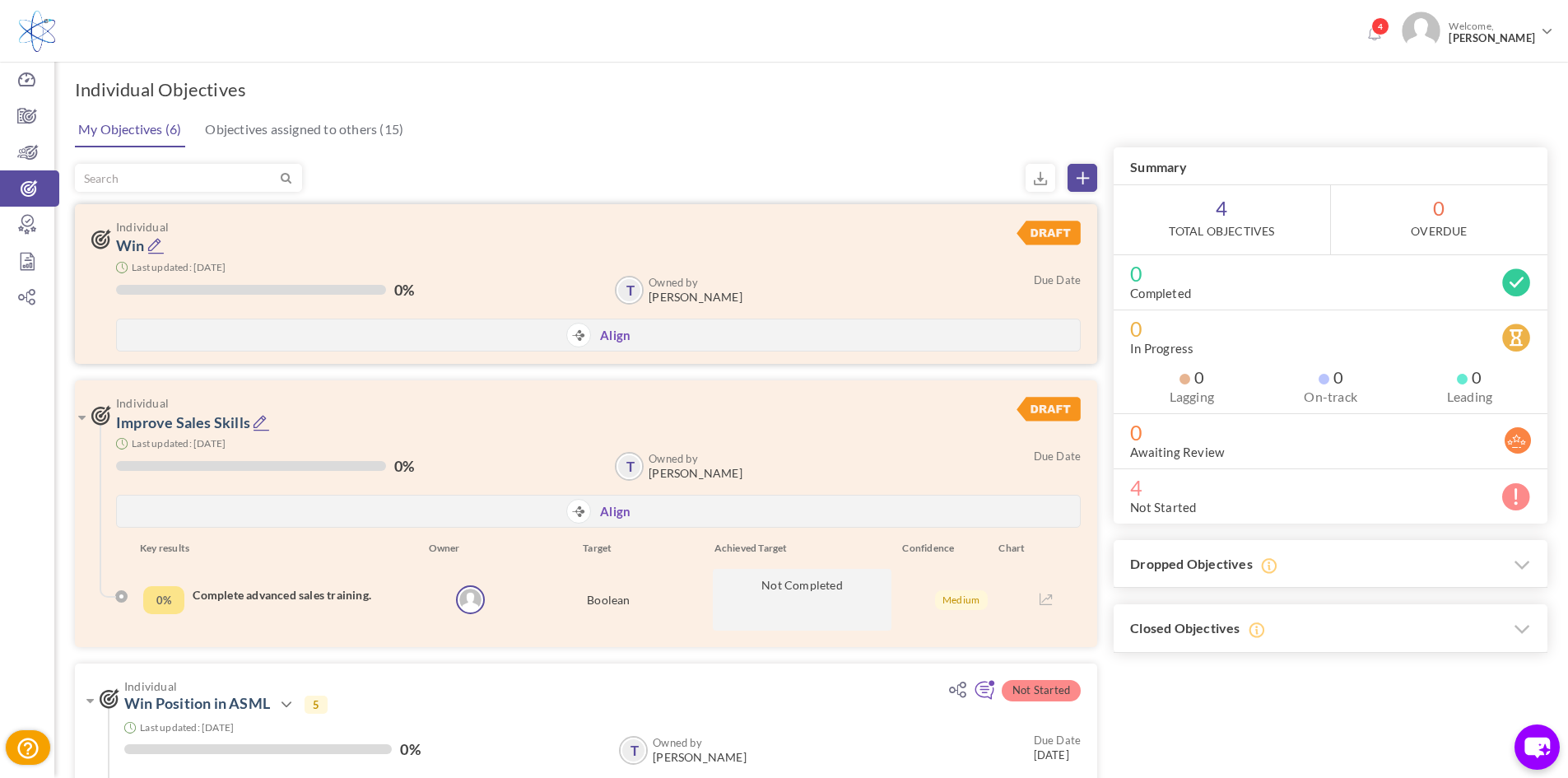
click at [1064, 231] on img at bounding box center [1048, 233] width 64 height 25
click at [131, 243] on link "Win" at bounding box center [131, 245] width 28 height 18
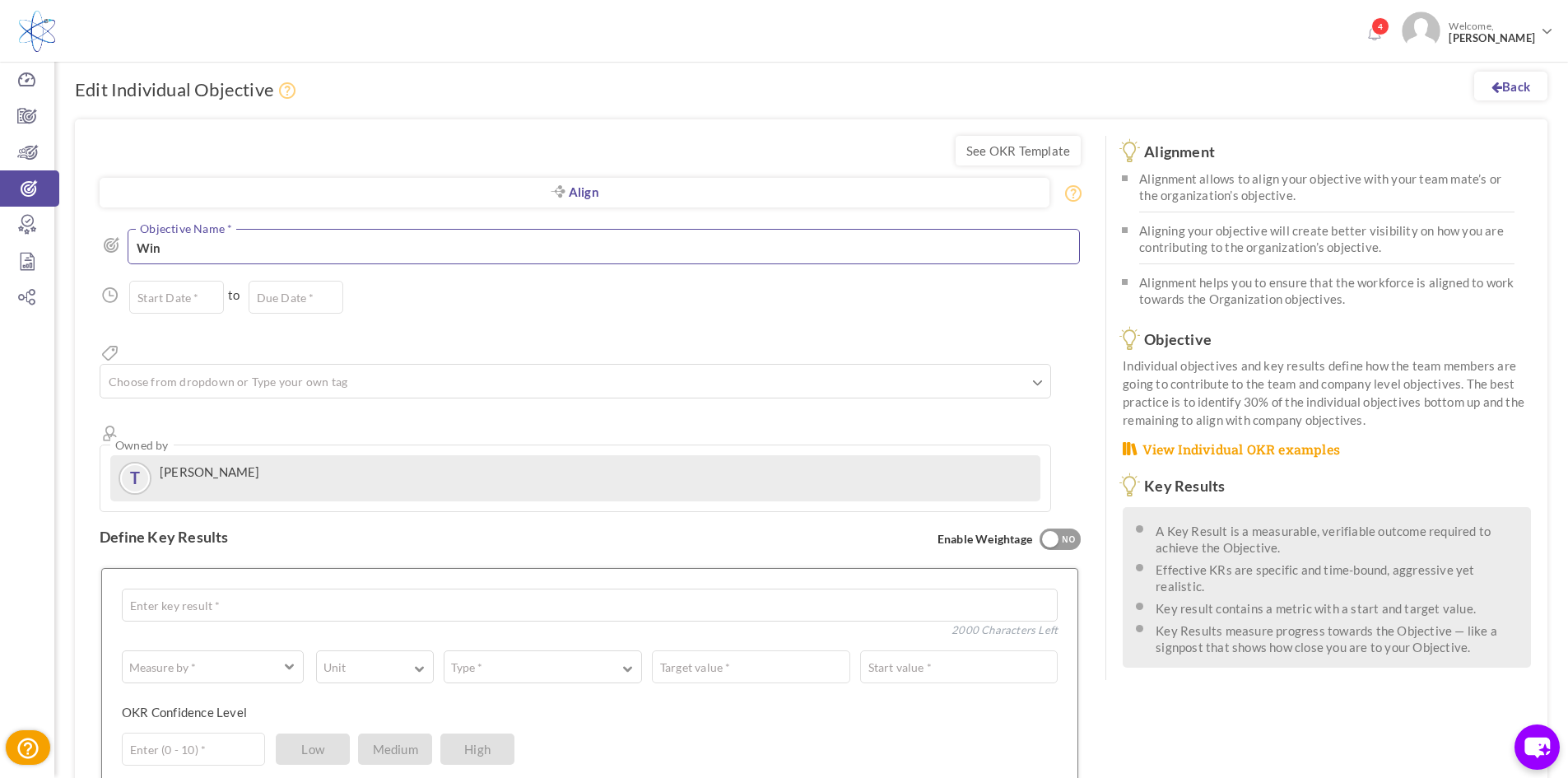
drag, startPoint x: 230, startPoint y: 253, endPoint x: 65, endPoint y: 255, distance: 165.0
click at [65, 255] on div "Back Edit Individual Objective See OKR Template Align Align Objective All Compa…" at bounding box center [811, 616] width 1514 height 1142
click at [65, 256] on div "Back Edit Individual Objective See OKR Template Align Align Objective All Compa…" at bounding box center [811, 618] width 1514 height 1147
drag, startPoint x: 193, startPoint y: 252, endPoint x: 113, endPoint y: 256, distance: 80.1
click at [113, 256] on div "Win Objective Name * 197 Characters Left" at bounding box center [590, 249] width 981 height 39
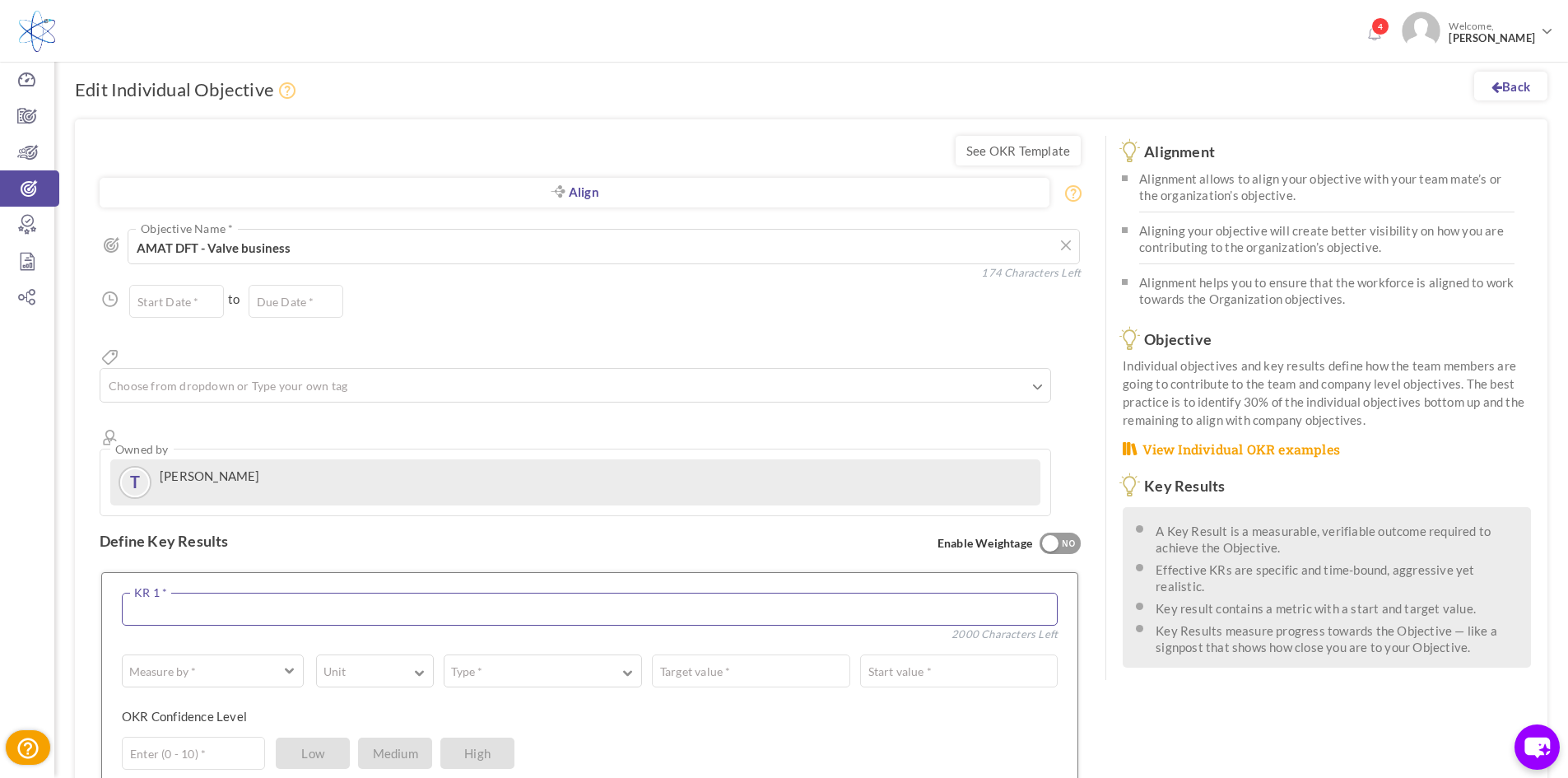
click at [203, 592] on textarea at bounding box center [589, 608] width 935 height 33
drag, startPoint x: 338, startPoint y: 246, endPoint x: 139, endPoint y: 261, distance: 199.6
click at [144, 261] on textarea "Win" at bounding box center [603, 247] width 951 height 36
click at [142, 261] on textarea "Win" at bounding box center [603, 247] width 951 height 36
click at [138, 263] on textarea "Win" at bounding box center [603, 247] width 951 height 36
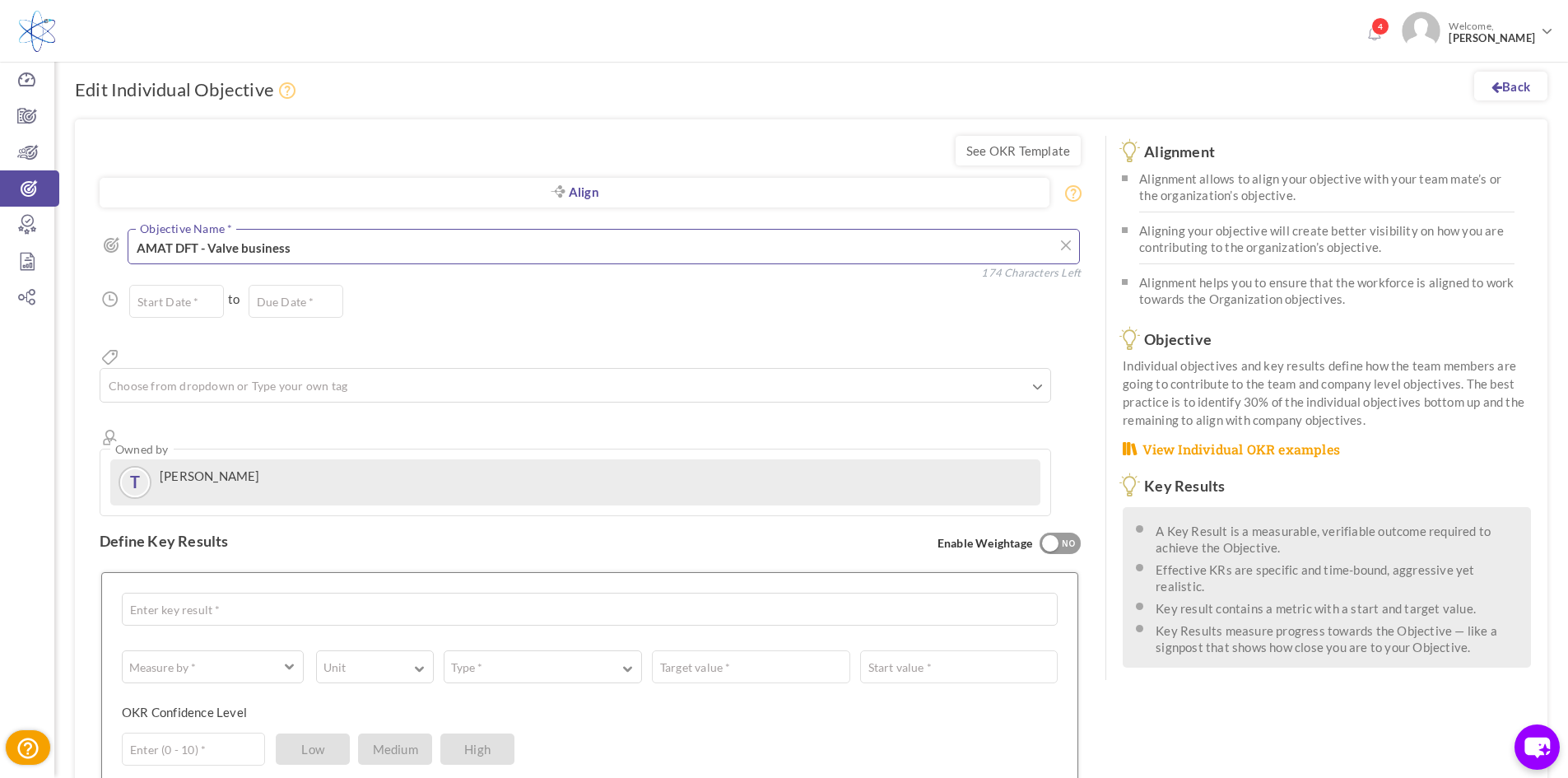
click at [335, 252] on textarea "Win" at bounding box center [603, 247] width 951 height 36
drag, startPoint x: 297, startPoint y: 255, endPoint x: 110, endPoint y: 258, distance: 187.0
click at [112, 260] on div "Win Objective Name * 174 Characters Left" at bounding box center [590, 249] width 981 height 39
click at [288, 250] on textarea "Win" at bounding box center [603, 247] width 951 height 36
drag, startPoint x: 207, startPoint y: 249, endPoint x: 449, endPoint y: 229, distance: 242.8
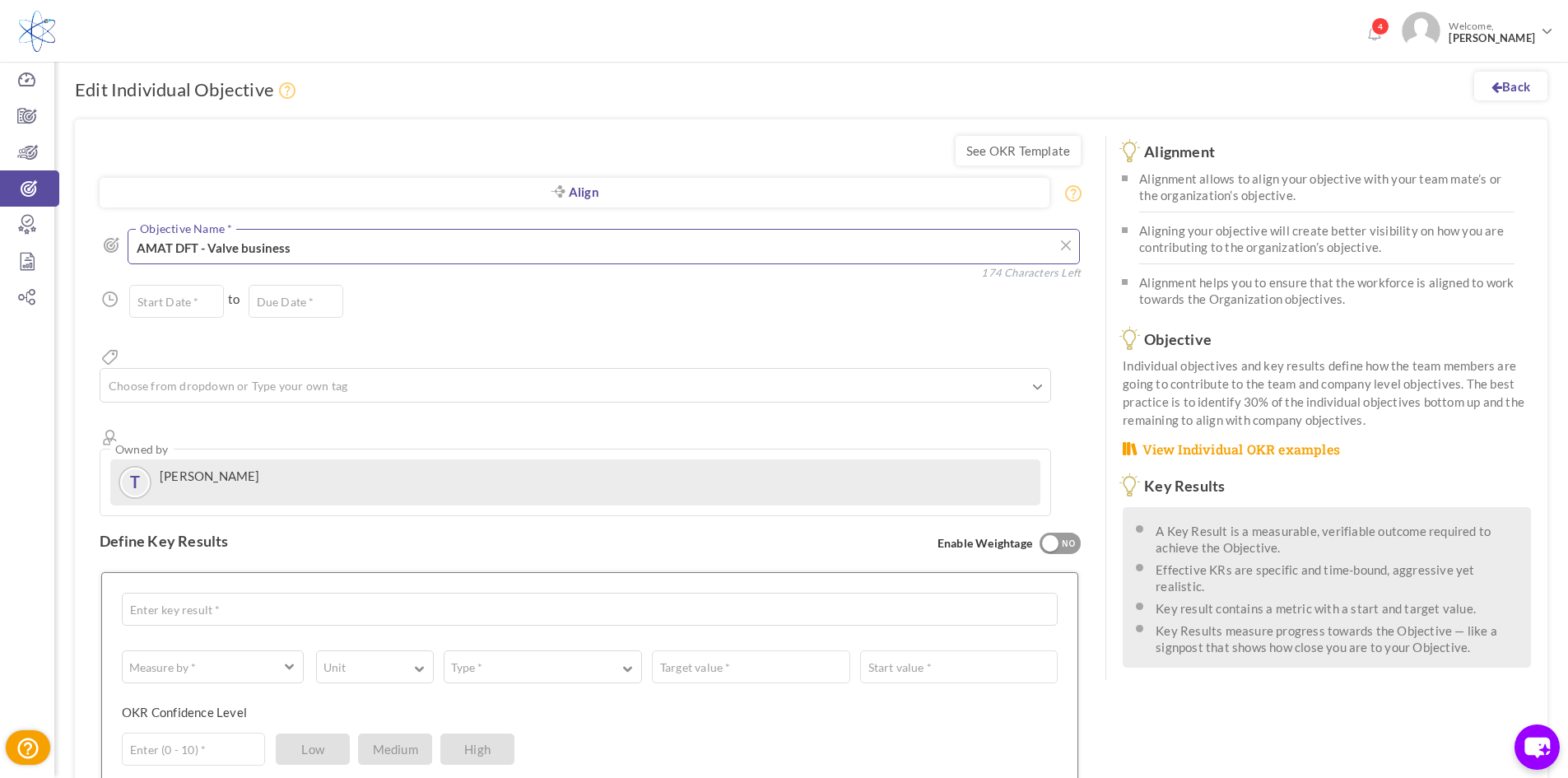
click at [373, 218] on div "Align Objective All Company Team Individual Choose Objective Win Objective Name…" at bounding box center [590, 363] width 981 height 305
type textarea "AMAT DFT - Increase Valve Sales"
click at [176, 301] on input "text" at bounding box center [176, 301] width 95 height 33
click at [290, 388] on td "1" at bounding box center [291, 378] width 27 height 23
type input "01-Aug-2025"
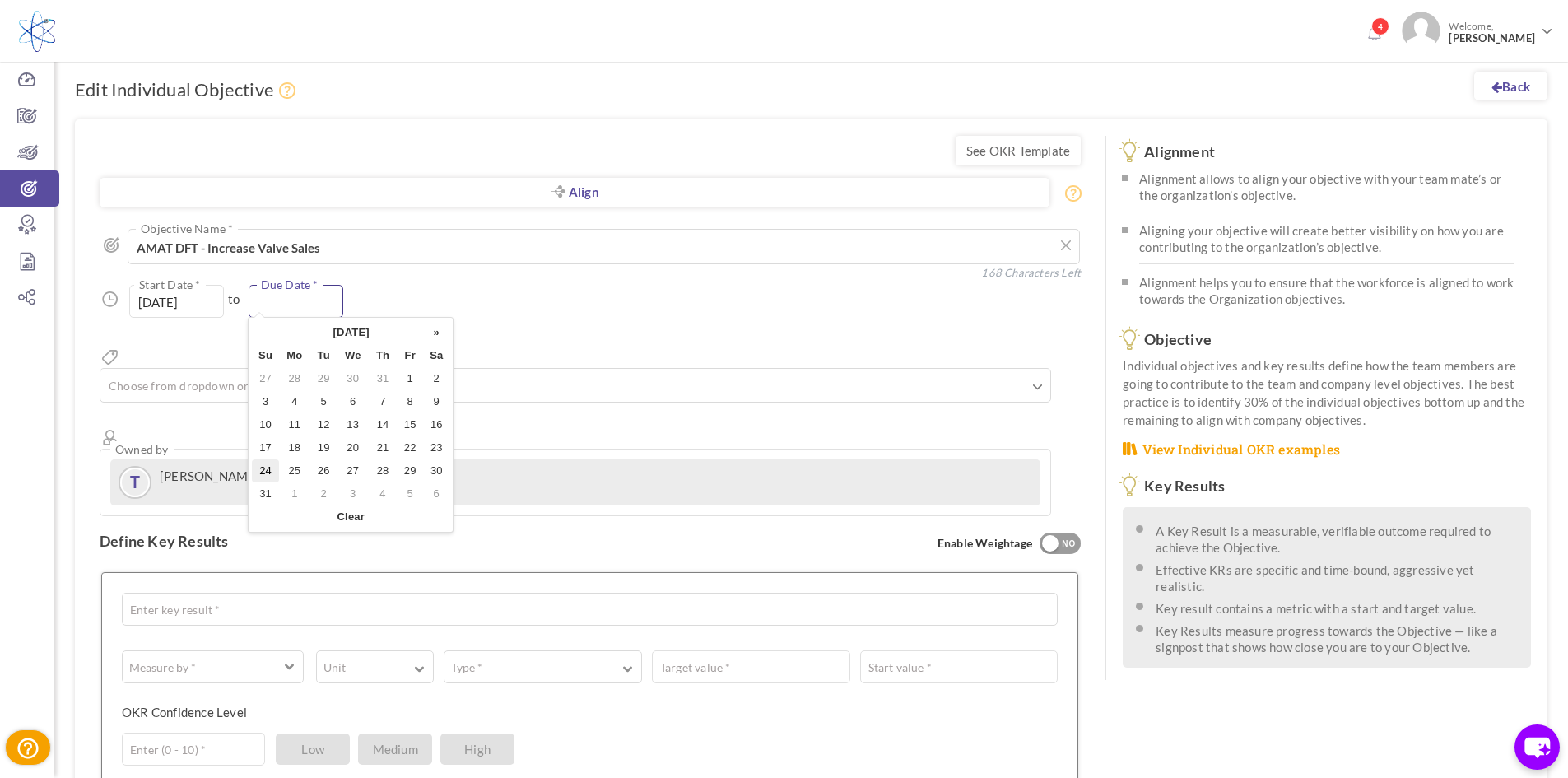
click at [307, 298] on input "text" at bounding box center [296, 301] width 95 height 33
click at [435, 332] on th "»" at bounding box center [436, 332] width 27 height 23
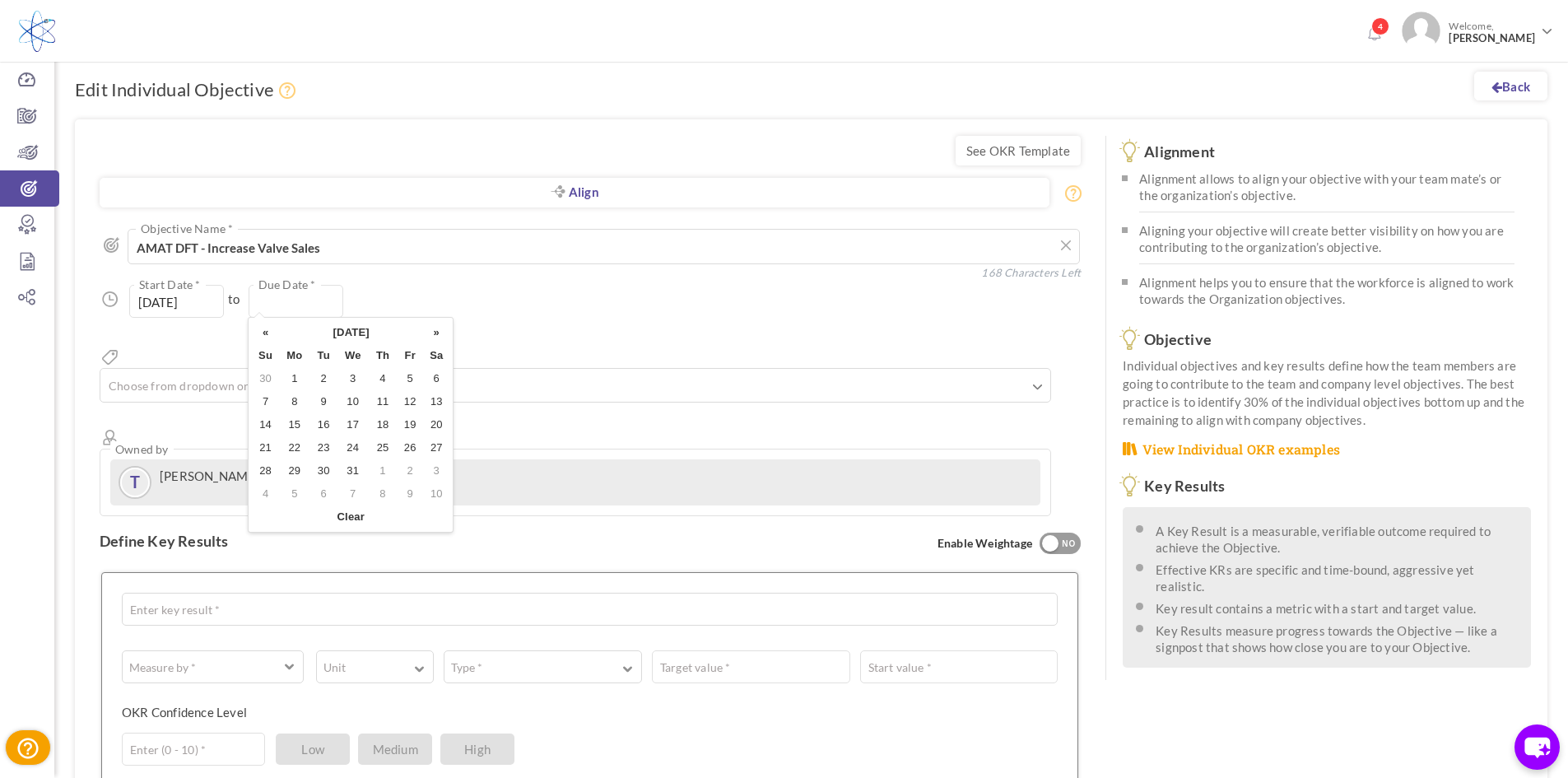
click at [435, 332] on th "»" at bounding box center [436, 332] width 27 height 23
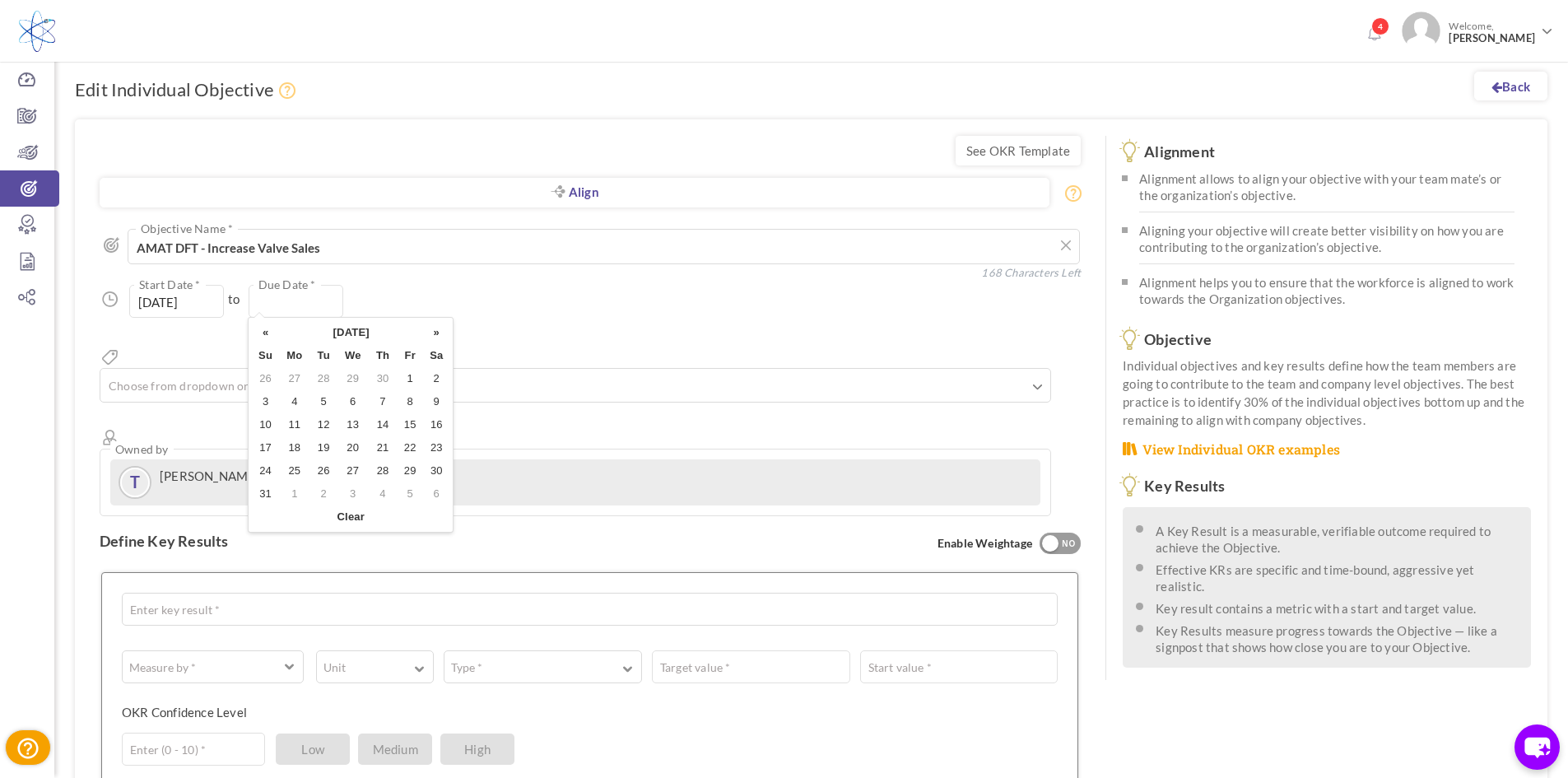
click at [435, 332] on th "»" at bounding box center [436, 332] width 27 height 23
click at [436, 376] on td "1" at bounding box center [436, 378] width 27 height 23
type input "01-Aug-2026"
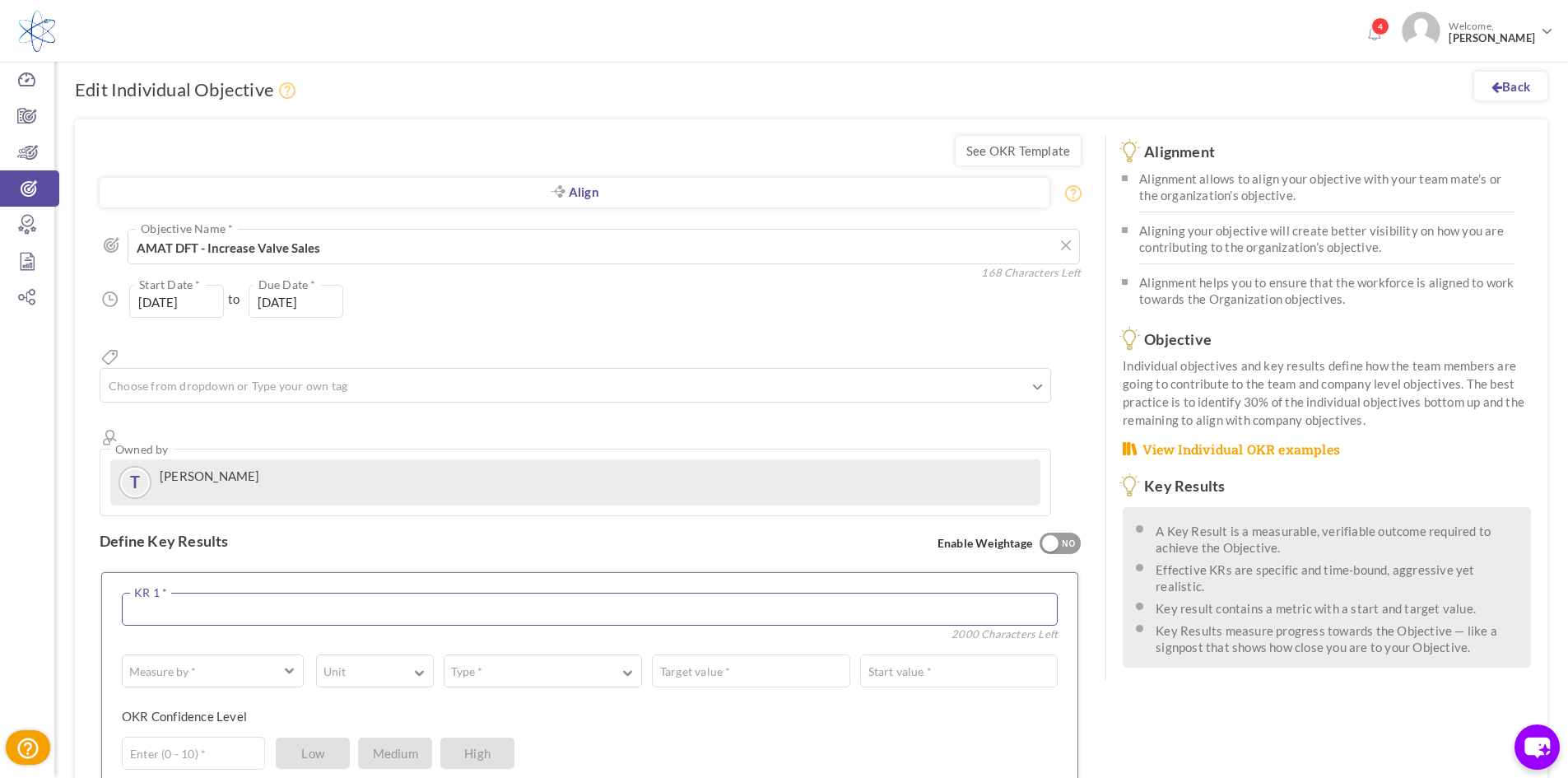
click at [207, 592] on textarea at bounding box center [589, 608] width 935 height 33
type textarea "Increased Sales"
click at [280, 655] on button "Measure by *" at bounding box center [212, 671] width 182 height 33
click at [216, 701] on link "# Number" at bounding box center [212, 713] width 163 height 25
click at [379, 655] on button "Unit" at bounding box center [375, 671] width 117 height 33
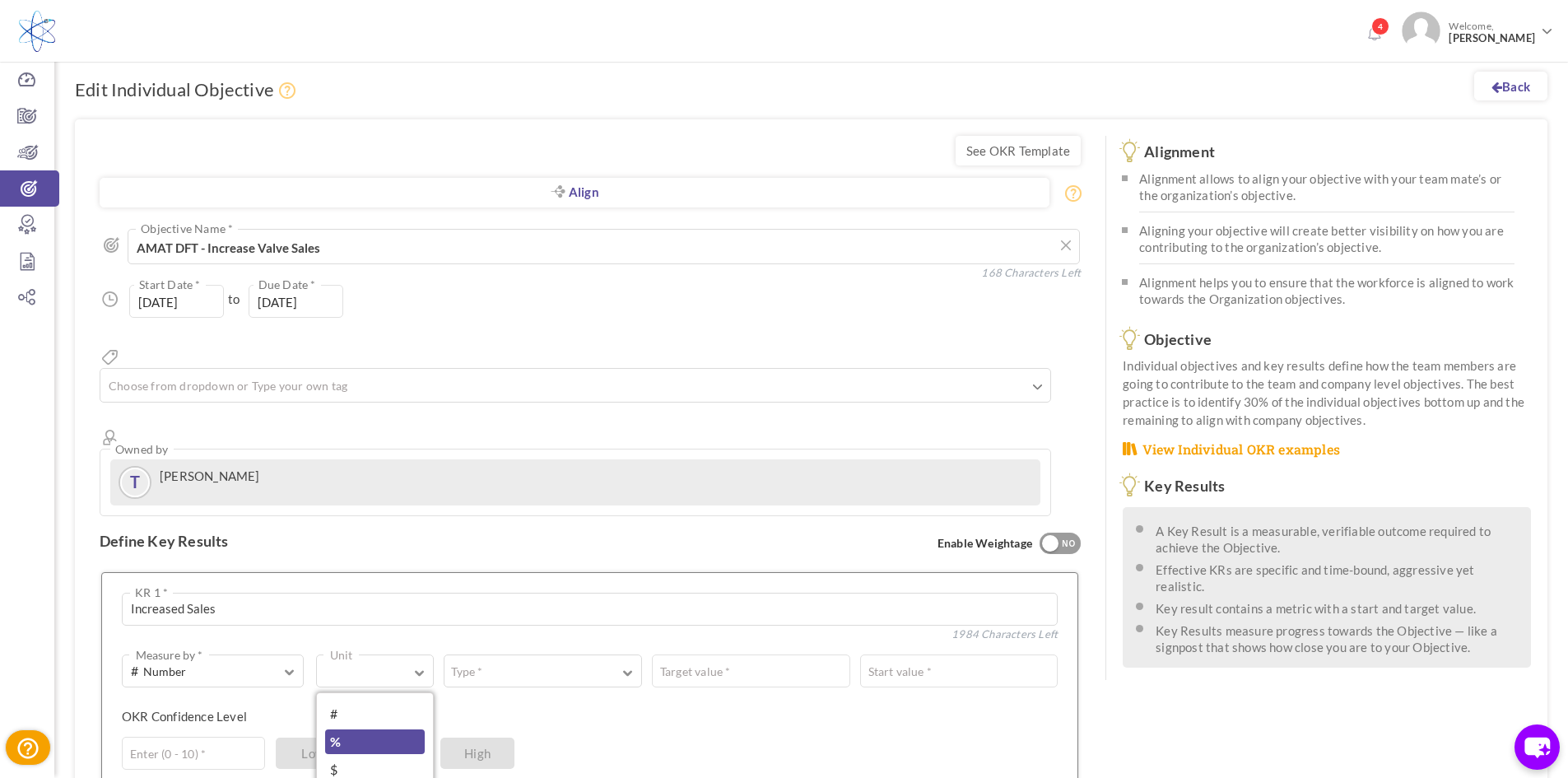
click at [363, 729] on link "%" at bounding box center [375, 742] width 99 height 25
click at [501, 655] on button "Type *" at bounding box center [542, 671] width 198 height 33
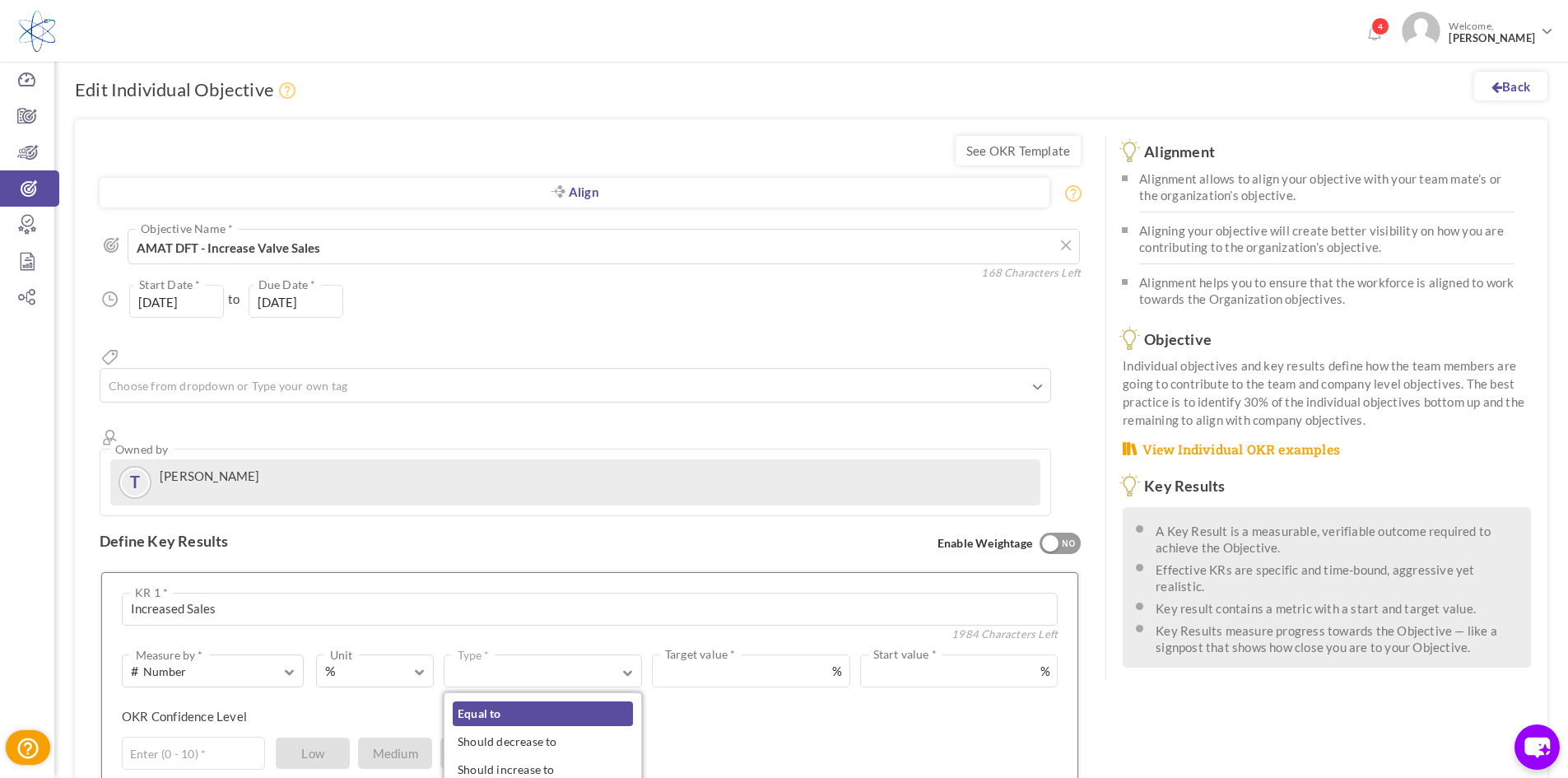
click at [513, 701] on link "Equal to" at bounding box center [543, 713] width 180 height 25
drag, startPoint x: 812, startPoint y: 615, endPoint x: 832, endPoint y: 620, distance: 20.6
click at [813, 655] on input "text" at bounding box center [907, 671] width 302 height 33
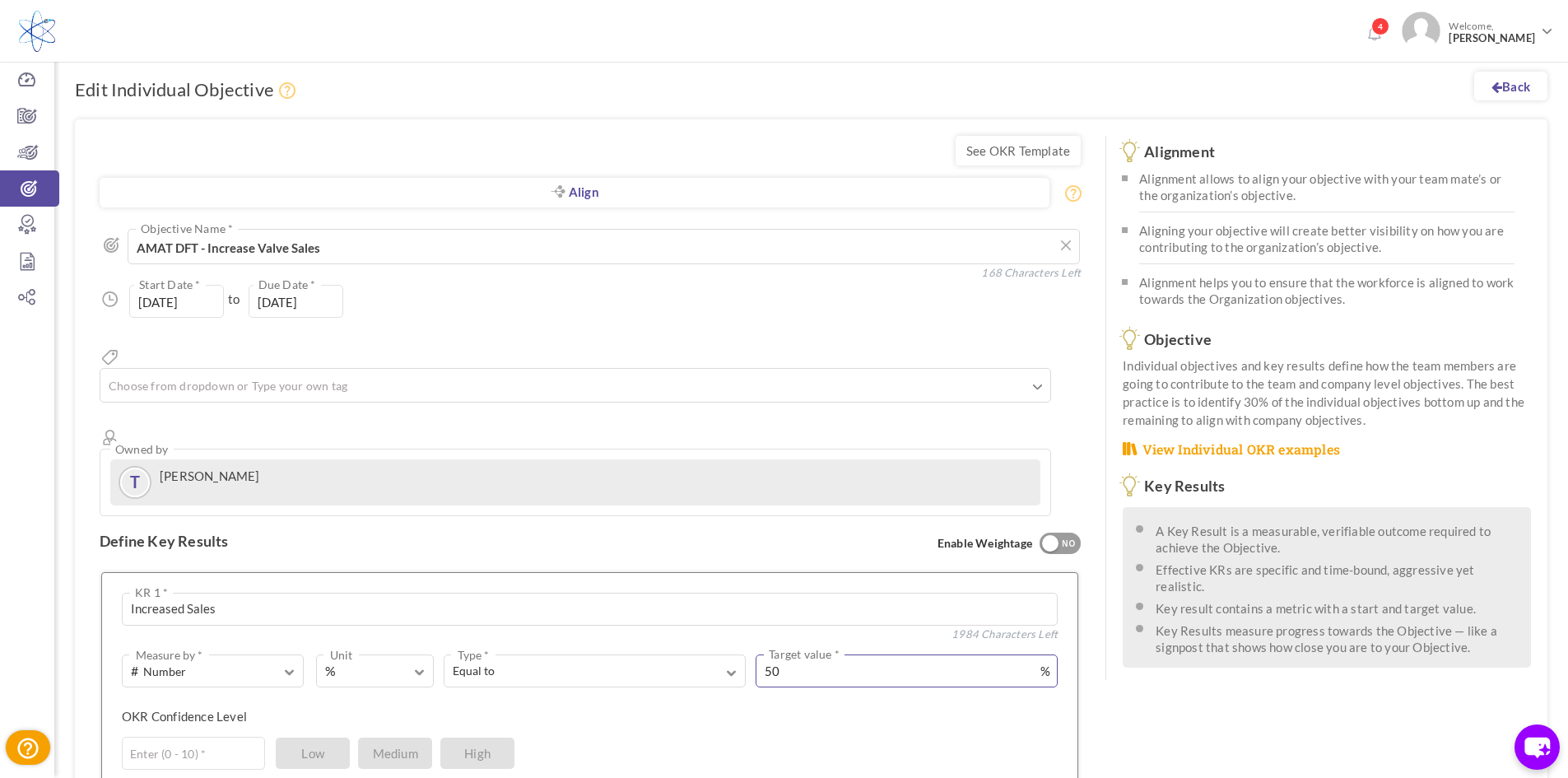
type input "50"
click at [232, 736] on input "text" at bounding box center [193, 752] width 143 height 33
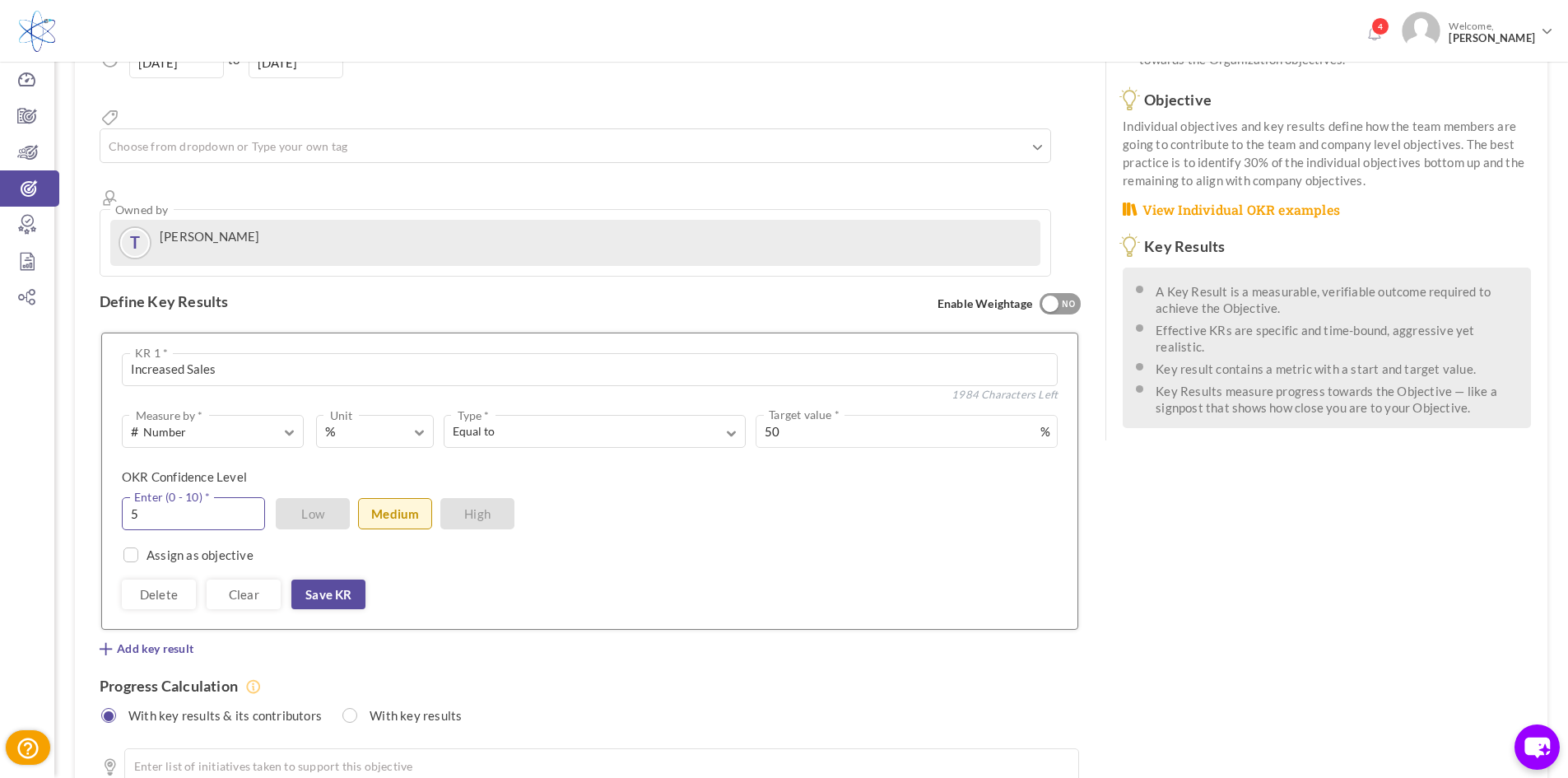
scroll to position [354, 0]
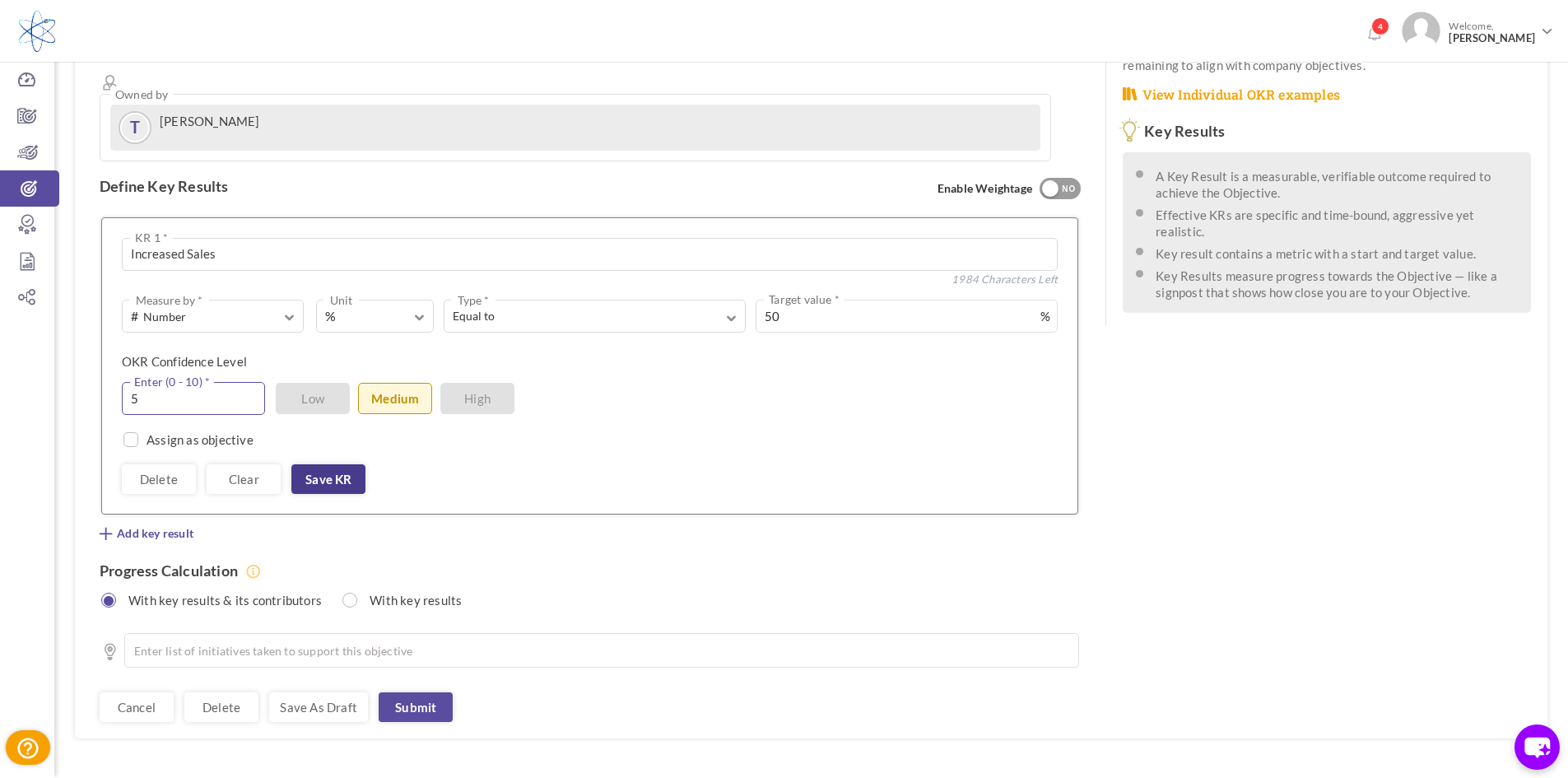
type input "5"
click at [338, 464] on link "Save KR" at bounding box center [328, 479] width 74 height 29
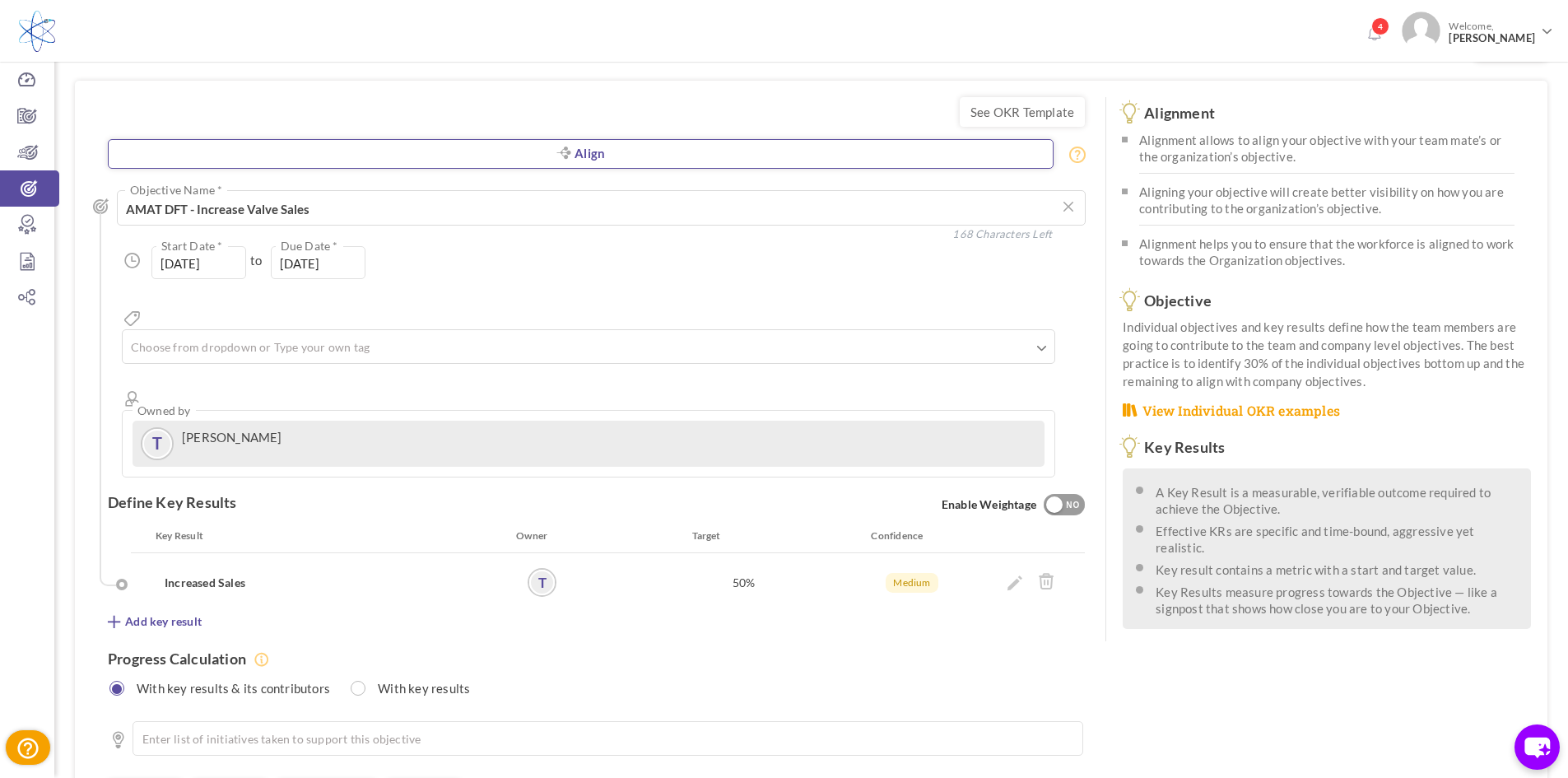
scroll to position [0, 0]
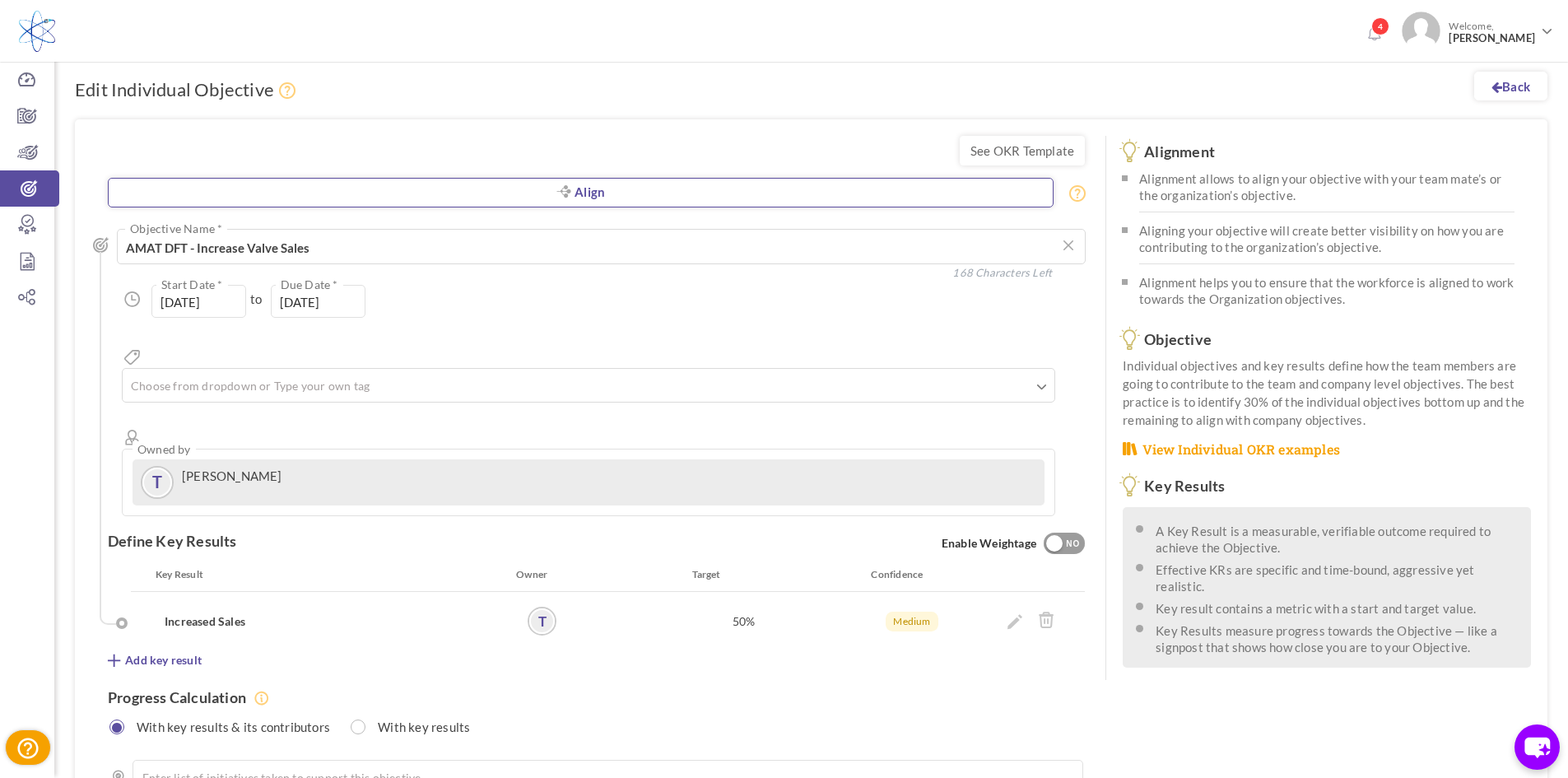
click at [467, 198] on link "Align" at bounding box center [580, 192] width 946 height 29
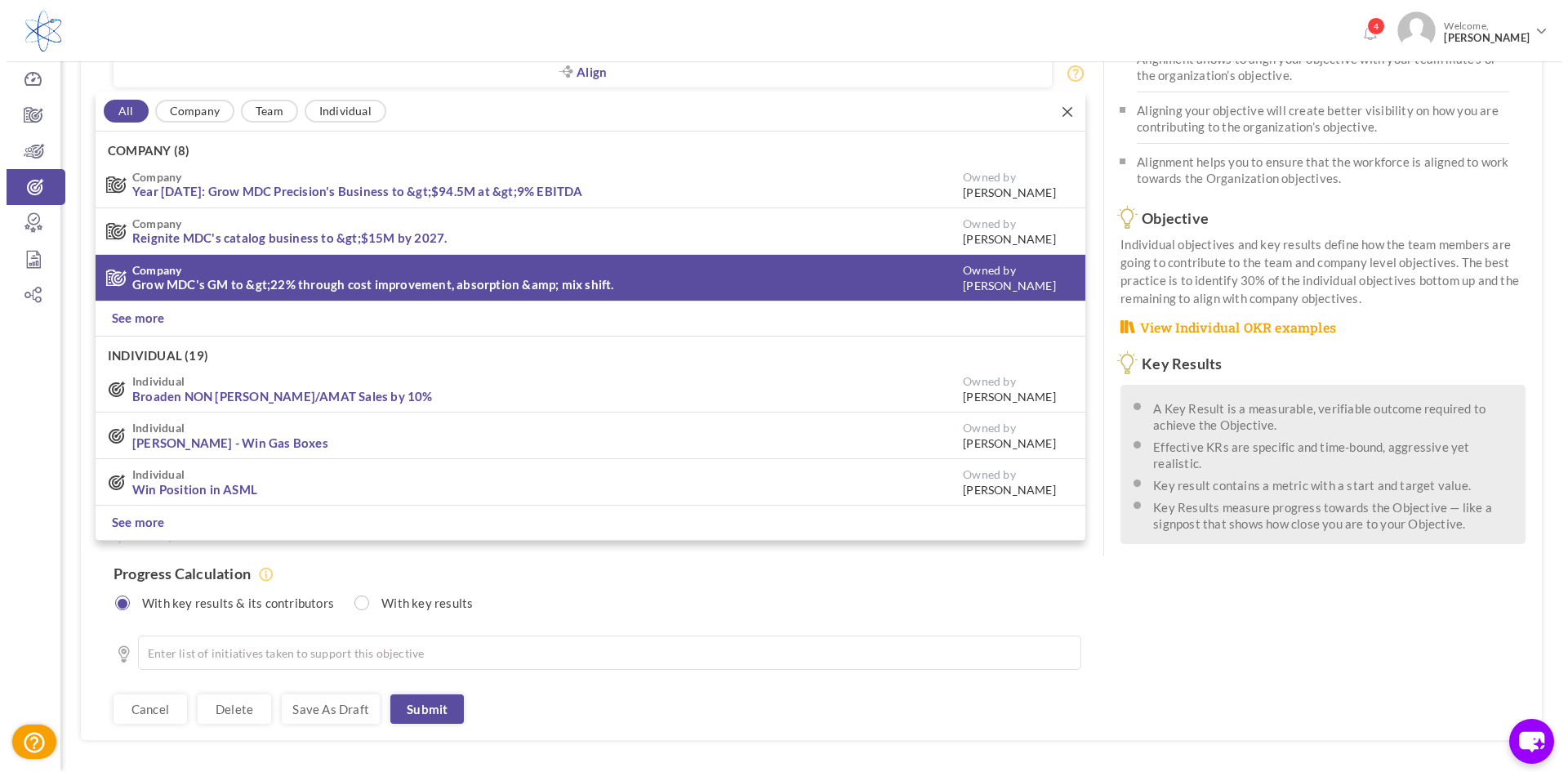
scroll to position [126, 0]
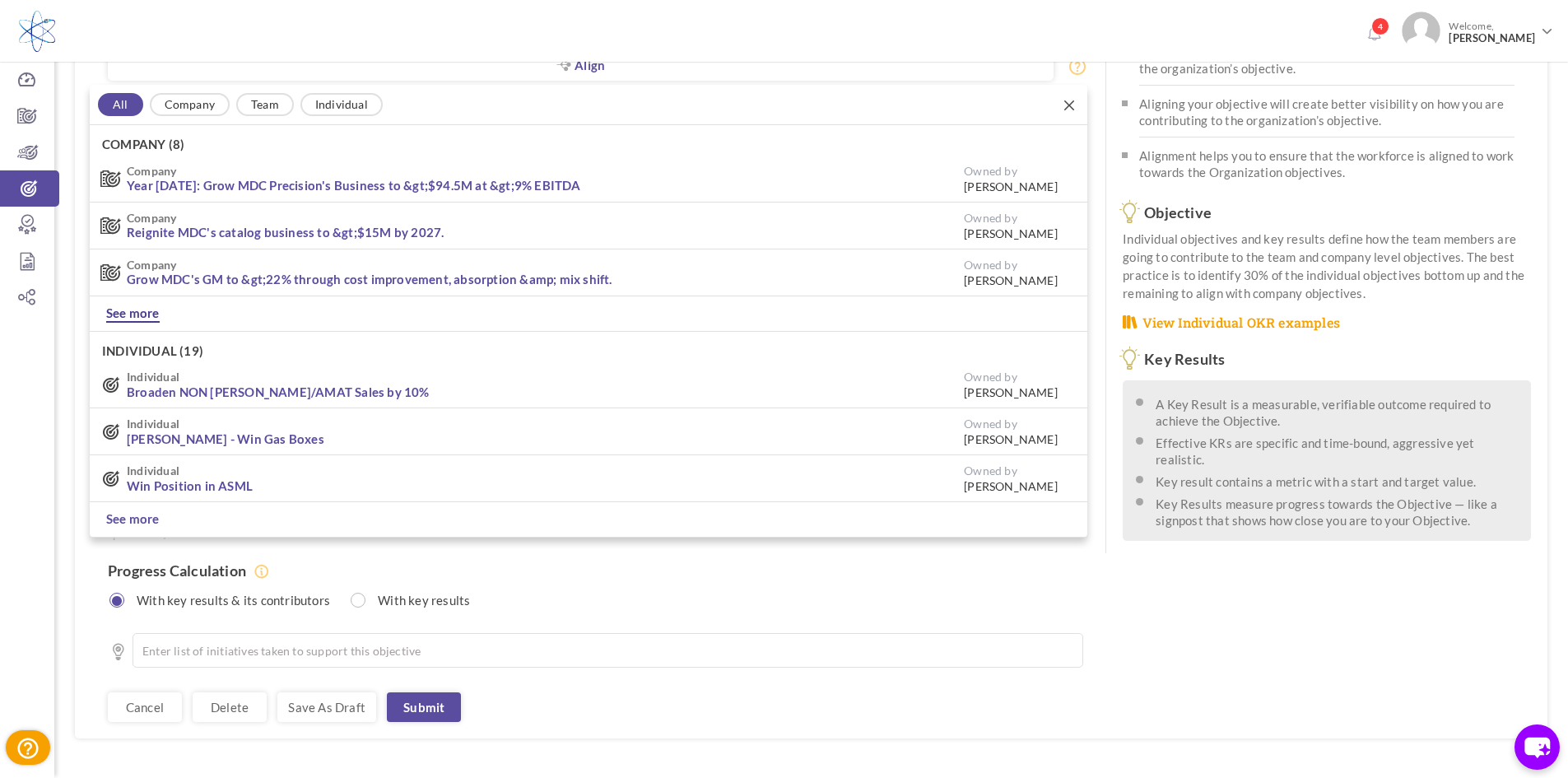
click at [123, 310] on link "See more" at bounding box center [133, 314] width 53 height 18
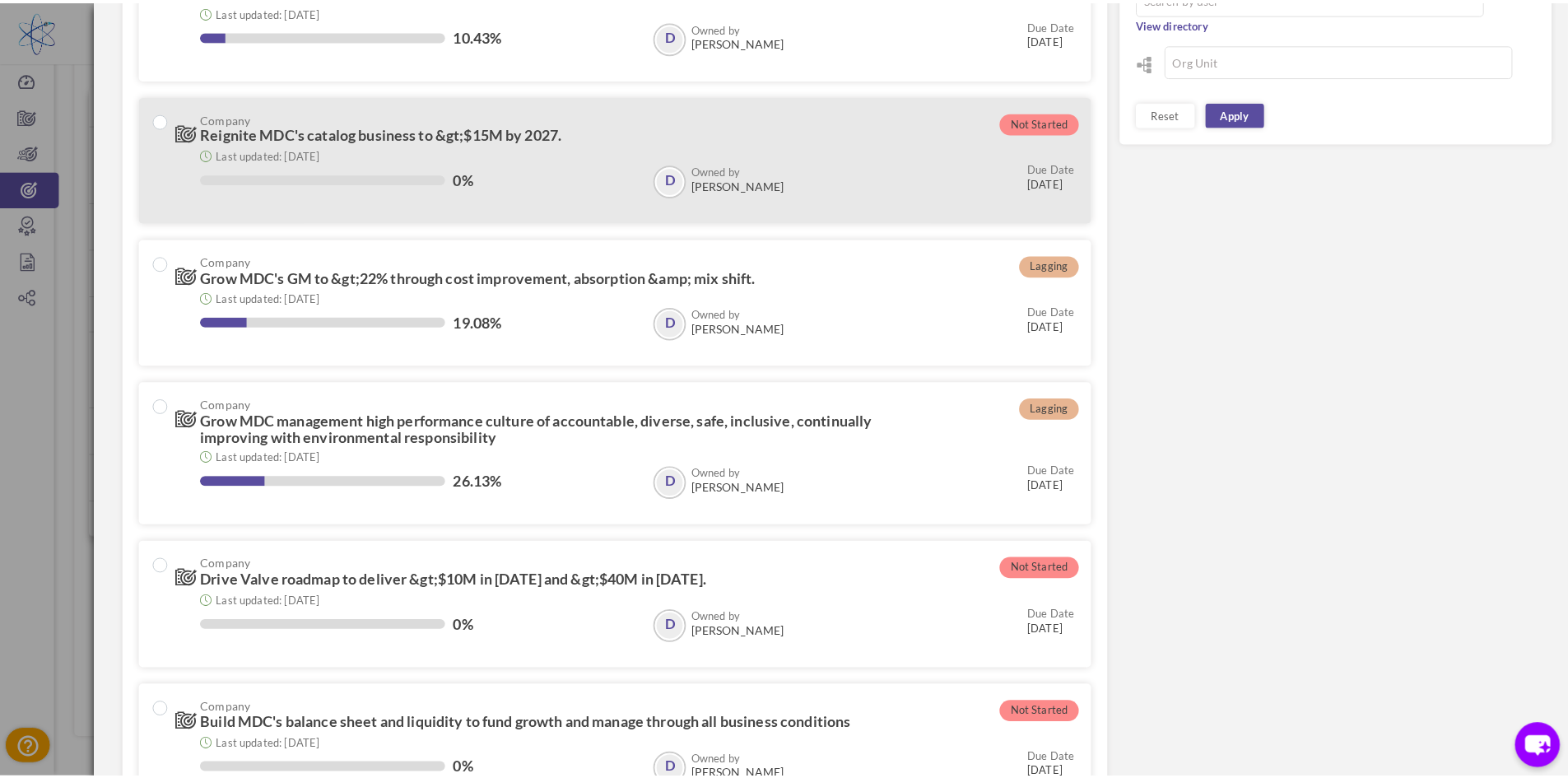
scroll to position [247, 0]
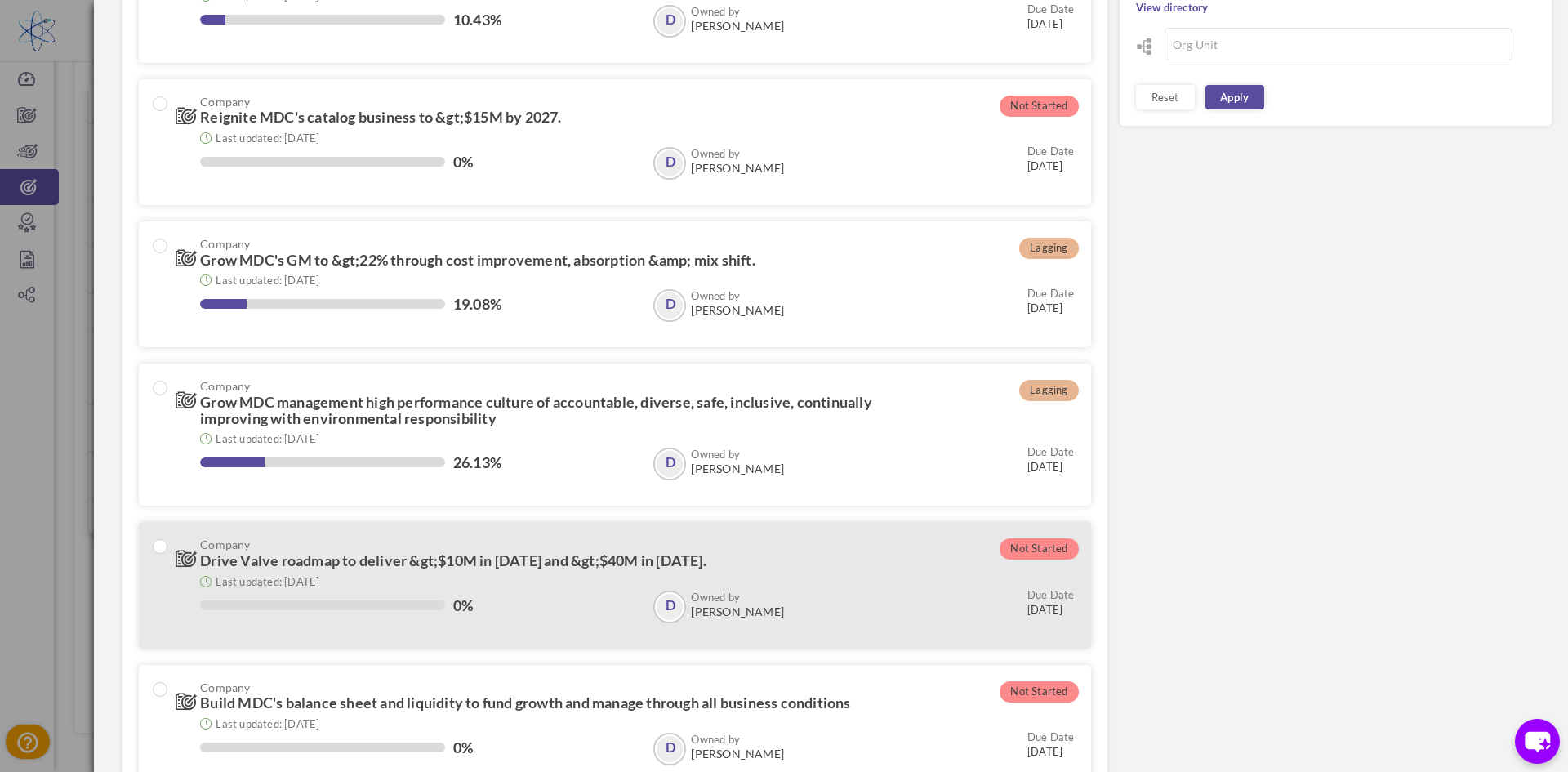
click at [316, 561] on span "Drive Valve roadmap to deliver &gt;$10M in 2025 and &gt;$40M in 2028." at bounding box center [453, 560] width 506 height 18
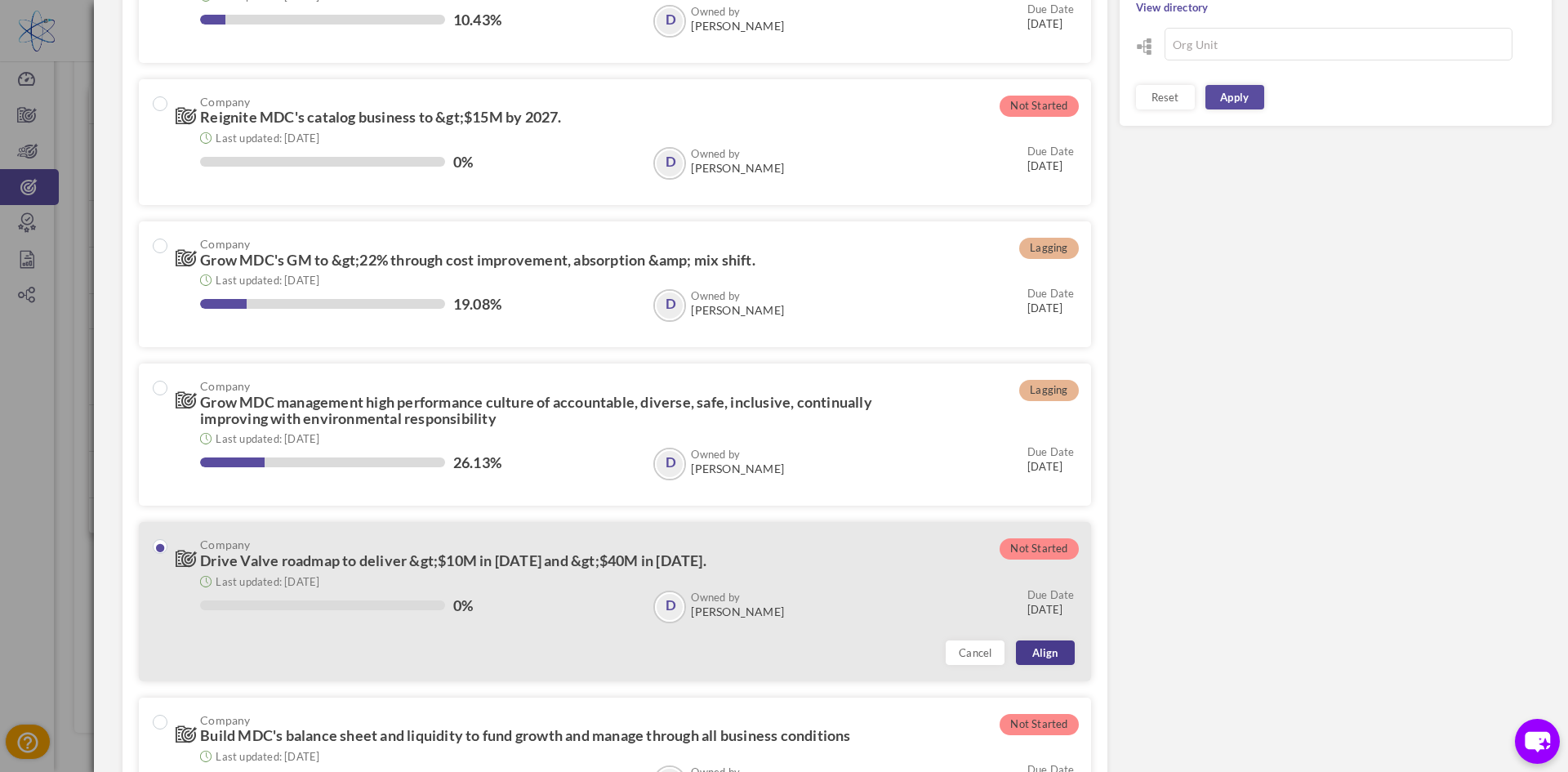
click at [1047, 654] on link "Align" at bounding box center [1045, 652] width 59 height 25
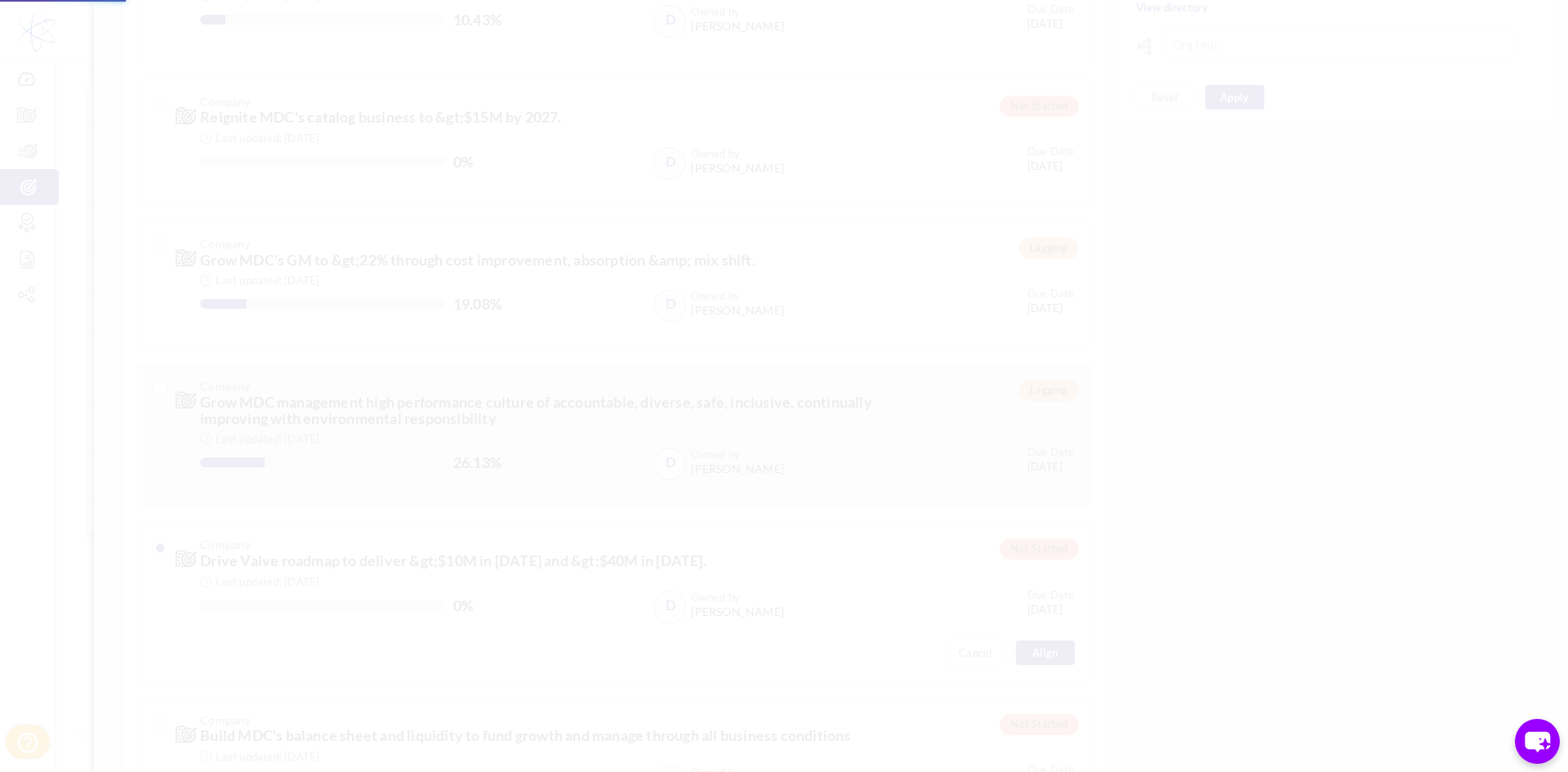
type input "01-Jan-2025"
type input "31-Dec-2025"
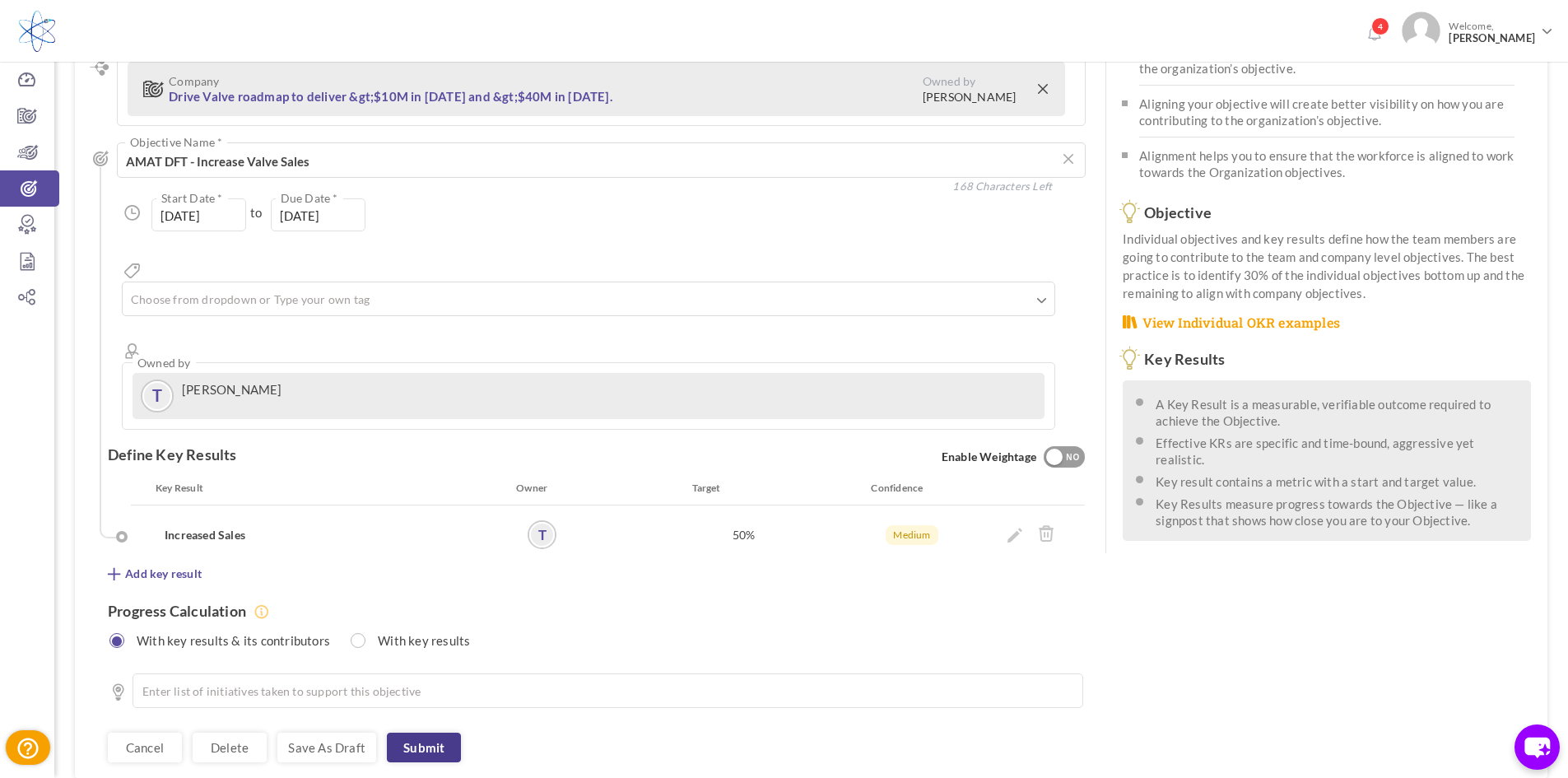
click at [450, 733] on link "Submit" at bounding box center [423, 747] width 74 height 29
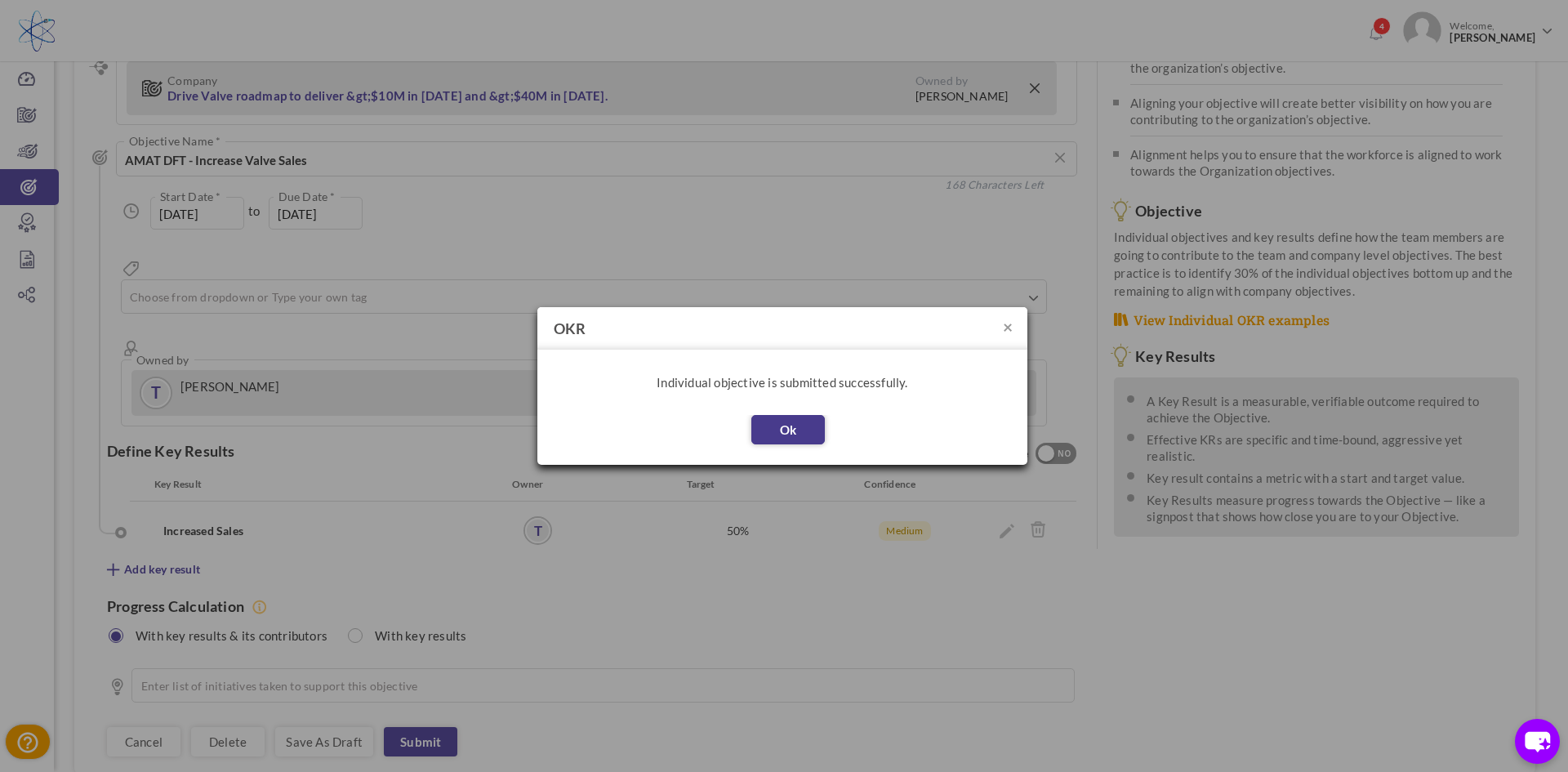
click at [805, 432] on button "Ok" at bounding box center [787, 429] width 73 height 29
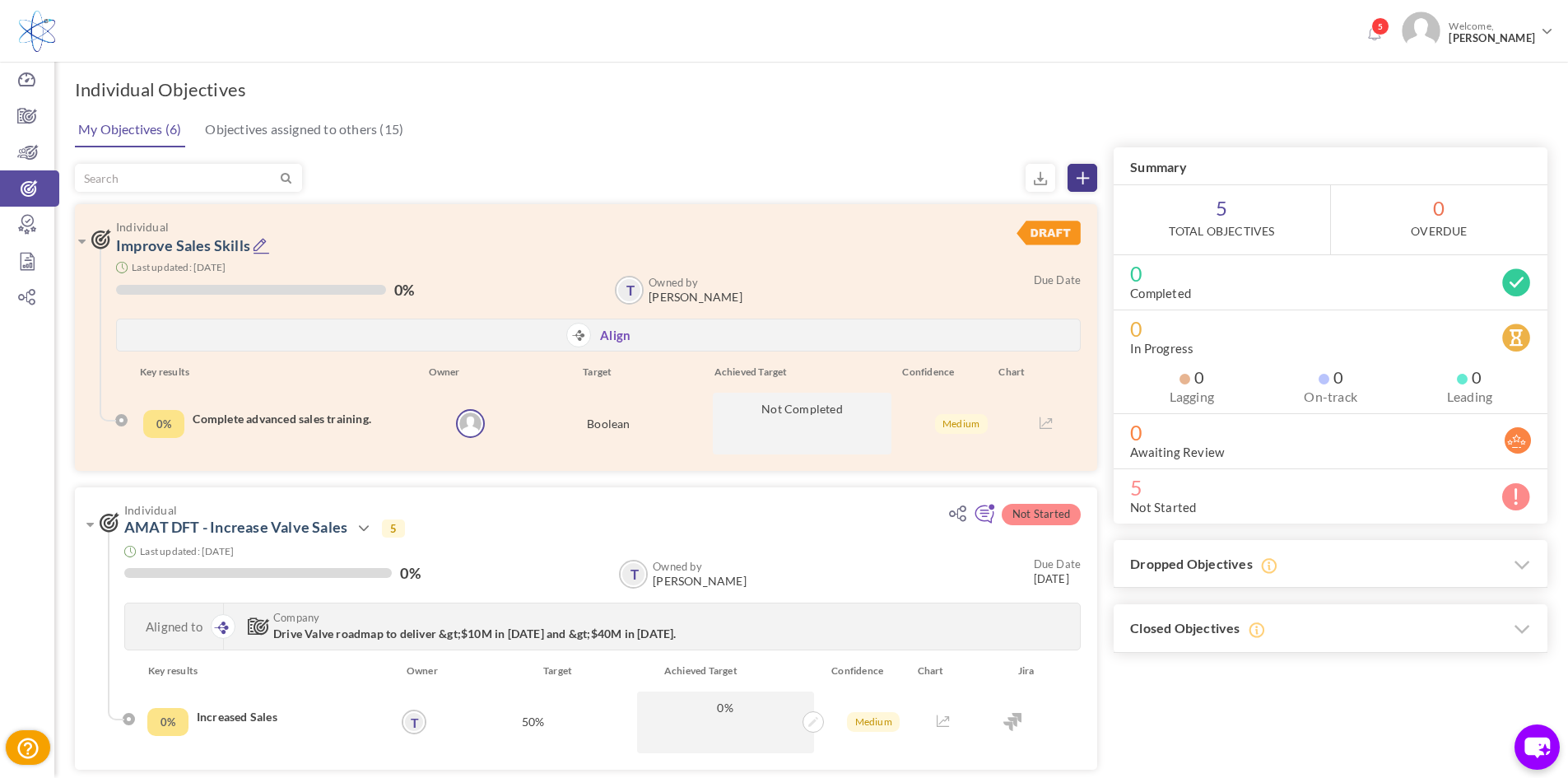
click at [1087, 182] on icon at bounding box center [1083, 179] width 12 height 12
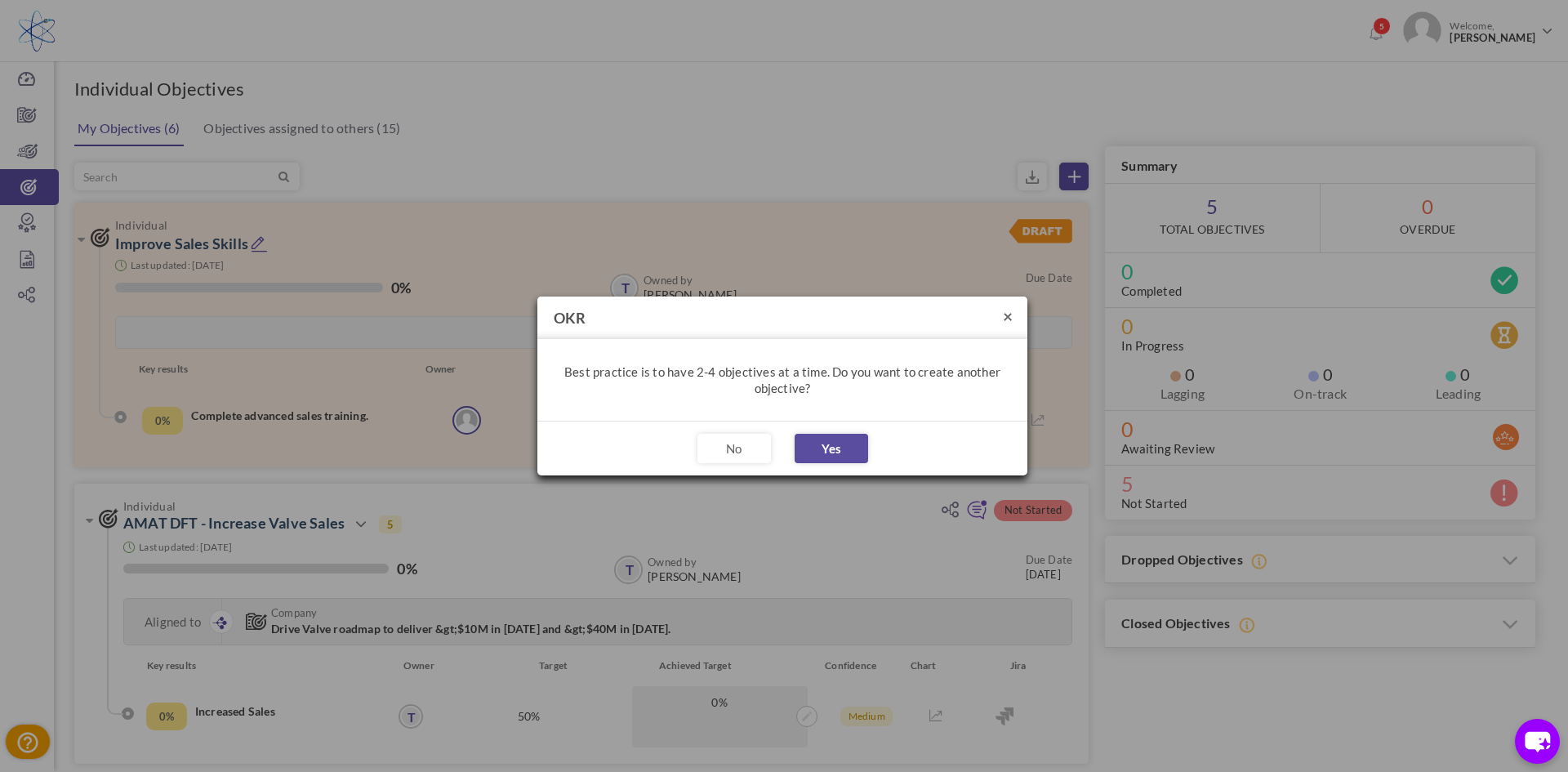
click at [1007, 316] on button "×" at bounding box center [1007, 315] width 10 height 17
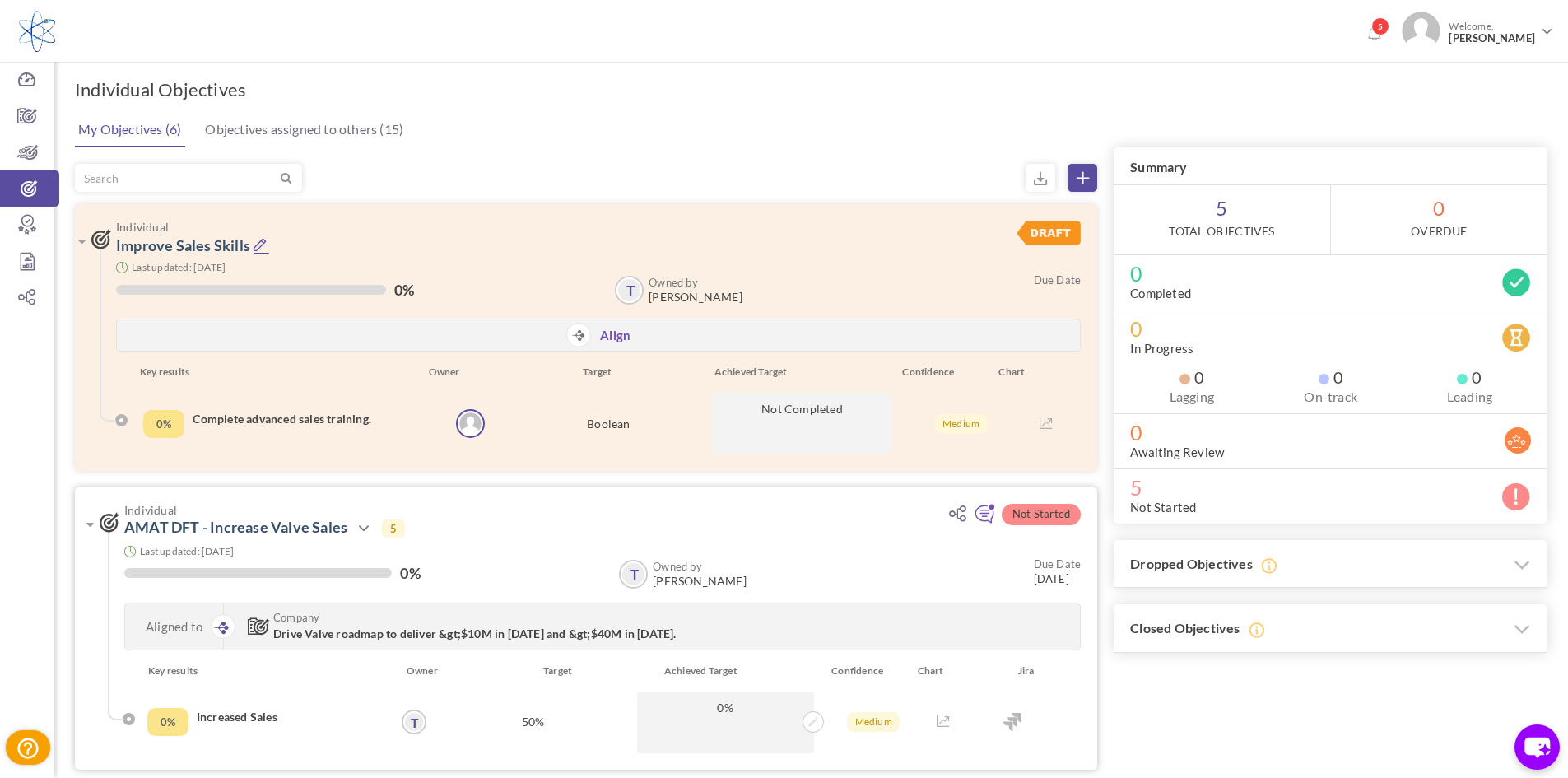
scroll to position [247, 0]
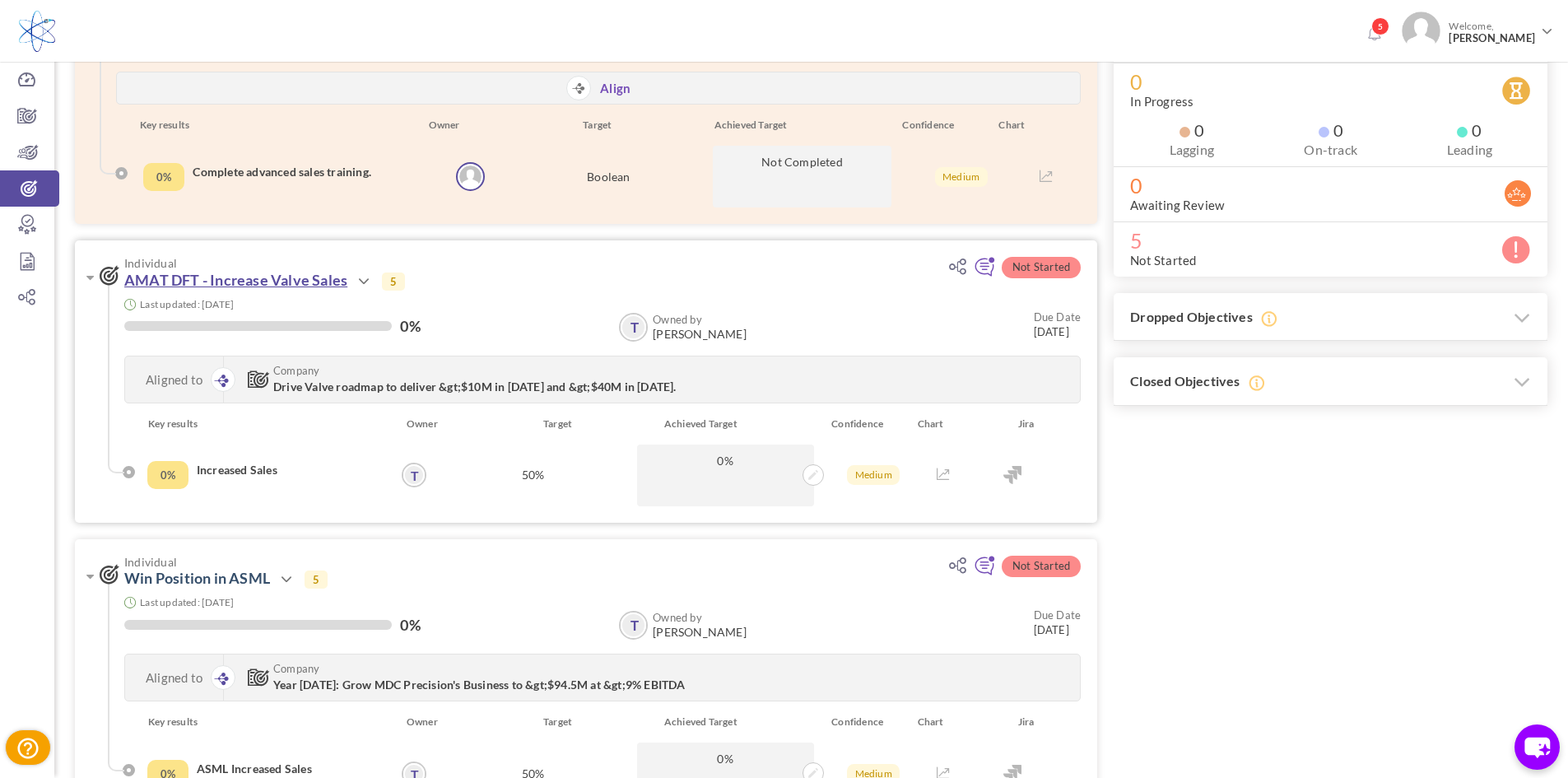
click at [227, 279] on link "AMAT DFT - Increase Valve Sales" at bounding box center [235, 280] width 223 height 18
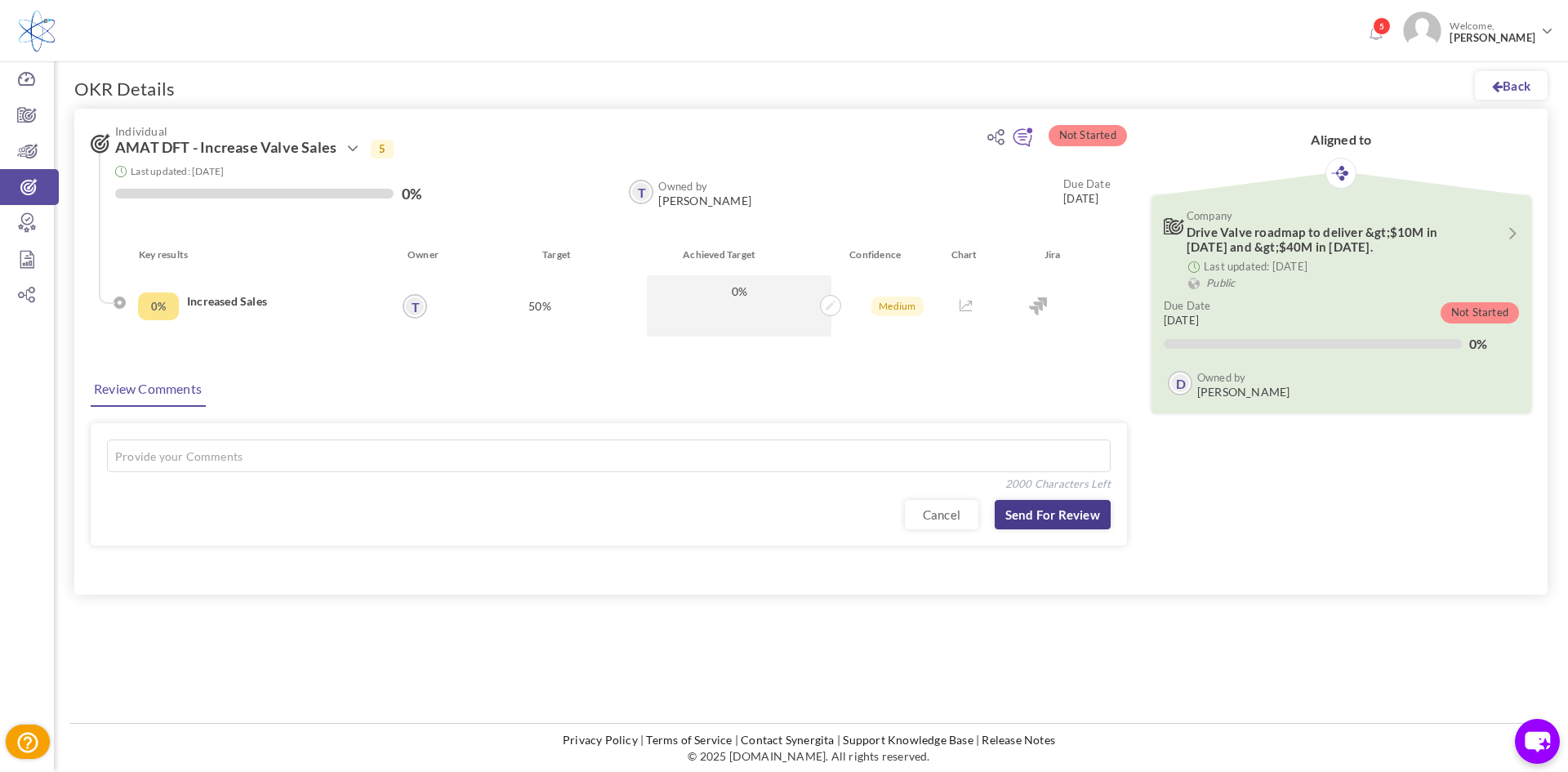
click at [1032, 516] on link "Send for Review" at bounding box center [1053, 514] width 116 height 29
click at [380, 462] on textarea at bounding box center [608, 455] width 1004 height 33
click at [23, 143] on icon at bounding box center [26, 151] width 54 height 17
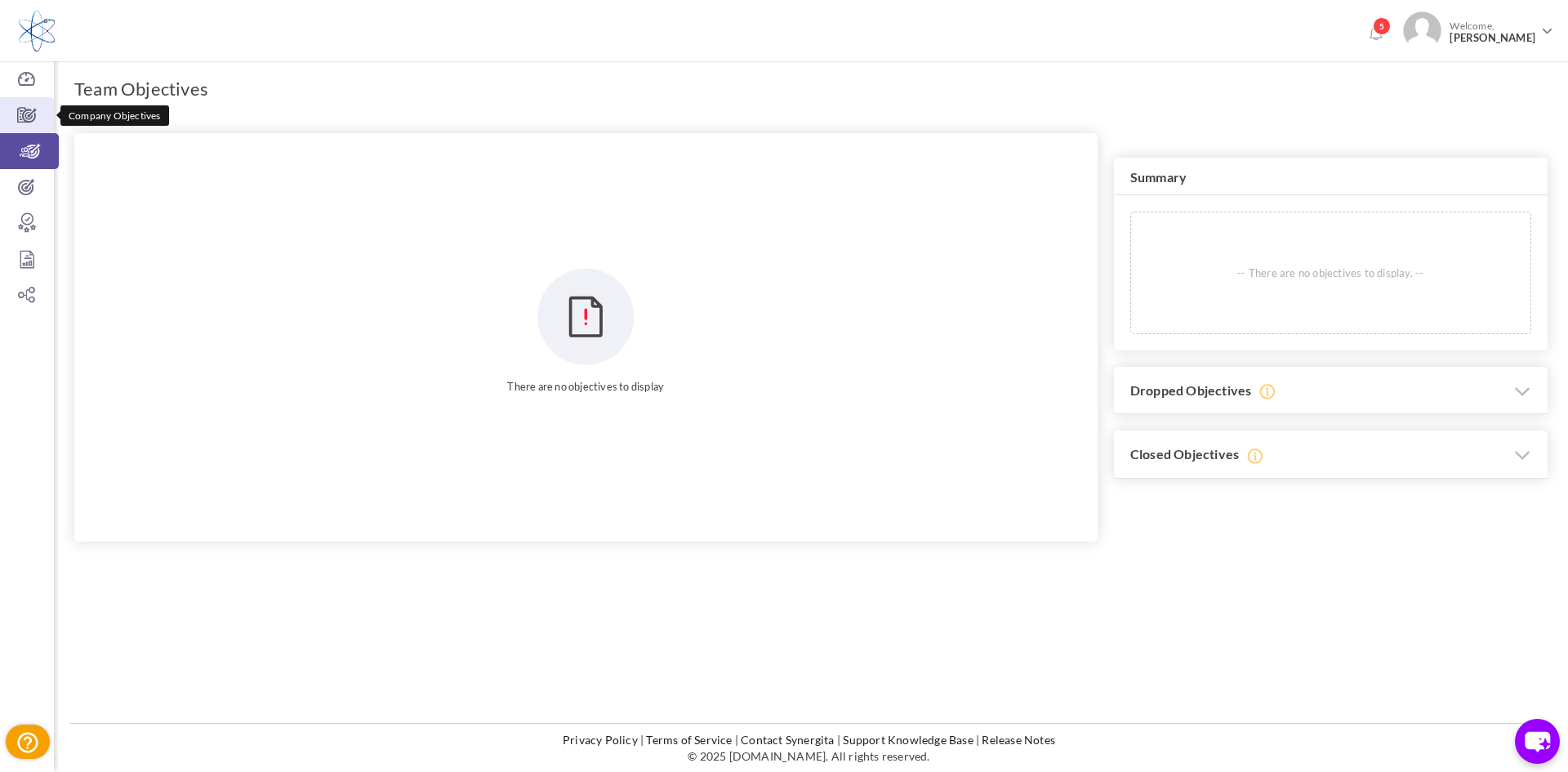
click at [19, 115] on icon at bounding box center [26, 115] width 54 height 17
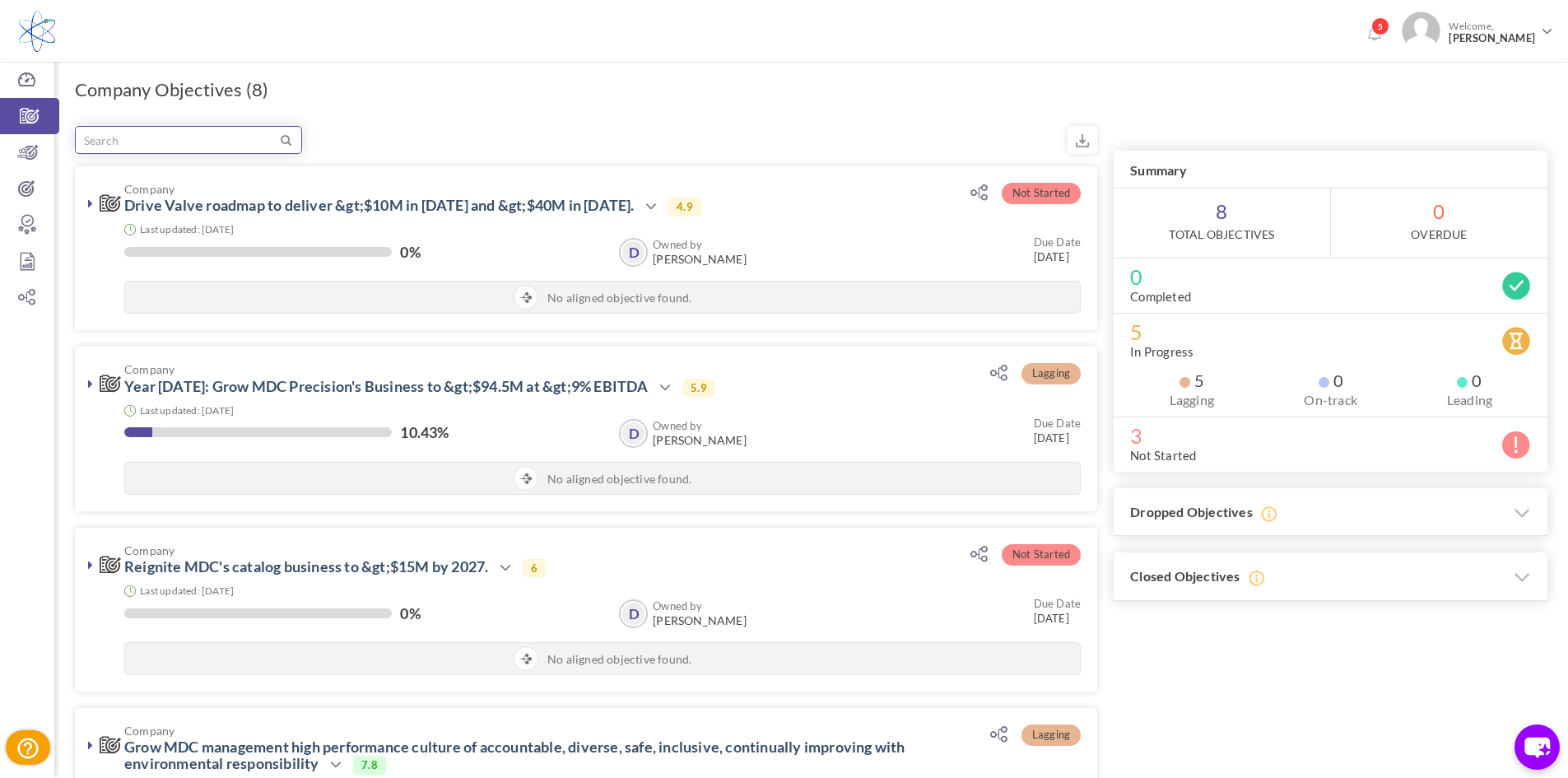
click at [242, 140] on input "text" at bounding box center [176, 140] width 202 height 27
click at [31, 78] on icon at bounding box center [27, 80] width 54 height 17
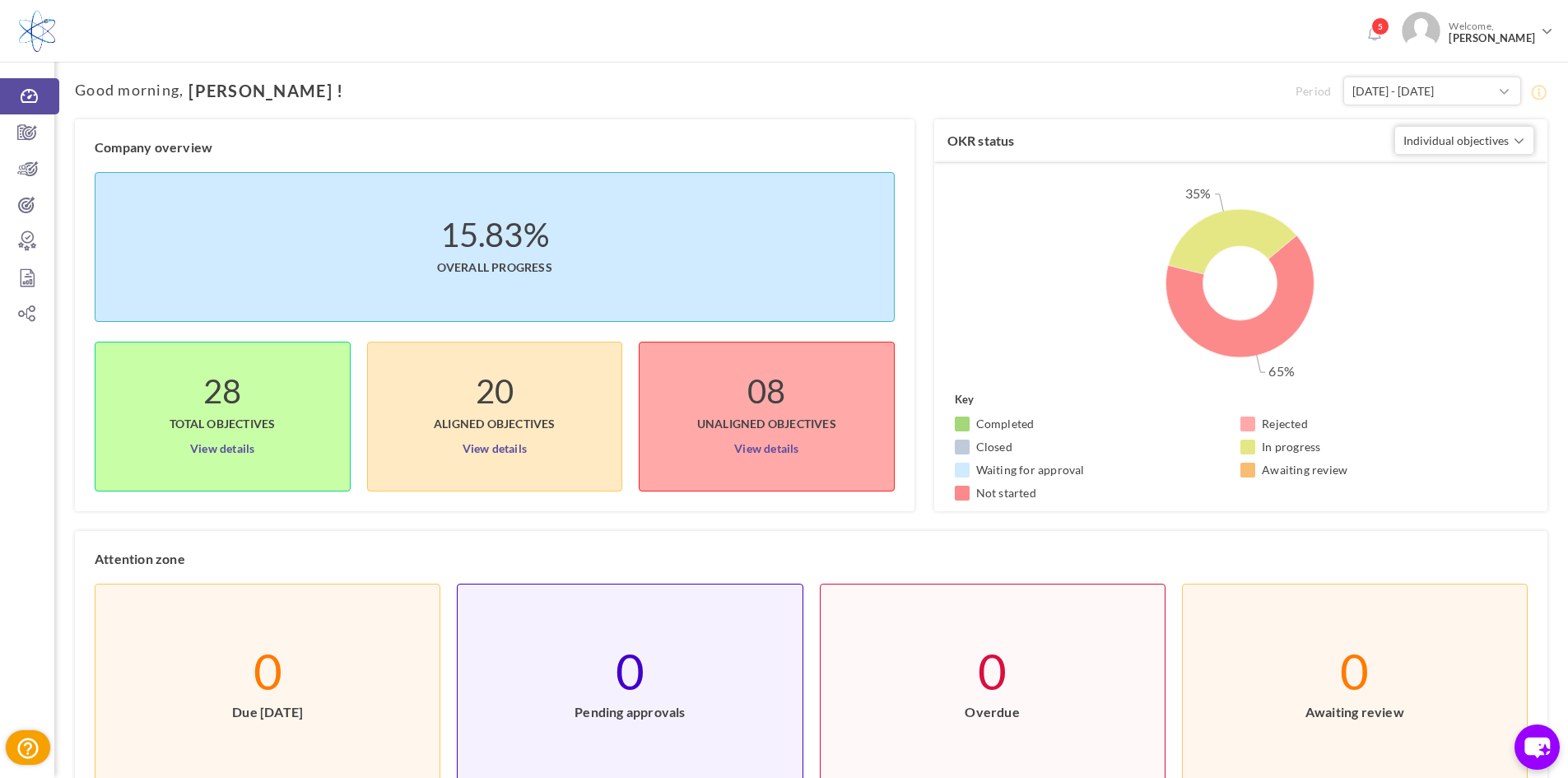
click at [297, 437] on li "28 Total objectives View details" at bounding box center [223, 417] width 256 height 150
click at [217, 446] on link "View details" at bounding box center [222, 445] width 64 height 27
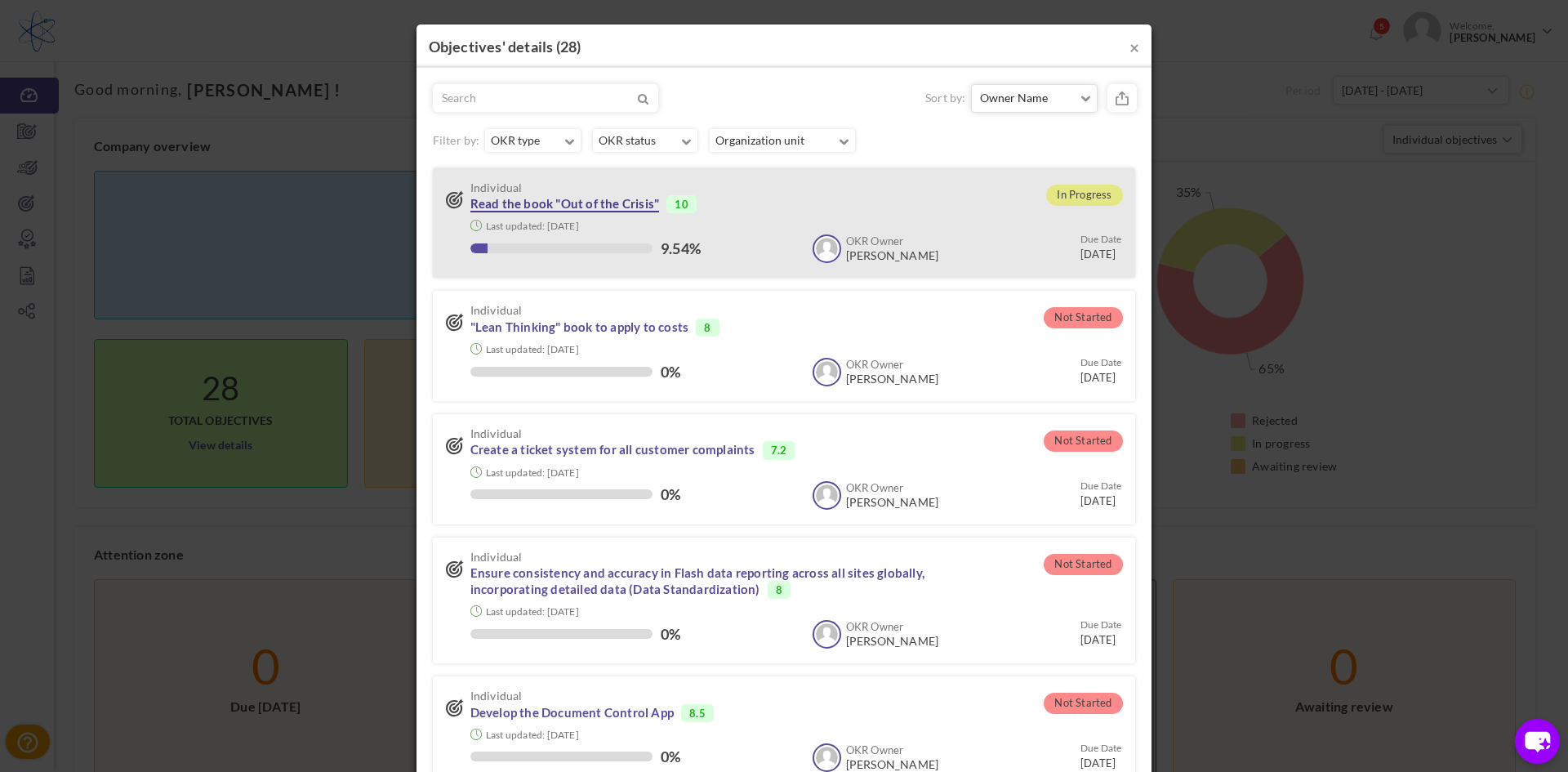
click at [494, 206] on link "Read the book "Out of the Crisis"" at bounding box center [565, 204] width 189 height 17
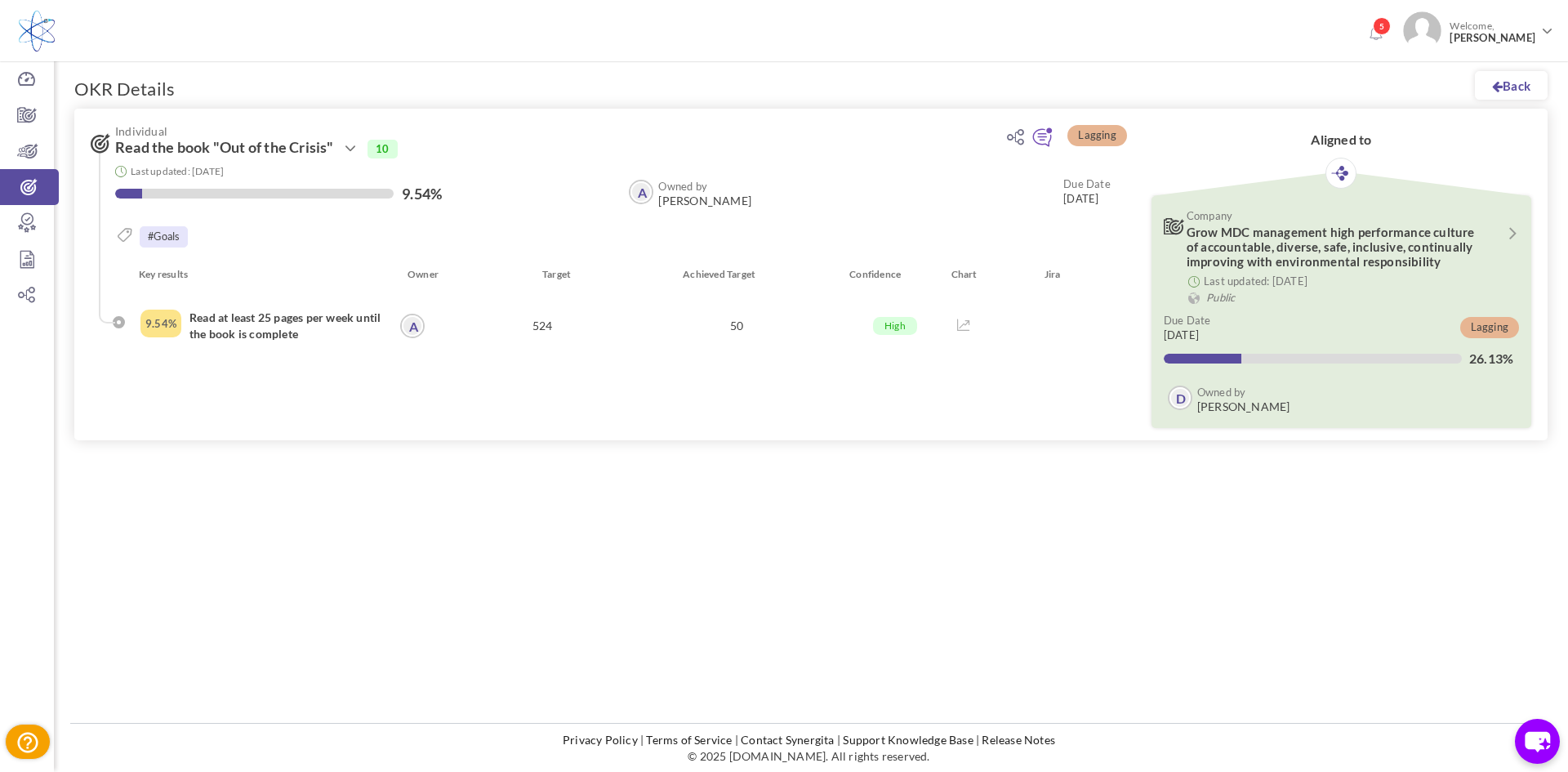
click at [623, 568] on div "Trial Extended! Subscribe to continue using all the features. 5 Welcome, [PERSO…" at bounding box center [784, 386] width 1568 height 772
